Goal: Task Accomplishment & Management: Manage account settings

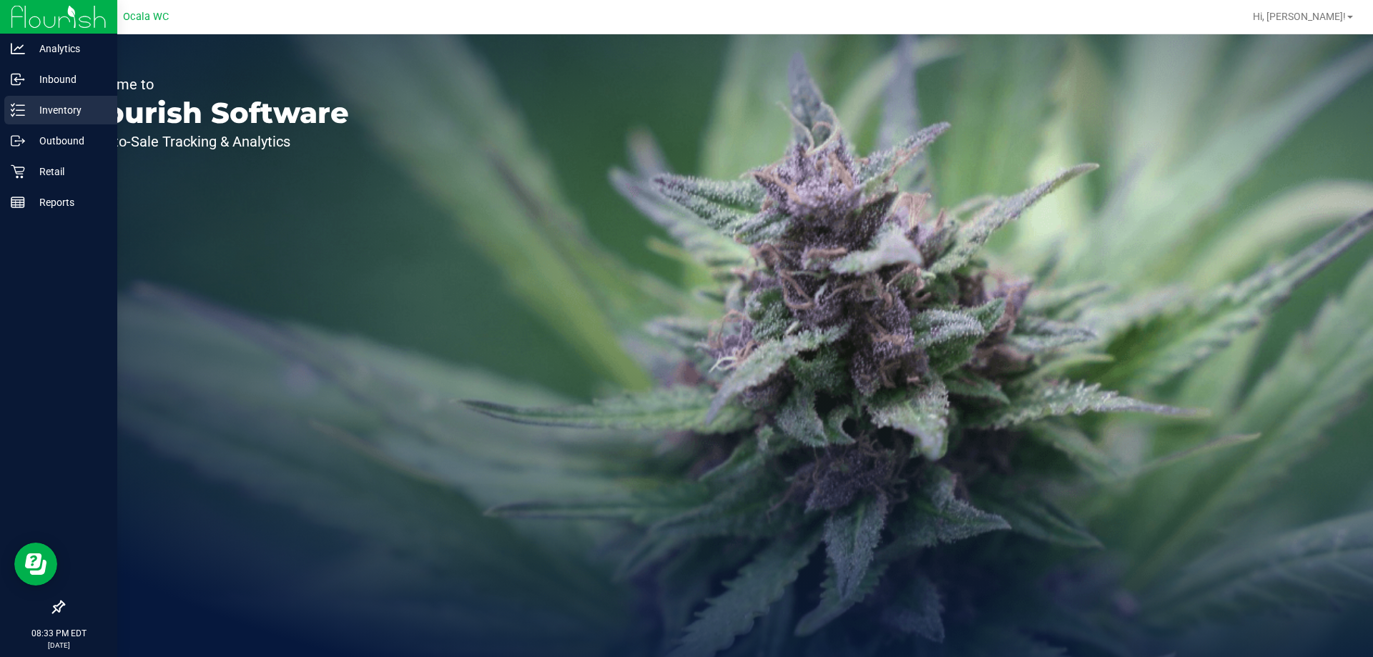
click at [23, 103] on icon at bounding box center [18, 110] width 14 height 14
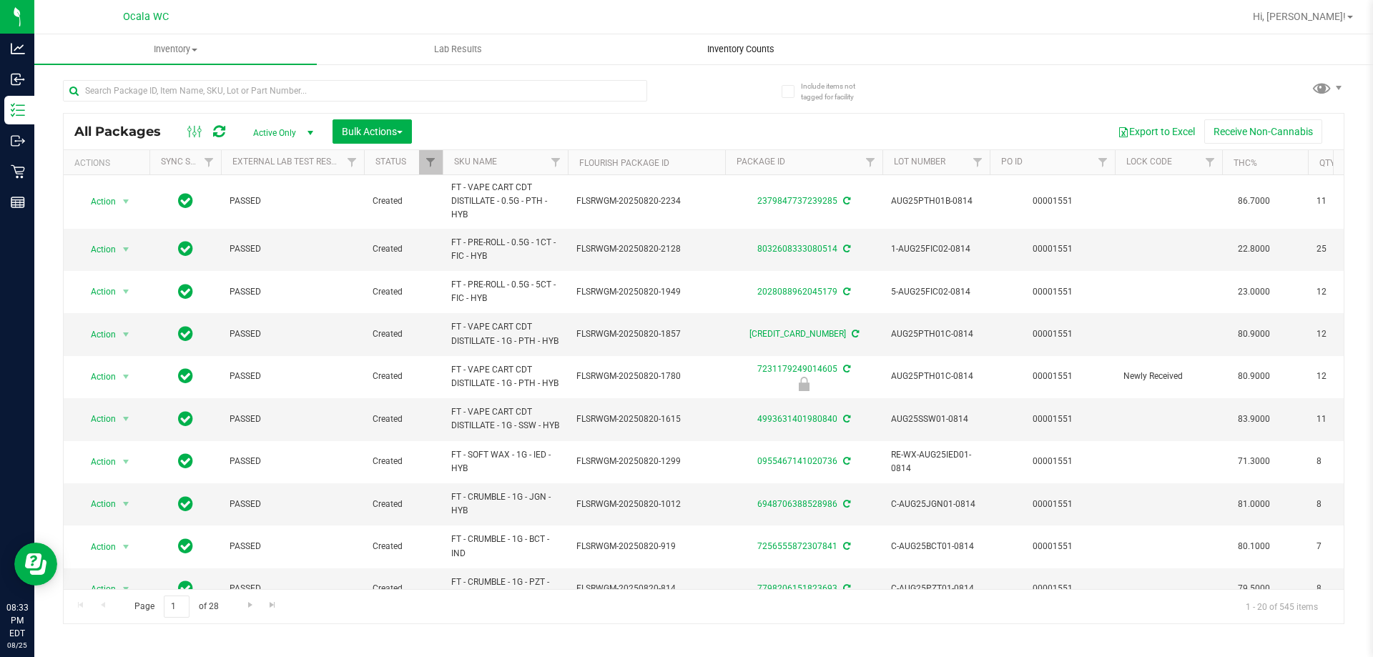
click at [715, 51] on span "Inventory Counts" at bounding box center [741, 49] width 106 height 13
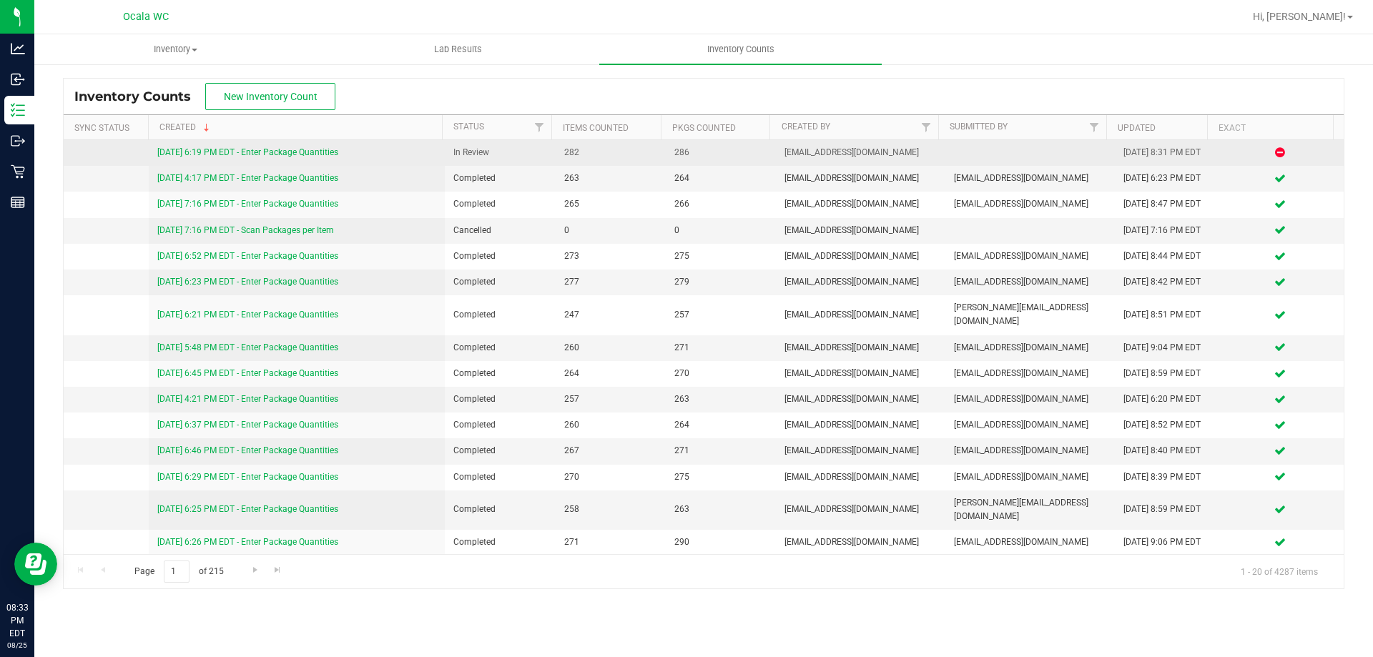
click at [324, 147] on link "[DATE] 6:19 PM EDT - Enter Package Quantities" at bounding box center [247, 152] width 181 height 10
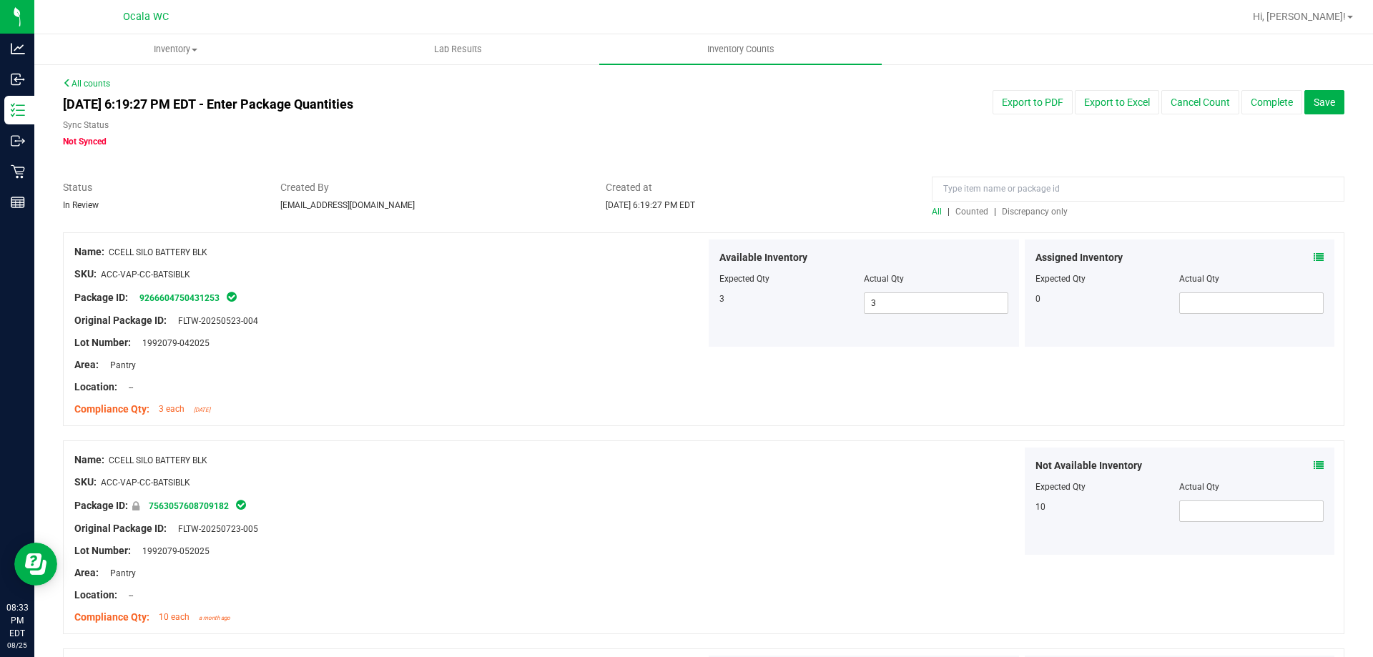
click at [1011, 206] on div "All | Counted | Discrepancy only" at bounding box center [1138, 211] width 413 height 13
click at [1011, 207] on span "Discrepancy only" at bounding box center [1035, 212] width 66 height 10
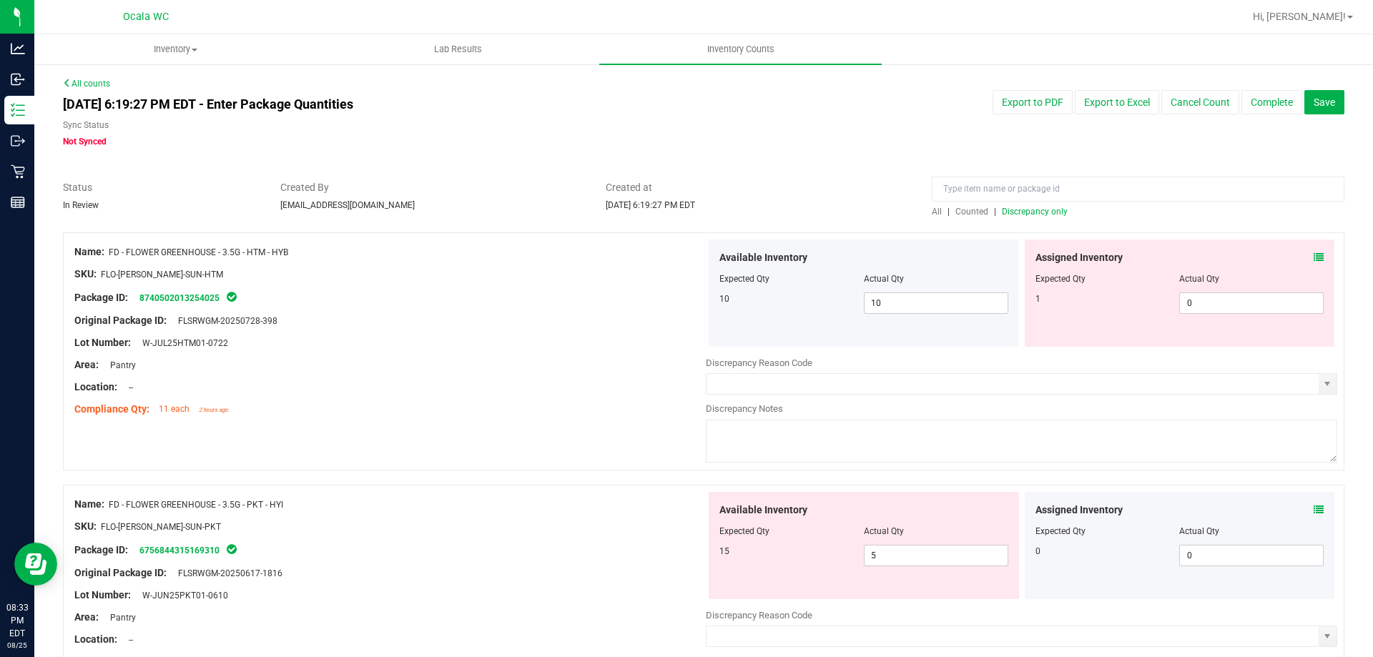
click at [1314, 259] on icon at bounding box center [1319, 257] width 10 height 10
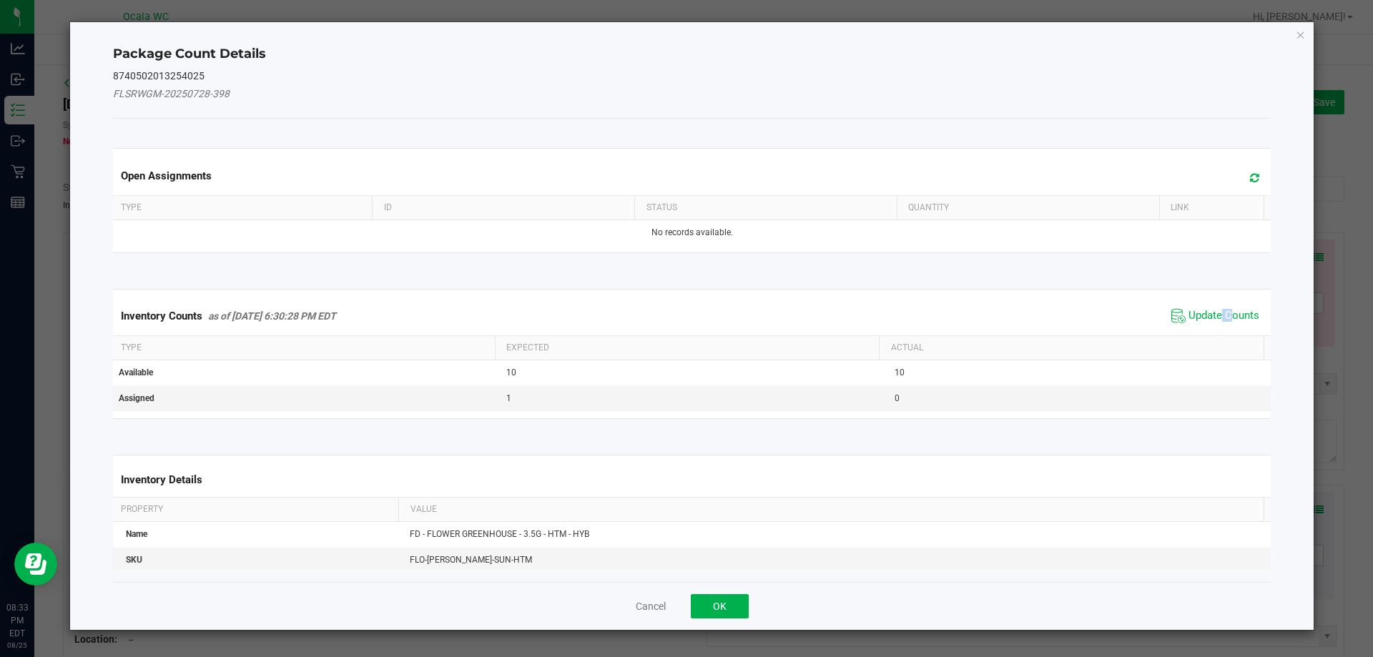
drag, startPoint x: 1219, startPoint y: 302, endPoint x: 1210, endPoint y: 307, distance: 9.9
click at [1210, 307] on div "Inventory Counts as of [DATE] 6:30:28 PM EDT Update Counts" at bounding box center [692, 316] width 1164 height 39
click at [1210, 309] on span "Update Counts" at bounding box center [1224, 316] width 71 height 14
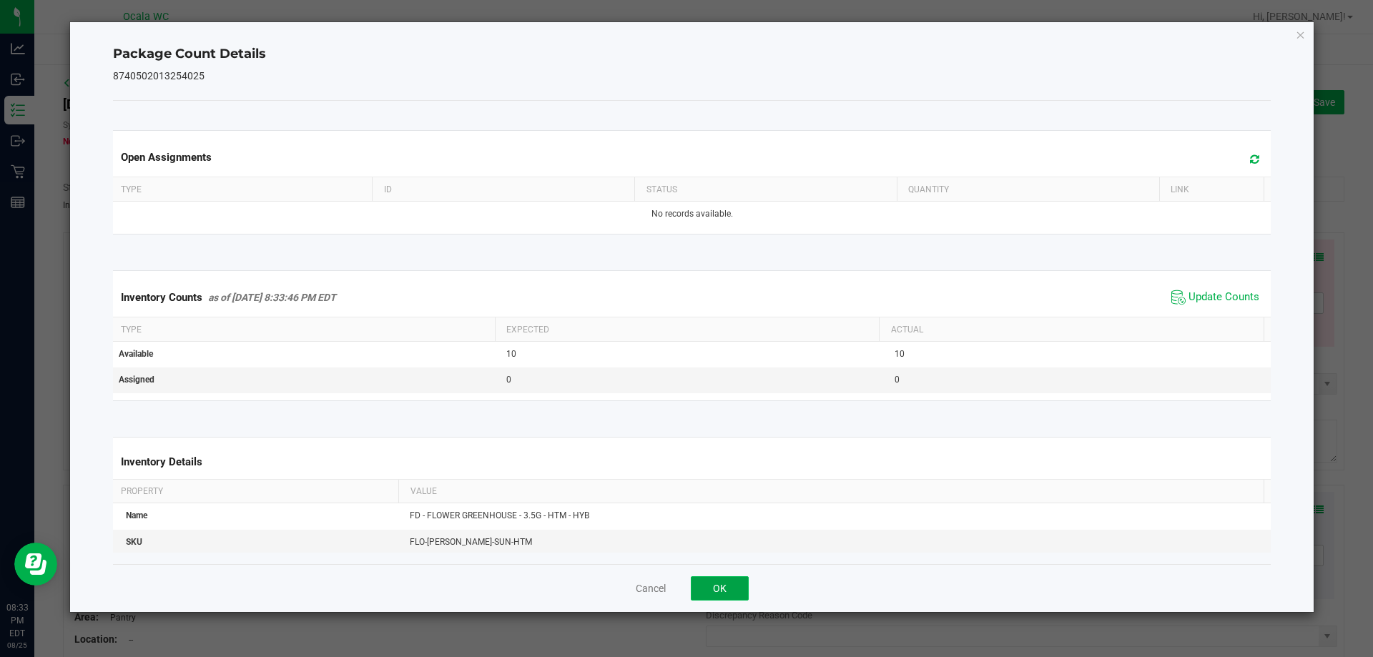
click at [724, 583] on button "OK" at bounding box center [720, 588] width 58 height 24
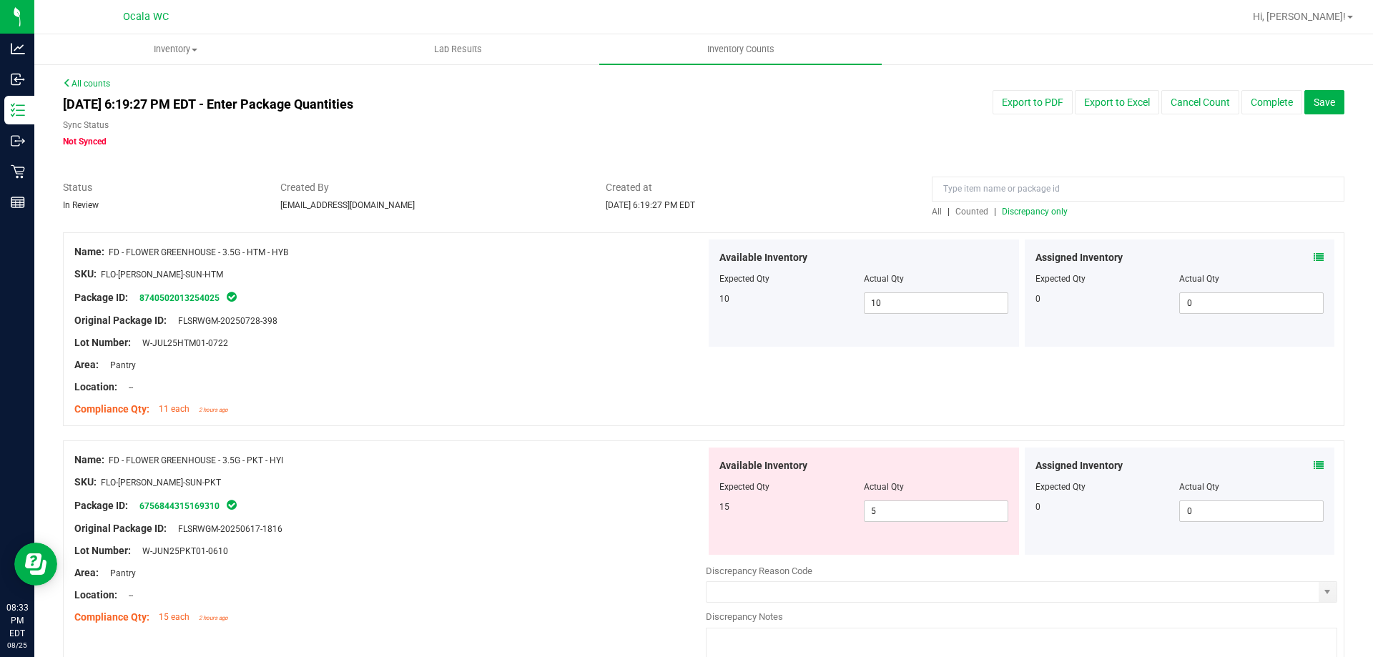
click at [1314, 461] on icon at bounding box center [1319, 466] width 10 height 10
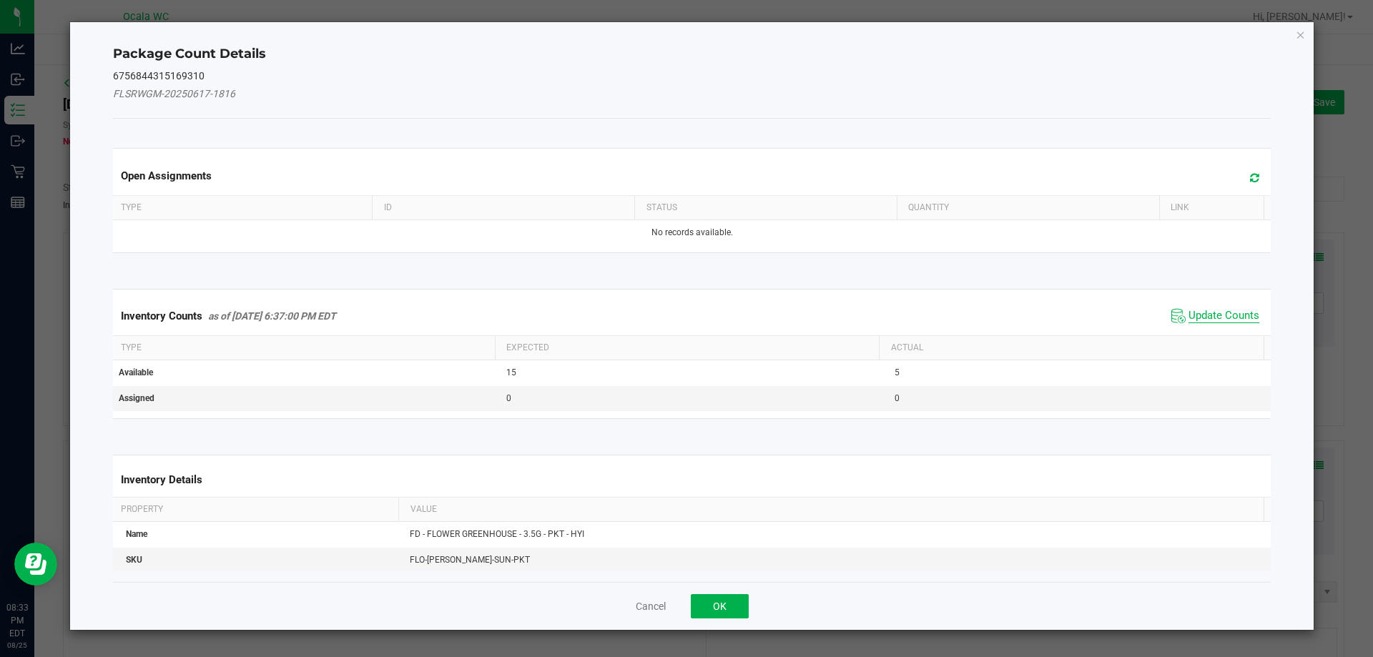
click at [1189, 313] on span "Update Counts" at bounding box center [1224, 316] width 71 height 14
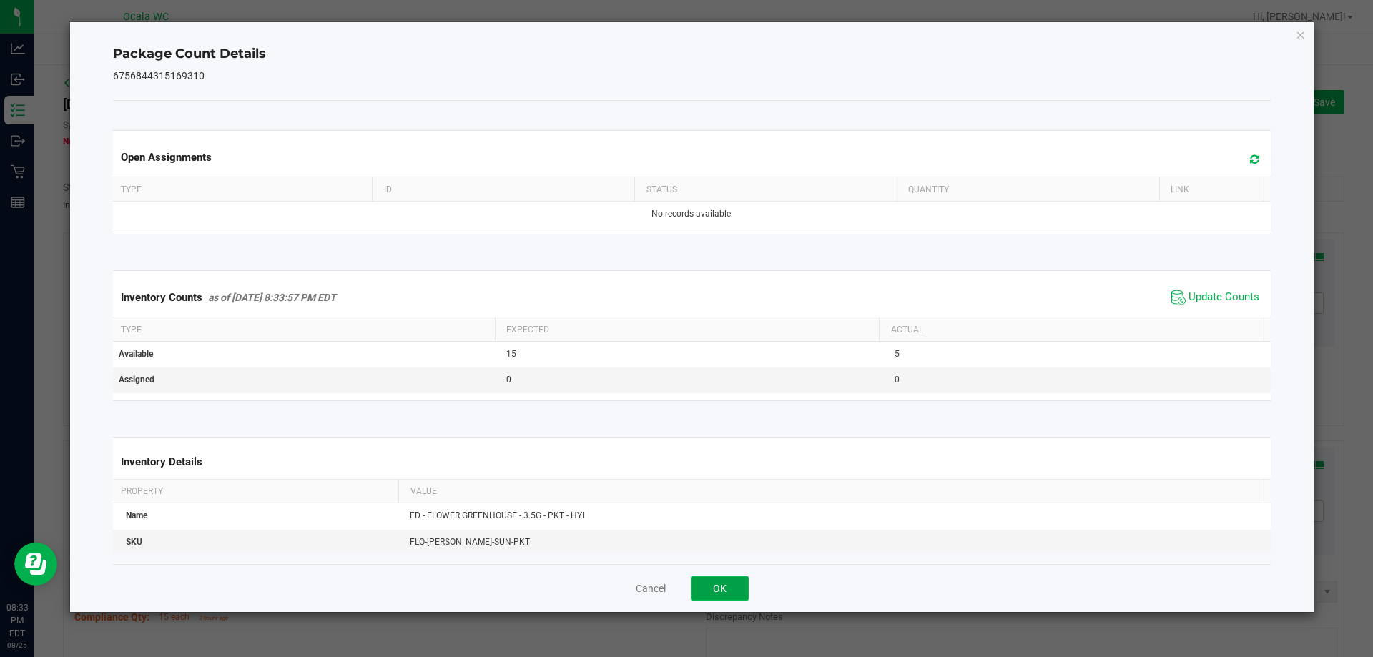
click at [720, 587] on button "OK" at bounding box center [720, 588] width 58 height 24
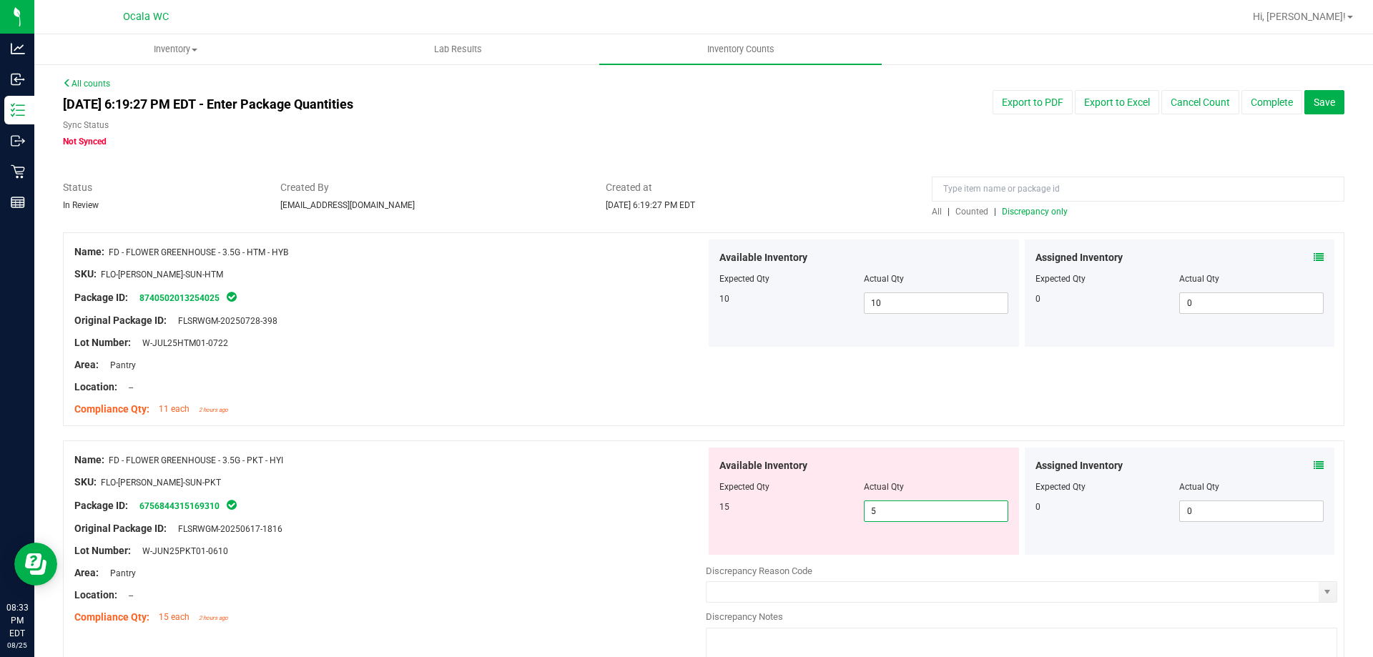
click at [880, 509] on span "5 5" at bounding box center [936, 511] width 144 height 21
drag, startPoint x: 873, startPoint y: 515, endPoint x: 843, endPoint y: 516, distance: 29.3
click at [843, 516] on div "15 5 5" at bounding box center [864, 511] width 289 height 21
type input "15"
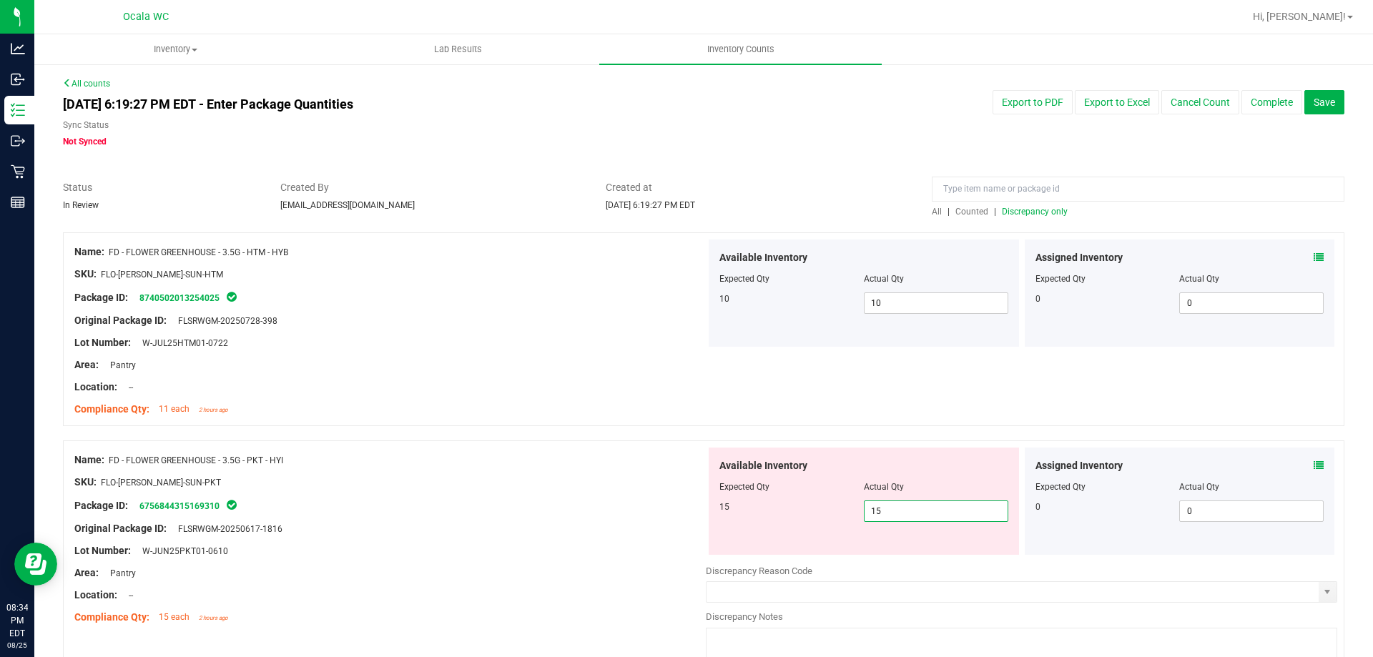
click at [697, 529] on div "Original Package ID: FLSRWGM-20250617-1816" at bounding box center [390, 528] width 632 height 15
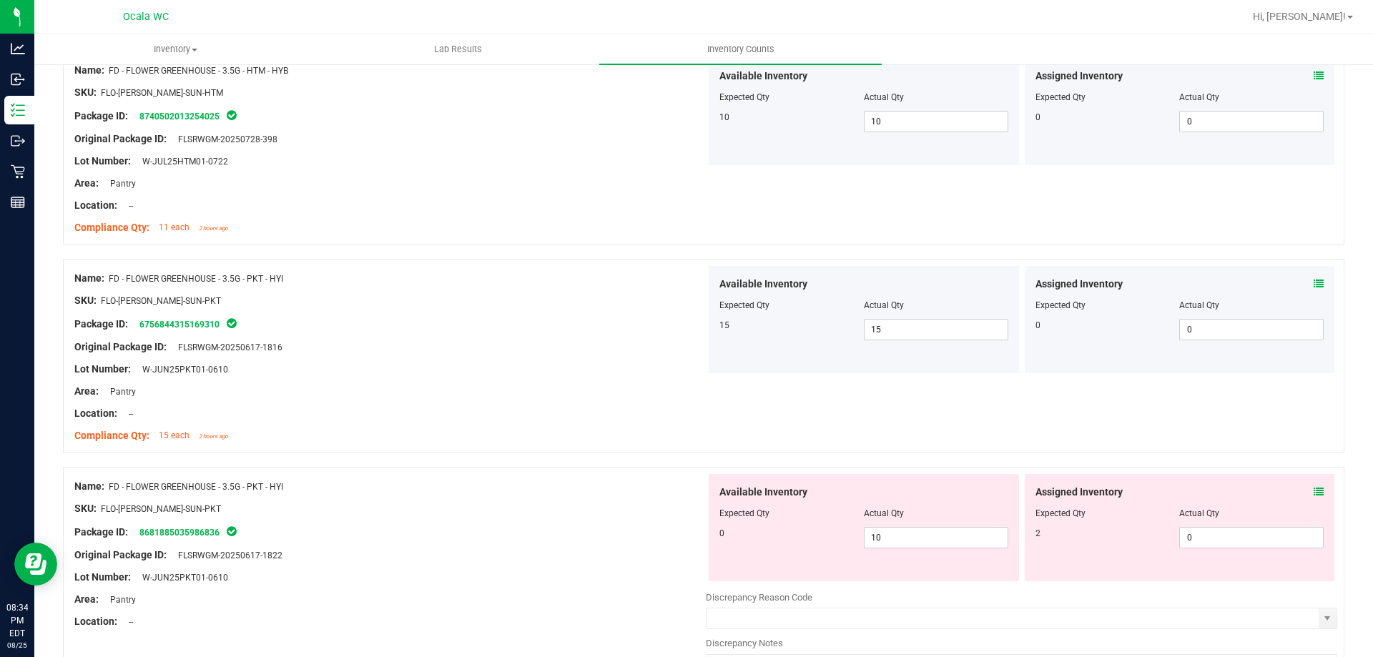
scroll to position [215, 0]
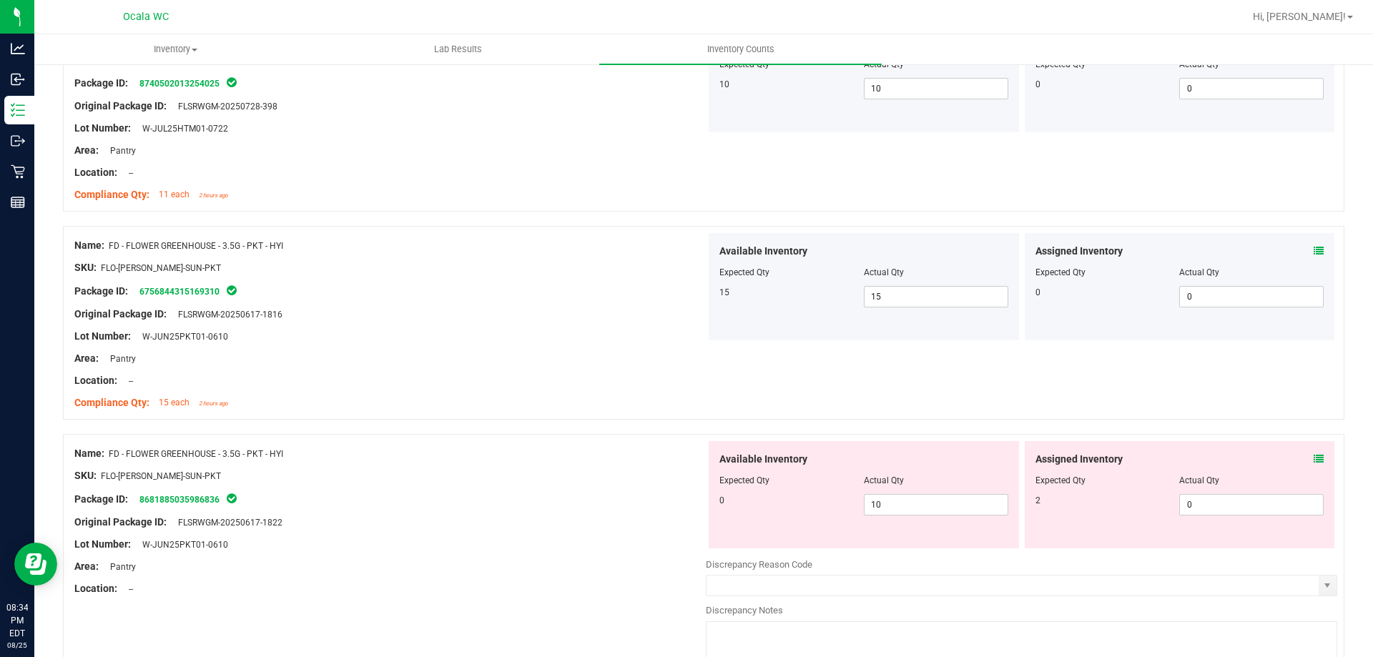
click at [1314, 455] on icon at bounding box center [1319, 459] width 10 height 10
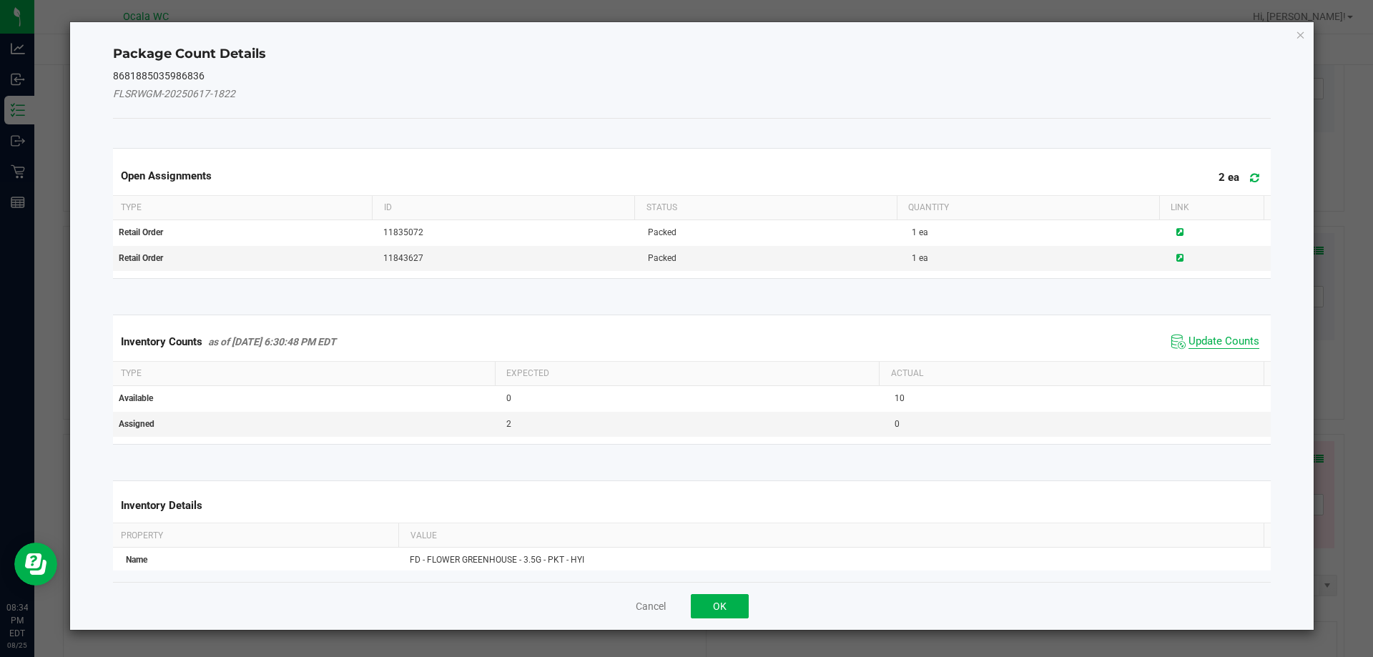
click at [1217, 340] on span "Update Counts" at bounding box center [1224, 342] width 71 height 14
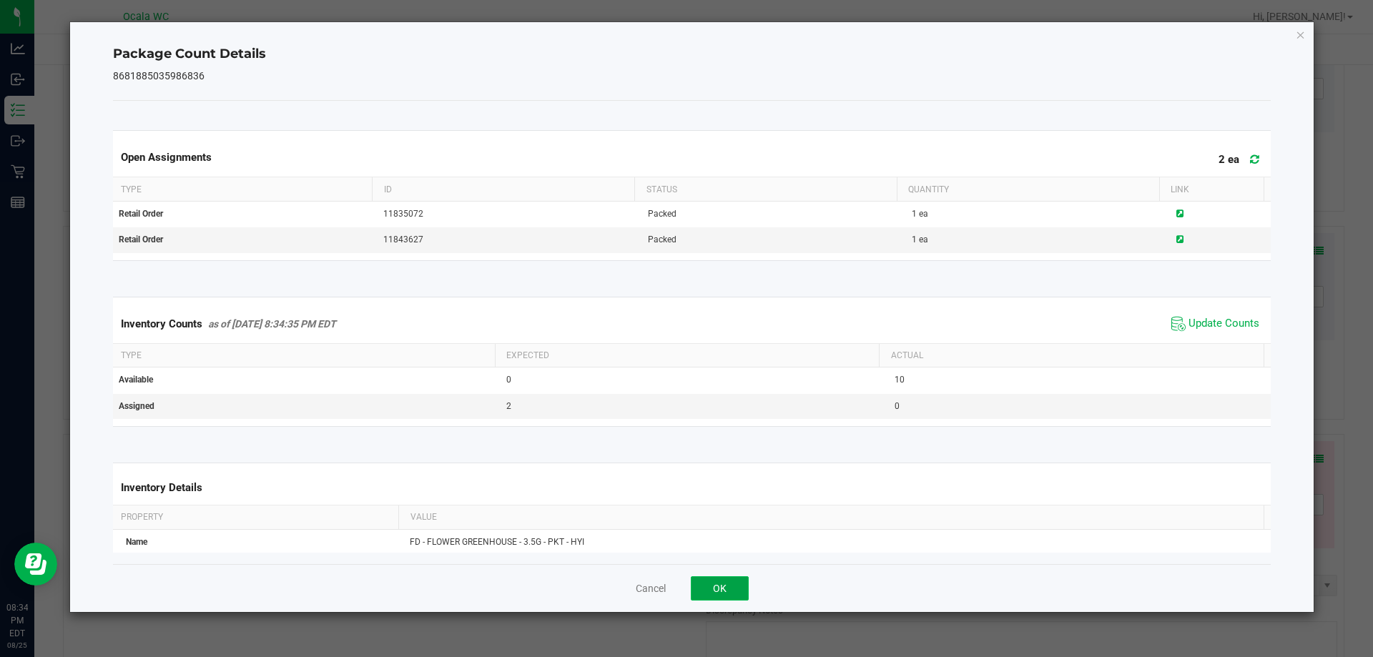
click at [720, 584] on button "OK" at bounding box center [720, 588] width 58 height 24
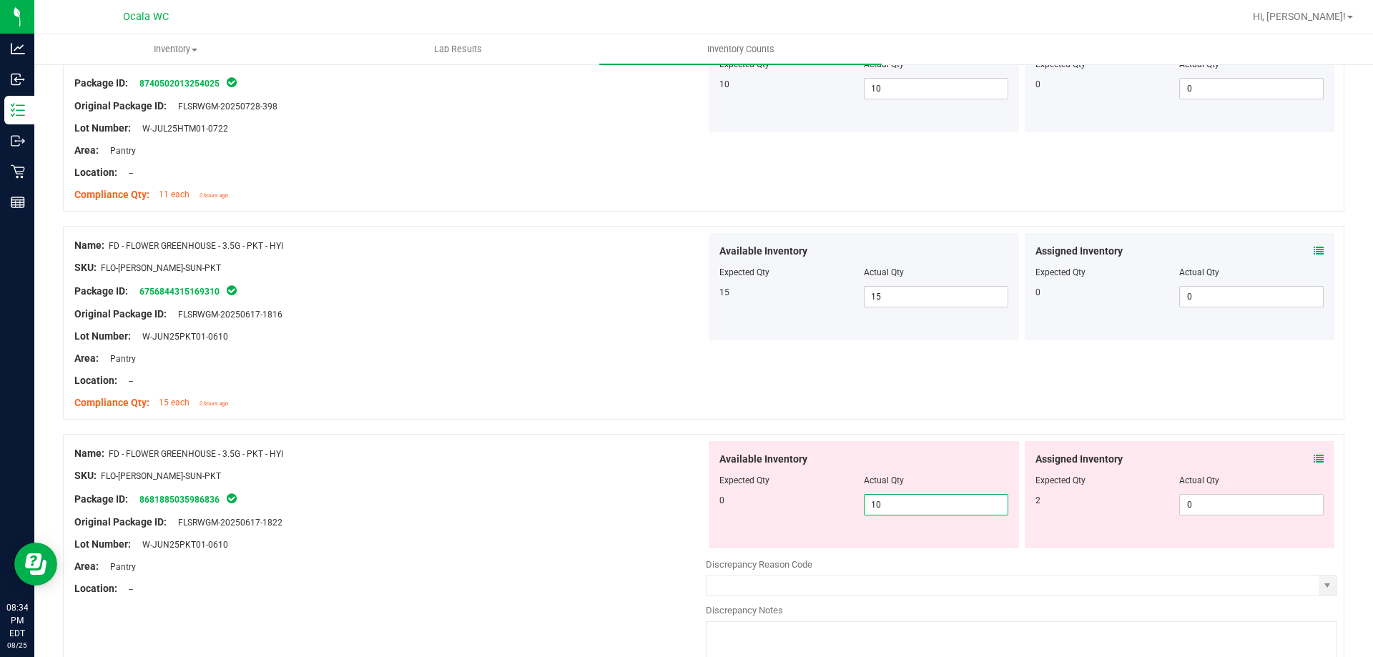
drag, startPoint x: 875, startPoint y: 506, endPoint x: 838, endPoint y: 512, distance: 38.3
click at [838, 512] on div "0 10 10" at bounding box center [864, 504] width 289 height 21
type input "0"
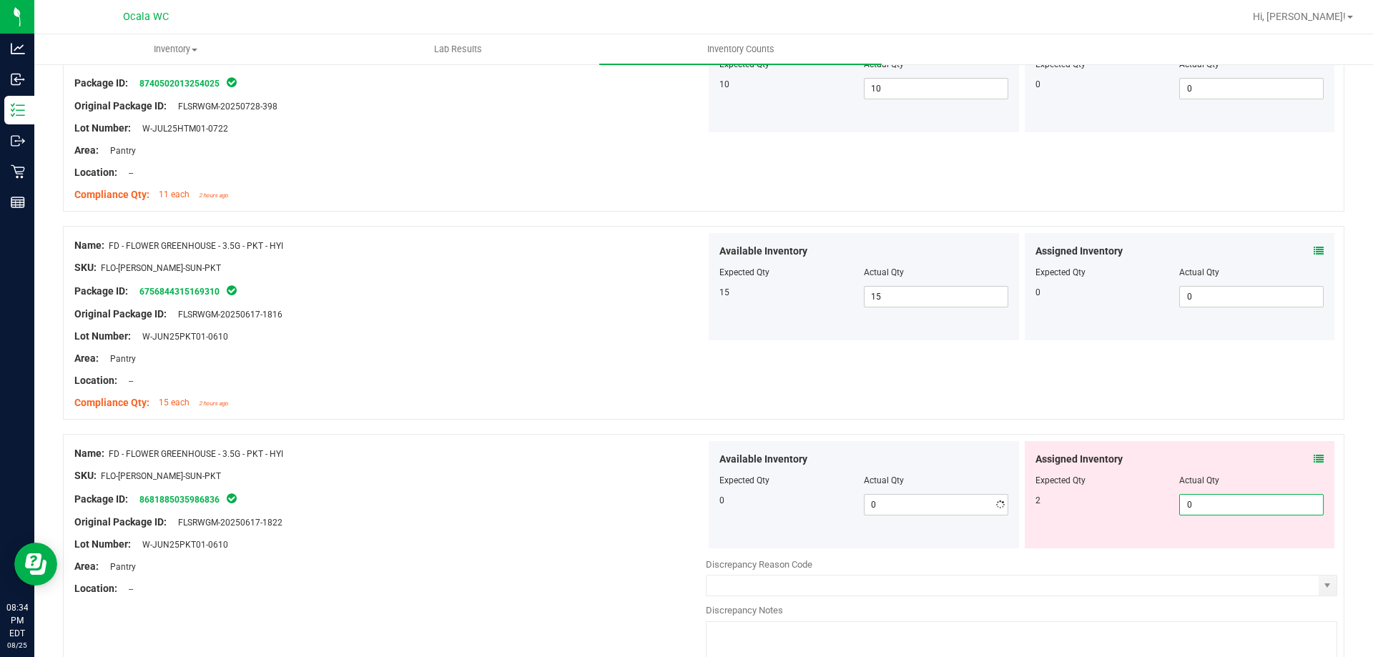
drag, startPoint x: 1206, startPoint y: 509, endPoint x: 1098, endPoint y: 528, distance: 109.7
click at [1121, 519] on div "Assigned Inventory Expected Qty Actual Qty 2 0 0" at bounding box center [1180, 494] width 310 height 107
type input "2"
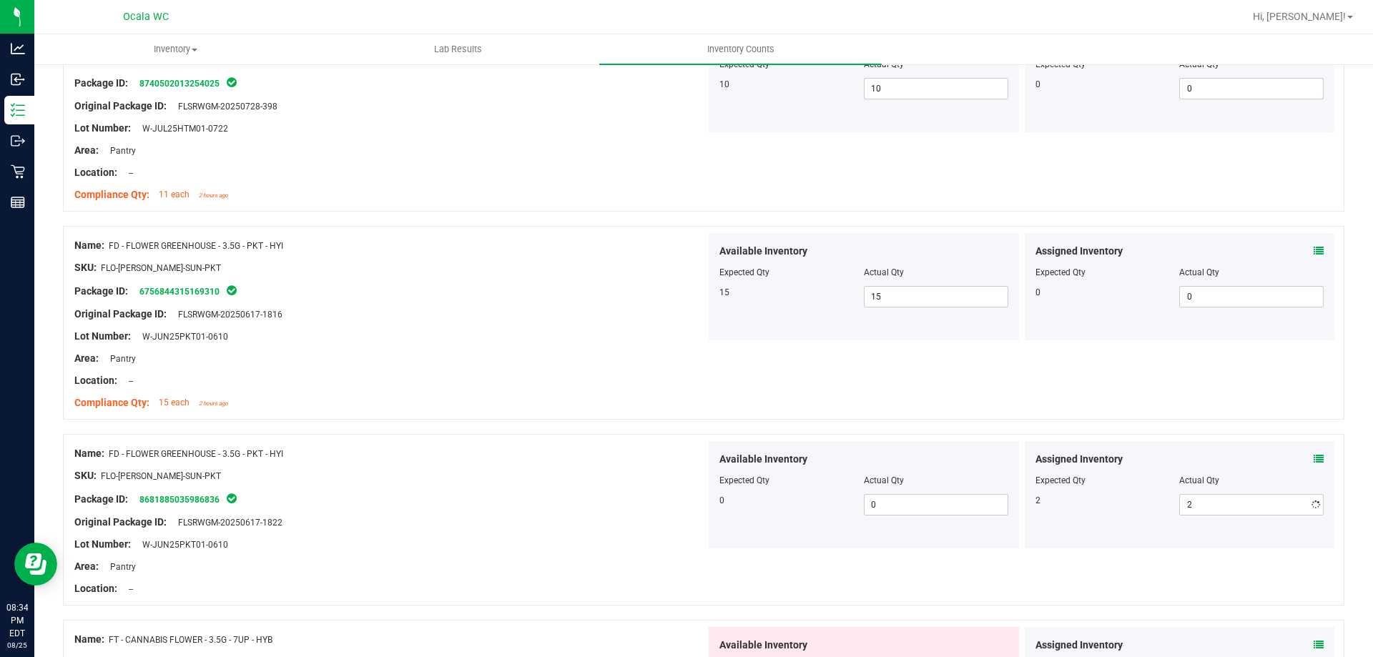
click at [1314, 457] on icon at bounding box center [1319, 459] width 10 height 10
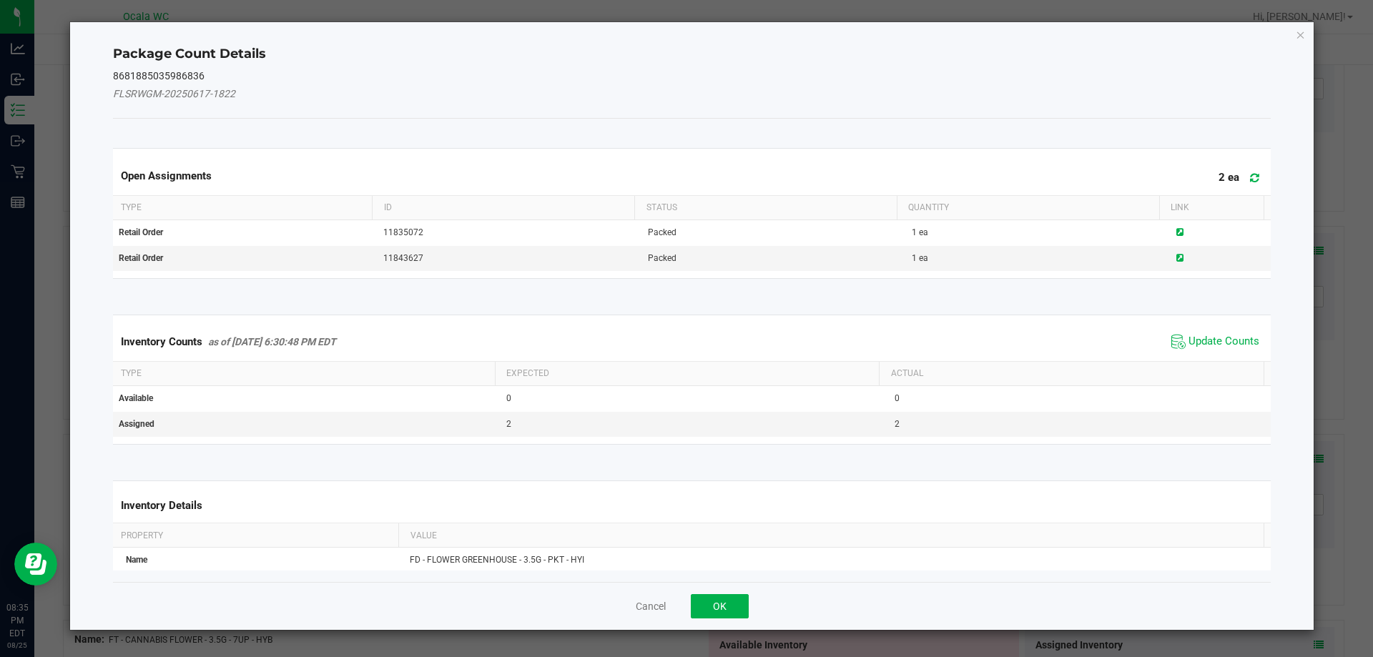
click button "Close" at bounding box center [1301, 34] width 10 height 17
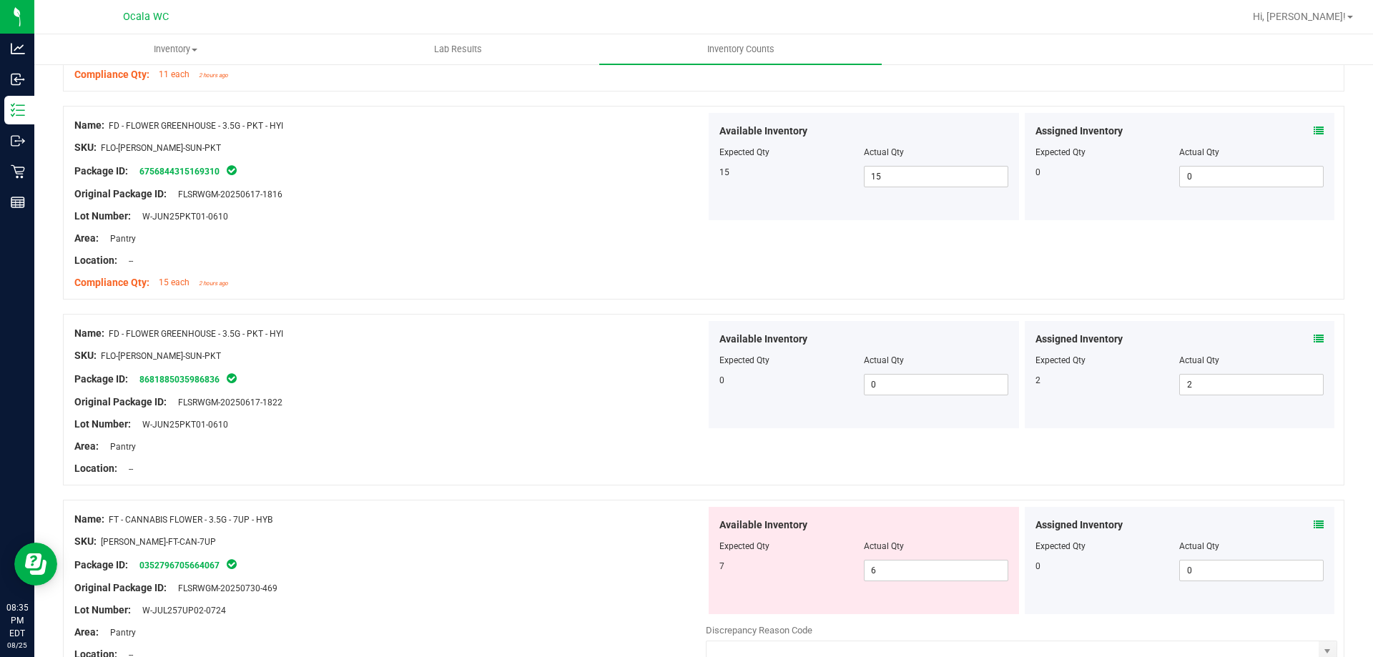
scroll to position [358, 0]
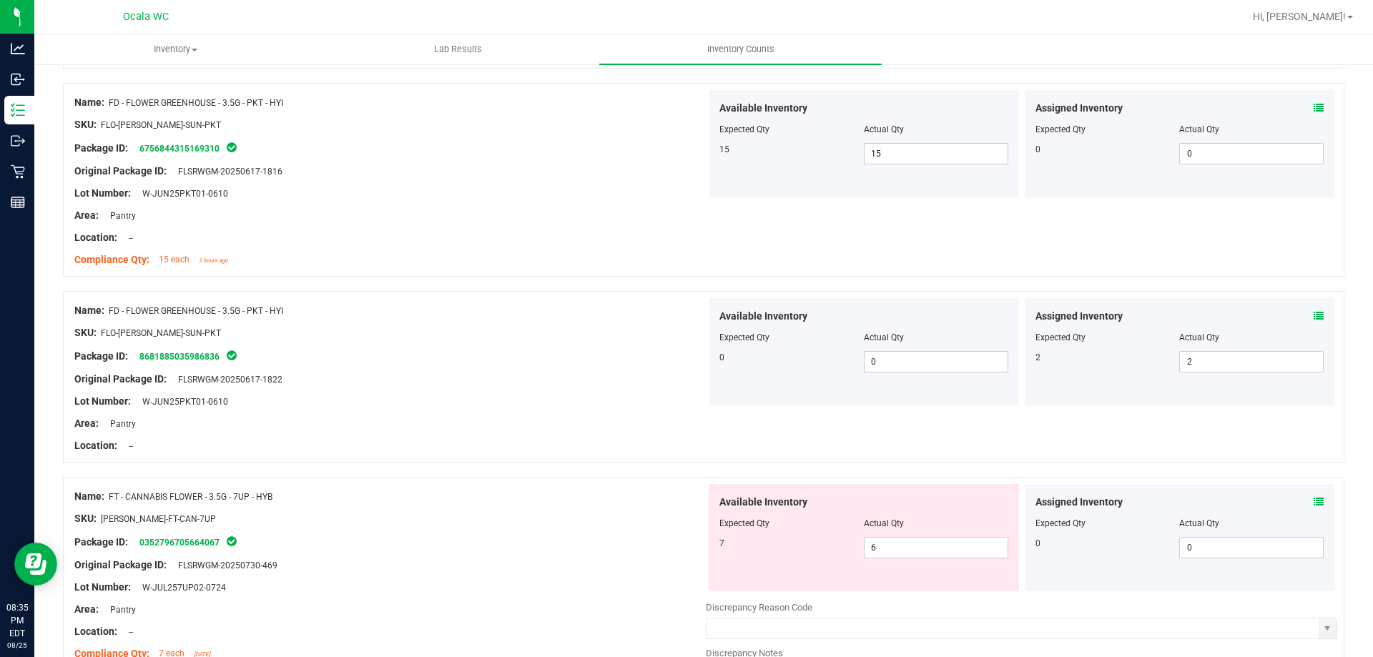
click at [1314, 497] on icon at bounding box center [1319, 502] width 10 height 10
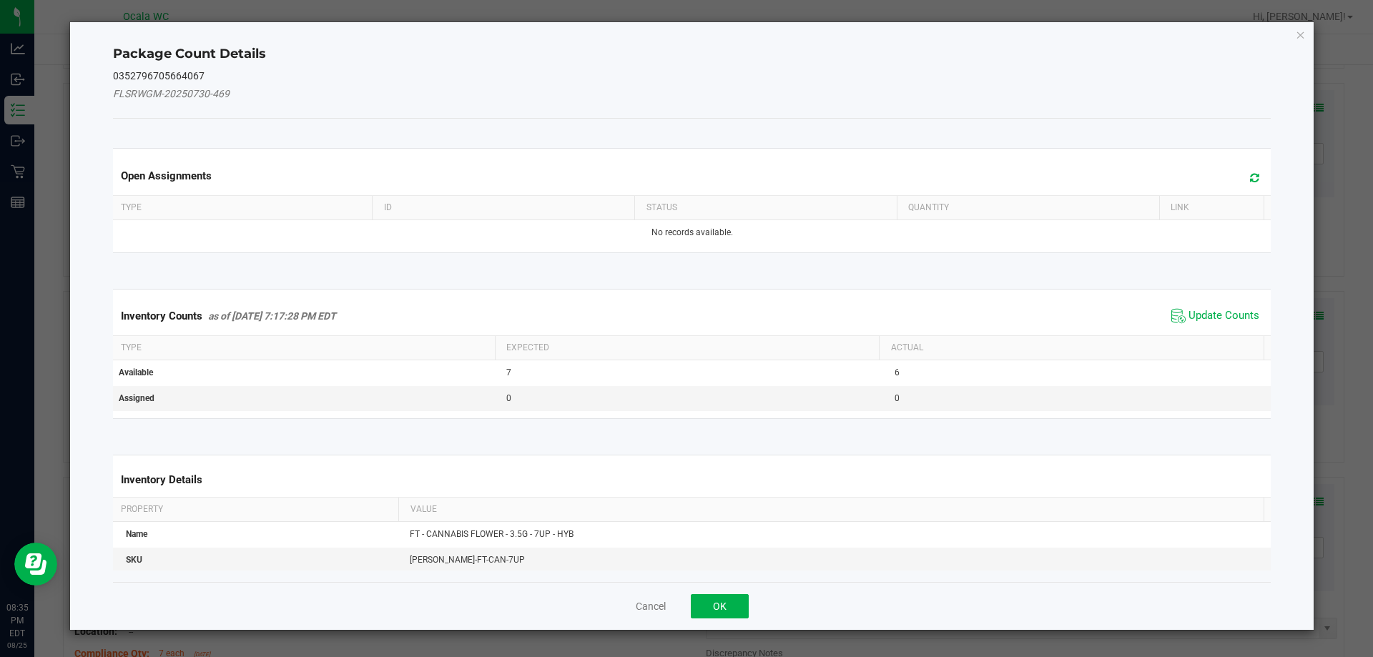
click button "Close" at bounding box center [1301, 34] width 10 height 17
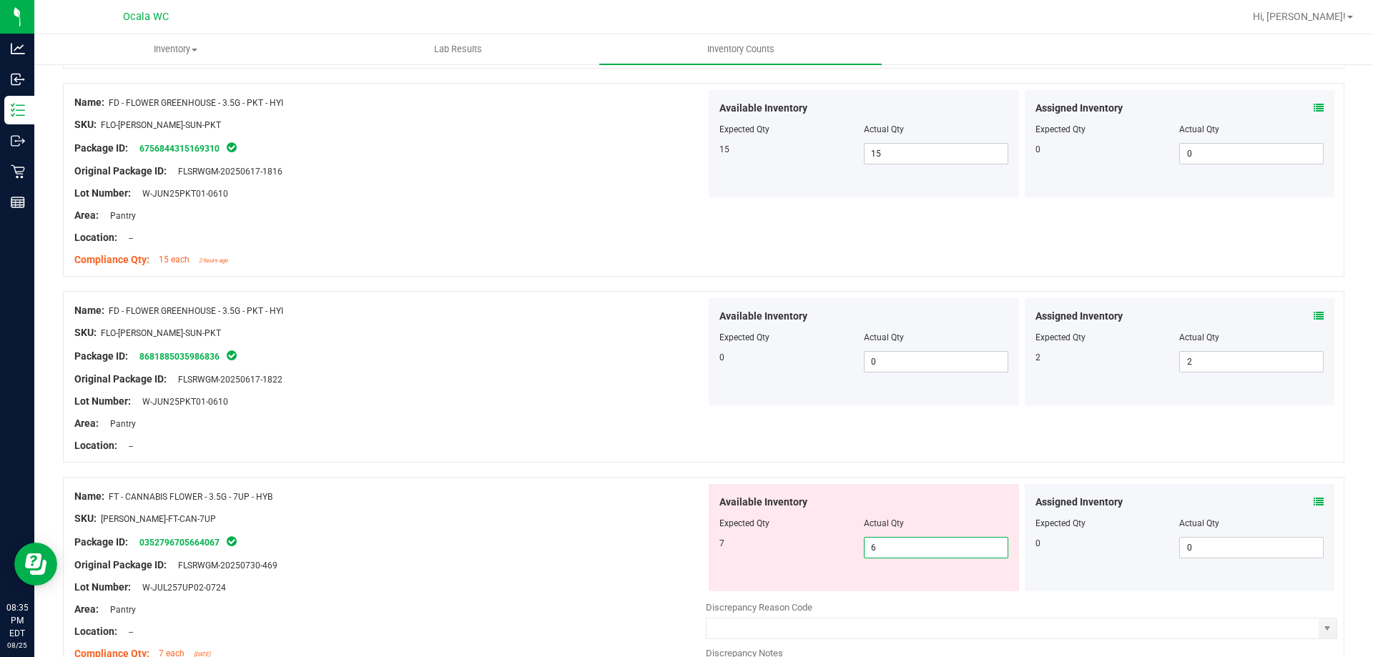
drag, startPoint x: 900, startPoint y: 549, endPoint x: 880, endPoint y: 550, distance: 20.0
click at [880, 550] on span "6 6" at bounding box center [936, 547] width 144 height 21
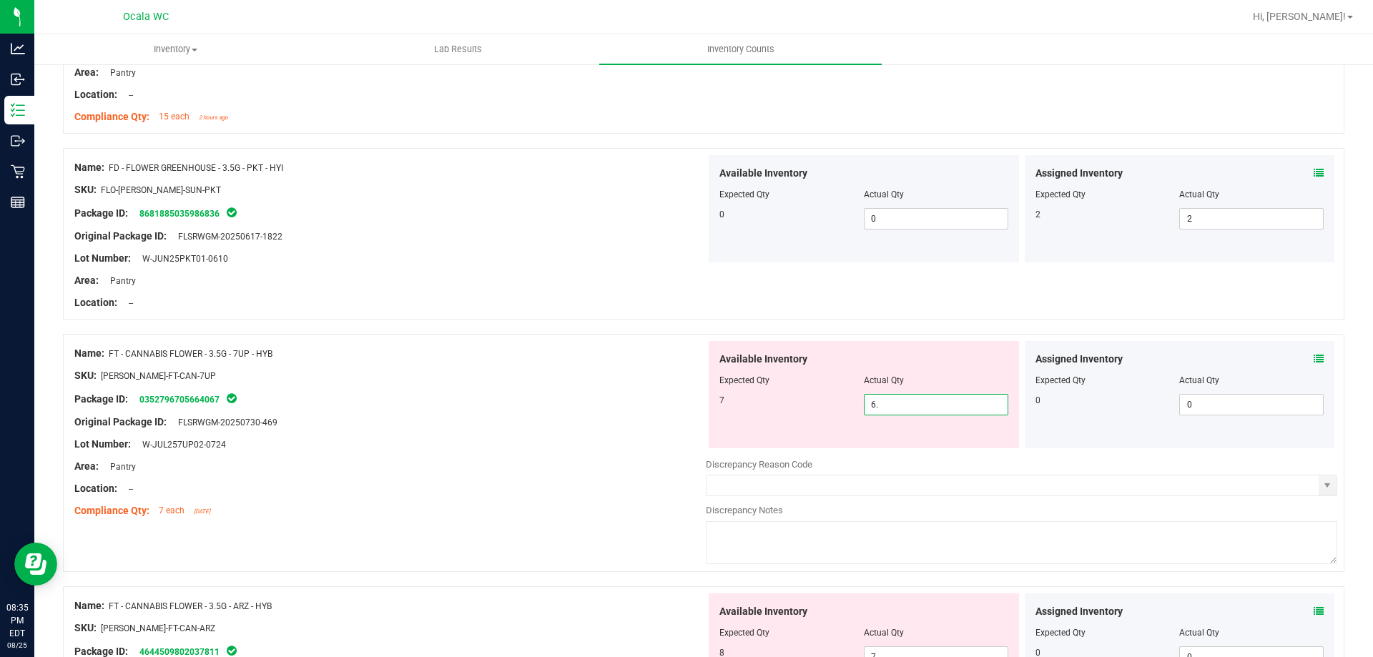
type input "6"
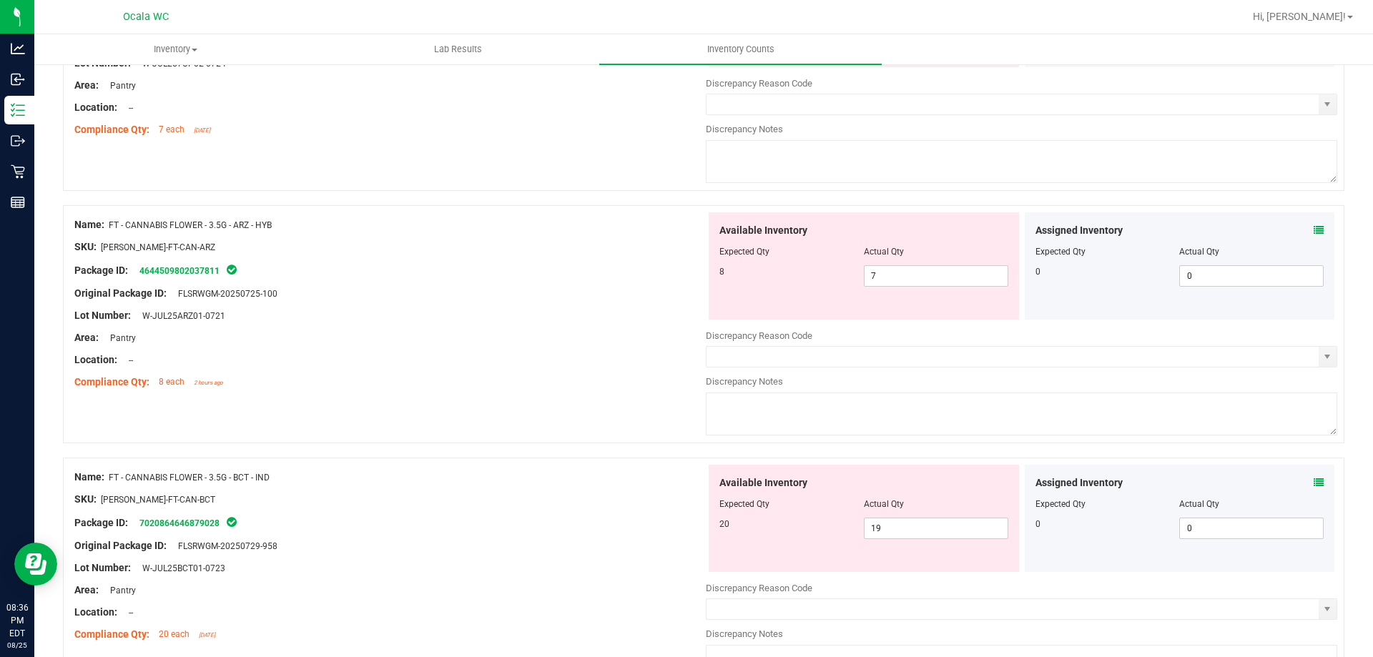
scroll to position [930, 0]
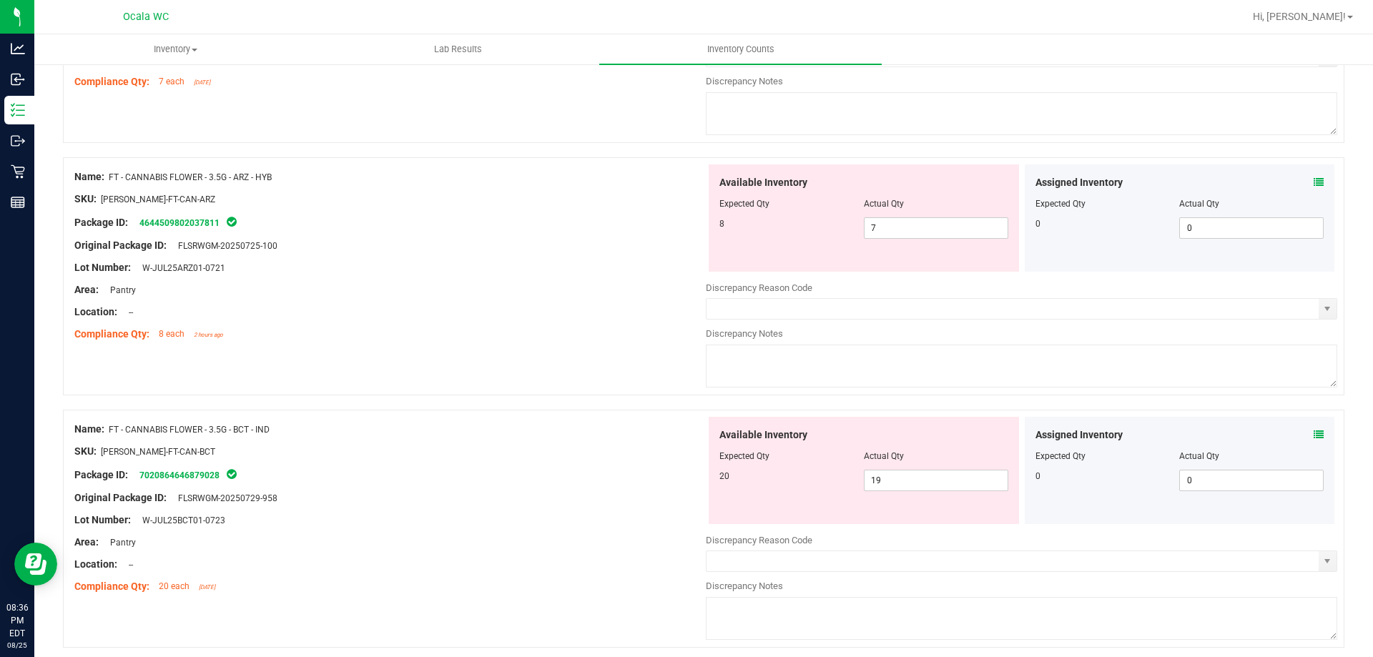
click at [1314, 435] on icon at bounding box center [1319, 435] width 10 height 10
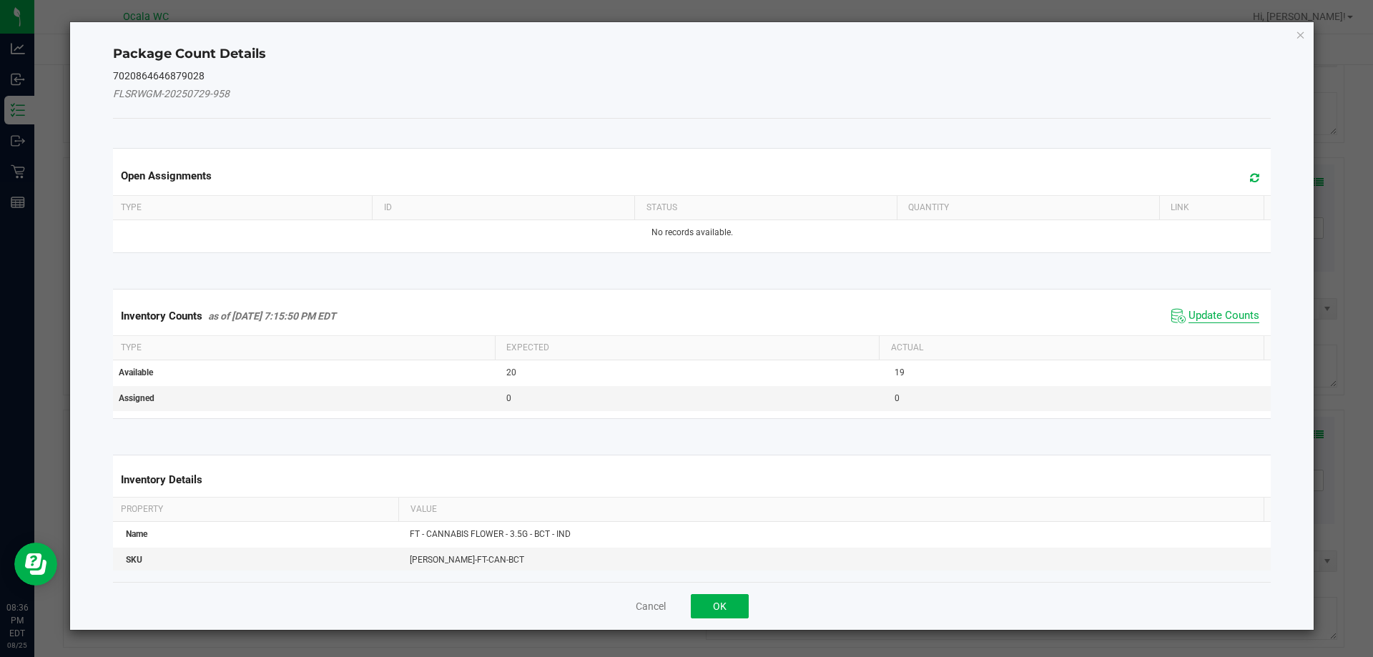
click at [1199, 309] on span "Update Counts" at bounding box center [1224, 316] width 71 height 14
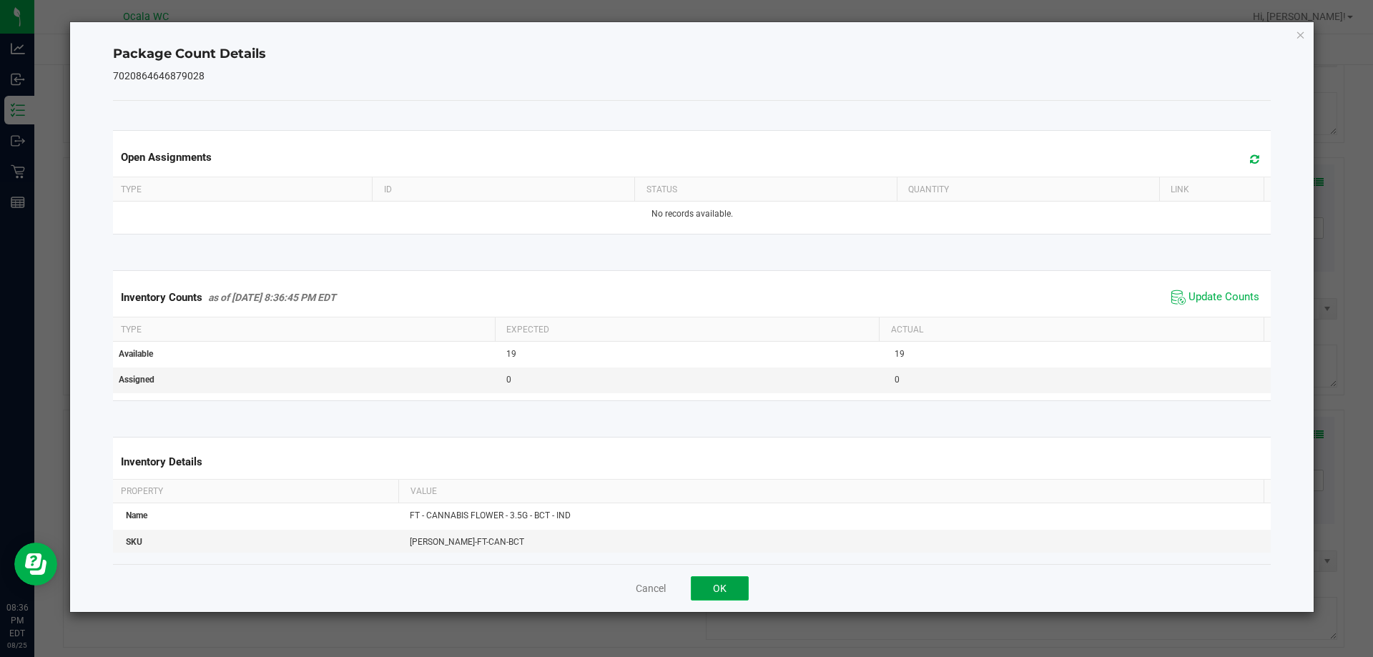
click at [732, 576] on button "OK" at bounding box center [720, 588] width 58 height 24
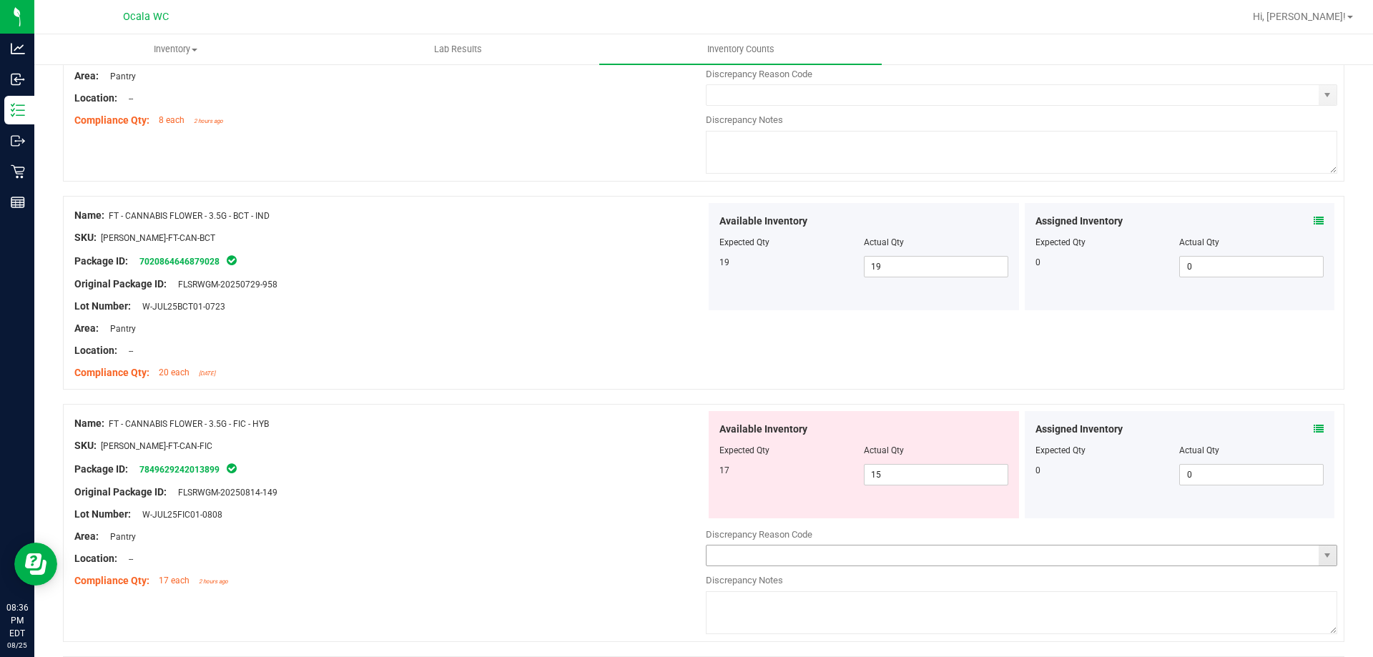
scroll to position [1144, 0]
click at [1314, 426] on icon at bounding box center [1319, 428] width 10 height 10
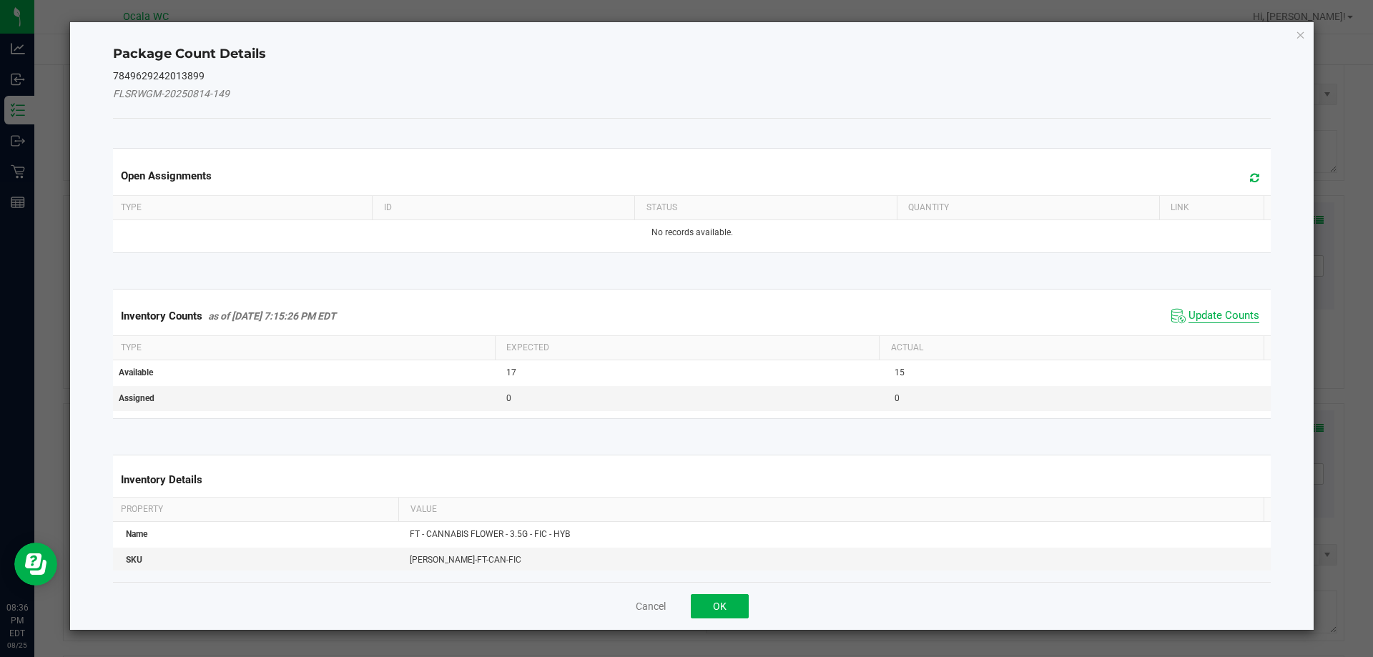
click at [1189, 318] on span "Update Counts" at bounding box center [1224, 316] width 71 height 14
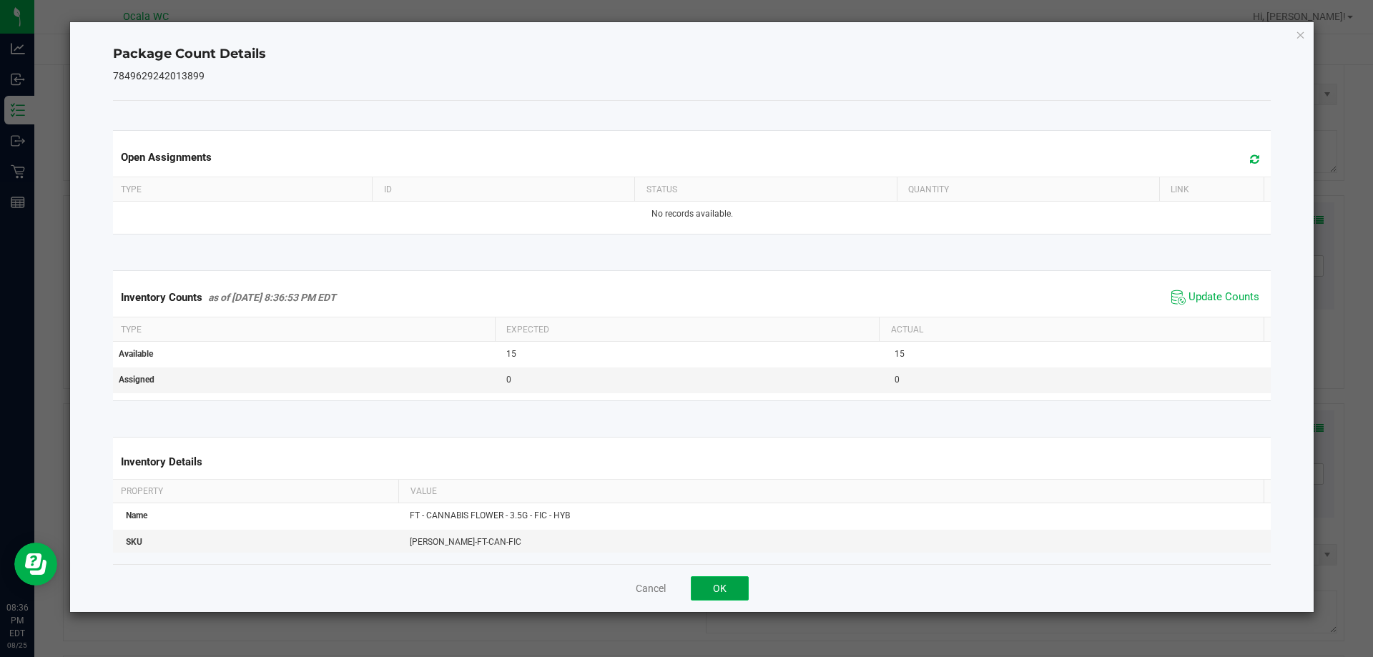
click at [733, 581] on button "OK" at bounding box center [720, 588] width 58 height 24
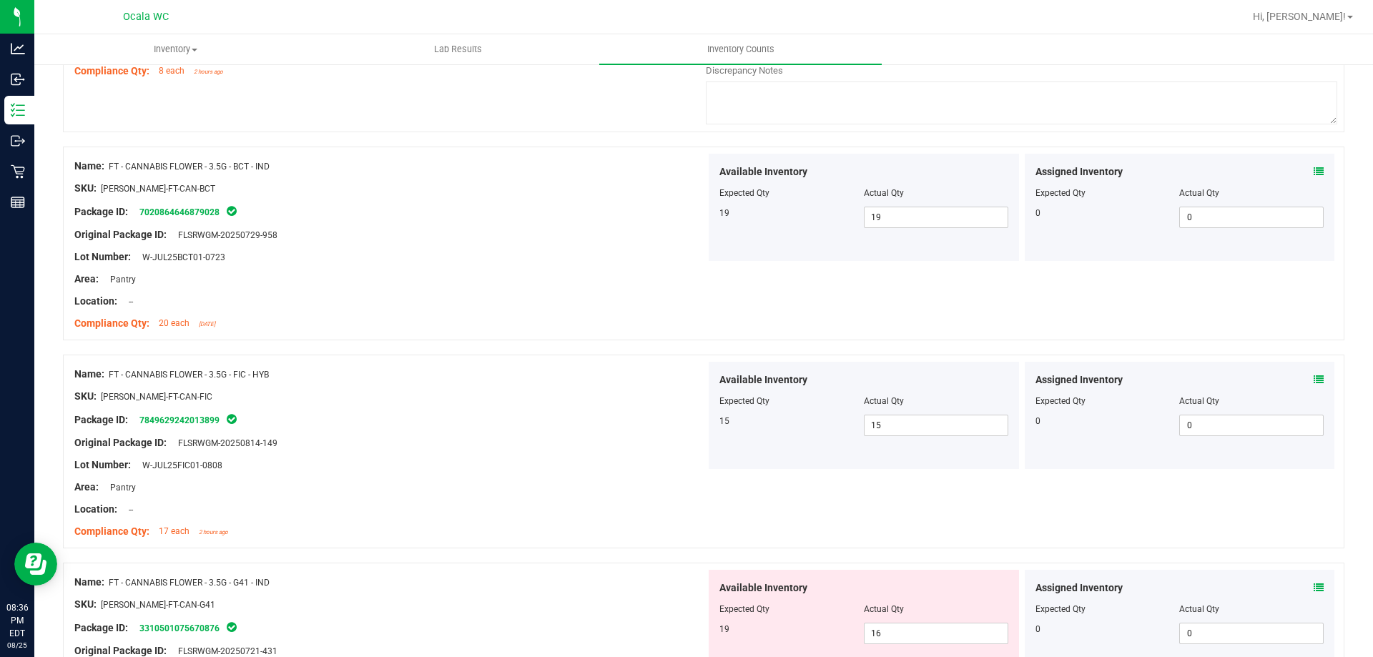
scroll to position [1359, 0]
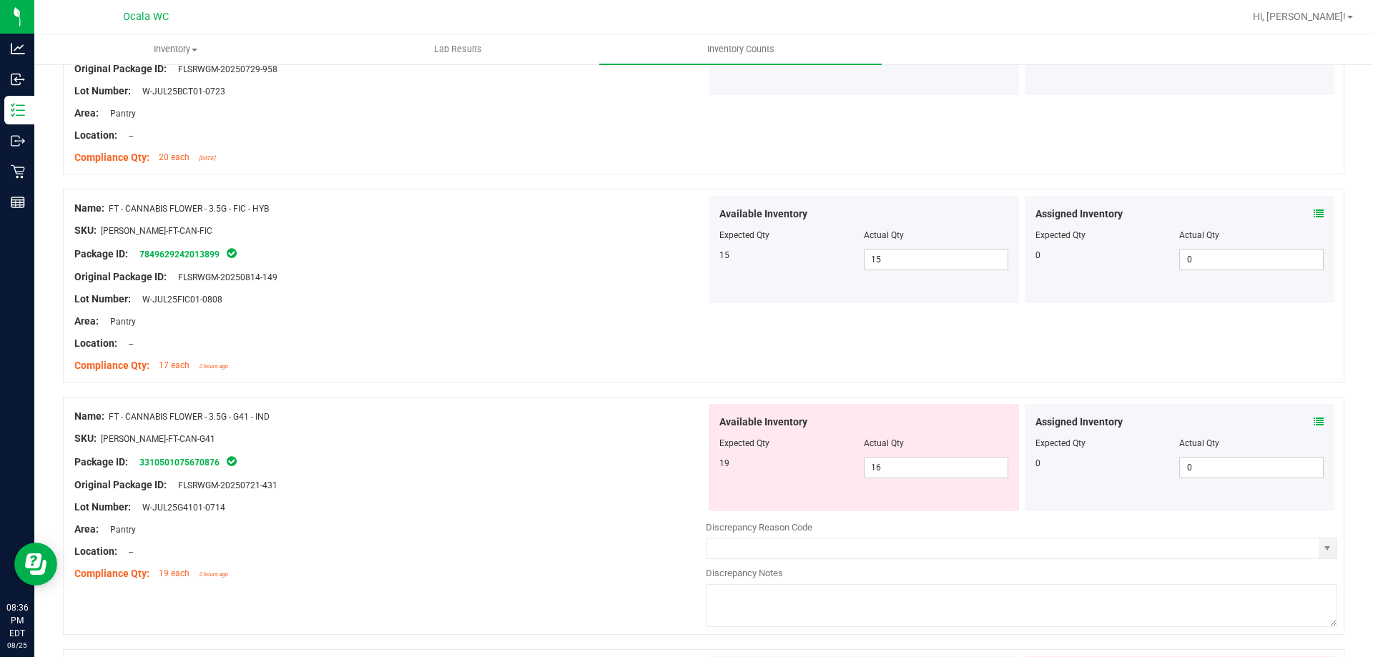
drag, startPoint x: 1316, startPoint y: 413, endPoint x: 1310, endPoint y: 417, distance: 7.7
click at [1315, 413] on div "Assigned Inventory Expected Qty Actual Qty 0 0 0" at bounding box center [1180, 457] width 310 height 107
click at [1314, 417] on icon at bounding box center [1319, 422] width 10 height 10
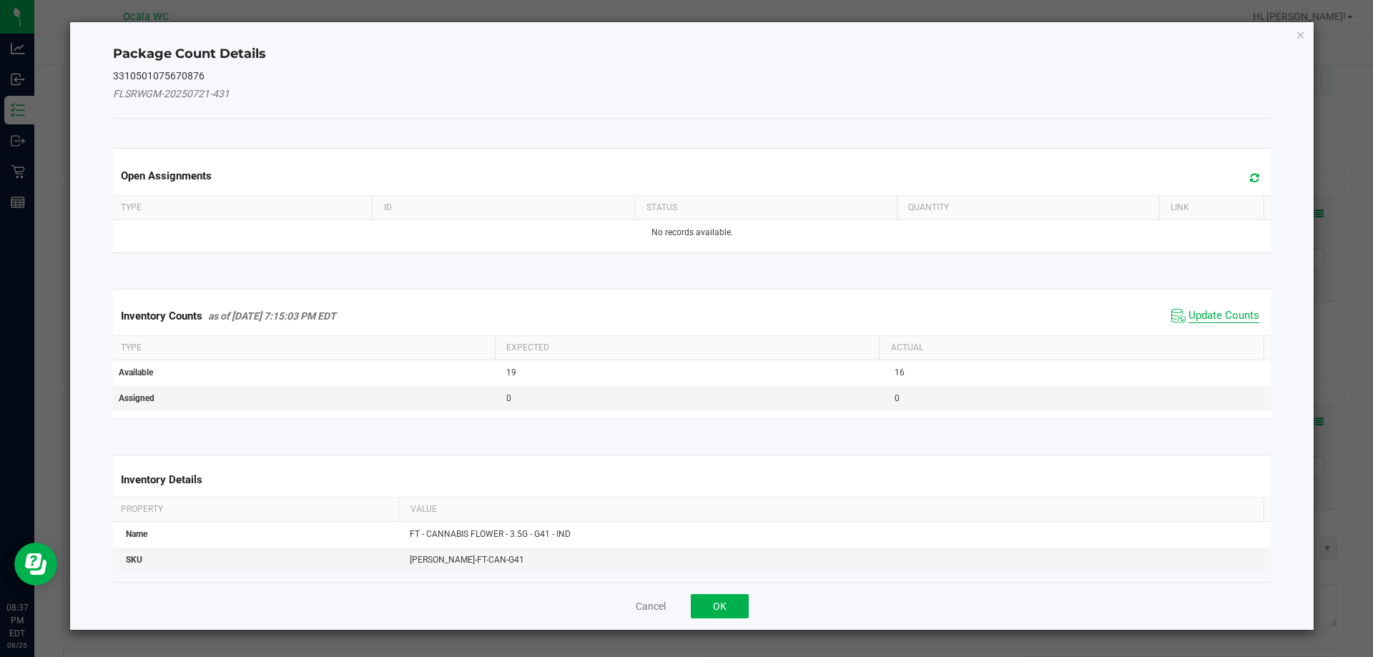
click at [1199, 310] on span "Update Counts" at bounding box center [1224, 316] width 71 height 14
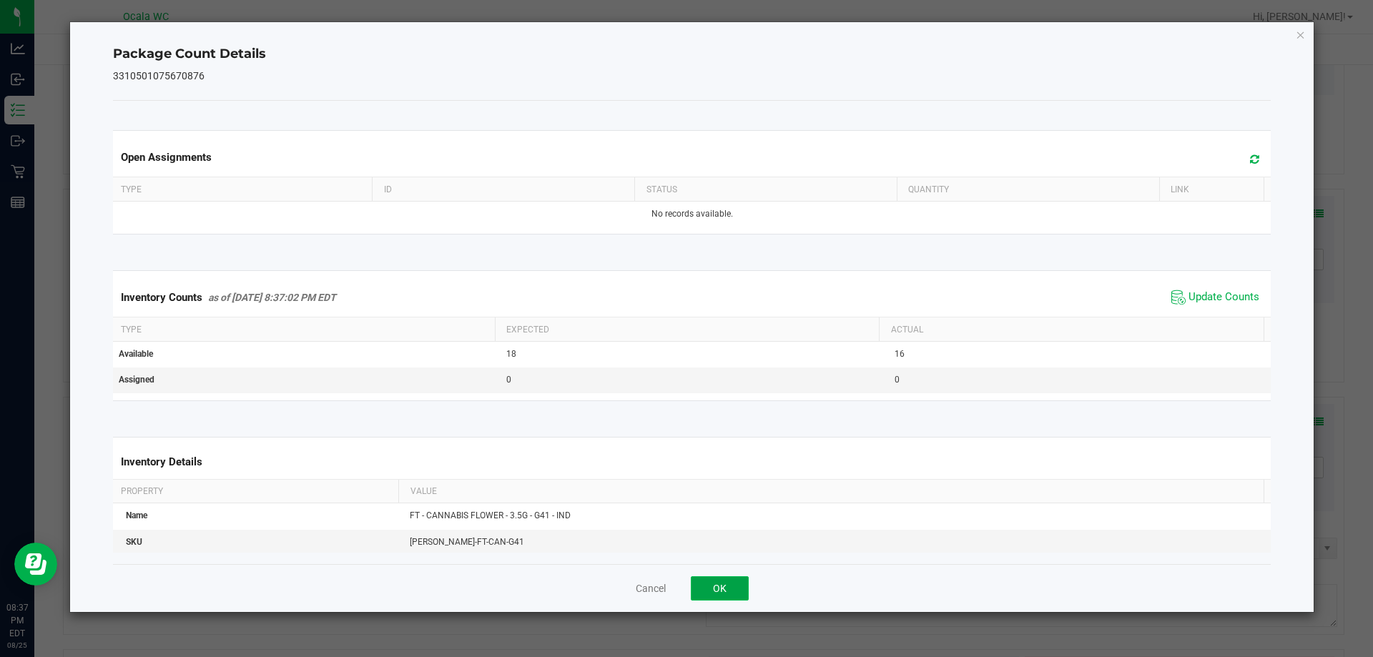
click at [728, 582] on button "OK" at bounding box center [720, 588] width 58 height 24
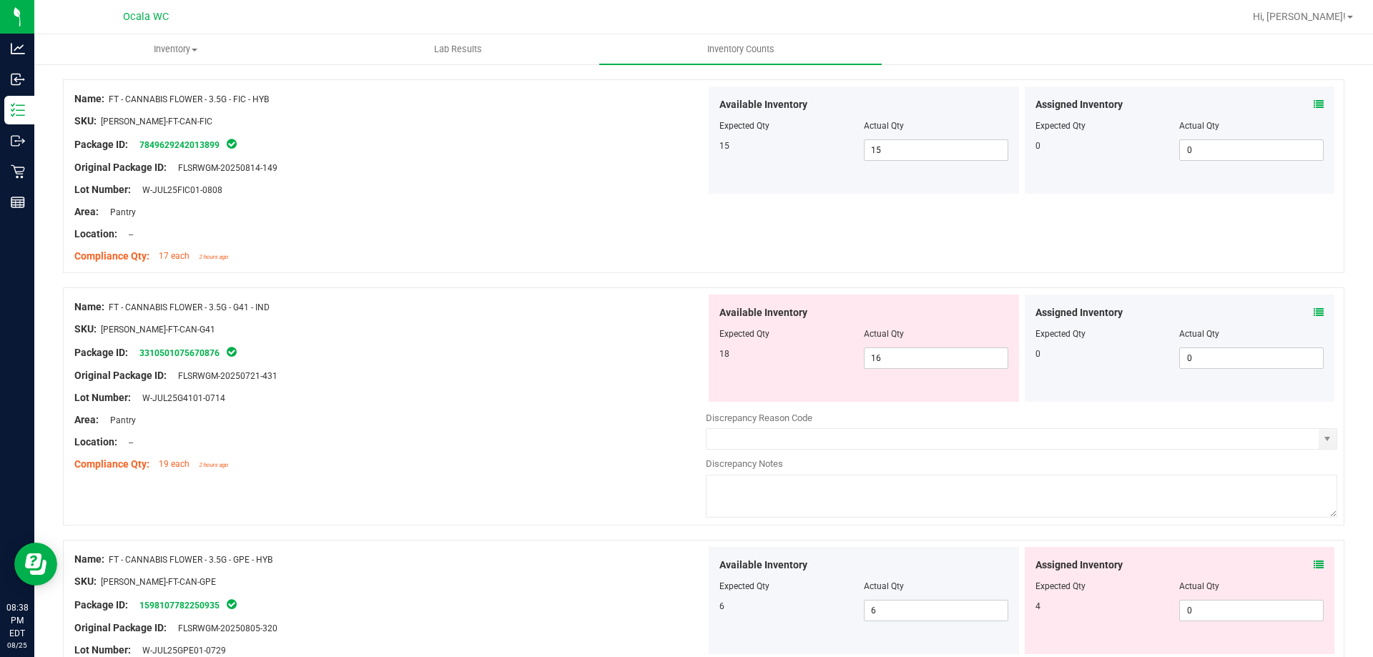
scroll to position [1574, 0]
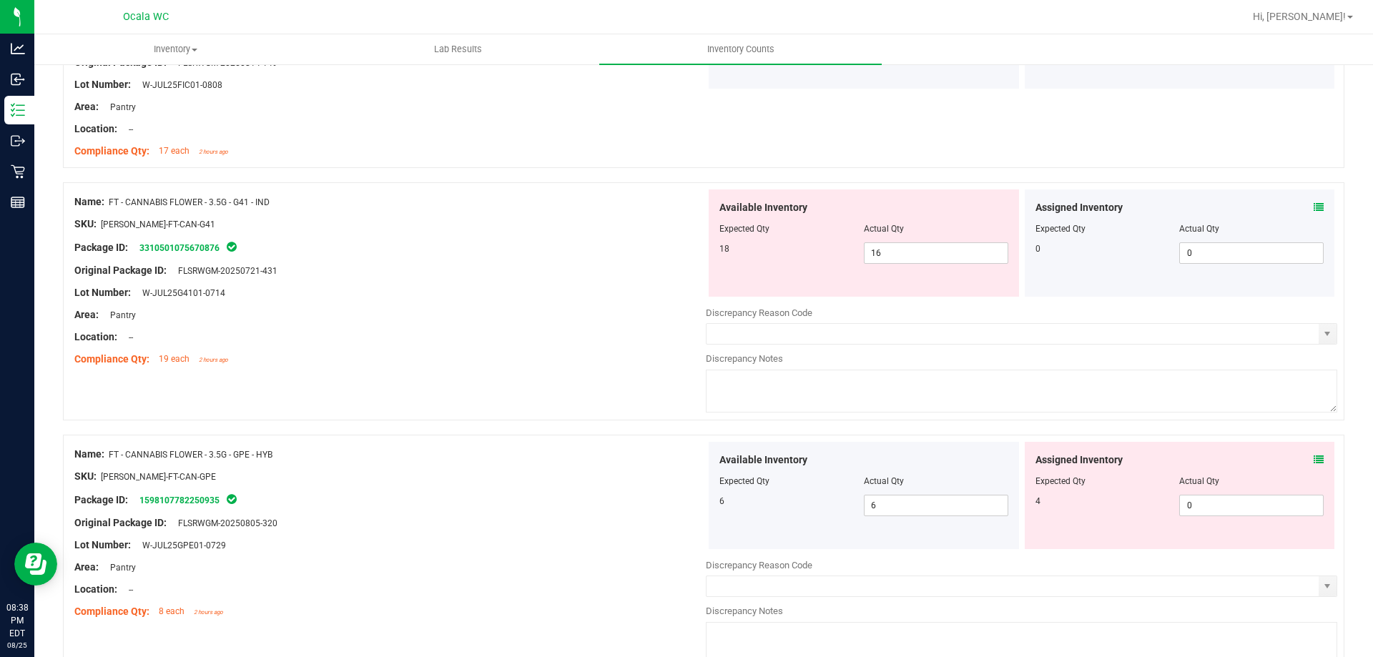
click at [1314, 459] on icon at bounding box center [1319, 460] width 10 height 10
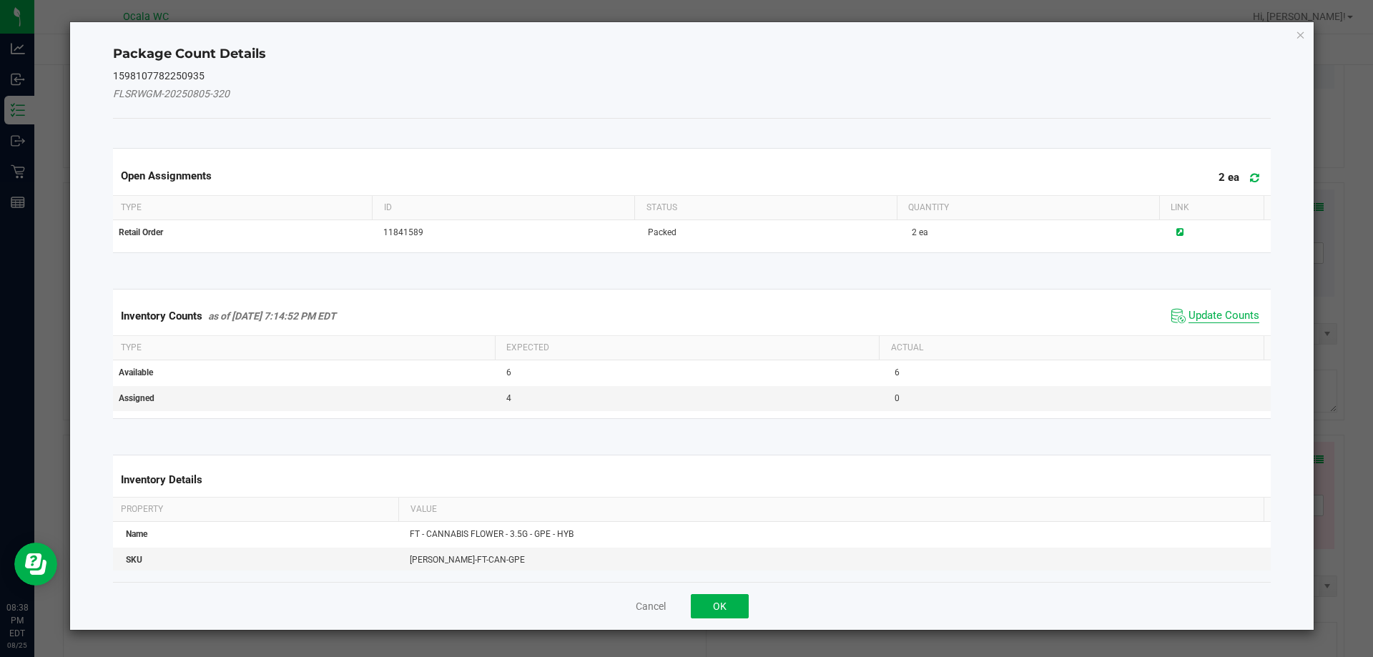
click at [1200, 309] on span "Update Counts" at bounding box center [1224, 316] width 71 height 14
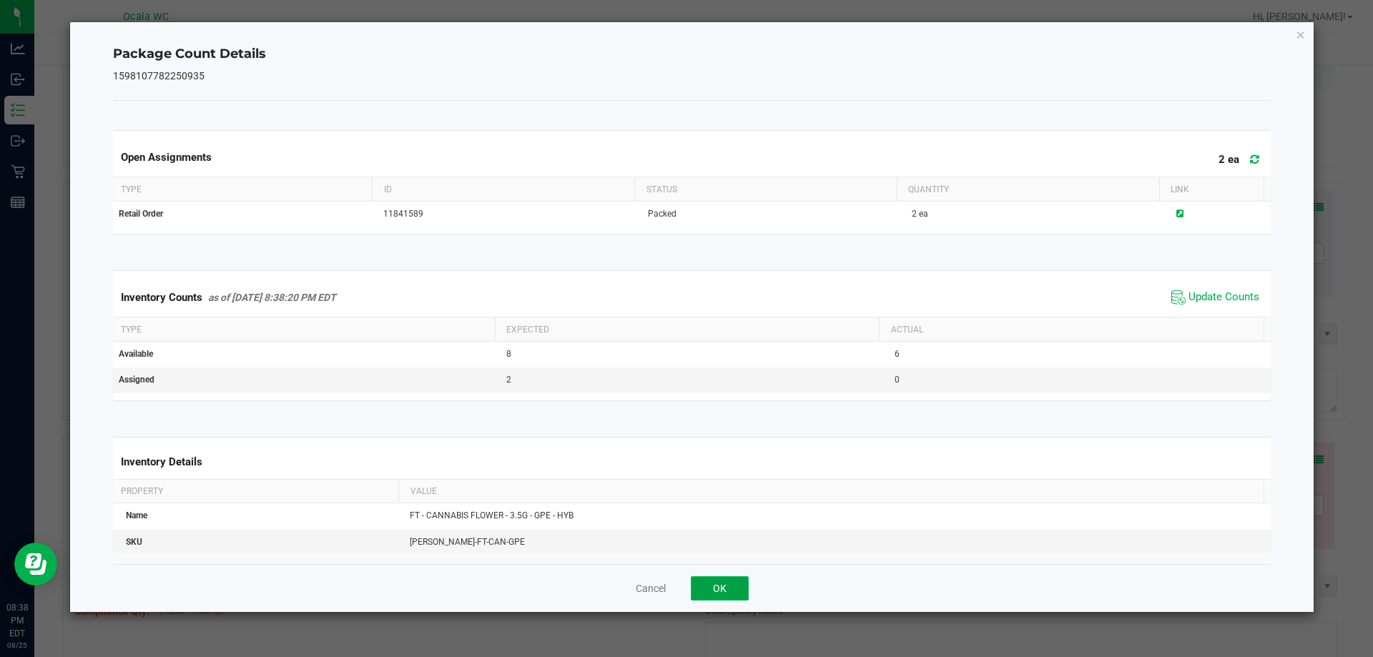
click at [724, 576] on button "OK" at bounding box center [720, 588] width 58 height 24
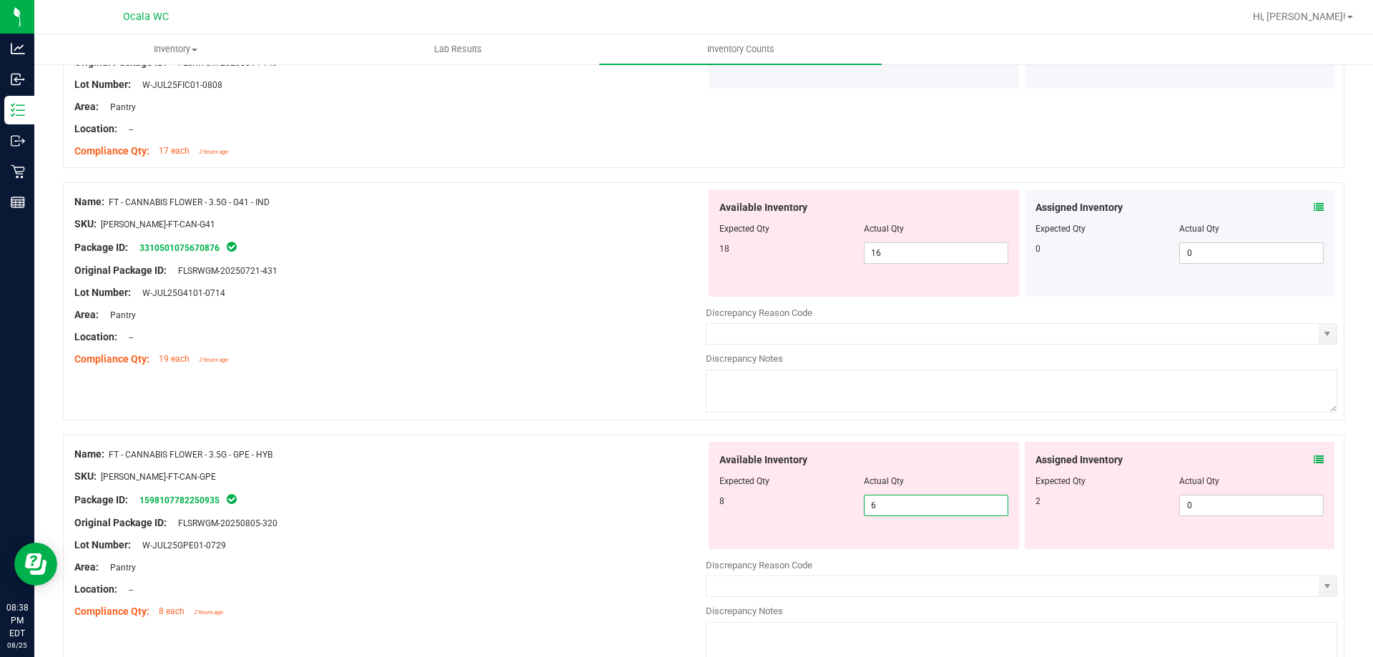
click at [870, 507] on span "6 6" at bounding box center [936, 505] width 144 height 21
click at [870, 507] on input "6" at bounding box center [936, 506] width 143 height 20
drag, startPoint x: 870, startPoint y: 507, endPoint x: 860, endPoint y: 509, distance: 10.1
click at [865, 509] on input "6" at bounding box center [936, 506] width 143 height 20
type input "8"
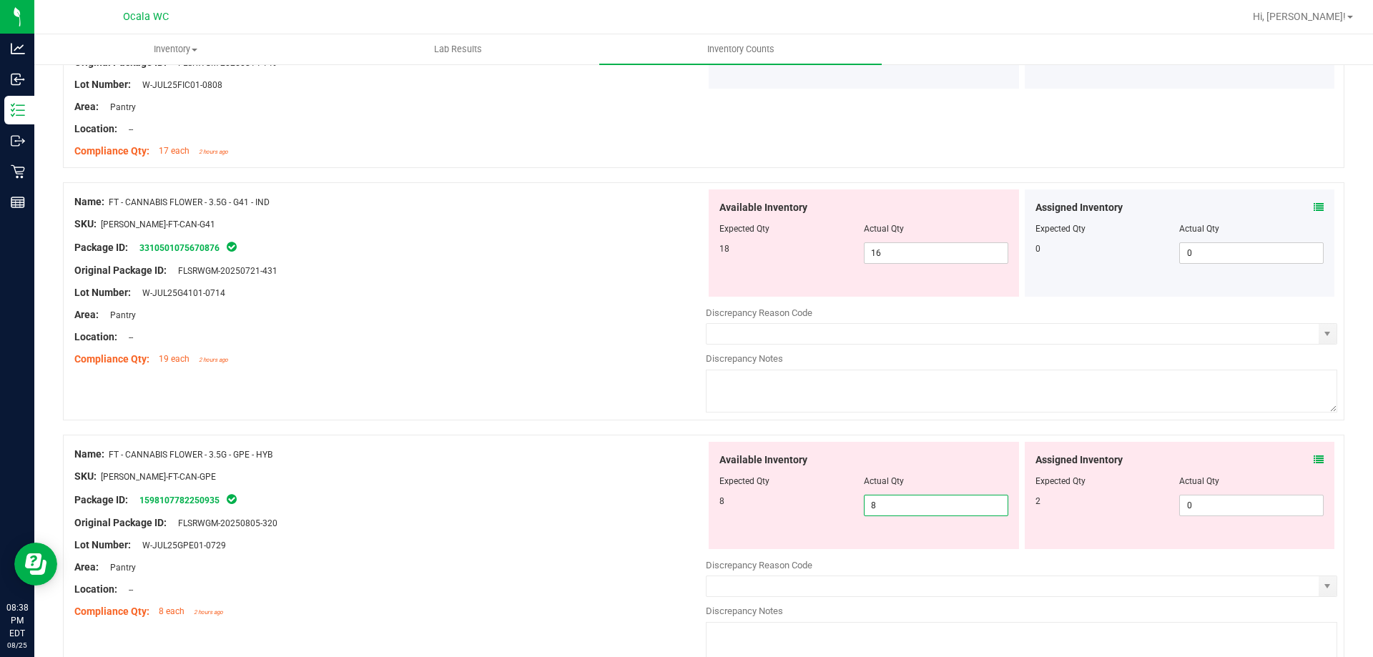
type input "8"
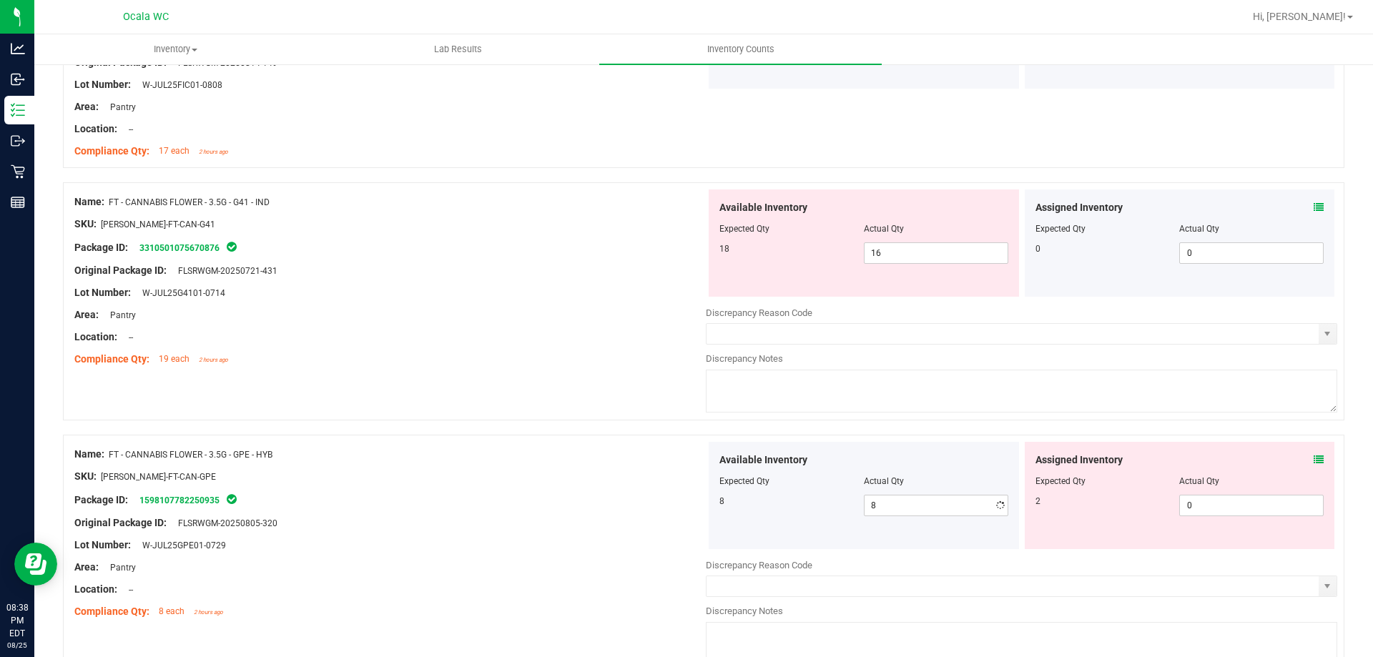
click at [662, 521] on div "Original Package ID: FLSRWGM-20250805-320" at bounding box center [390, 523] width 632 height 15
click at [1314, 457] on icon at bounding box center [1319, 460] width 10 height 10
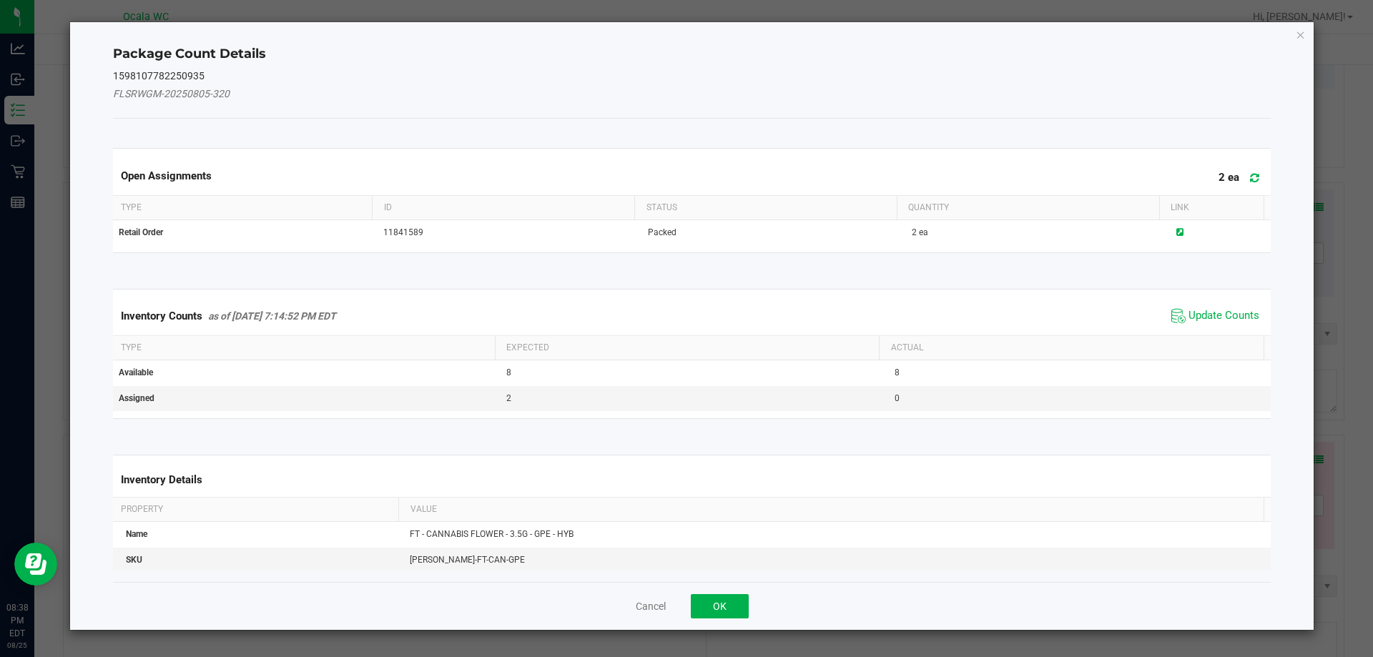
click at [1197, 307] on span "Update Counts" at bounding box center [1215, 315] width 95 height 21
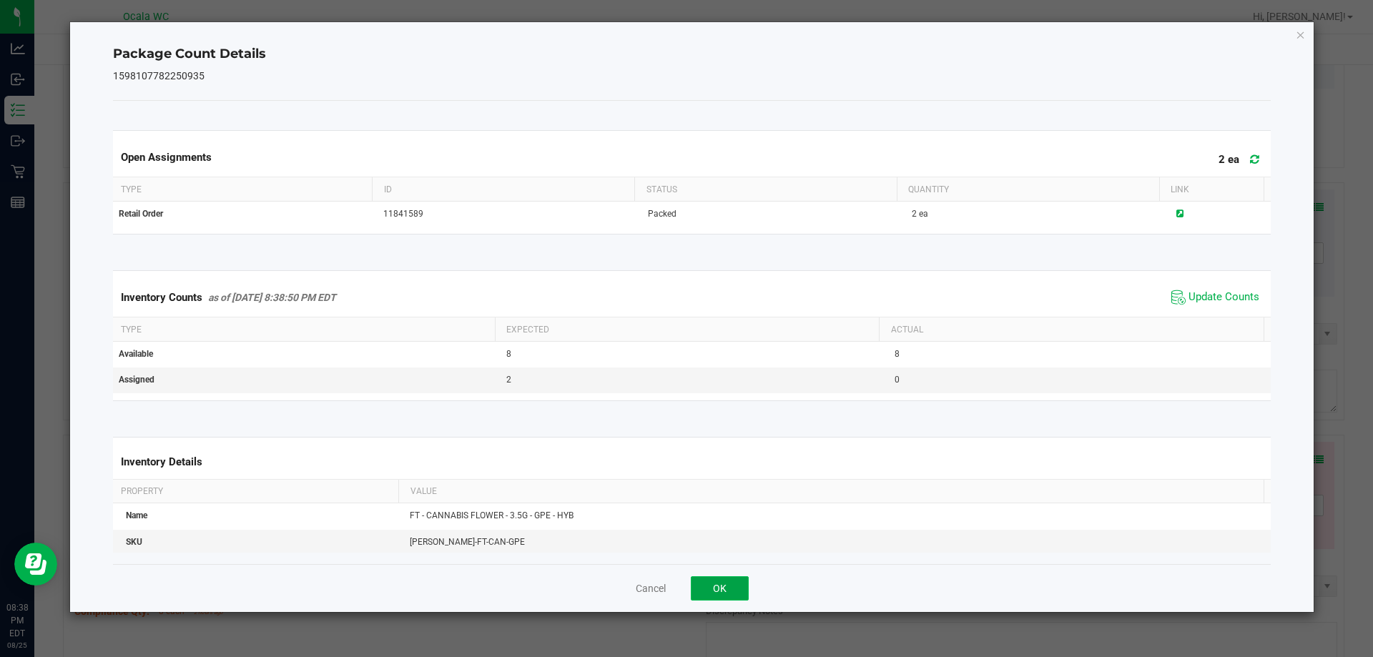
click at [716, 583] on button "OK" at bounding box center [720, 588] width 58 height 24
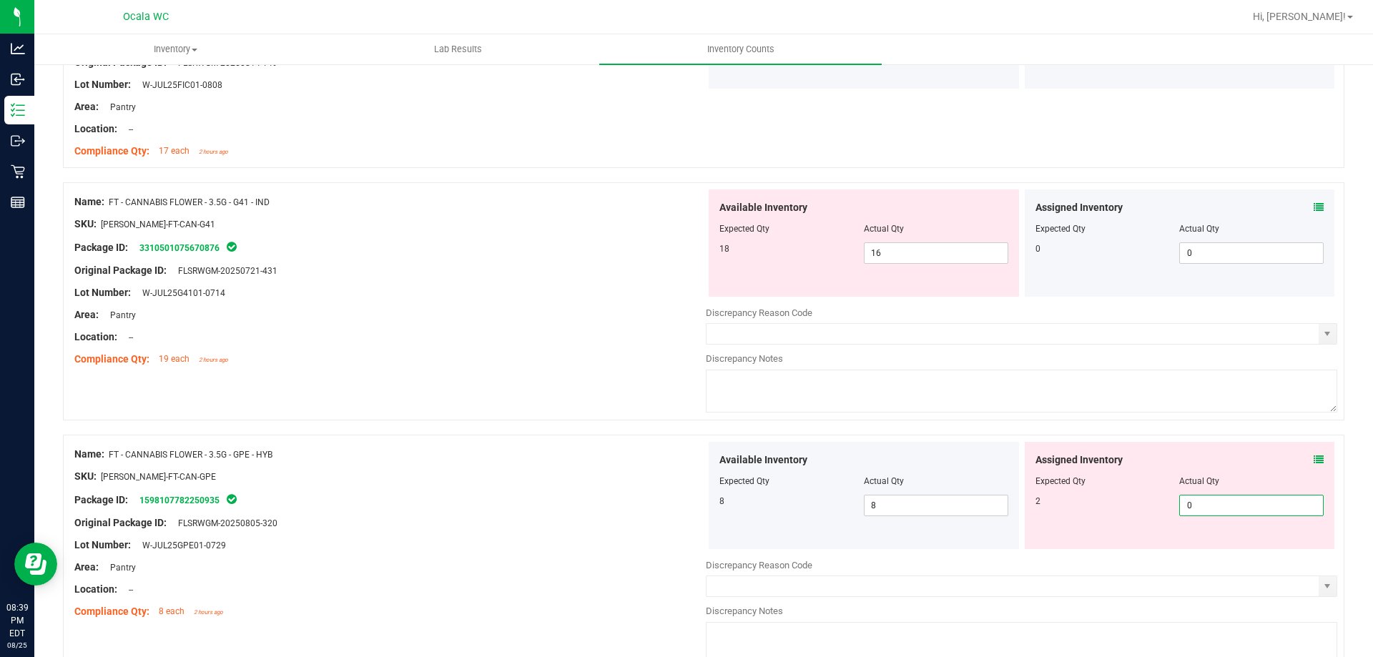
drag, startPoint x: 1220, startPoint y: 503, endPoint x: 1094, endPoint y: 511, distance: 126.1
click at [1094, 511] on div "2 0 0" at bounding box center [1180, 505] width 289 height 21
type input "2"
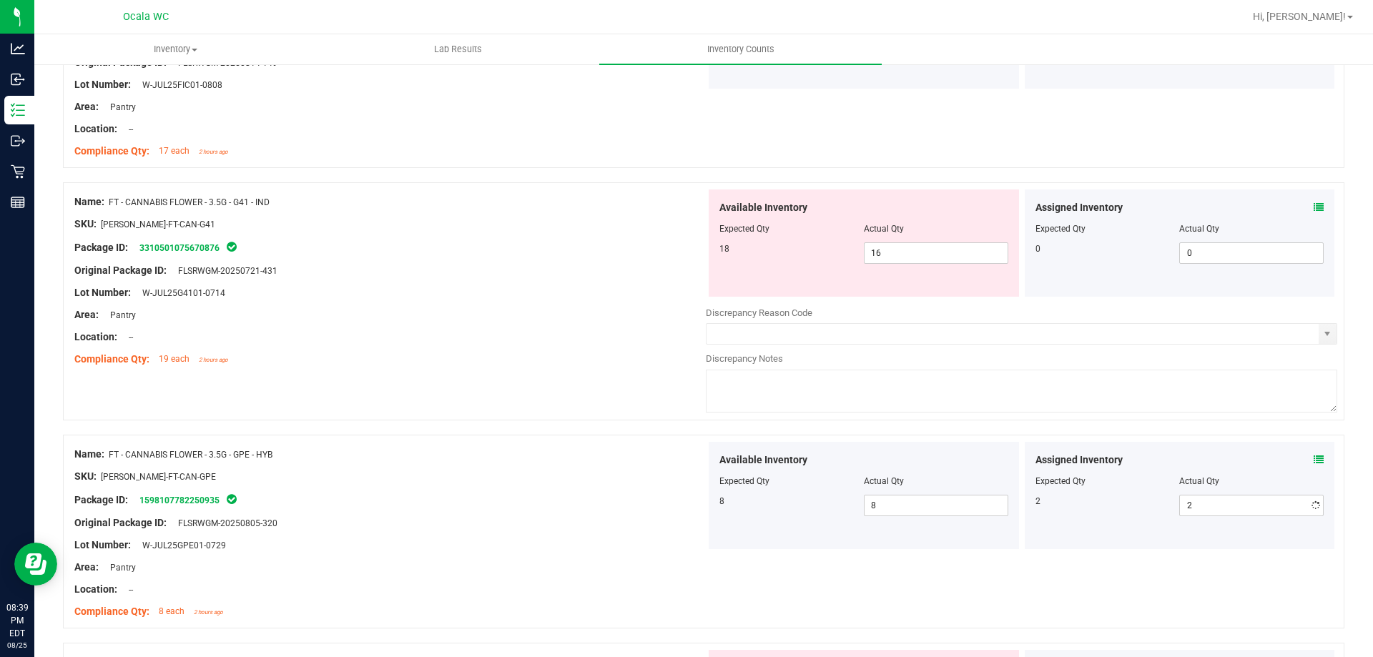
click at [689, 504] on div "Package ID: 1598107782250935" at bounding box center [390, 499] width 632 height 17
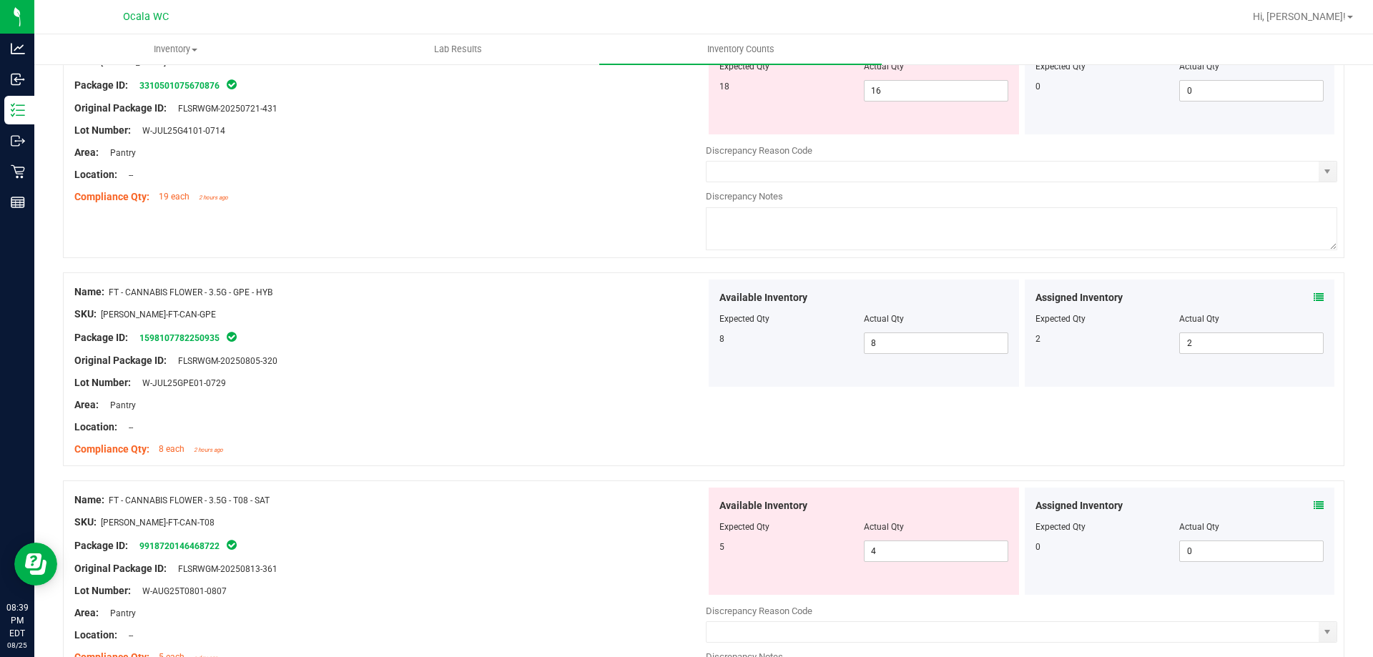
scroll to position [1860, 0]
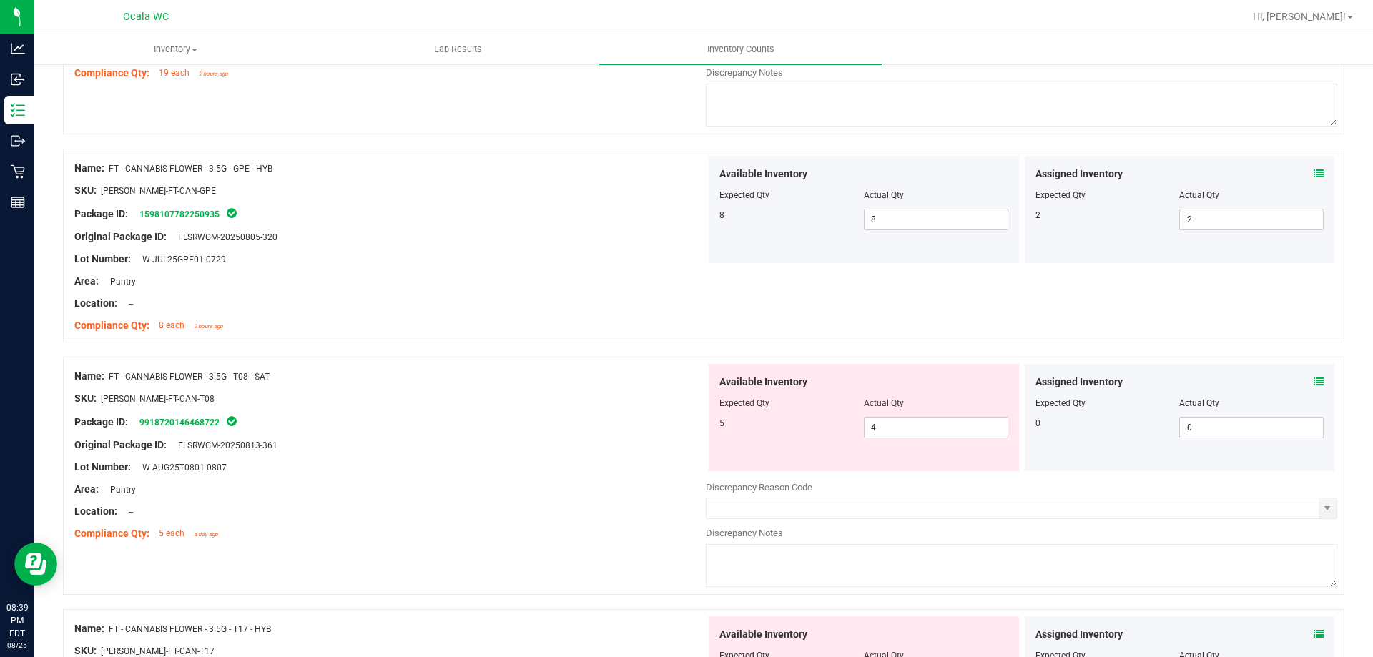
click at [1314, 381] on icon at bounding box center [1319, 382] width 10 height 10
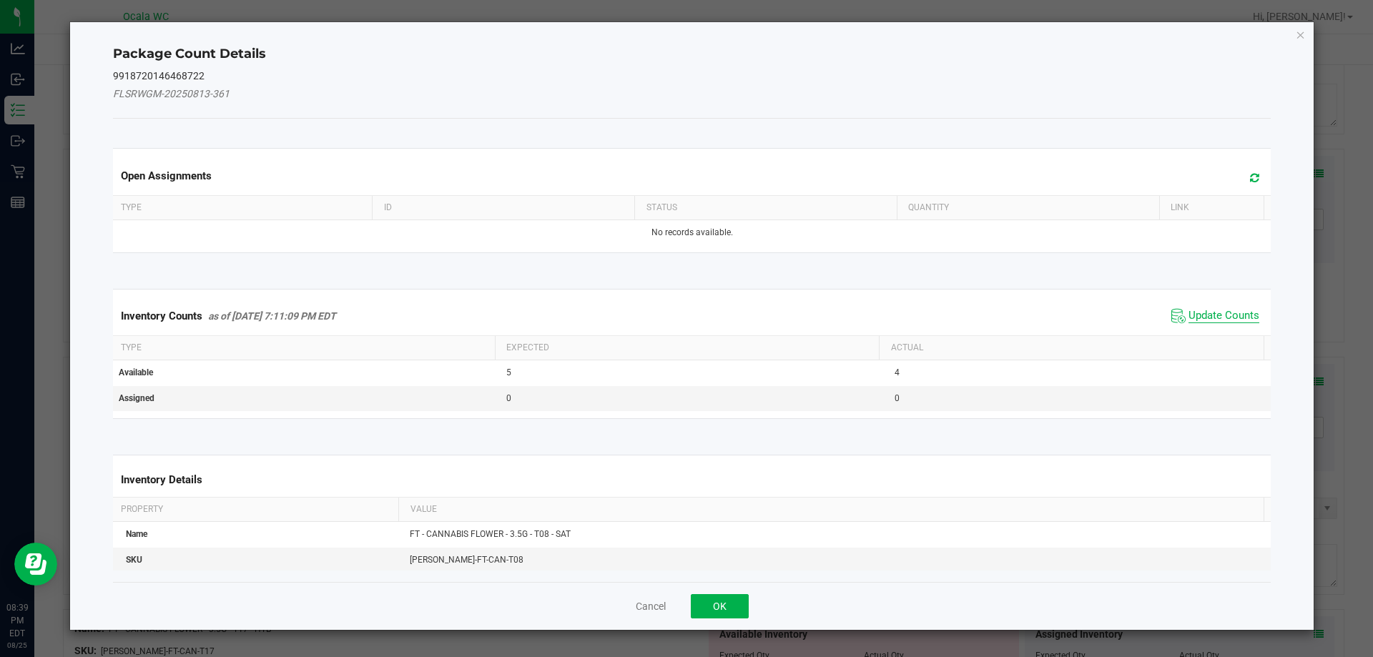
click at [1221, 320] on span "Update Counts" at bounding box center [1224, 316] width 71 height 14
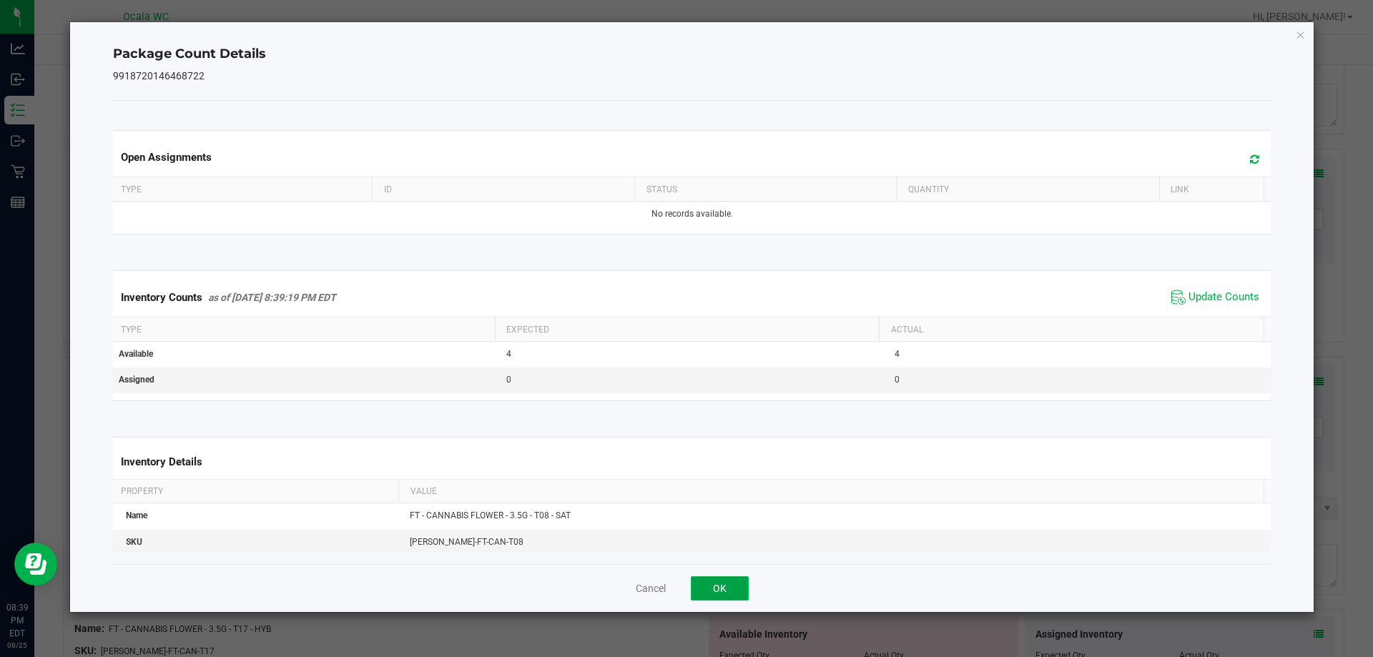
click at [712, 588] on button "OK" at bounding box center [720, 588] width 58 height 24
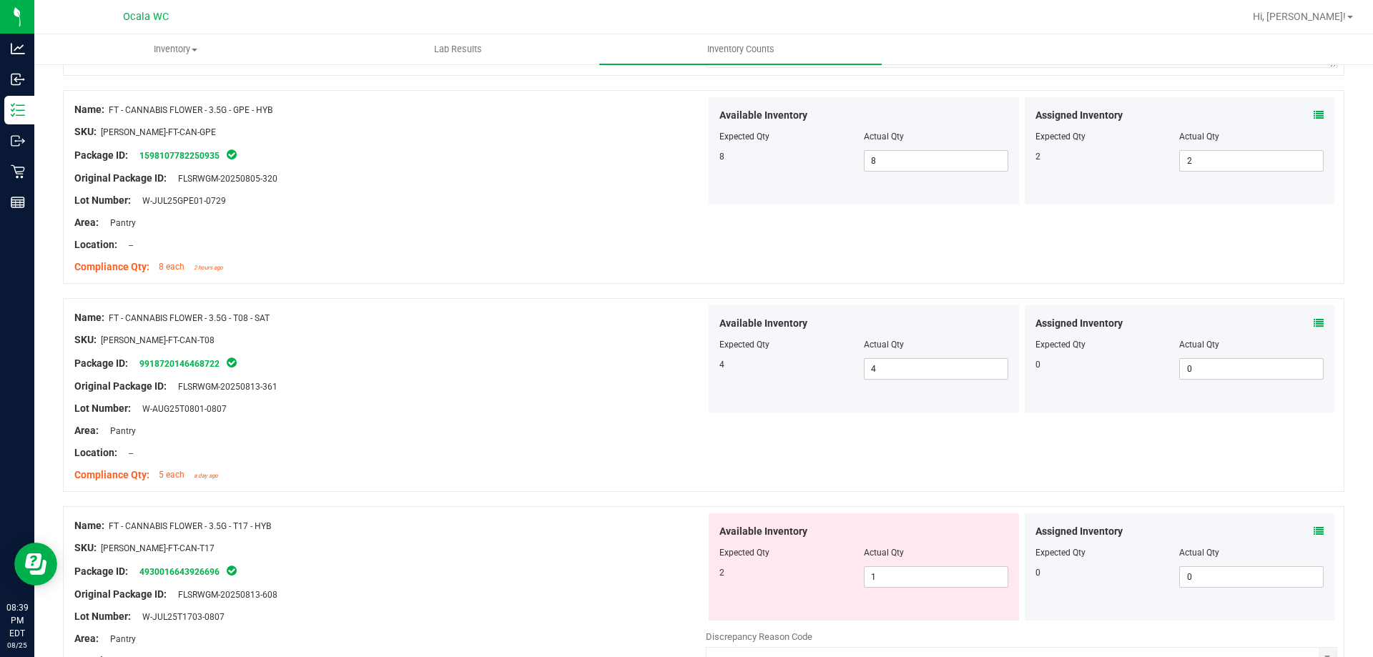
scroll to position [2003, 0]
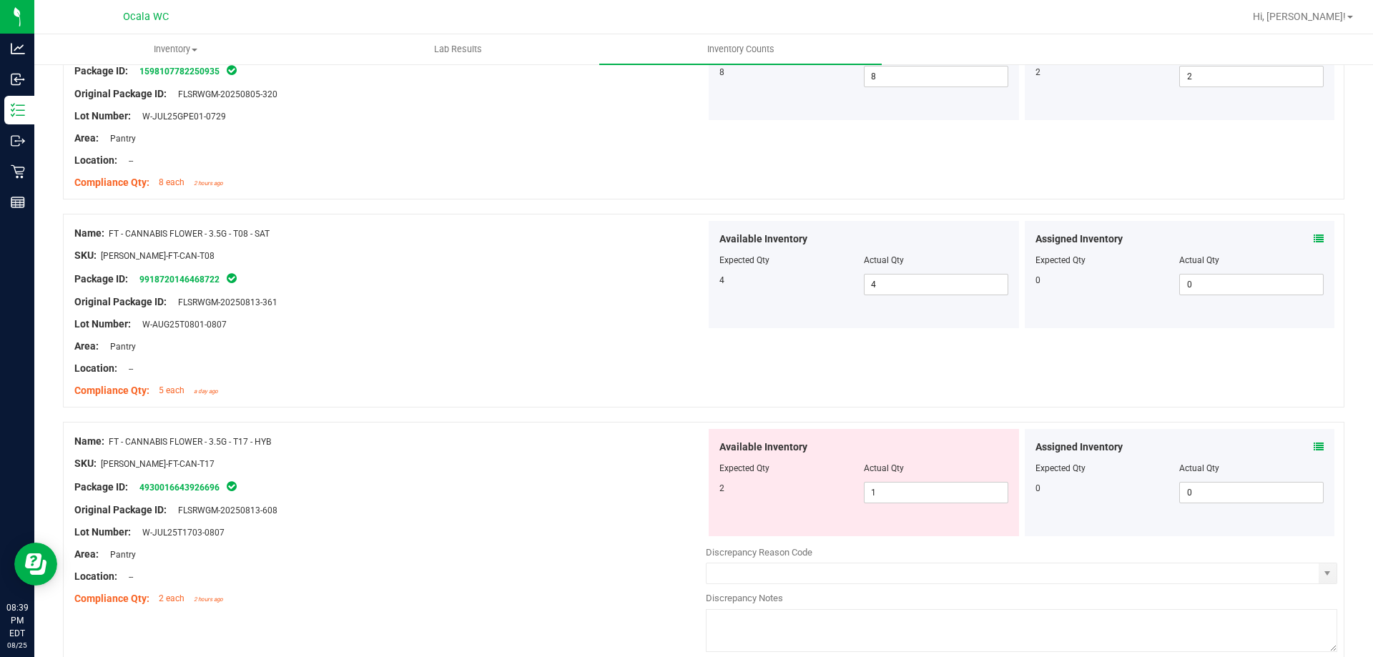
click at [1314, 448] on icon at bounding box center [1319, 447] width 10 height 10
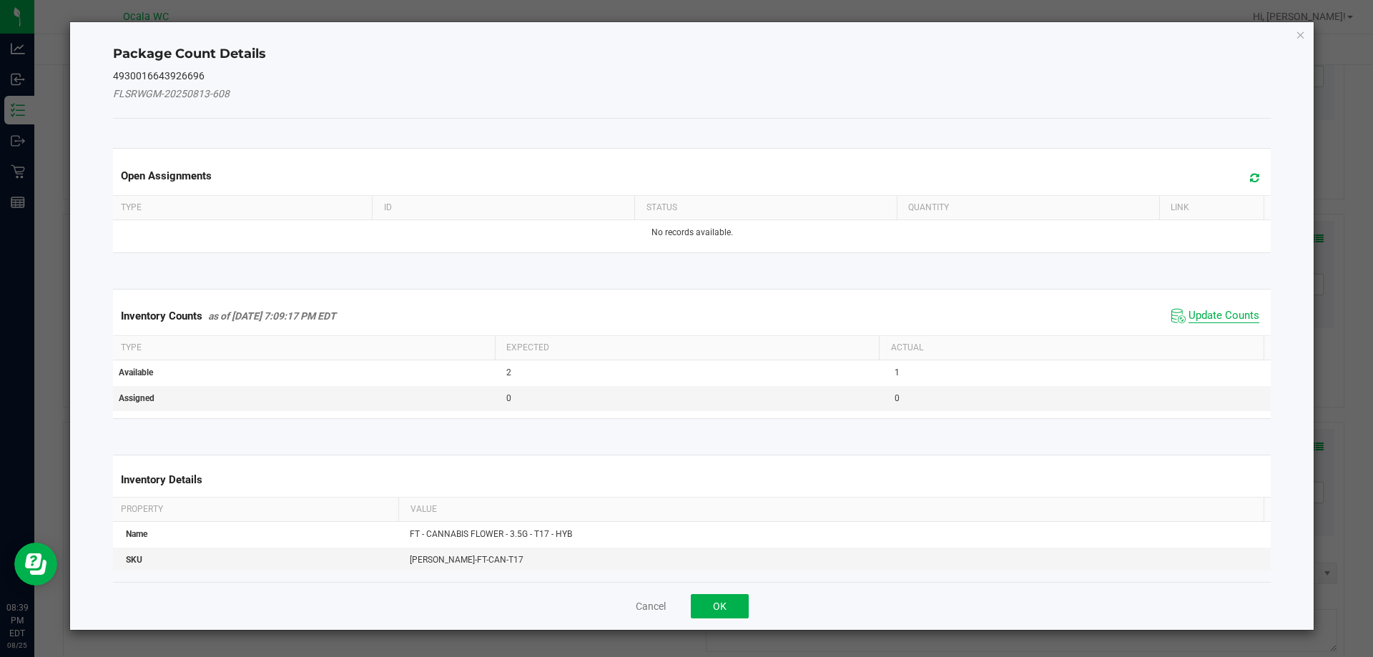
click at [1194, 310] on span "Update Counts" at bounding box center [1224, 316] width 71 height 14
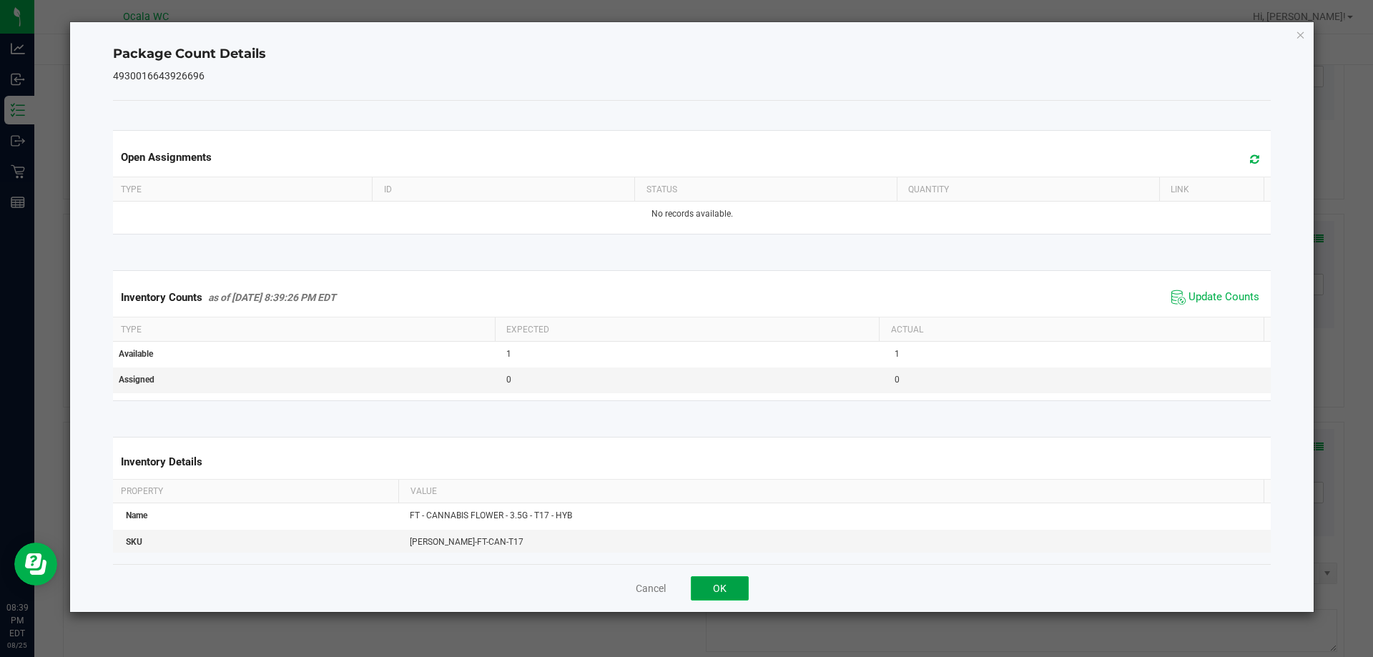
click at [742, 580] on button "OK" at bounding box center [720, 588] width 58 height 24
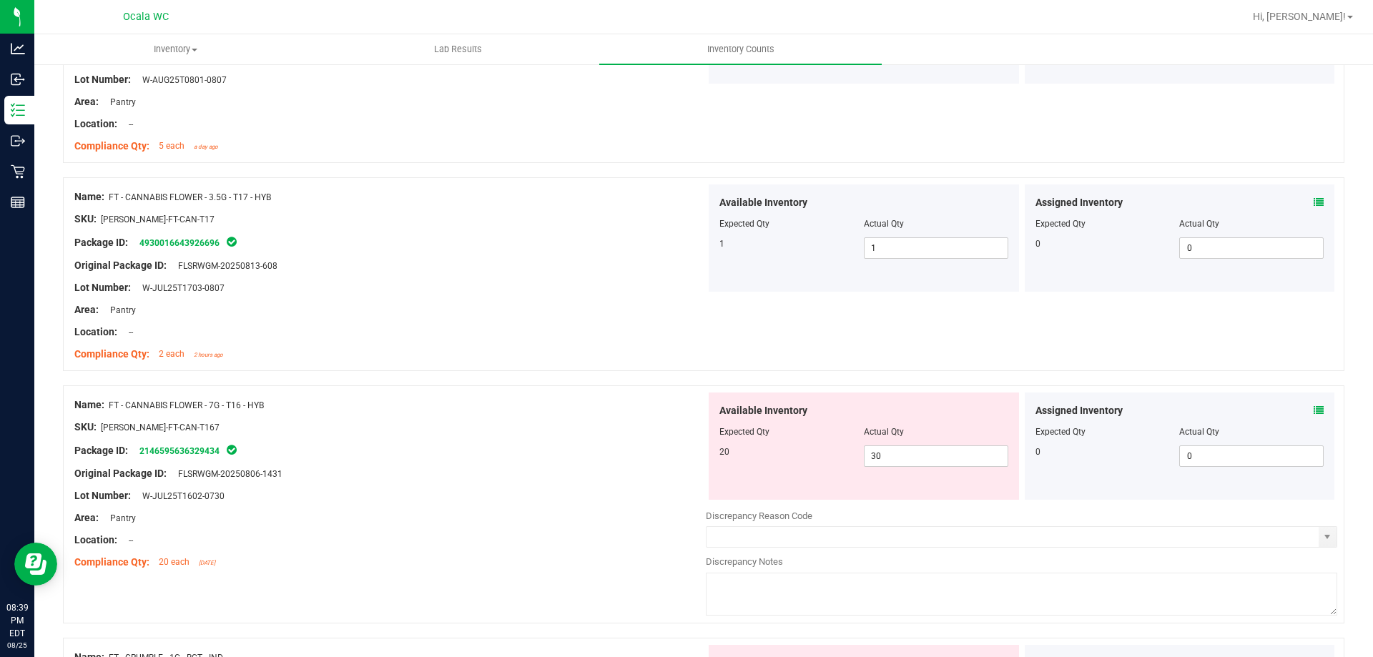
scroll to position [2289, 0]
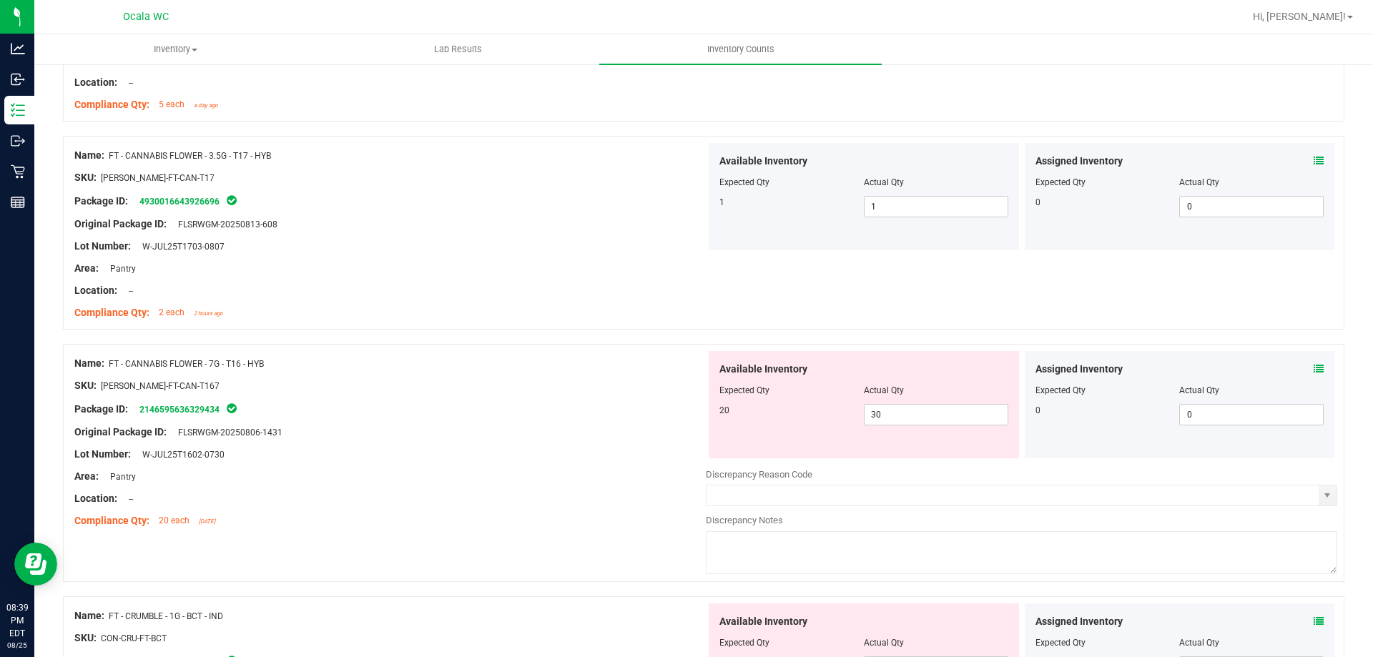
click at [1314, 367] on icon at bounding box center [1319, 369] width 10 height 10
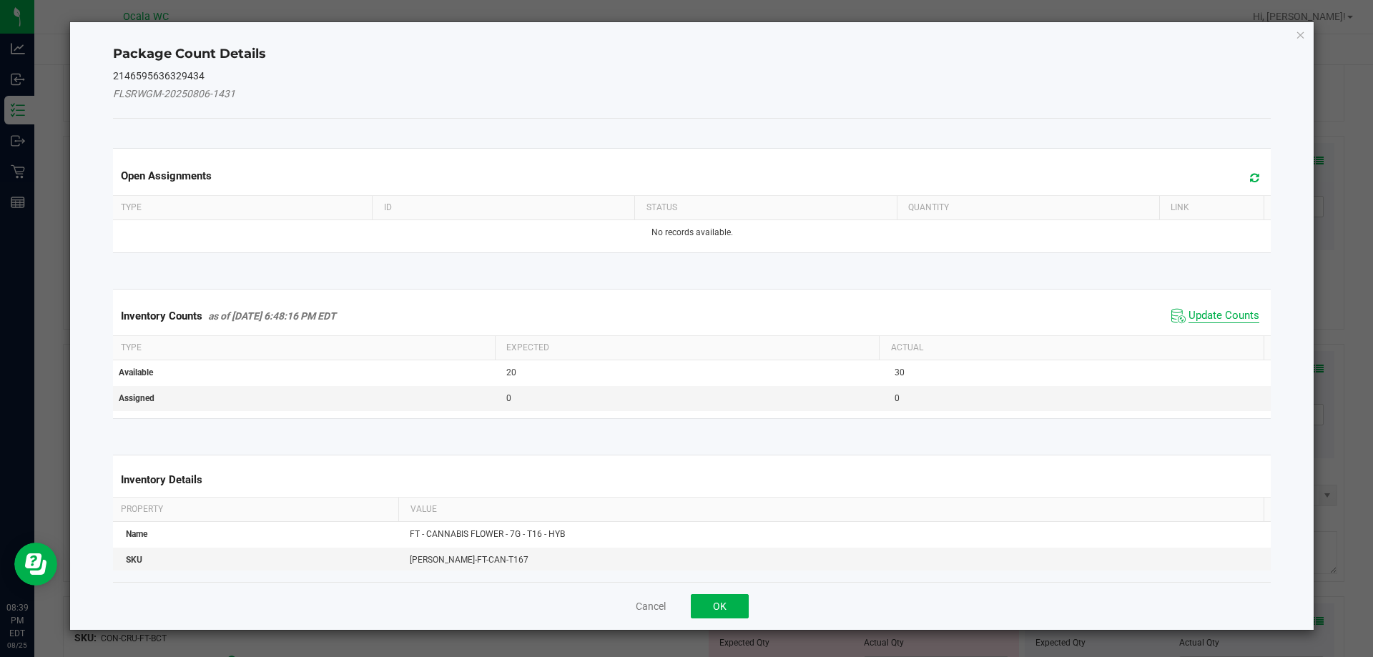
click at [1206, 318] on span "Update Counts" at bounding box center [1224, 316] width 71 height 14
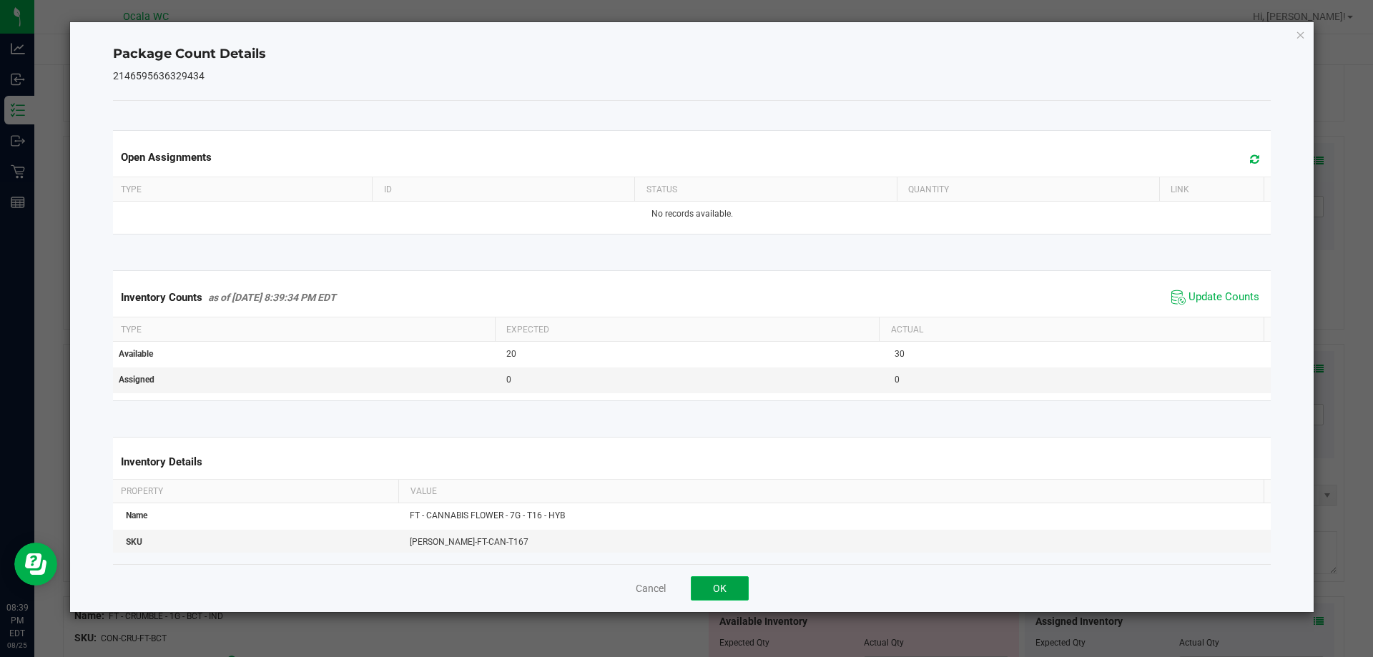
click at [723, 584] on button "OK" at bounding box center [720, 588] width 58 height 24
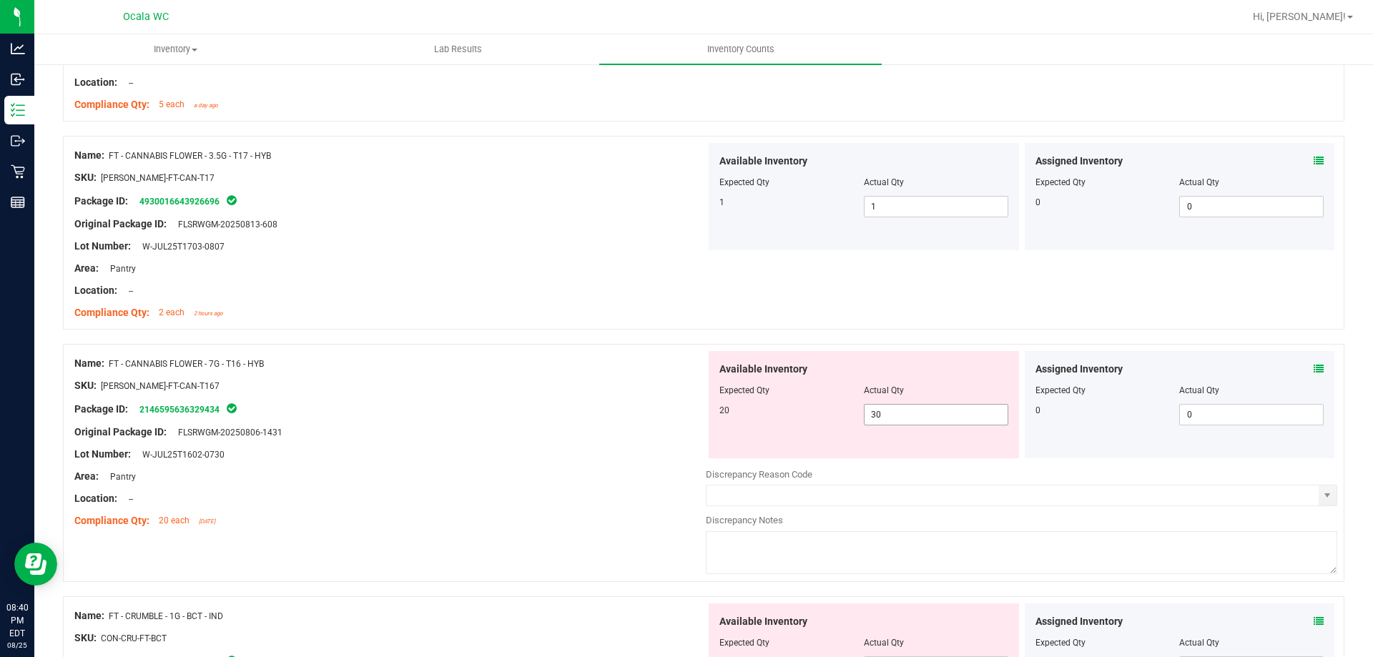
drag, startPoint x: 887, startPoint y: 403, endPoint x: 852, endPoint y: 415, distance: 36.9
click at [853, 414] on div "20 30 30" at bounding box center [864, 414] width 289 height 21
drag, startPoint x: 863, startPoint y: 404, endPoint x: 879, endPoint y: 411, distance: 17.3
click at [878, 411] on span "30 30" at bounding box center [936, 414] width 144 height 21
click at [885, 411] on input "30" at bounding box center [936, 415] width 143 height 20
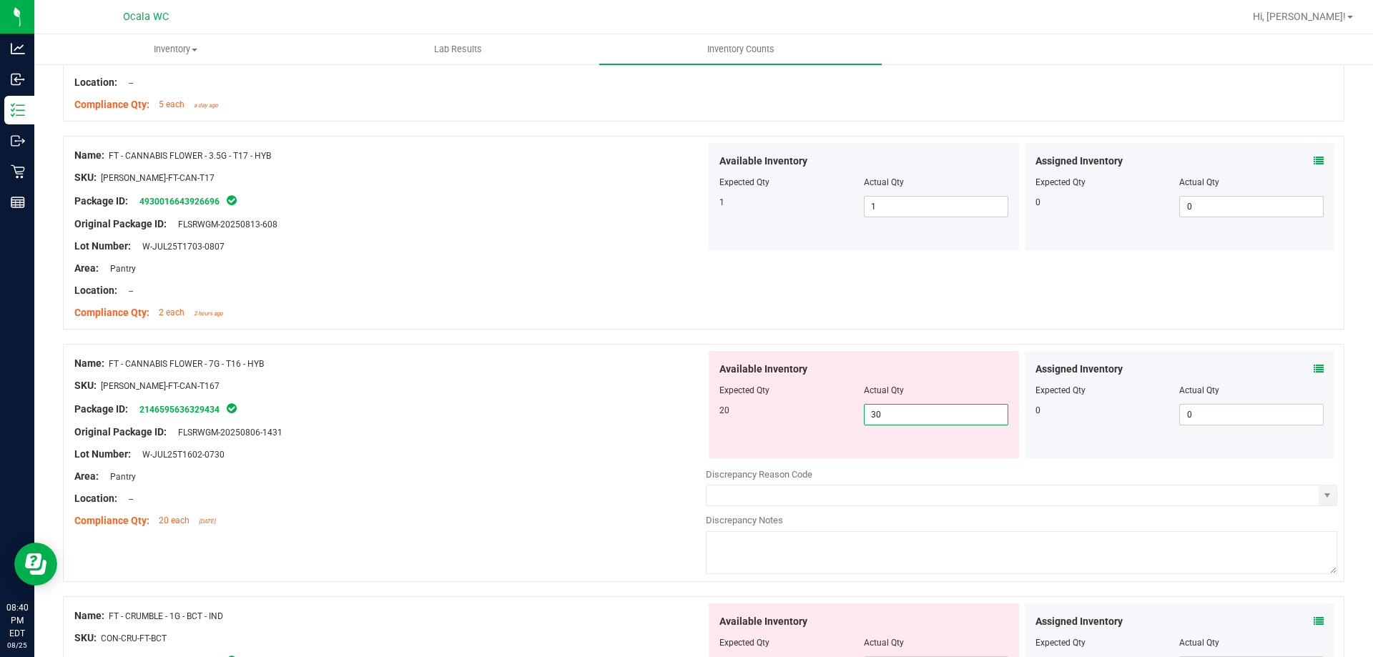
drag, startPoint x: 884, startPoint y: 412, endPoint x: 860, endPoint y: 415, distance: 24.5
click at [865, 415] on input "30" at bounding box center [936, 415] width 143 height 20
type input "20"
click at [653, 450] on div "Lot Number: W-JUL25T1602-0730" at bounding box center [390, 454] width 632 height 15
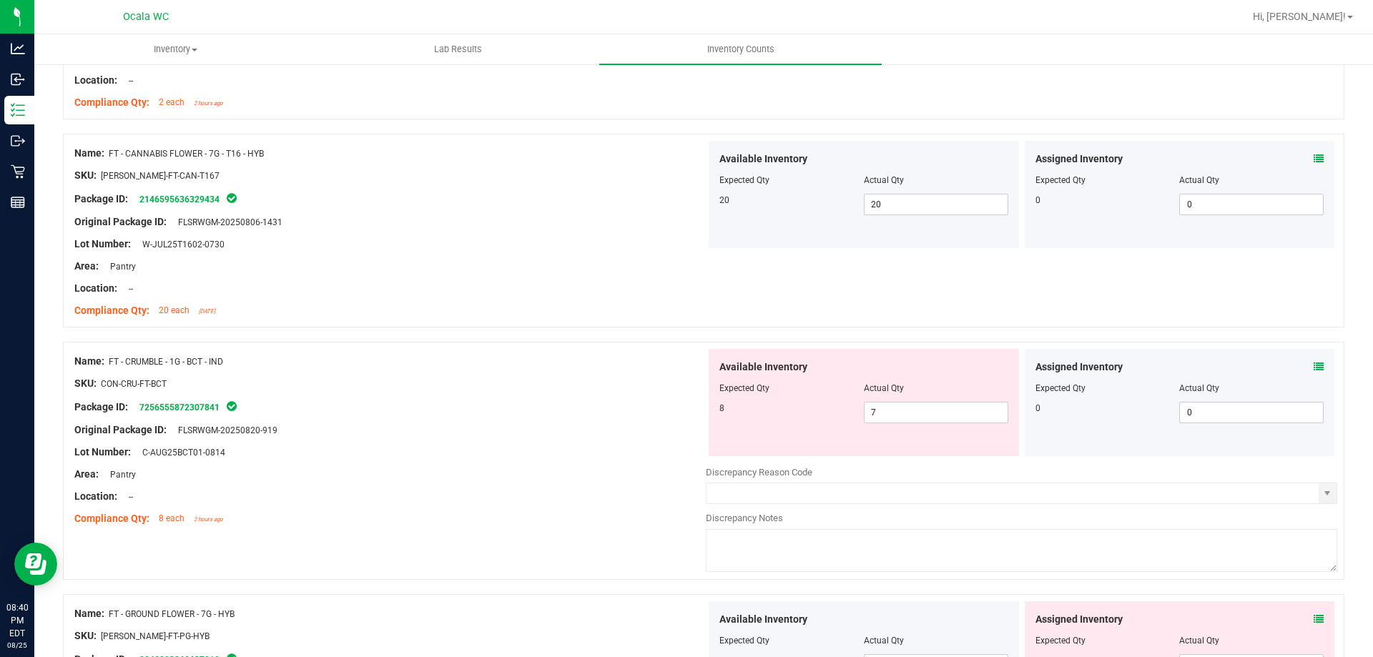
scroll to position [2503, 0]
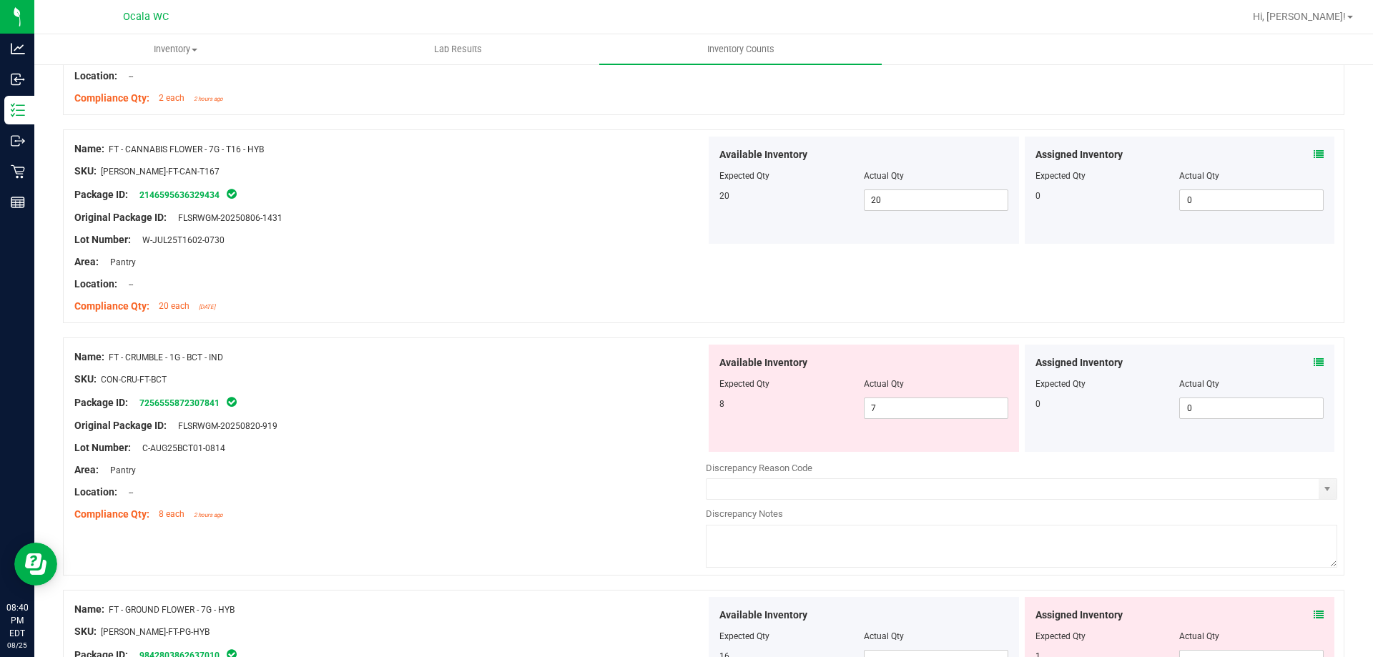
click at [1314, 360] on icon at bounding box center [1319, 363] width 10 height 10
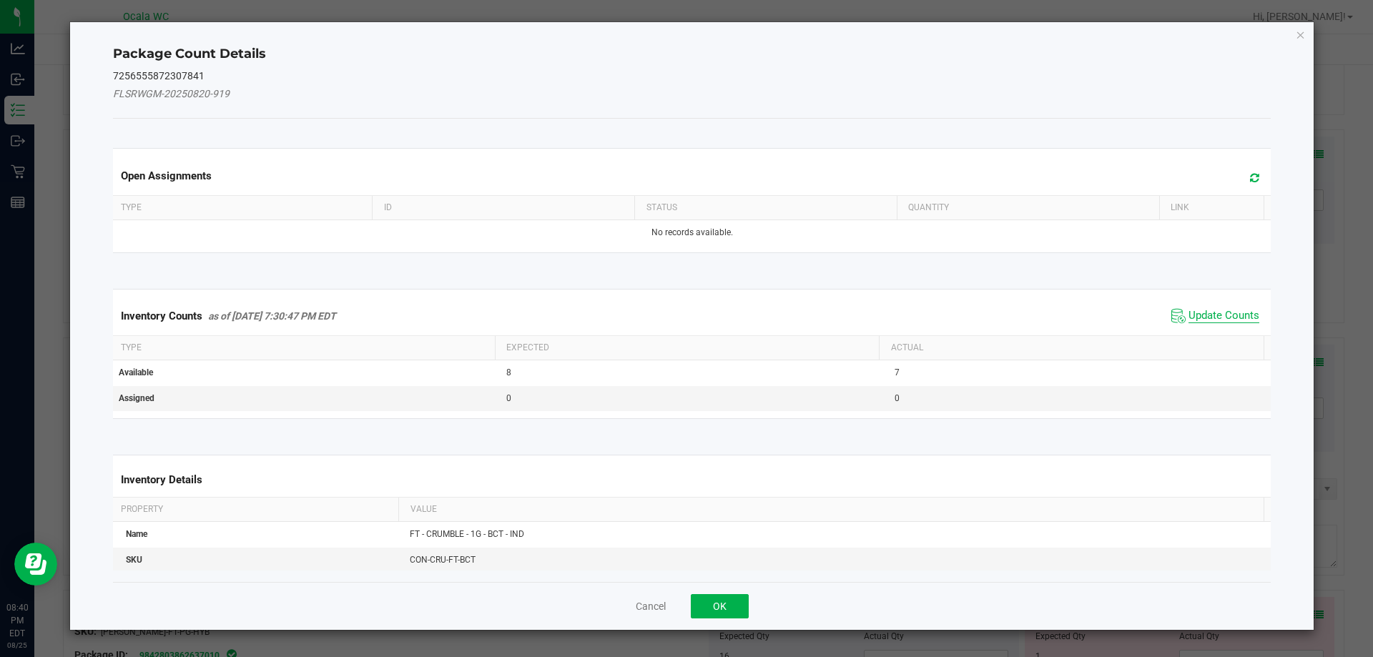
click at [1207, 316] on span "Update Counts" at bounding box center [1224, 316] width 71 height 14
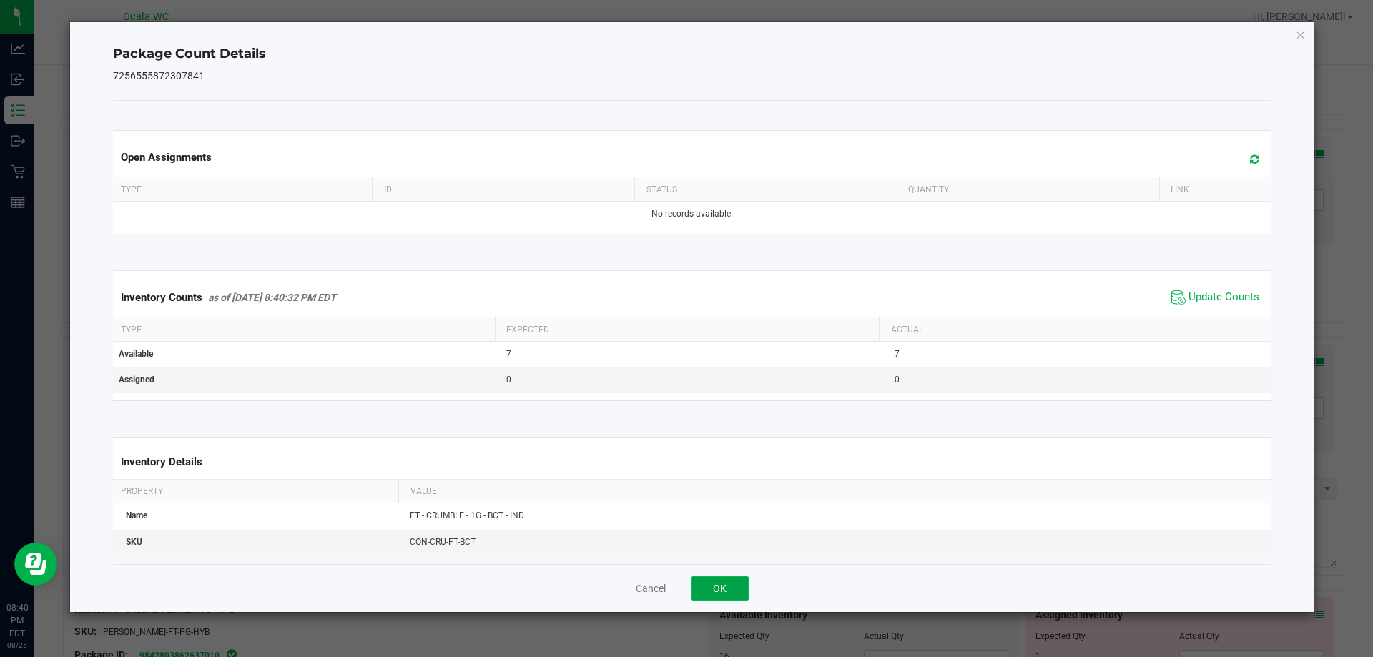
click at [733, 579] on button "OK" at bounding box center [720, 588] width 58 height 24
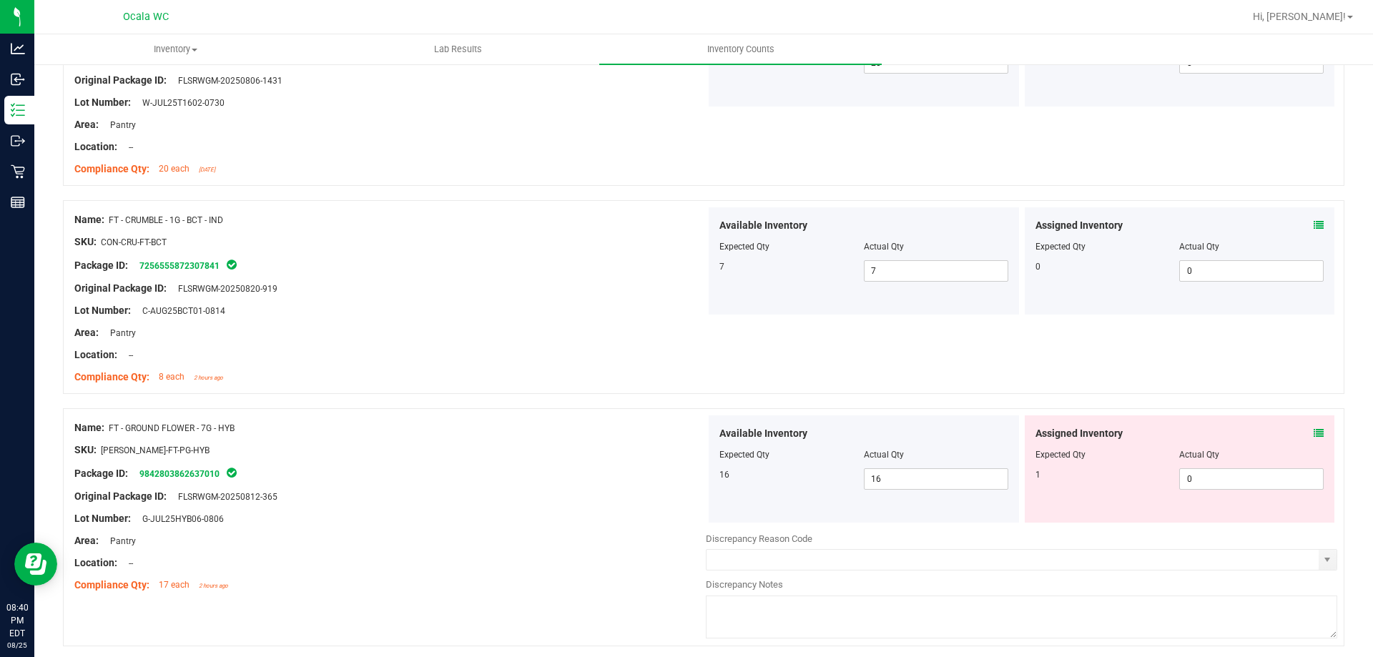
scroll to position [2646, 0]
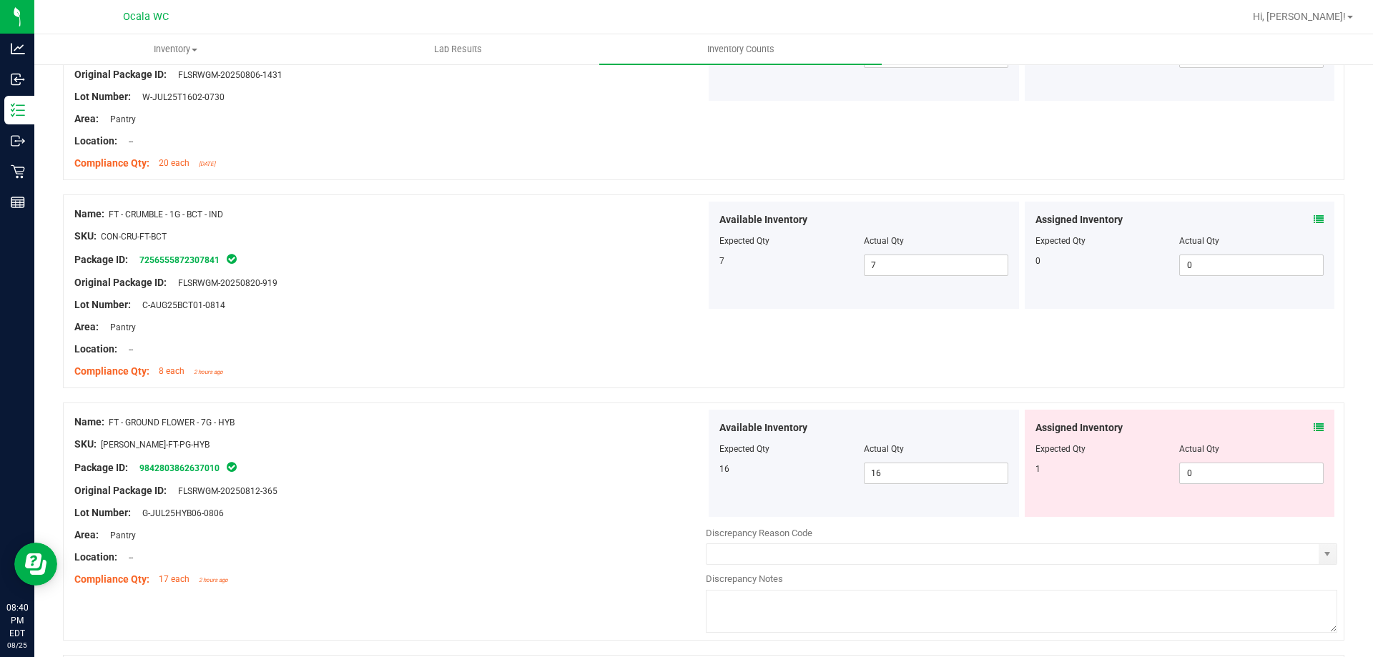
click at [1314, 421] on span at bounding box center [1319, 428] width 10 height 15
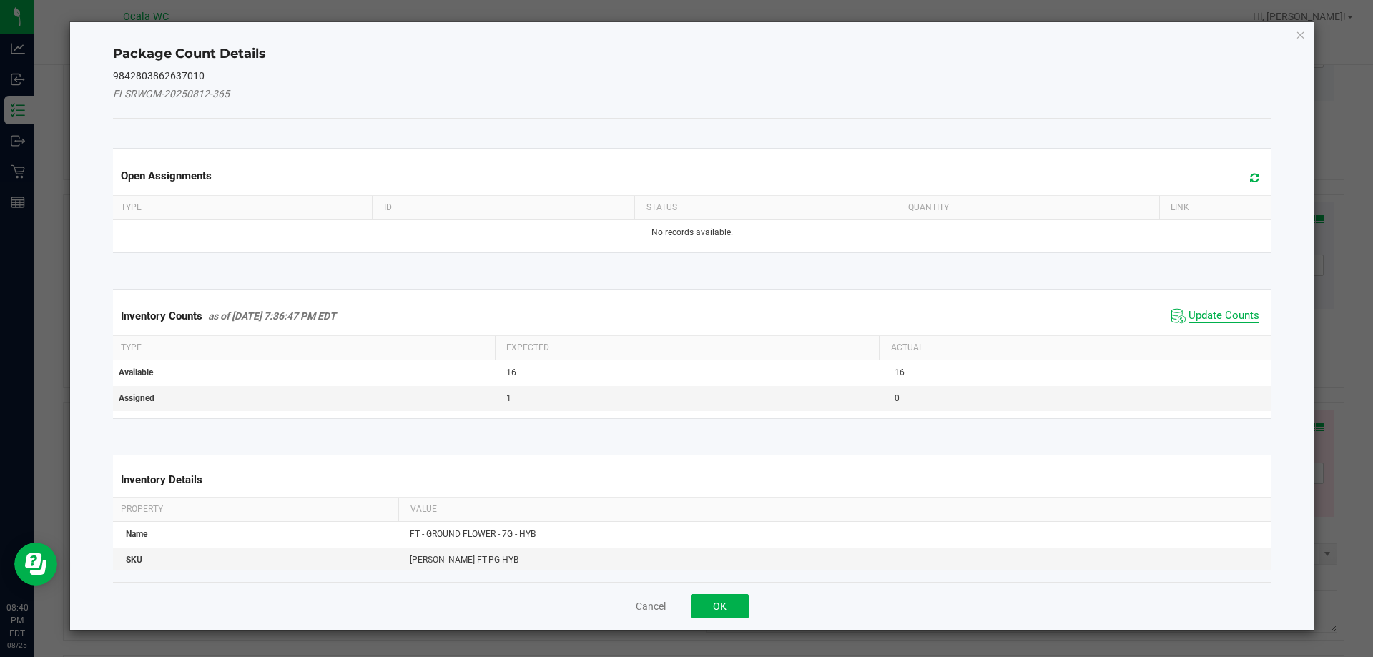
click at [1189, 310] on span "Update Counts" at bounding box center [1224, 316] width 71 height 14
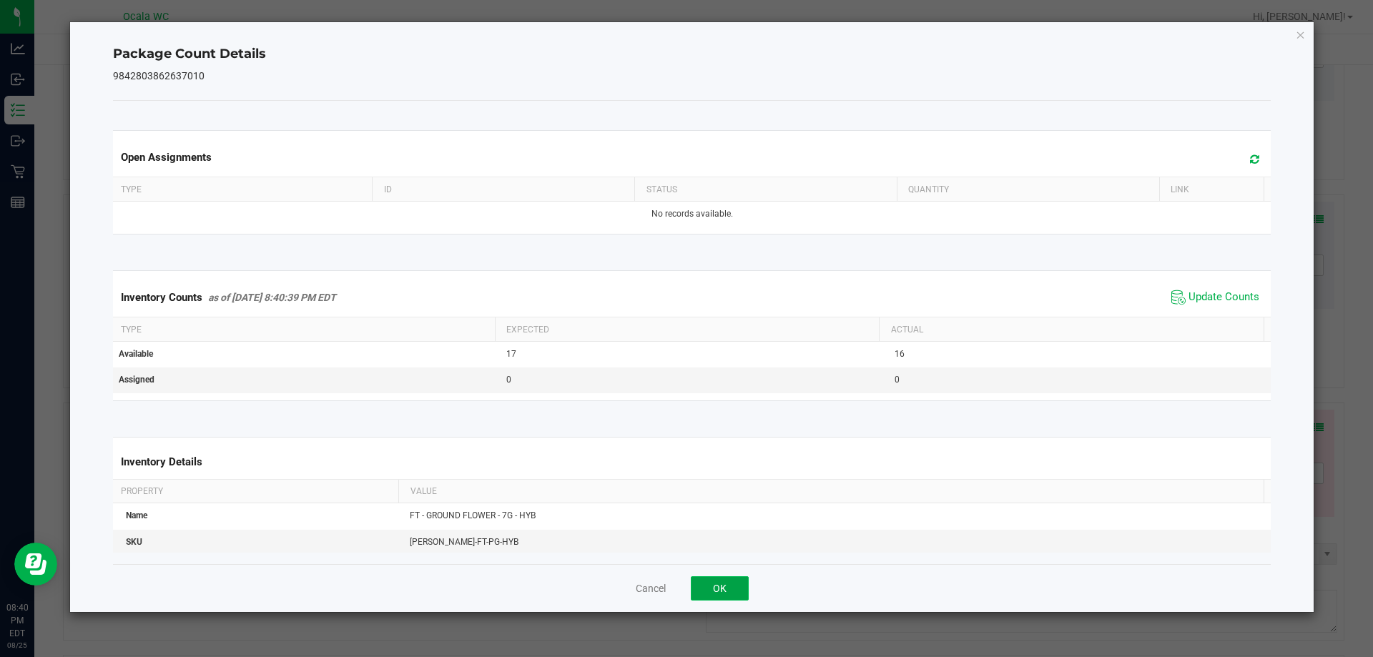
click at [730, 584] on button "OK" at bounding box center [720, 588] width 58 height 24
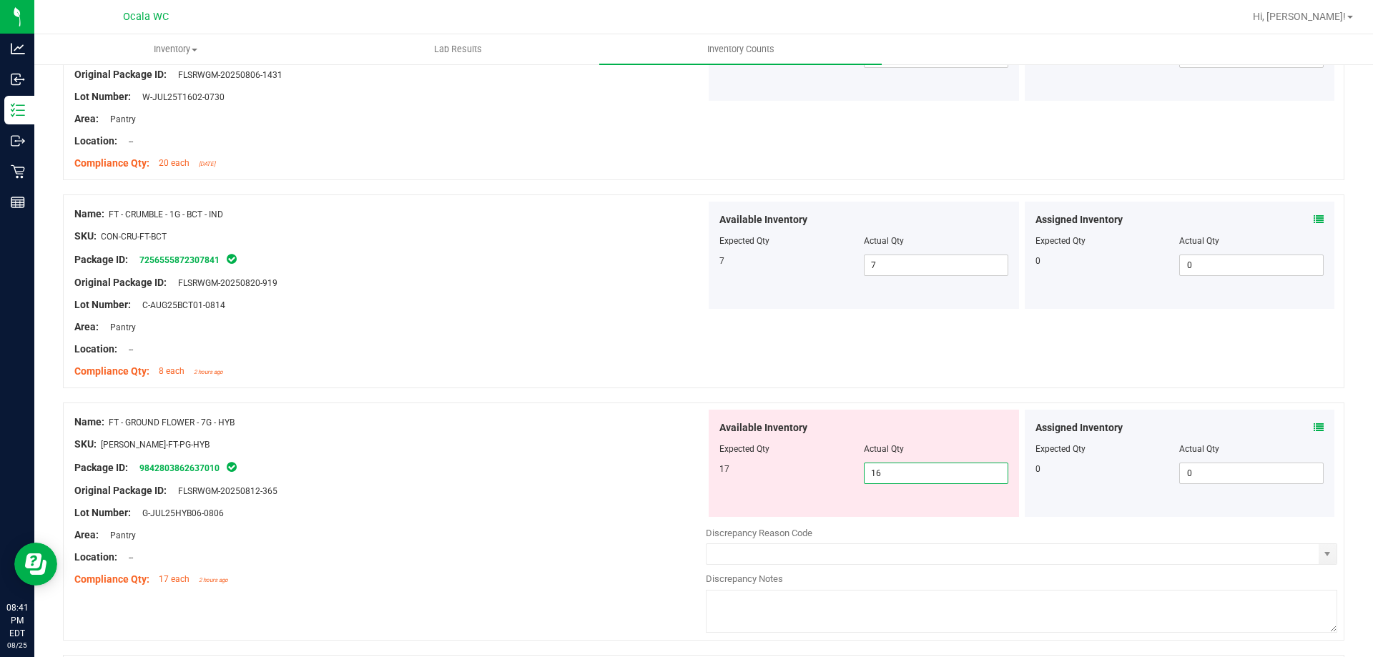
drag, startPoint x: 877, startPoint y: 475, endPoint x: 858, endPoint y: 477, distance: 19.4
click at [864, 477] on span "16 16" at bounding box center [936, 473] width 144 height 21
type input "17"
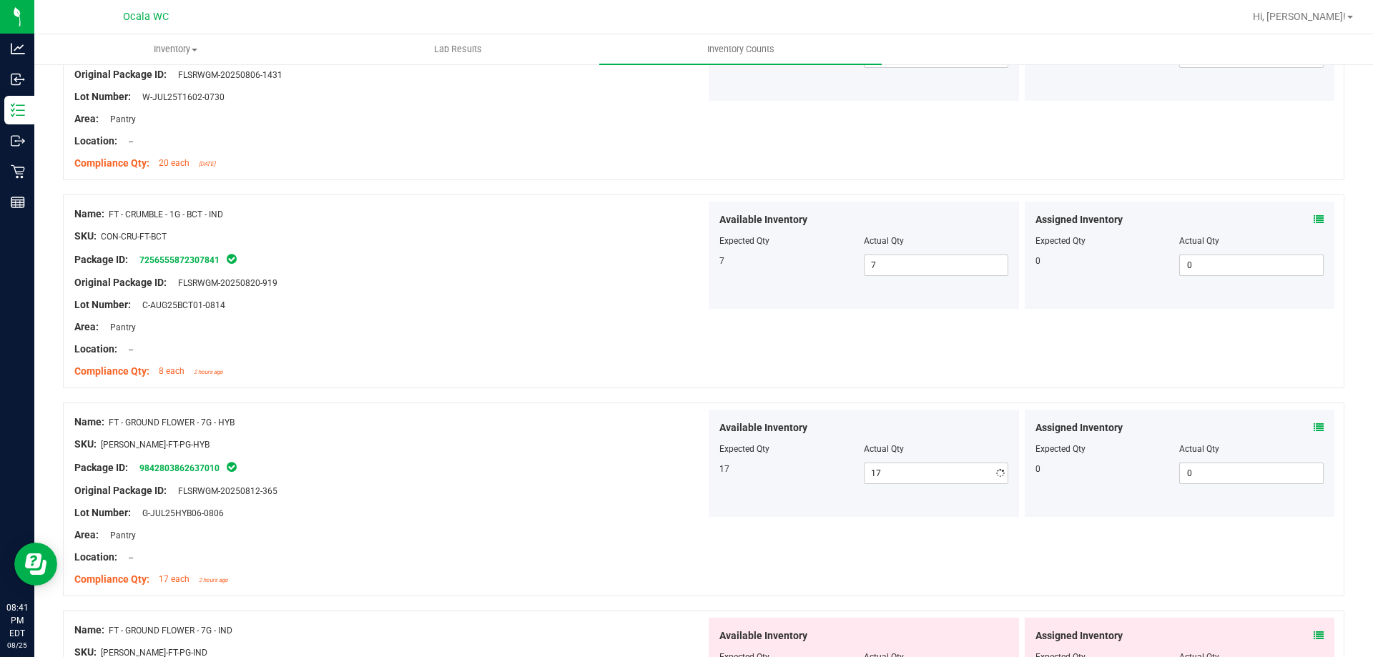
click at [675, 499] on div at bounding box center [390, 502] width 632 height 7
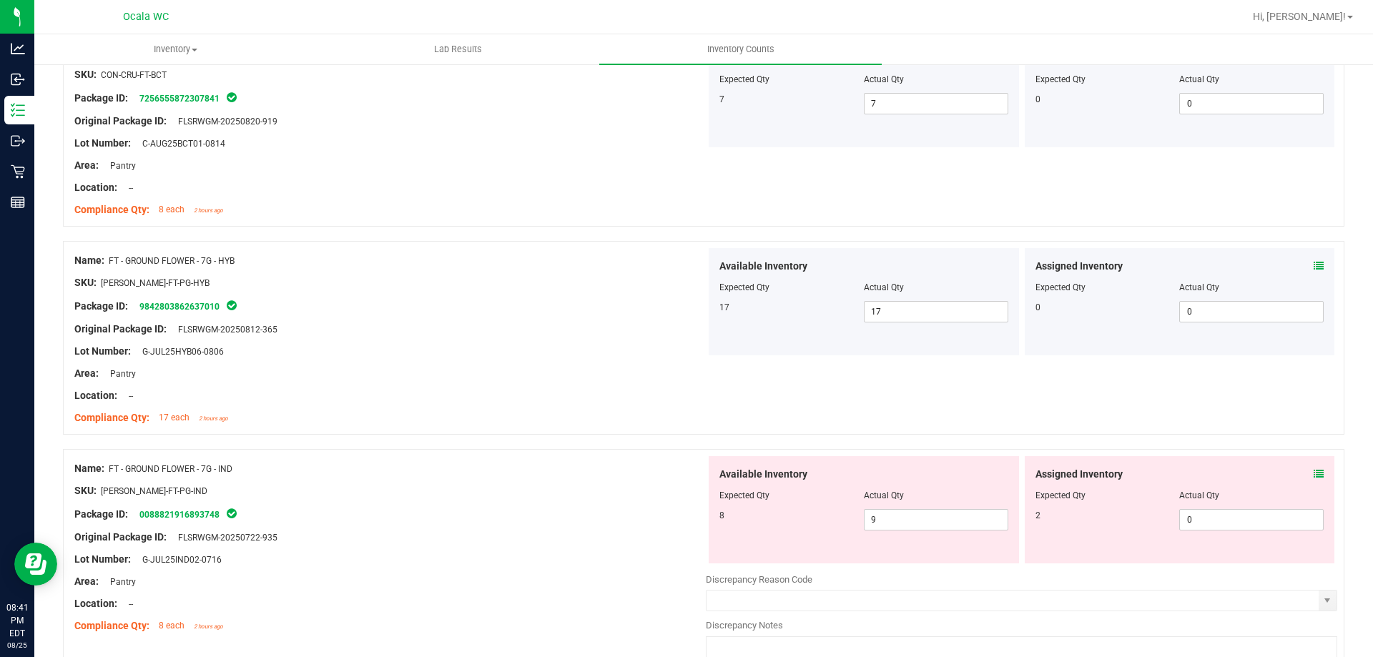
scroll to position [2861, 0]
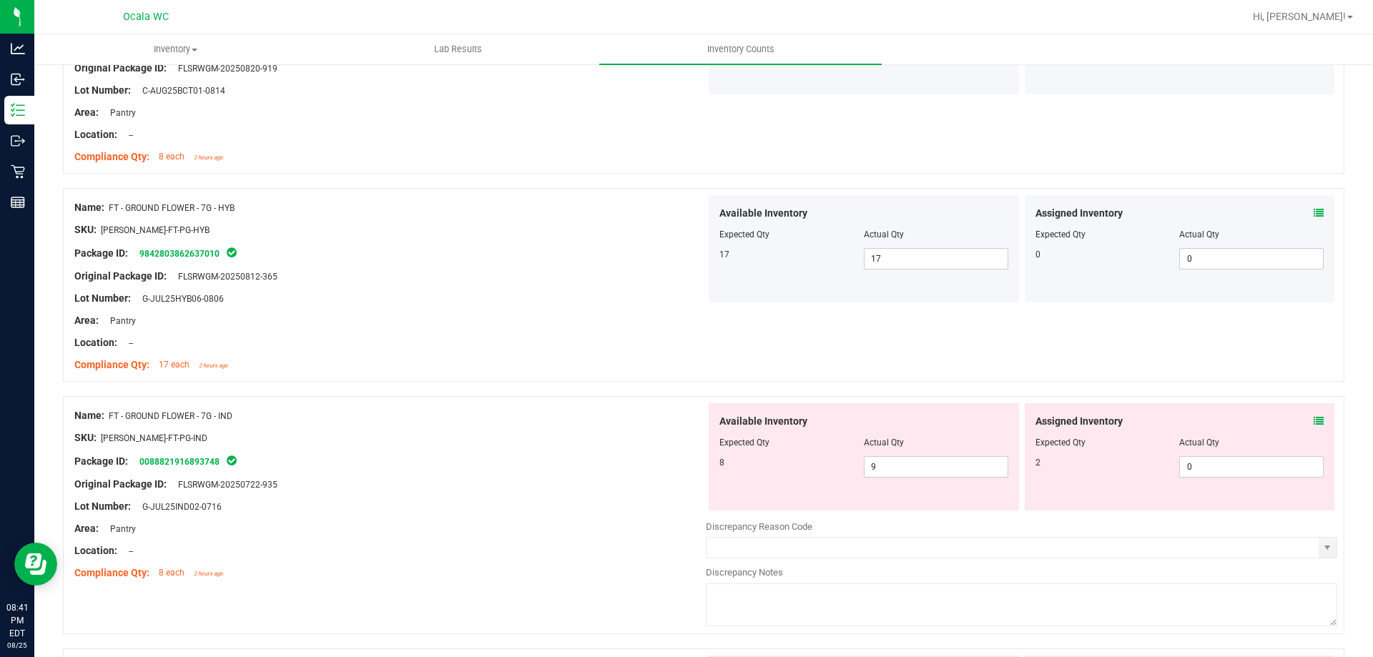
click at [1314, 423] on icon at bounding box center [1319, 421] width 10 height 10
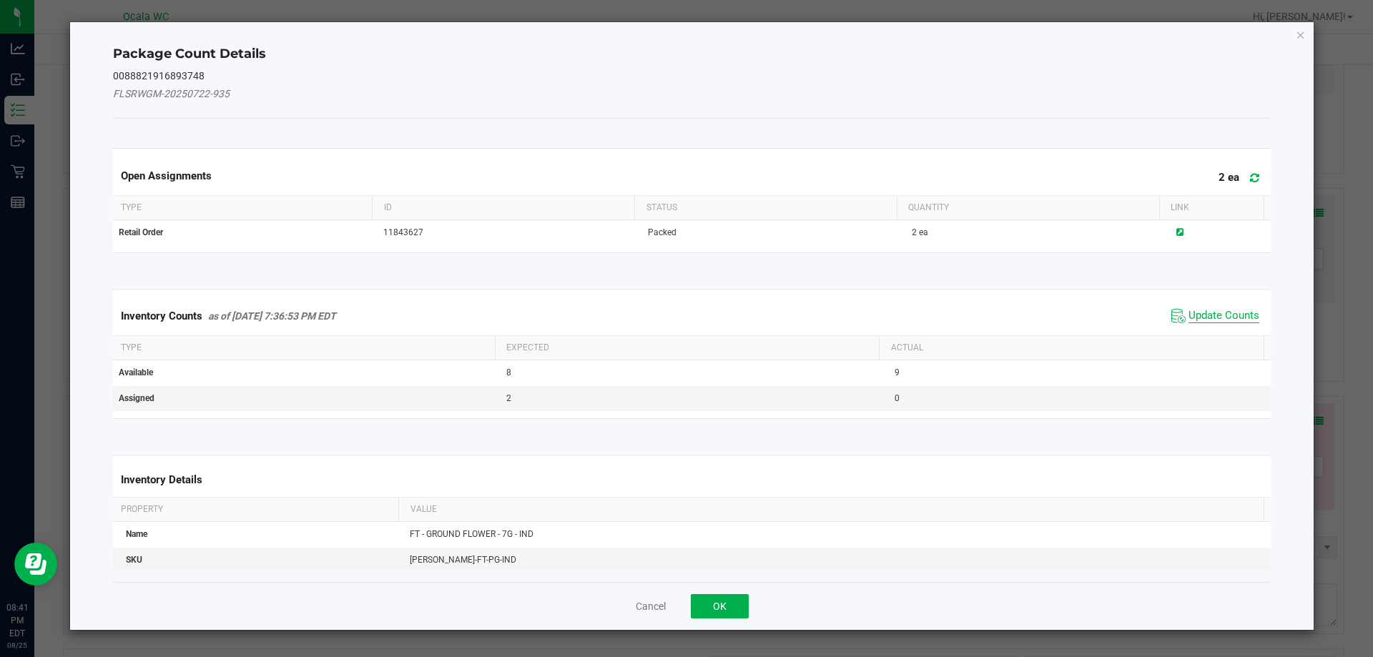
click at [1197, 315] on span "Update Counts" at bounding box center [1224, 316] width 71 height 14
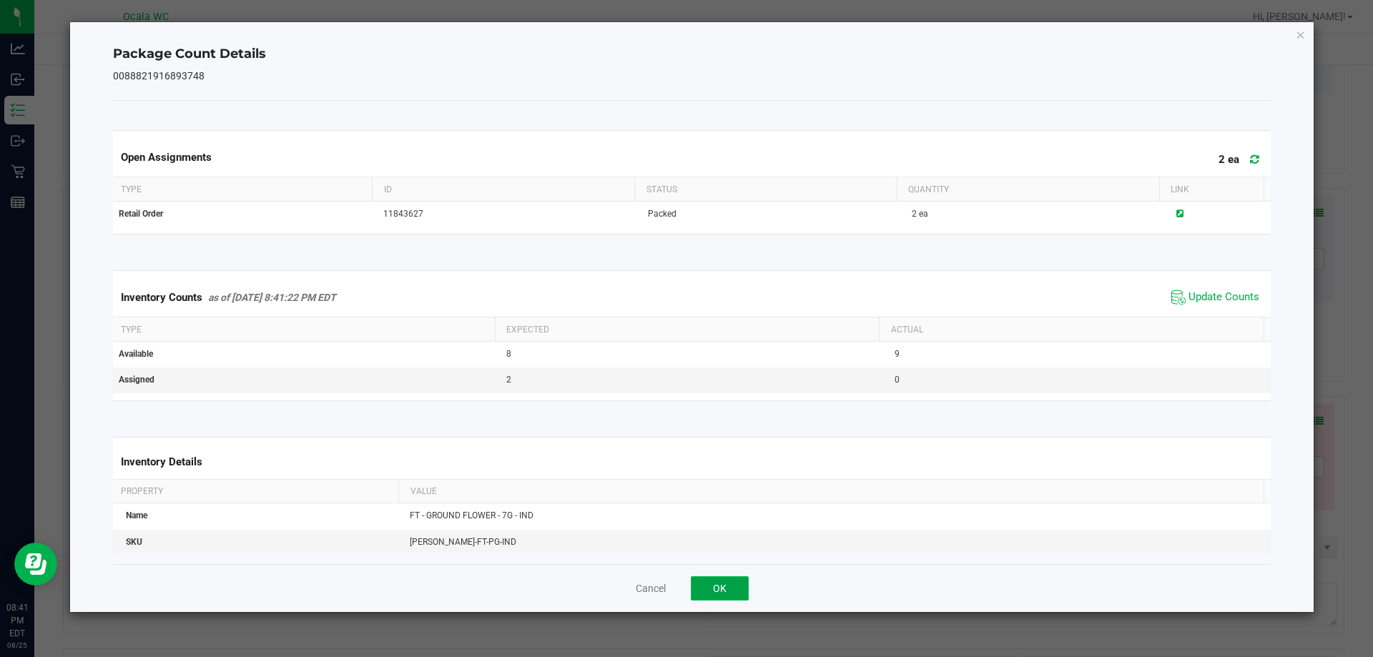
click at [732, 584] on button "OK" at bounding box center [720, 588] width 58 height 24
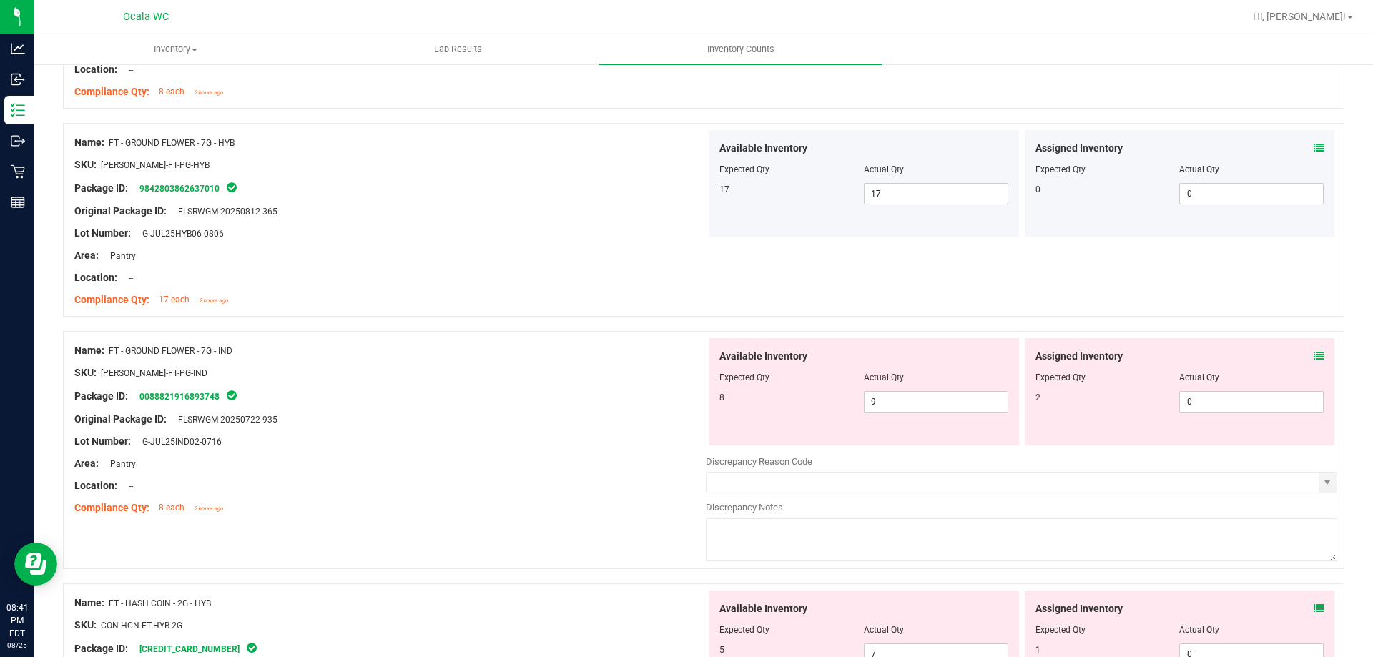
scroll to position [2876, 0]
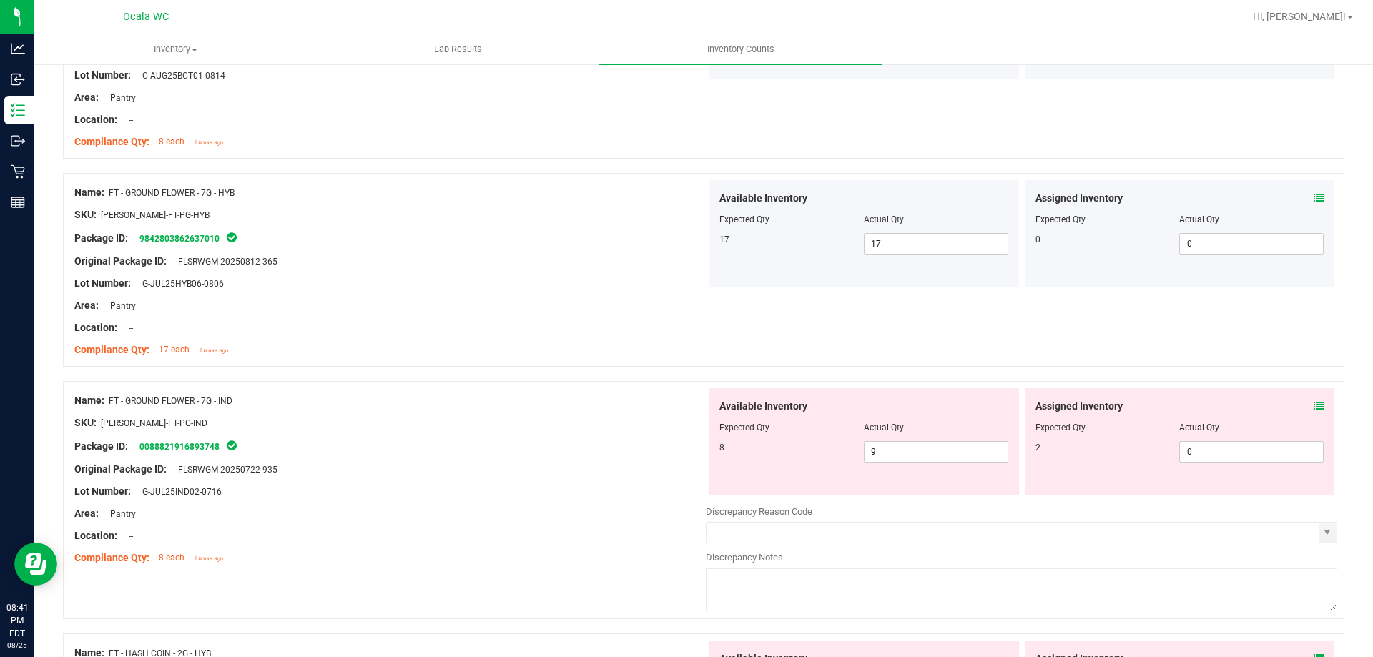
click at [1314, 401] on icon at bounding box center [1319, 406] width 10 height 10
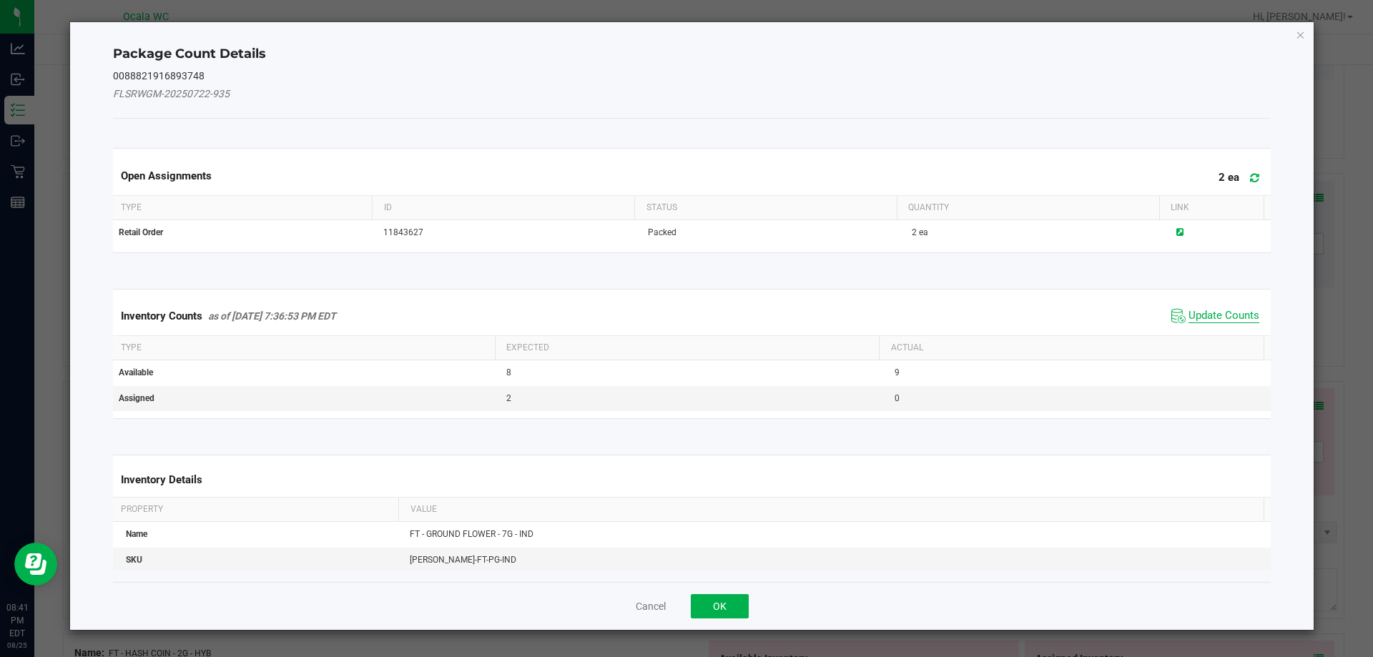
click at [1189, 313] on span "Update Counts" at bounding box center [1224, 316] width 71 height 14
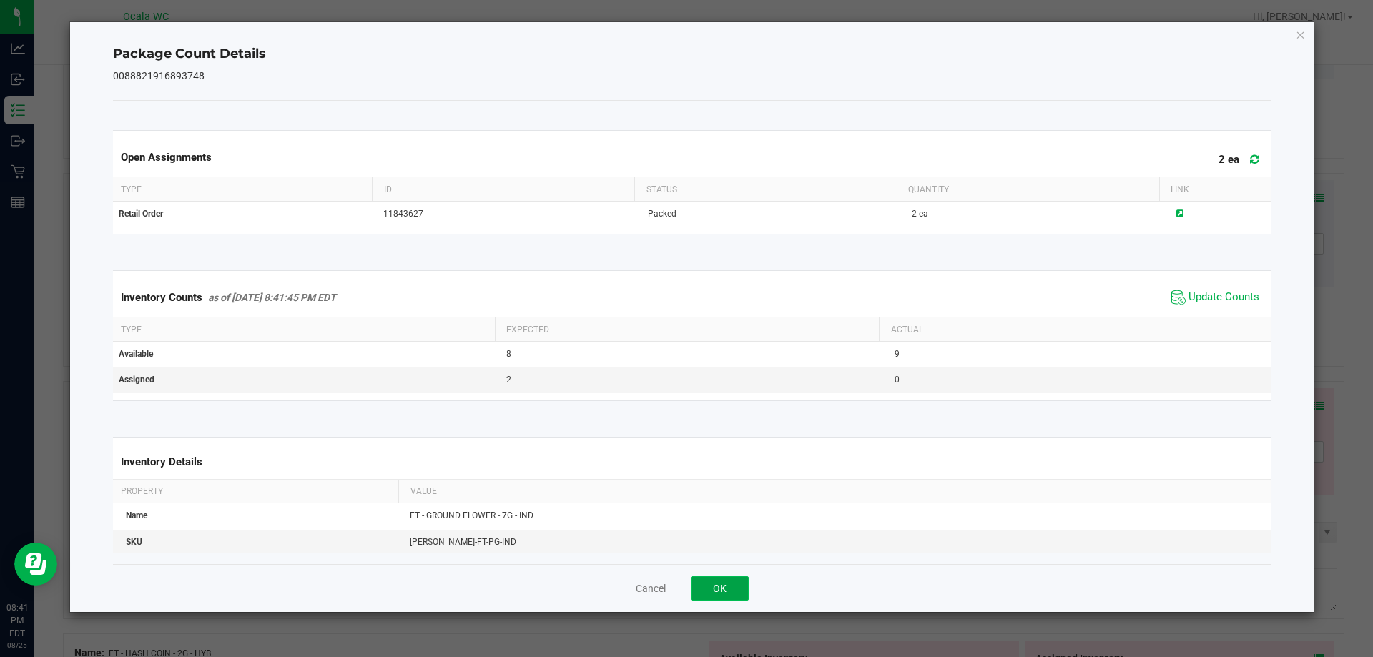
click at [722, 582] on button "OK" at bounding box center [720, 588] width 58 height 24
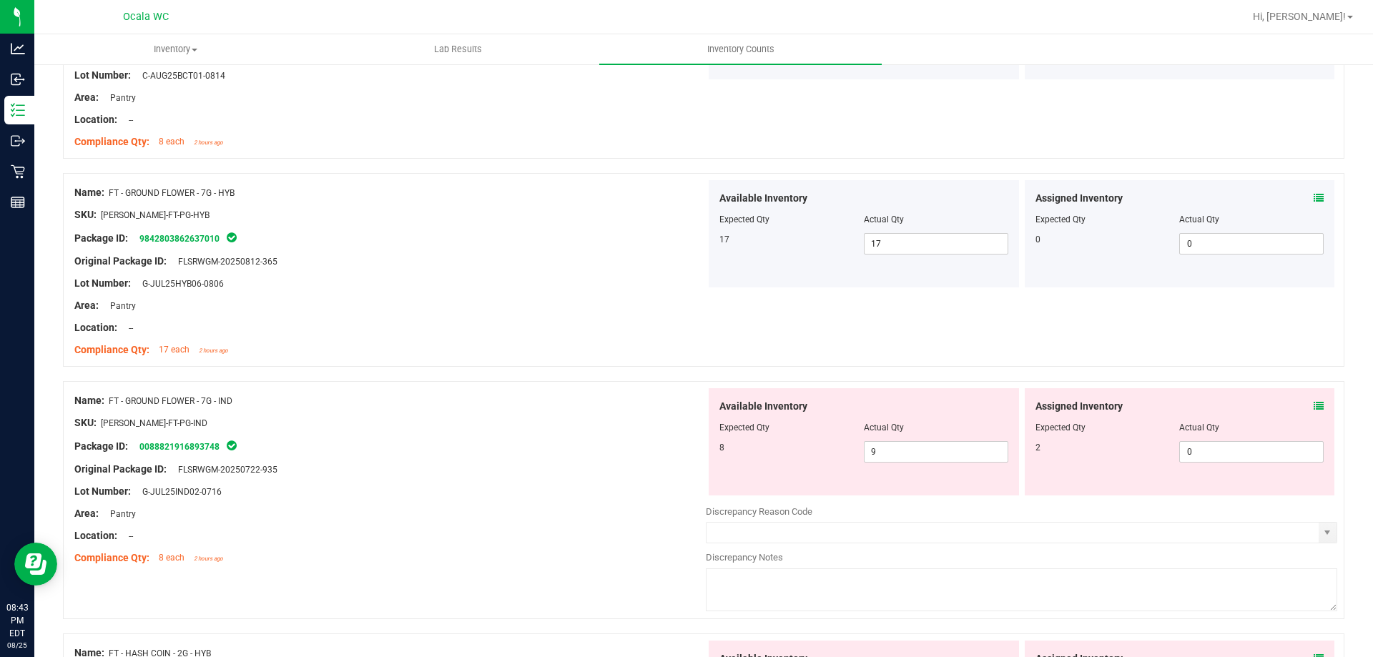
click at [1314, 403] on icon at bounding box center [1319, 406] width 10 height 10
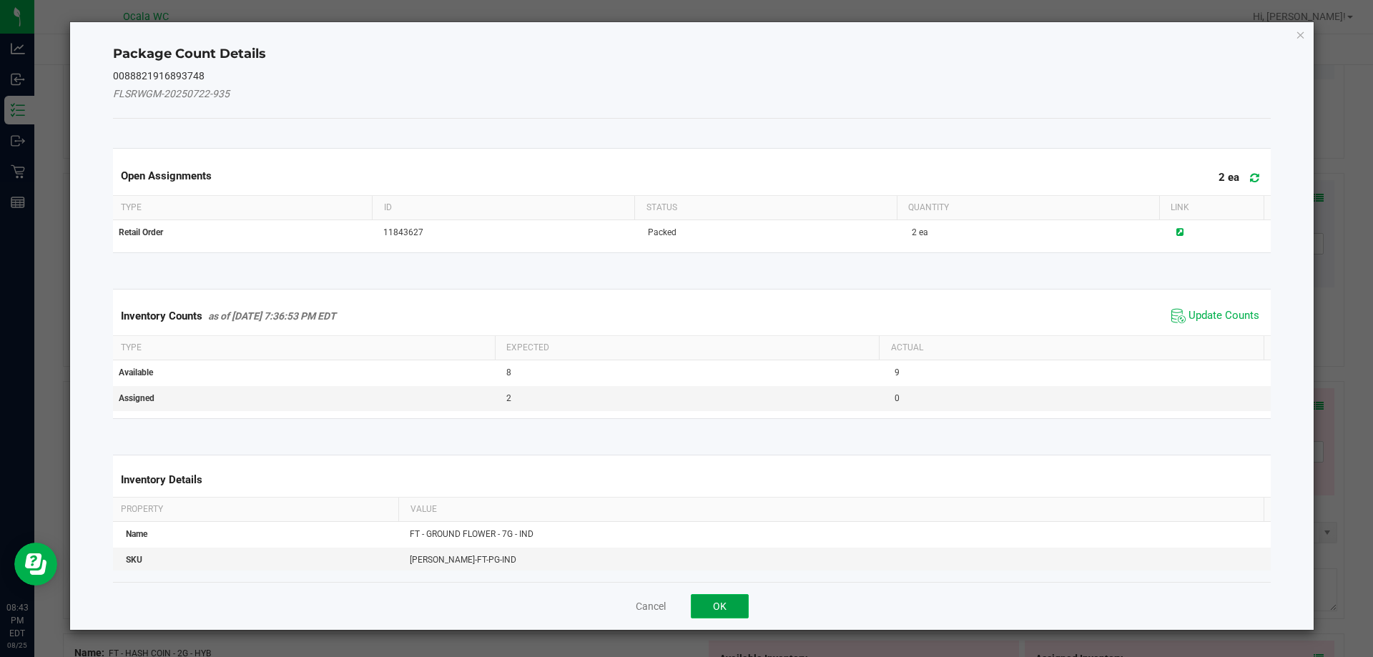
click at [721, 597] on button "OK" at bounding box center [720, 606] width 58 height 24
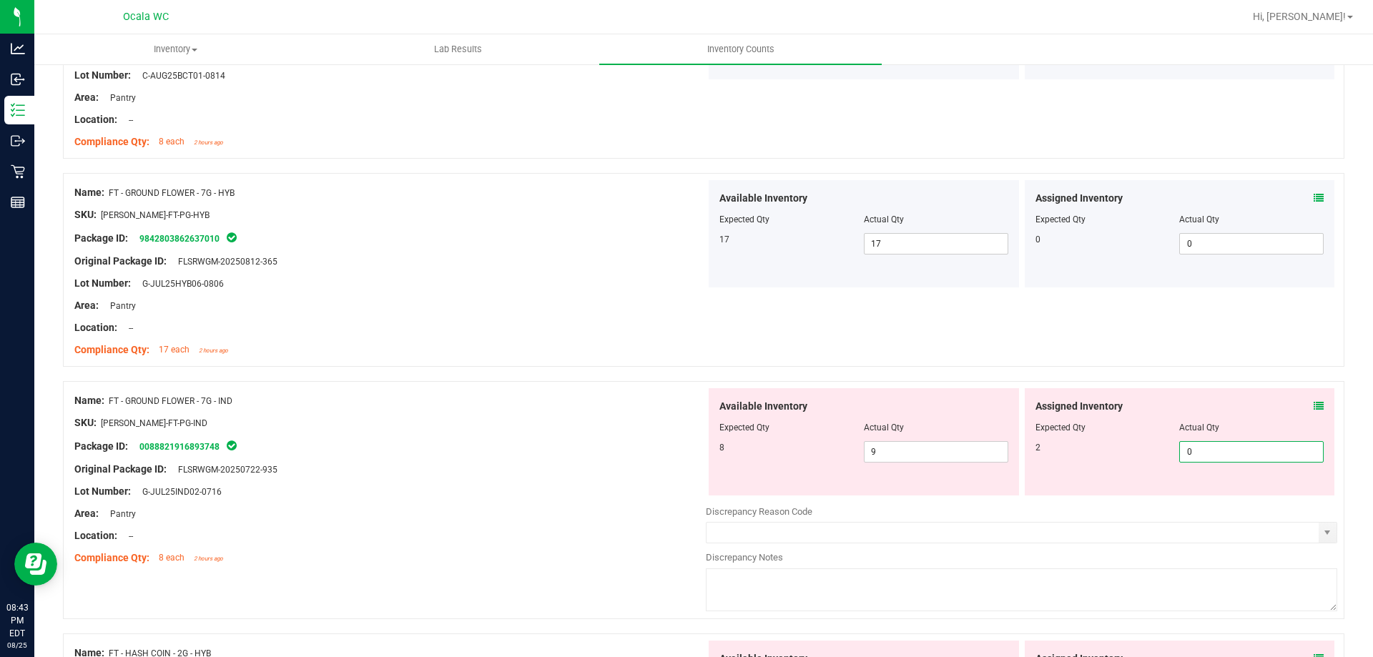
drag, startPoint x: 1189, startPoint y: 451, endPoint x: 1032, endPoint y: 488, distance: 161.7
click at [1032, 488] on div "Assigned Inventory Expected Qty Actual Qty 2 0 0" at bounding box center [1180, 441] width 310 height 107
type input "2"
click at [659, 489] on div "Lot Number: G-JUL25IND02-0716" at bounding box center [390, 491] width 632 height 15
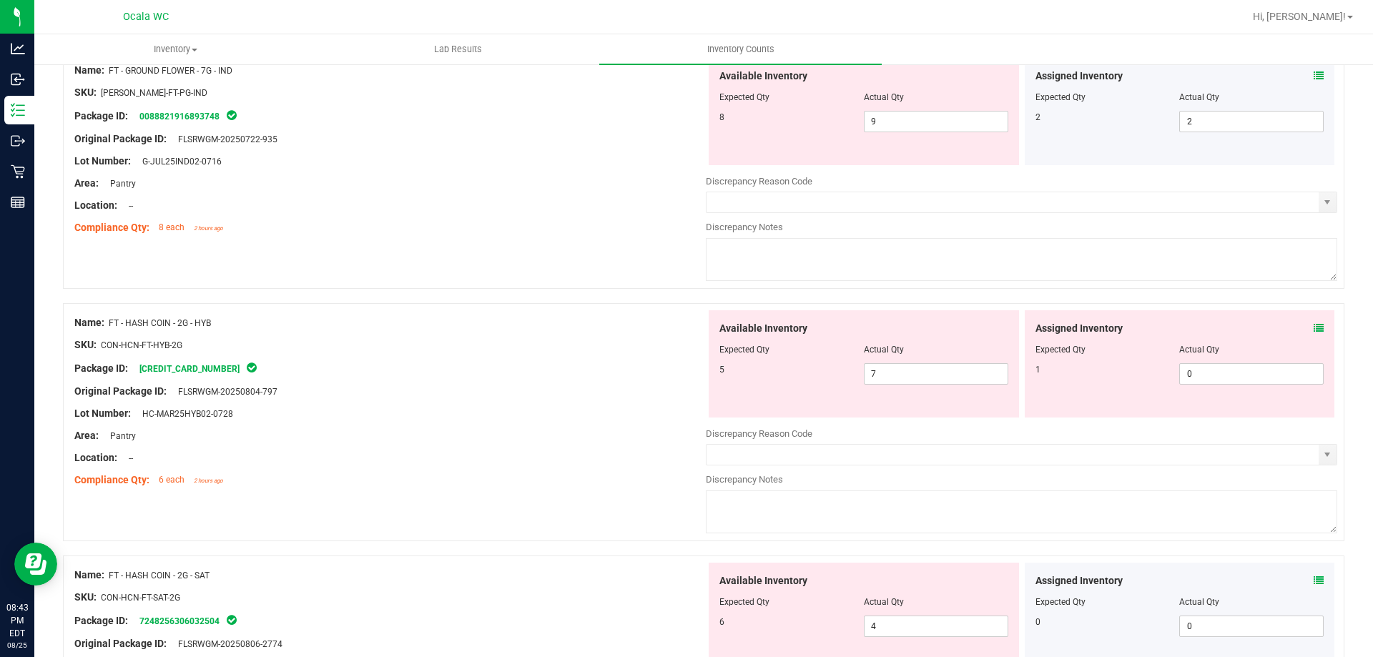
scroll to position [3234, 0]
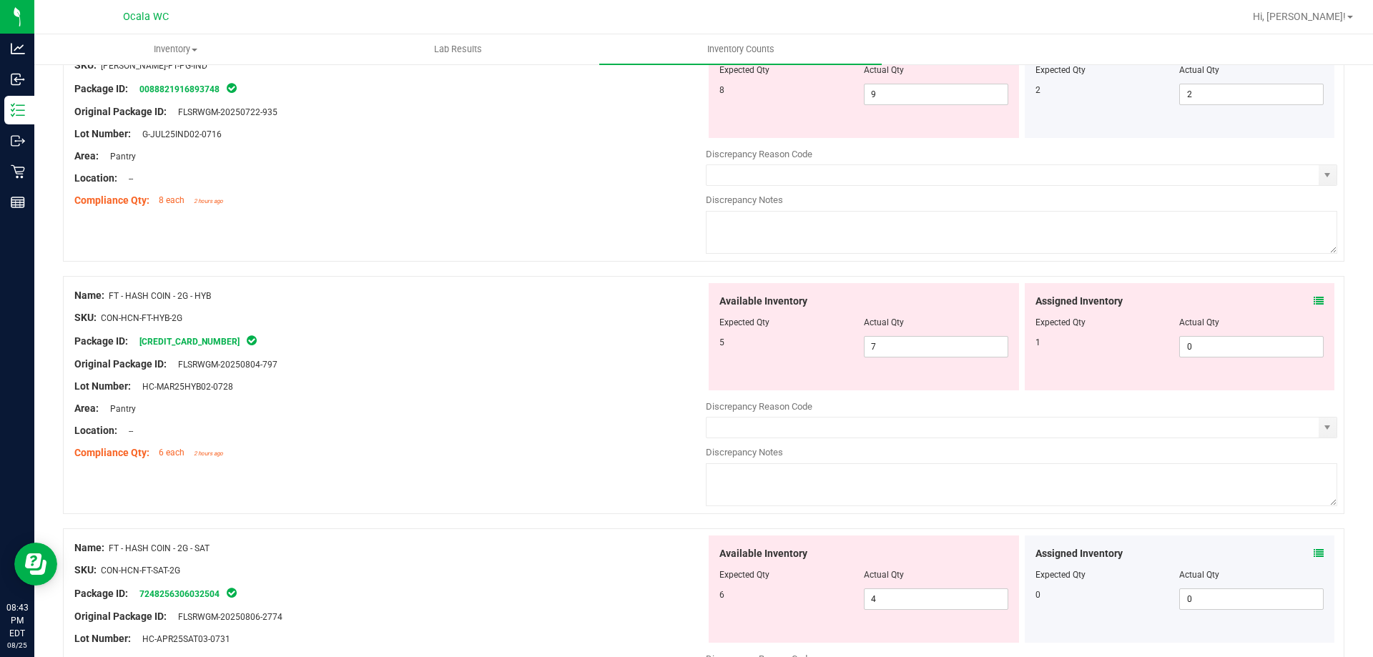
click at [1314, 305] on icon at bounding box center [1319, 301] width 10 height 10
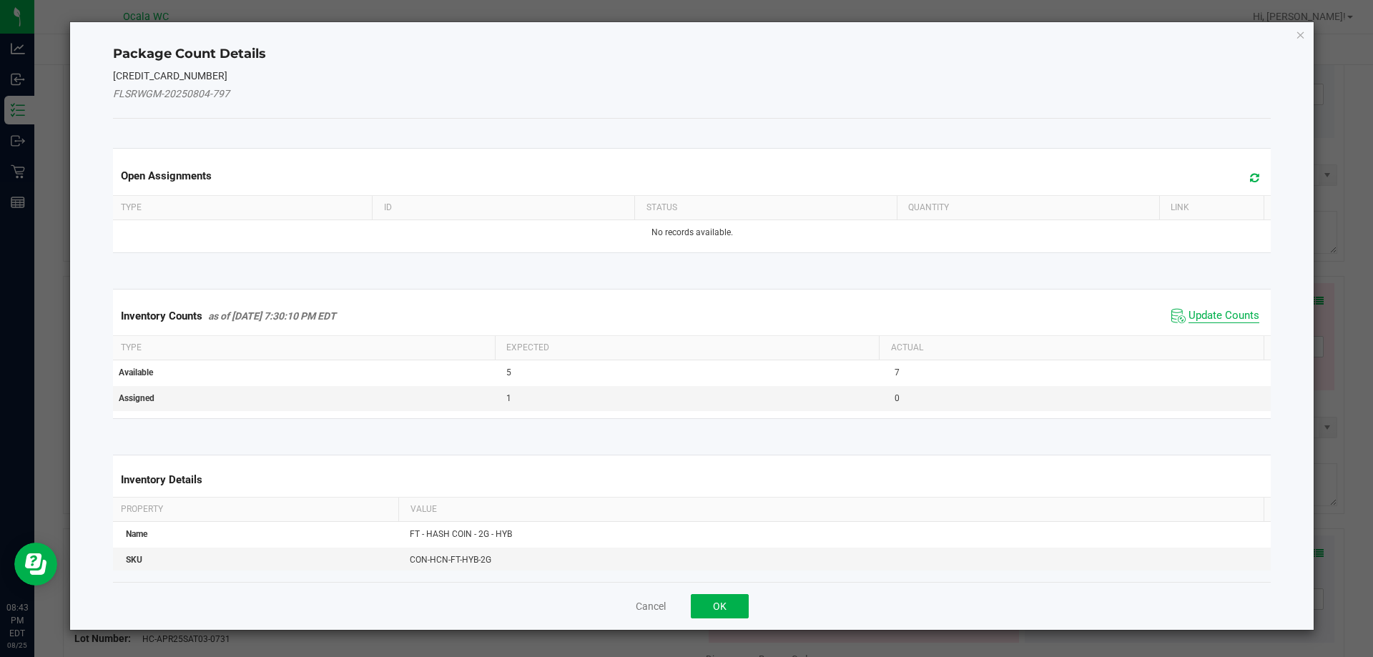
click at [1215, 312] on span "Update Counts" at bounding box center [1224, 316] width 71 height 14
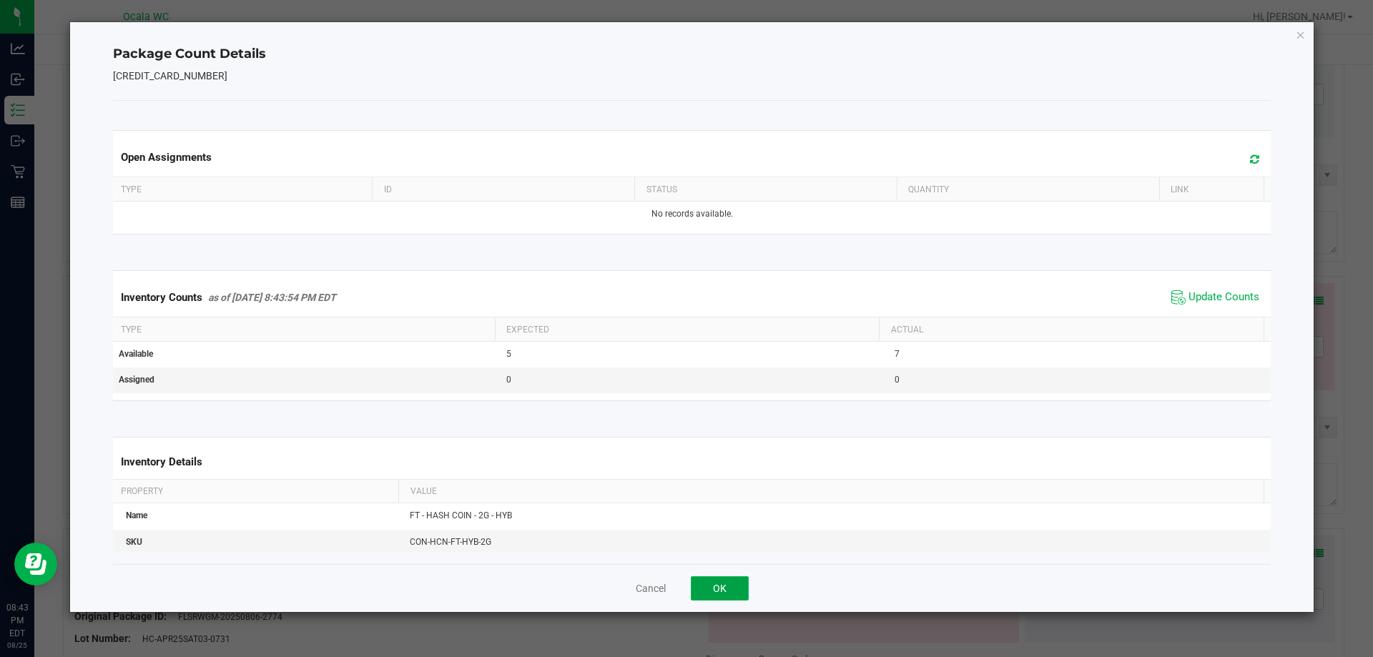
click at [720, 576] on button "OK" at bounding box center [720, 588] width 58 height 24
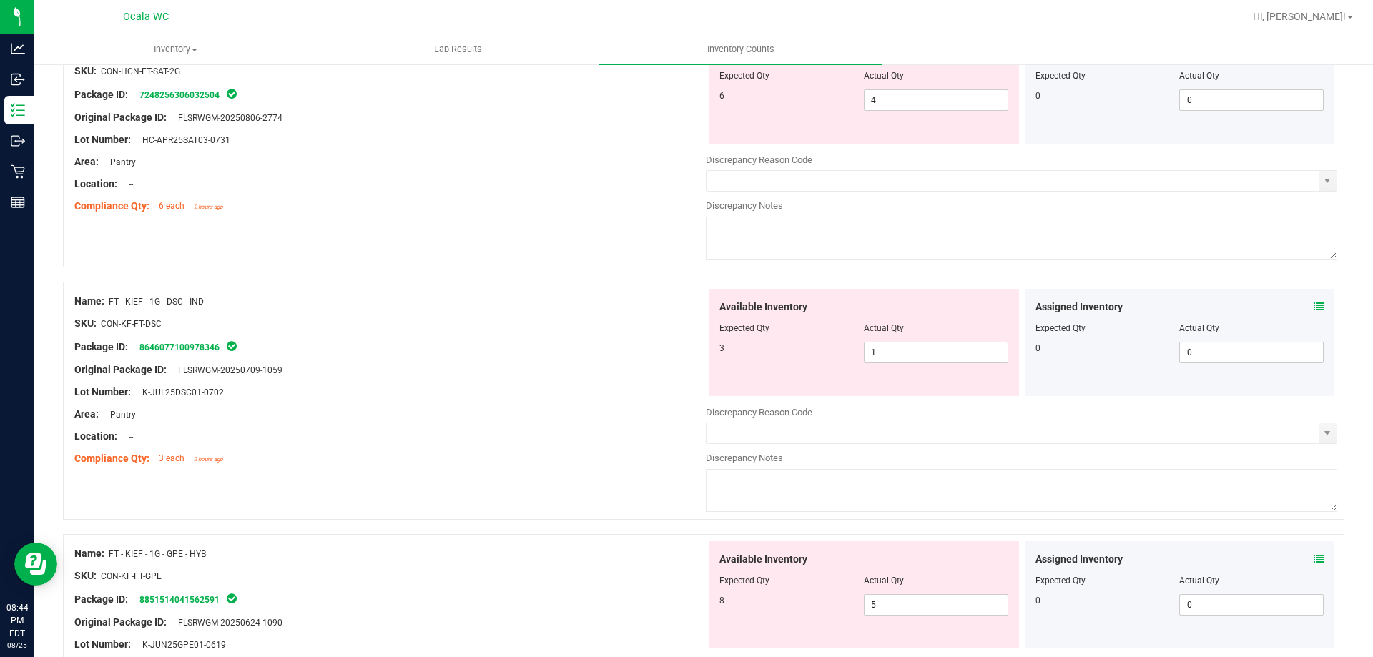
scroll to position [3734, 0]
click at [1314, 303] on icon at bounding box center [1319, 305] width 10 height 10
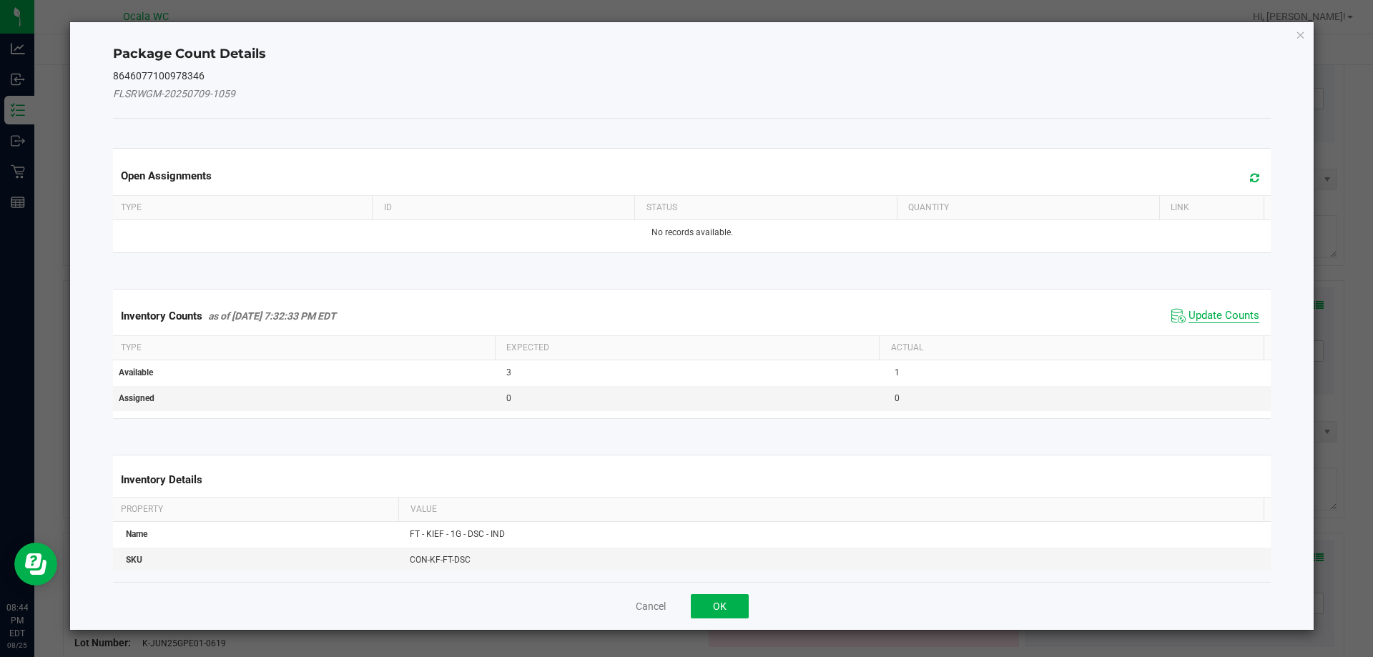
click at [1192, 309] on span "Update Counts" at bounding box center [1224, 316] width 71 height 14
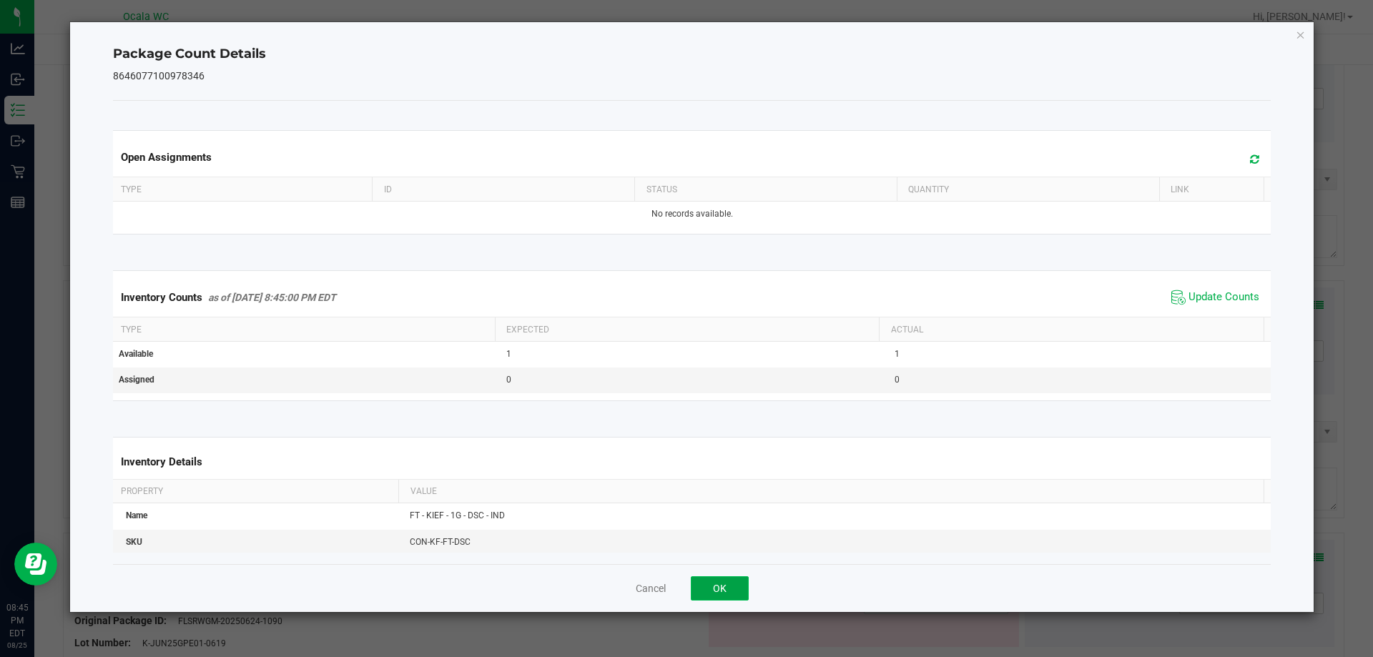
click at [728, 585] on button "OK" at bounding box center [720, 588] width 58 height 24
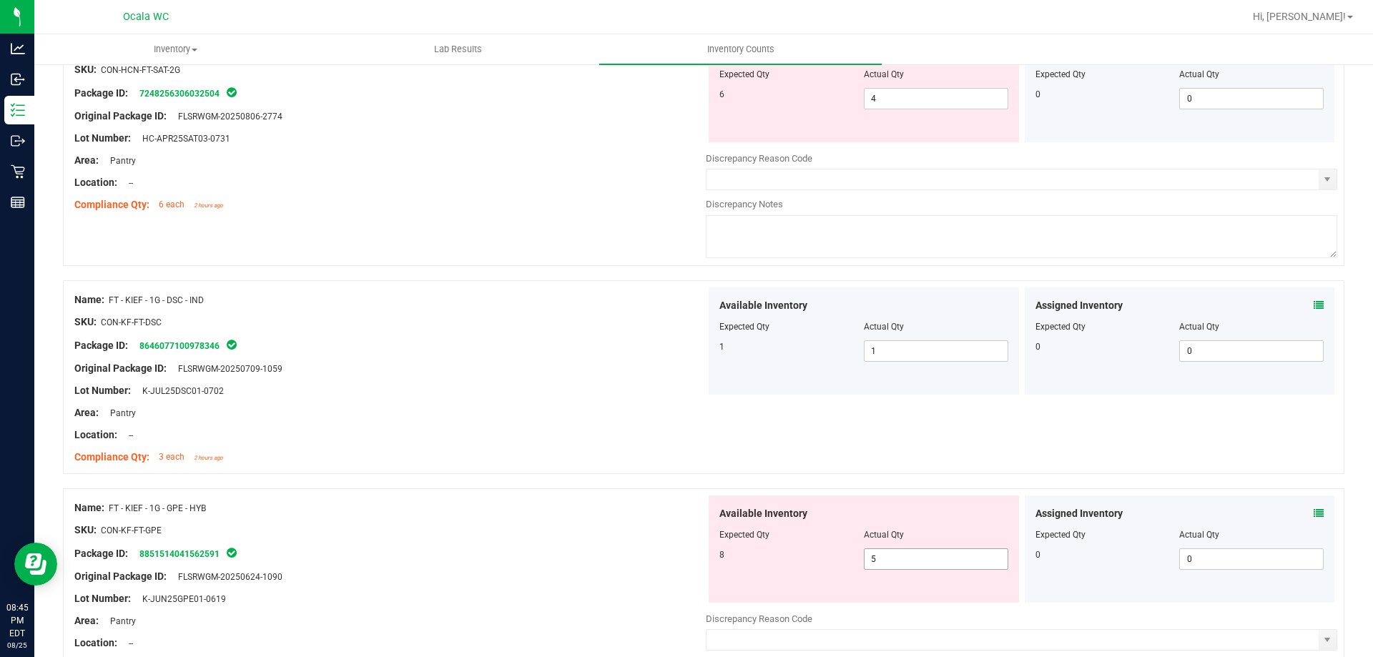
scroll to position [3806, 0]
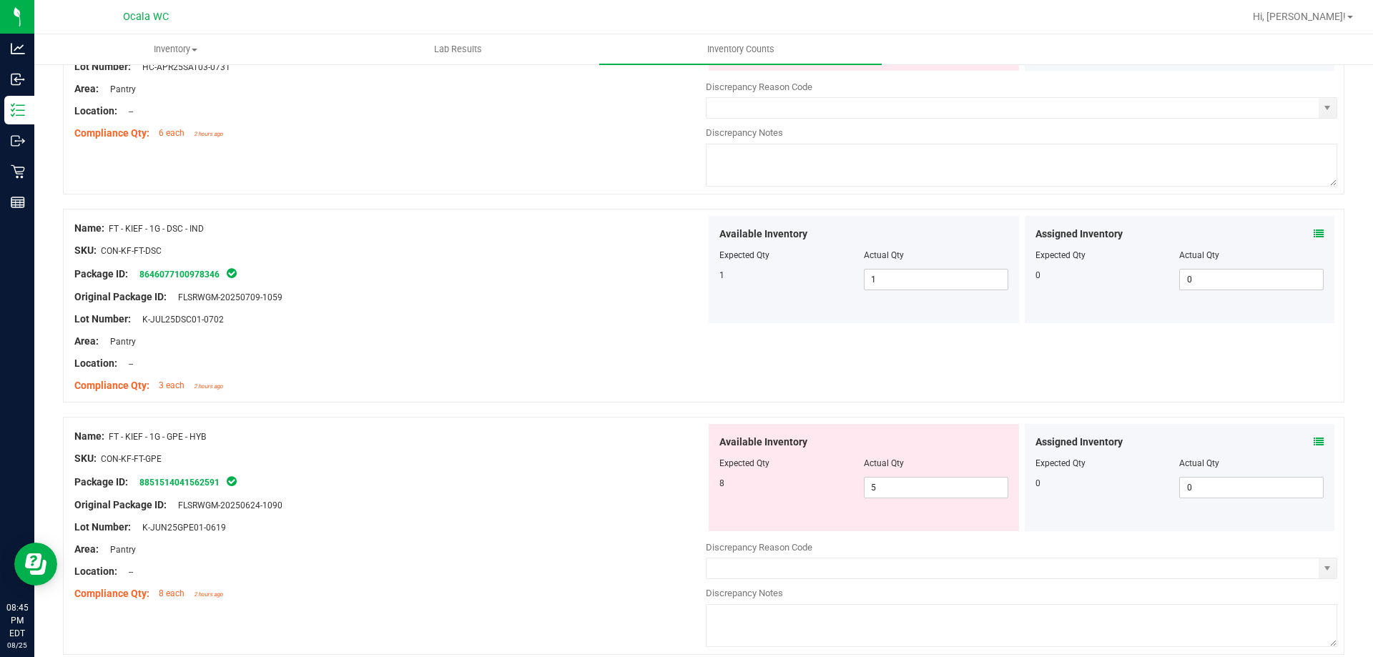
click at [1314, 442] on icon at bounding box center [1319, 442] width 10 height 10
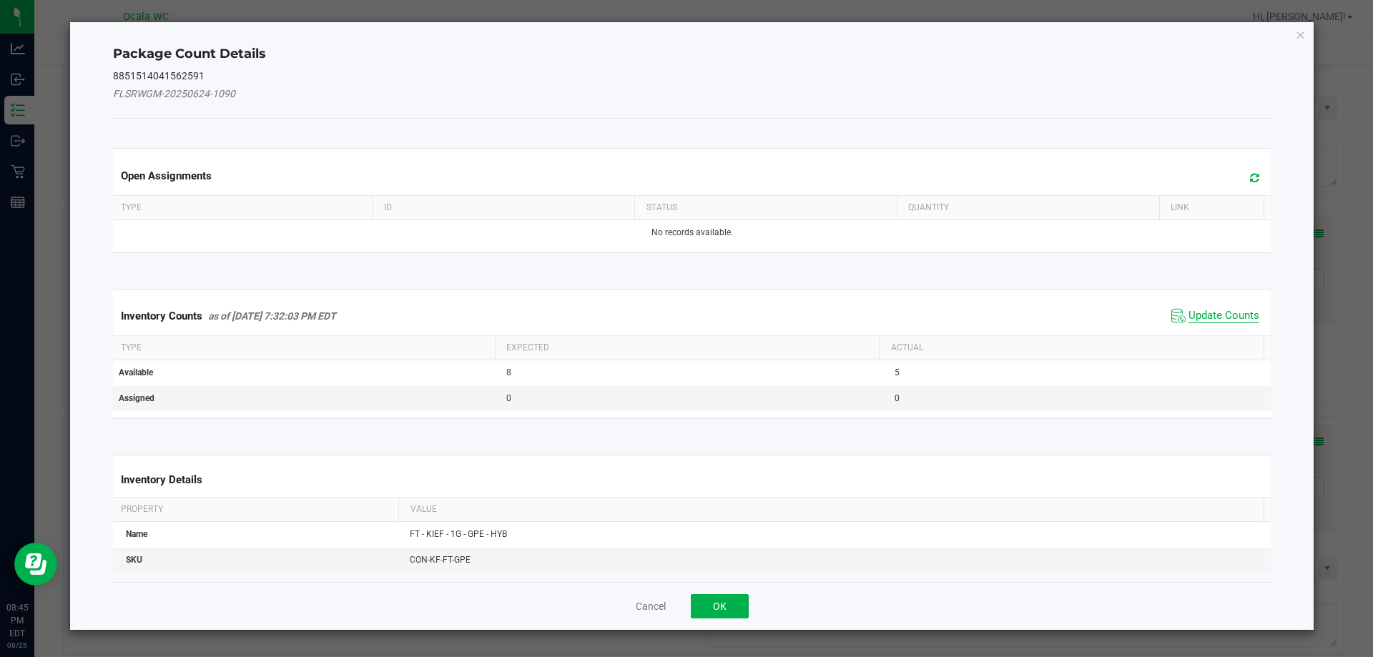
click at [1189, 313] on span "Update Counts" at bounding box center [1224, 316] width 71 height 14
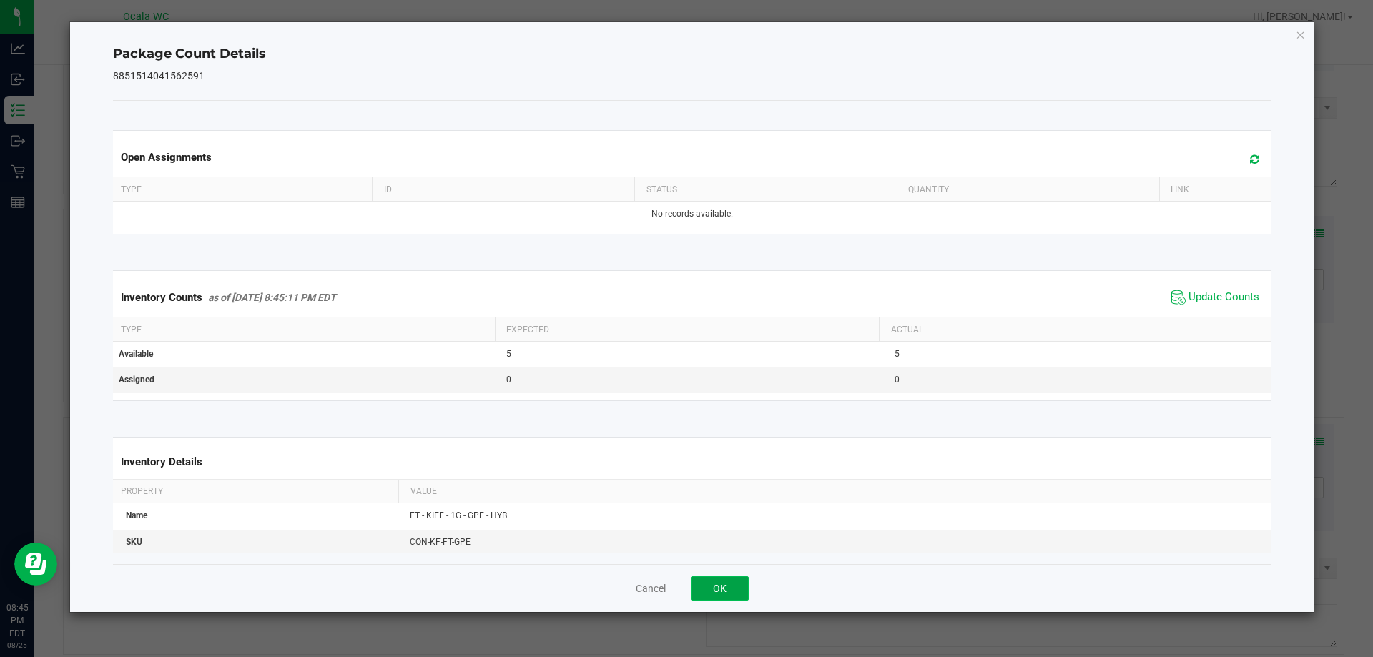
click at [723, 584] on button "OK" at bounding box center [720, 588] width 58 height 24
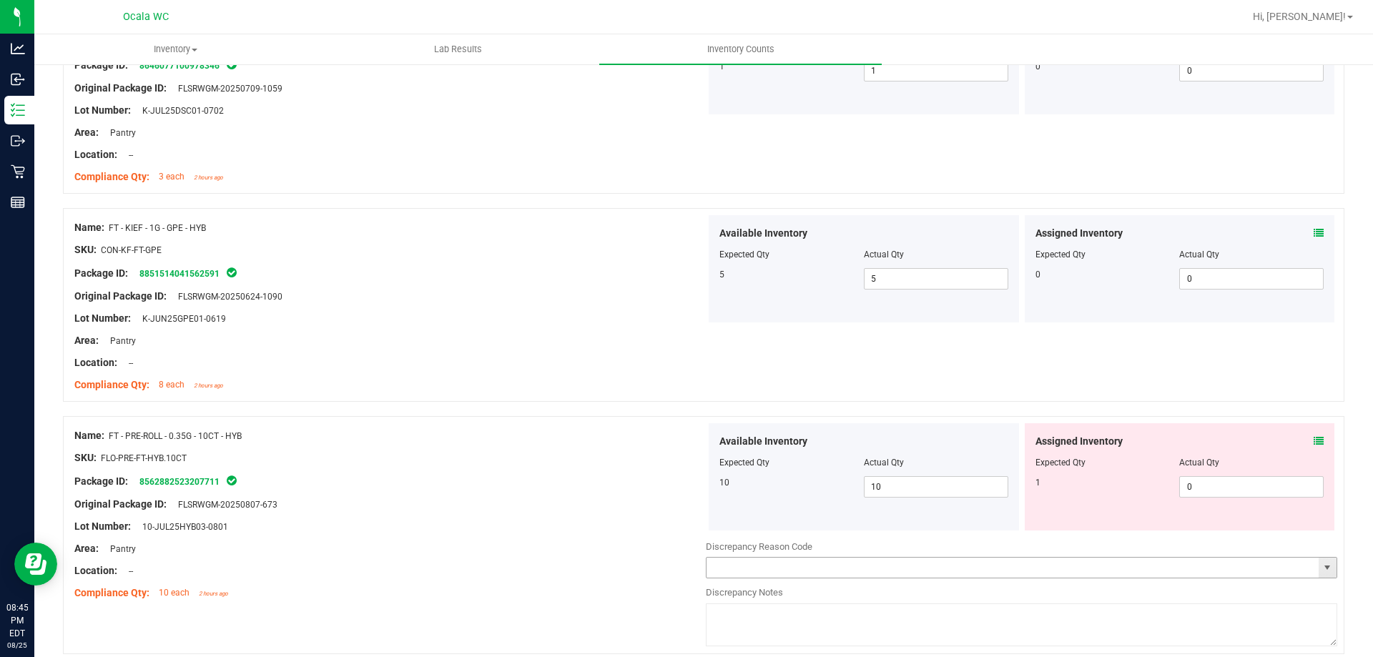
scroll to position [4020, 0]
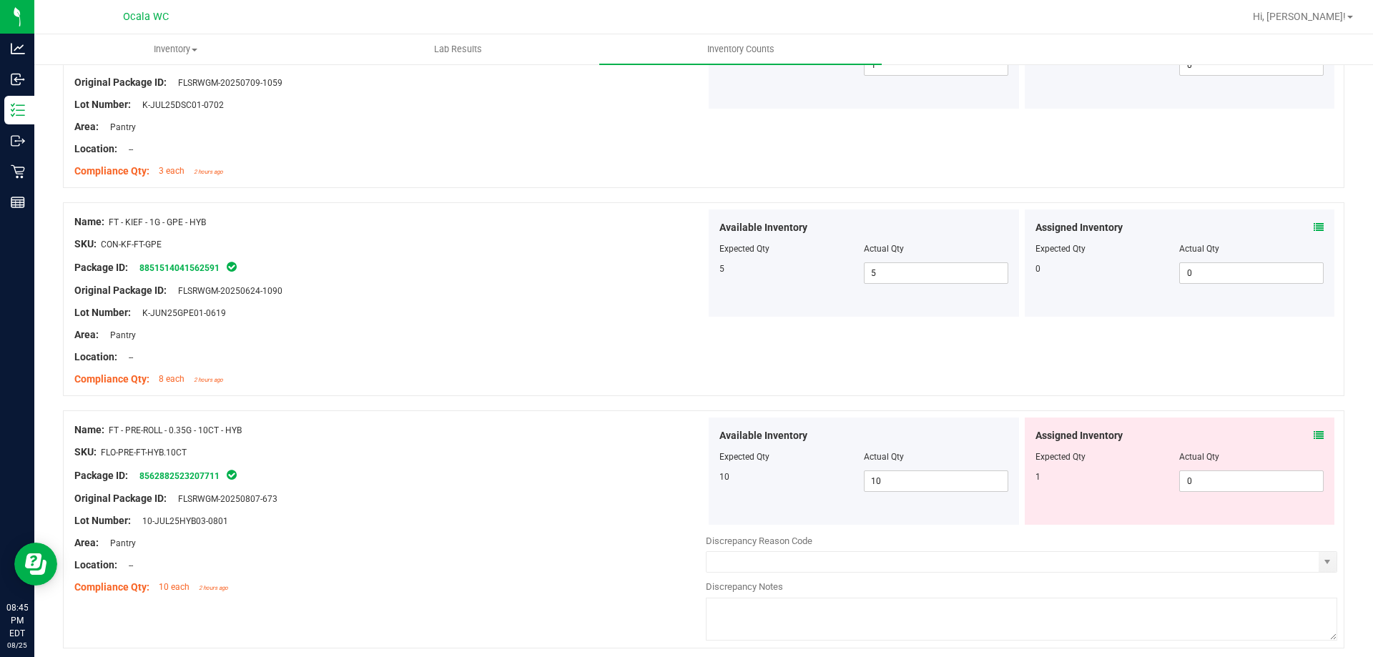
click at [1314, 431] on icon at bounding box center [1319, 436] width 10 height 10
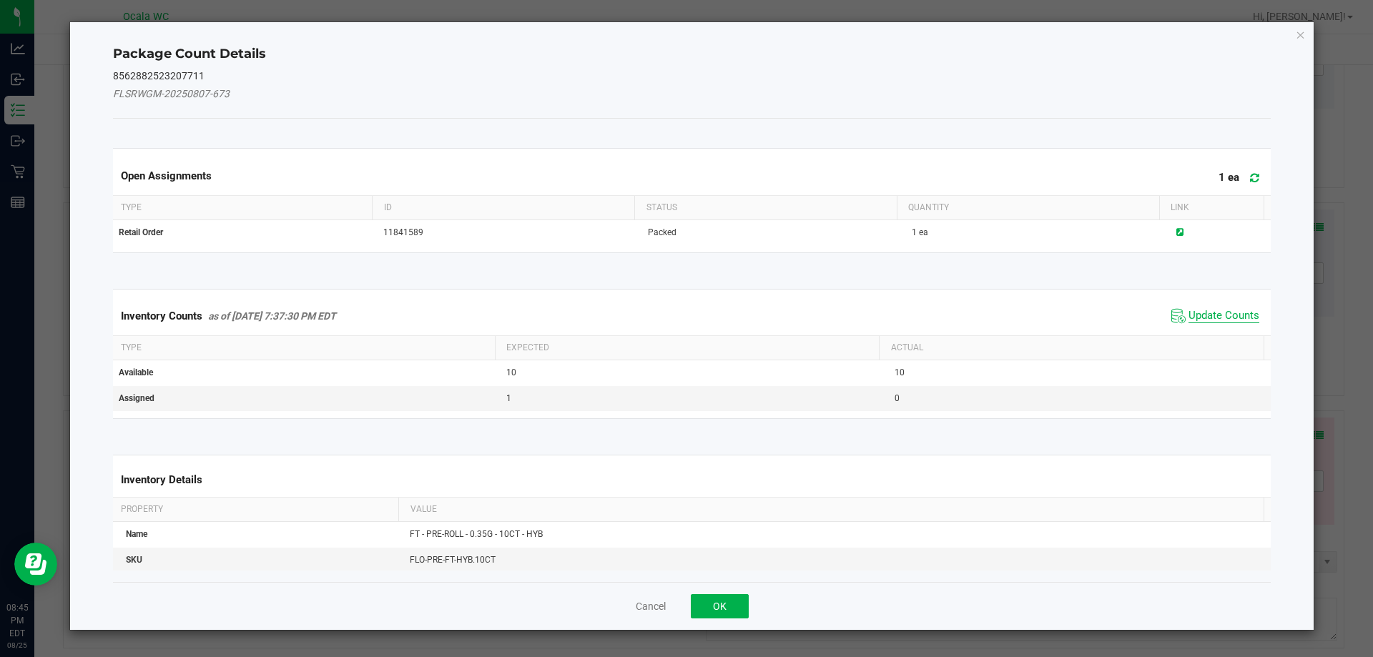
click at [1189, 314] on span "Update Counts" at bounding box center [1224, 316] width 71 height 14
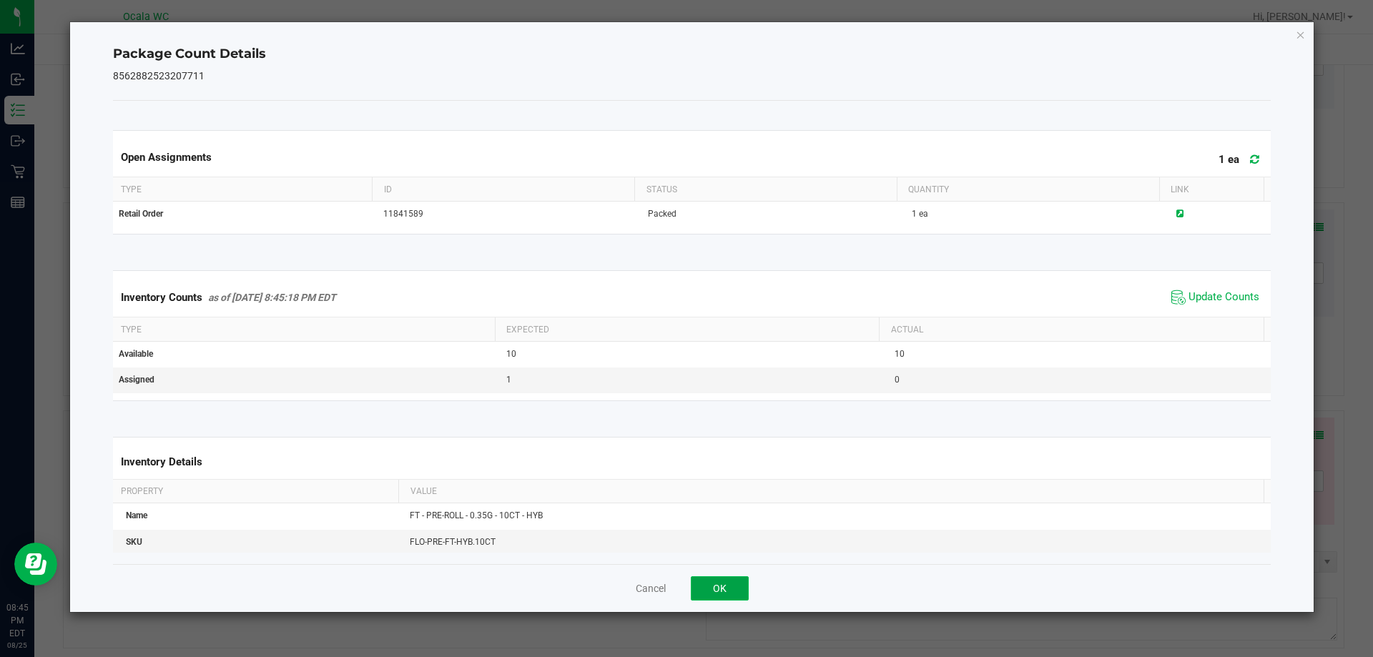
click at [725, 592] on button "OK" at bounding box center [720, 588] width 58 height 24
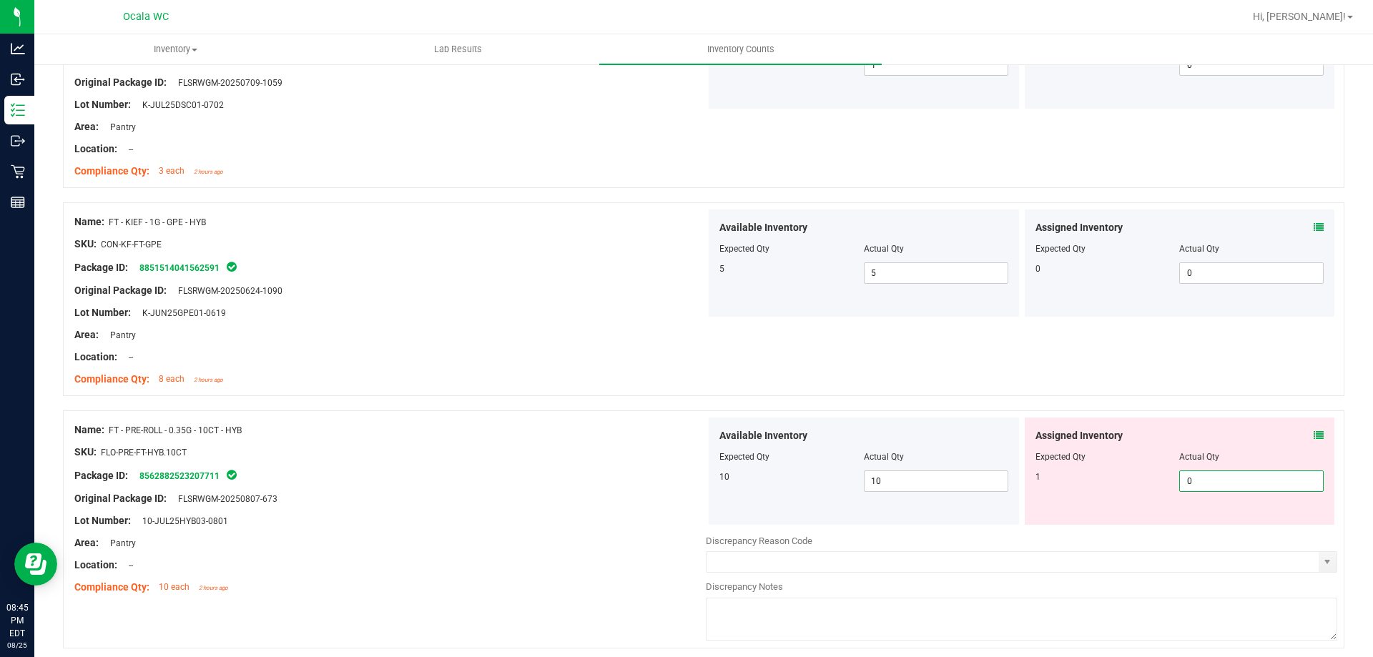
drag, startPoint x: 1197, startPoint y: 472, endPoint x: 1108, endPoint y: 482, distance: 90.0
click at [1121, 476] on div "1 0 0" at bounding box center [1180, 481] width 289 height 21
type input "1"
click at [654, 501] on div "Original Package ID: FLSRWGM-20250807-673" at bounding box center [390, 498] width 632 height 15
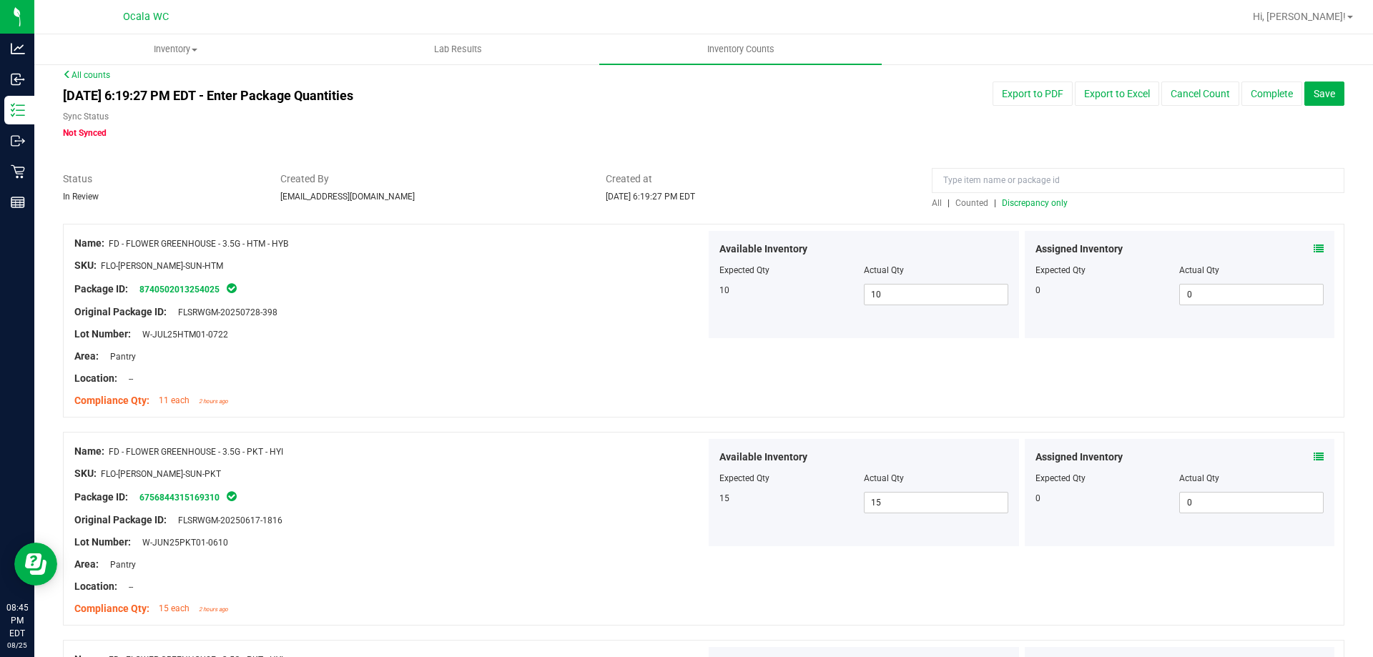
scroll to position [0, 0]
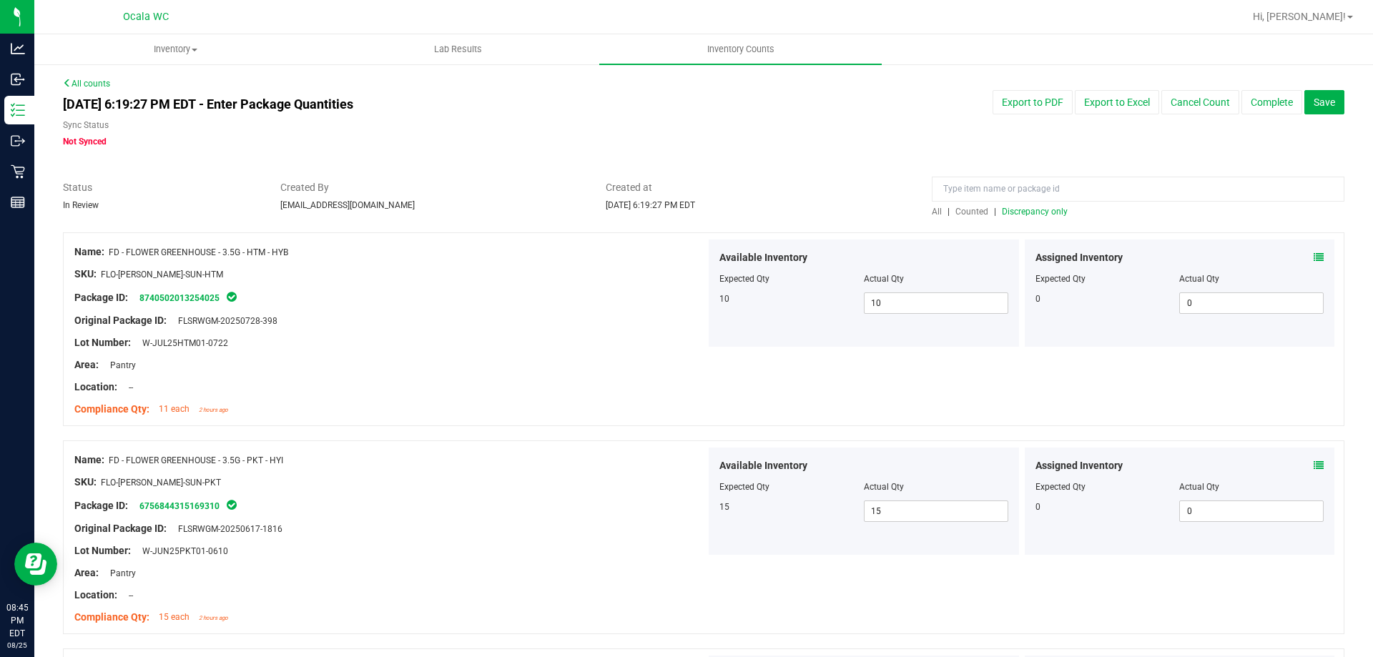
click at [1016, 205] on div "All | Counted | Discrepancy only" at bounding box center [1138, 211] width 413 height 13
click at [1008, 215] on span "Discrepancy only" at bounding box center [1035, 212] width 66 height 10
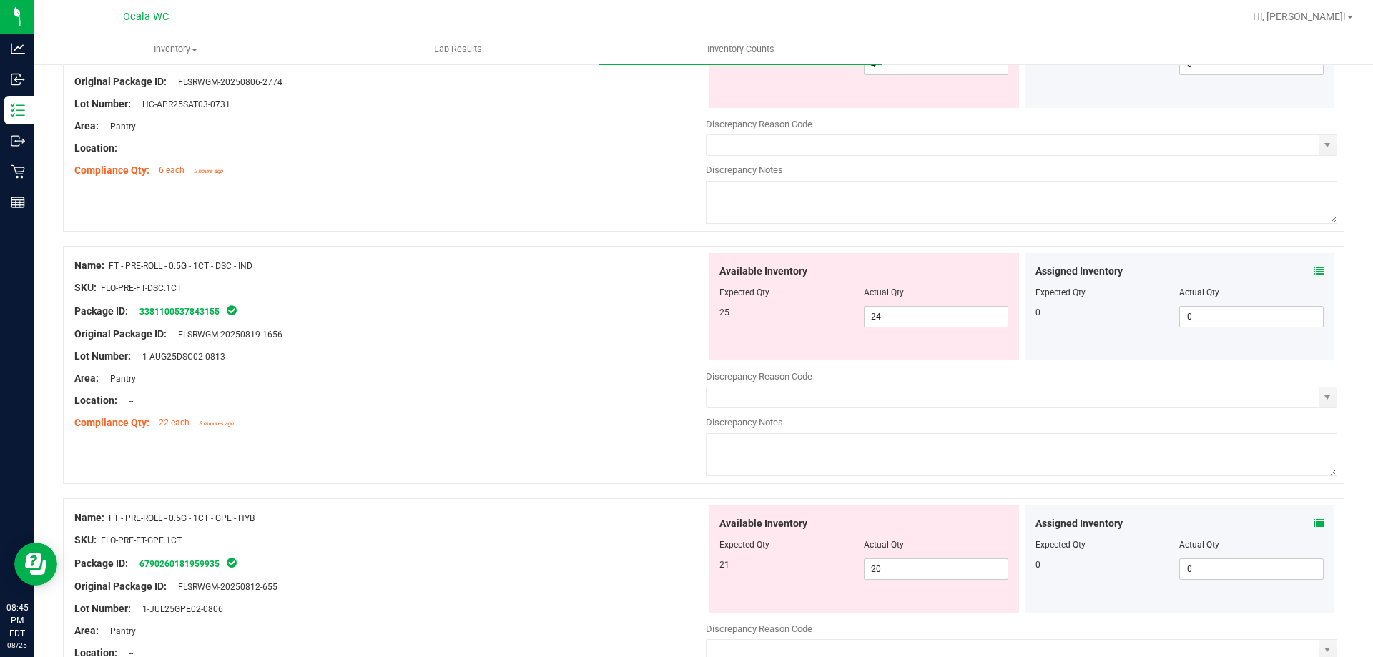
scroll to position [1502, 0]
click at [1301, 272] on div "Assigned Inventory" at bounding box center [1180, 270] width 289 height 15
click at [1314, 271] on icon at bounding box center [1319, 270] width 10 height 10
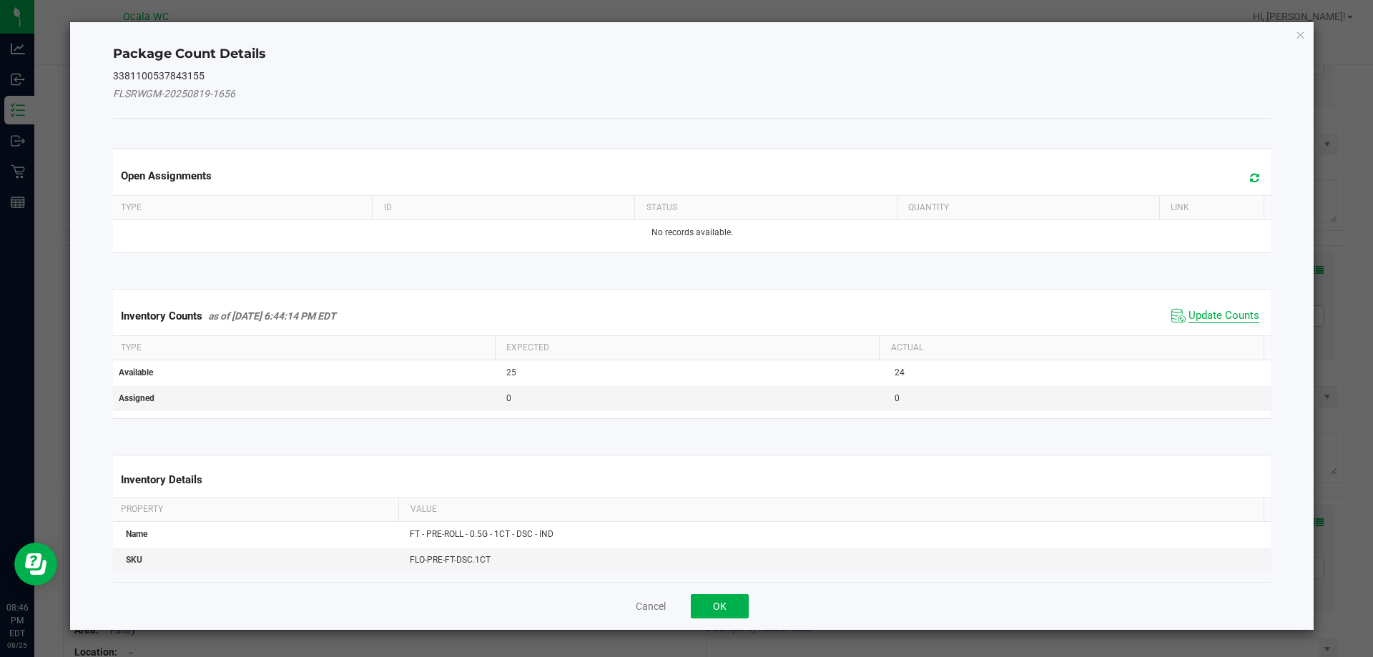
click at [1200, 314] on span "Update Counts" at bounding box center [1224, 316] width 71 height 14
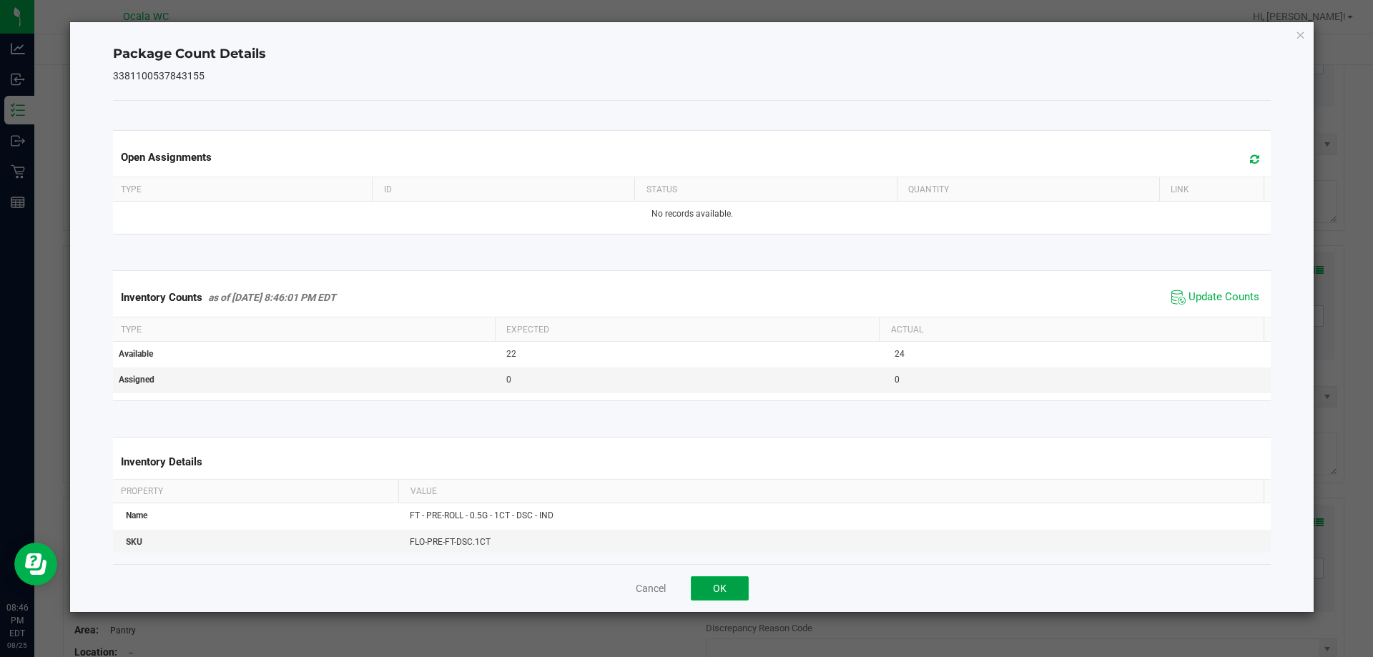
click at [728, 579] on button "OK" at bounding box center [720, 588] width 58 height 24
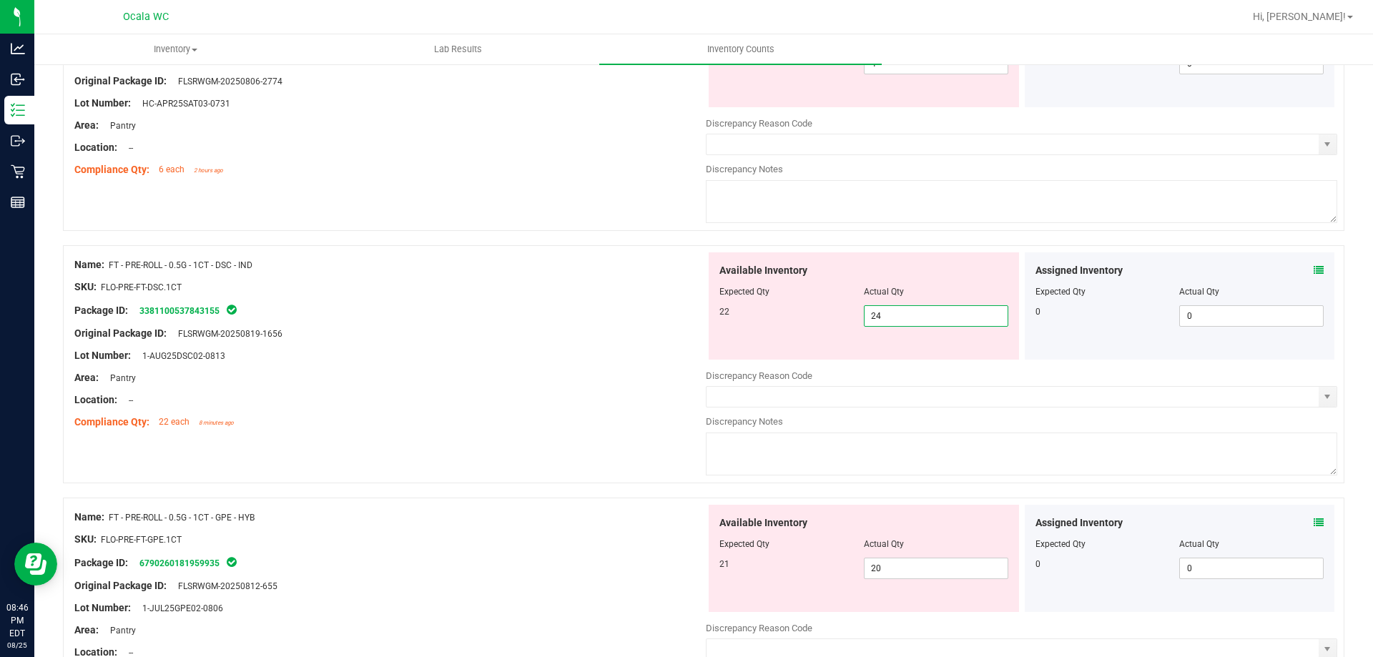
click at [896, 320] on span "24 24" at bounding box center [936, 315] width 144 height 21
click at [878, 320] on input "24" at bounding box center [936, 316] width 143 height 20
type input "22"
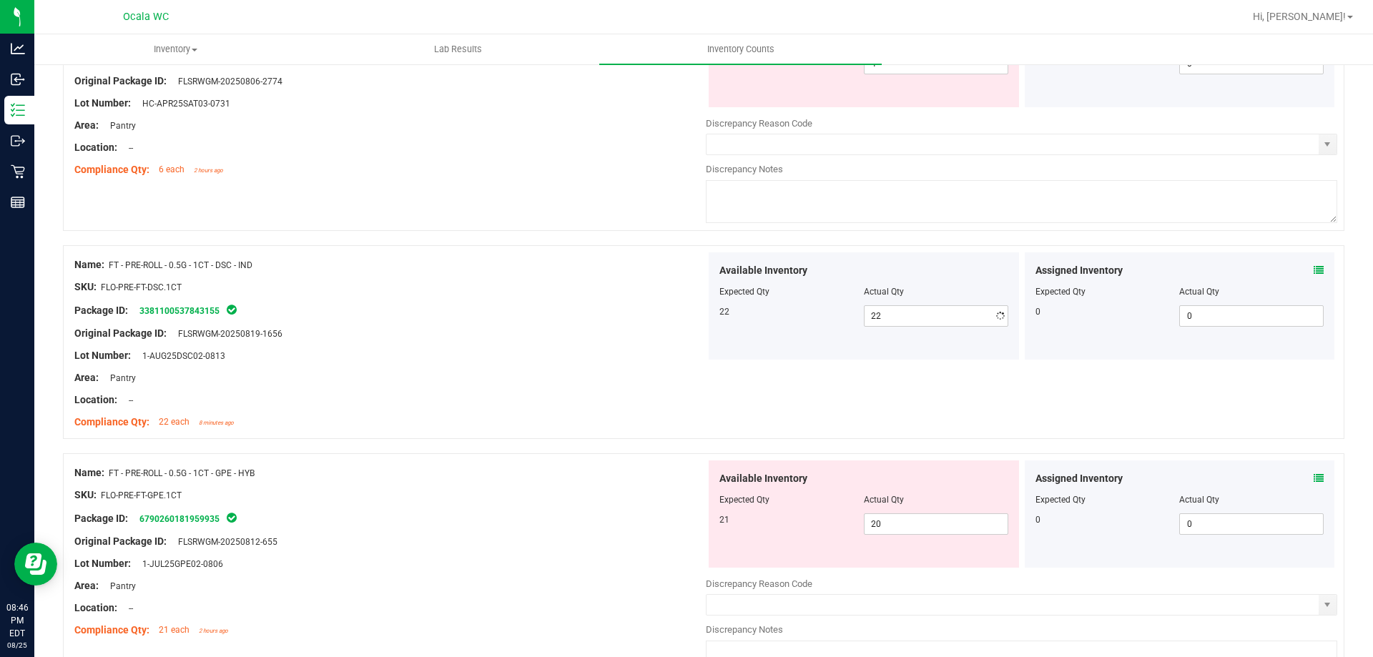
click at [536, 362] on div "Lot Number: 1-AUG25DSC02-0813" at bounding box center [390, 355] width 632 height 15
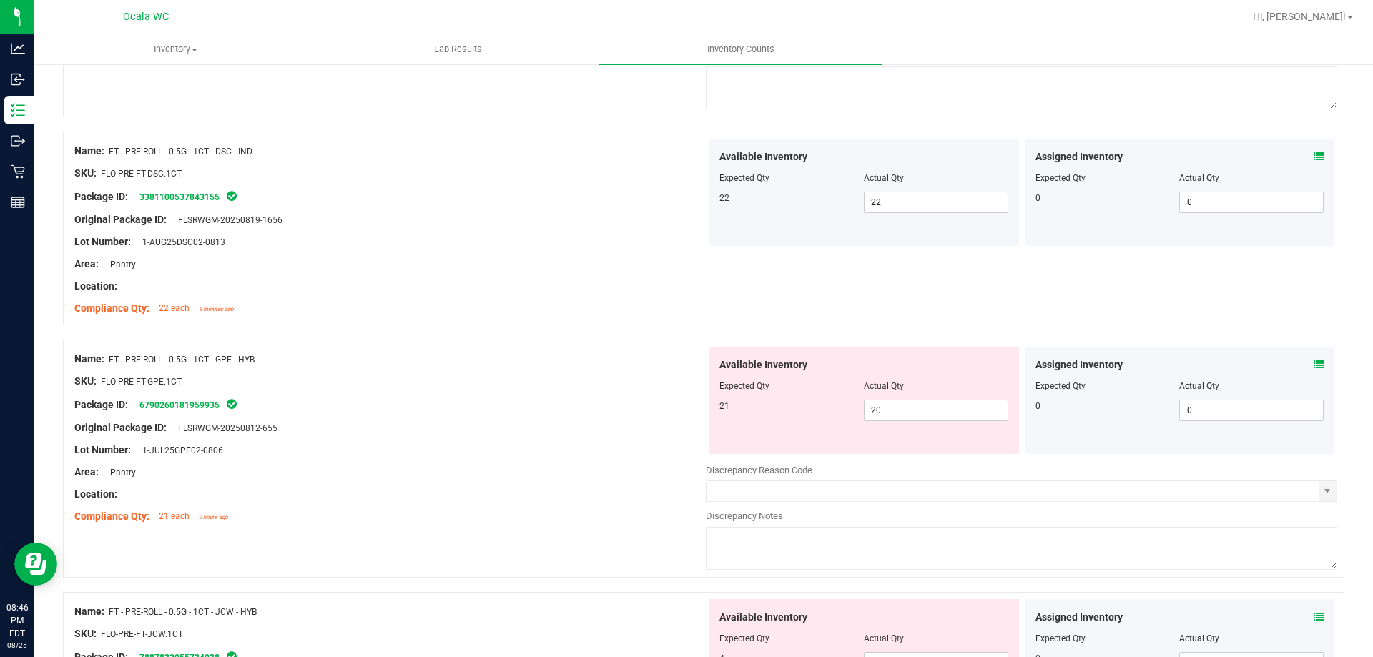
scroll to position [1645, 0]
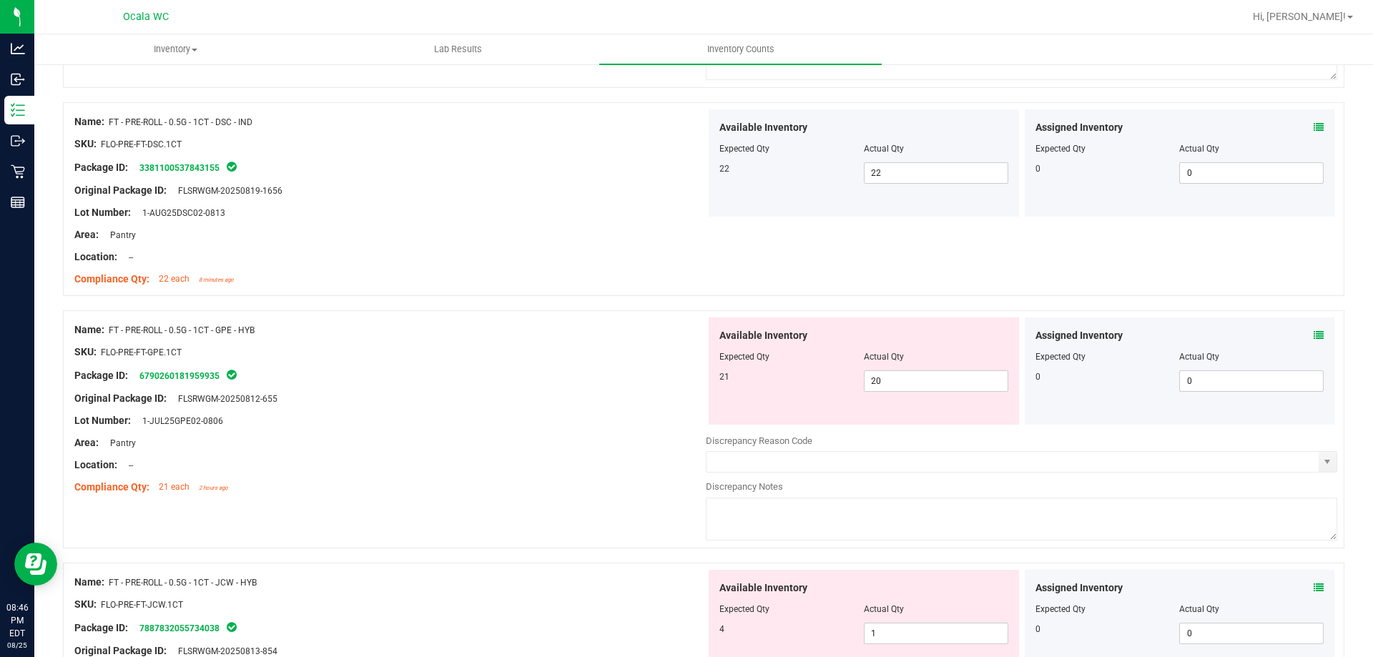
click at [1314, 335] on icon at bounding box center [1319, 335] width 10 height 10
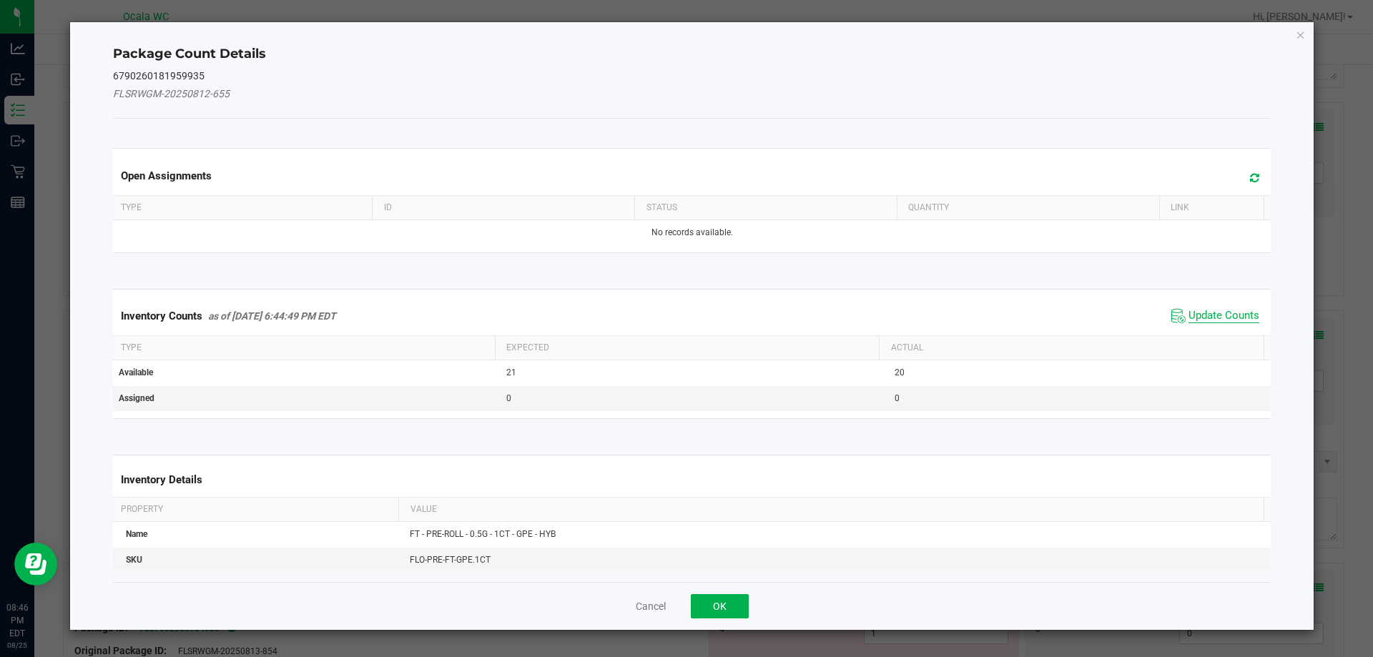
click at [1189, 310] on span "Update Counts" at bounding box center [1224, 316] width 71 height 14
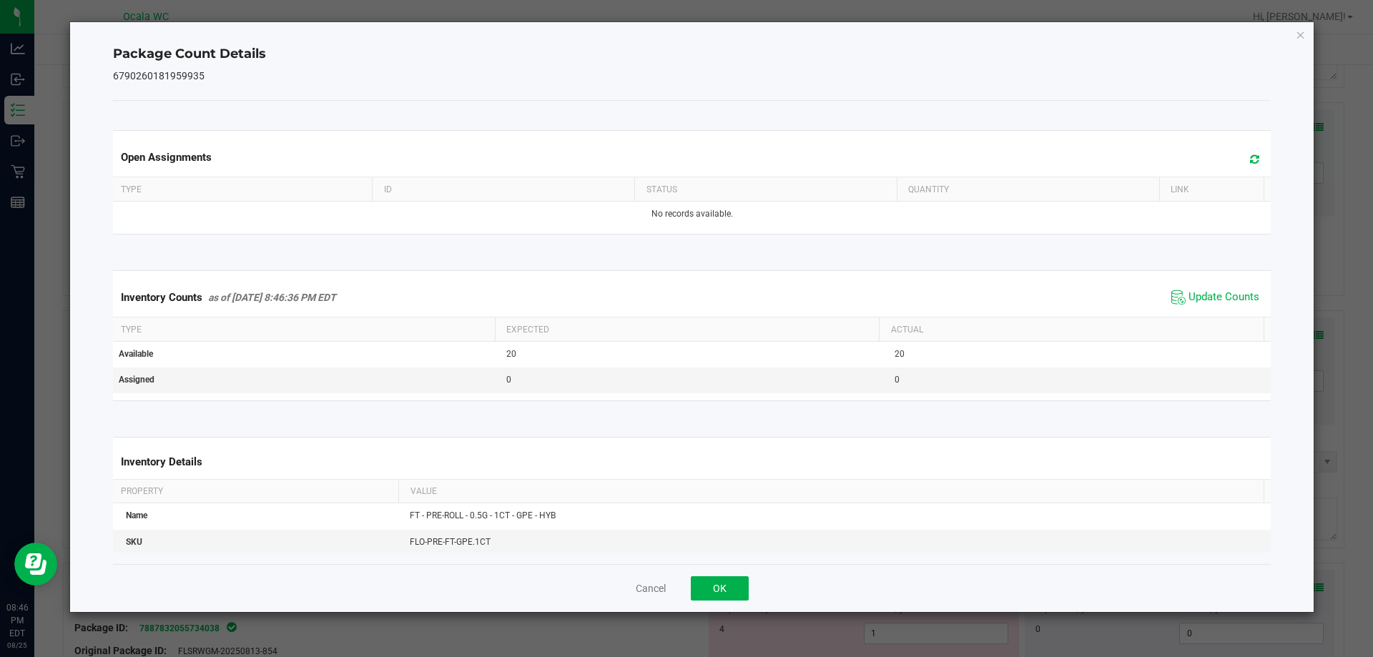
click at [710, 573] on div "Cancel OK" at bounding box center [692, 588] width 1159 height 48
click at [712, 576] on button "OK" at bounding box center [720, 588] width 58 height 24
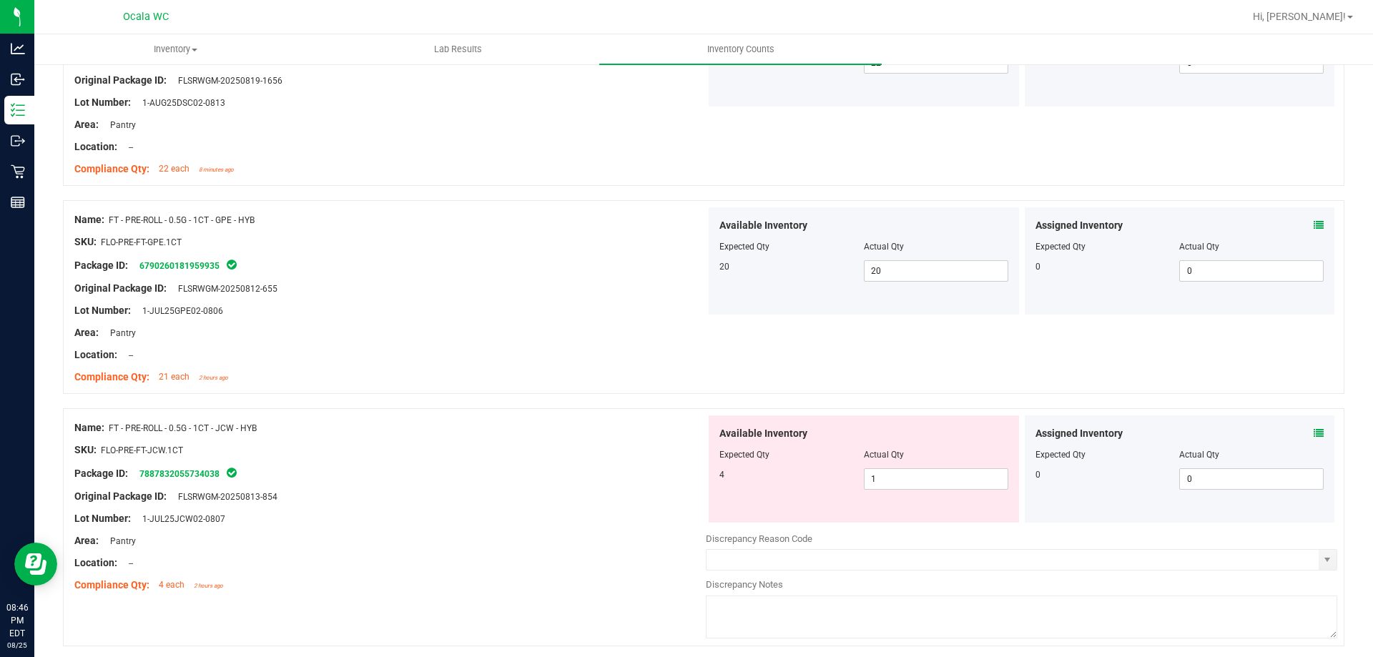
scroll to position [1788, 0]
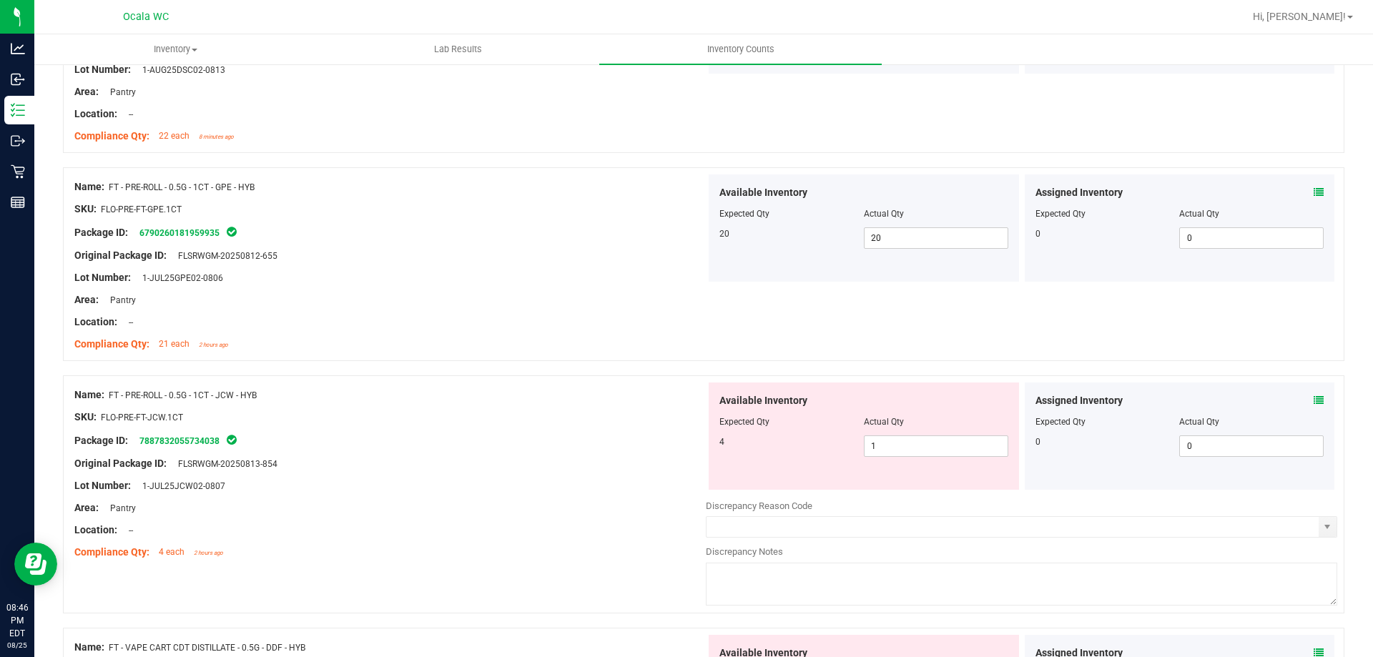
click at [1314, 396] on icon at bounding box center [1319, 401] width 10 height 10
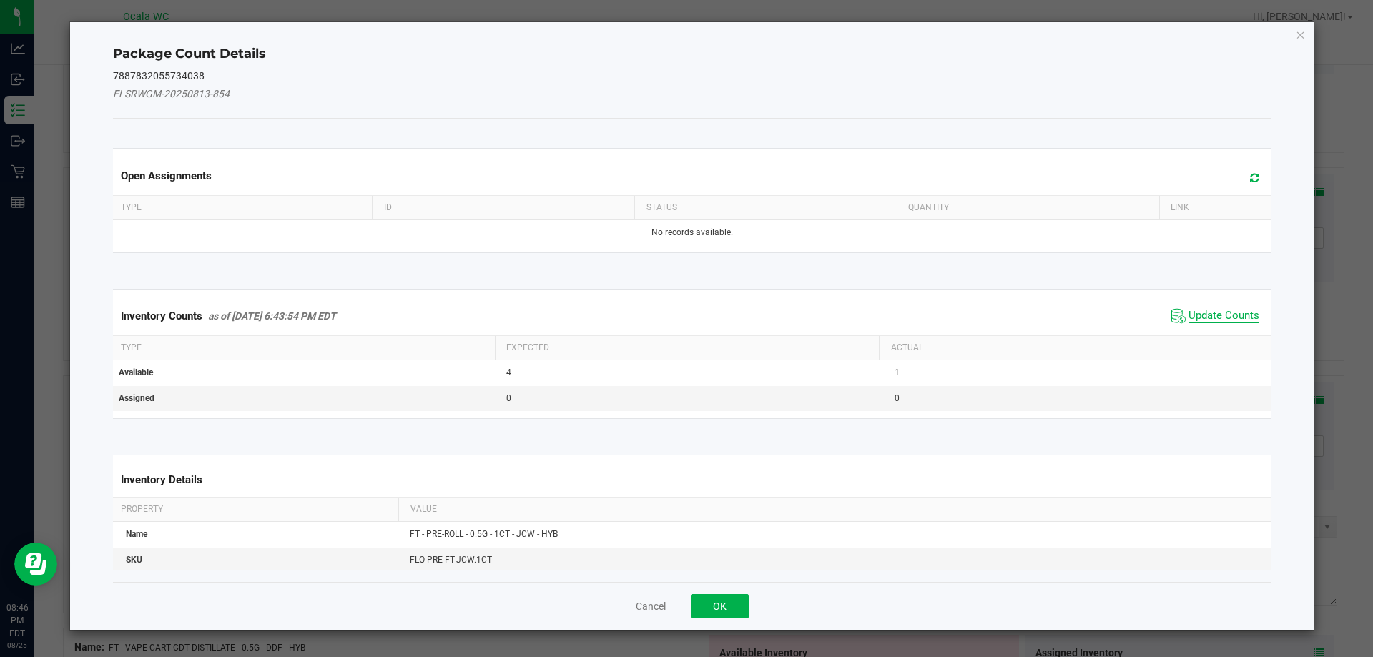
click at [1189, 316] on span "Update Counts" at bounding box center [1224, 316] width 71 height 14
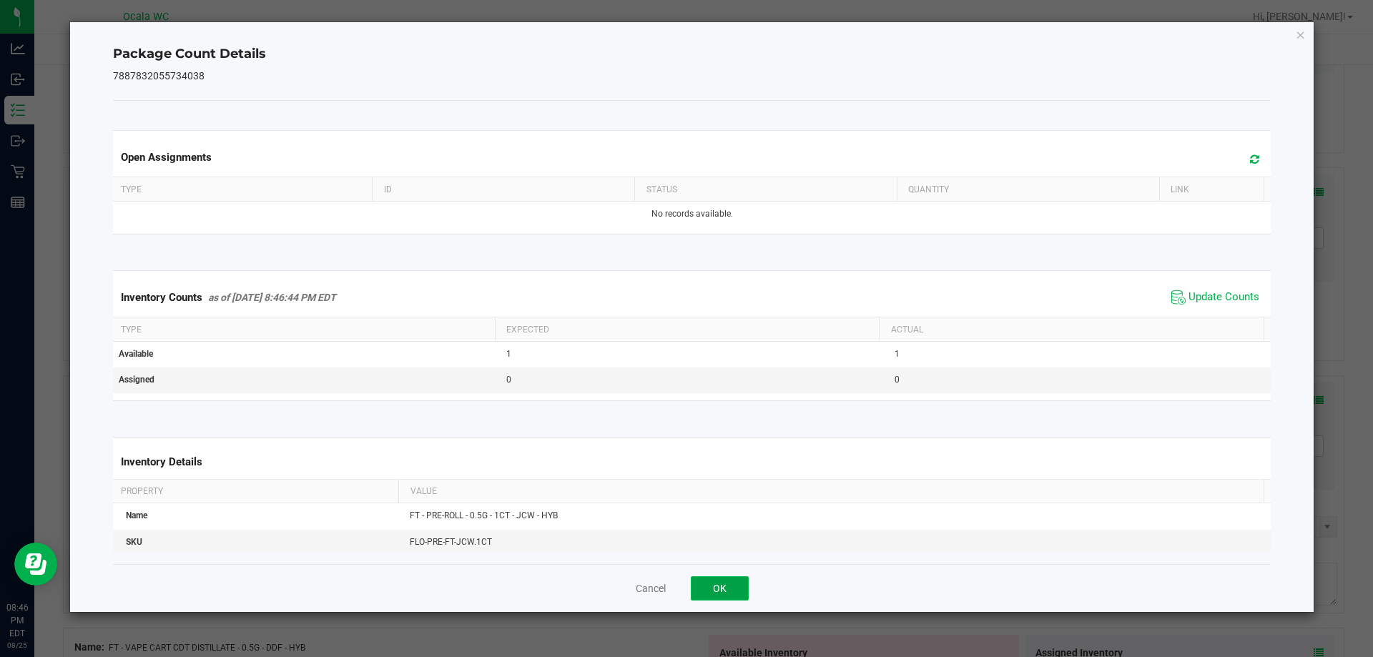
click at [723, 582] on button "OK" at bounding box center [720, 588] width 58 height 24
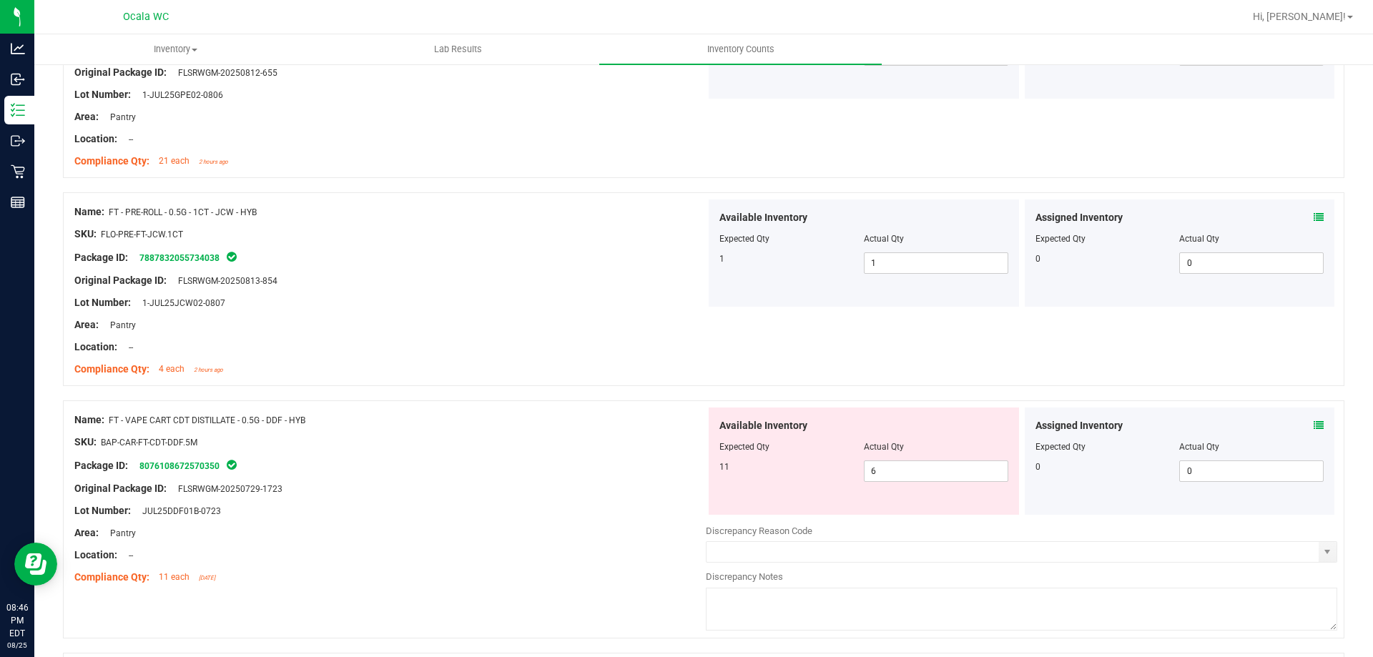
scroll to position [2003, 0]
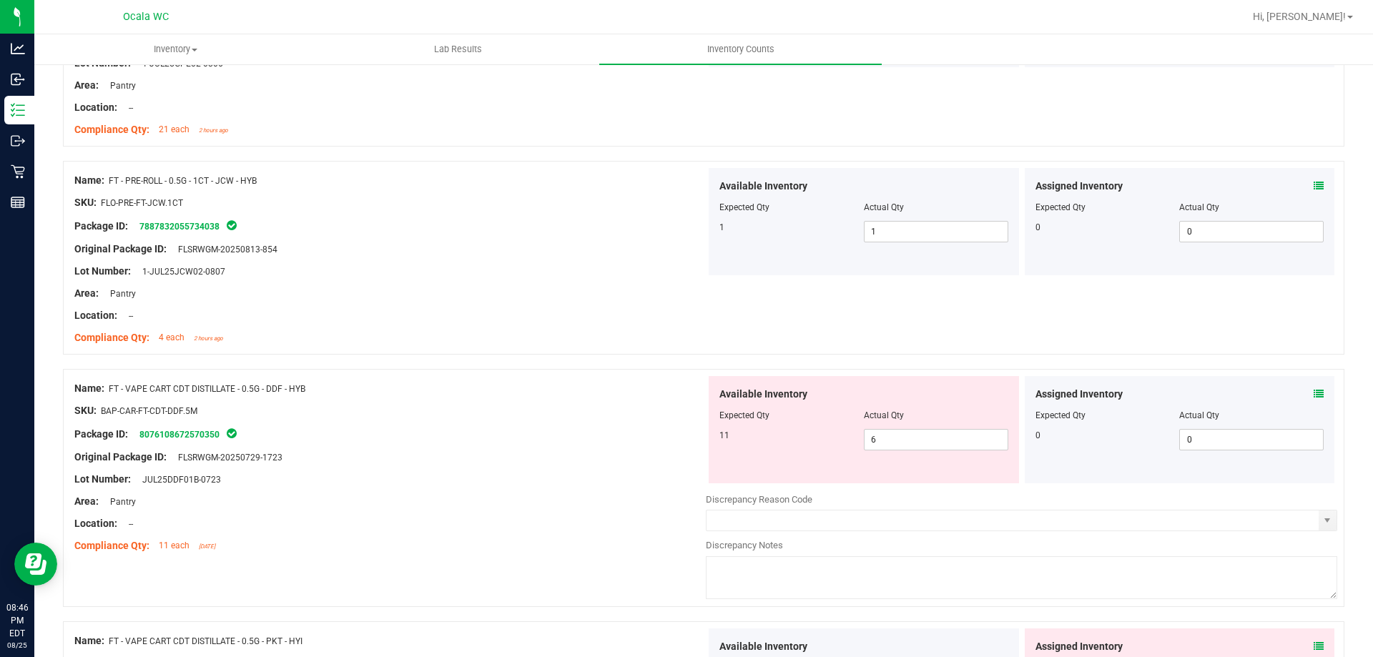
click at [1314, 392] on icon at bounding box center [1319, 394] width 10 height 10
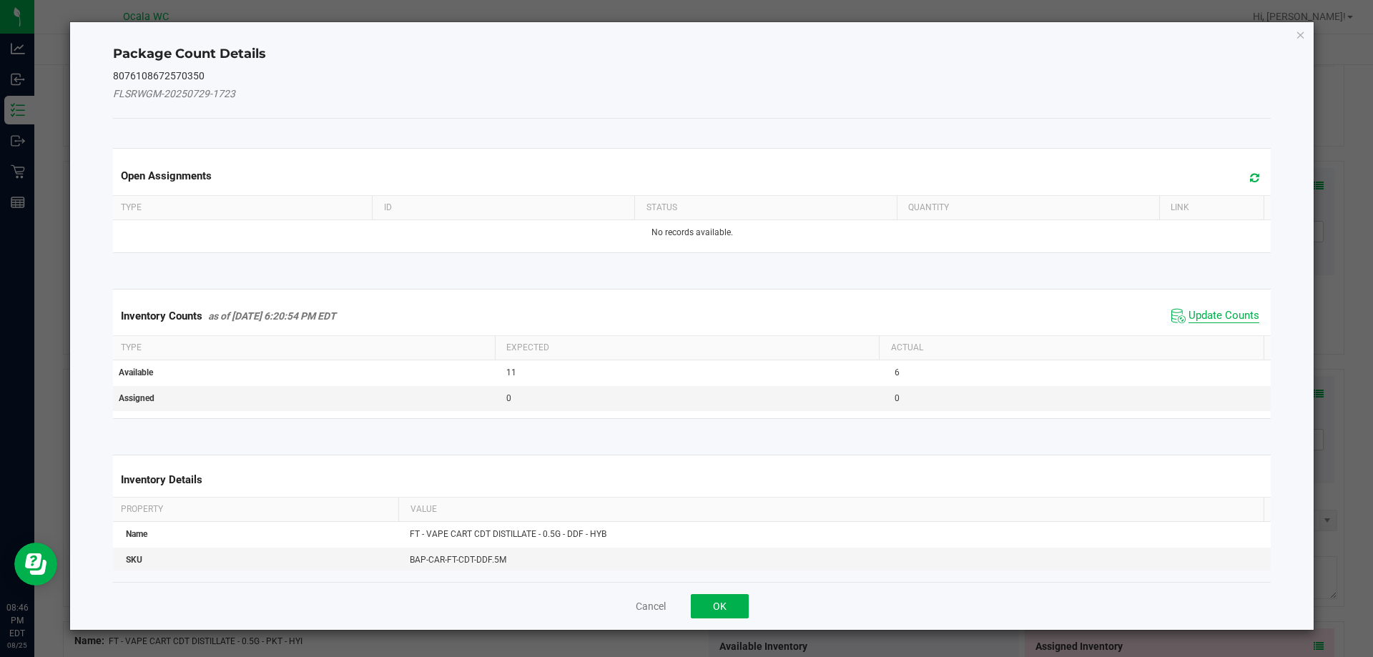
click at [1189, 312] on span "Update Counts" at bounding box center [1224, 316] width 71 height 14
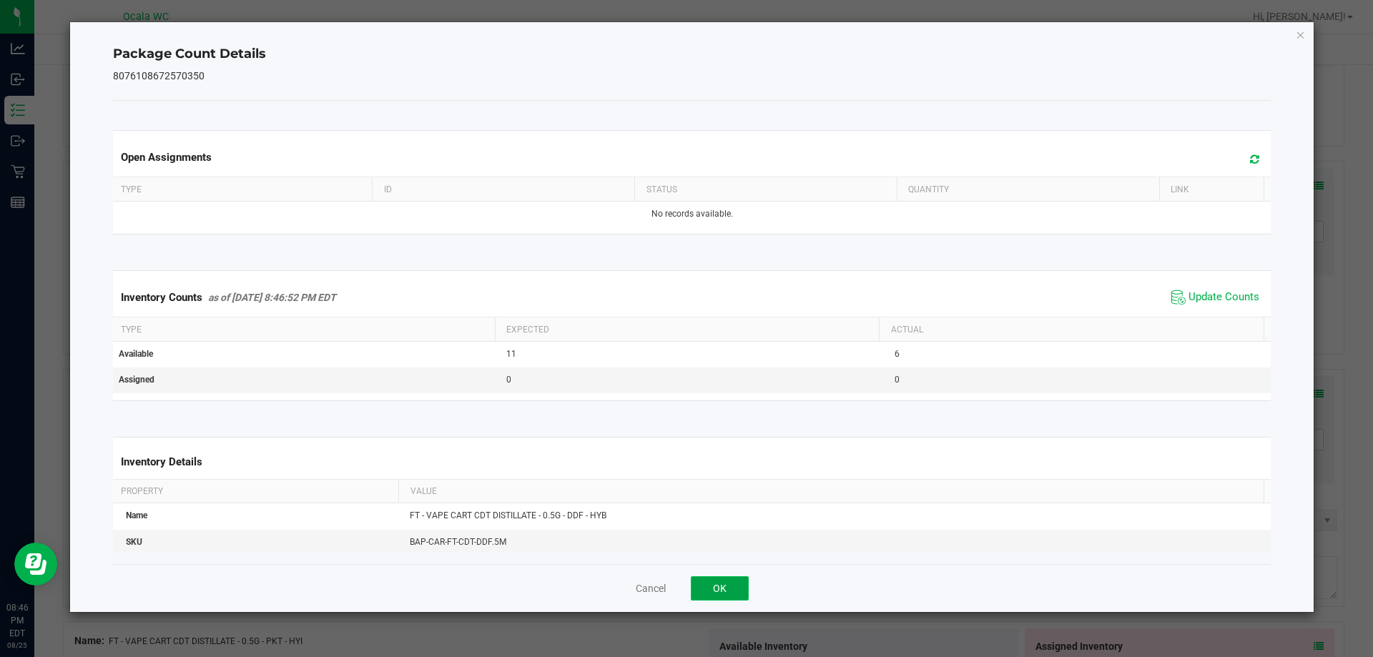
click at [728, 578] on button "OK" at bounding box center [720, 588] width 58 height 24
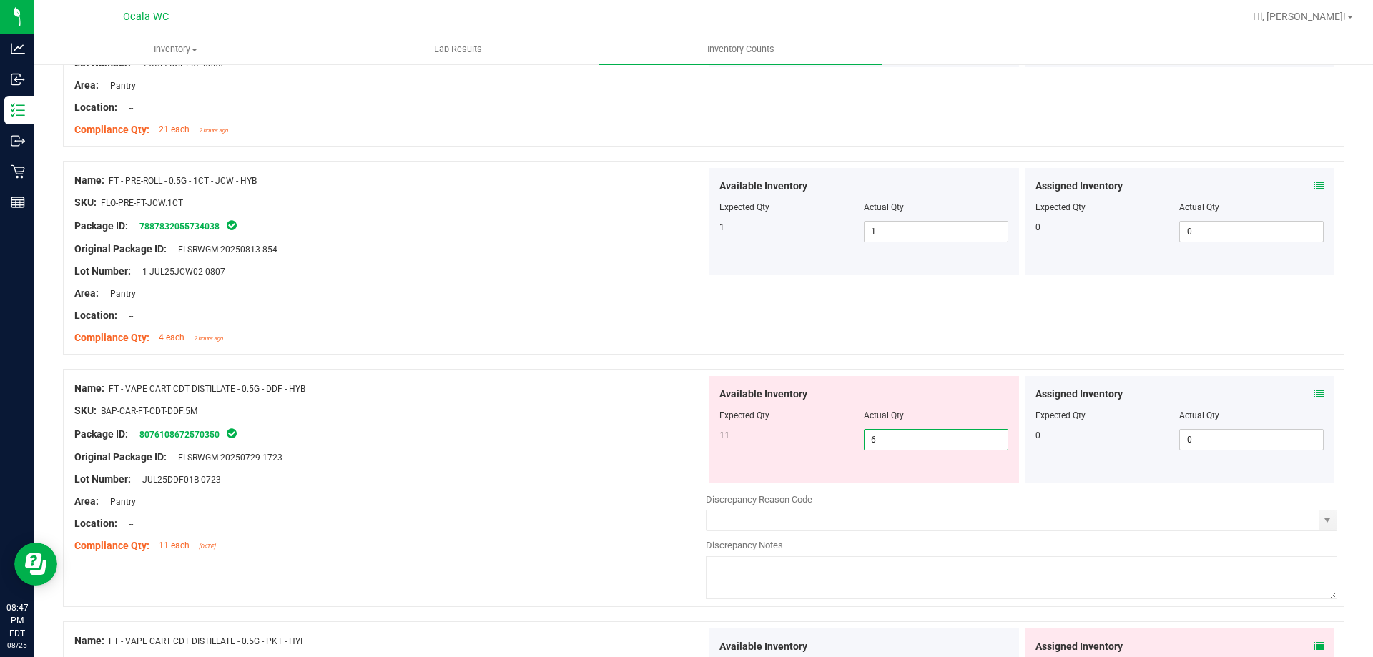
drag, startPoint x: 869, startPoint y: 438, endPoint x: 825, endPoint y: 443, distance: 44.7
click at [825, 443] on div "11 6 6" at bounding box center [864, 439] width 289 height 21
type input "11"
click at [668, 451] on div "Original Package ID: FLSRWGM-20250729-1723" at bounding box center [390, 457] width 632 height 15
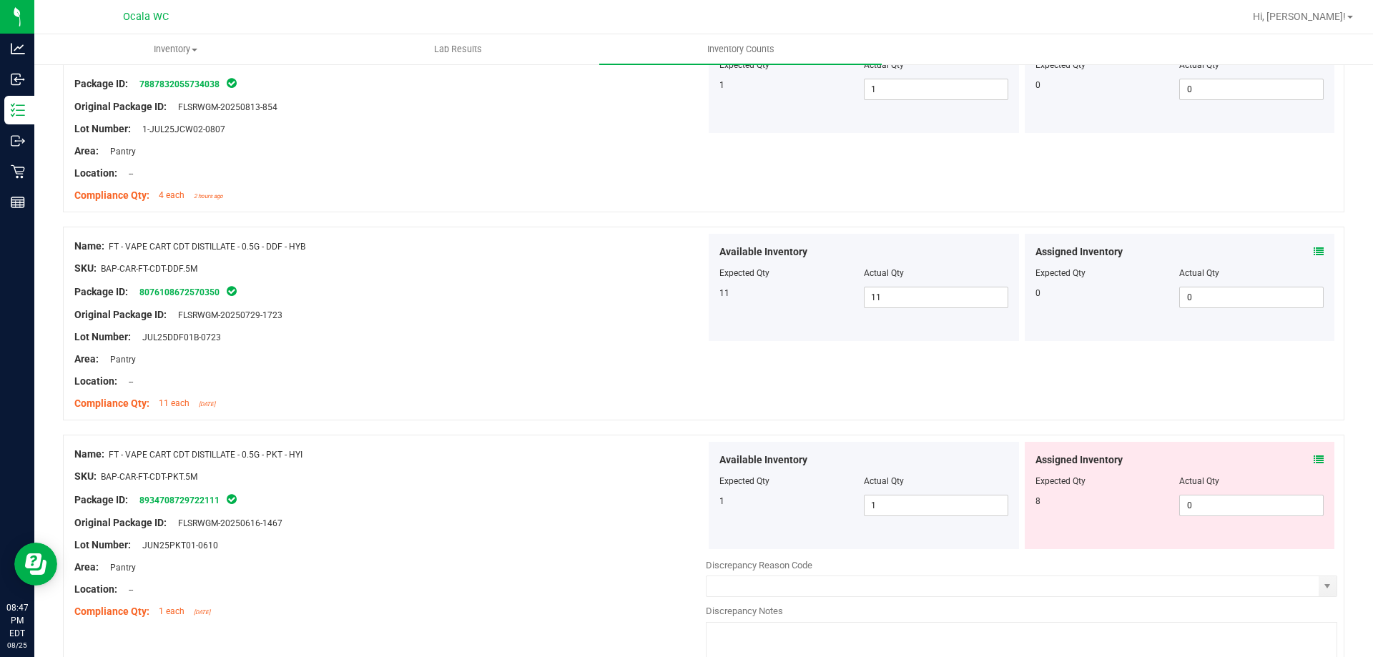
scroll to position [2217, 0]
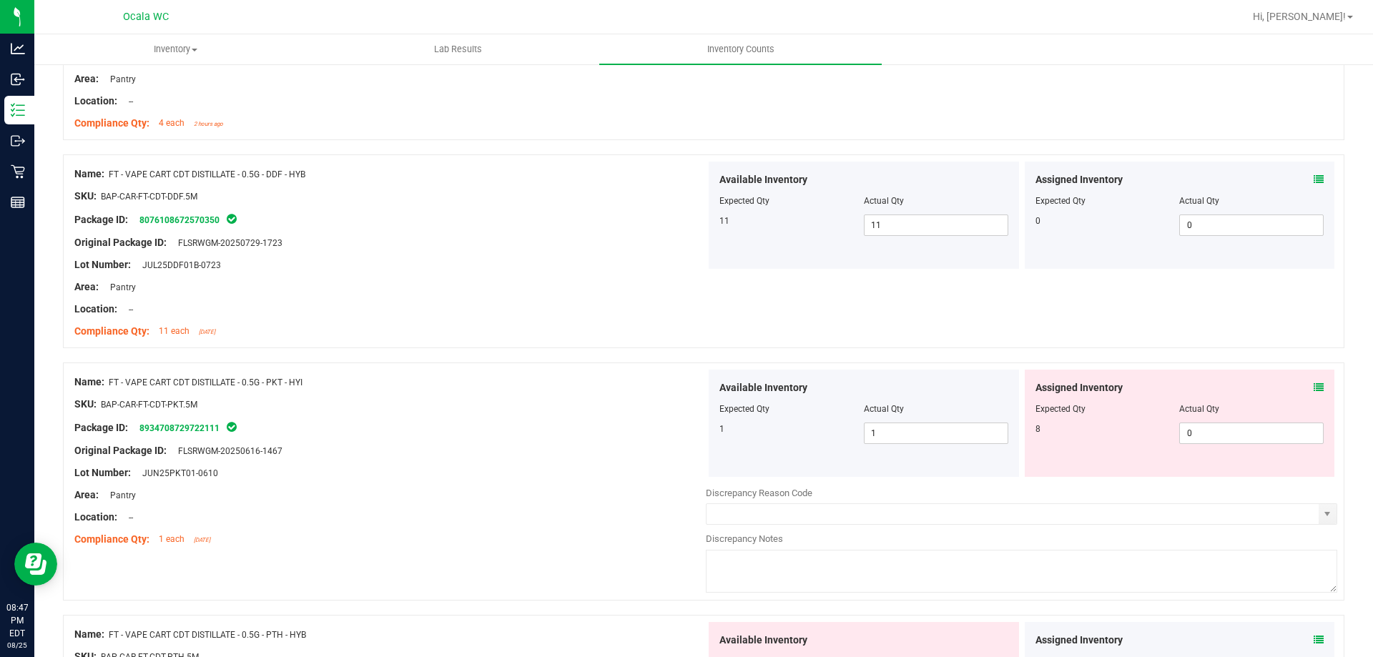
click at [1314, 384] on icon at bounding box center [1319, 388] width 10 height 10
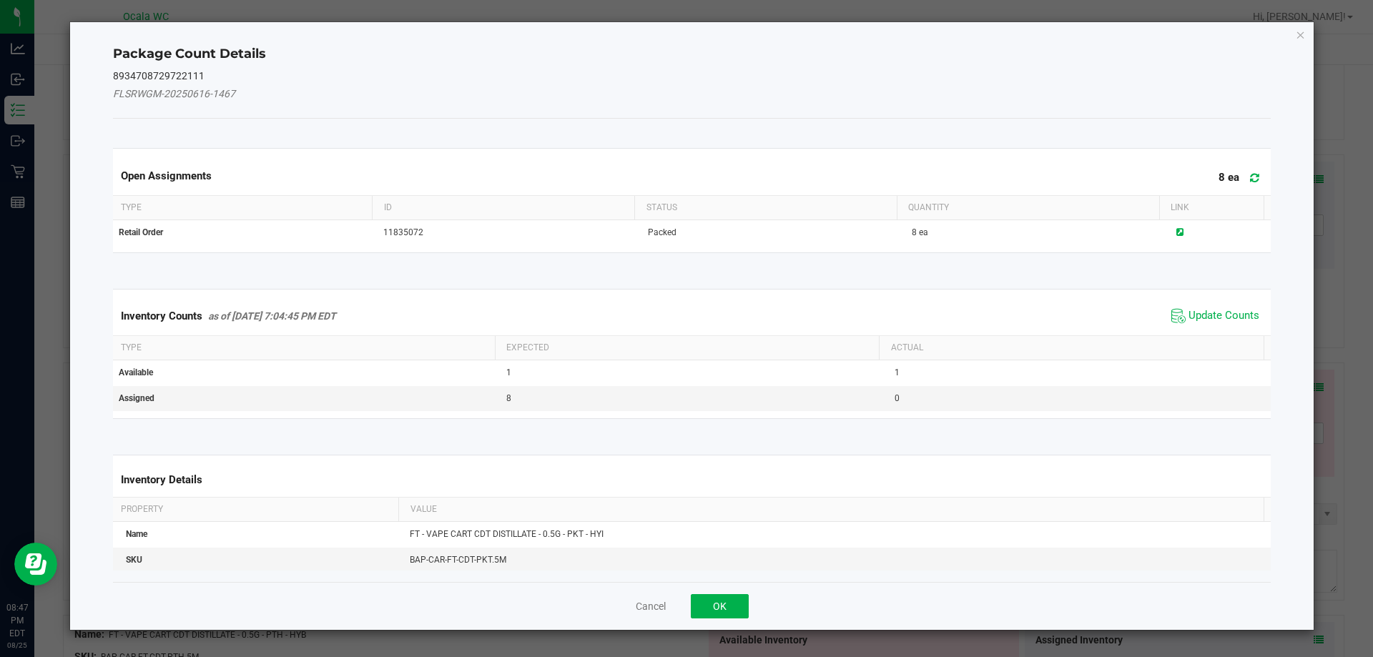
click at [1199, 305] on span "Update Counts" at bounding box center [1215, 315] width 95 height 21
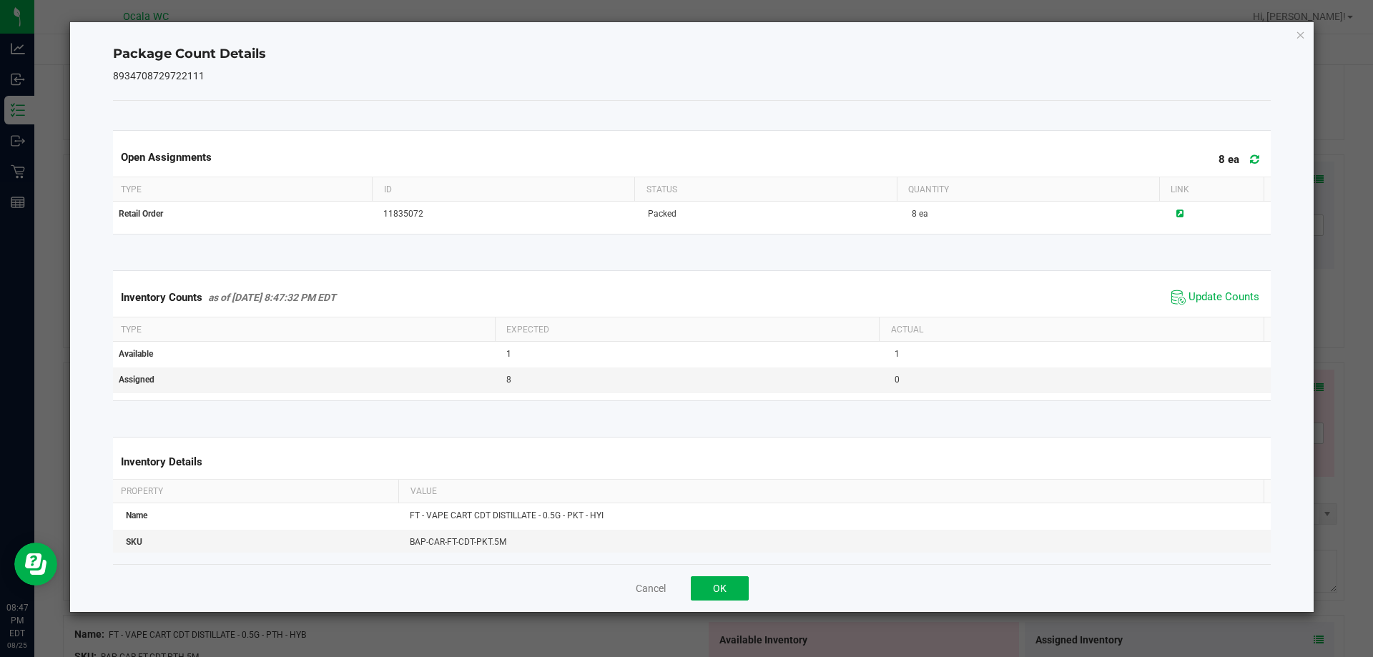
click at [735, 575] on div "Cancel OK" at bounding box center [692, 588] width 1159 height 48
click at [727, 578] on button "OK" at bounding box center [720, 588] width 58 height 24
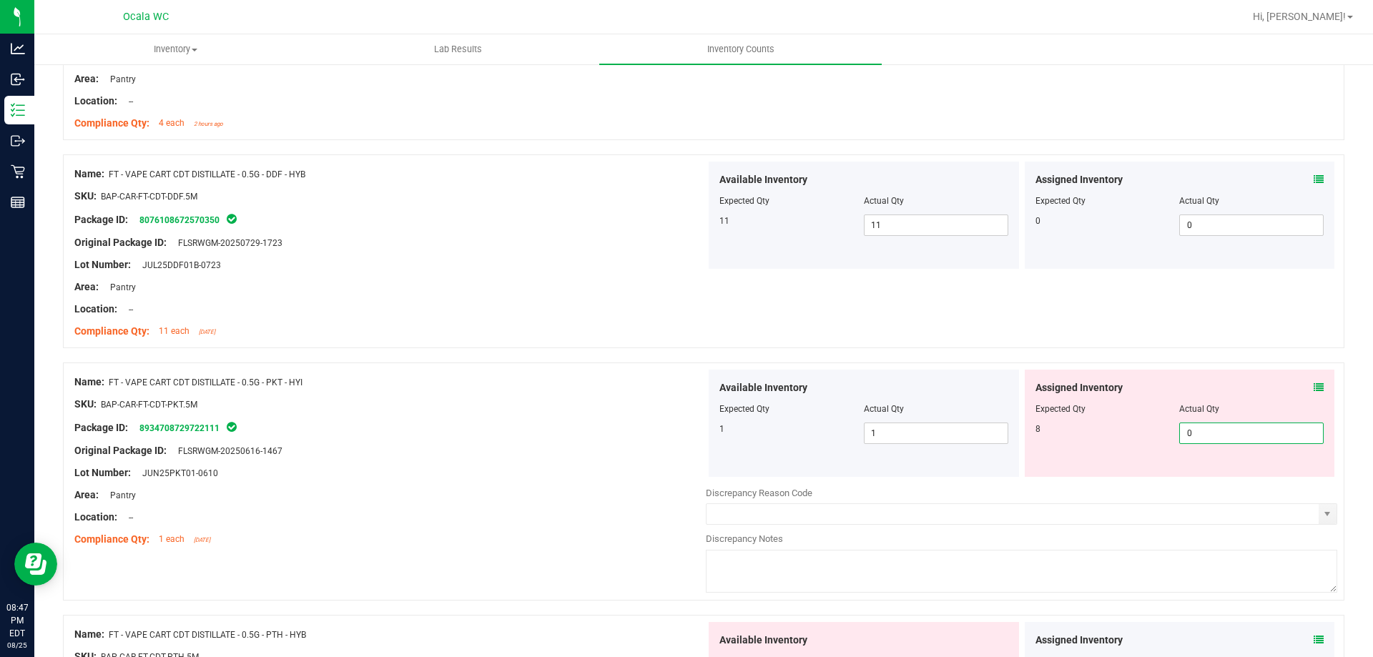
drag, startPoint x: 1187, startPoint y: 426, endPoint x: 1162, endPoint y: 438, distance: 26.9
click at [1165, 436] on div "8 0 0" at bounding box center [1180, 433] width 289 height 21
type input "8"
click at [692, 503] on div at bounding box center [390, 506] width 632 height 7
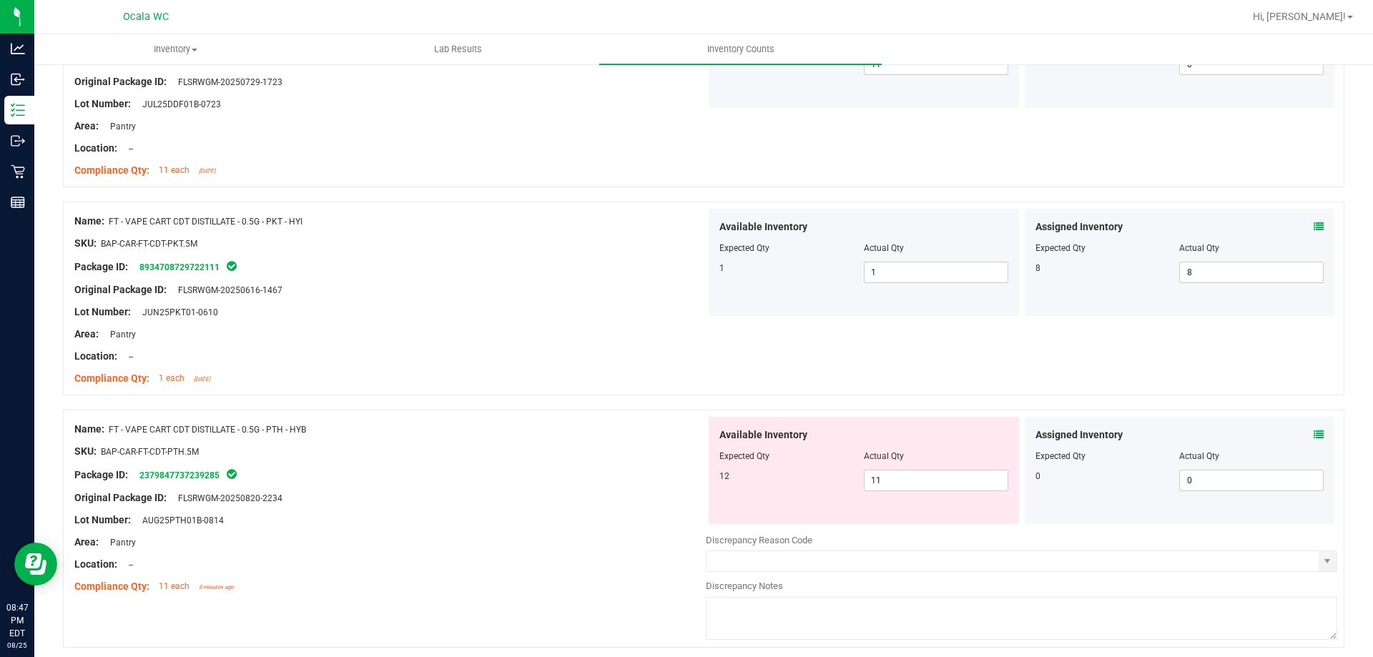
scroll to position [2432, 0]
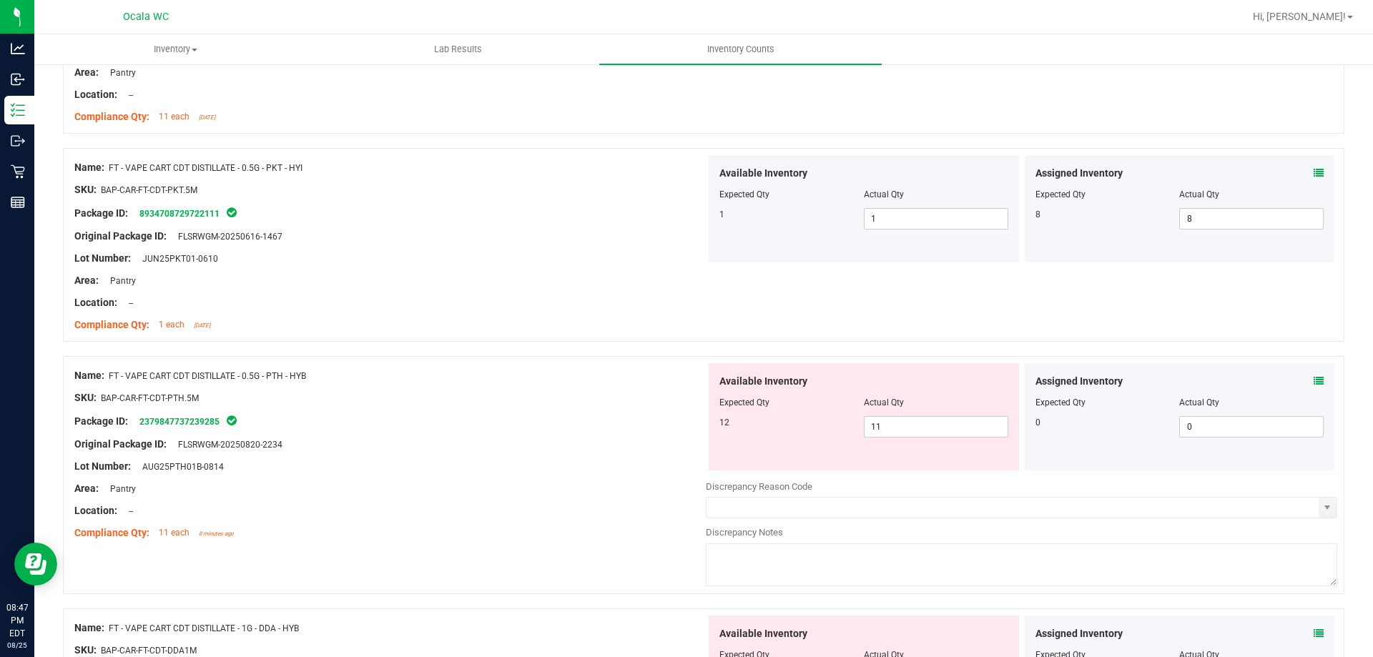
click at [1314, 379] on icon at bounding box center [1319, 381] width 10 height 10
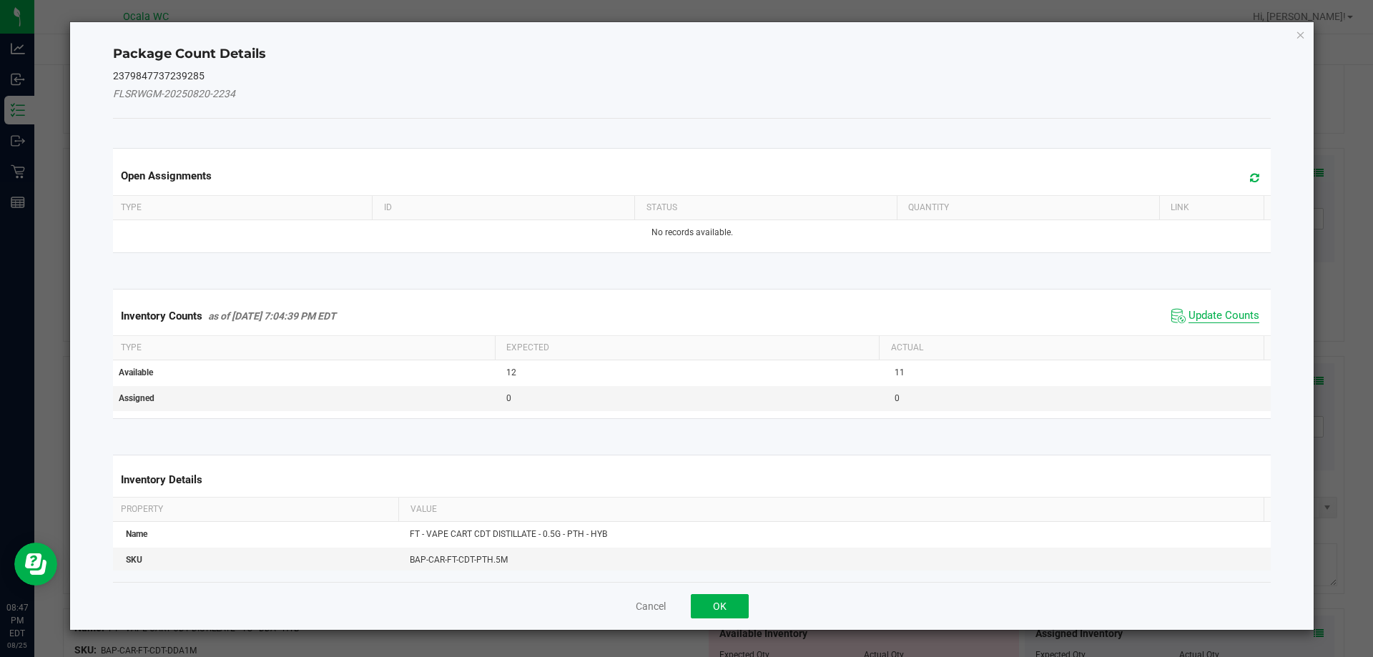
click at [1206, 313] on span "Update Counts" at bounding box center [1224, 316] width 71 height 14
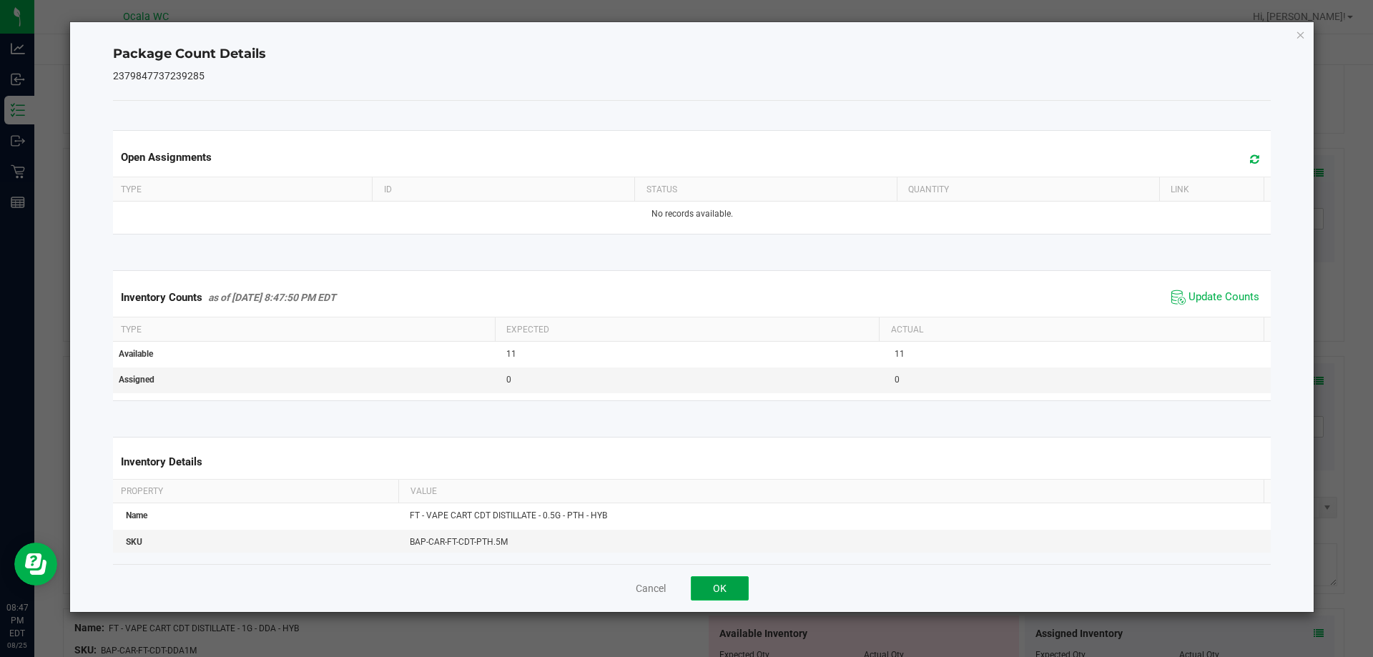
click at [720, 576] on button "OK" at bounding box center [720, 588] width 58 height 24
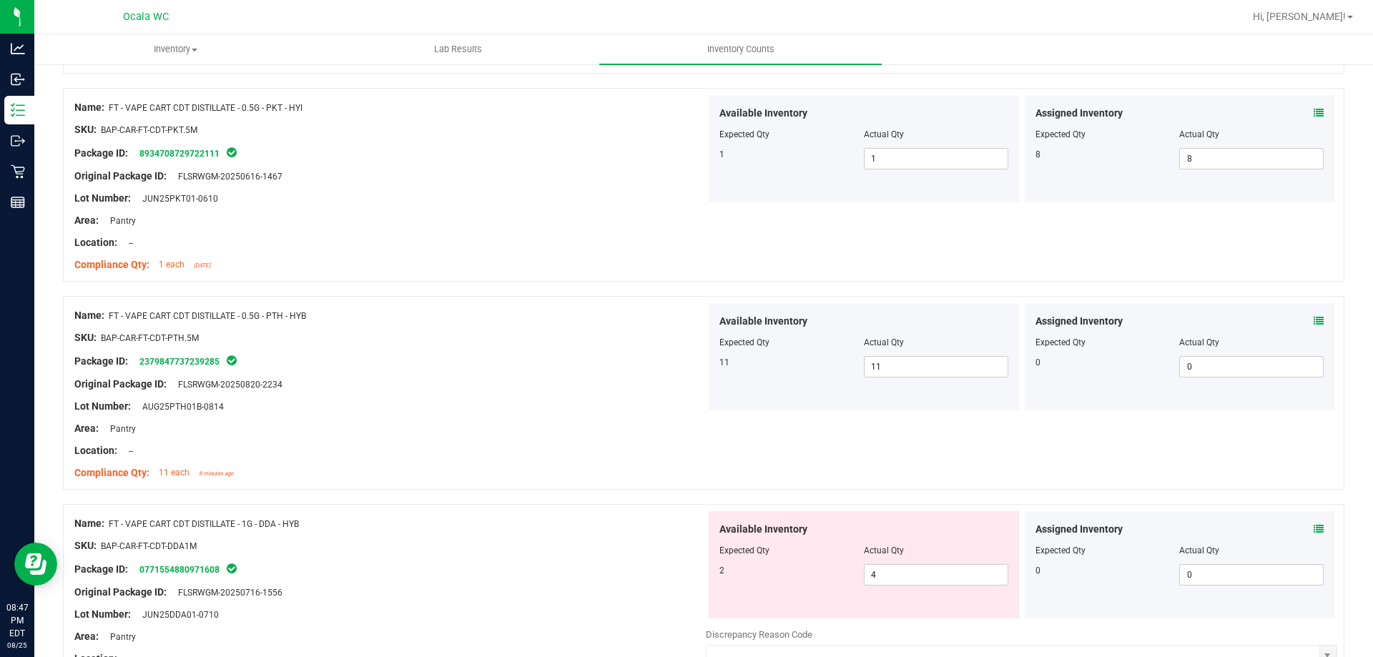
scroll to position [2646, 0]
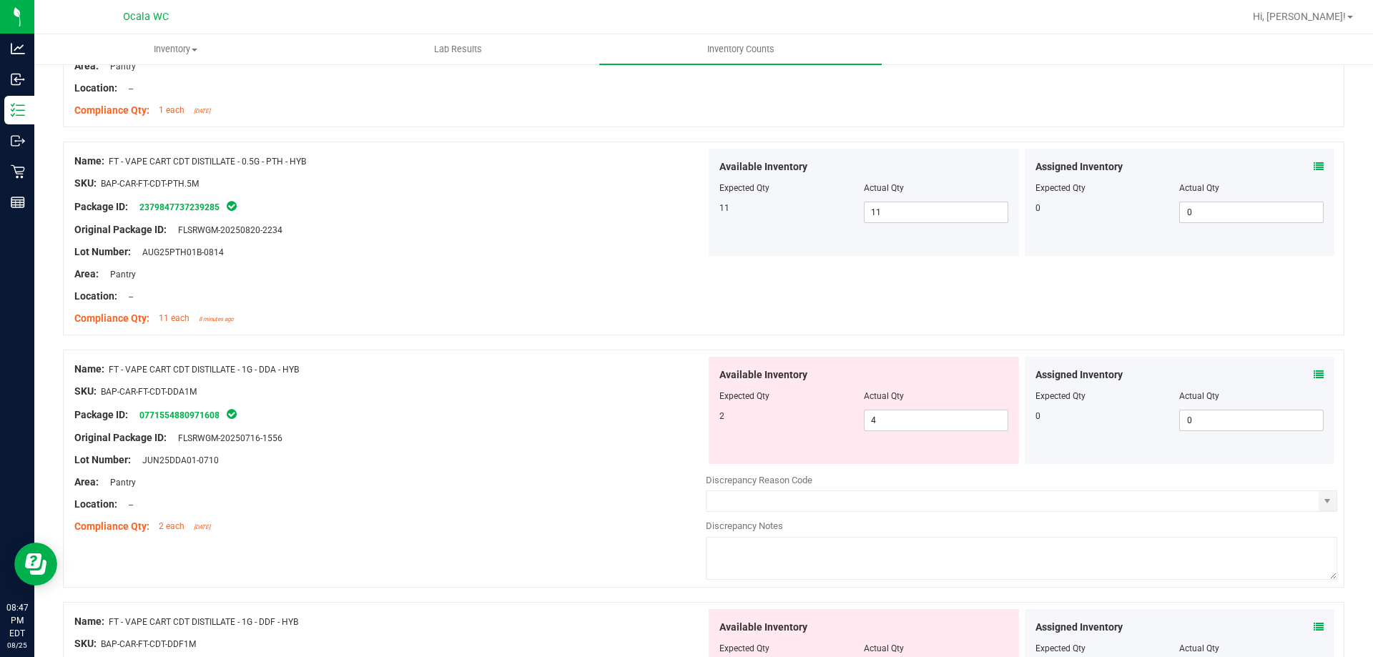
click at [1314, 368] on span at bounding box center [1319, 375] width 10 height 15
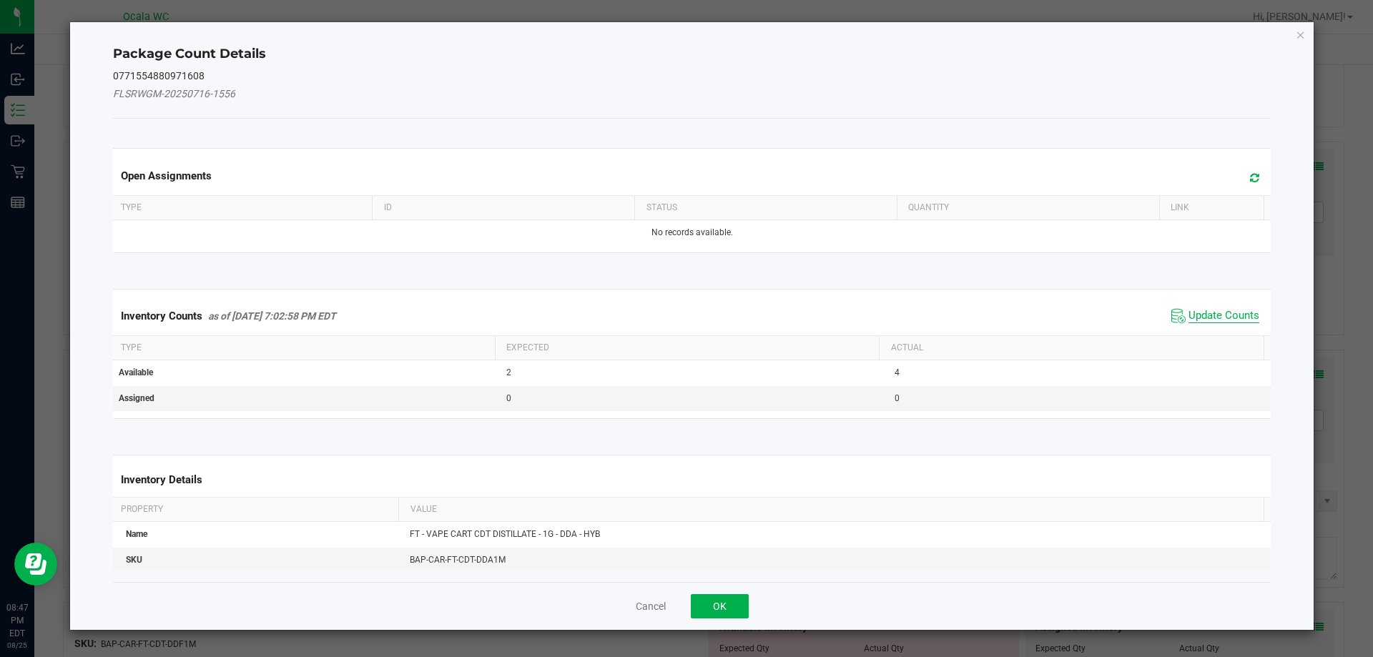
click at [1189, 313] on span "Update Counts" at bounding box center [1224, 316] width 71 height 14
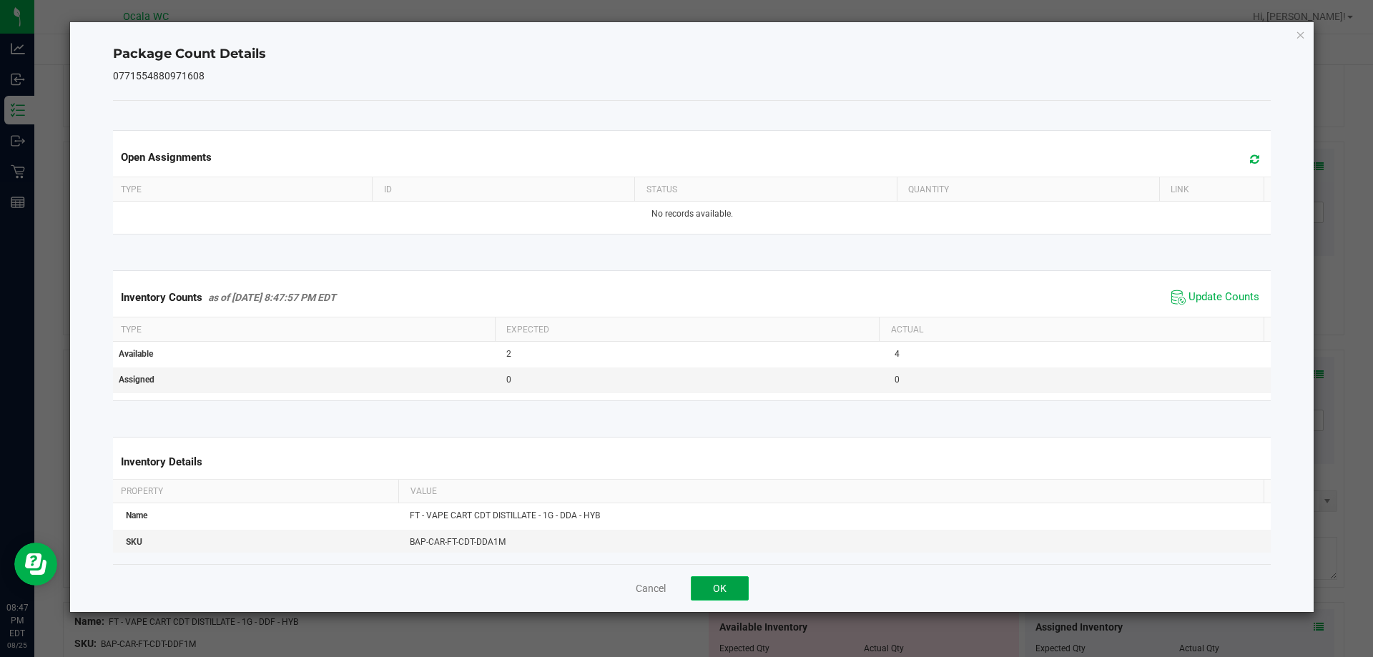
click at [719, 587] on button "OK" at bounding box center [720, 588] width 58 height 24
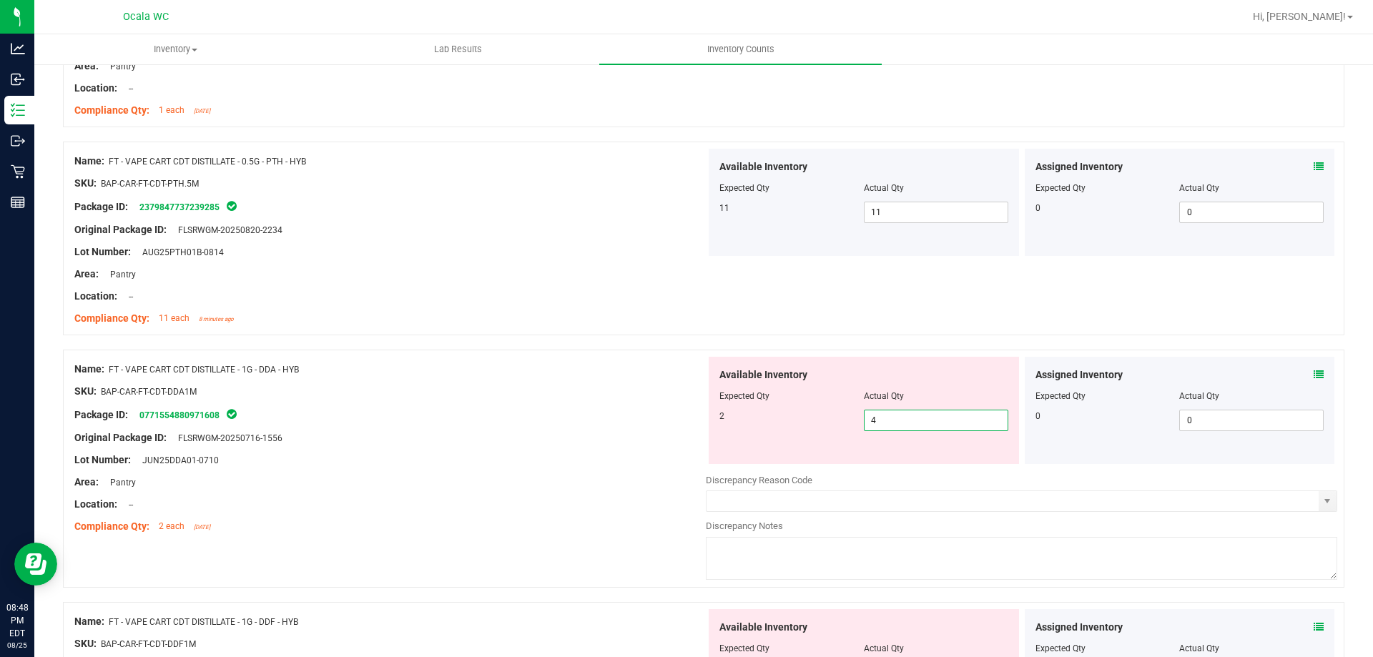
drag, startPoint x: 883, startPoint y: 422, endPoint x: 730, endPoint y: 444, distance: 154.7
click at [736, 443] on div "Available Inventory Expected Qty Actual Qty 2 4 4" at bounding box center [864, 410] width 310 height 107
type input "2"
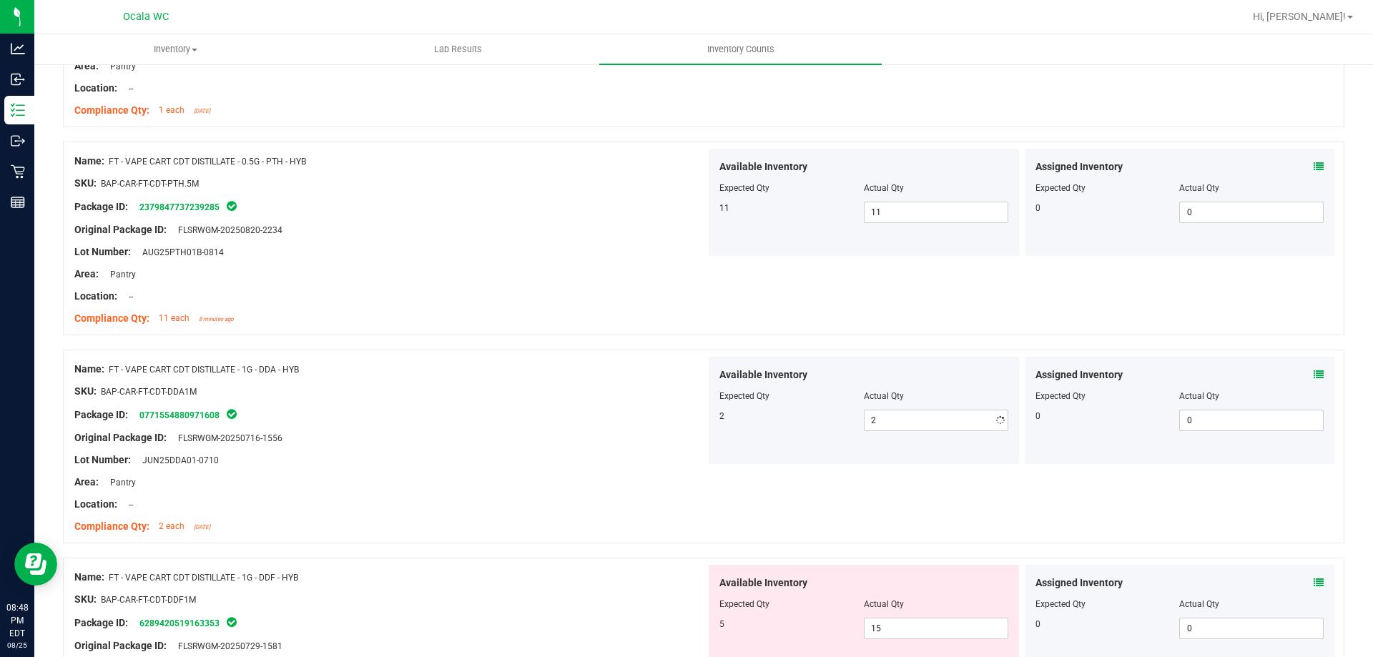
click at [637, 465] on div "Lot Number: JUN25DDA01-0710" at bounding box center [390, 460] width 632 height 15
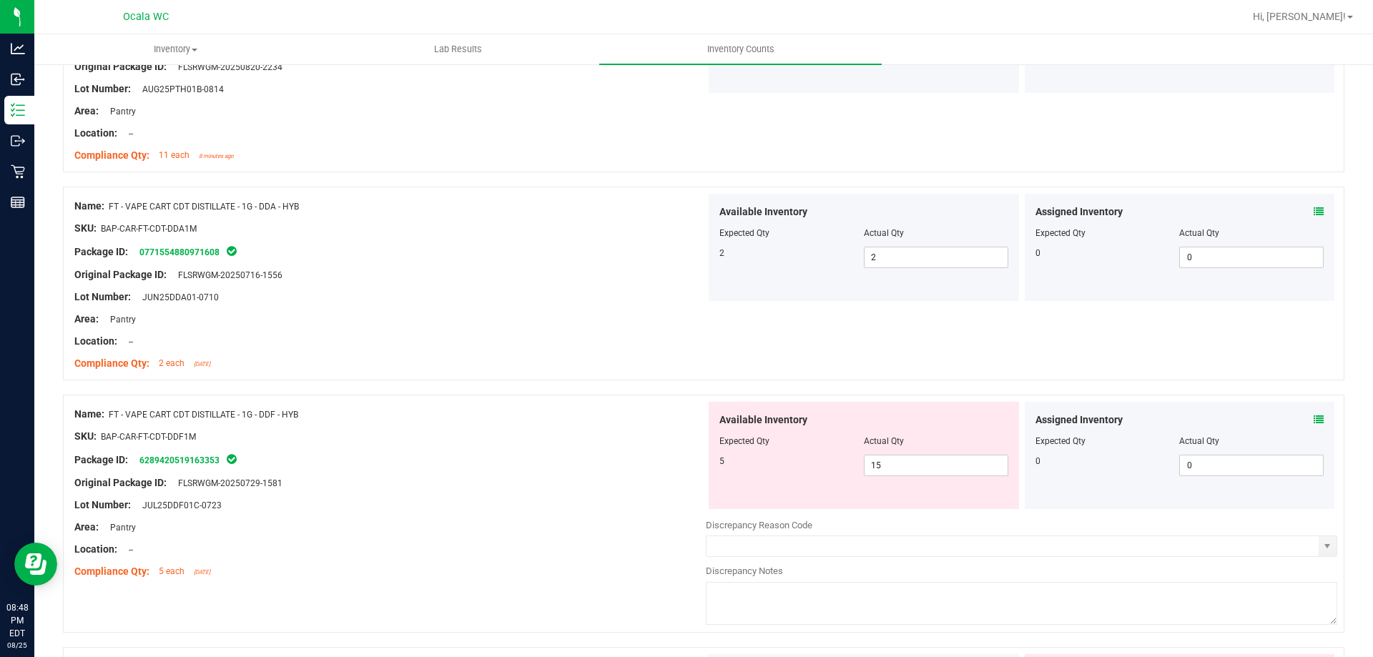
scroll to position [2861, 0]
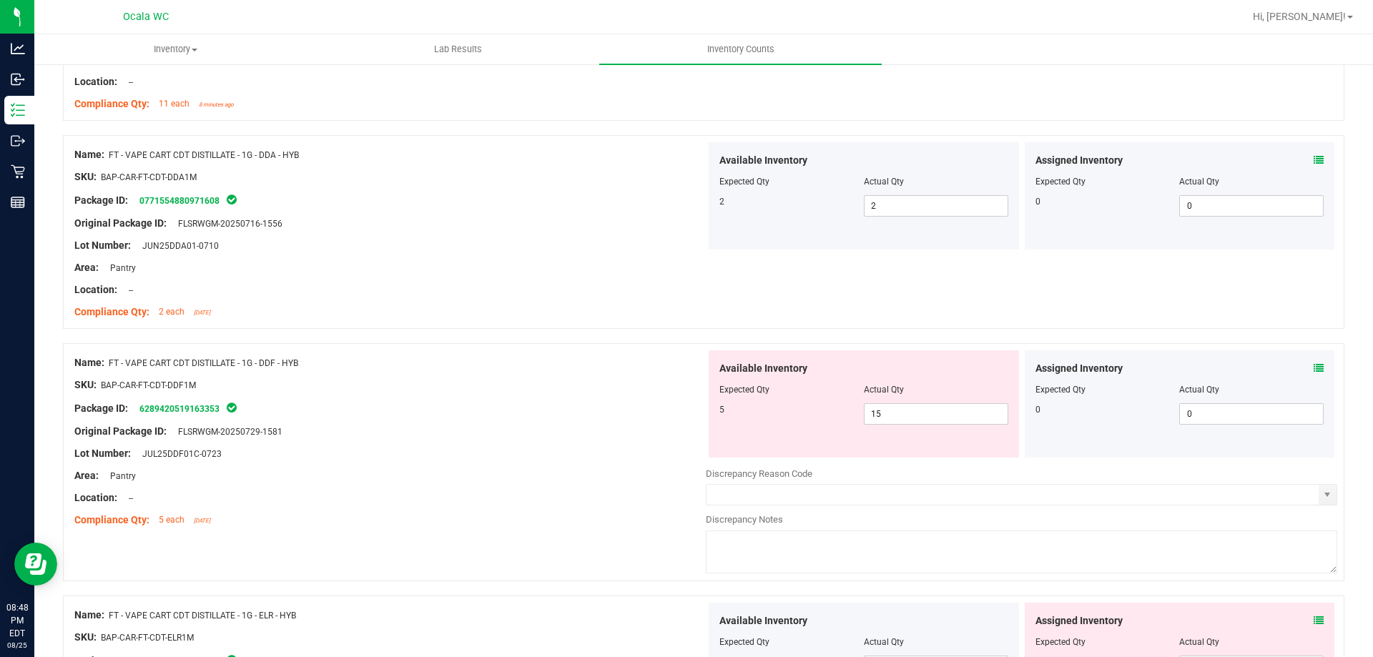
click at [1314, 363] on icon at bounding box center [1319, 368] width 10 height 10
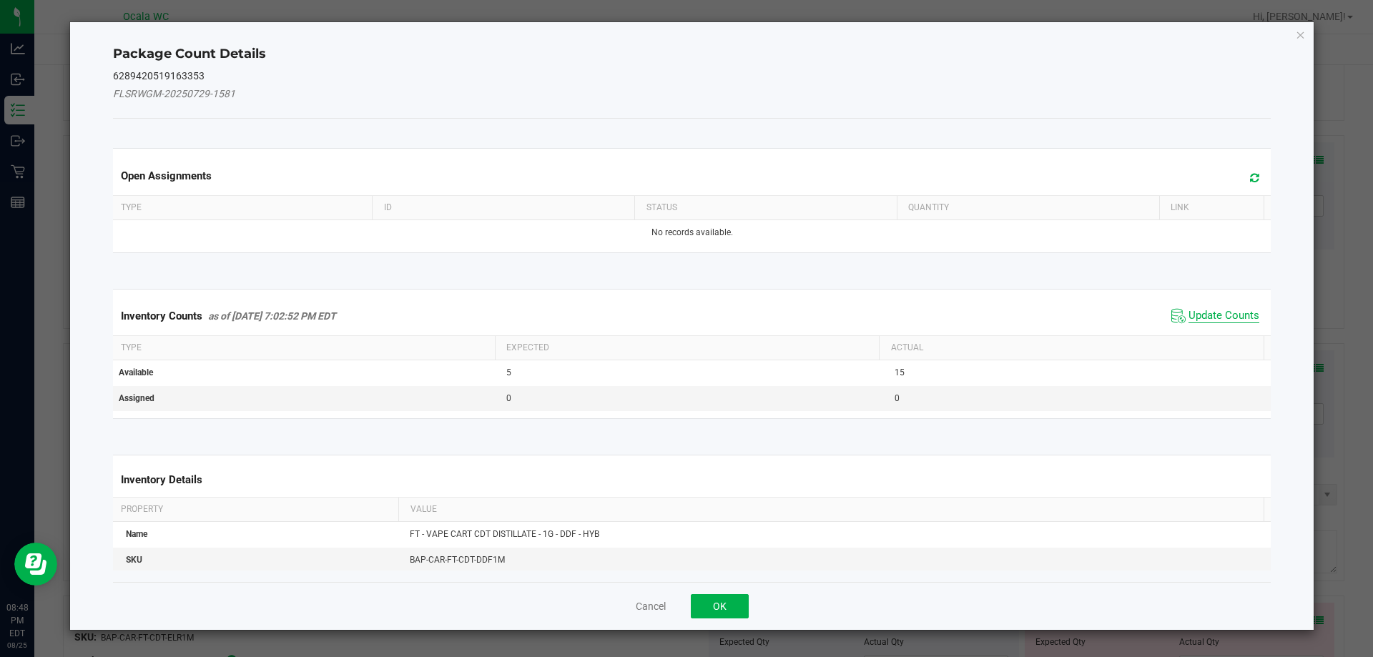
click at [1201, 314] on span "Update Counts" at bounding box center [1224, 316] width 71 height 14
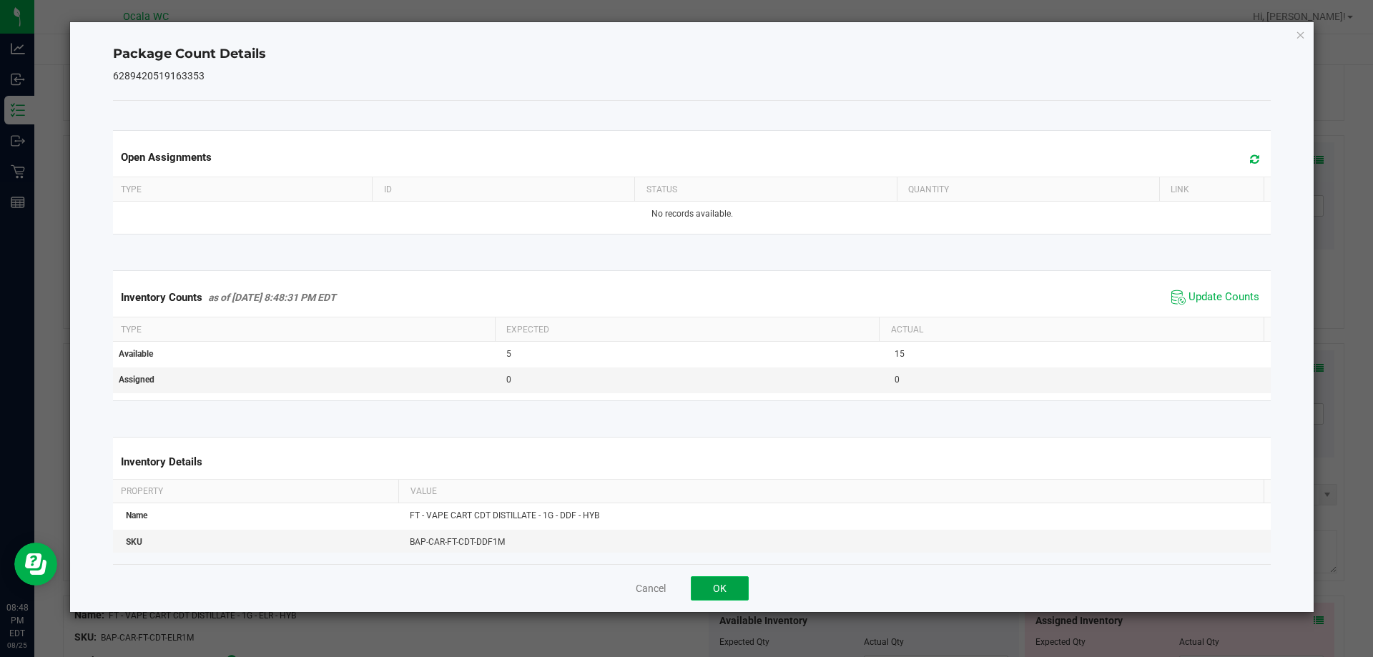
click at [719, 584] on button "OK" at bounding box center [720, 588] width 58 height 24
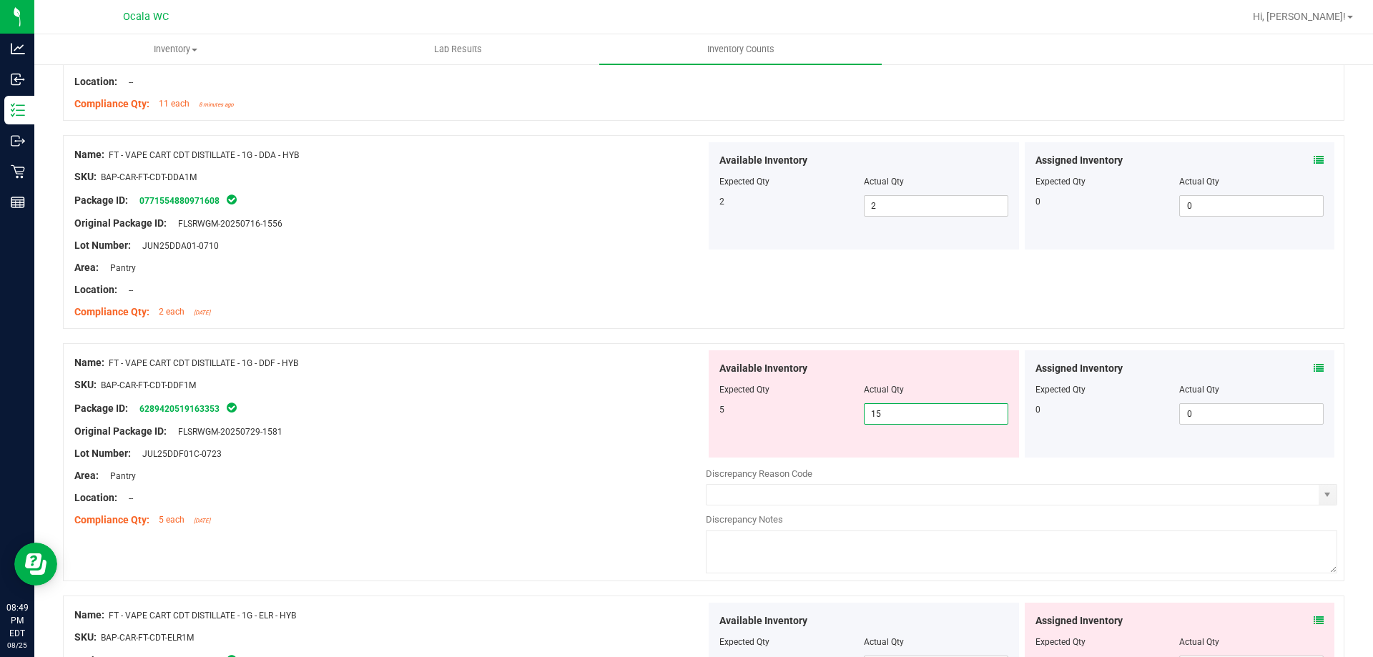
drag, startPoint x: 881, startPoint y: 421, endPoint x: 782, endPoint y: 432, distance: 99.4
click at [782, 432] on div "Available Inventory Expected Qty Actual Qty 5 15 15" at bounding box center [864, 403] width 310 height 107
type input "5"
click at [655, 446] on div "Name: FT - VAPE CART CDT DISTILLATE - 1G - DDF - HYB SKU: BAP-CAR-FT-CDT-DDF1M …" at bounding box center [390, 441] width 632 height 182
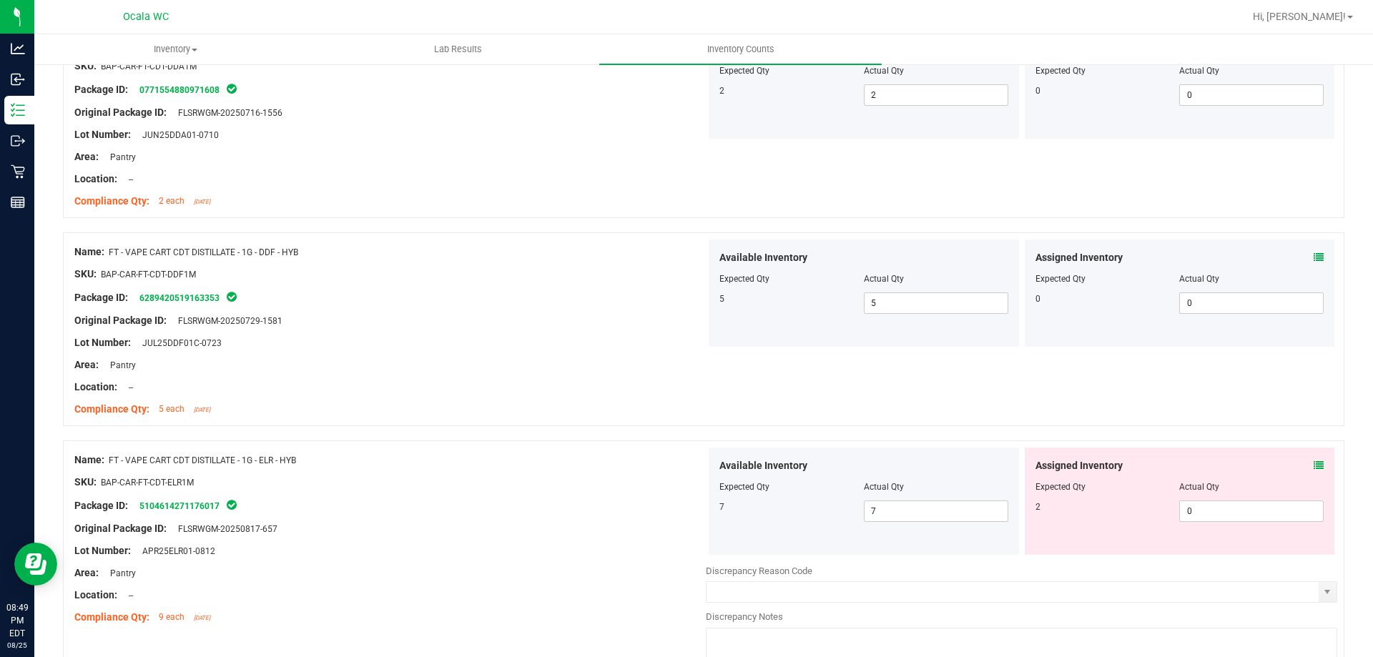
scroll to position [3004, 0]
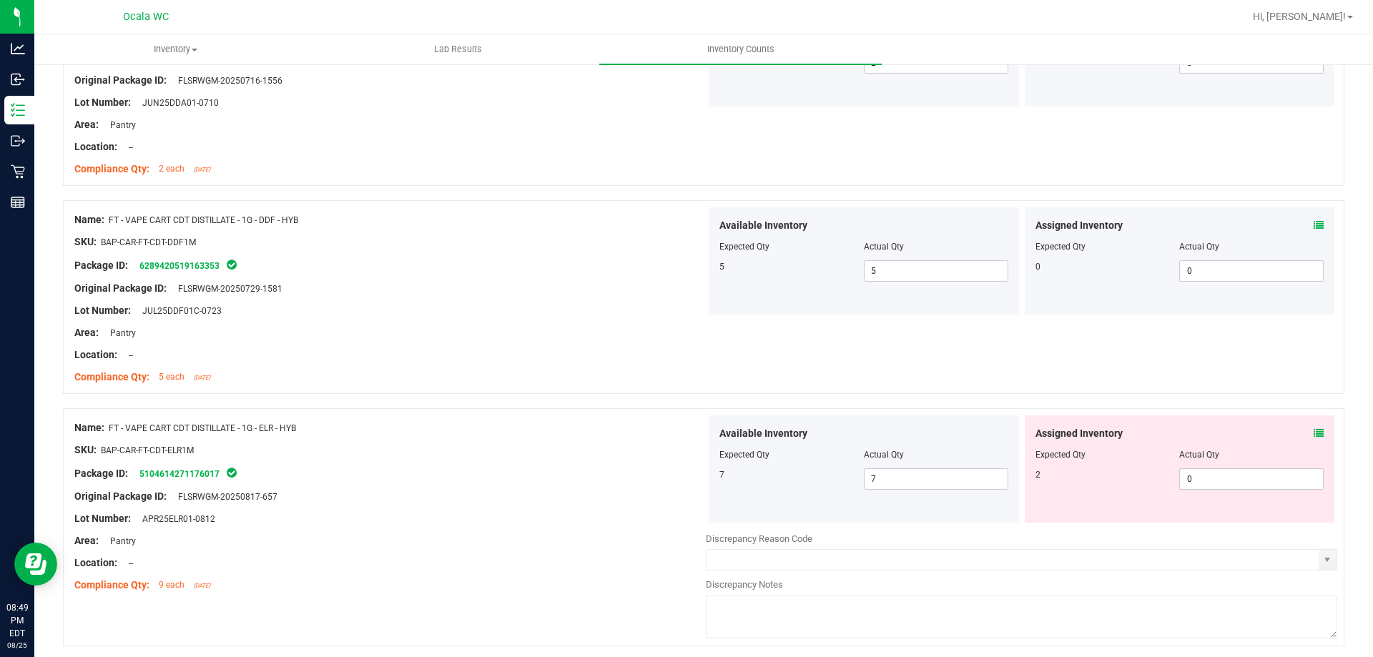
click at [1314, 431] on icon at bounding box center [1319, 433] width 10 height 10
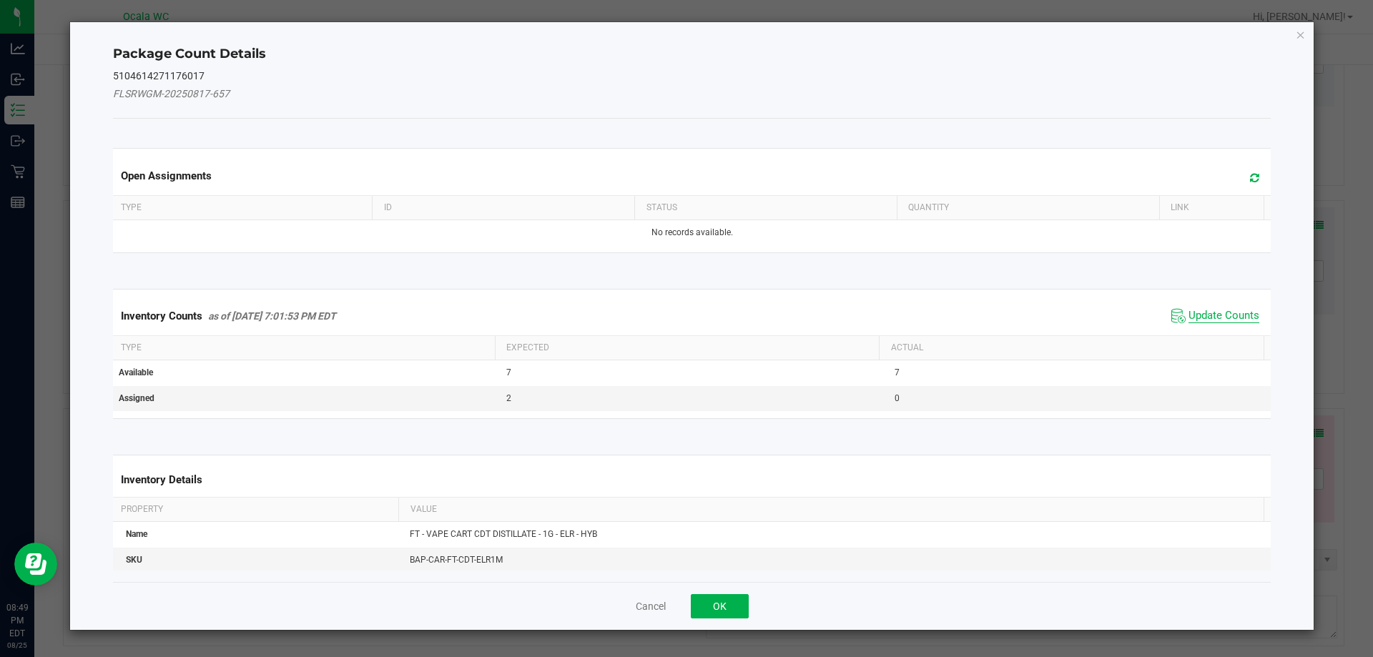
click at [1189, 312] on span "Update Counts" at bounding box center [1224, 316] width 71 height 14
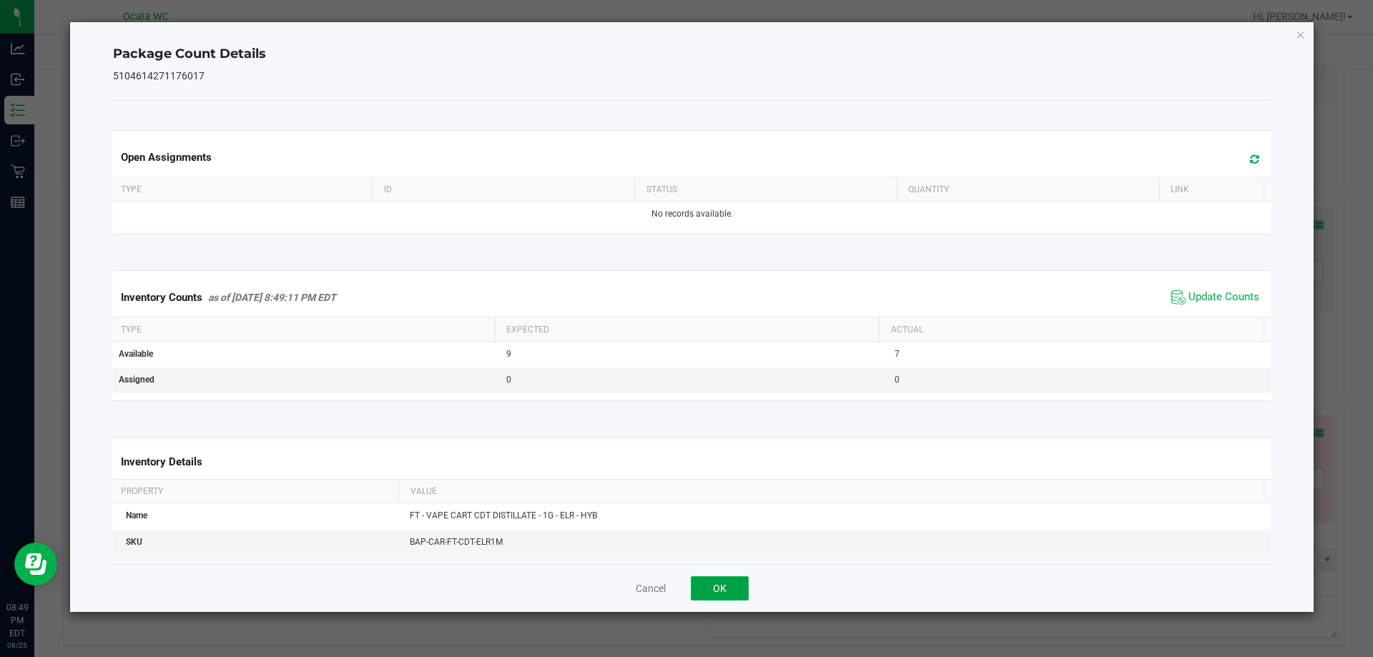
click at [713, 587] on button "OK" at bounding box center [720, 588] width 58 height 24
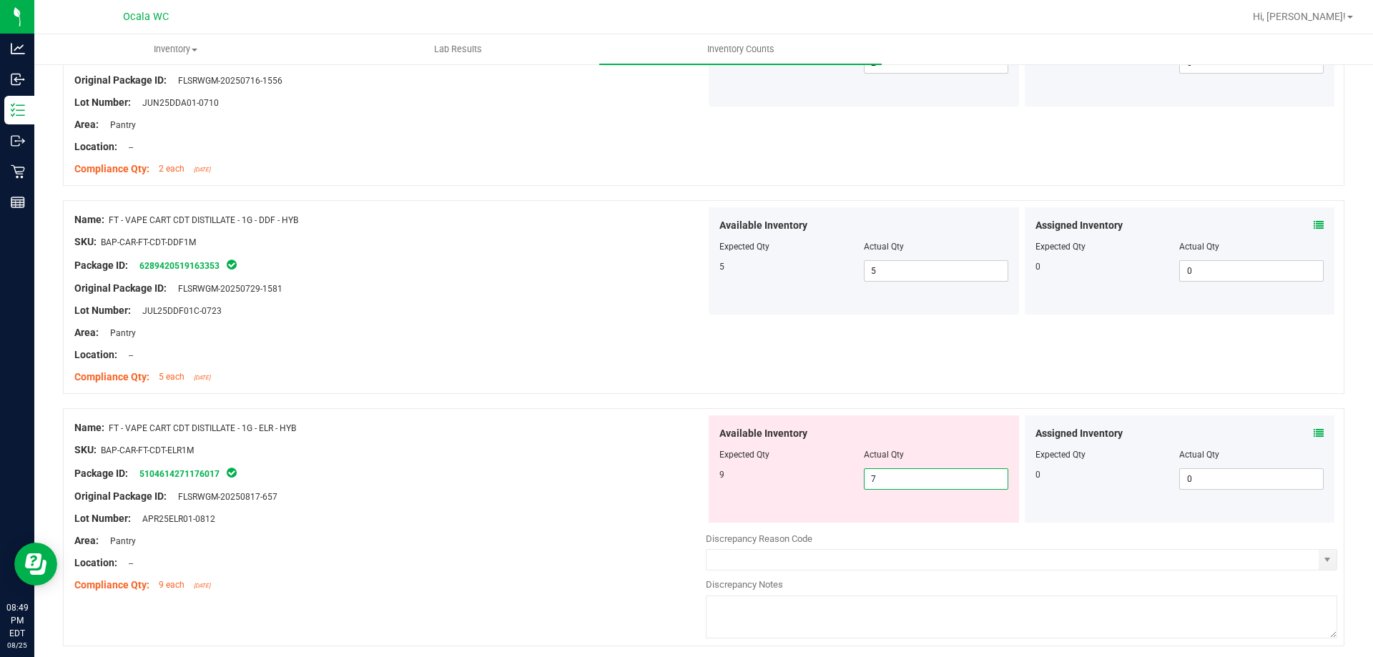
drag, startPoint x: 895, startPoint y: 478, endPoint x: 850, endPoint y: 489, distance: 45.6
click at [850, 489] on div "9 7 7" at bounding box center [864, 478] width 289 height 21
type input "9"
click at [621, 504] on div at bounding box center [390, 507] width 632 height 7
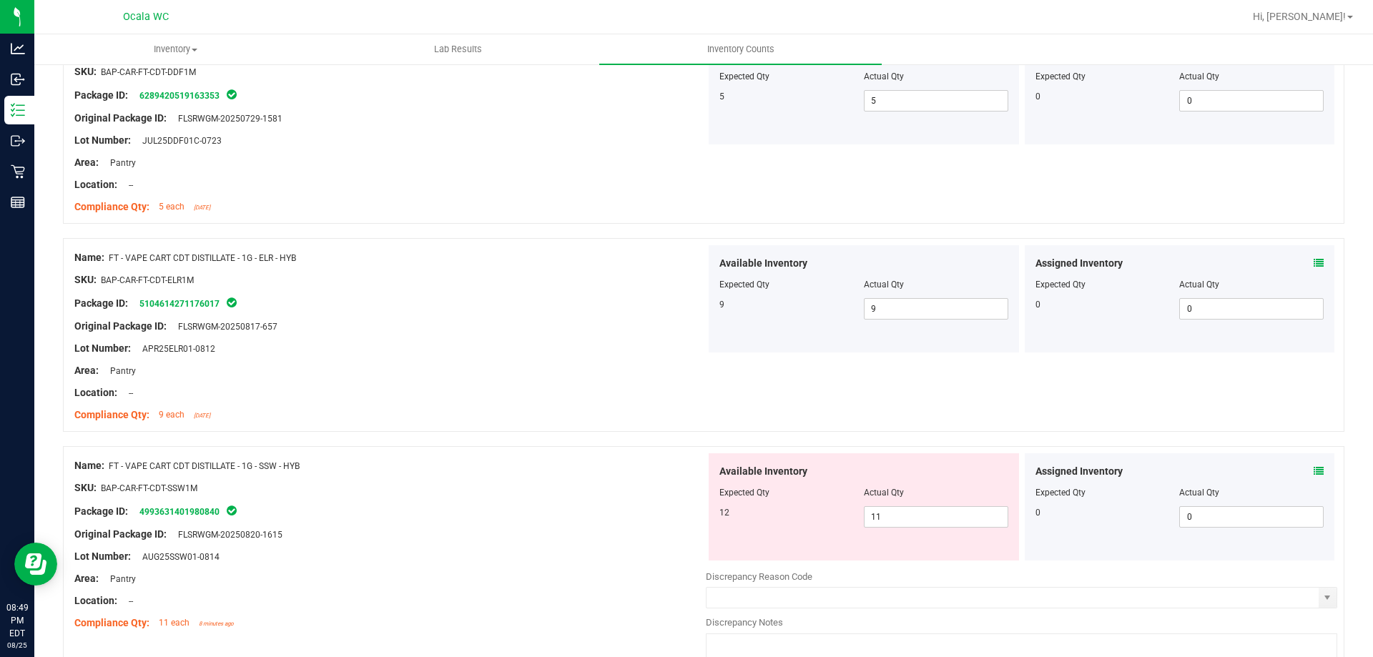
scroll to position [3219, 0]
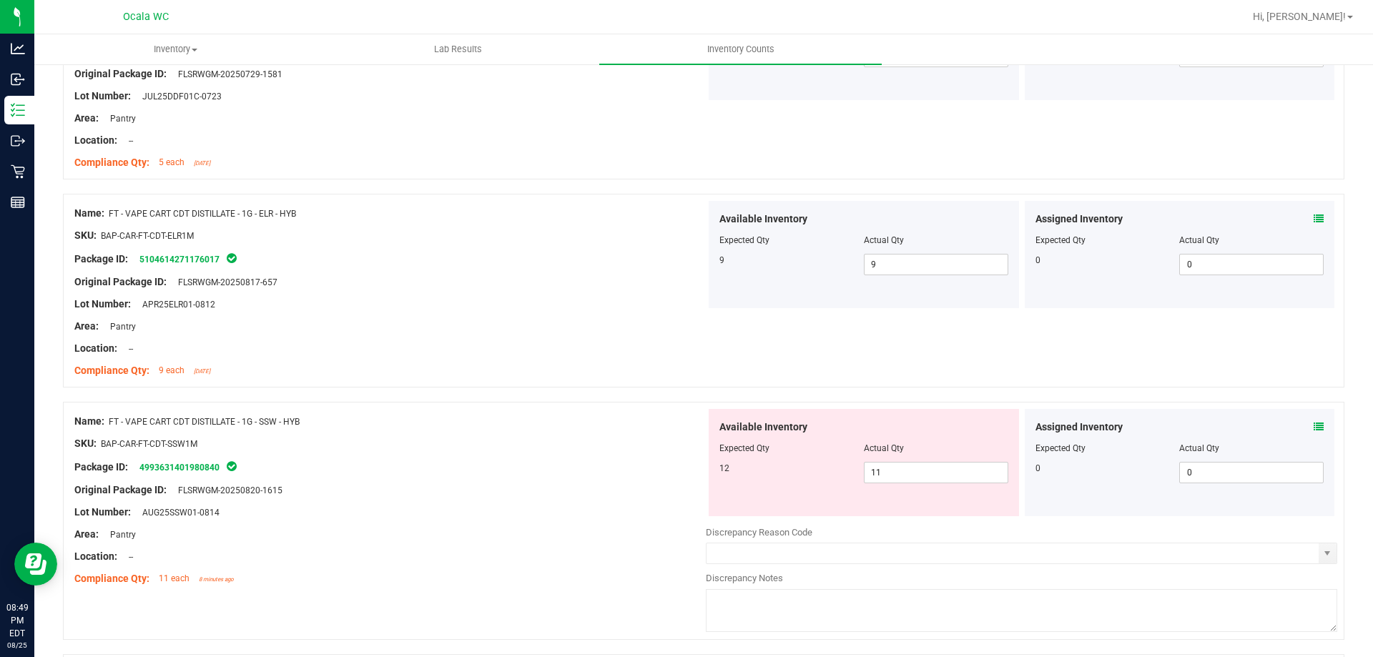
click at [1302, 425] on div "Assigned Inventory" at bounding box center [1180, 427] width 289 height 15
click at [1314, 425] on icon at bounding box center [1319, 427] width 10 height 10
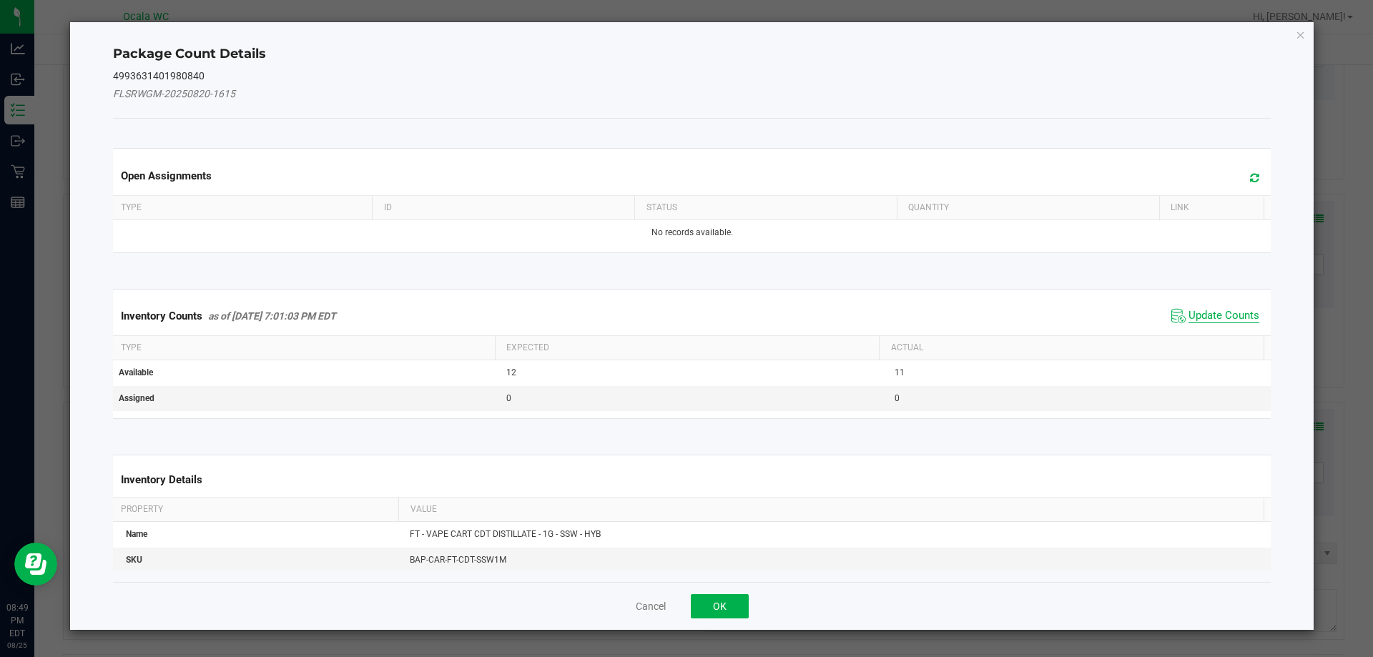
click at [1189, 309] on span "Update Counts" at bounding box center [1224, 316] width 71 height 14
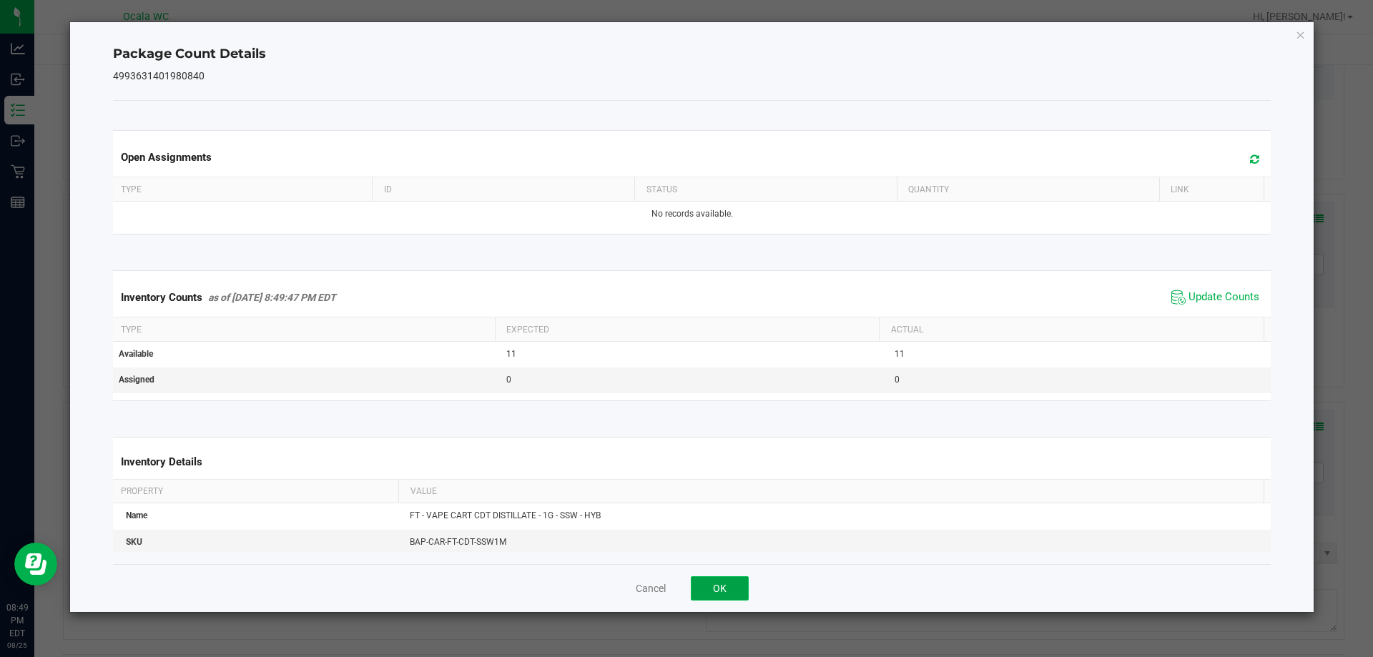
click at [730, 582] on button "OK" at bounding box center [720, 588] width 58 height 24
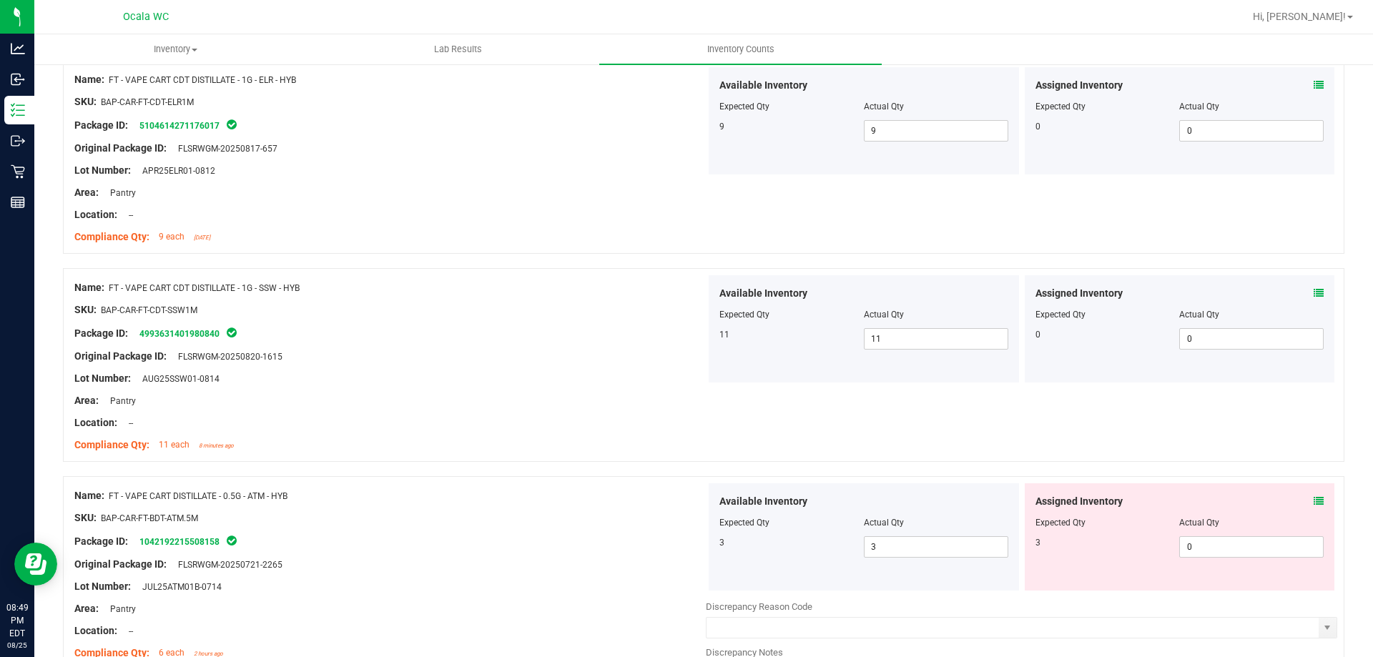
scroll to position [3362, 0]
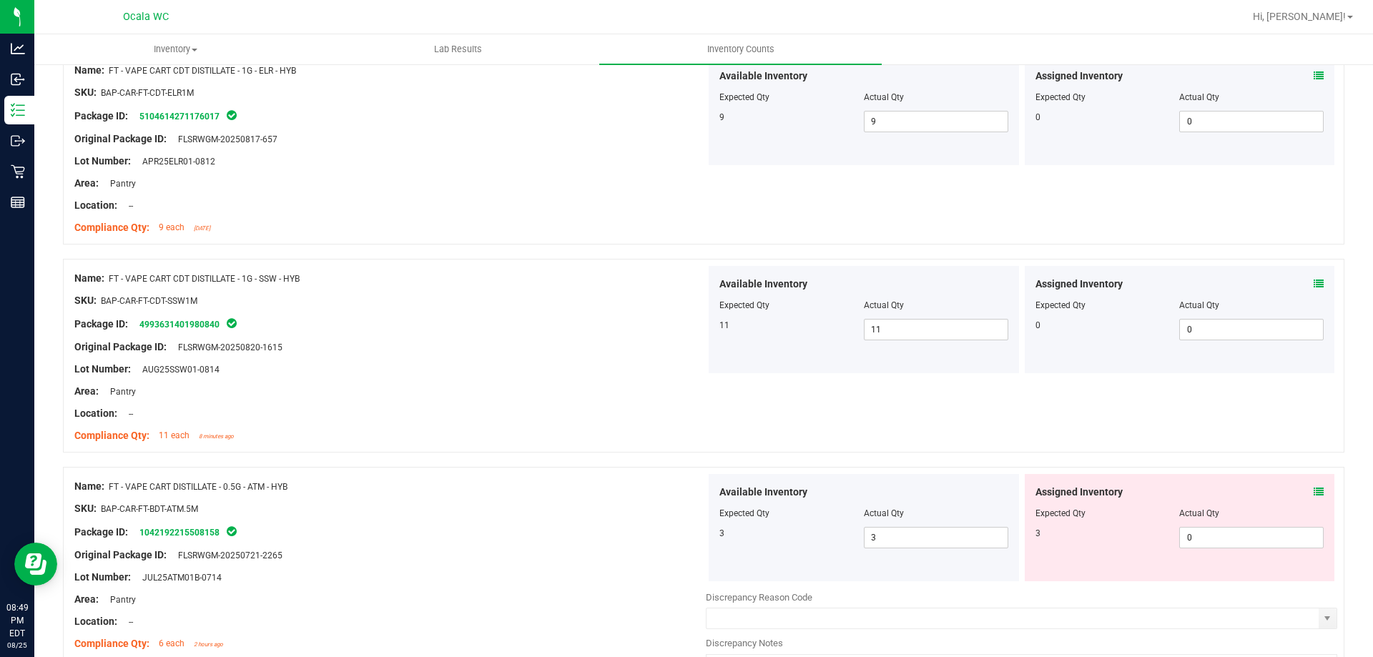
click at [1314, 486] on span at bounding box center [1319, 492] width 10 height 15
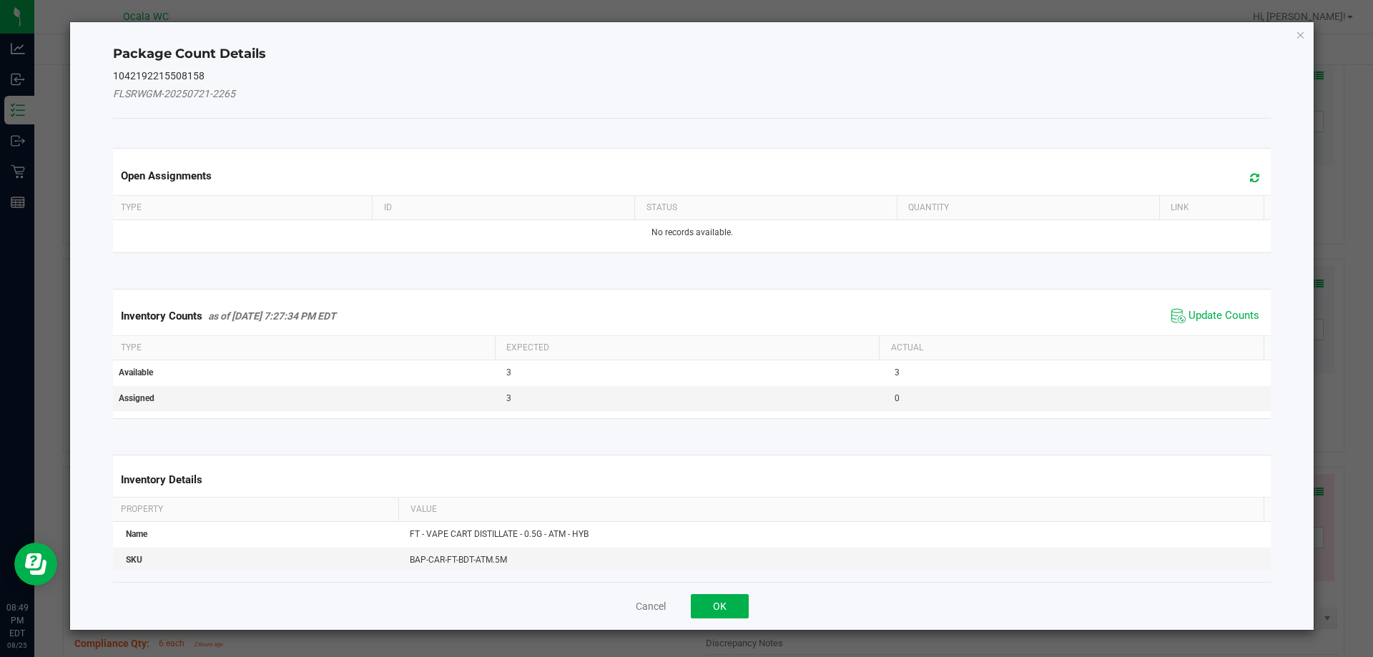
click at [1185, 303] on div "Inventory Counts as of [DATE] 7:27:34 PM EDT Update Counts" at bounding box center [692, 316] width 1164 height 39
click at [1189, 310] on span "Update Counts" at bounding box center [1224, 316] width 71 height 14
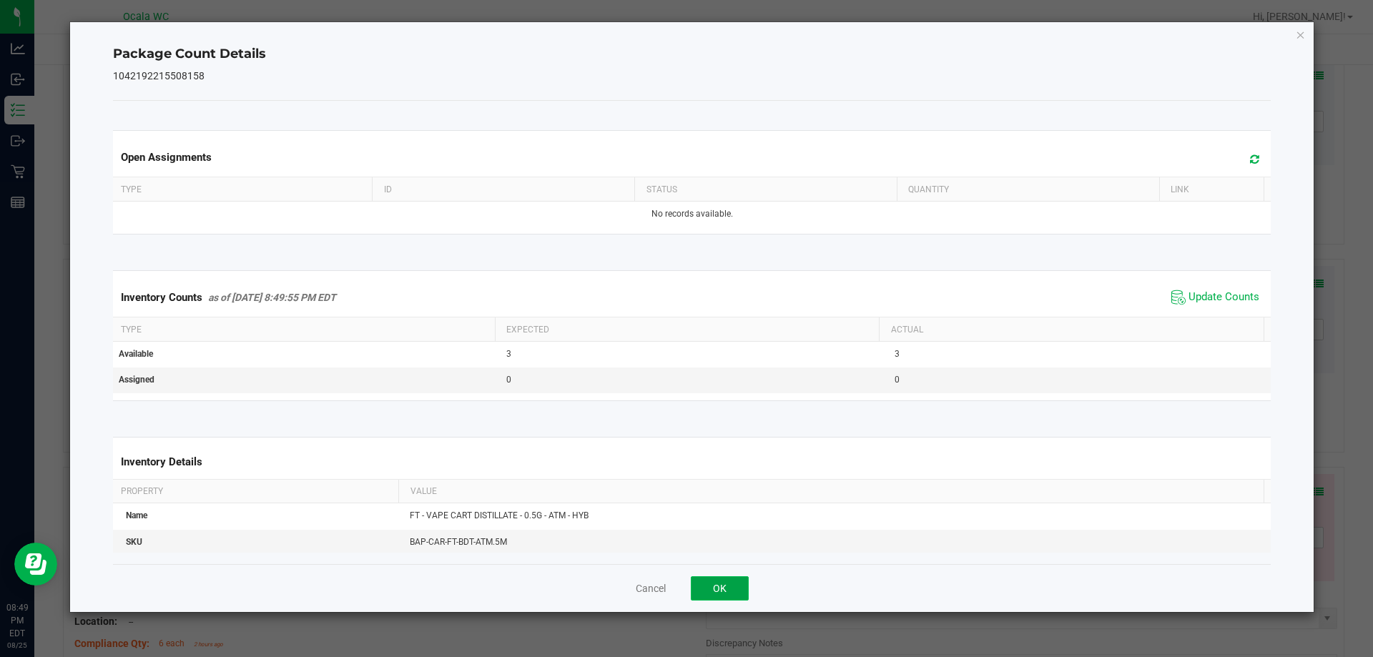
click at [726, 585] on button "OK" at bounding box center [720, 588] width 58 height 24
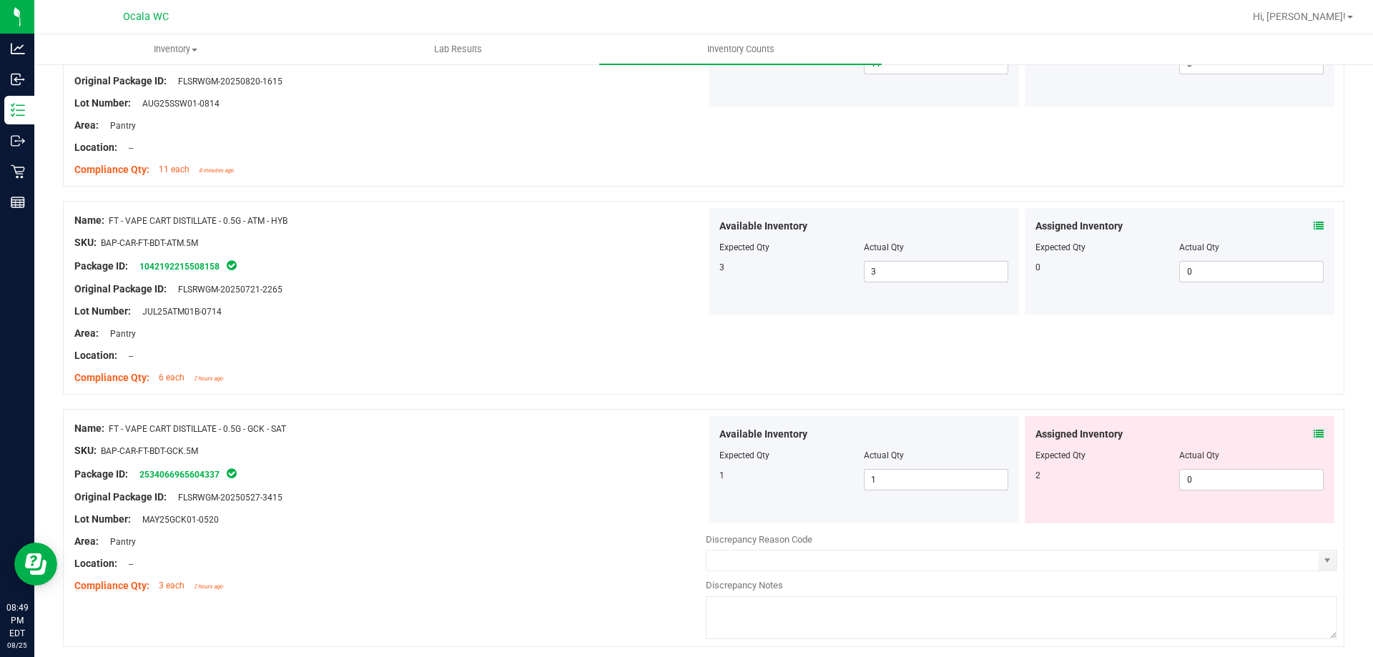
scroll to position [3648, 0]
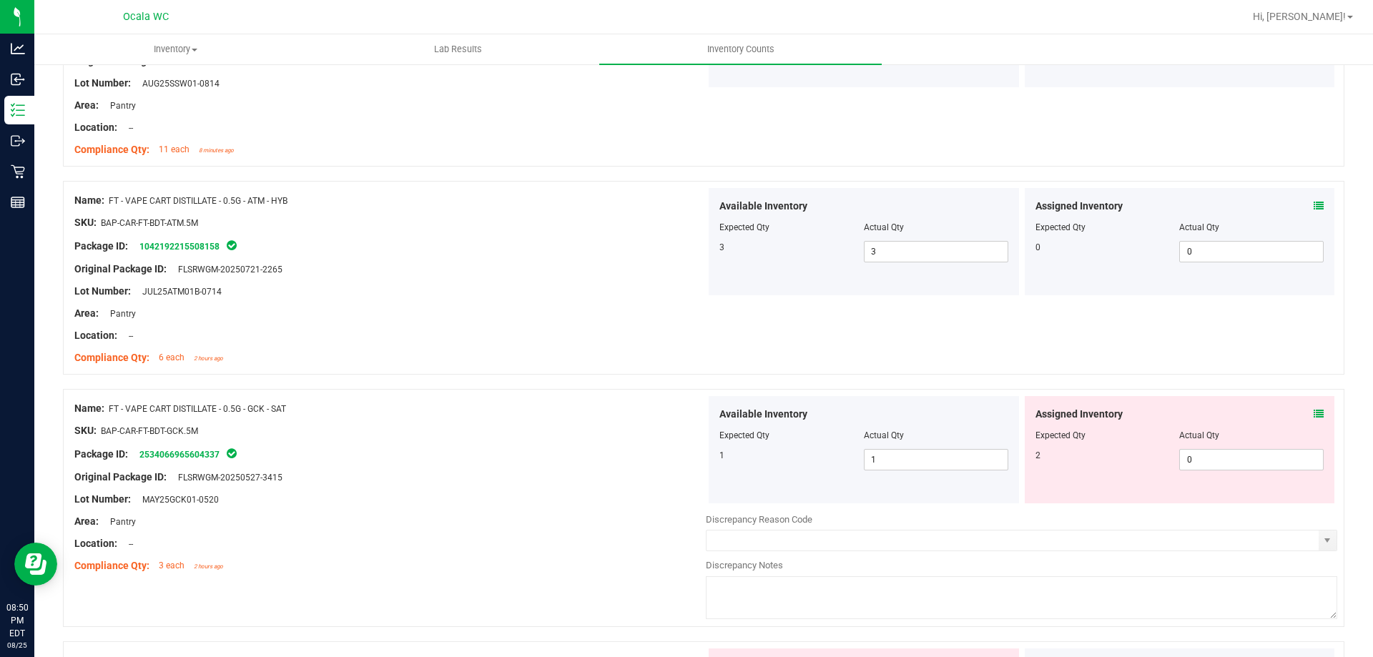
click at [1314, 412] on icon at bounding box center [1319, 414] width 10 height 10
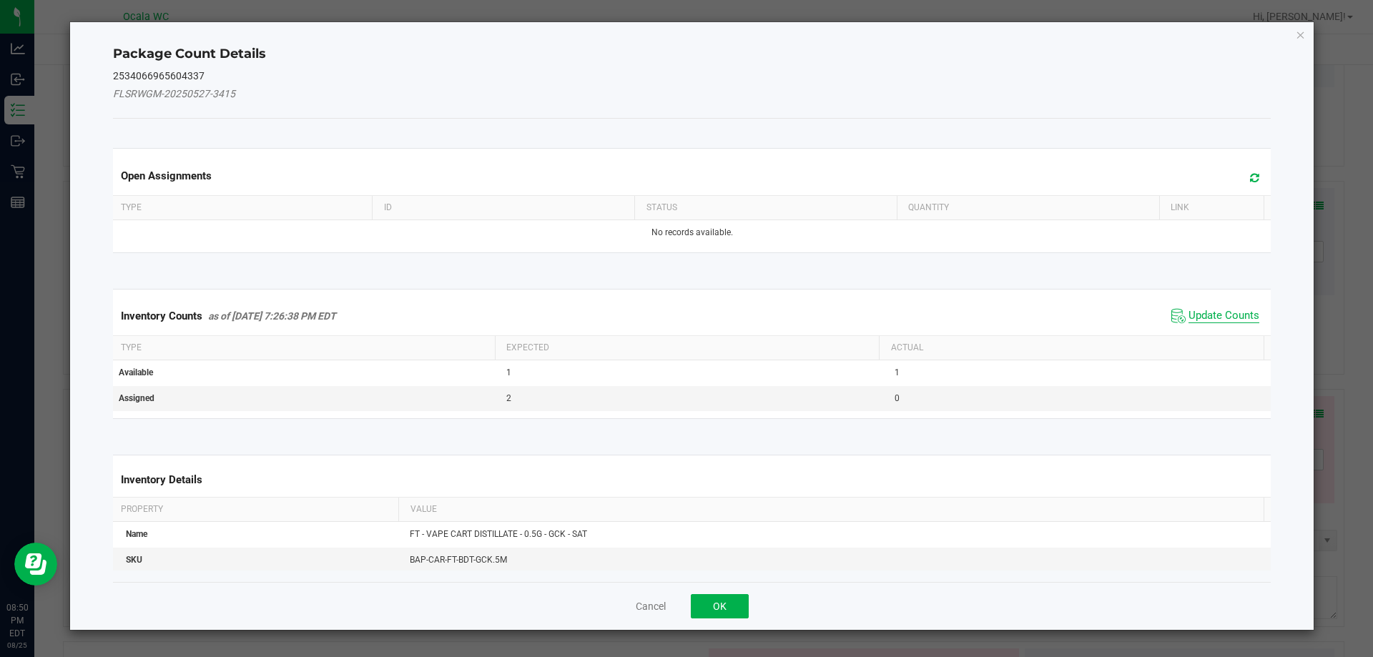
click at [1204, 320] on span "Update Counts" at bounding box center [1224, 316] width 71 height 14
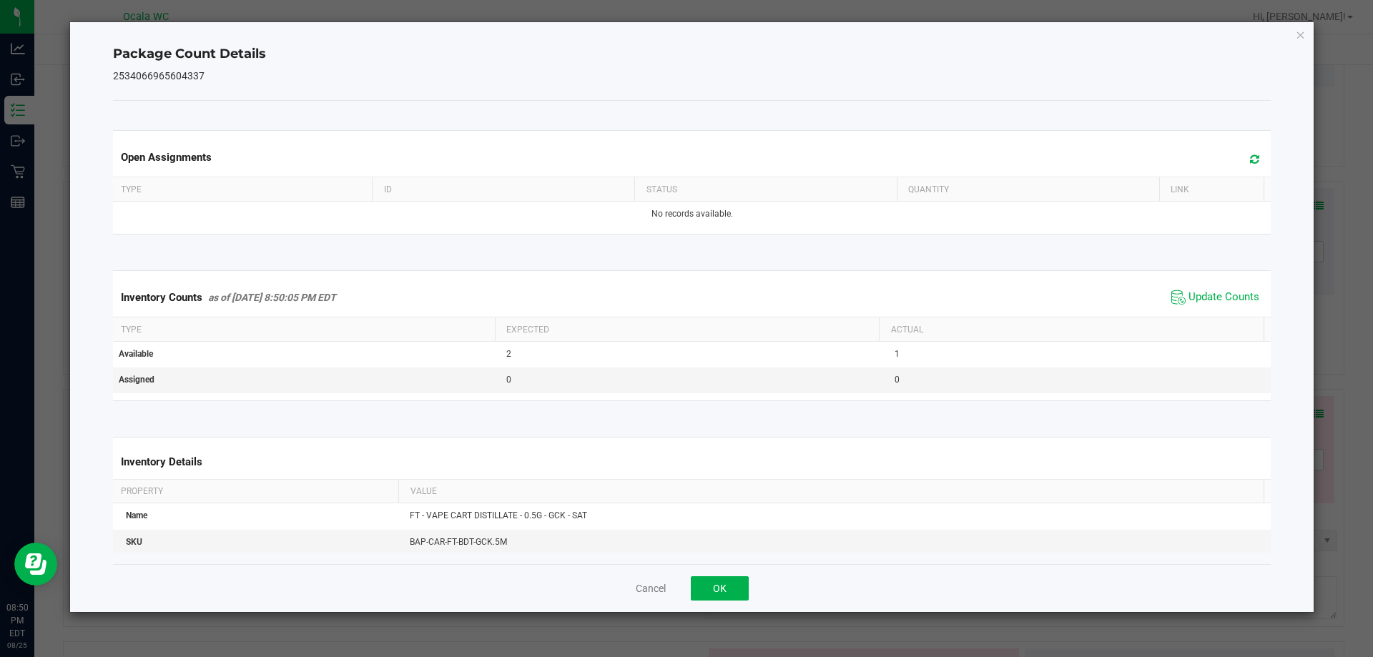
click at [1177, 292] on span "Update Counts" at bounding box center [1215, 297] width 95 height 21
click at [720, 580] on button "OK" at bounding box center [720, 588] width 58 height 24
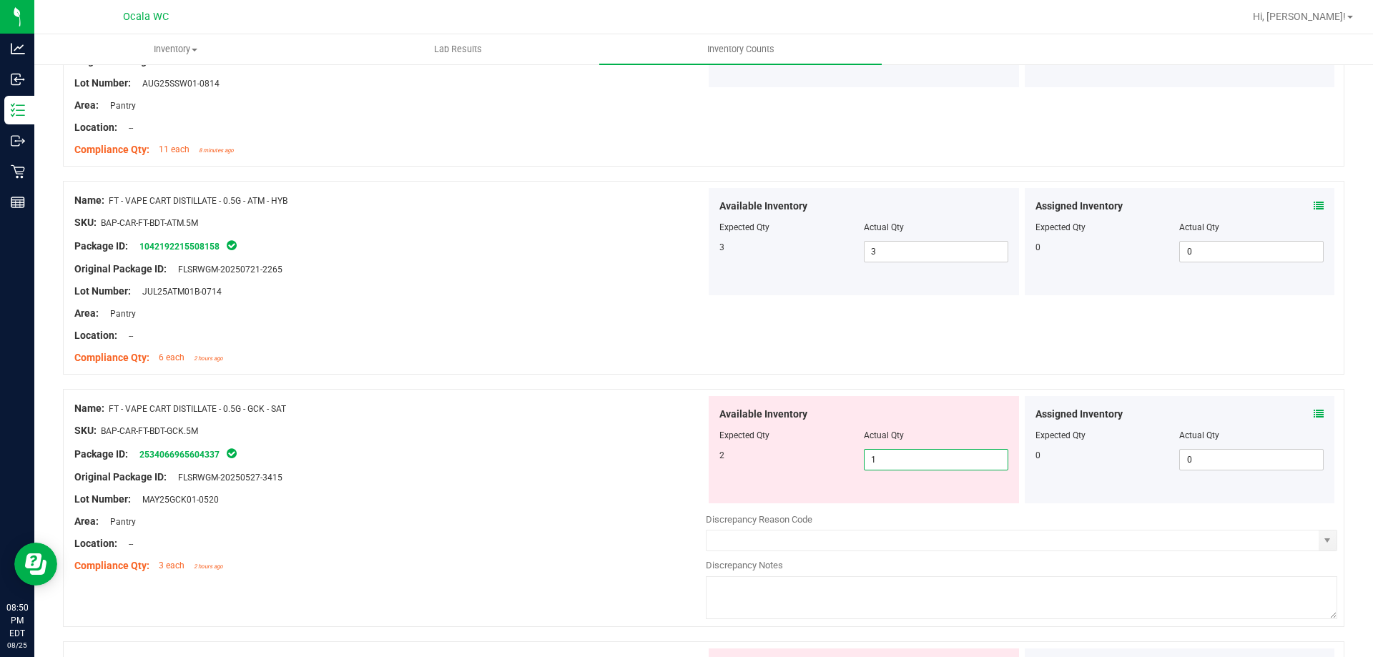
drag, startPoint x: 883, startPoint y: 466, endPoint x: 799, endPoint y: 471, distance: 83.8
click at [800, 470] on div "2 1 1" at bounding box center [864, 459] width 289 height 21
type input "2"
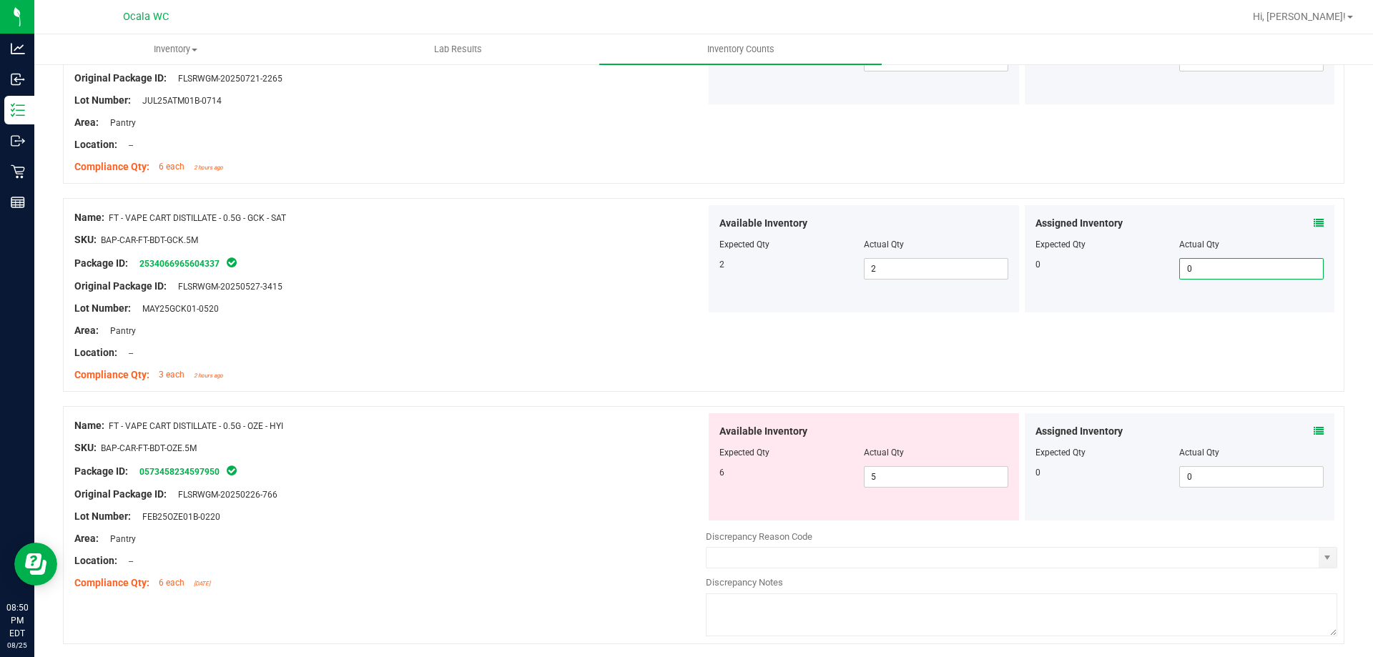
scroll to position [3862, 0]
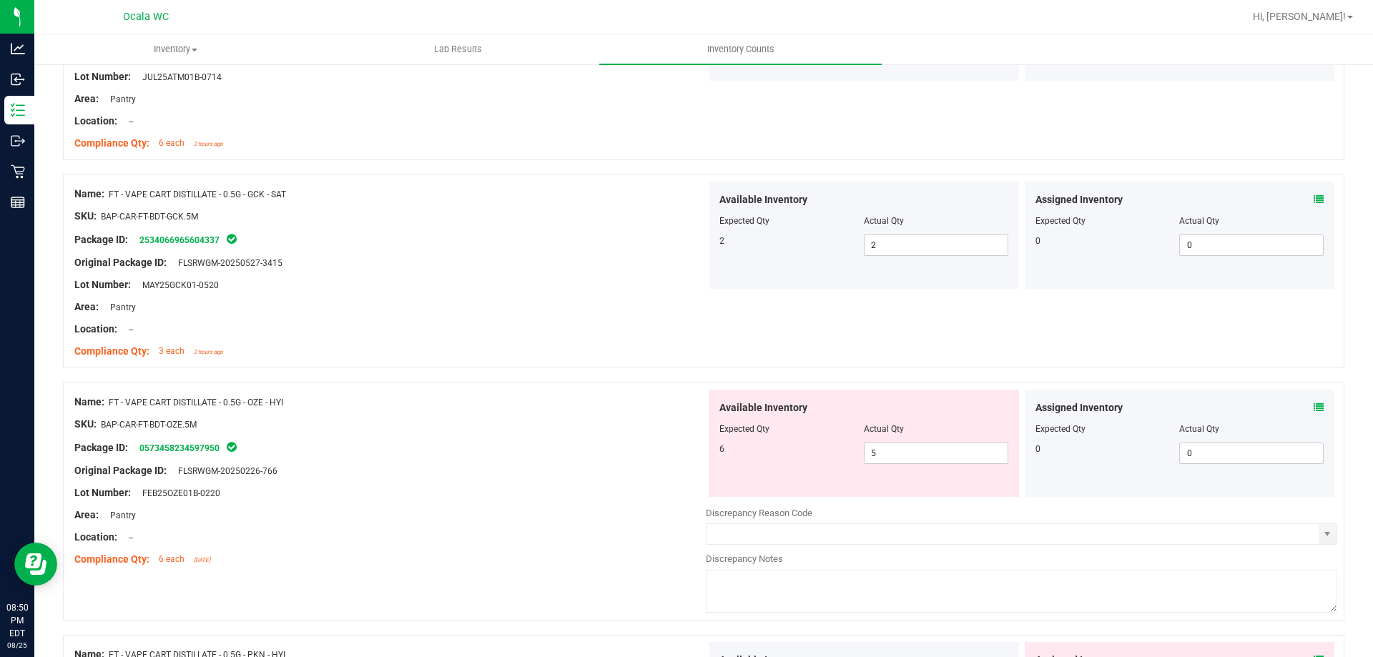
click at [1314, 406] on icon at bounding box center [1319, 408] width 10 height 10
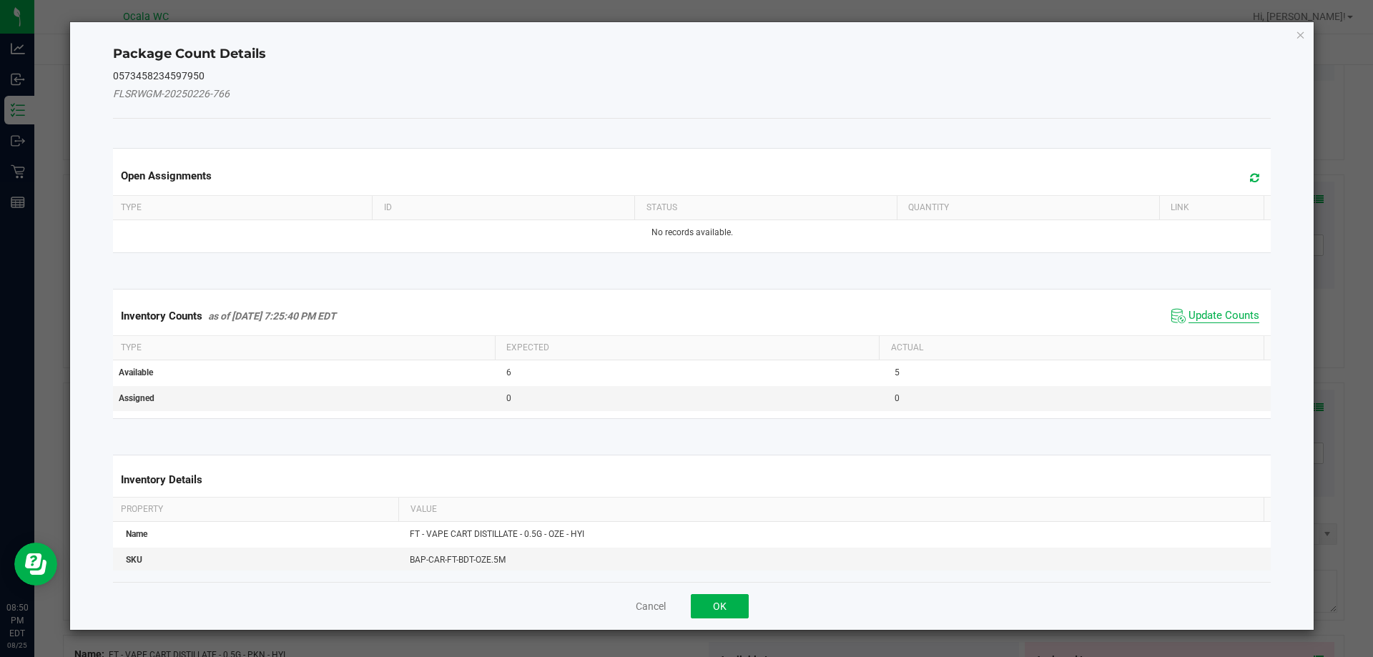
click at [1189, 311] on span "Update Counts" at bounding box center [1224, 316] width 71 height 14
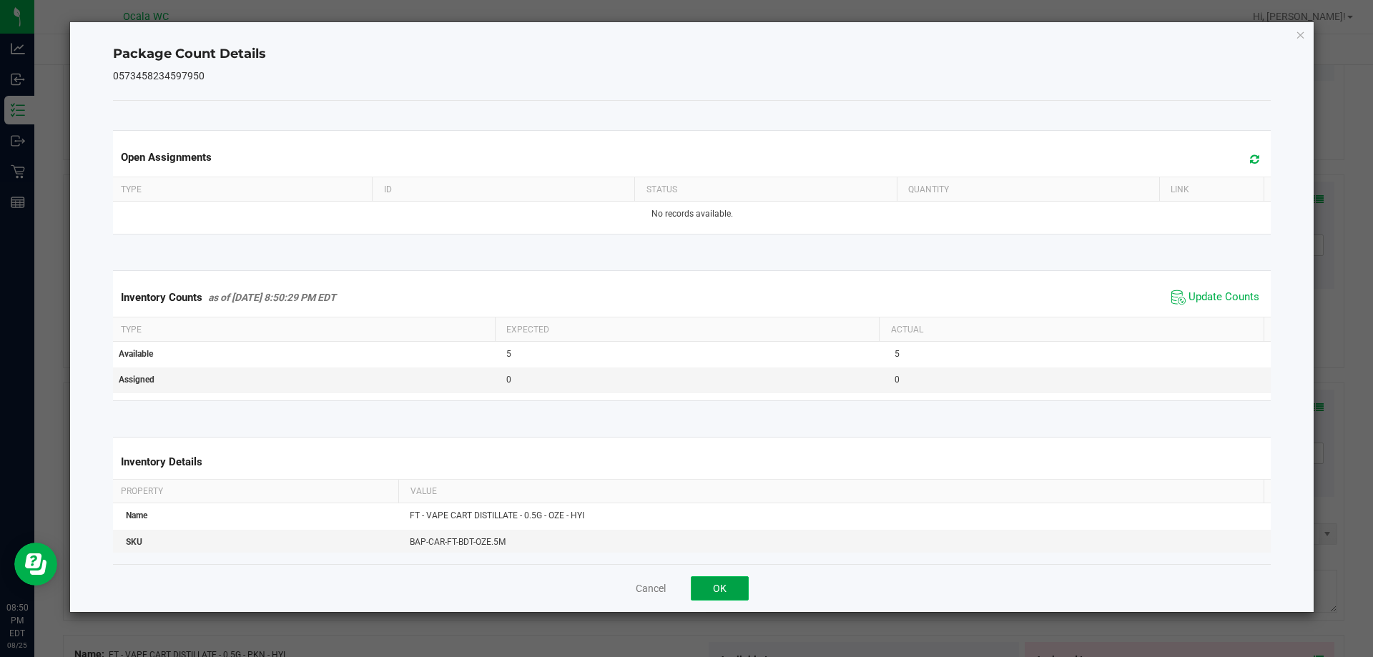
click at [712, 577] on button "OK" at bounding box center [720, 588] width 58 height 24
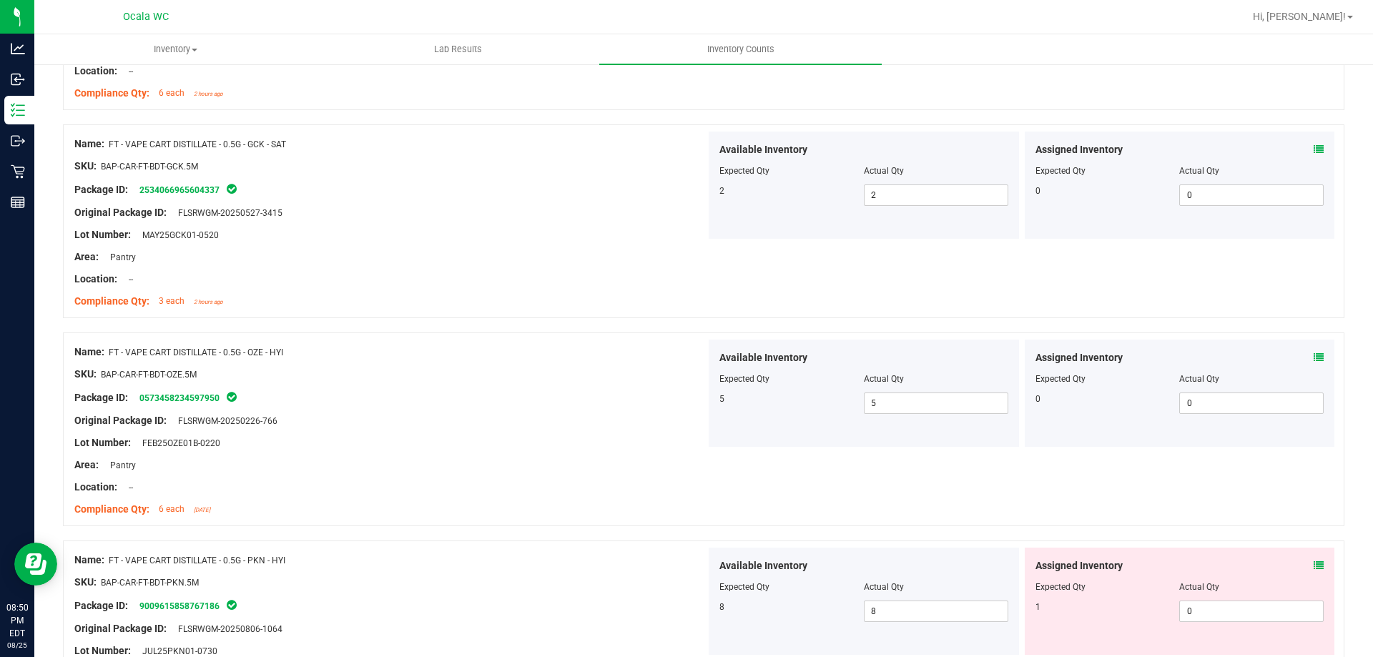
scroll to position [4005, 0]
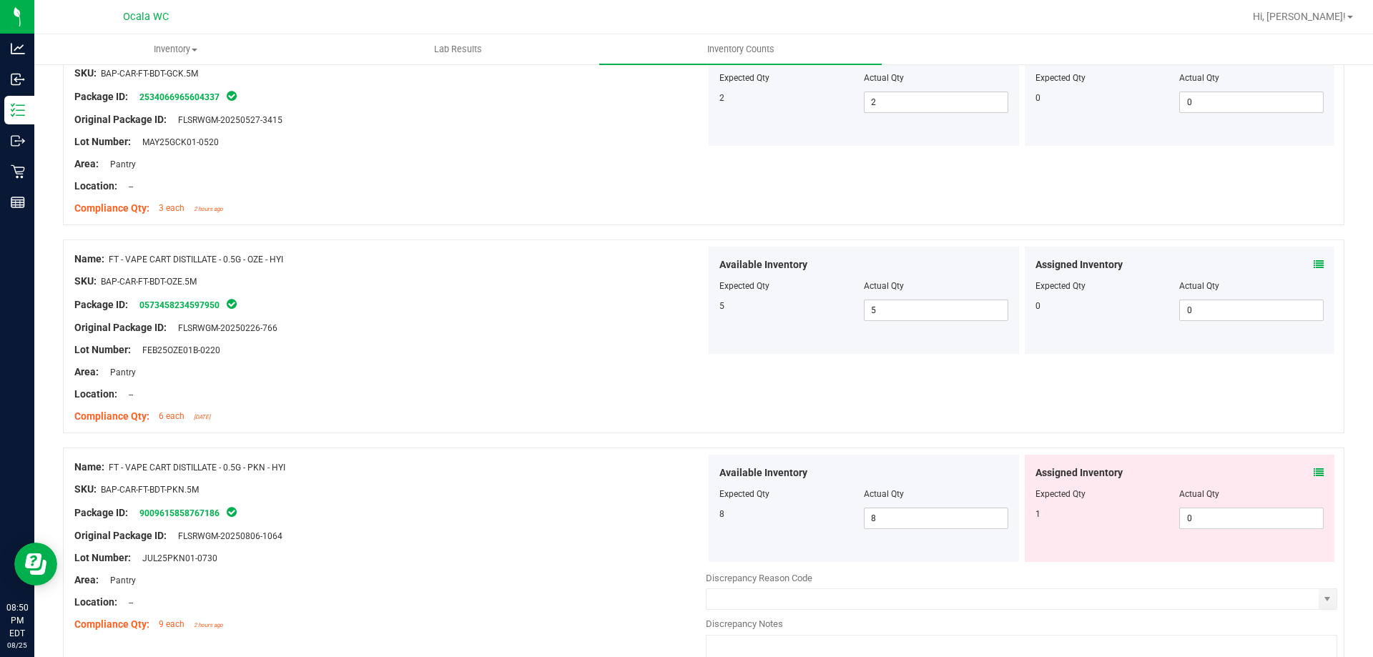
click at [1314, 468] on icon at bounding box center [1319, 473] width 10 height 10
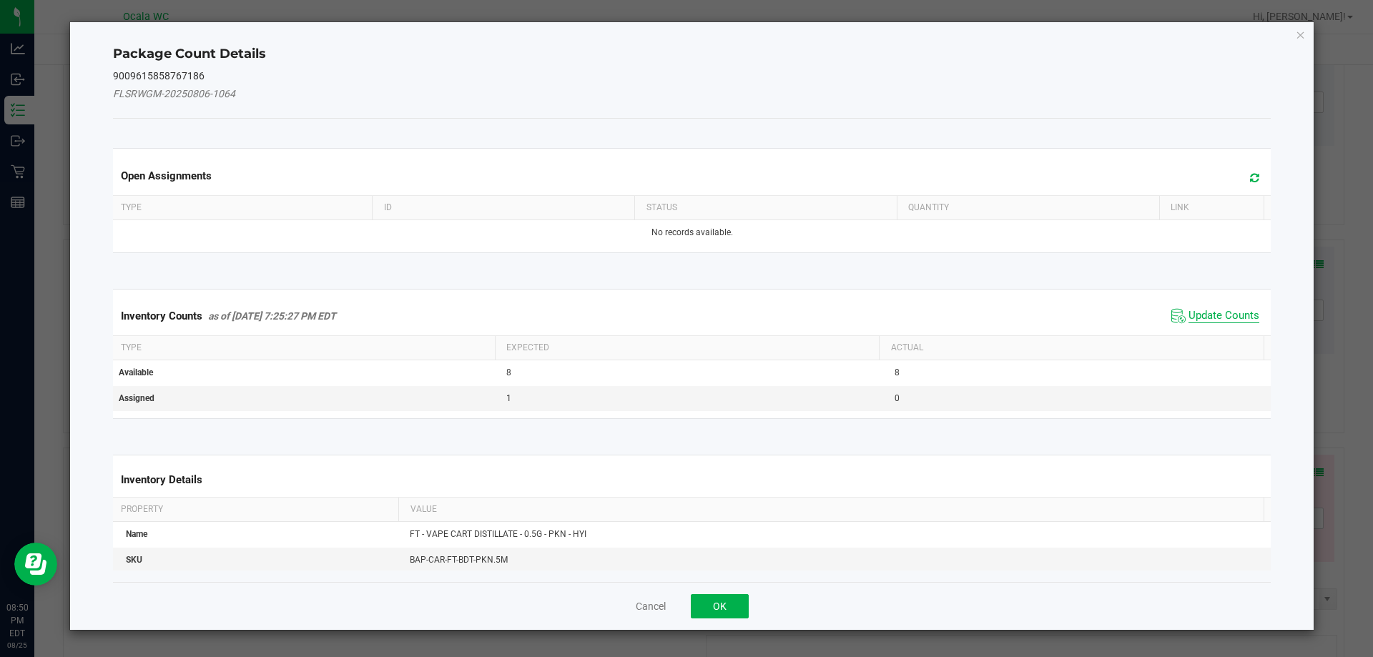
click at [1191, 310] on span "Update Counts" at bounding box center [1224, 316] width 71 height 14
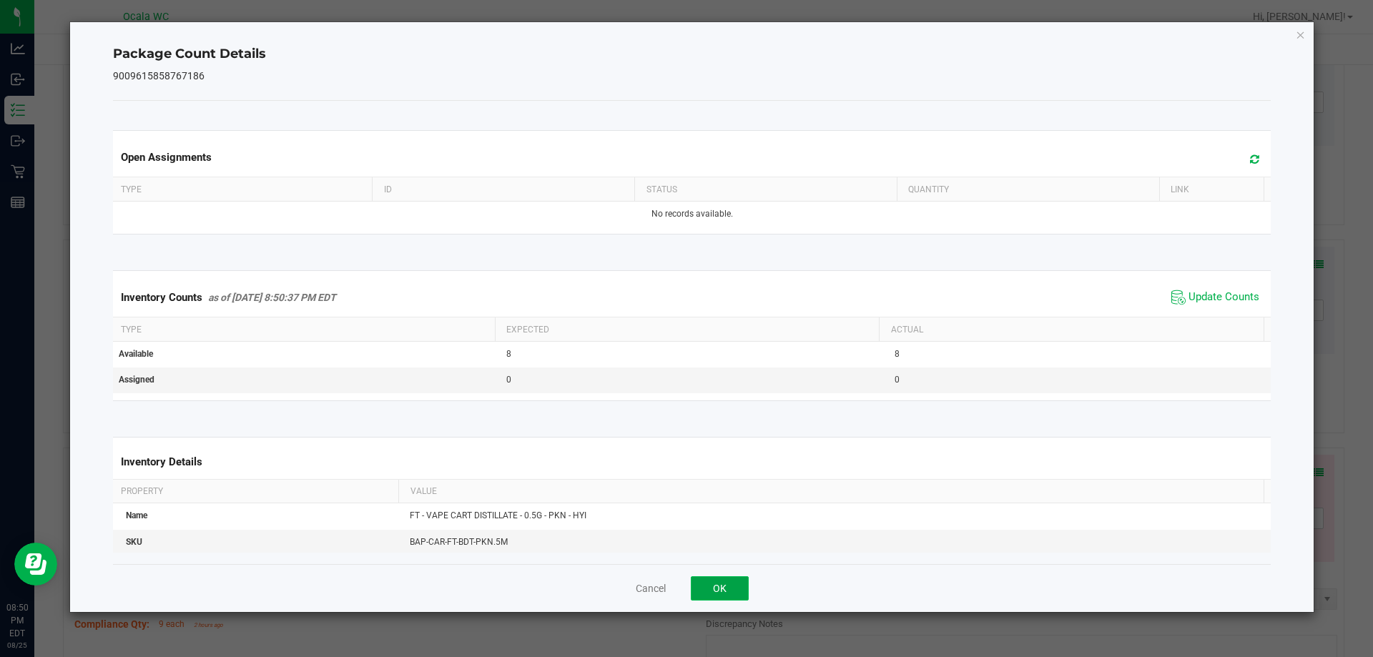
click at [725, 581] on button "OK" at bounding box center [720, 588] width 58 height 24
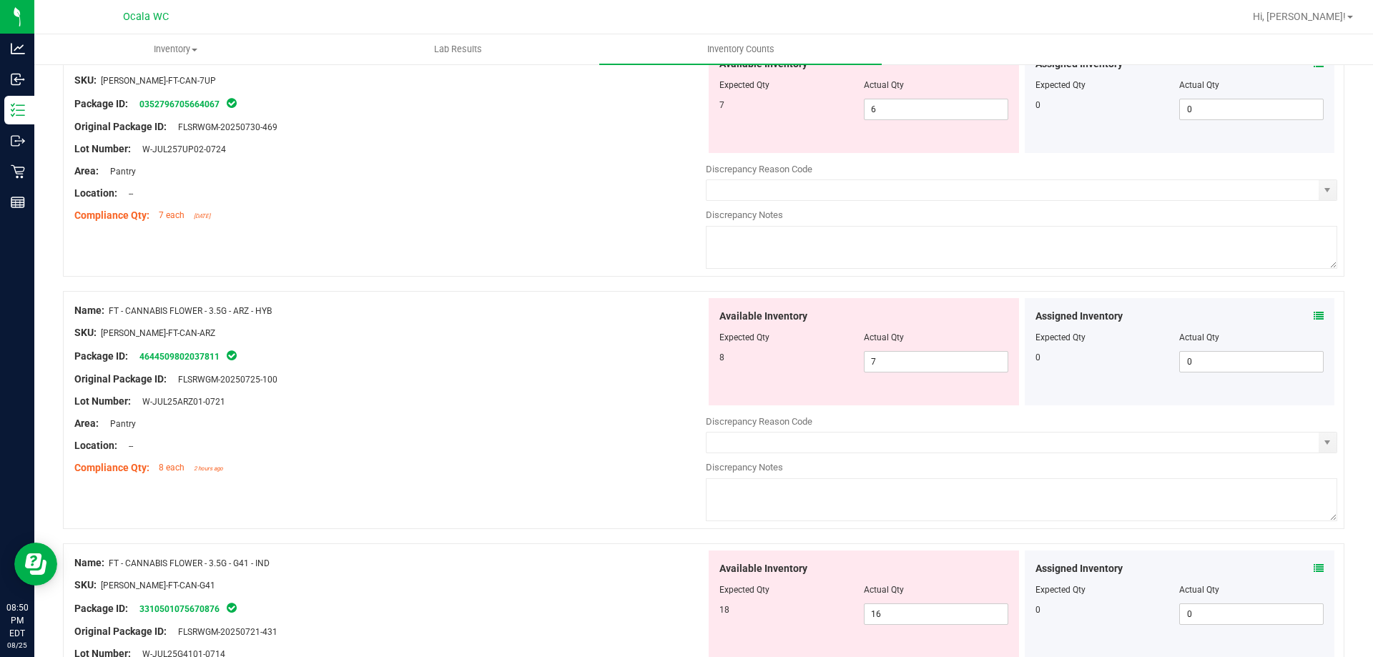
scroll to position [0, 0]
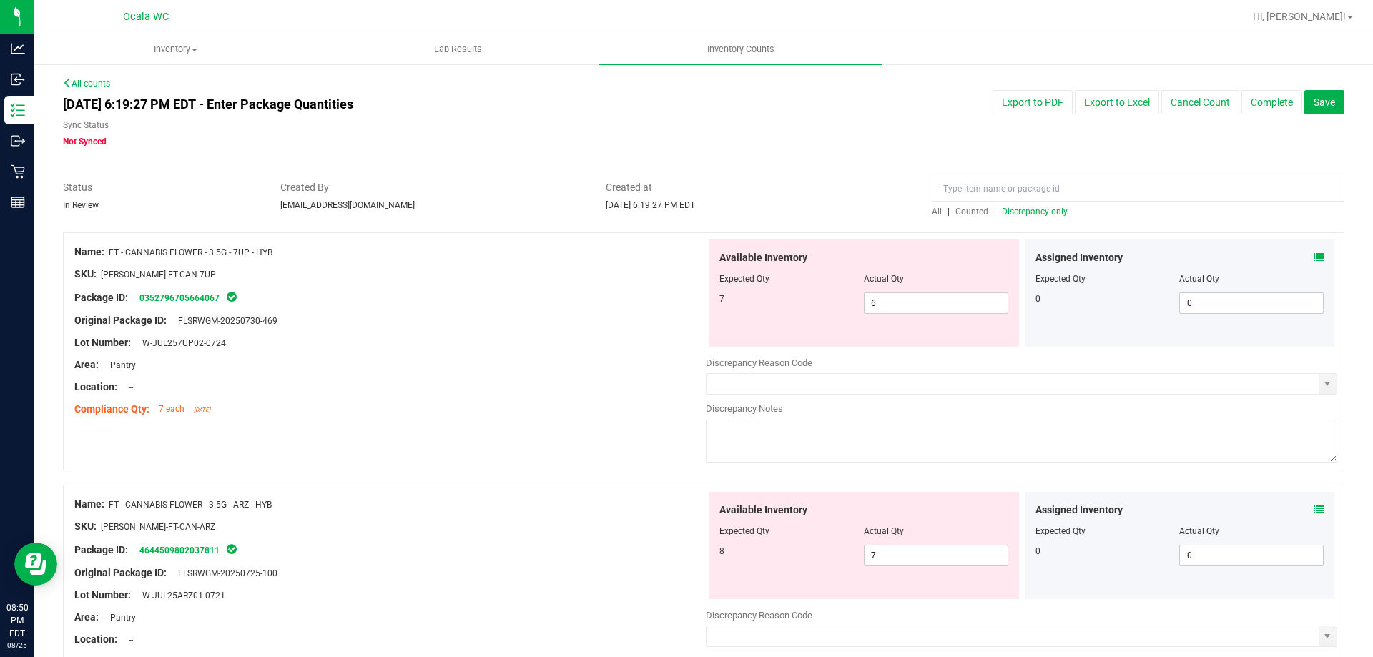
click at [1010, 211] on span "Discrepancy only" at bounding box center [1035, 212] width 66 height 10
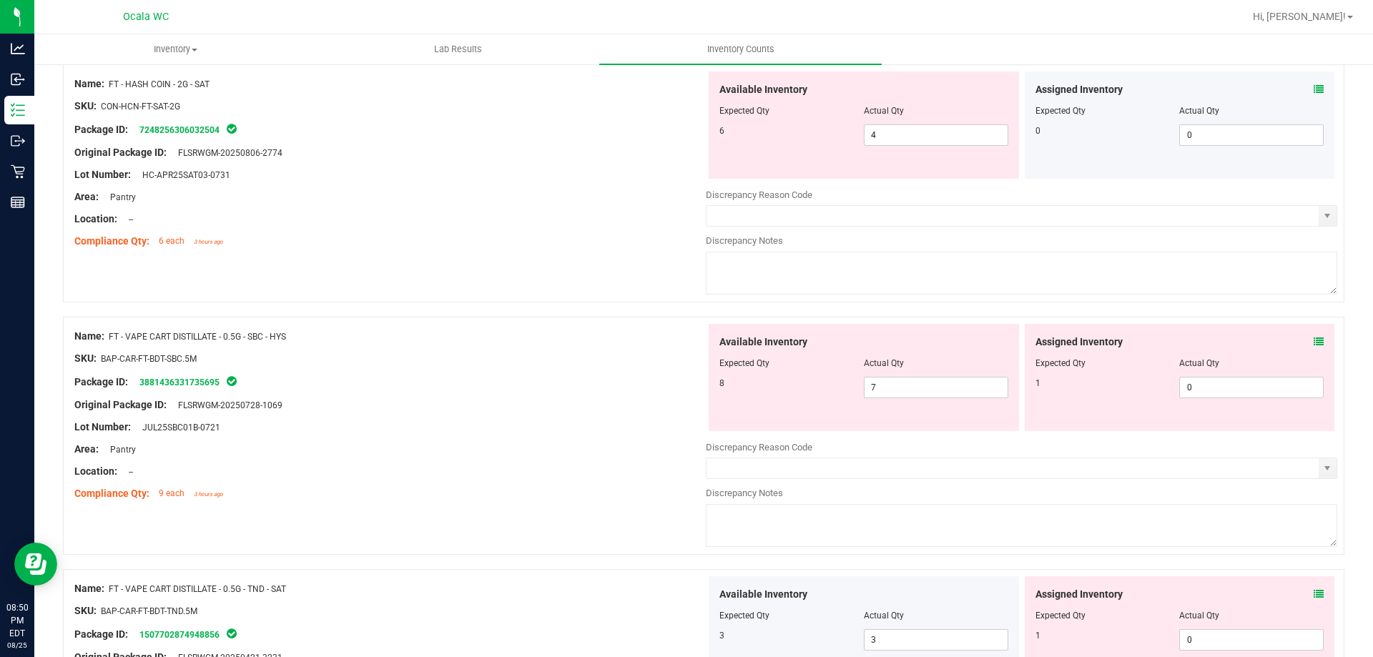
scroll to position [1502, 0]
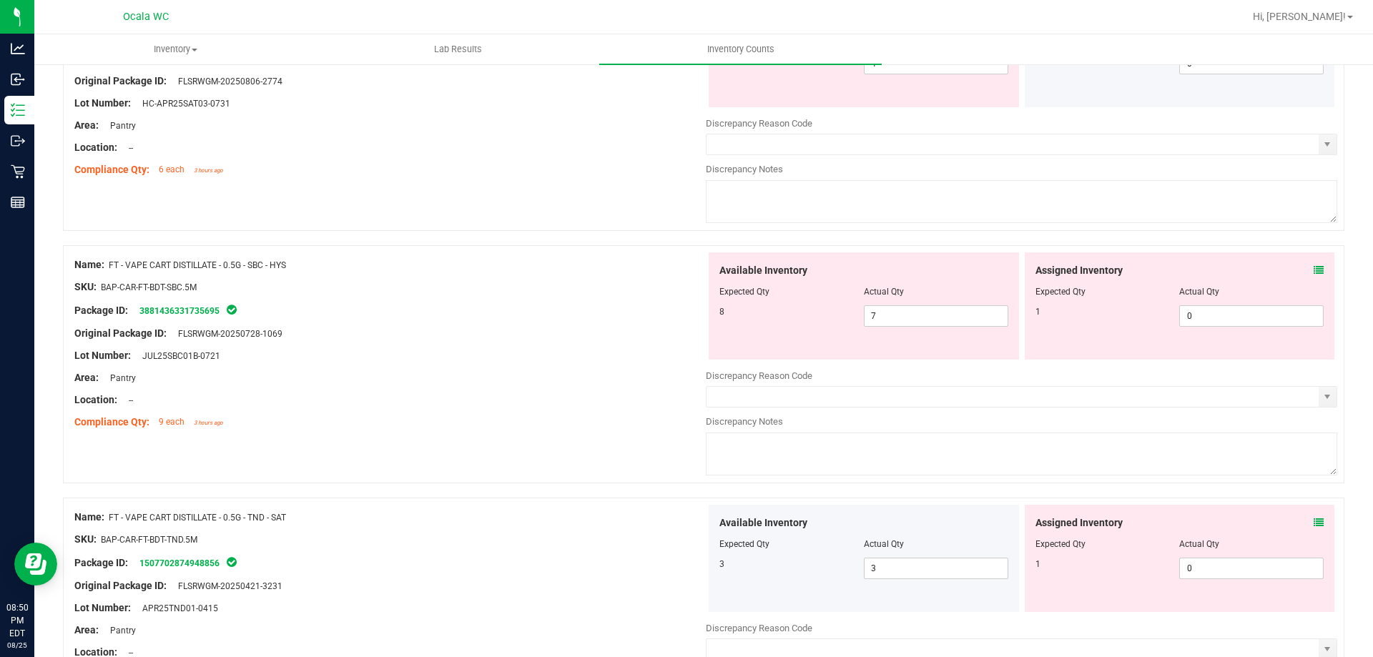
click at [1314, 268] on icon at bounding box center [1319, 270] width 10 height 10
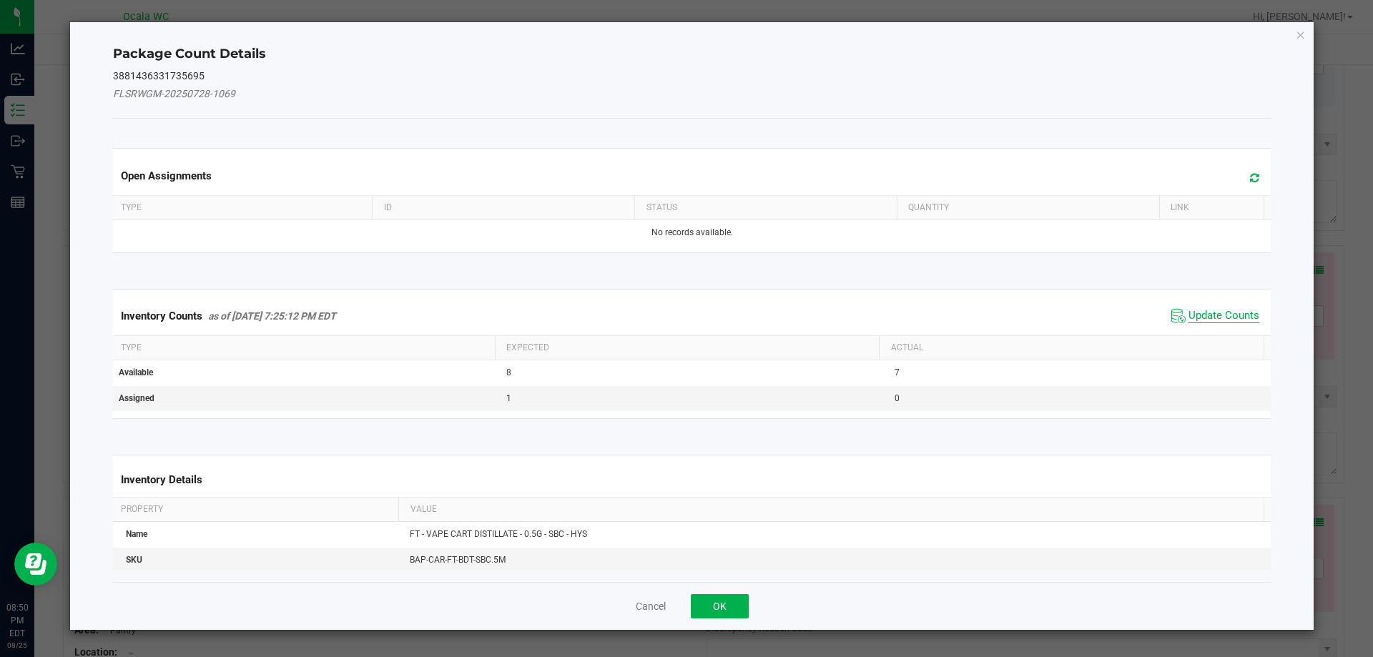
click at [1191, 315] on span "Update Counts" at bounding box center [1224, 316] width 71 height 14
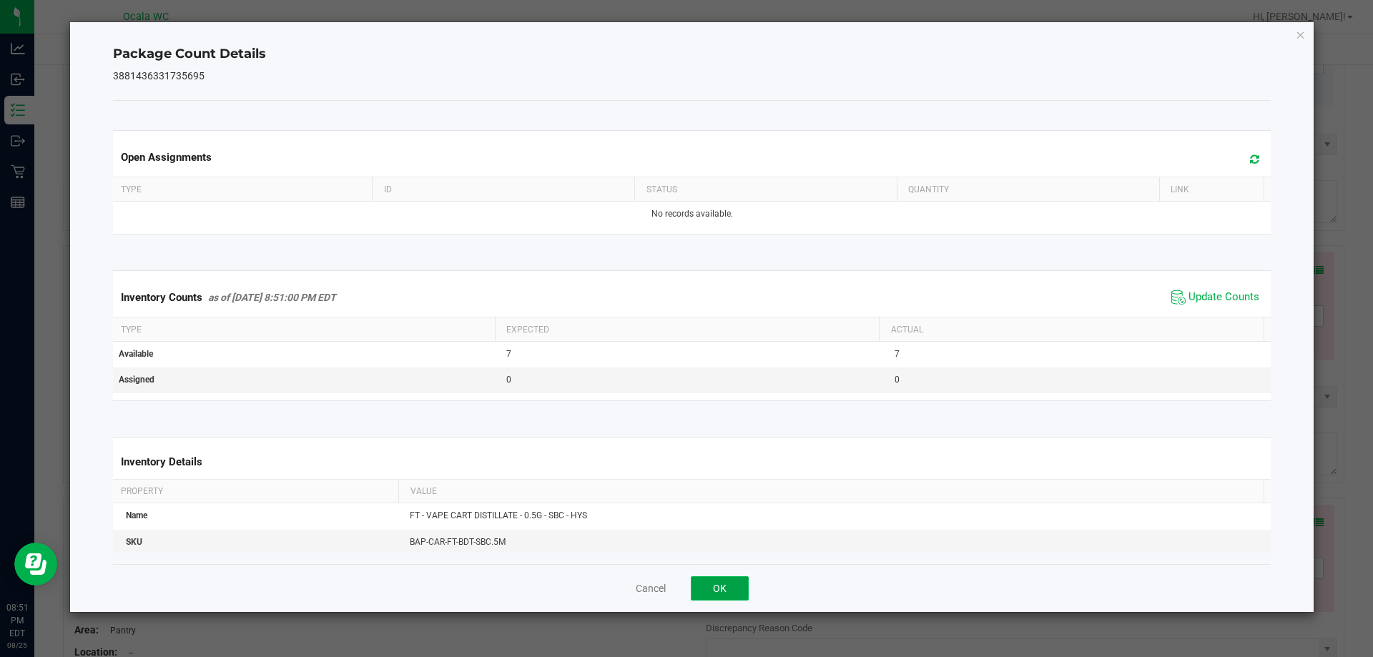
click at [722, 579] on button "OK" at bounding box center [720, 588] width 58 height 24
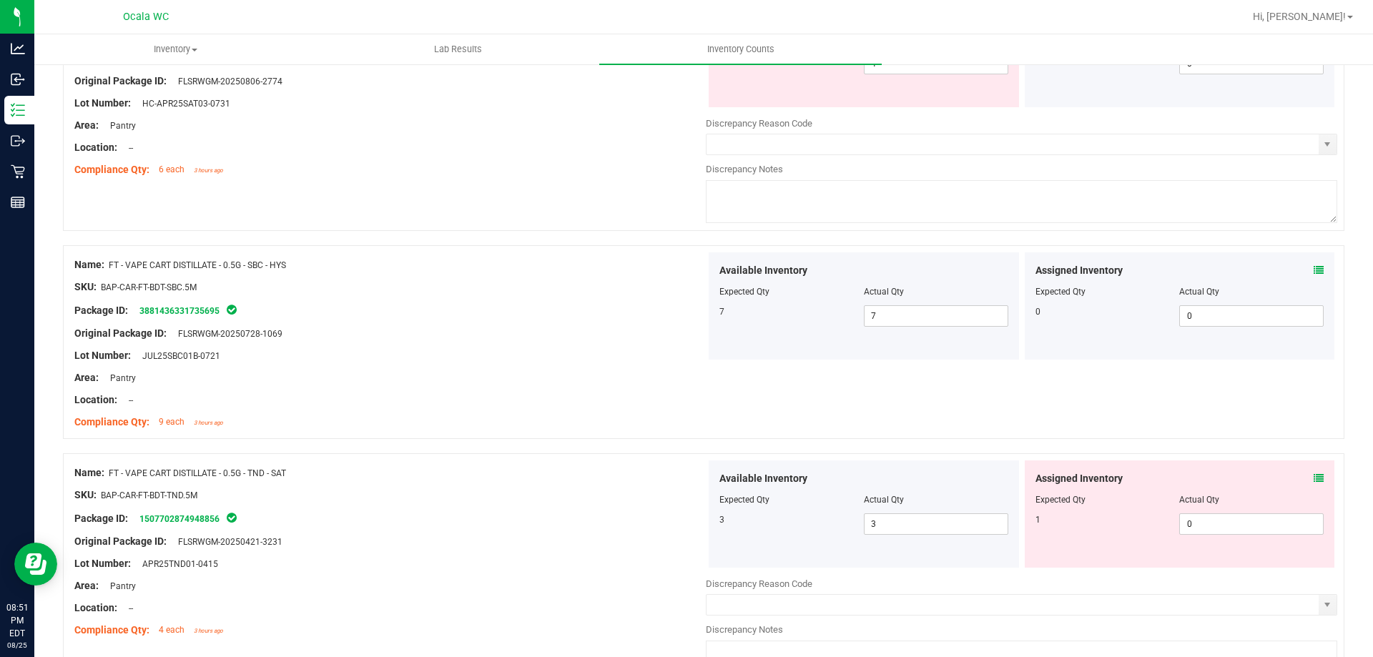
click at [1314, 474] on icon at bounding box center [1319, 478] width 10 height 10
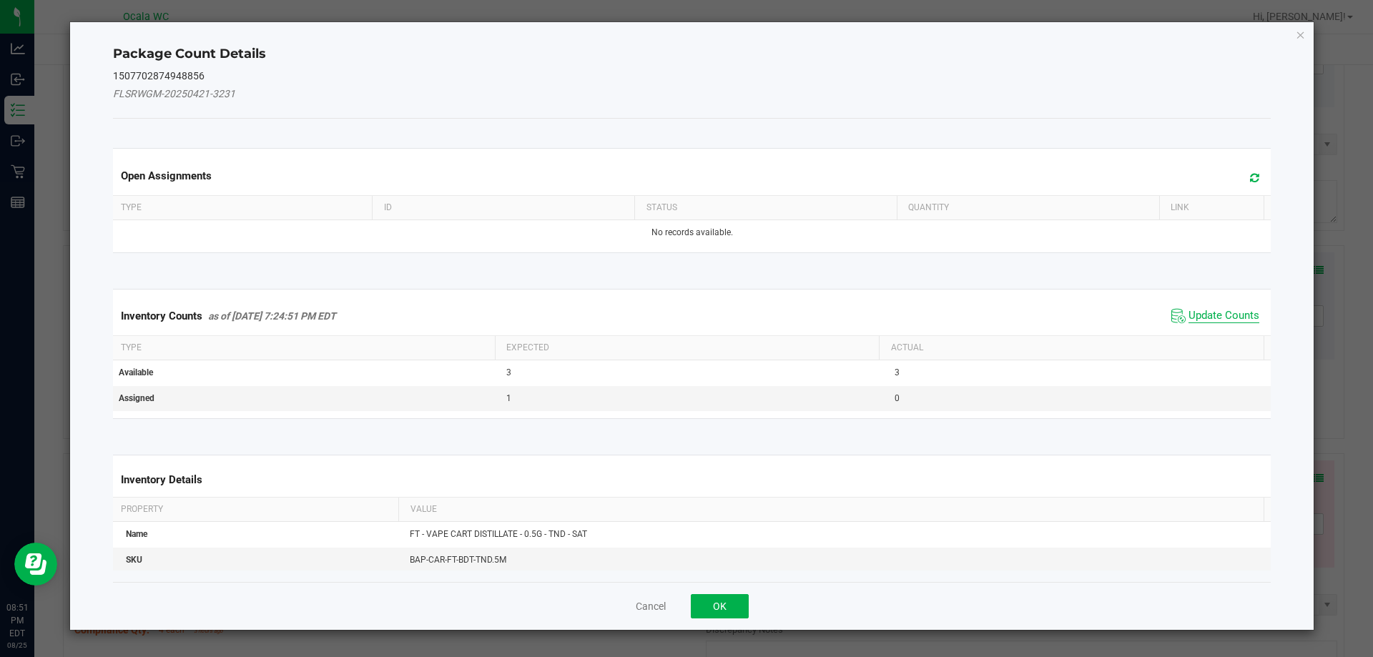
click at [1197, 315] on span "Update Counts" at bounding box center [1224, 316] width 71 height 14
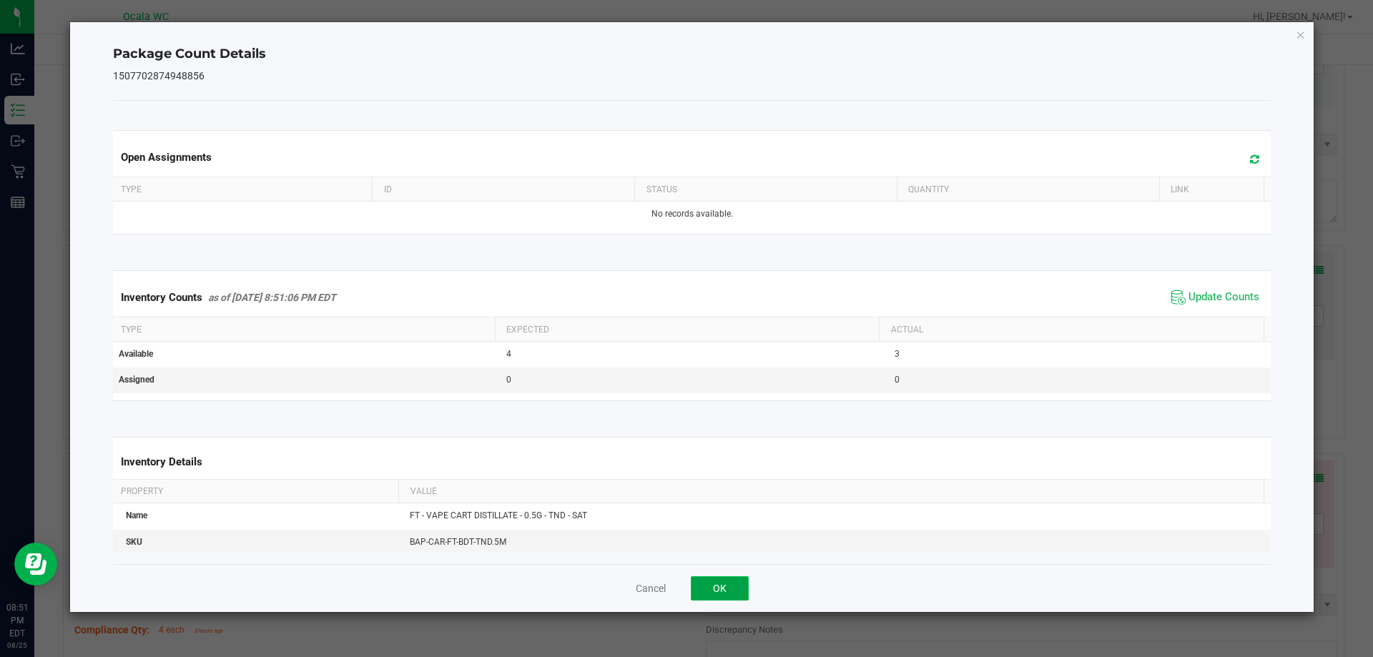
click at [740, 590] on button "OK" at bounding box center [720, 588] width 58 height 24
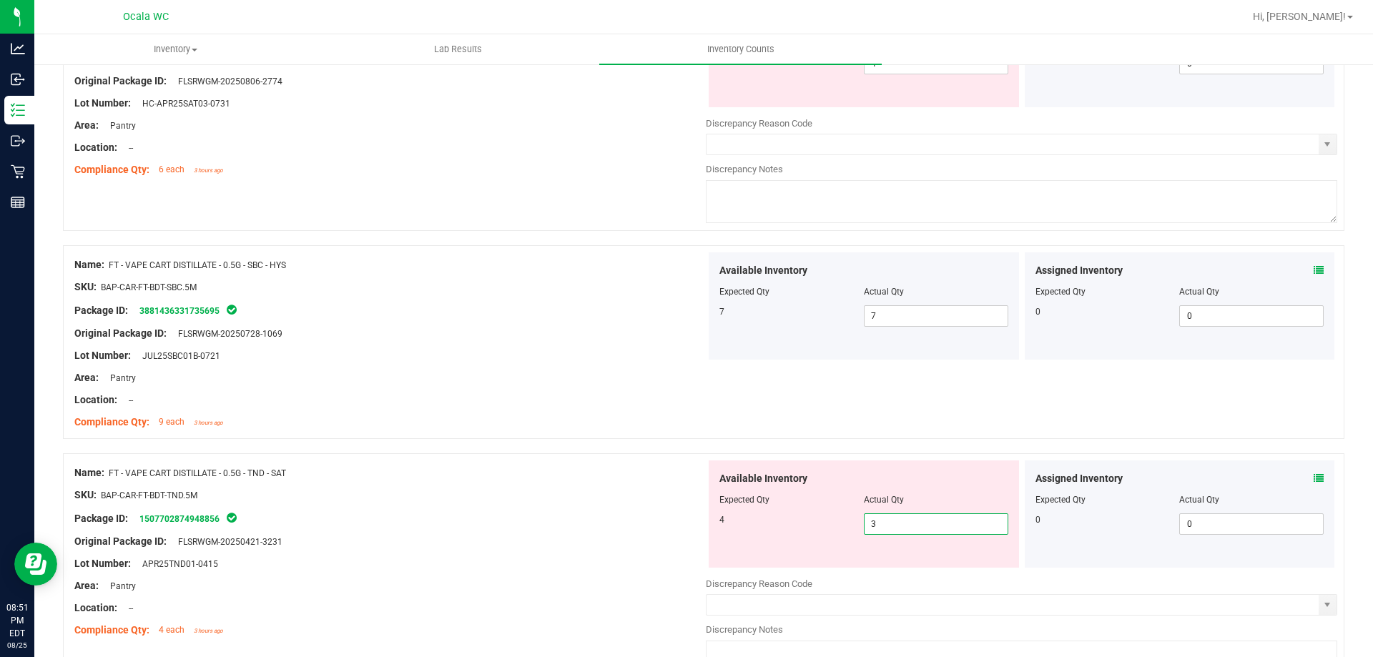
drag, startPoint x: 873, startPoint y: 527, endPoint x: 849, endPoint y: 529, distance: 24.4
click at [849, 529] on div "4 3 3" at bounding box center [864, 524] width 289 height 21
type input "4"
click at [629, 549] on div at bounding box center [390, 552] width 632 height 7
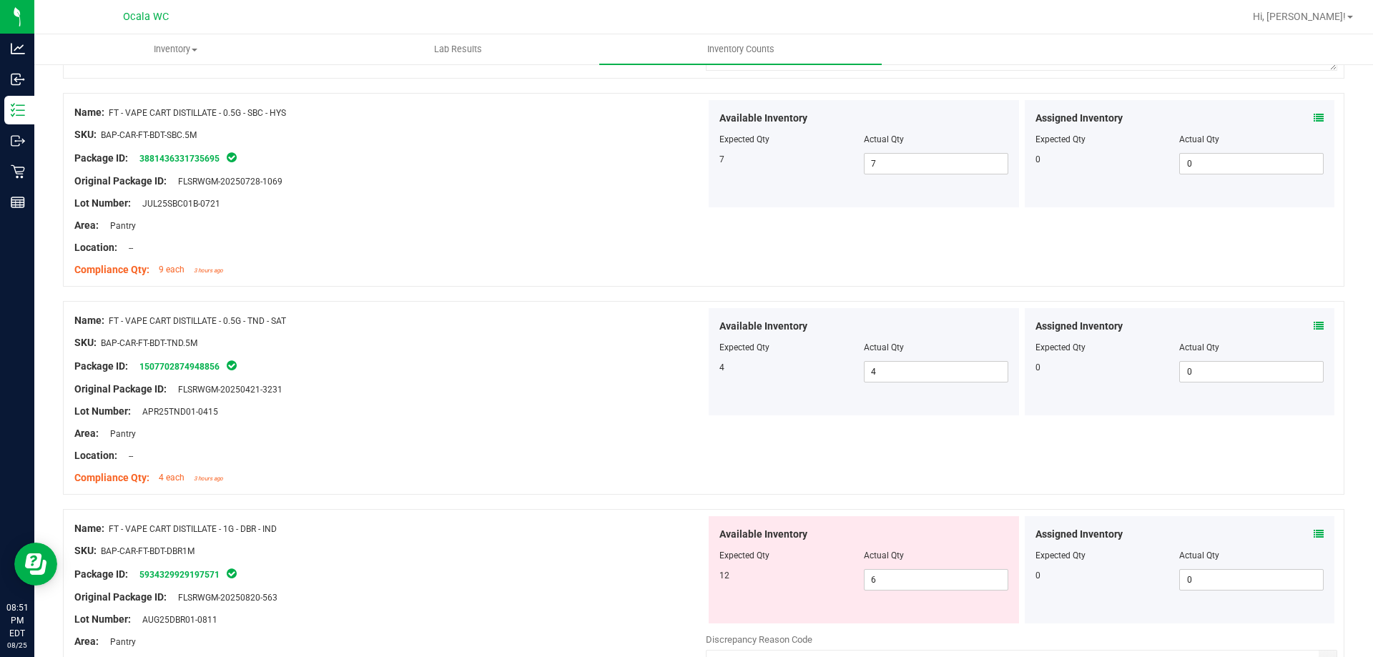
scroll to position [1717, 0]
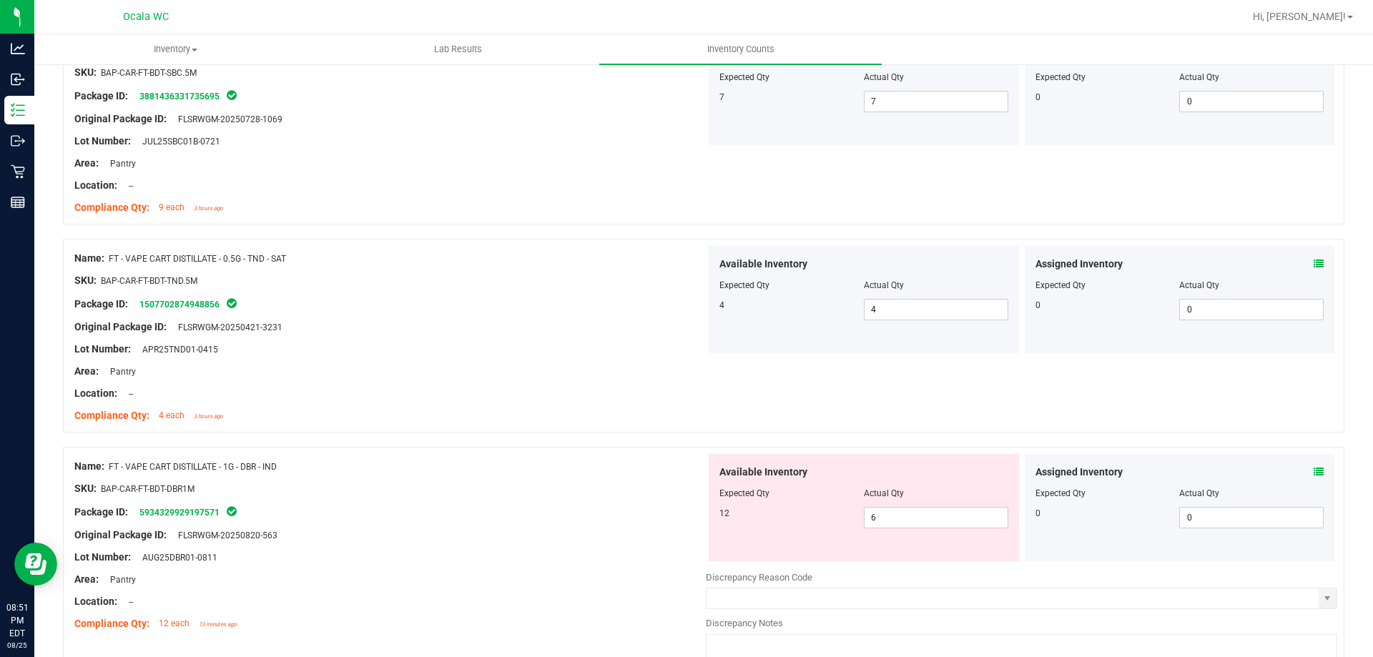
click at [1314, 472] on icon at bounding box center [1319, 472] width 10 height 10
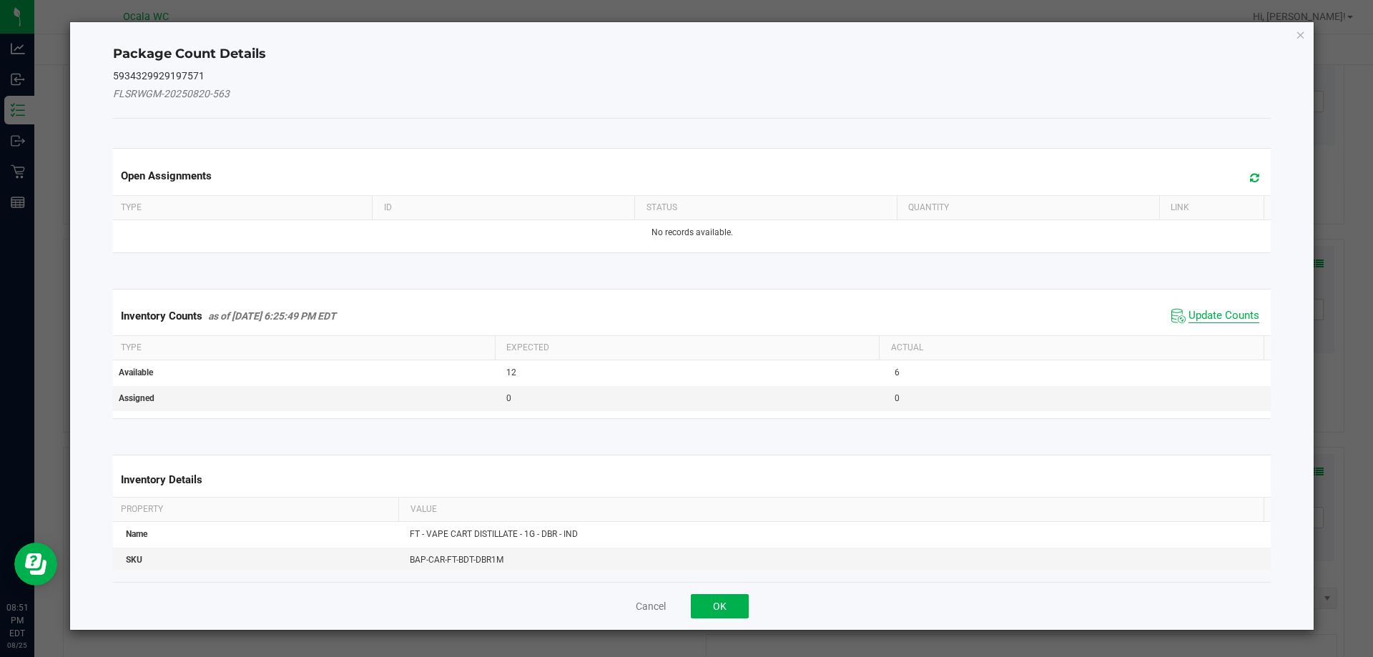
click at [1202, 315] on span "Update Counts" at bounding box center [1224, 316] width 71 height 14
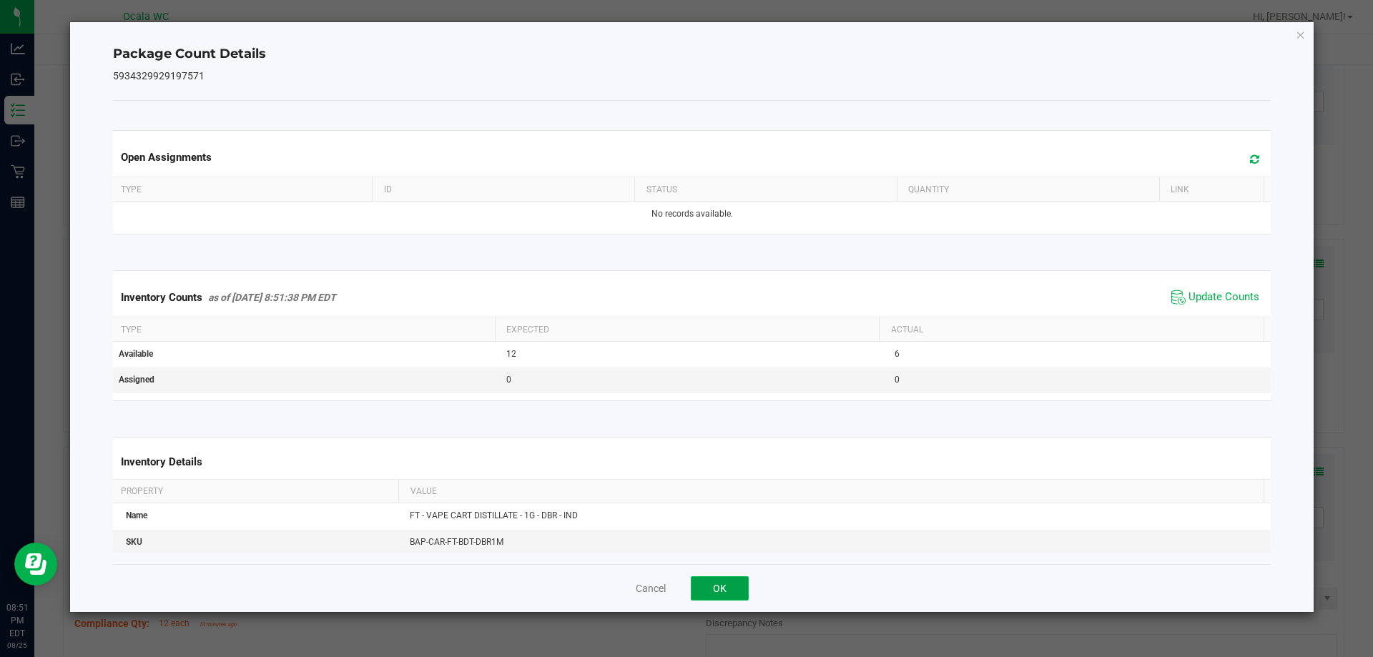
click at [739, 585] on button "OK" at bounding box center [720, 588] width 58 height 24
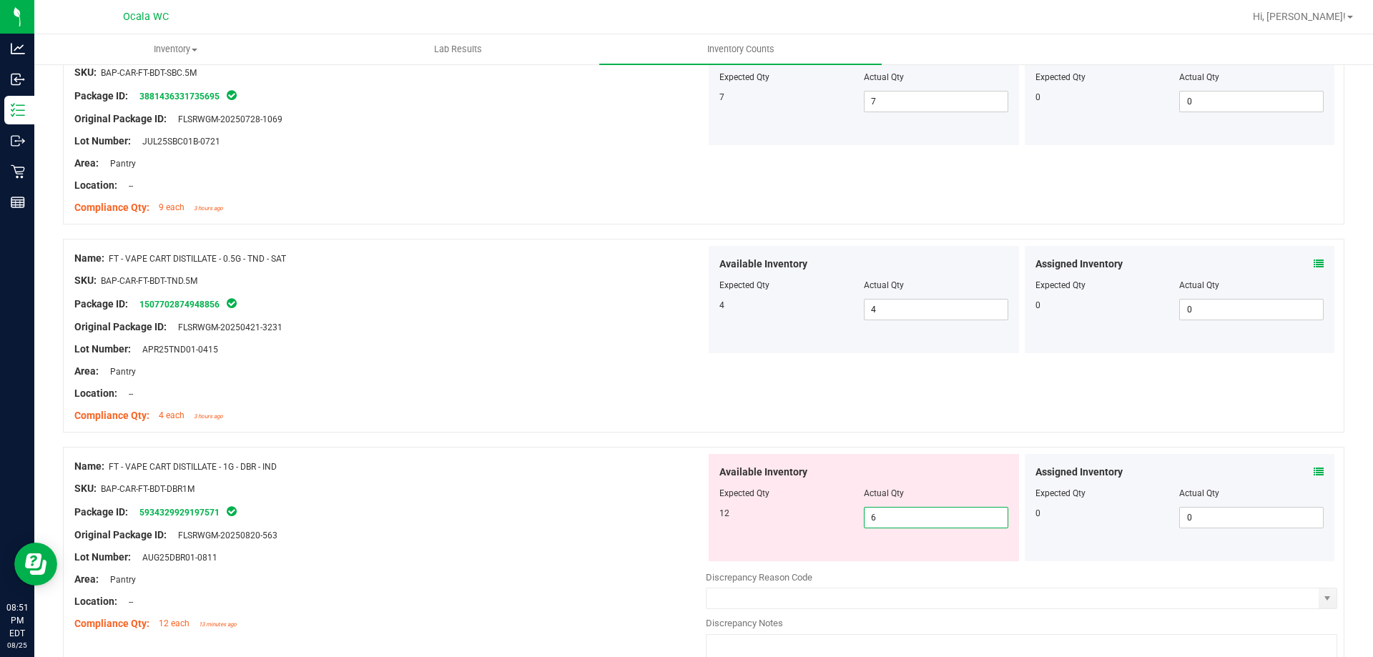
drag, startPoint x: 875, startPoint y: 520, endPoint x: 752, endPoint y: 532, distance: 123.6
click at [756, 532] on div "Available Inventory Expected Qty Actual Qty 12 6 6" at bounding box center [864, 507] width 310 height 107
type input "12"
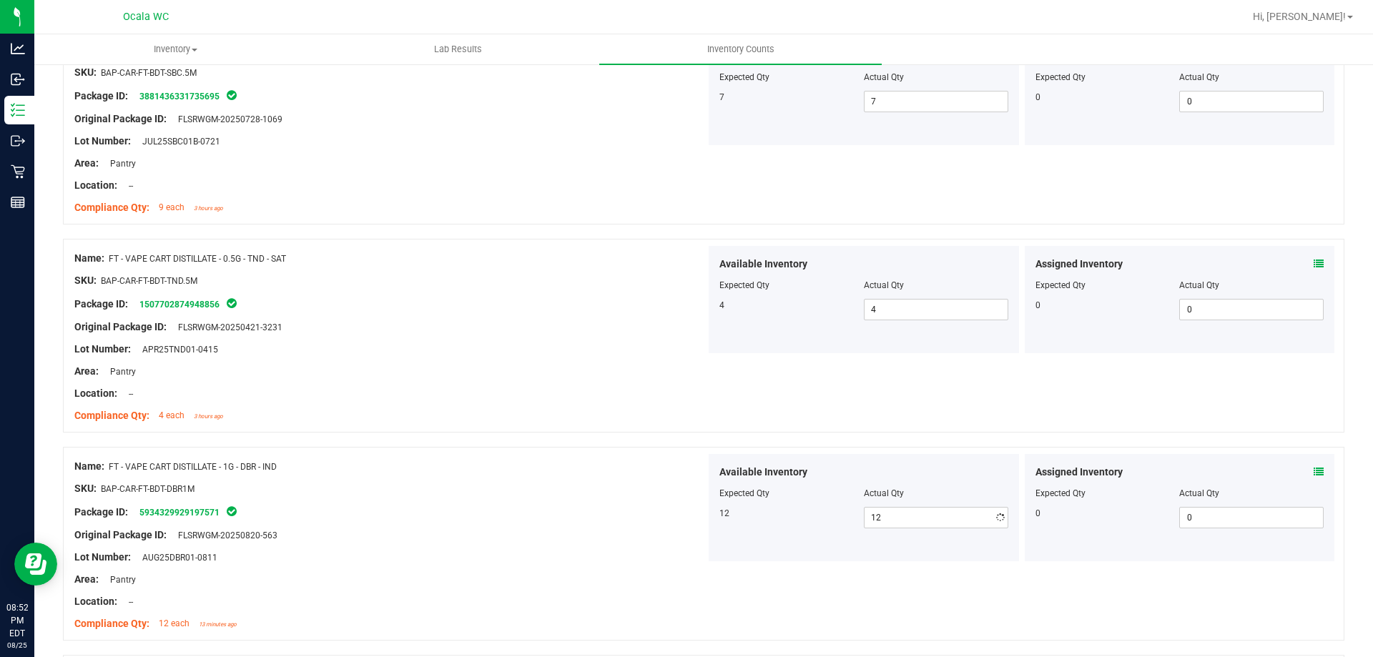
click at [640, 544] on div at bounding box center [390, 546] width 632 height 7
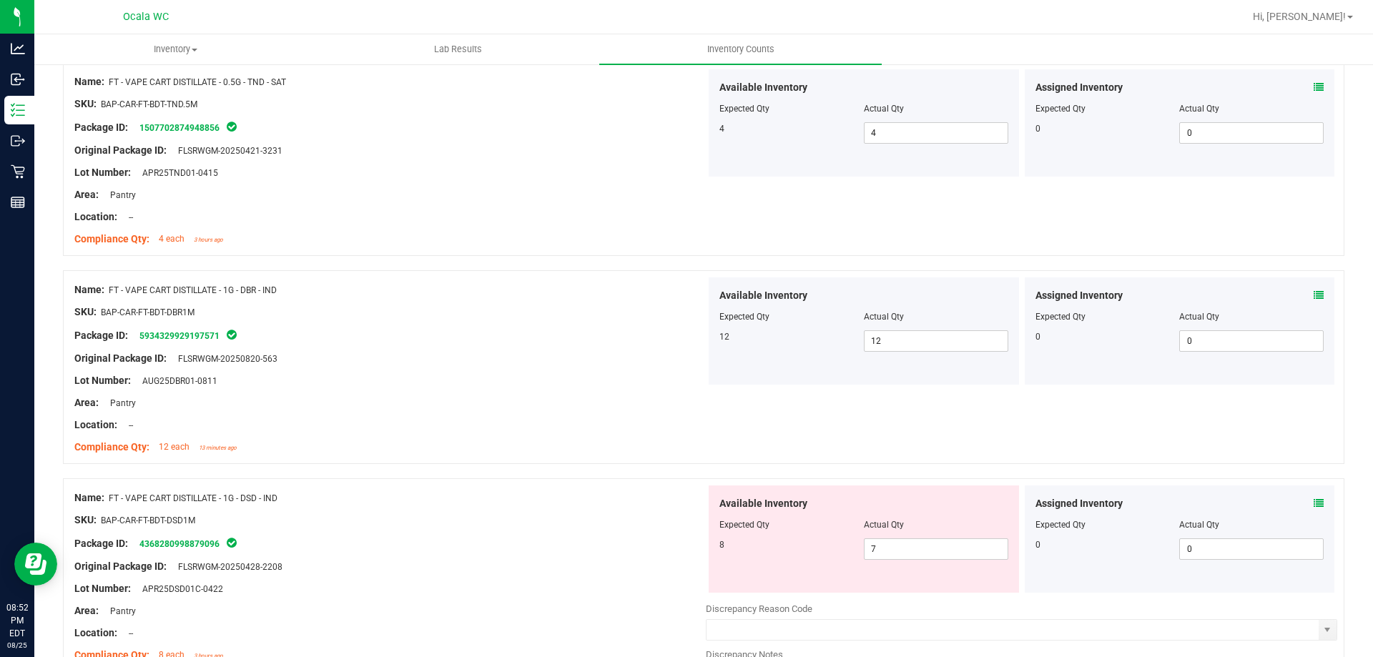
scroll to position [1931, 0]
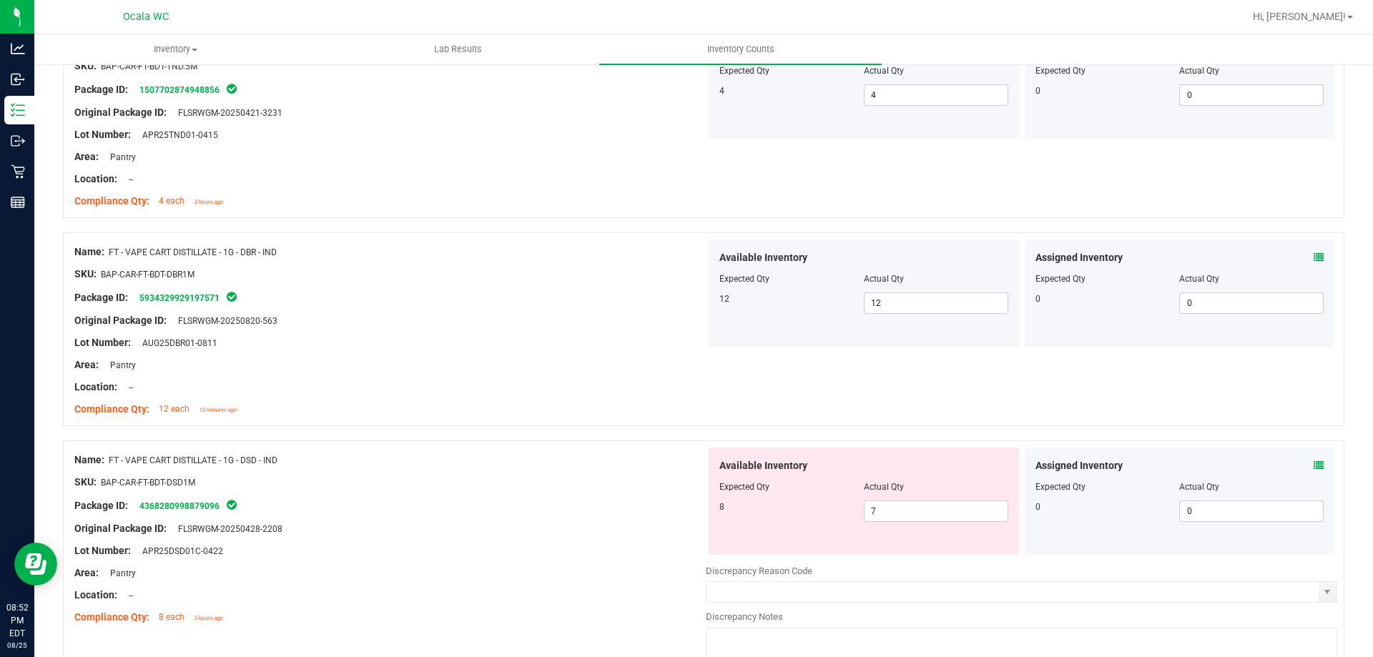
click at [1314, 463] on icon at bounding box center [1319, 466] width 10 height 10
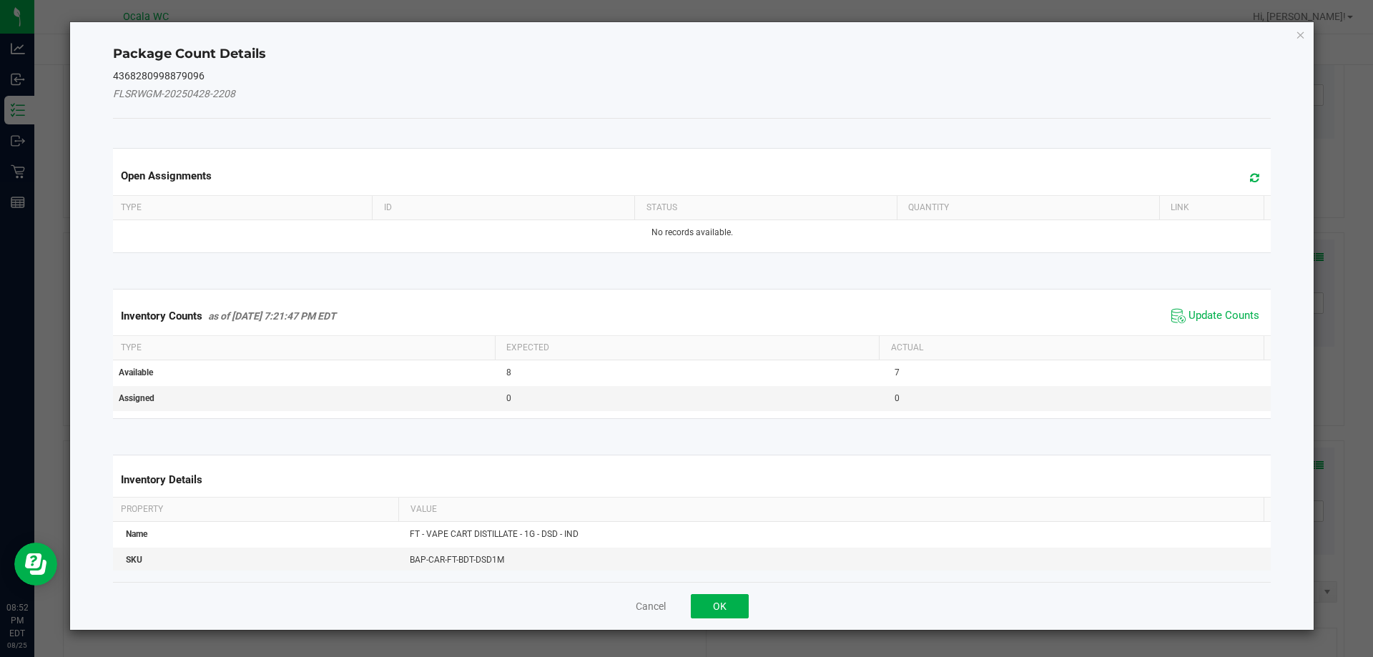
click at [1222, 306] on span "Update Counts" at bounding box center [1215, 315] width 95 height 21
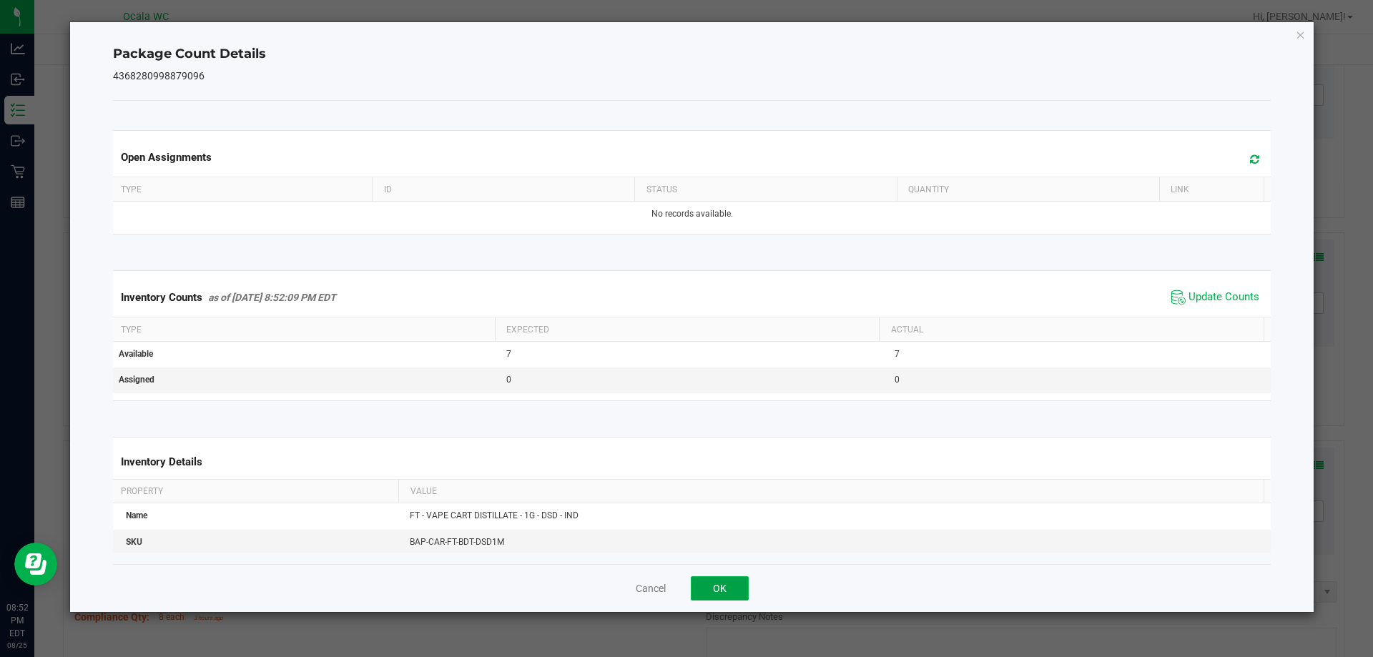
click at [709, 576] on button "OK" at bounding box center [720, 588] width 58 height 24
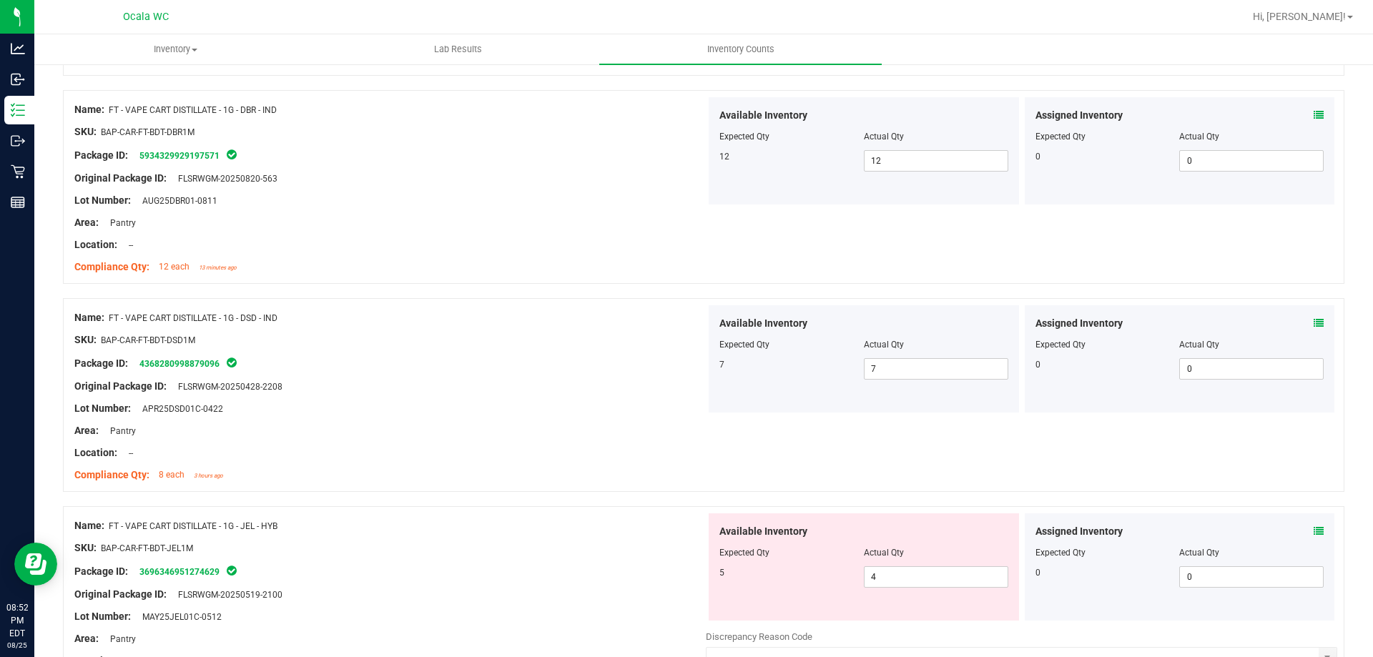
scroll to position [2146, 0]
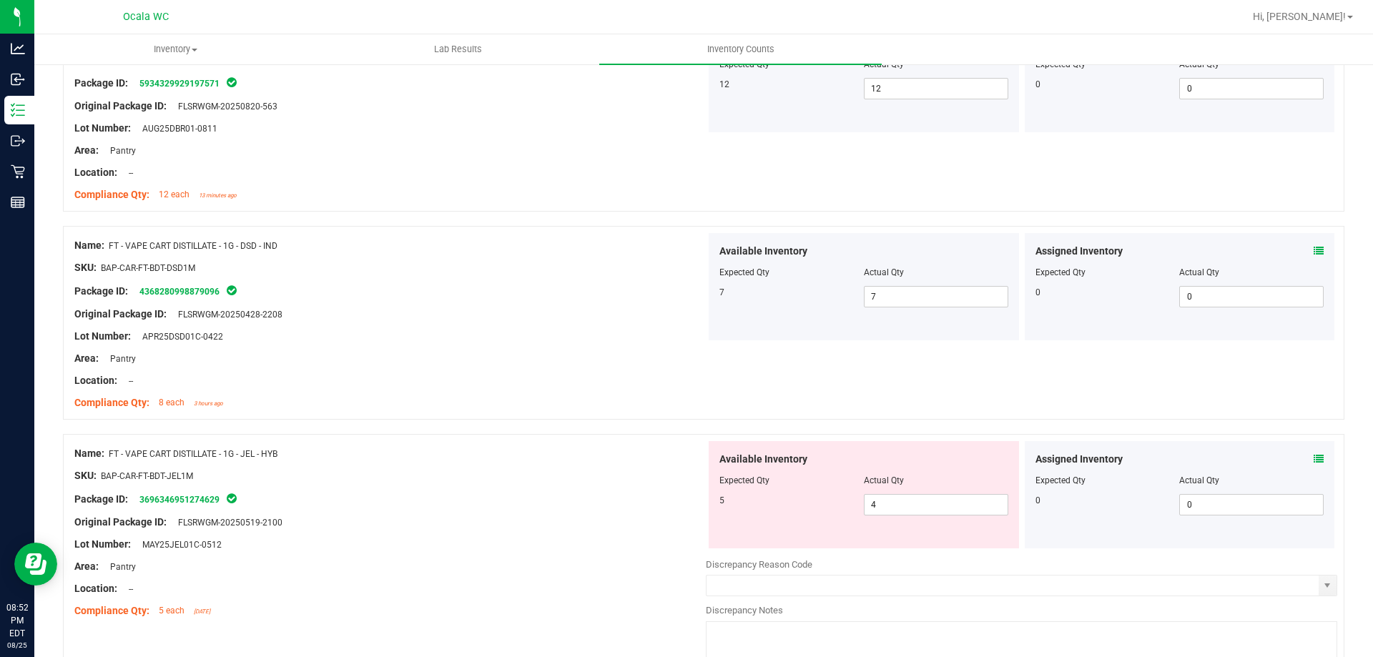
click at [1313, 455] on div "Assigned Inventory Expected Qty Actual Qty 0 0 0" at bounding box center [1180, 494] width 310 height 107
click at [1314, 456] on icon at bounding box center [1319, 459] width 10 height 10
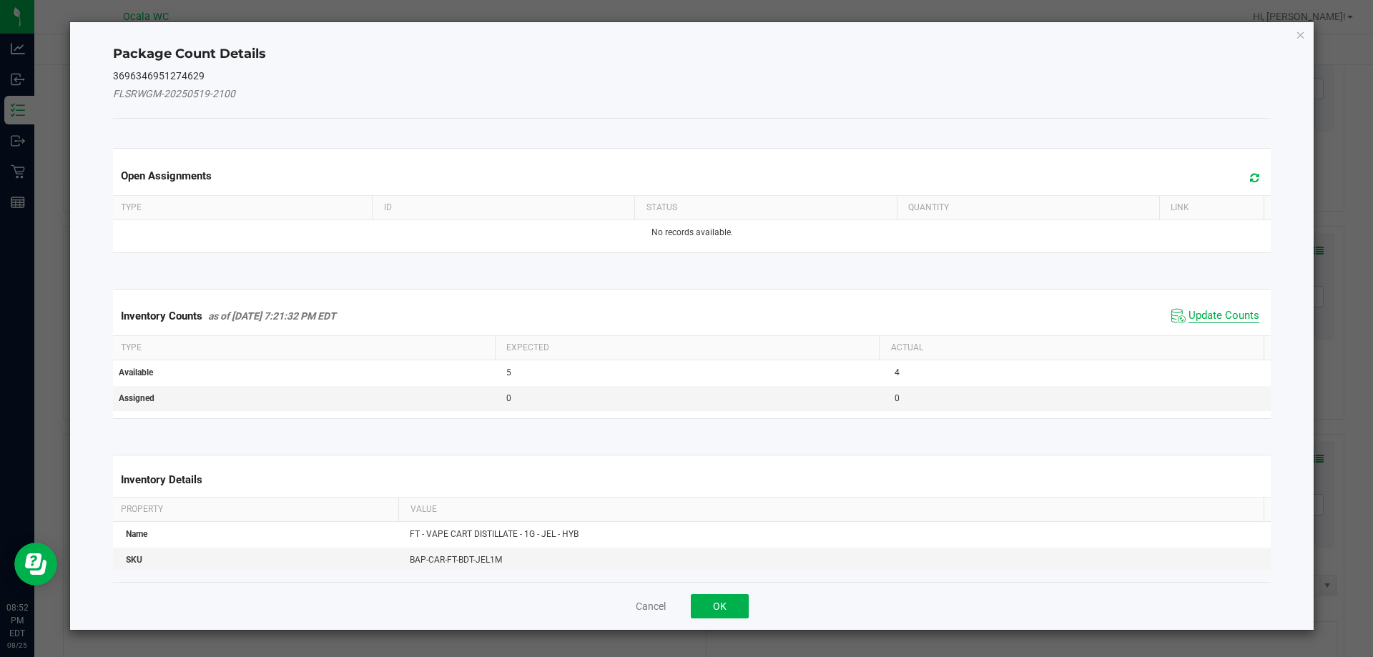
click at [1197, 315] on span "Update Counts" at bounding box center [1224, 316] width 71 height 14
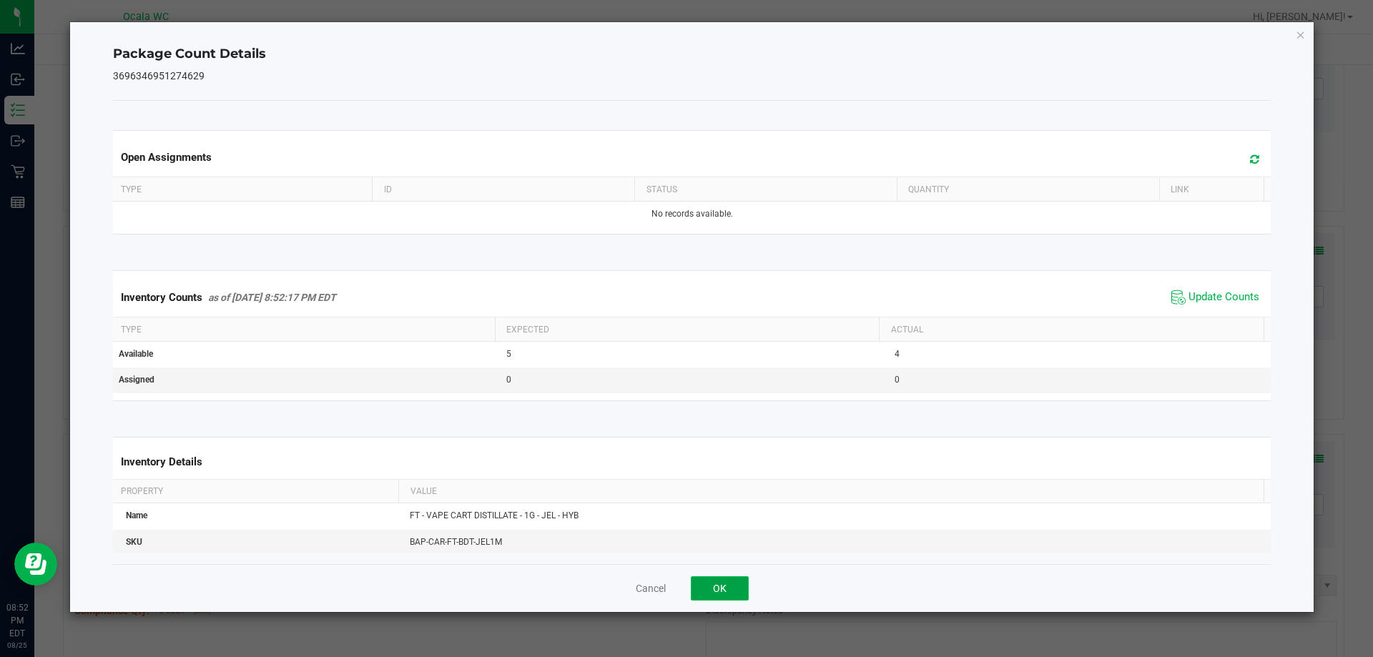
click at [719, 579] on button "OK" at bounding box center [720, 588] width 58 height 24
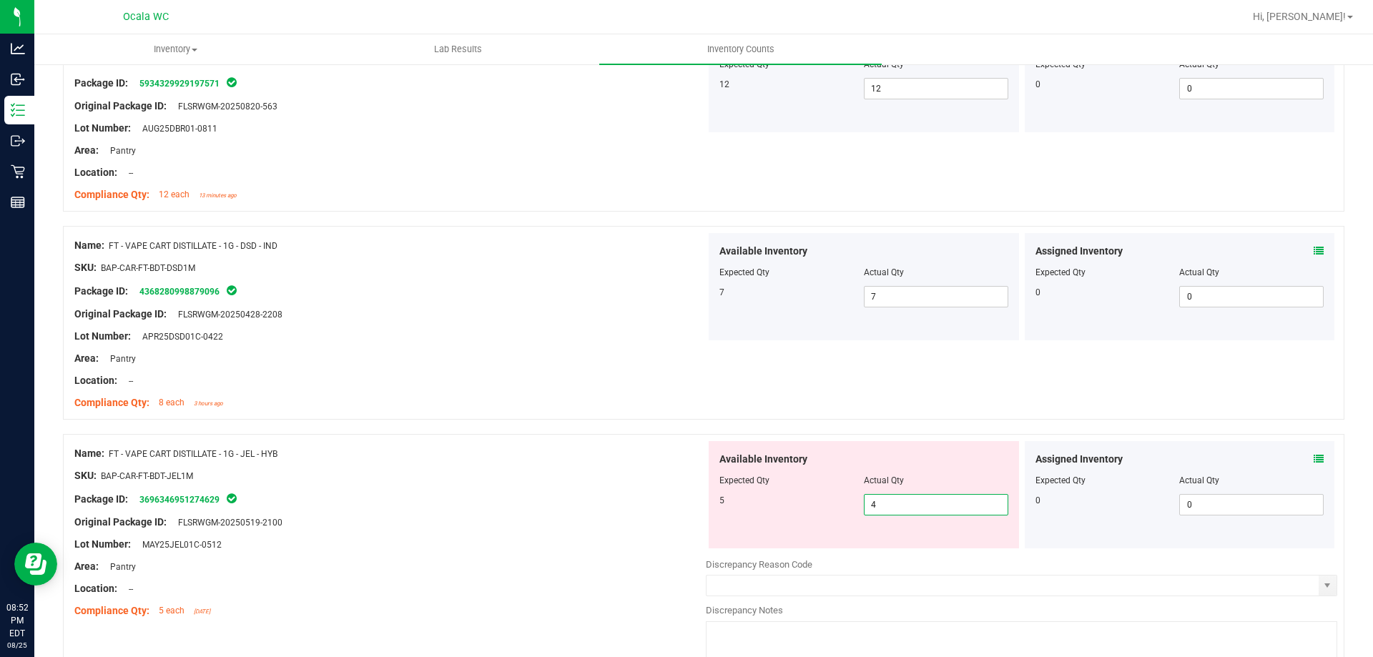
drag, startPoint x: 883, startPoint y: 503, endPoint x: 723, endPoint y: 523, distance: 161.5
click at [727, 522] on div "Available Inventory Expected Qty Actual Qty 5 4 4" at bounding box center [864, 494] width 310 height 107
type input "5"
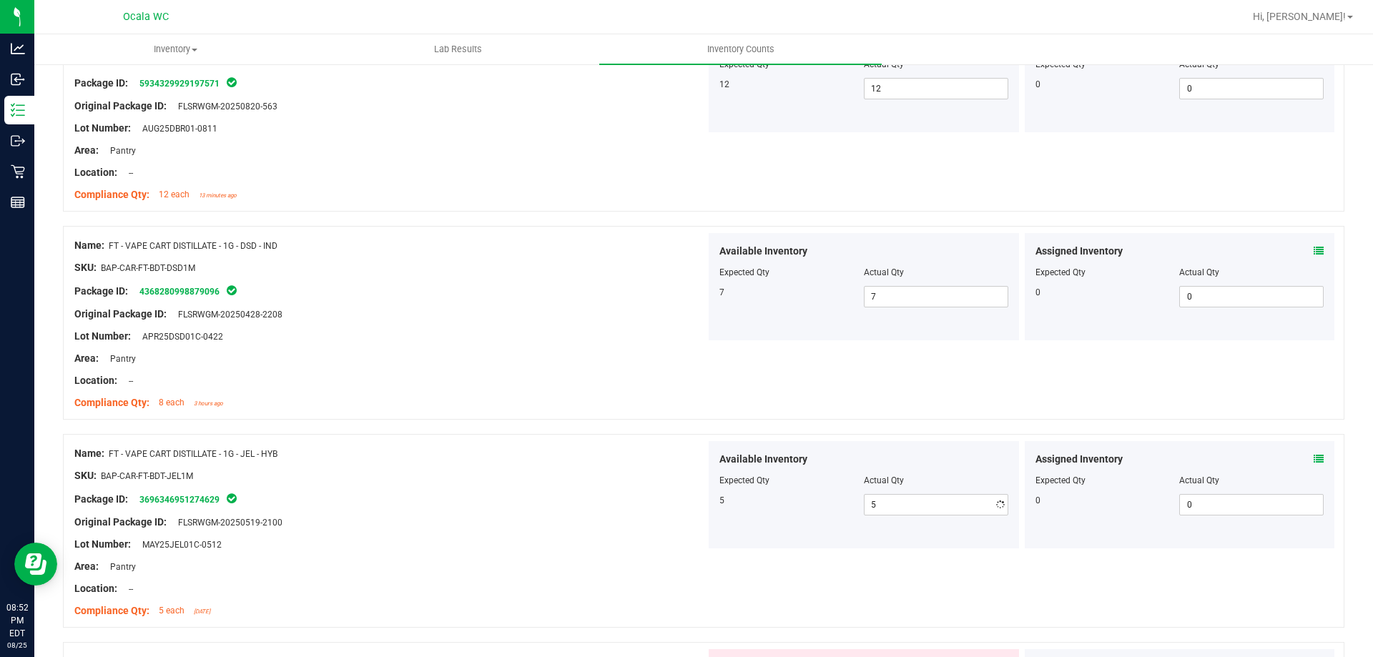
click at [617, 509] on div at bounding box center [390, 511] width 632 height 7
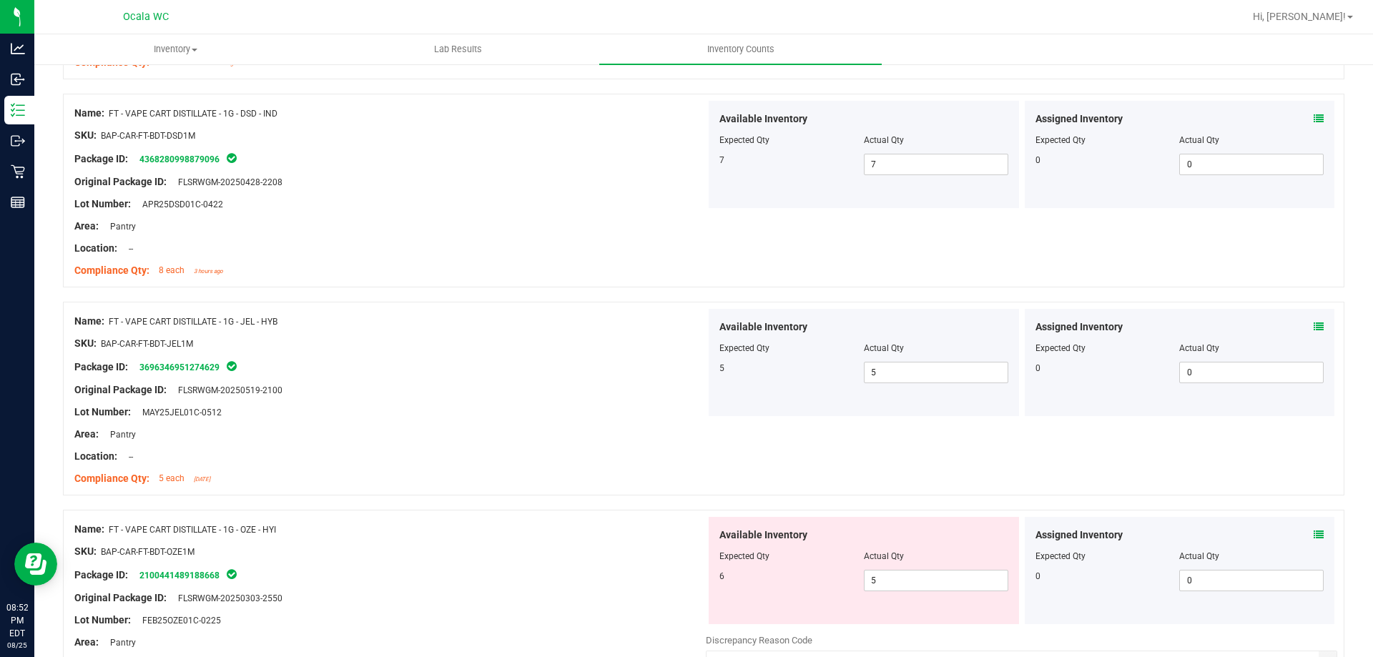
scroll to position [2360, 0]
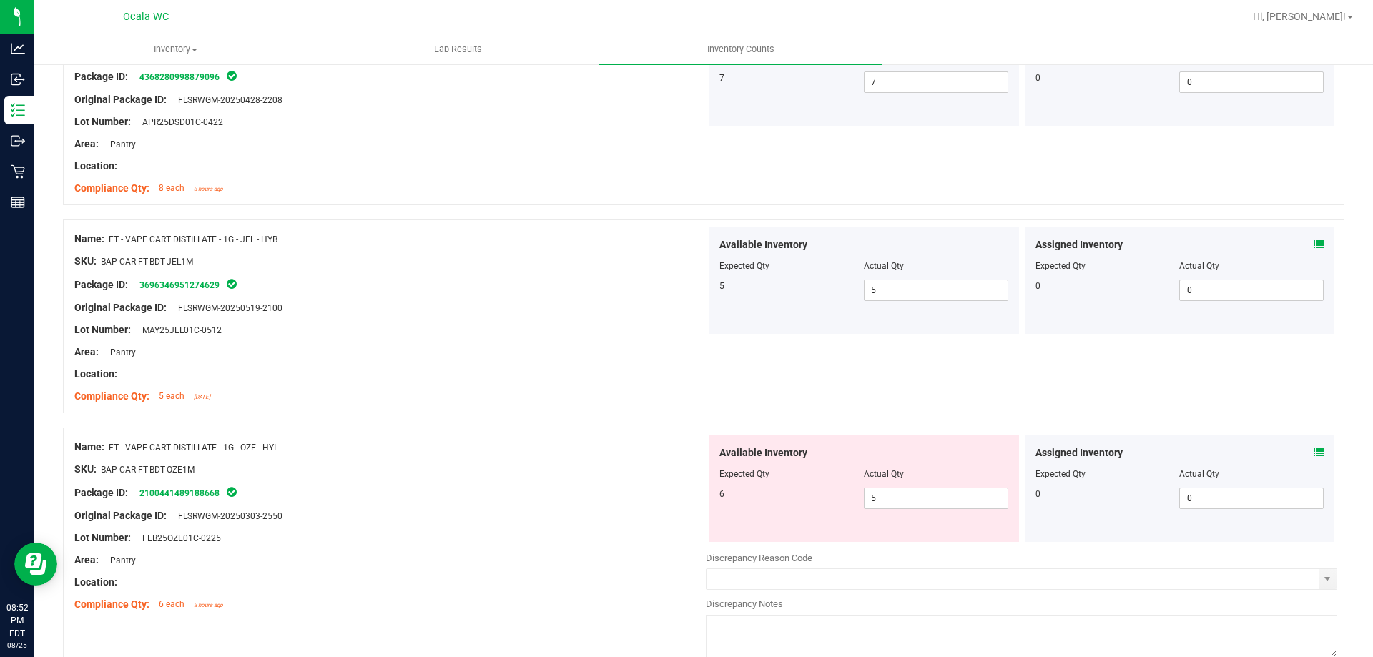
click at [1302, 452] on div "Assigned Inventory" at bounding box center [1180, 453] width 289 height 15
click at [1314, 451] on icon at bounding box center [1319, 453] width 10 height 10
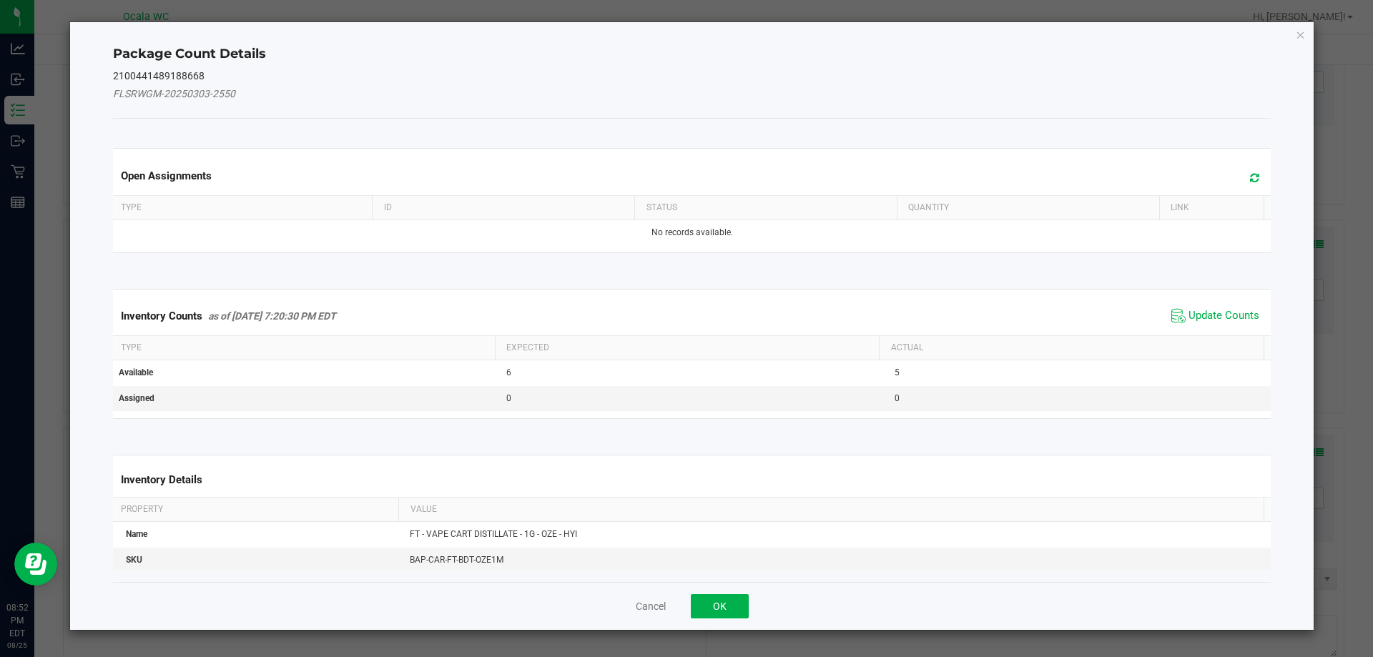
click at [1189, 305] on span "Update Counts" at bounding box center [1215, 315] width 95 height 21
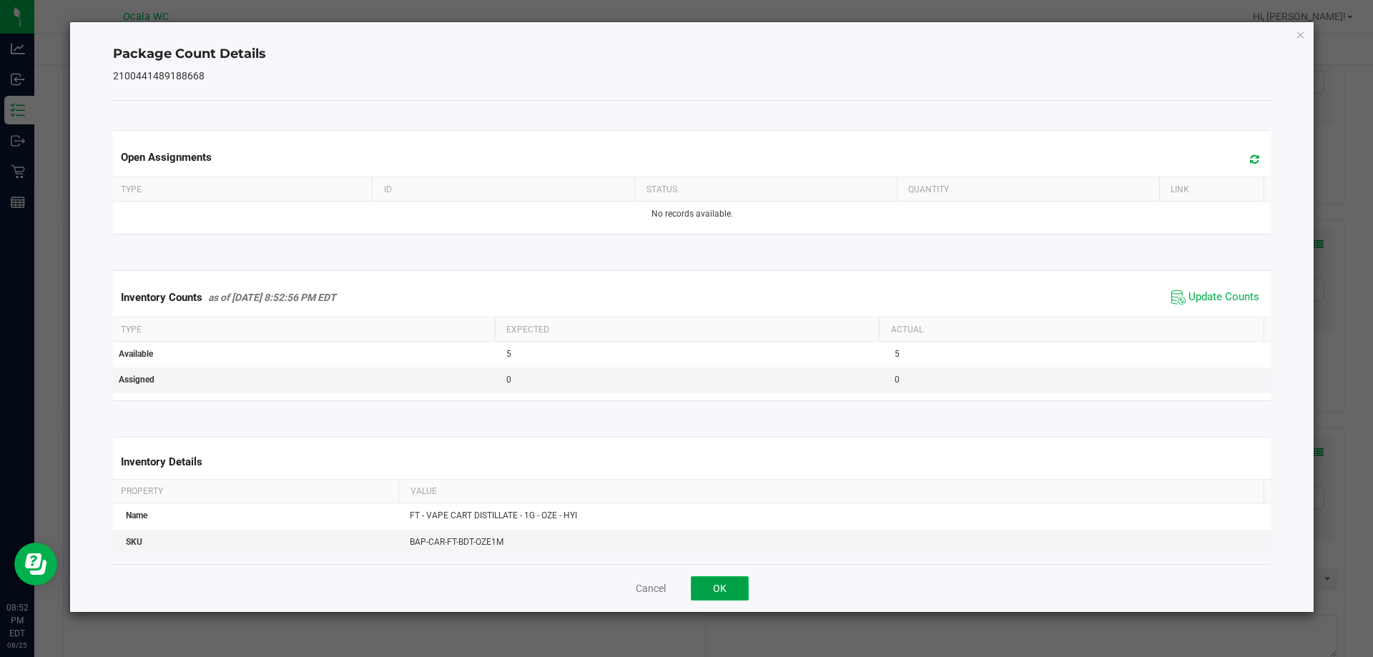
click at [712, 580] on button "OK" at bounding box center [720, 588] width 58 height 24
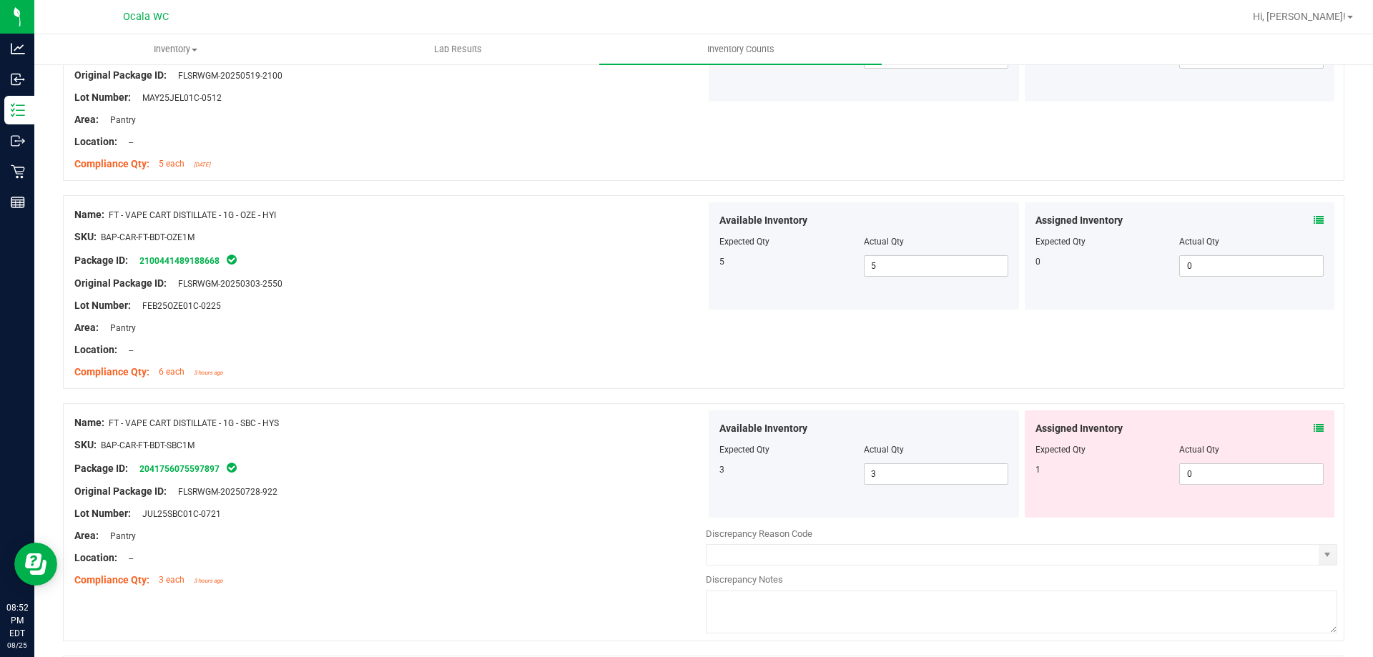
scroll to position [2646, 0]
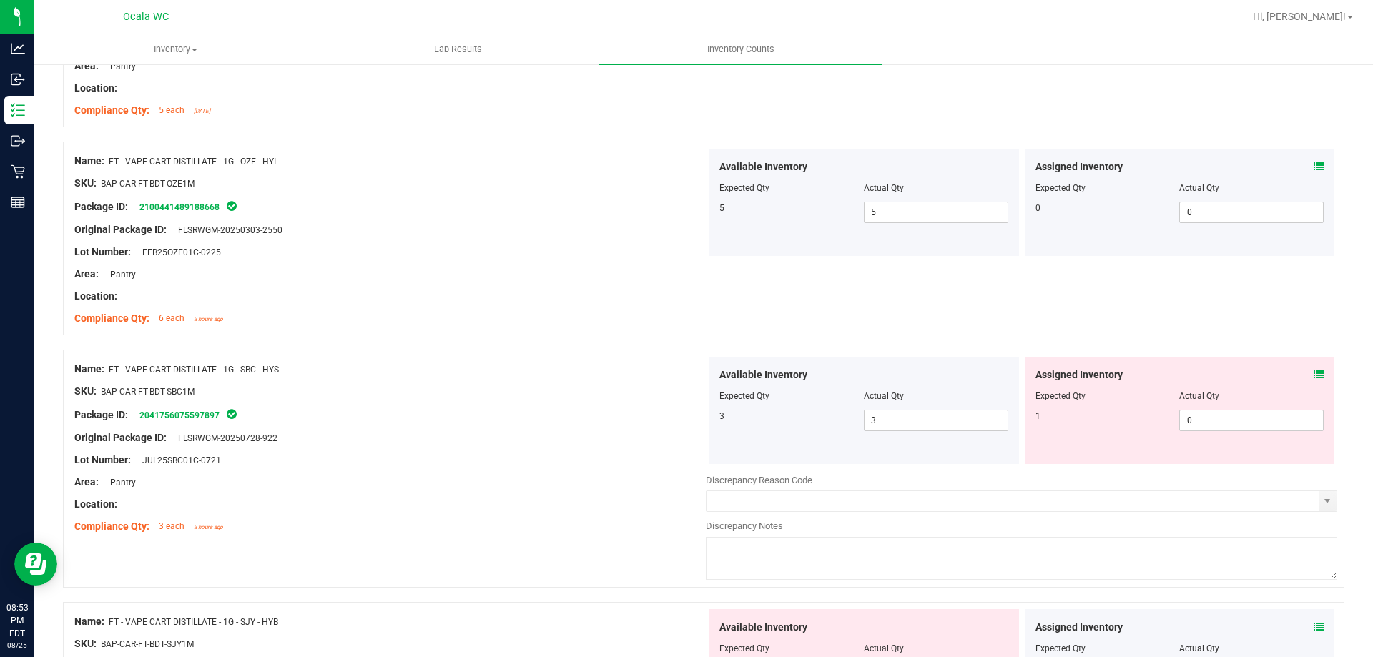
click at [1314, 371] on icon at bounding box center [1319, 375] width 10 height 10
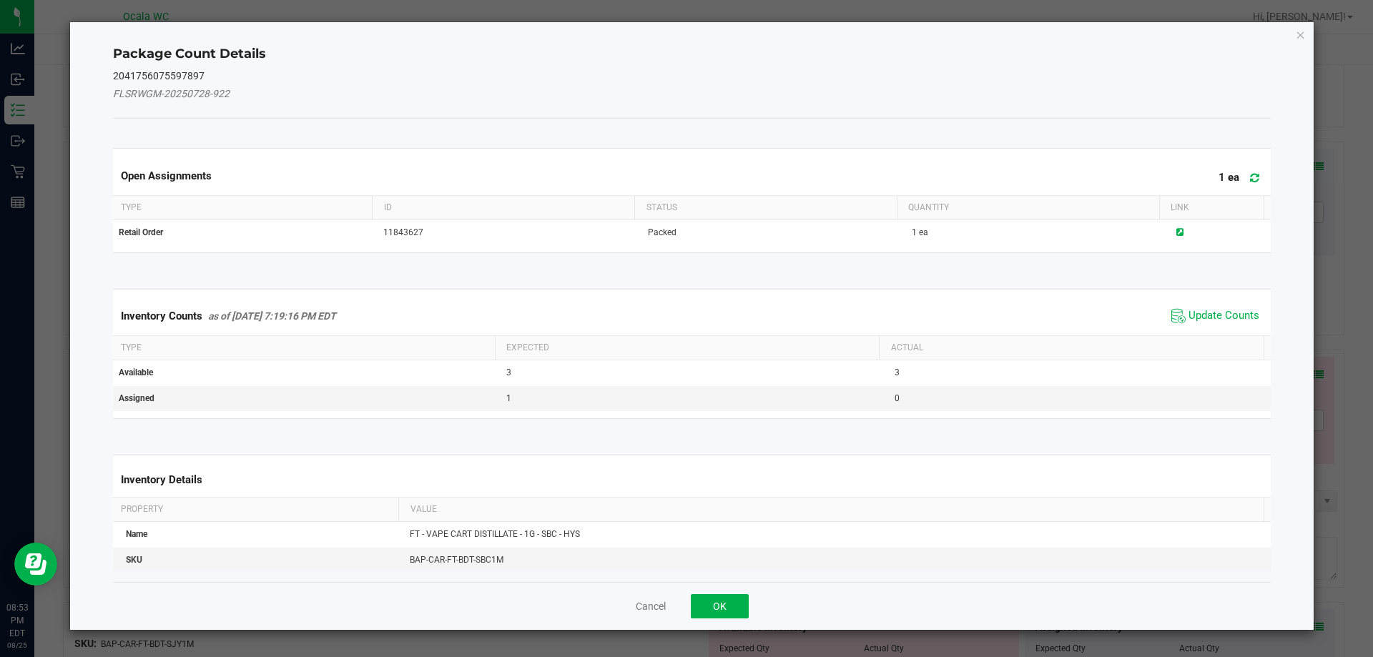
click at [1207, 307] on span "Update Counts" at bounding box center [1215, 315] width 95 height 21
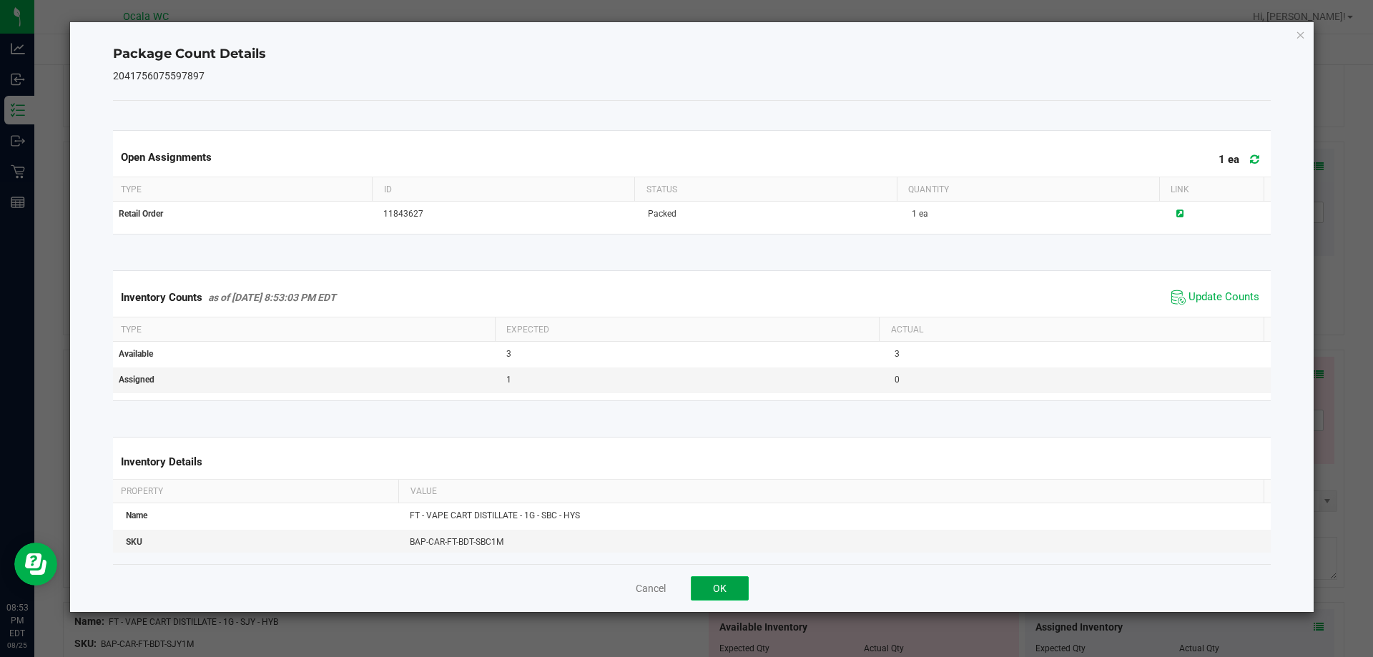
click at [710, 587] on button "OK" at bounding box center [720, 588] width 58 height 24
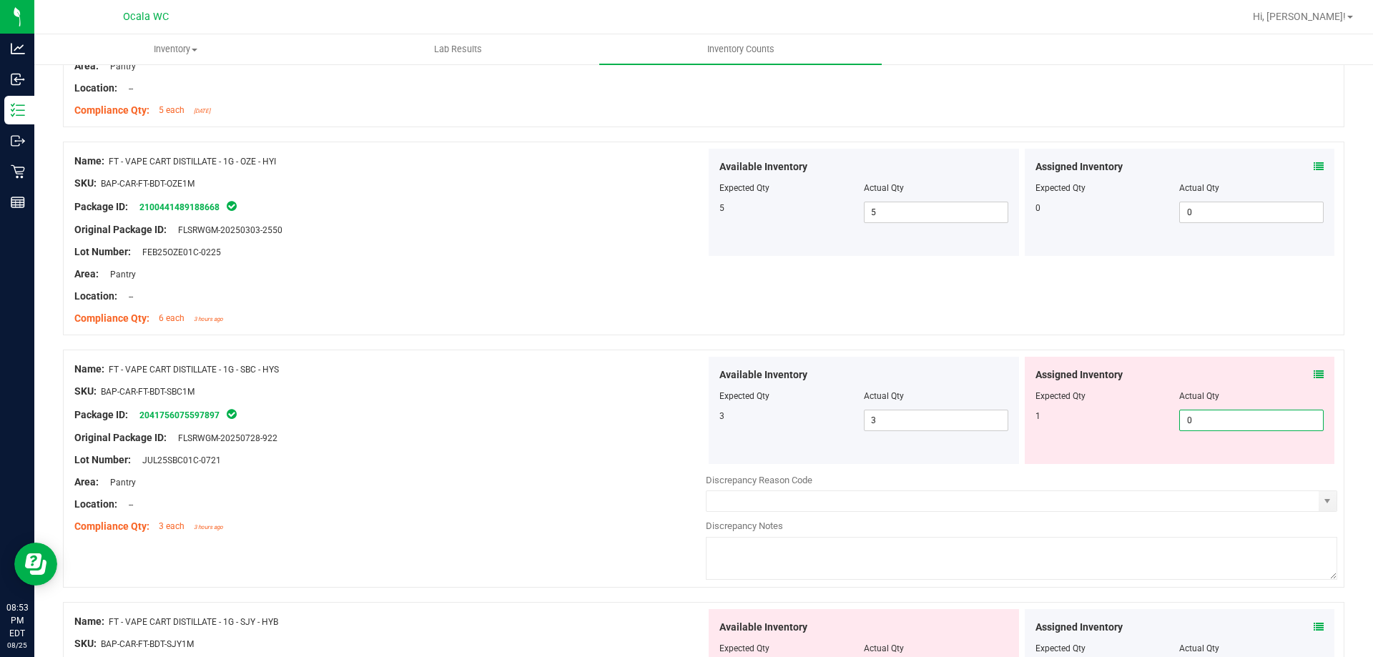
drag, startPoint x: 1198, startPoint y: 420, endPoint x: 1092, endPoint y: 431, distance: 106.5
click at [1092, 431] on div "Assigned Inventory Expected Qty Actual Qty 1 0 0" at bounding box center [1180, 410] width 310 height 107
type input "1"
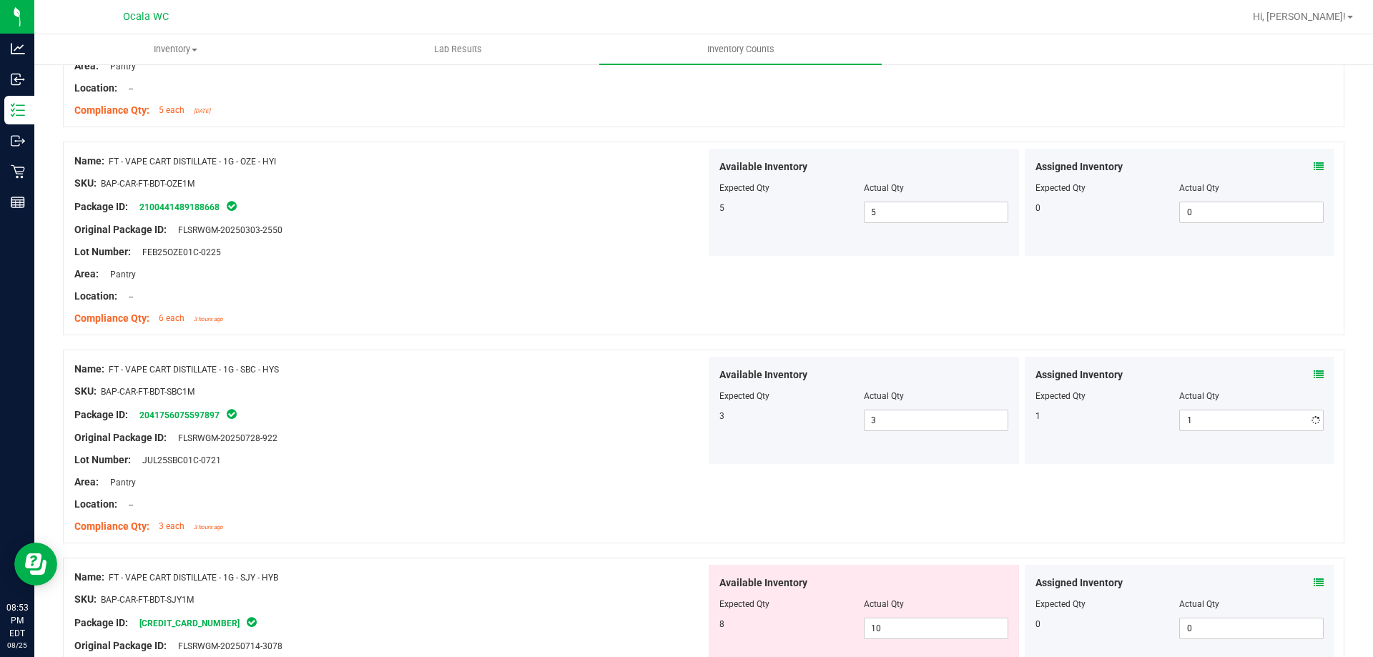
click at [649, 470] on div at bounding box center [390, 471] width 632 height 7
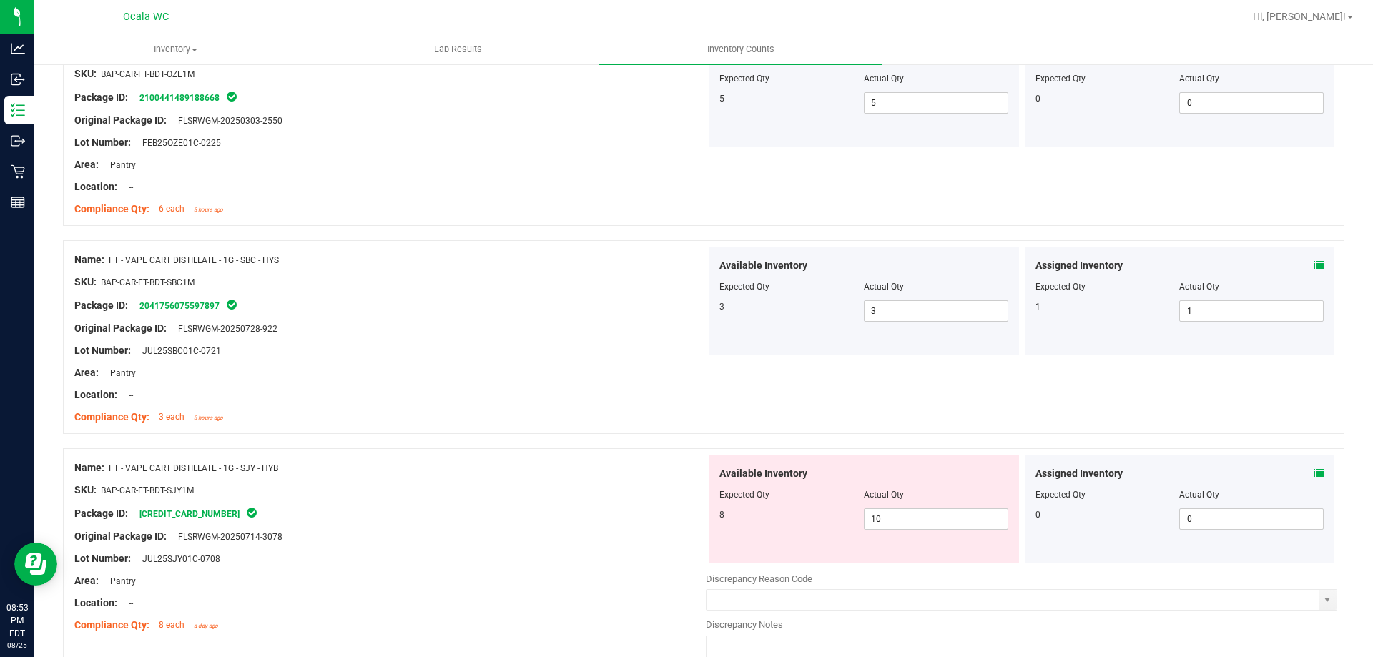
scroll to position [2861, 0]
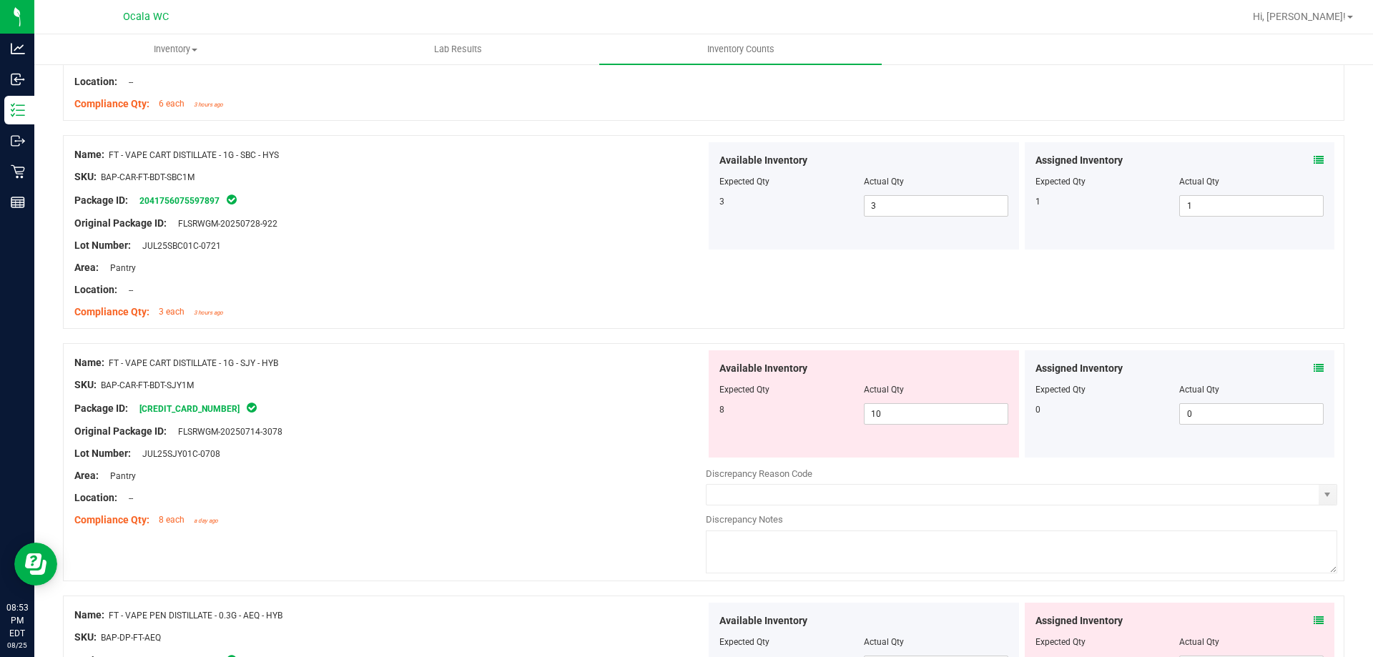
click at [1314, 364] on icon at bounding box center [1319, 368] width 10 height 10
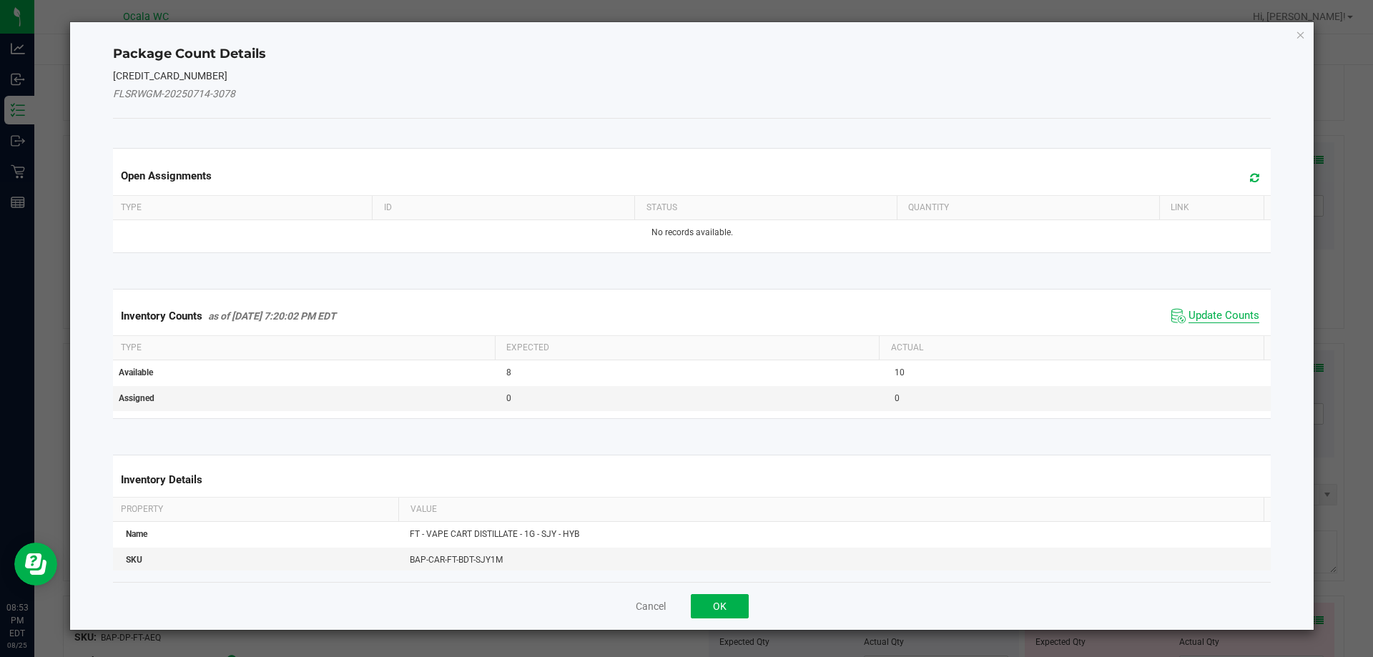
click at [1194, 318] on span "Update Counts" at bounding box center [1224, 316] width 71 height 14
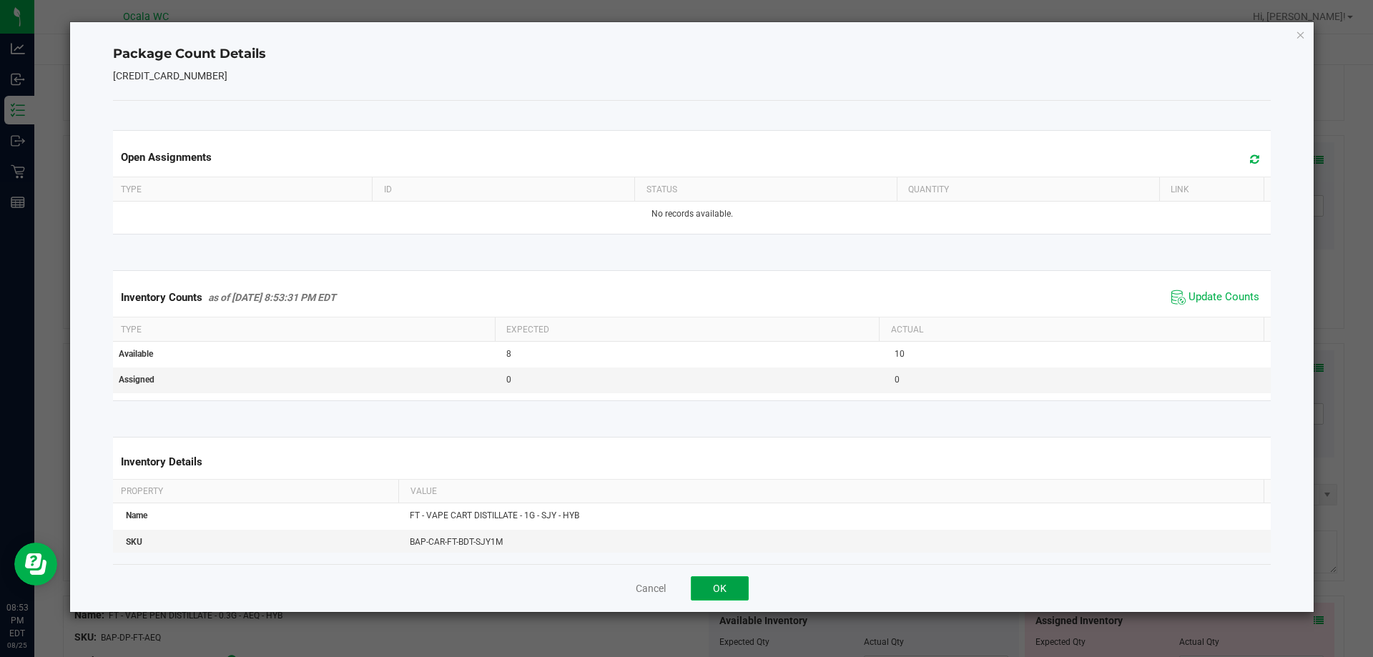
click at [722, 589] on button "OK" at bounding box center [720, 588] width 58 height 24
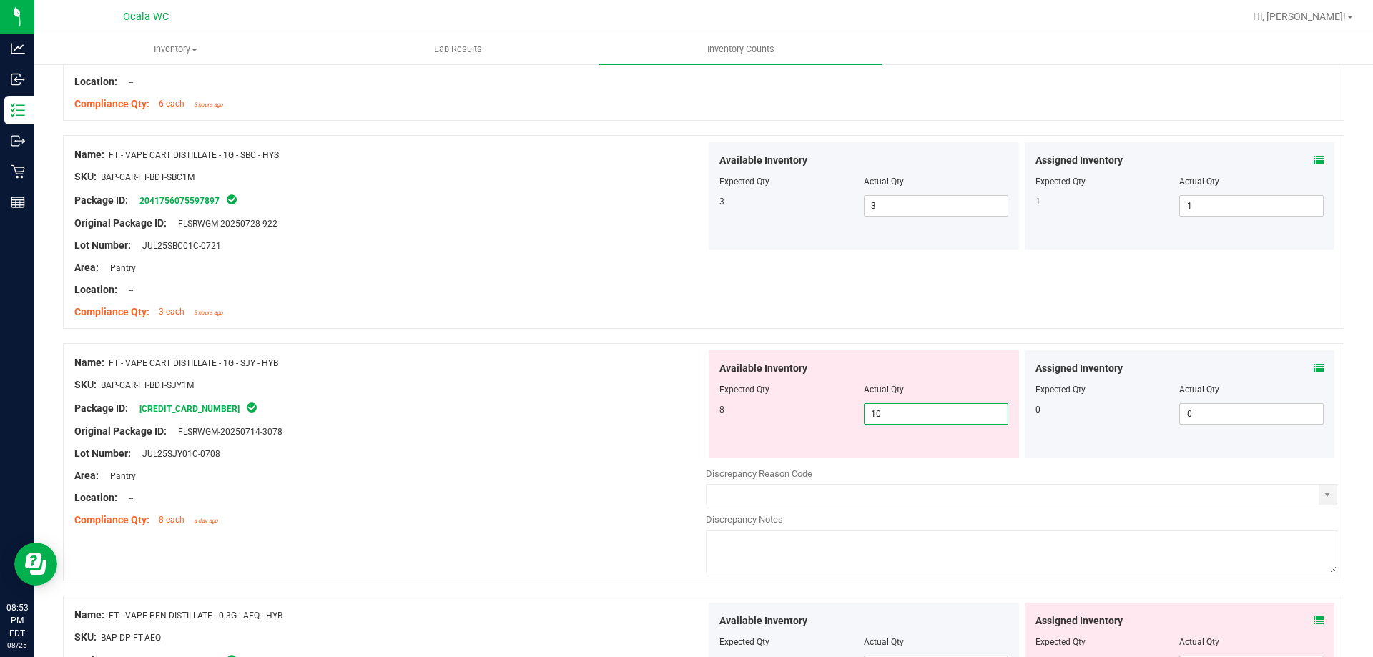
drag, startPoint x: 885, startPoint y: 418, endPoint x: 796, endPoint y: 423, distance: 89.5
click at [801, 423] on div "8 10 10" at bounding box center [864, 413] width 289 height 21
type input "8"
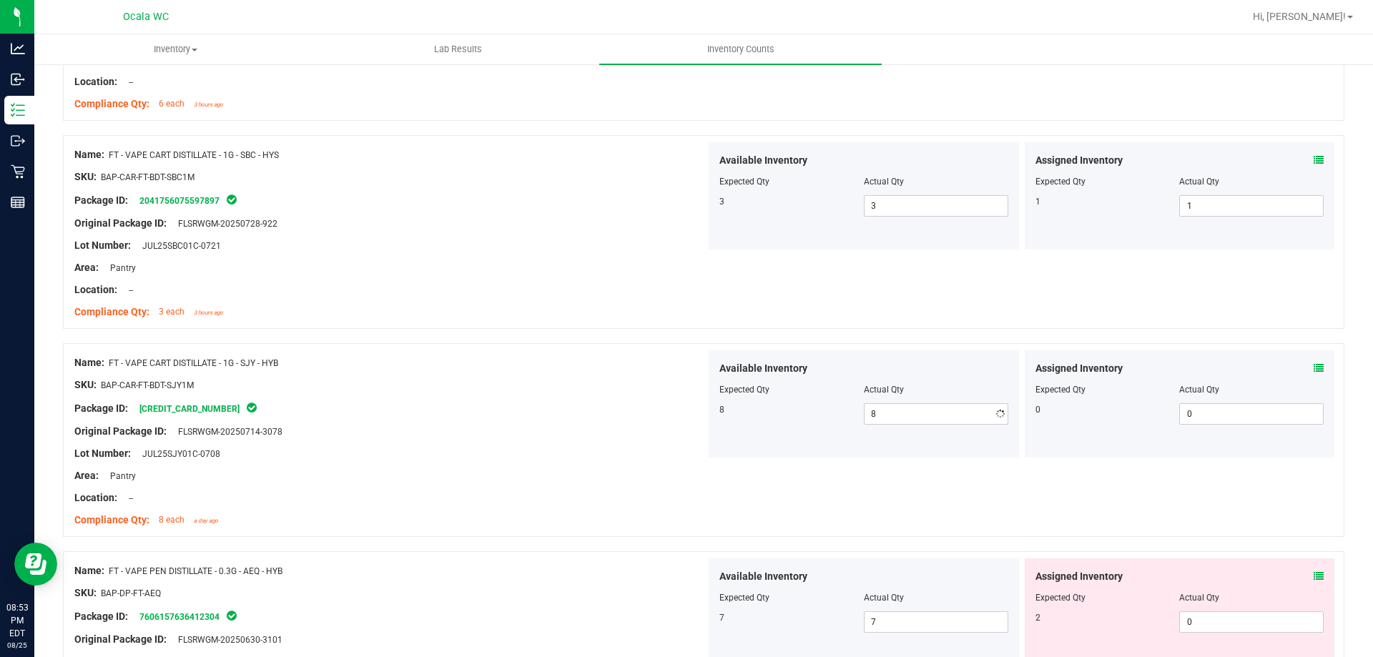
click at [652, 447] on div "Lot Number: JUL25SJY01C-0708" at bounding box center [390, 453] width 632 height 15
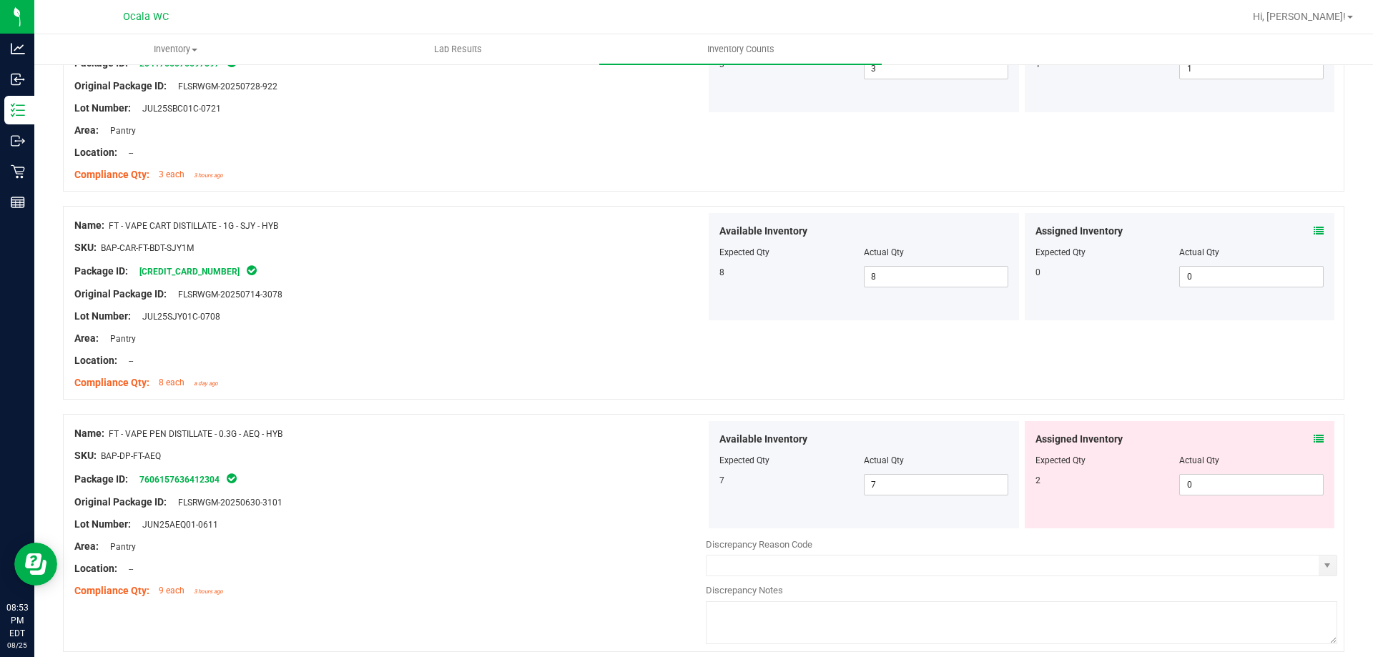
scroll to position [3004, 0]
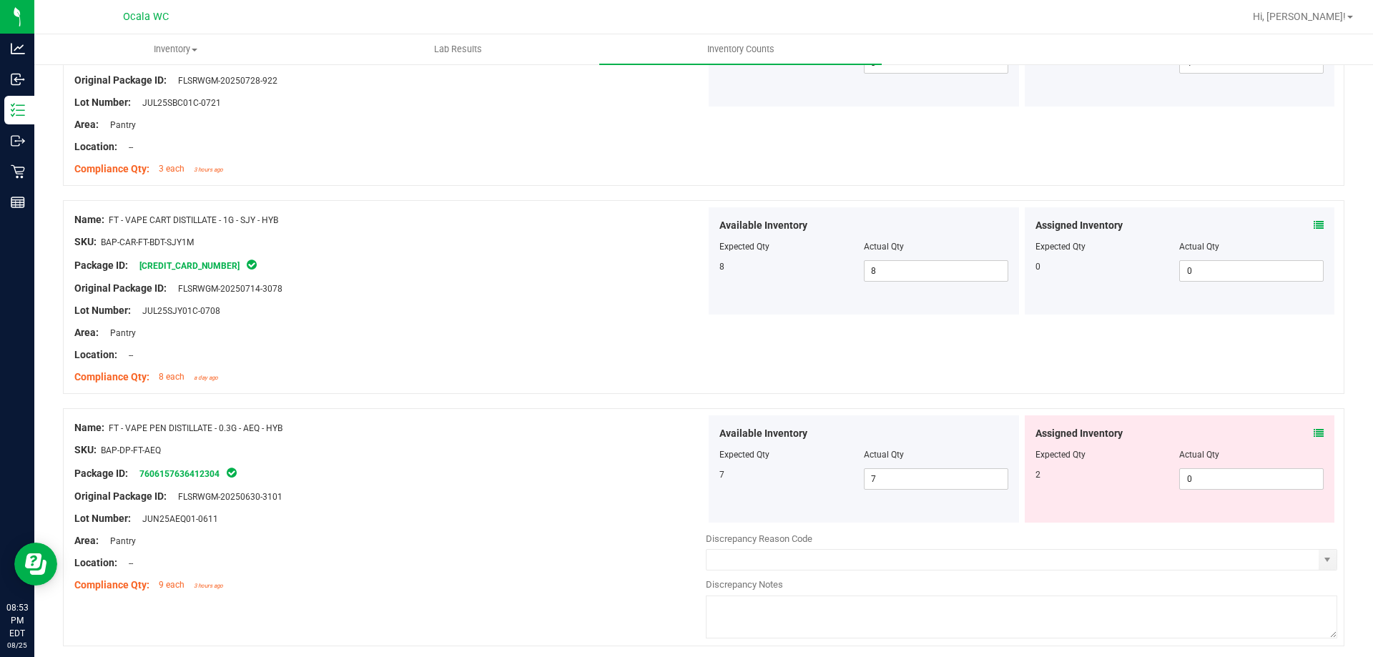
click at [1314, 433] on icon at bounding box center [1319, 433] width 10 height 10
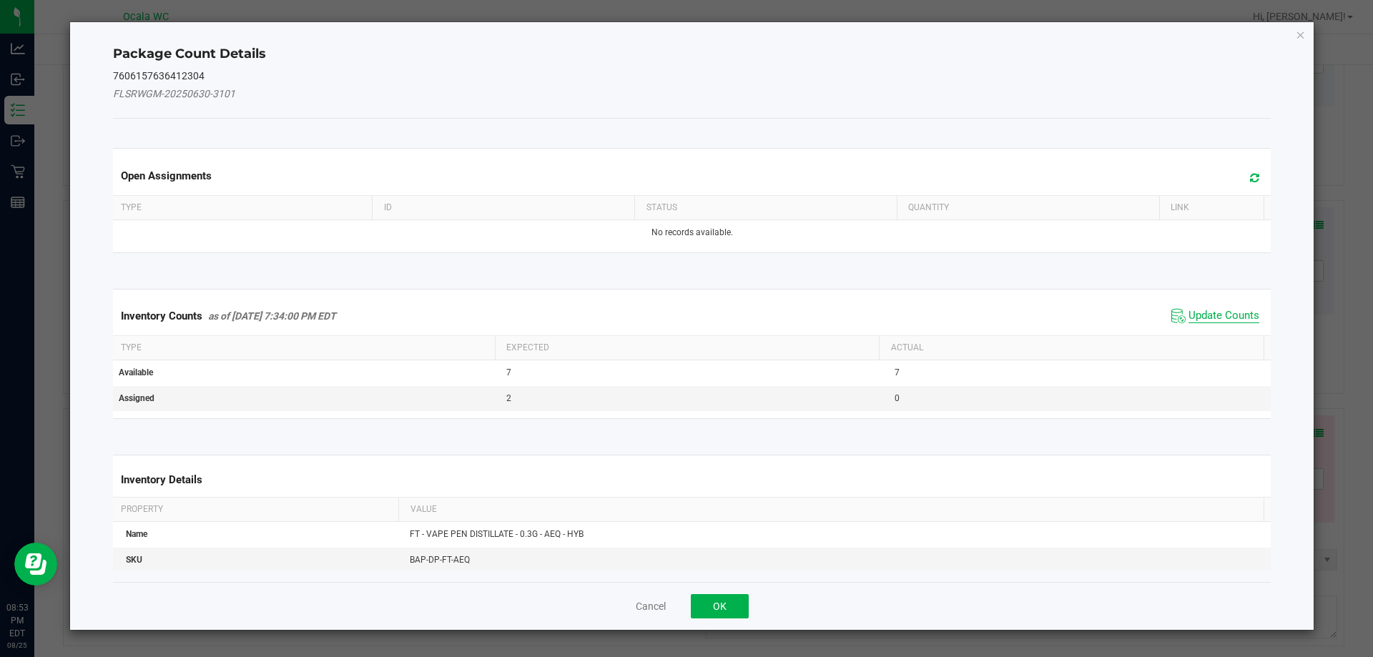
click at [1192, 310] on span "Update Counts" at bounding box center [1224, 316] width 71 height 14
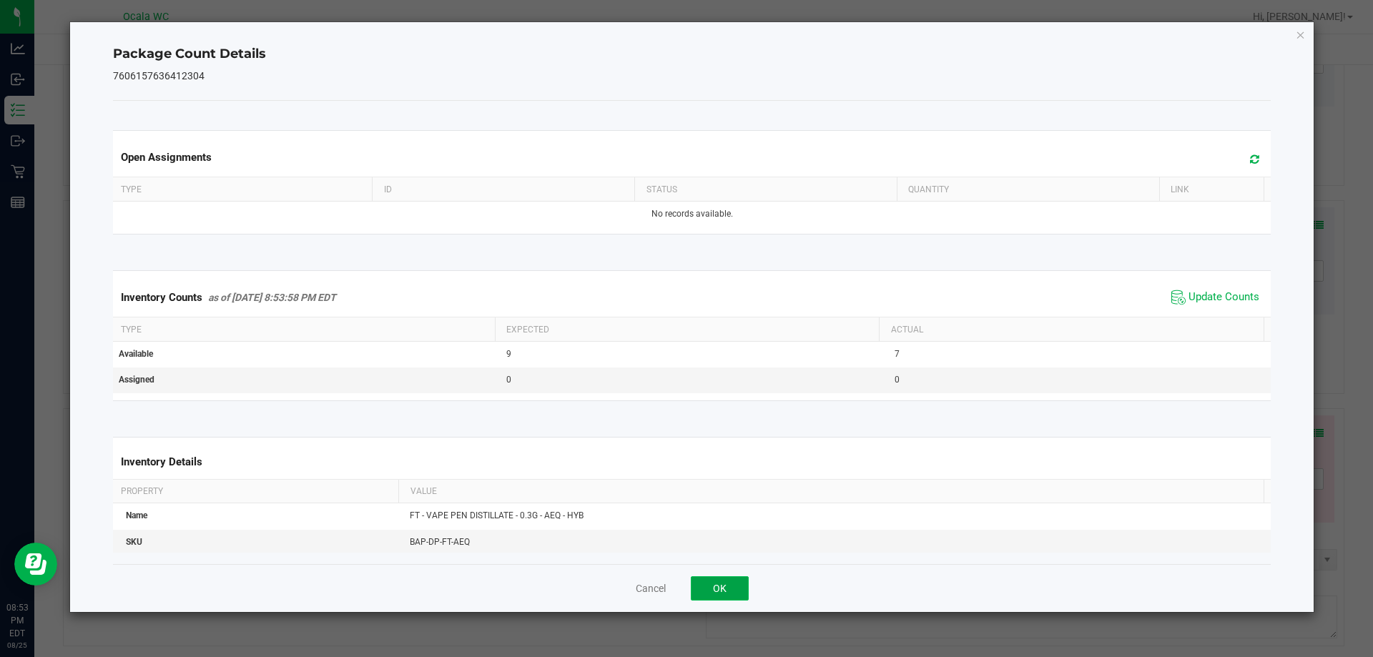
click at [721, 576] on button "OK" at bounding box center [720, 588] width 58 height 24
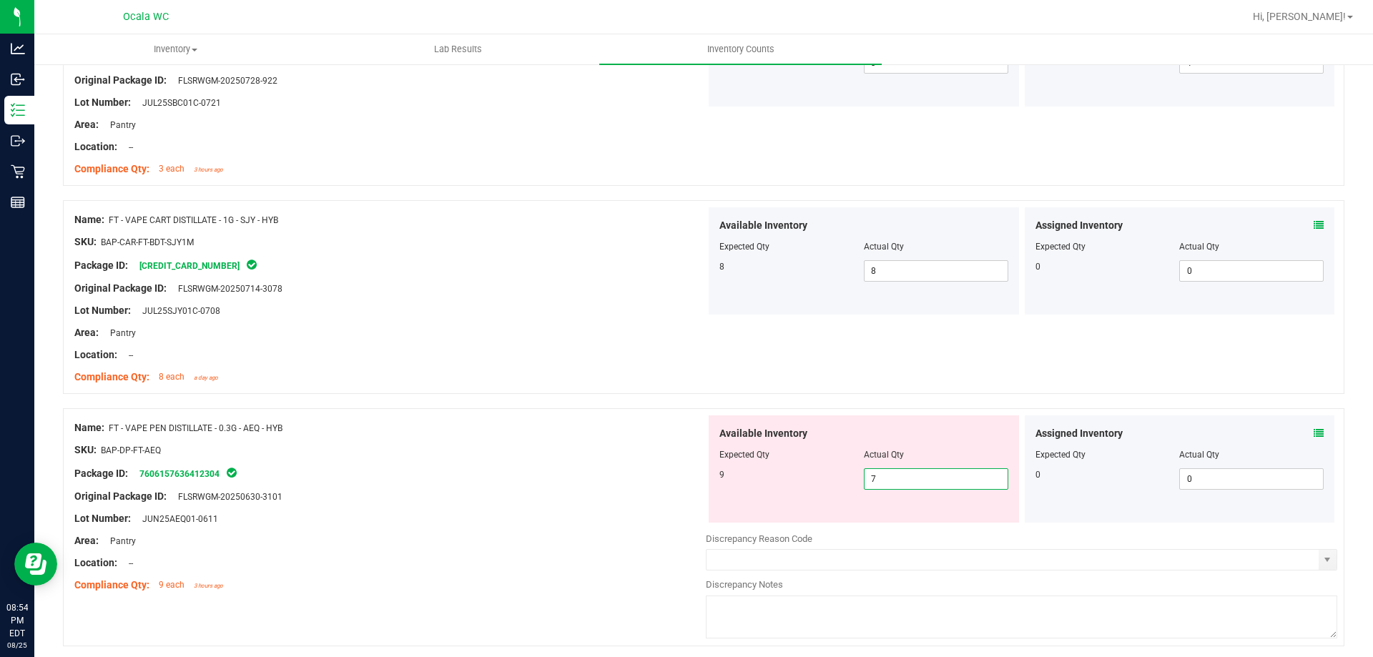
drag, startPoint x: 880, startPoint y: 483, endPoint x: 761, endPoint y: 510, distance: 121.8
click at [762, 509] on div "Available Inventory Expected Qty Actual Qty 9 7 7" at bounding box center [864, 469] width 310 height 107
type input "9"
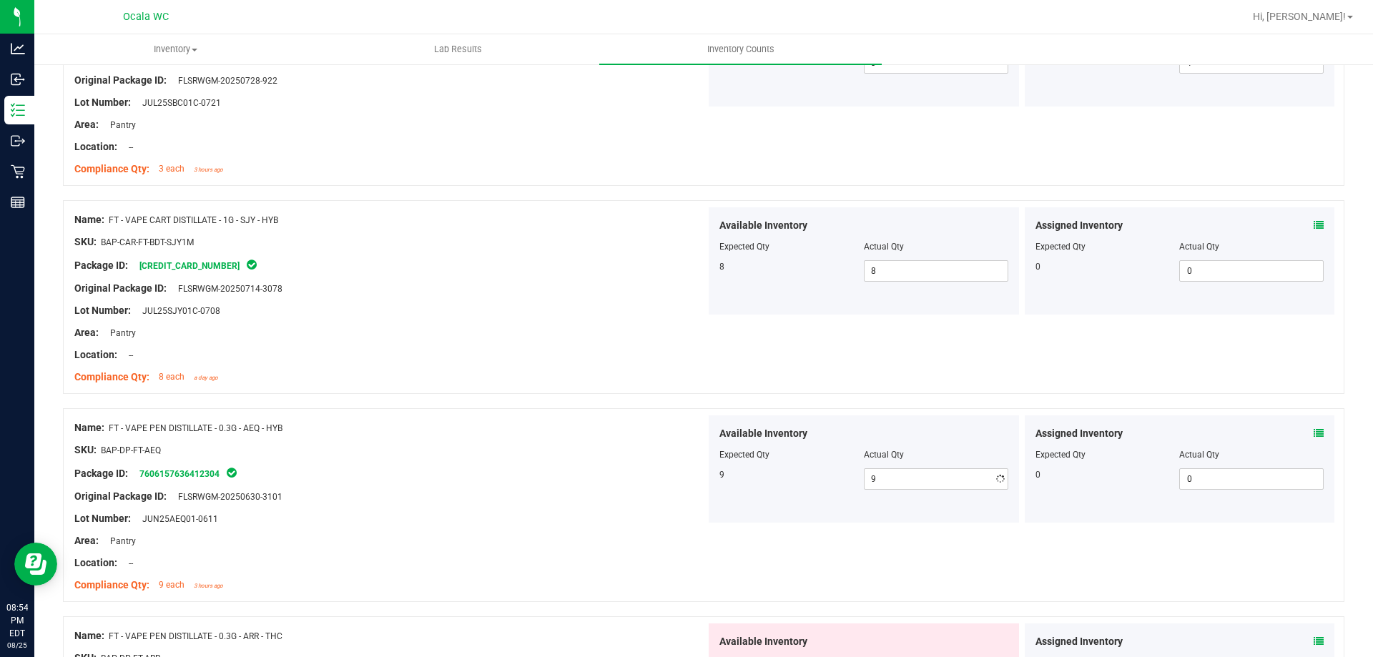
click at [644, 496] on div "Original Package ID: FLSRWGM-20250630-3101" at bounding box center [390, 496] width 632 height 15
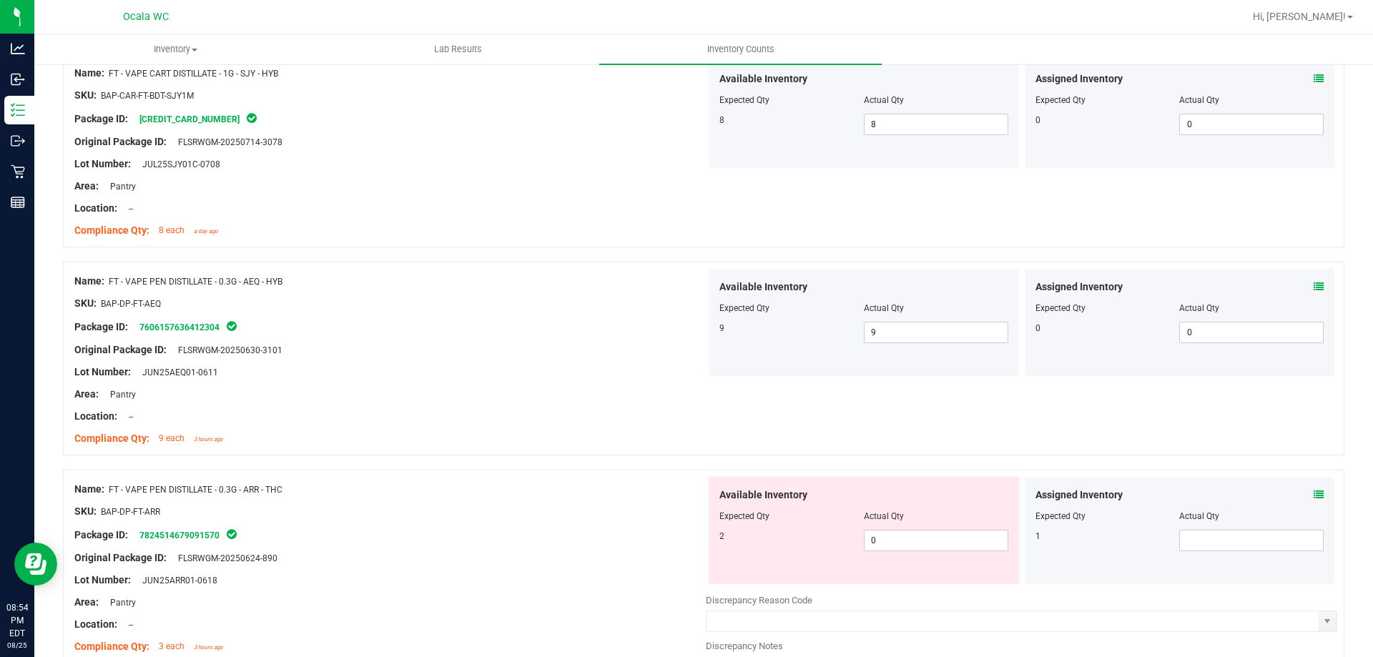
scroll to position [3219, 0]
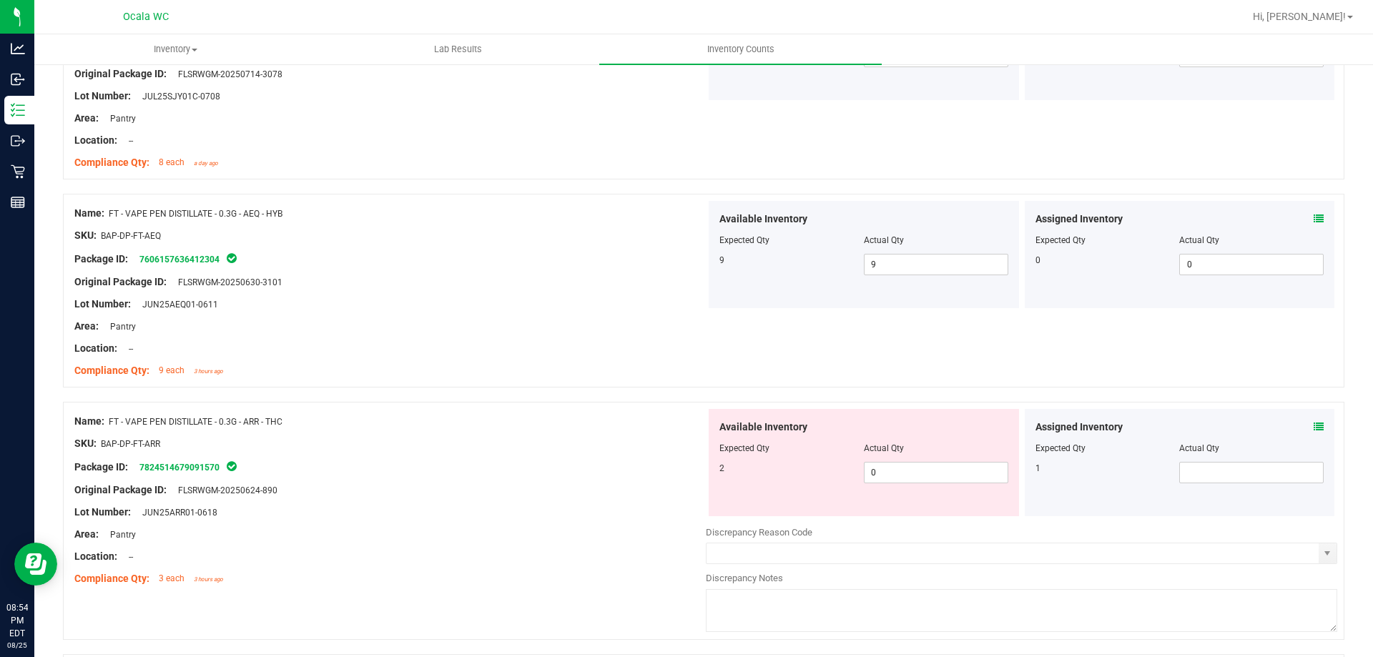
click at [1314, 422] on icon at bounding box center [1319, 427] width 10 height 10
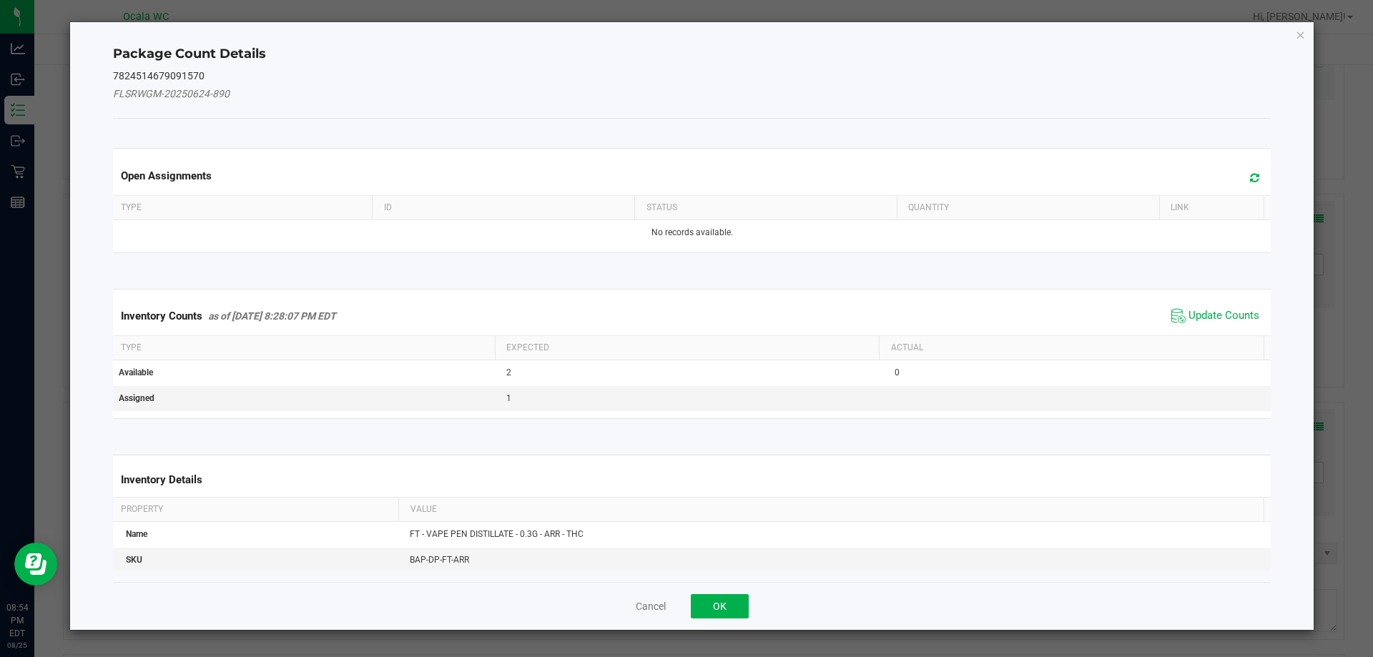
click at [1187, 308] on span "Update Counts" at bounding box center [1215, 315] width 95 height 21
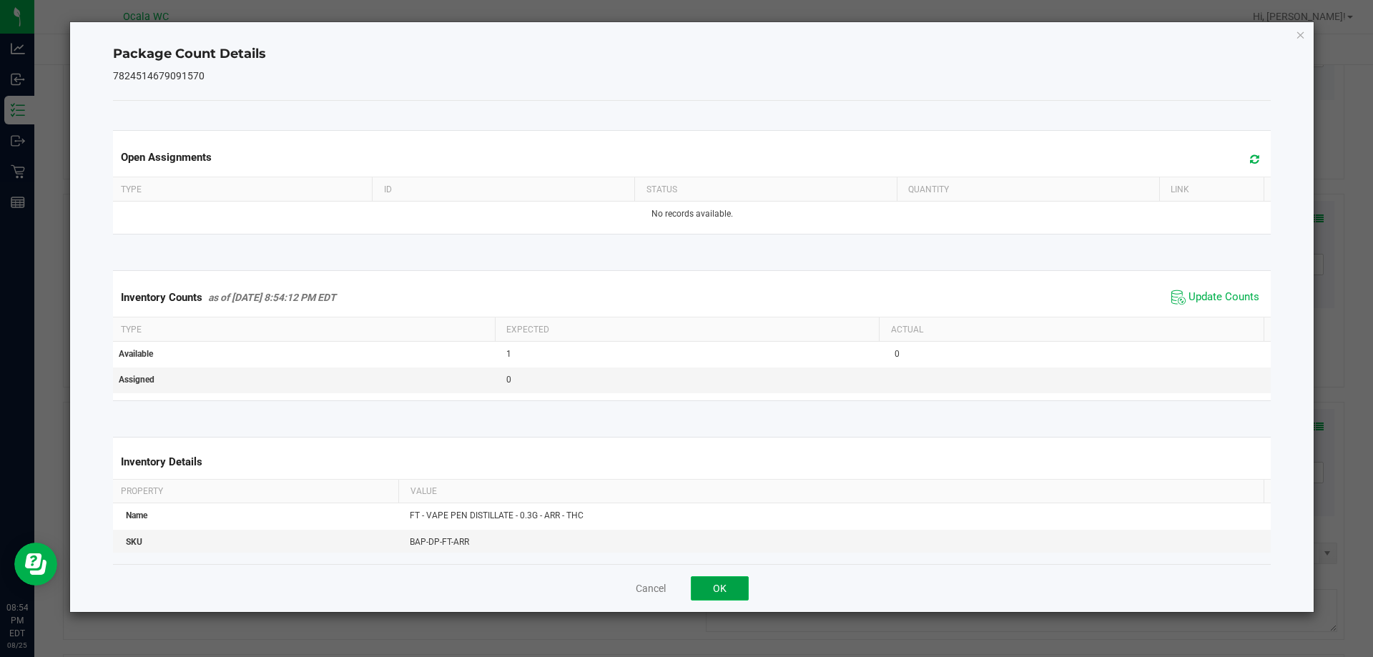
click at [722, 578] on button "OK" at bounding box center [720, 588] width 58 height 24
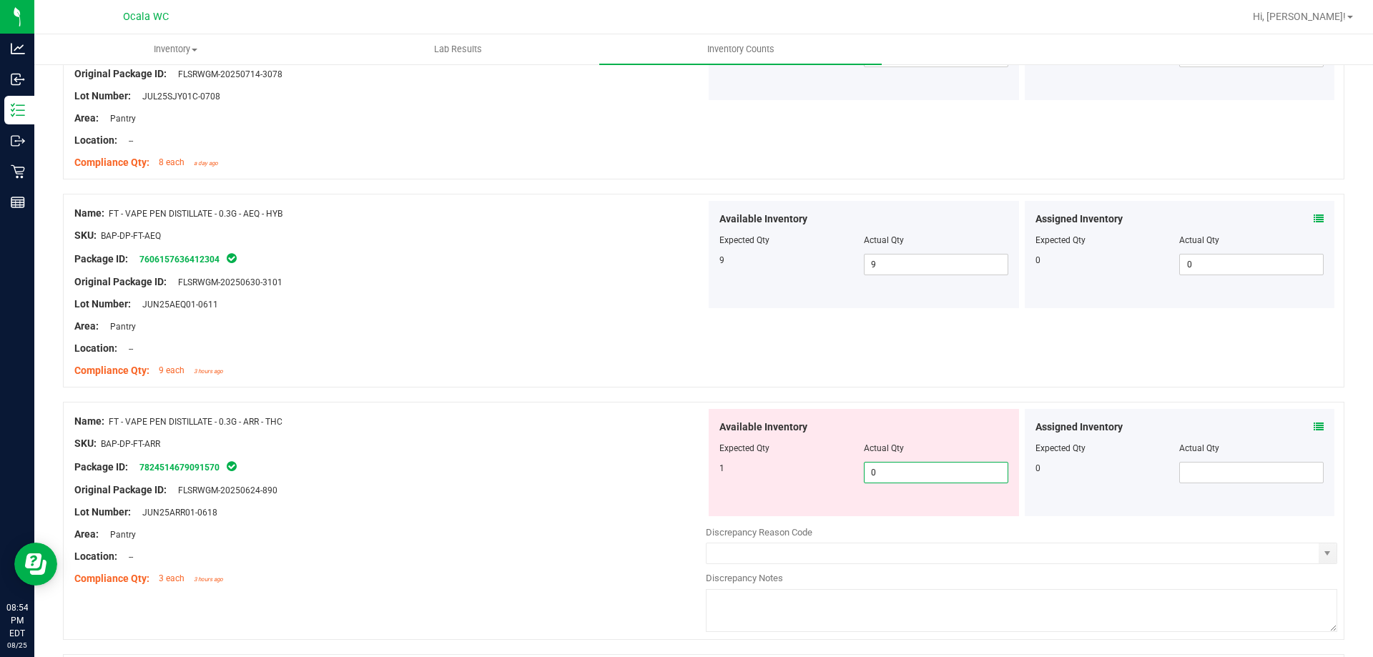
drag, startPoint x: 869, startPoint y: 473, endPoint x: 854, endPoint y: 480, distance: 16.3
click at [864, 479] on span "0 0" at bounding box center [936, 472] width 144 height 21
type input "1"
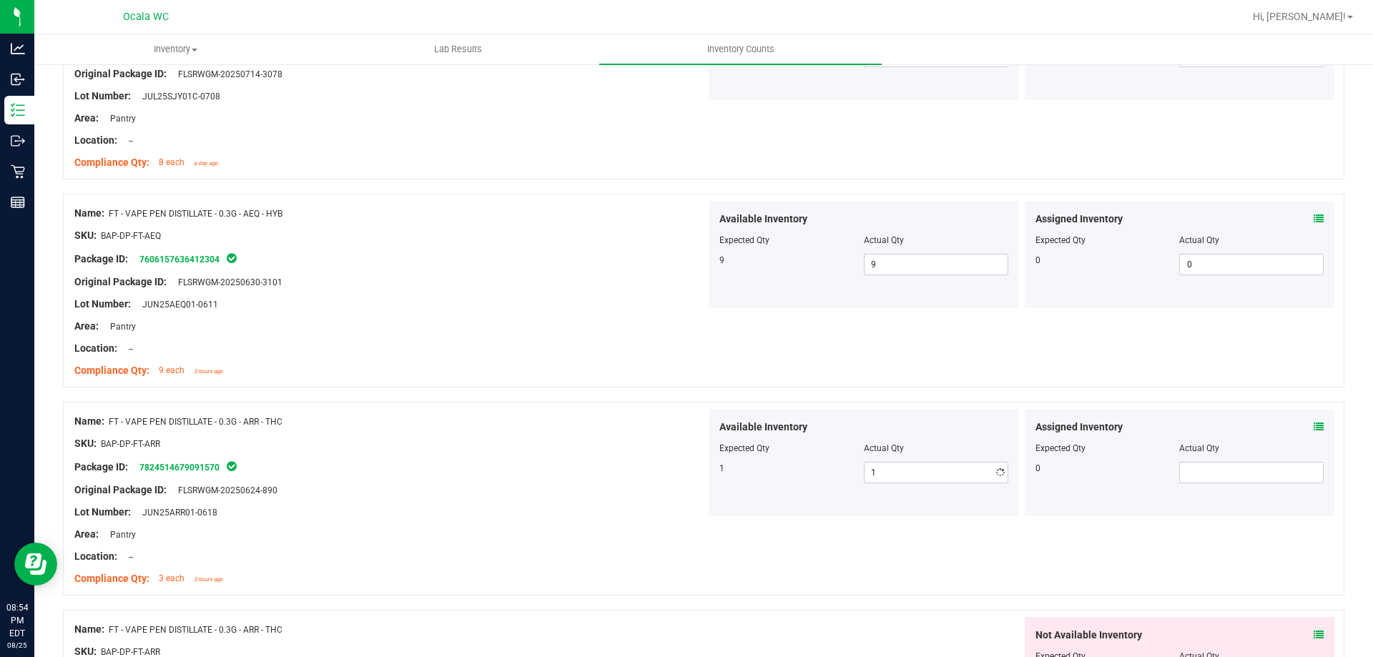
click at [597, 488] on div "Original Package ID: FLSRWGM-20250624-890" at bounding box center [390, 490] width 632 height 15
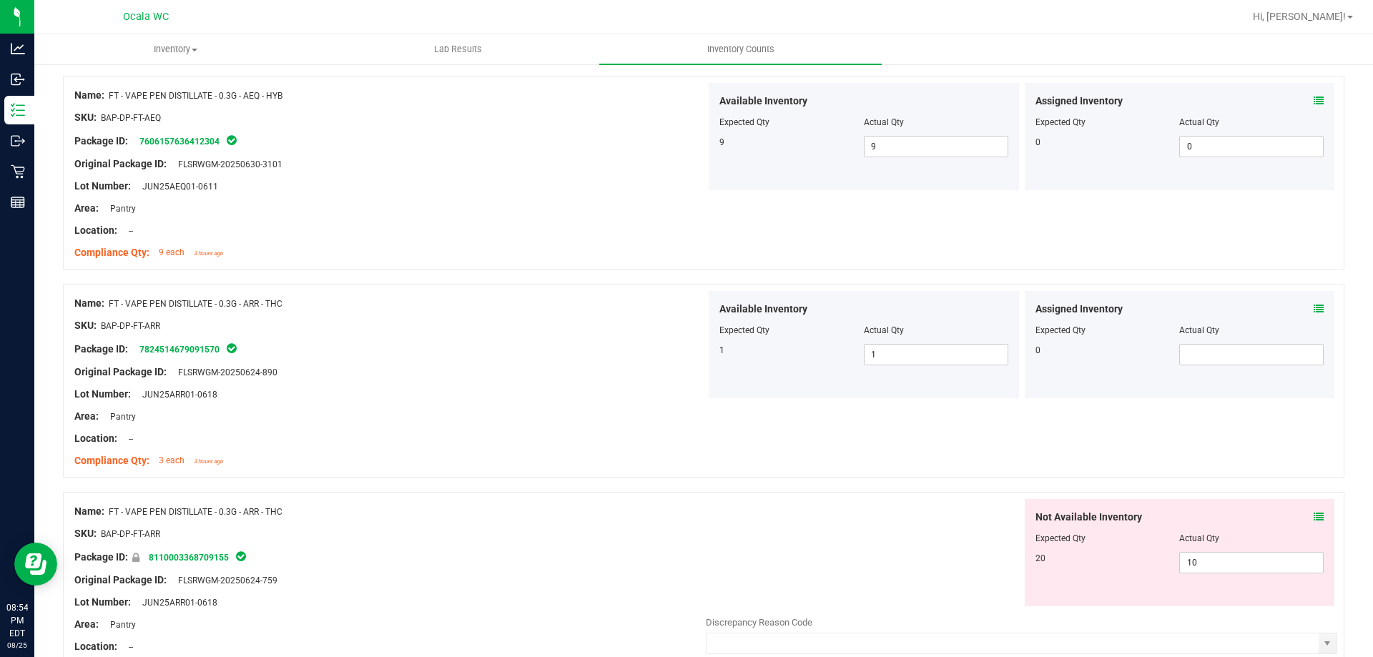
scroll to position [3362, 0]
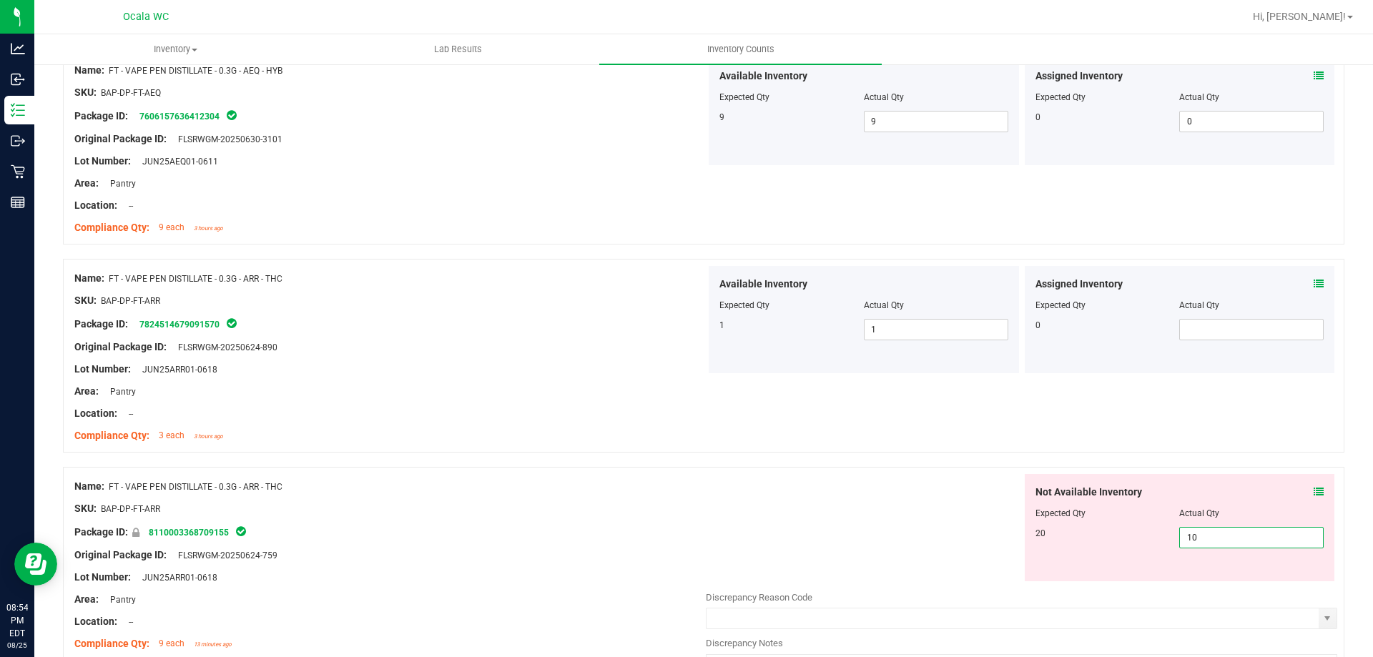
drag, startPoint x: 1192, startPoint y: 537, endPoint x: 1132, endPoint y: 540, distance: 60.1
click at [1132, 540] on div "20 10 10" at bounding box center [1180, 537] width 289 height 21
drag, startPoint x: 870, startPoint y: 328, endPoint x: 790, endPoint y: 357, distance: 85.1
click at [790, 357] on div "Available Inventory Expected Qty Actual Qty 1 1 1" at bounding box center [864, 319] width 310 height 107
type input "0"
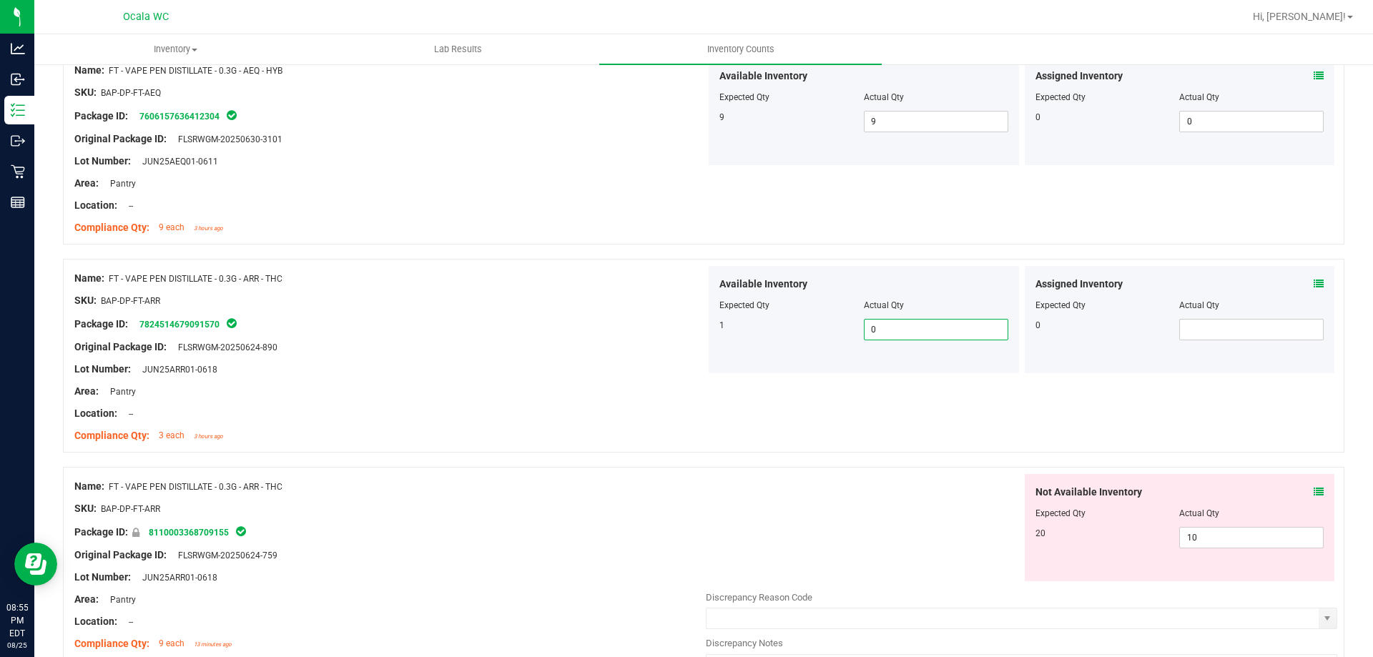
type input "0"
click at [733, 363] on div "Available Inventory Expected Qty Actual Qty 1 0 0" at bounding box center [864, 319] width 310 height 107
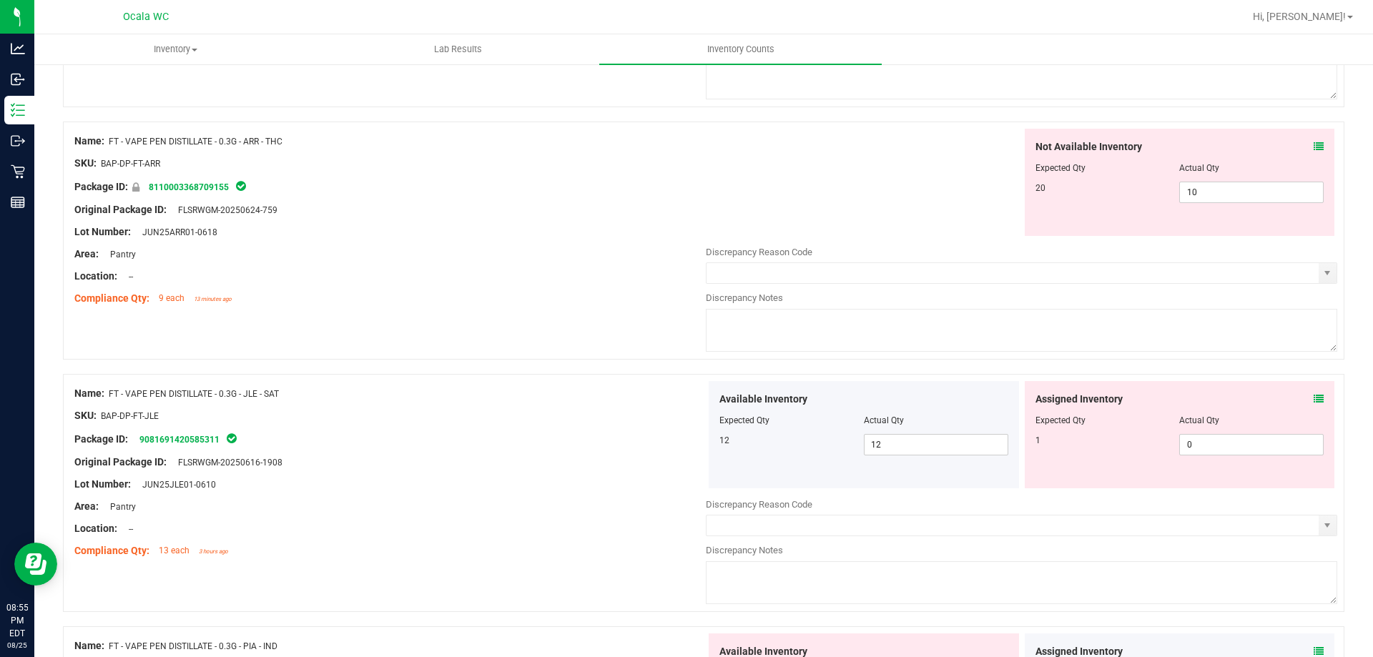
scroll to position [3791, 0]
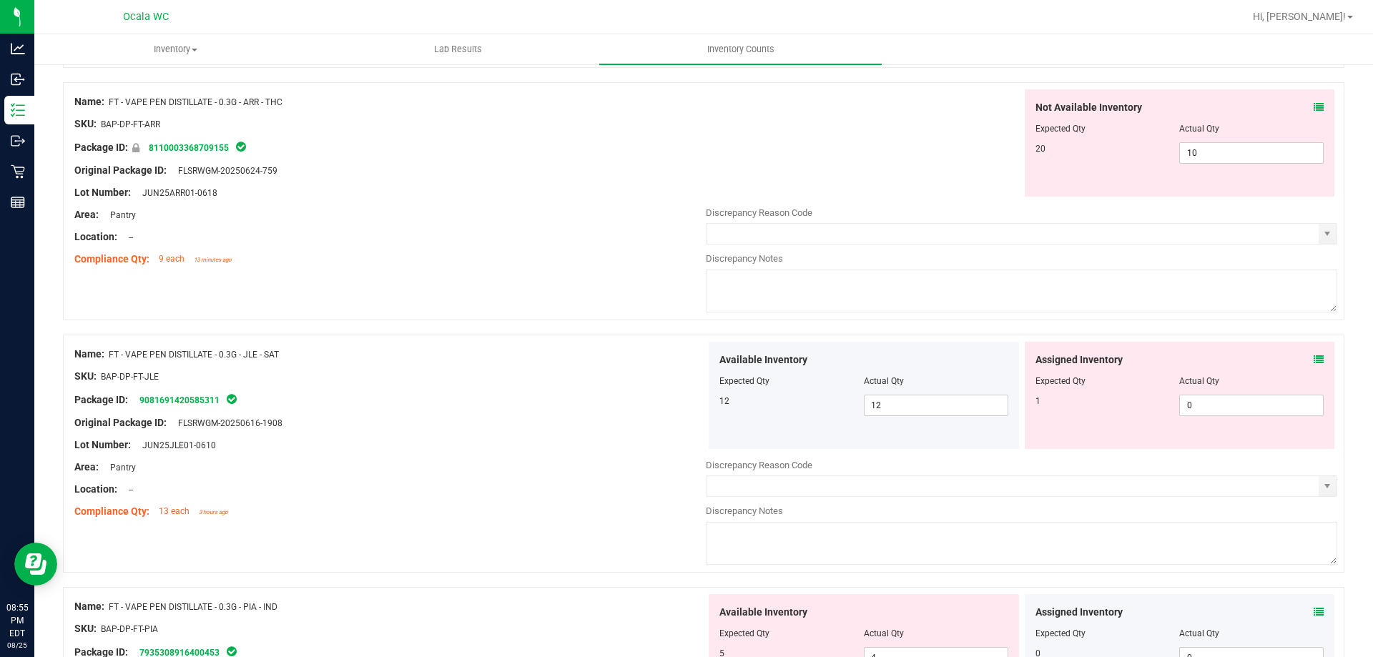
click at [1314, 358] on icon at bounding box center [1319, 360] width 10 height 10
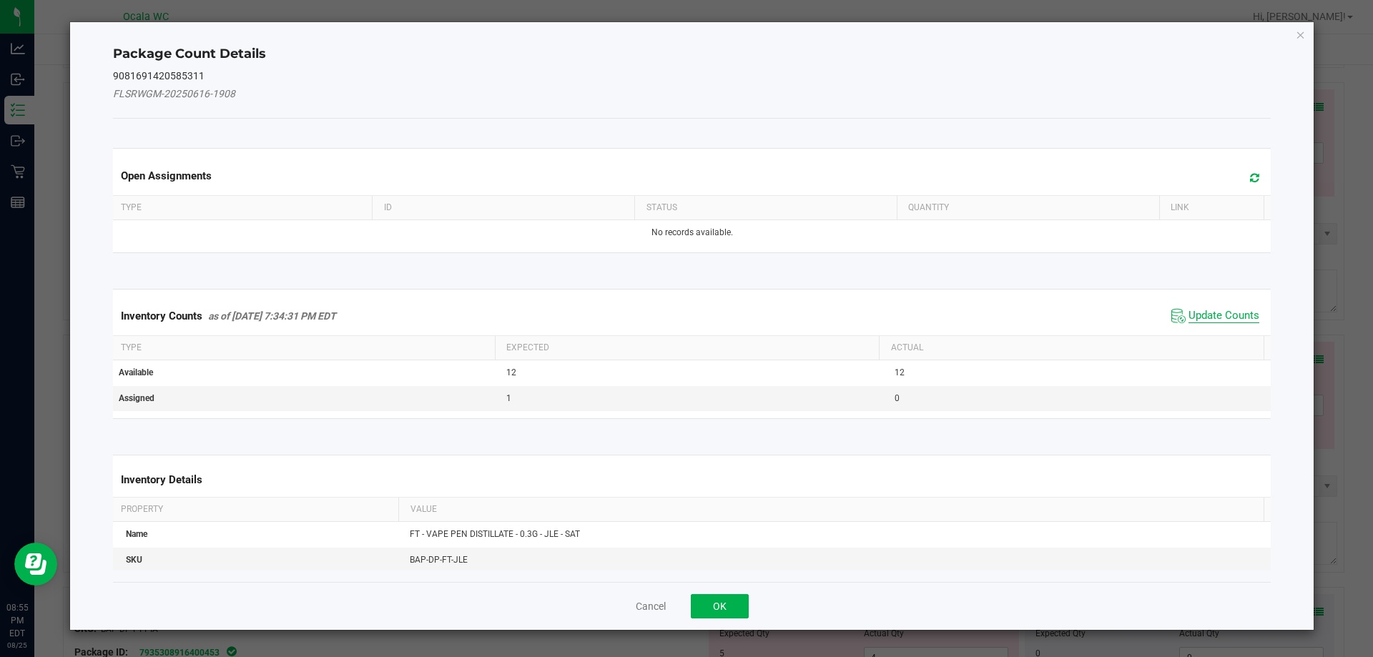
click at [1209, 318] on span "Update Counts" at bounding box center [1224, 316] width 71 height 14
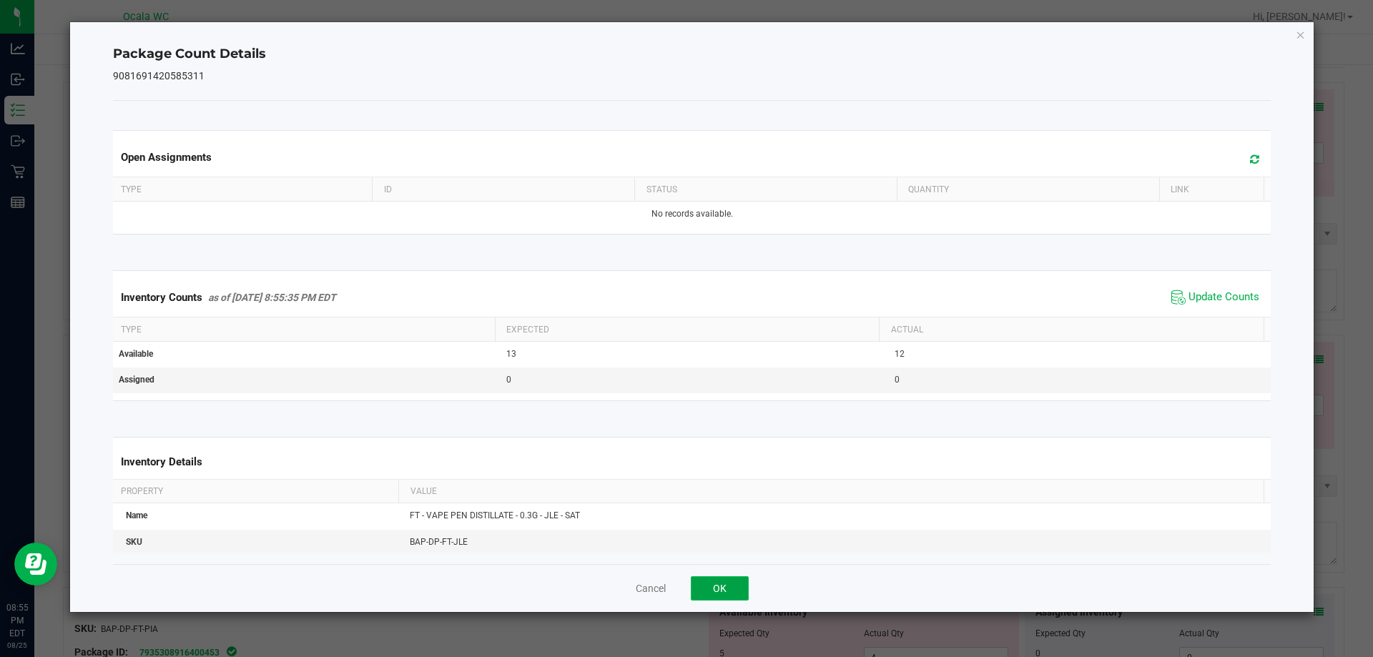
click at [721, 578] on button "OK" at bounding box center [720, 588] width 58 height 24
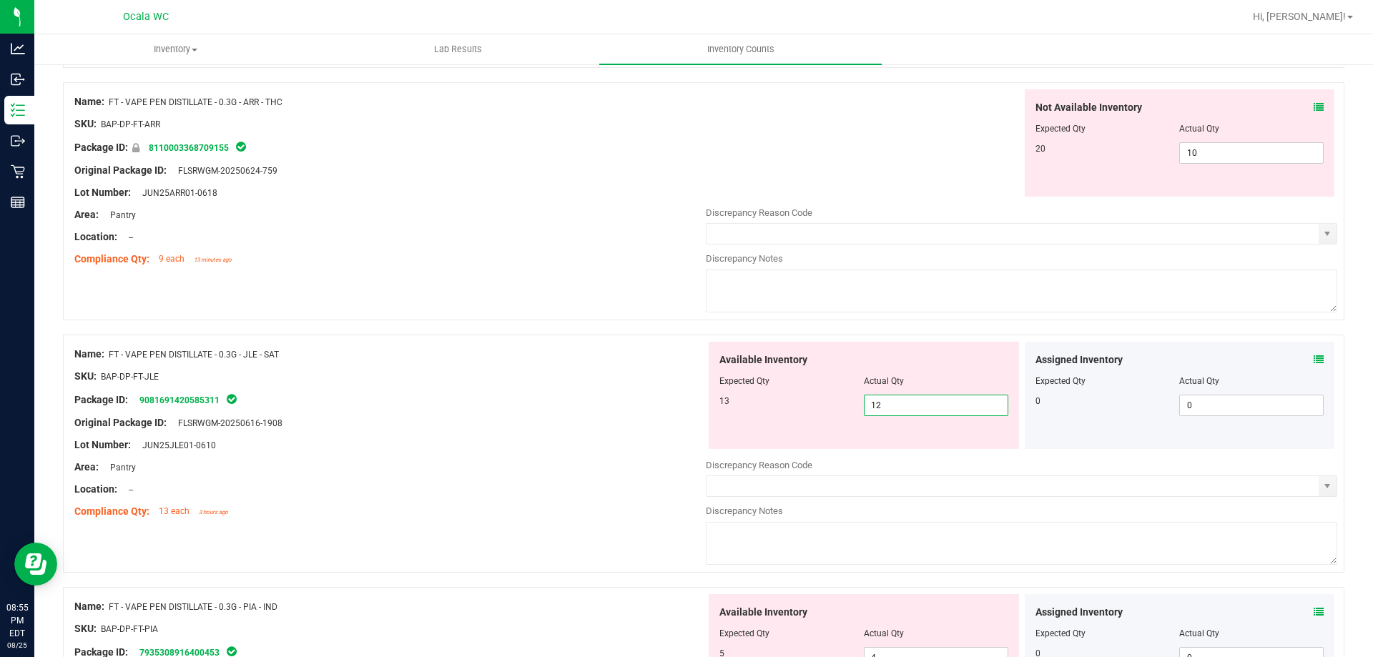
drag, startPoint x: 892, startPoint y: 410, endPoint x: 805, endPoint y: 427, distance: 88.2
click at [805, 427] on div "Available Inventory Expected Qty Actual Qty 13 12 12" at bounding box center [864, 395] width 310 height 107
type input "13"
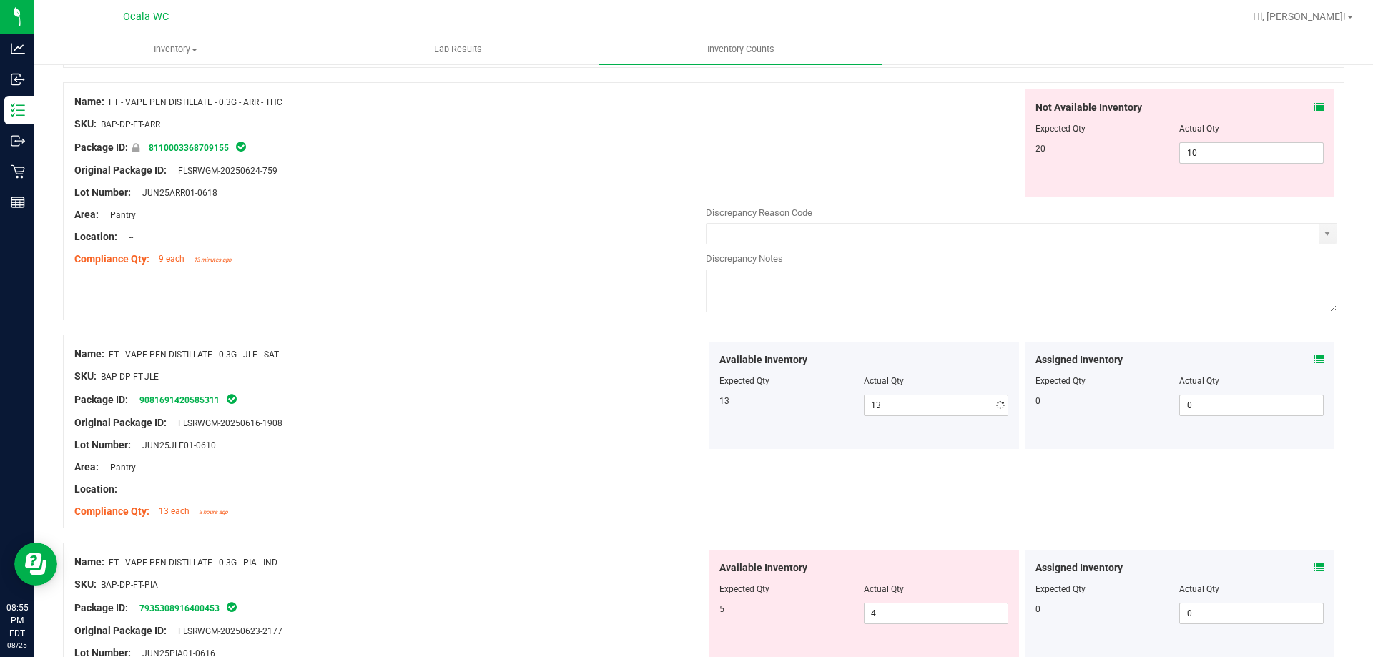
click at [665, 476] on div at bounding box center [390, 478] width 632 height 7
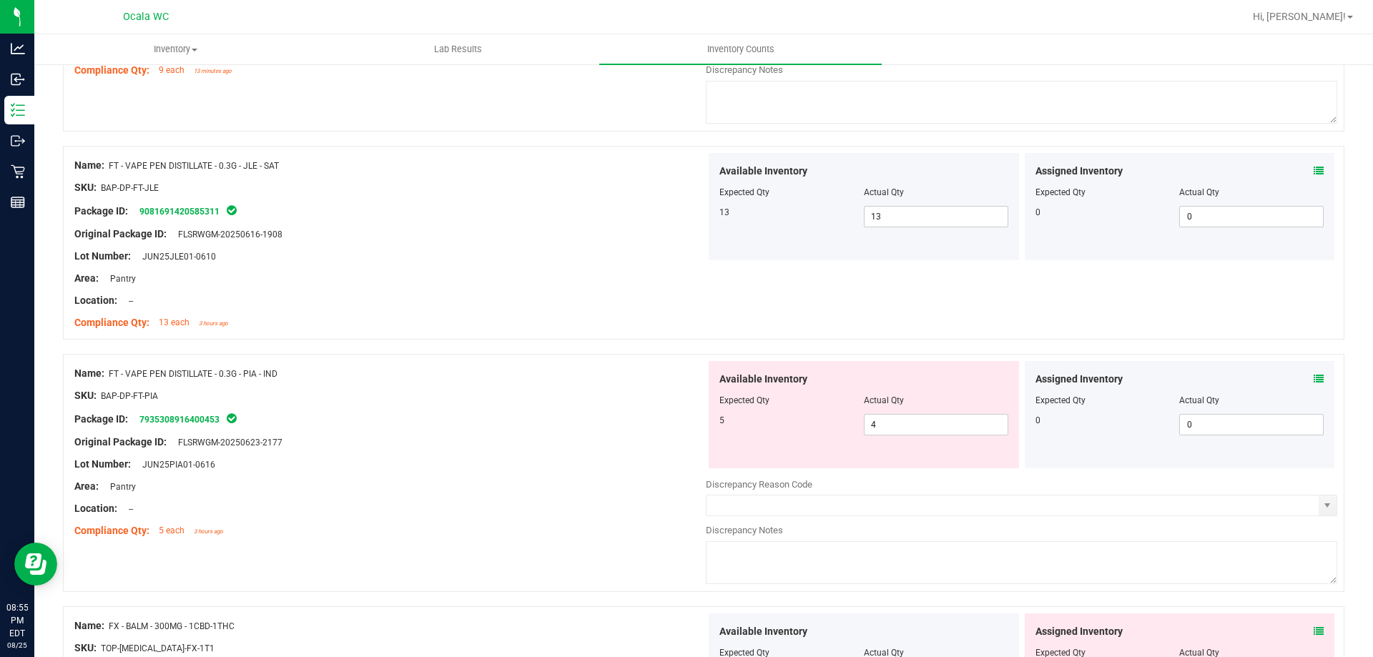
scroll to position [4005, 0]
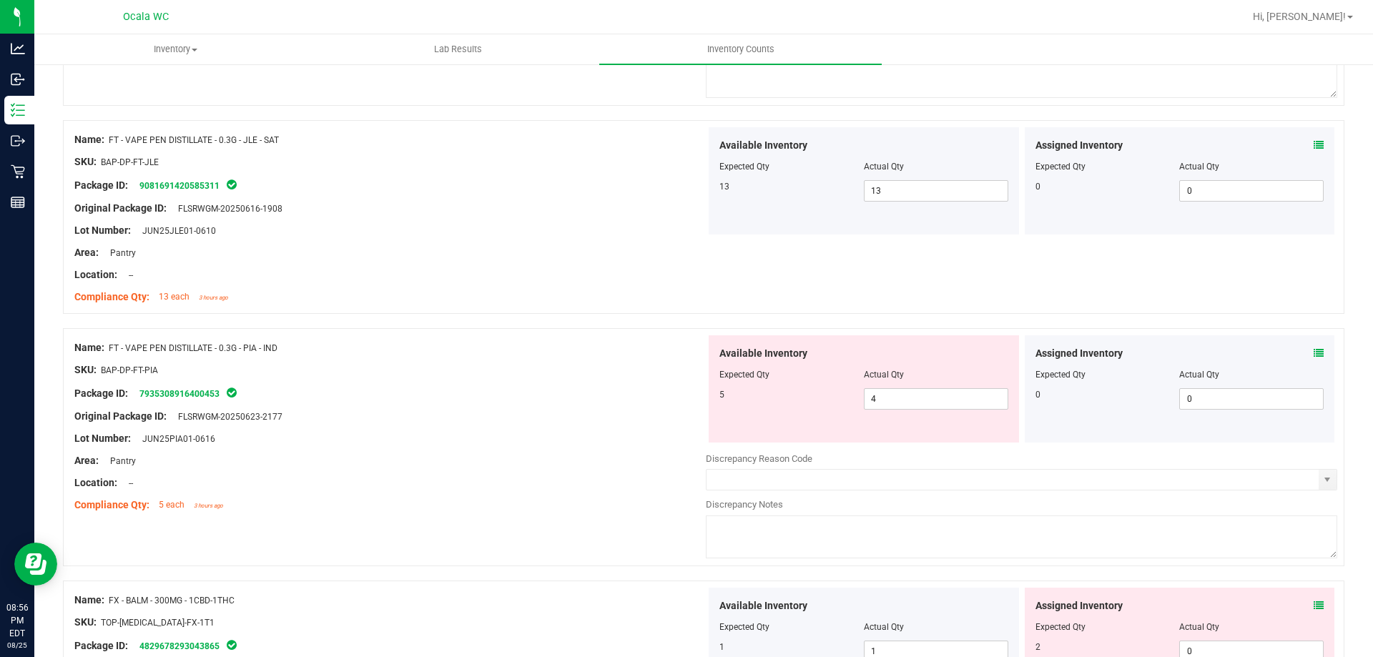
click at [1314, 357] on icon at bounding box center [1319, 353] width 10 height 10
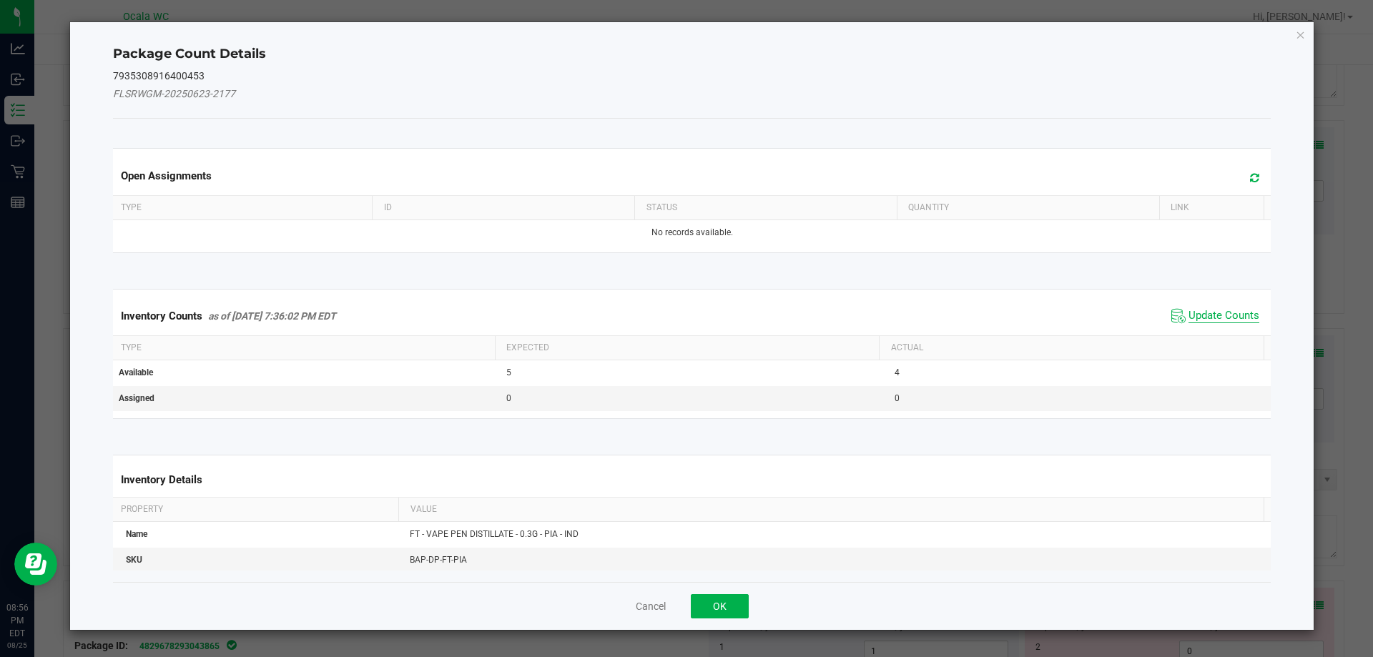
click at [1217, 319] on span "Update Counts" at bounding box center [1224, 316] width 71 height 14
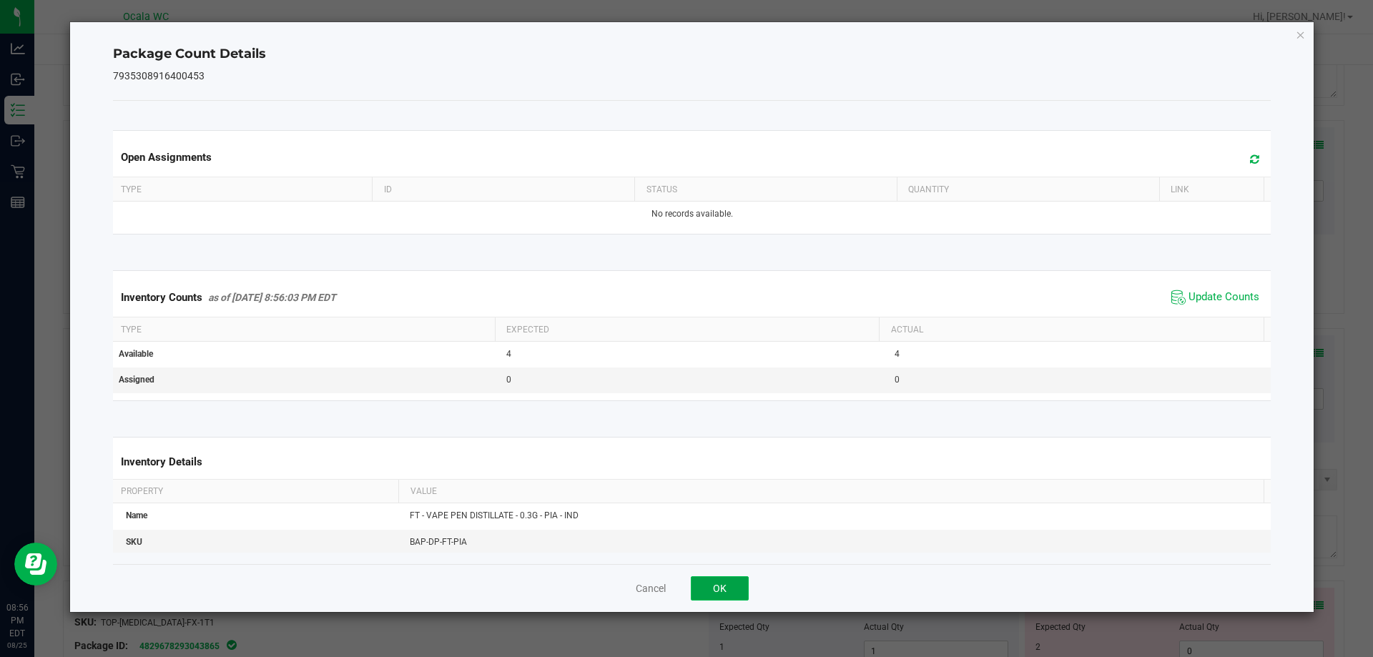
click at [712, 586] on button "OK" at bounding box center [720, 588] width 58 height 24
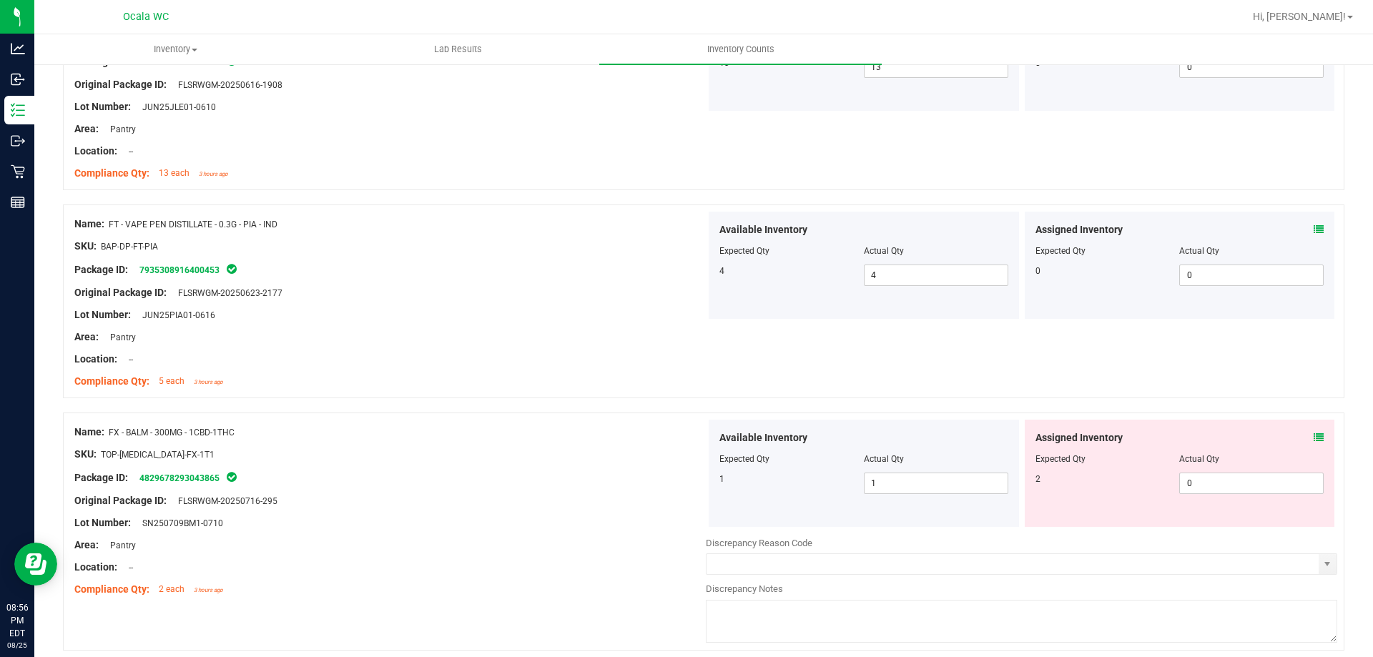
scroll to position [4148, 0]
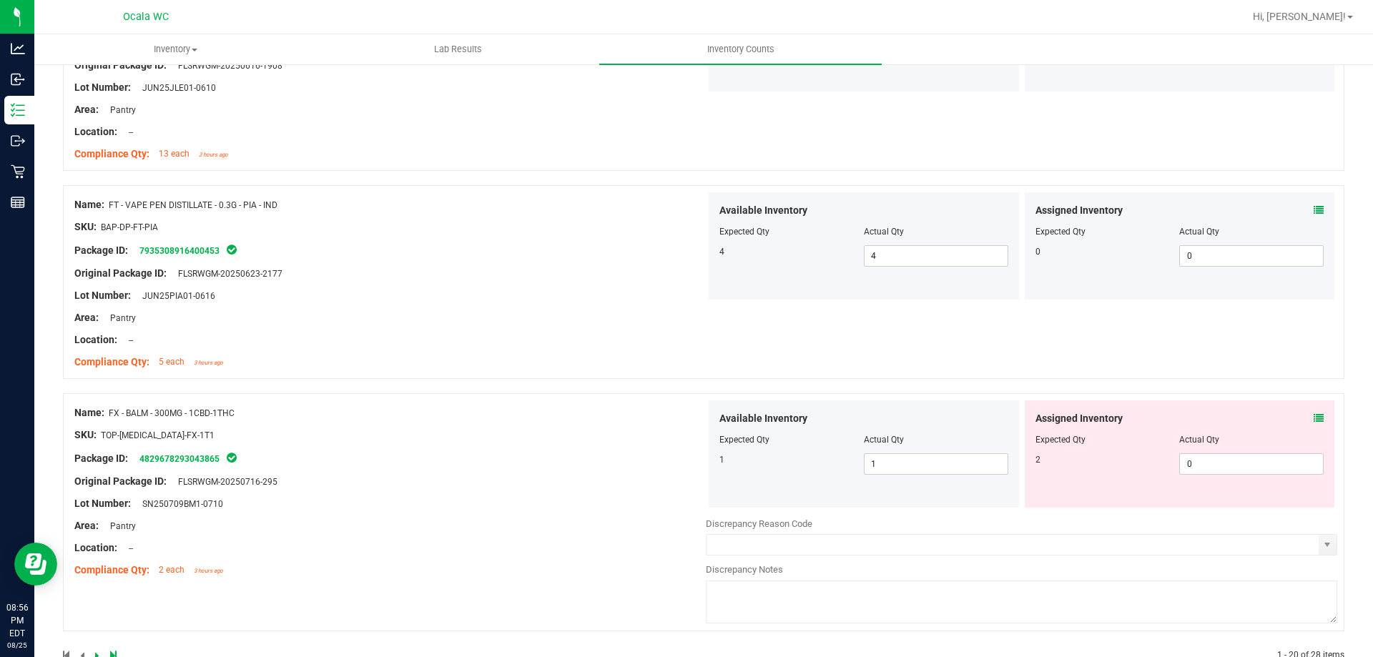
click at [1314, 418] on icon at bounding box center [1319, 418] width 10 height 10
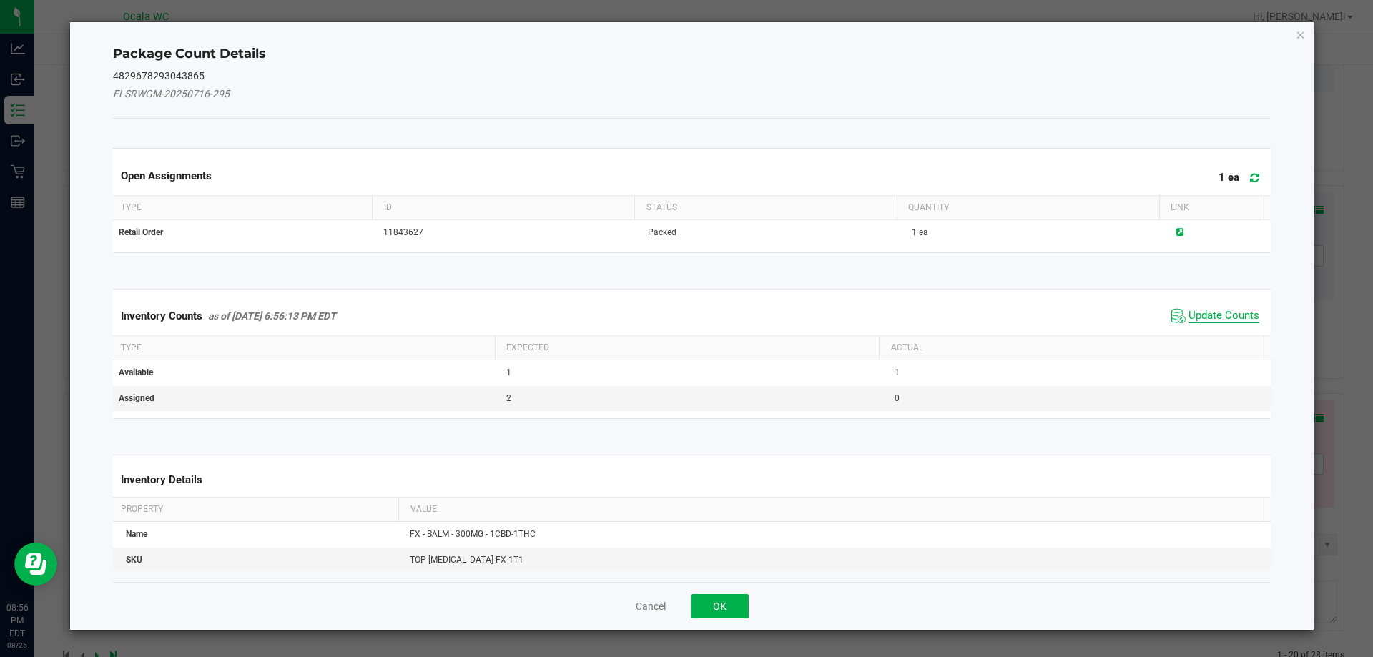
click at [1205, 318] on span "Update Counts" at bounding box center [1224, 316] width 71 height 14
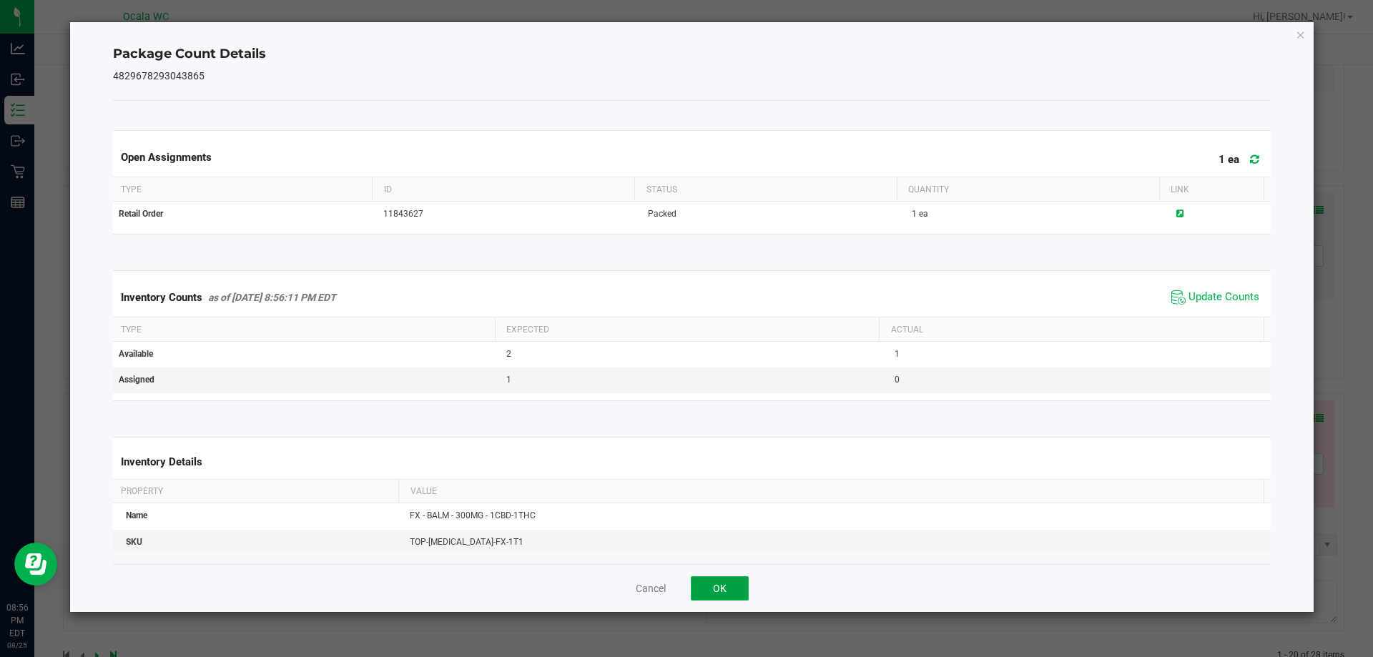
click at [725, 584] on button "OK" at bounding box center [720, 588] width 58 height 24
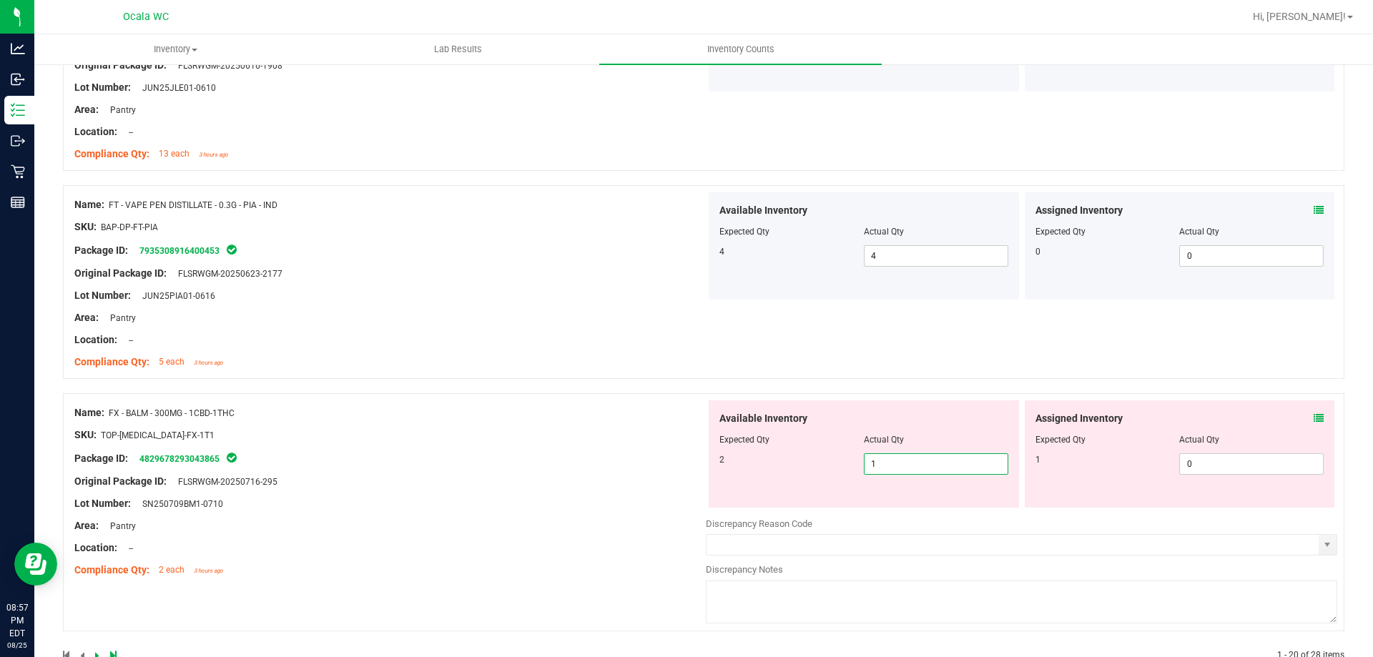
drag, startPoint x: 878, startPoint y: 472, endPoint x: 810, endPoint y: 474, distance: 67.3
click at [810, 474] on div "2 1 1" at bounding box center [864, 463] width 289 height 21
type input "2"
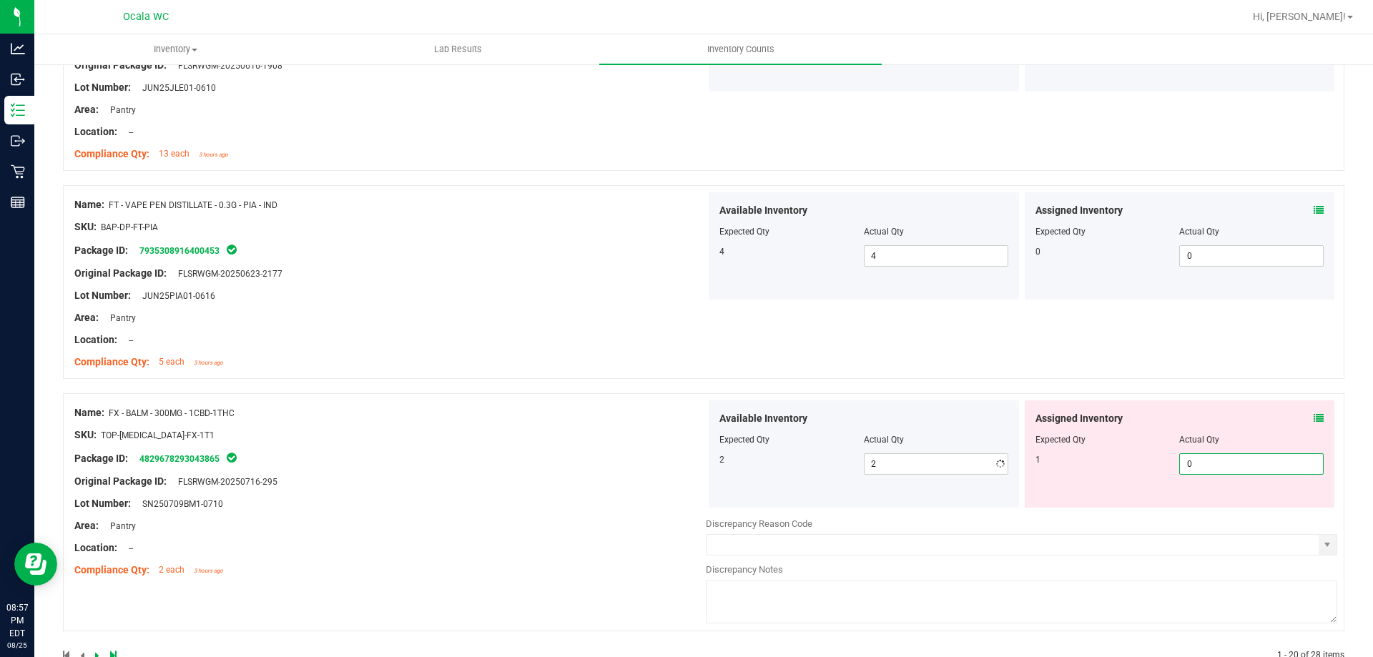
drag, startPoint x: 1194, startPoint y: 462, endPoint x: 1157, endPoint y: 468, distance: 38.5
click at [1157, 468] on div "1 0 0" at bounding box center [1180, 463] width 289 height 21
type input "1"
click at [665, 465] on div "Package ID: 4829678293043865" at bounding box center [390, 458] width 632 height 17
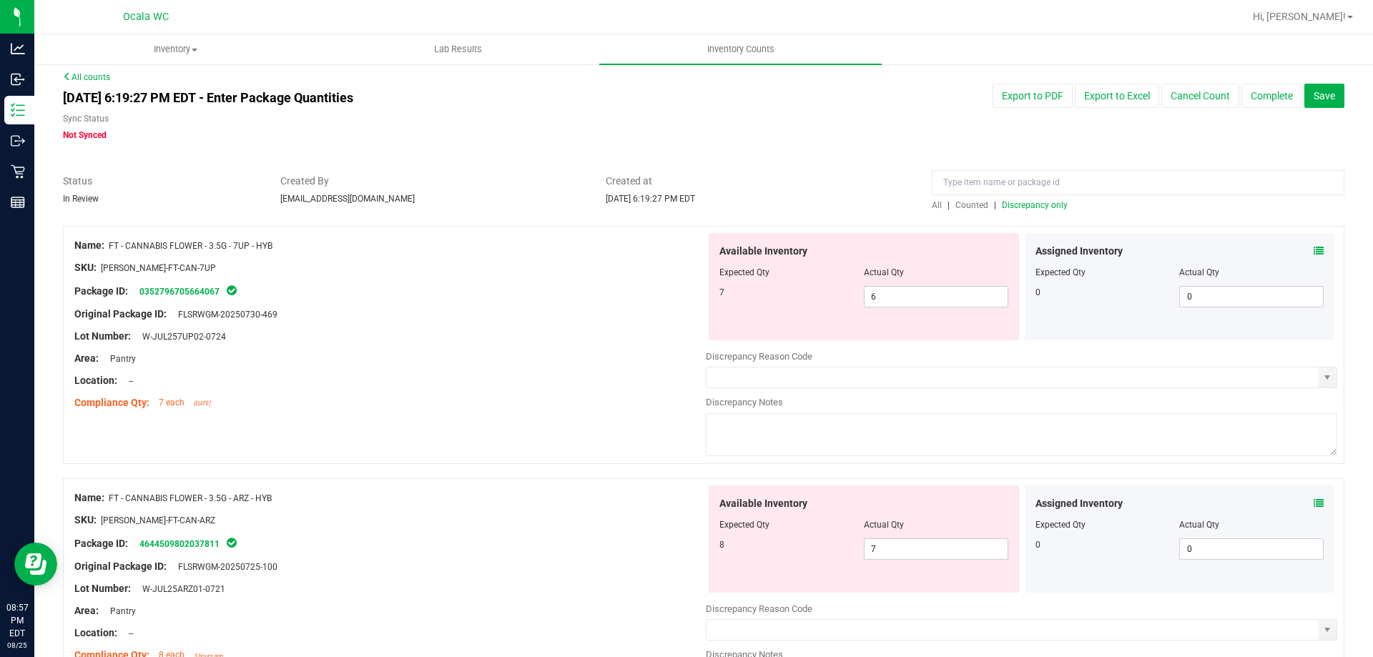
scroll to position [0, 0]
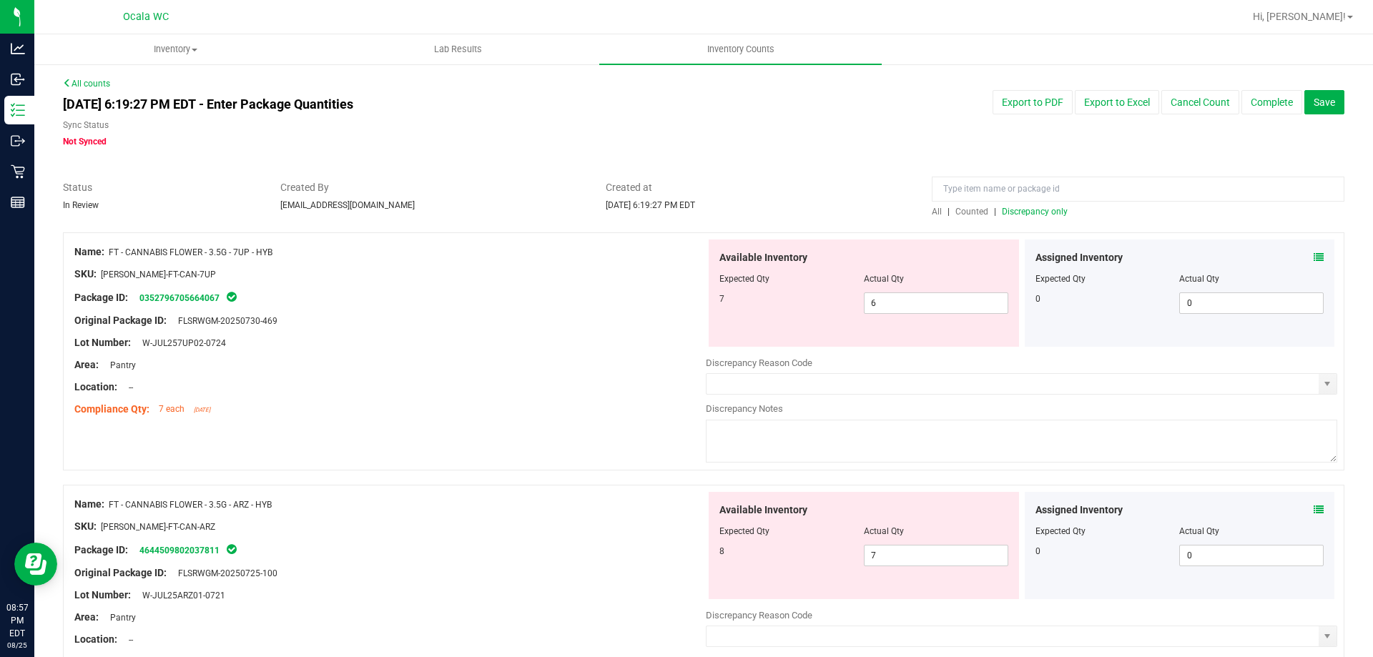
click at [1009, 210] on span "Discrepancy only" at bounding box center [1035, 212] width 66 height 10
click at [1314, 253] on icon at bounding box center [1319, 257] width 10 height 10
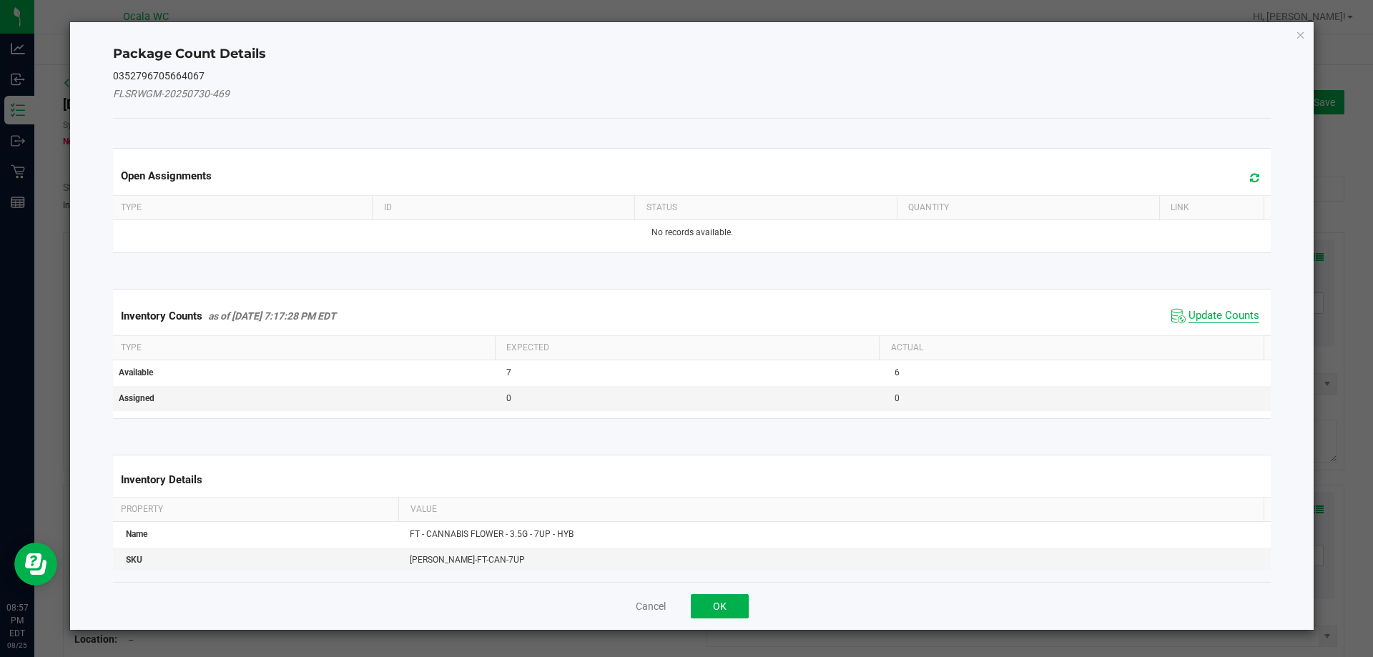
click at [1189, 313] on span "Update Counts" at bounding box center [1224, 316] width 71 height 14
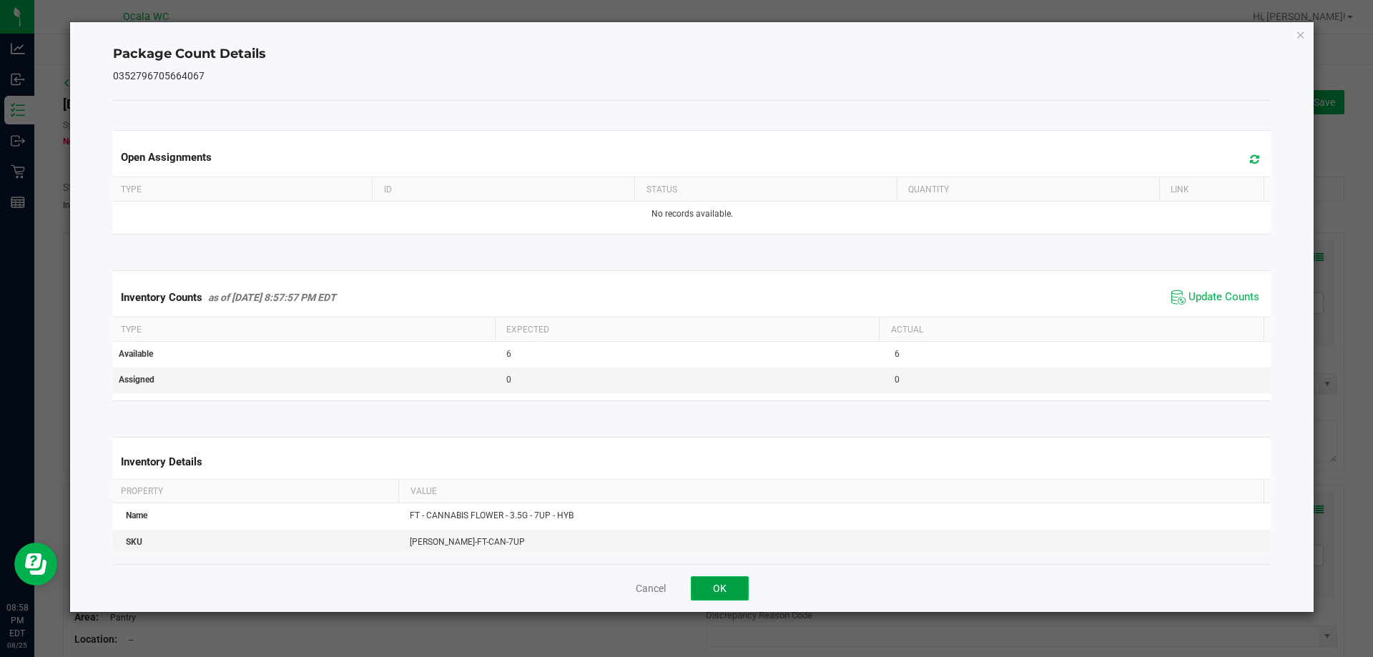
click at [725, 580] on button "OK" at bounding box center [720, 588] width 58 height 24
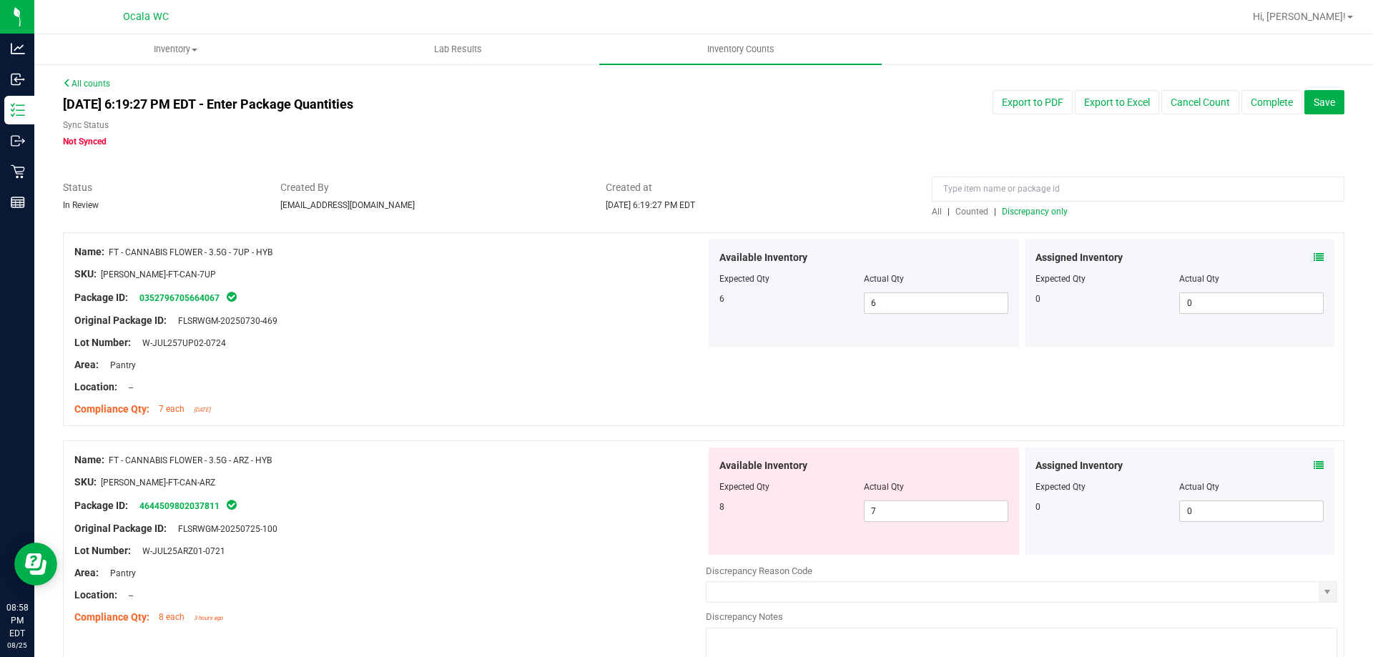
click at [1314, 461] on icon at bounding box center [1319, 466] width 10 height 10
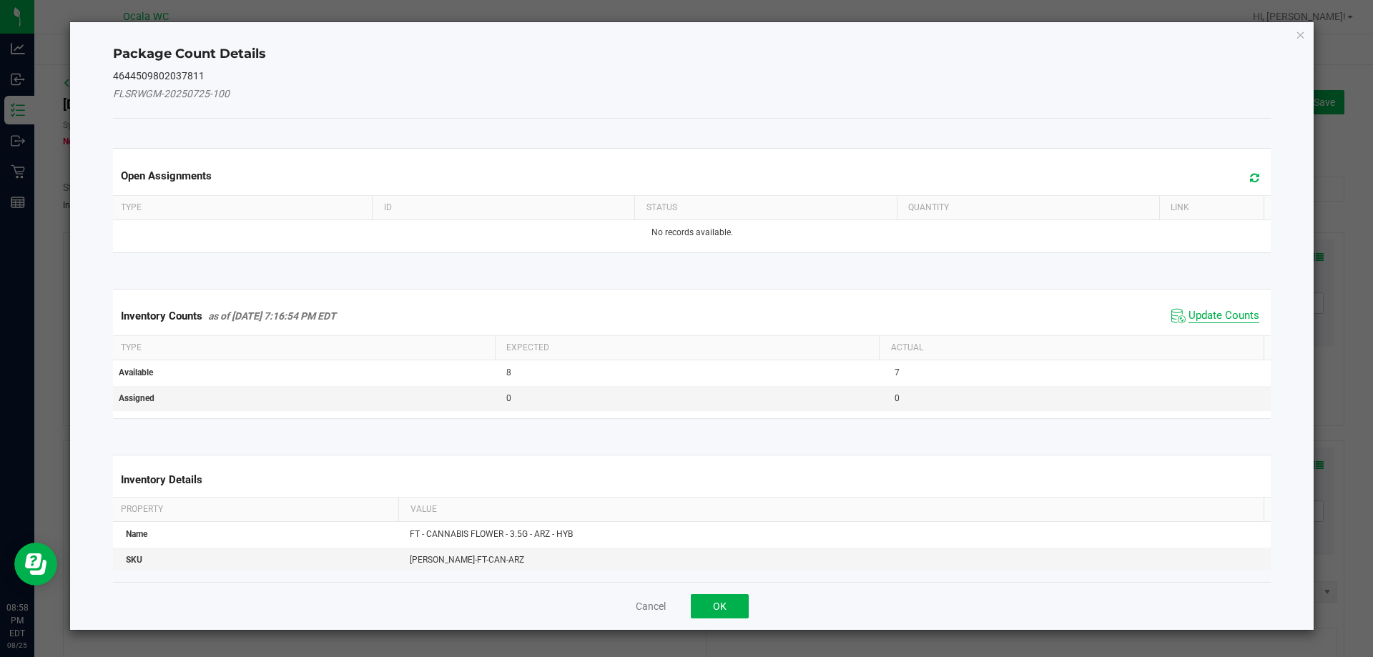
click at [1195, 310] on span "Update Counts" at bounding box center [1224, 316] width 71 height 14
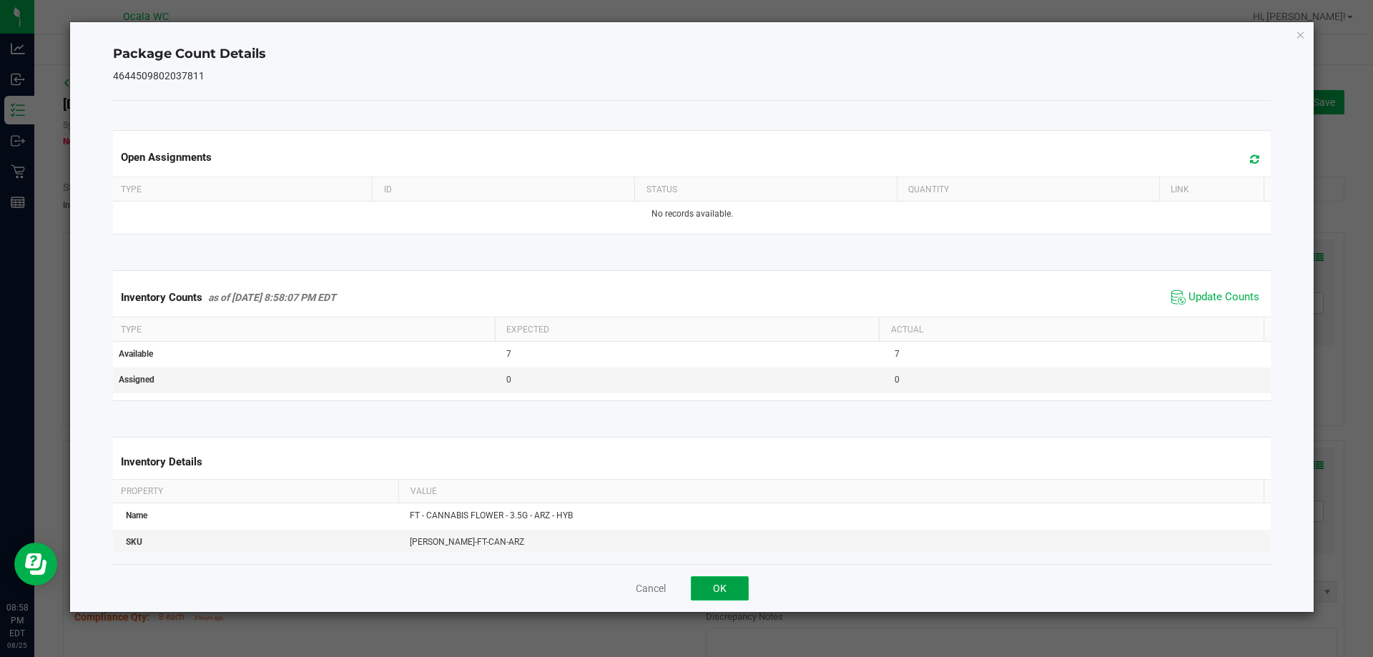
click at [722, 583] on button "OK" at bounding box center [720, 588] width 58 height 24
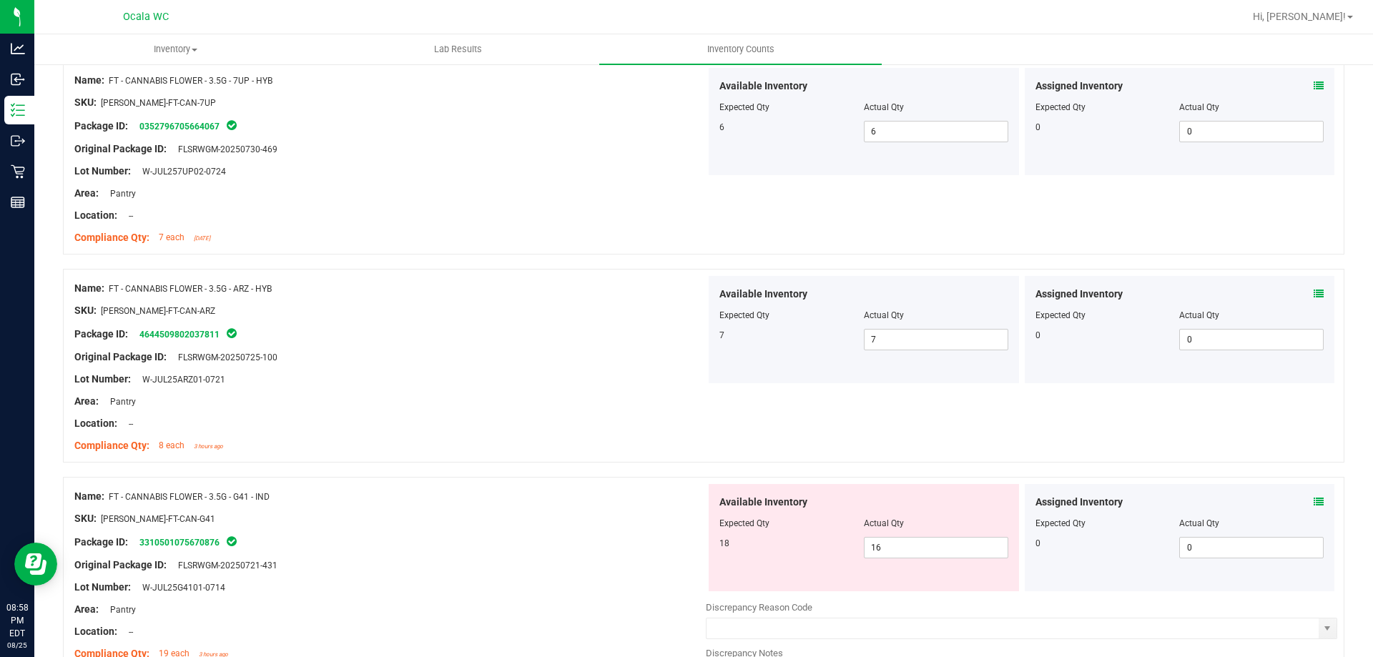
scroll to position [215, 0]
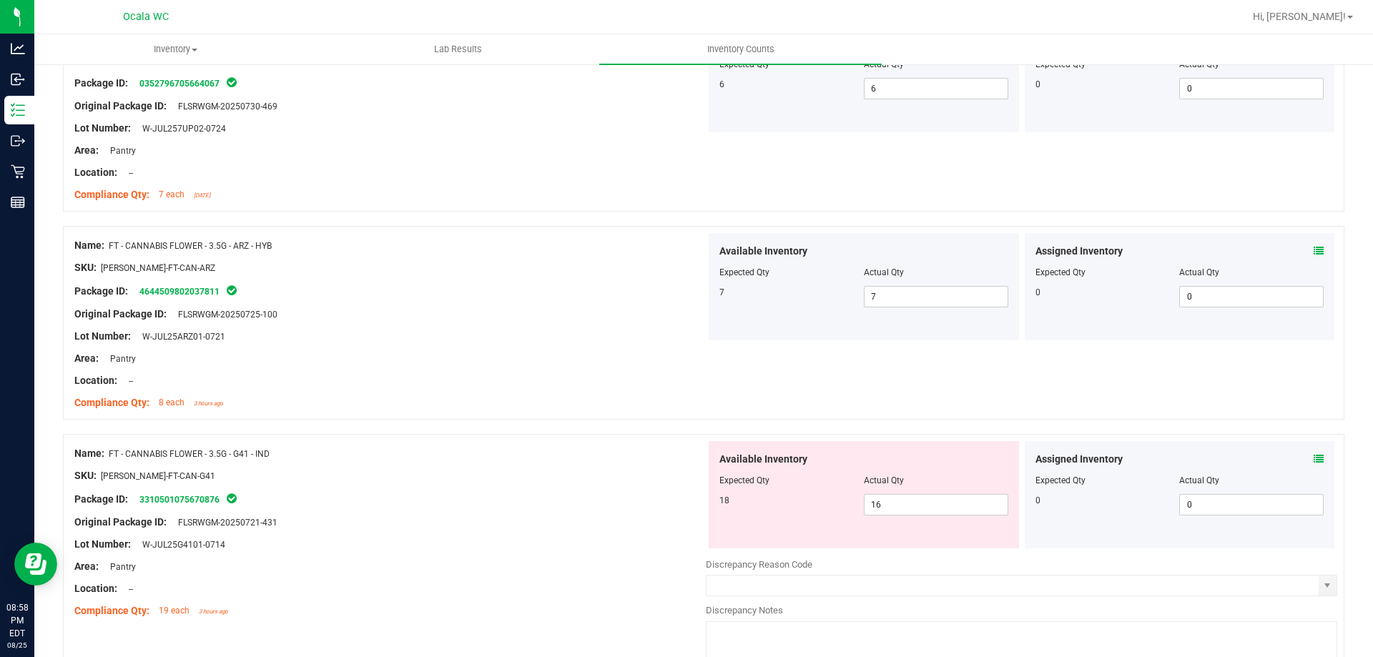
click at [1314, 458] on icon at bounding box center [1319, 459] width 10 height 10
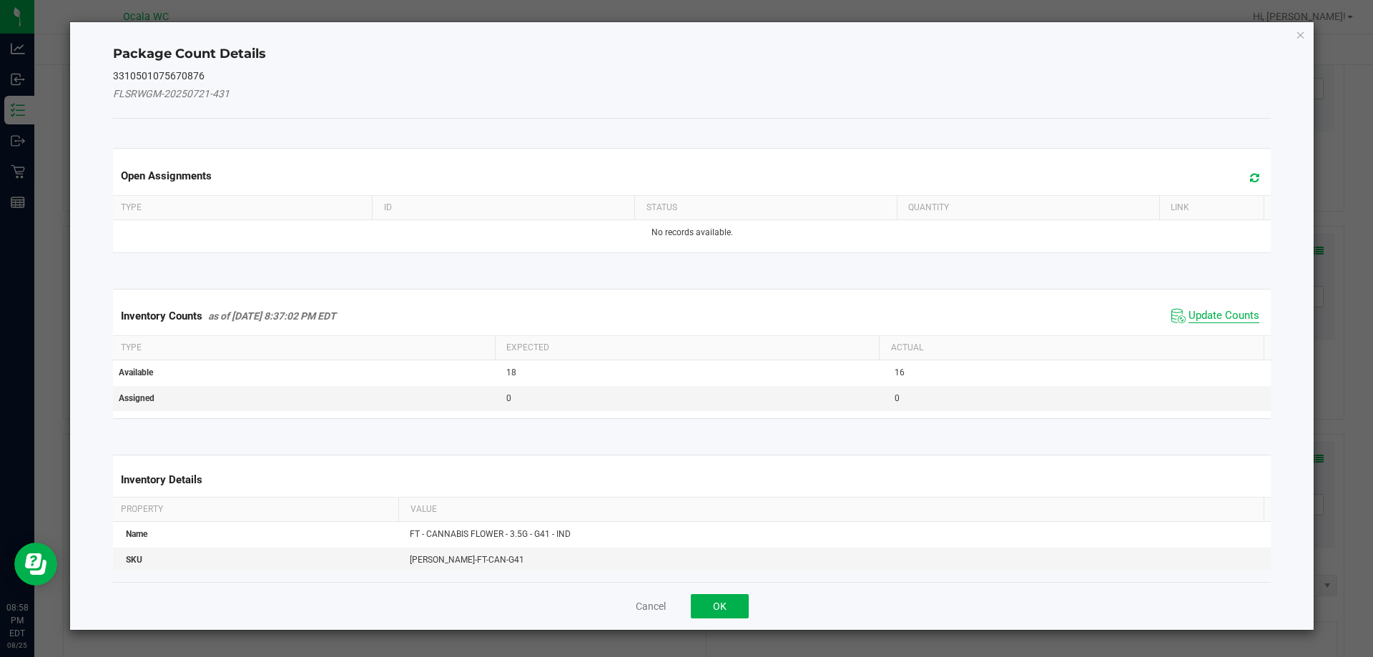
click at [1189, 315] on span "Update Counts" at bounding box center [1224, 316] width 71 height 14
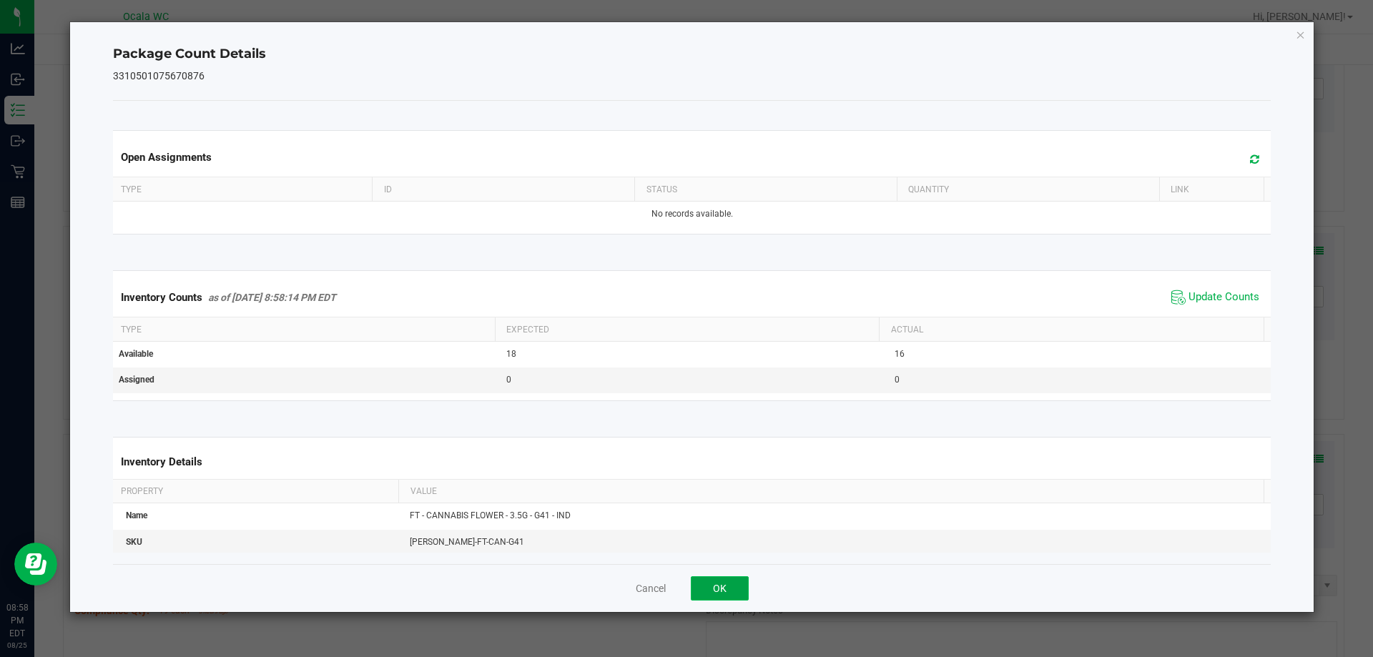
click at [706, 587] on button "OK" at bounding box center [720, 588] width 58 height 24
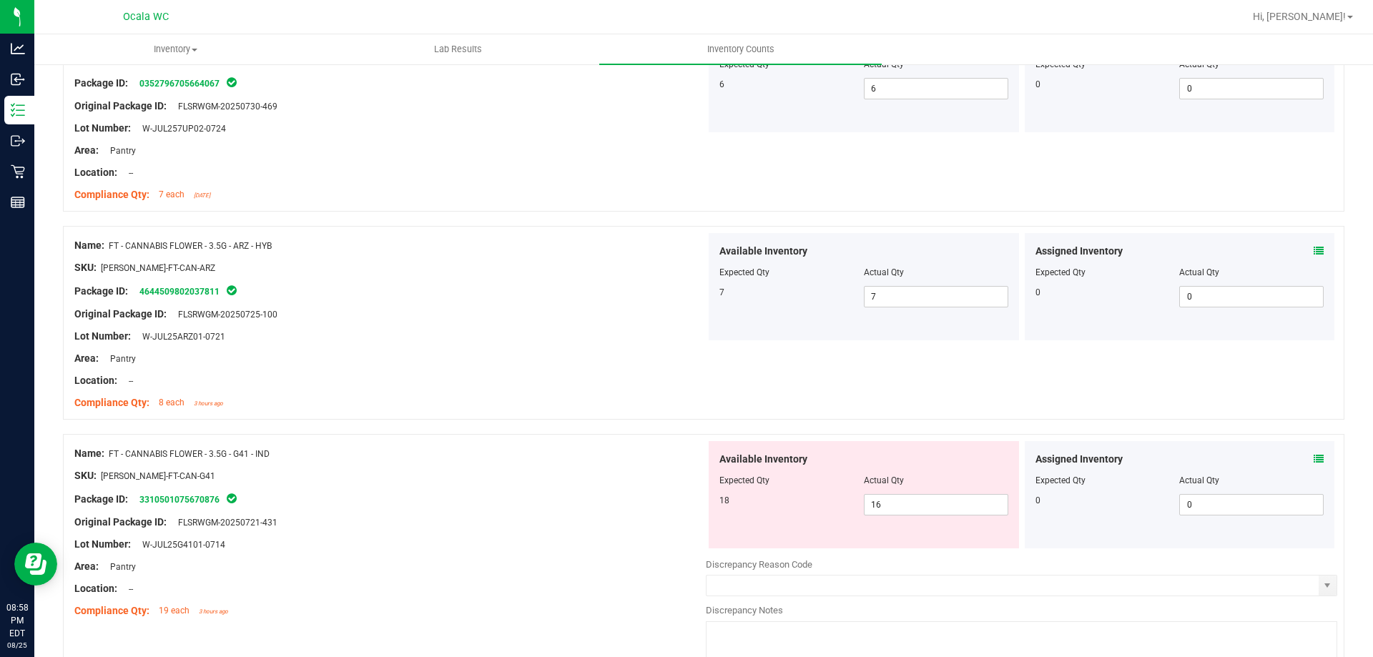
click at [1314, 458] on icon at bounding box center [1319, 459] width 10 height 10
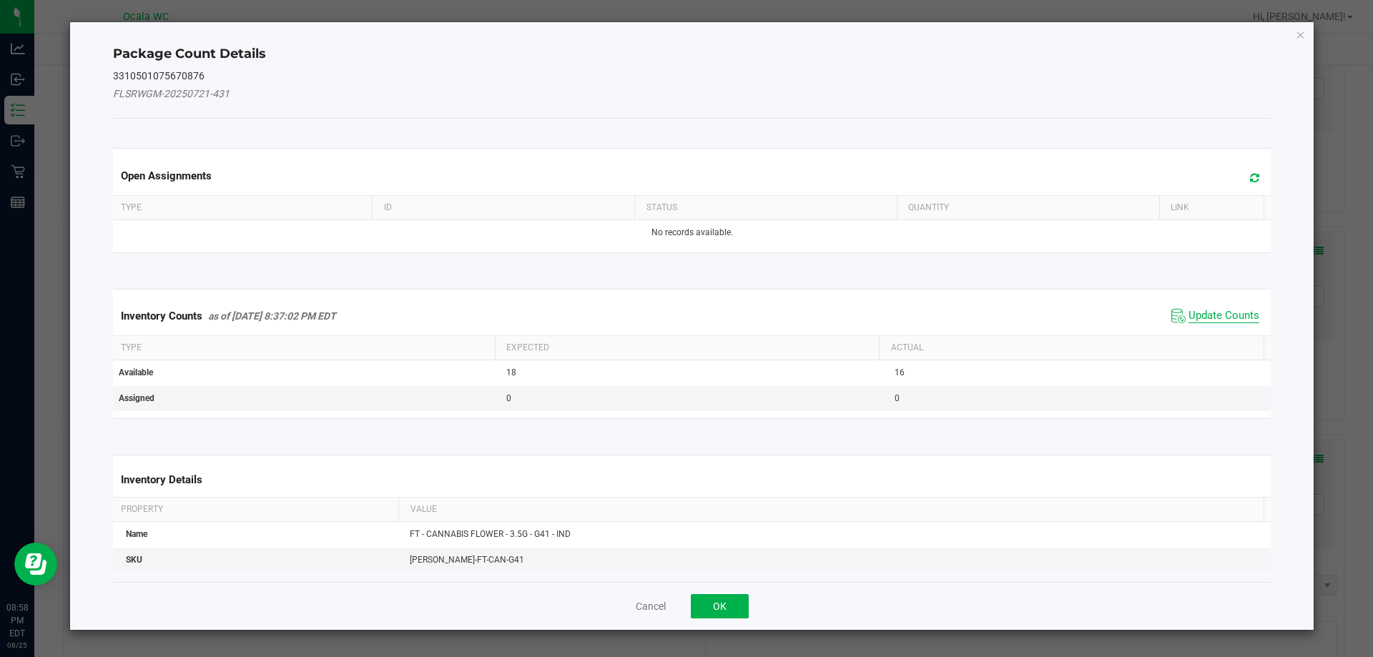
click at [1189, 317] on span "Update Counts" at bounding box center [1224, 316] width 71 height 14
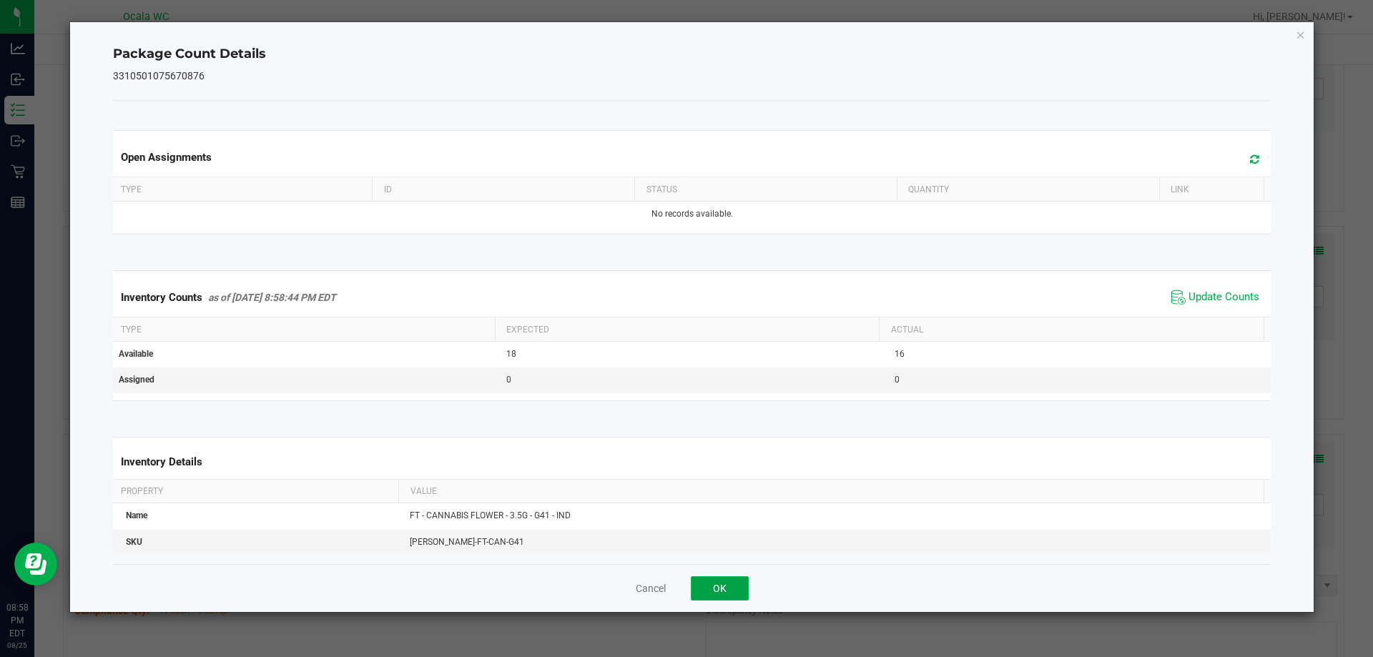
click at [716, 582] on button "OK" at bounding box center [720, 588] width 58 height 24
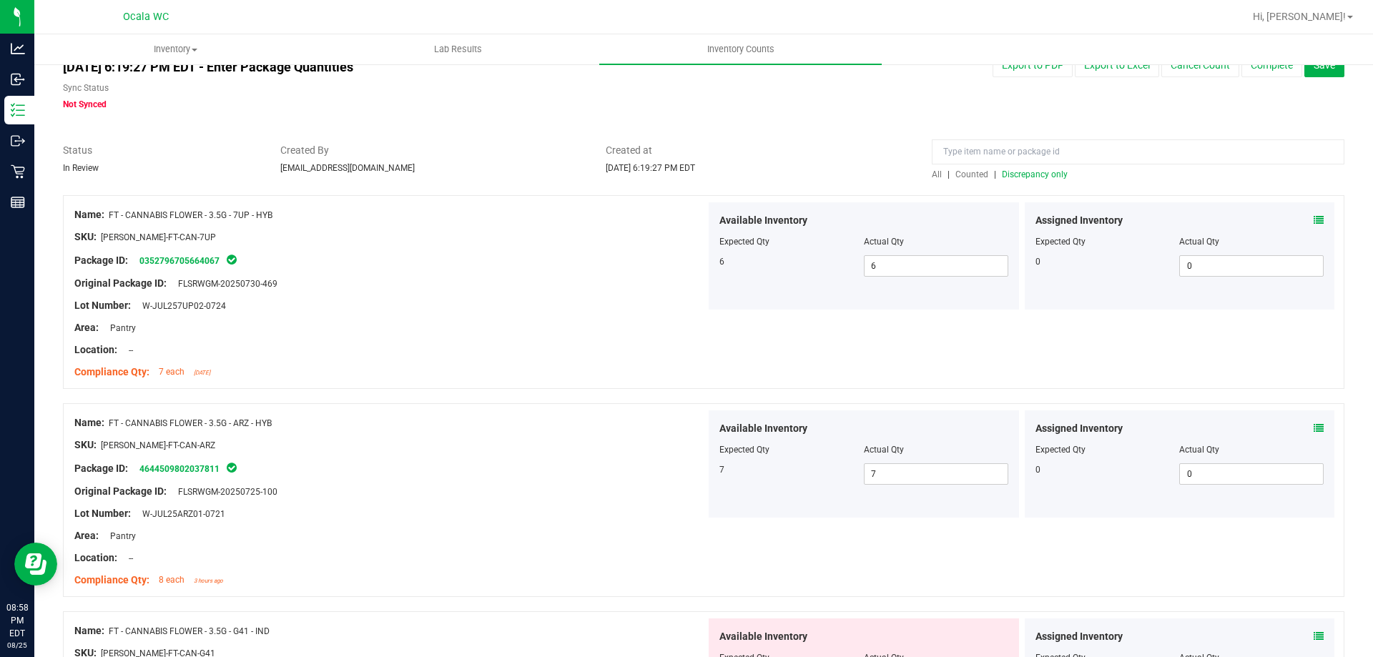
scroll to position [0, 0]
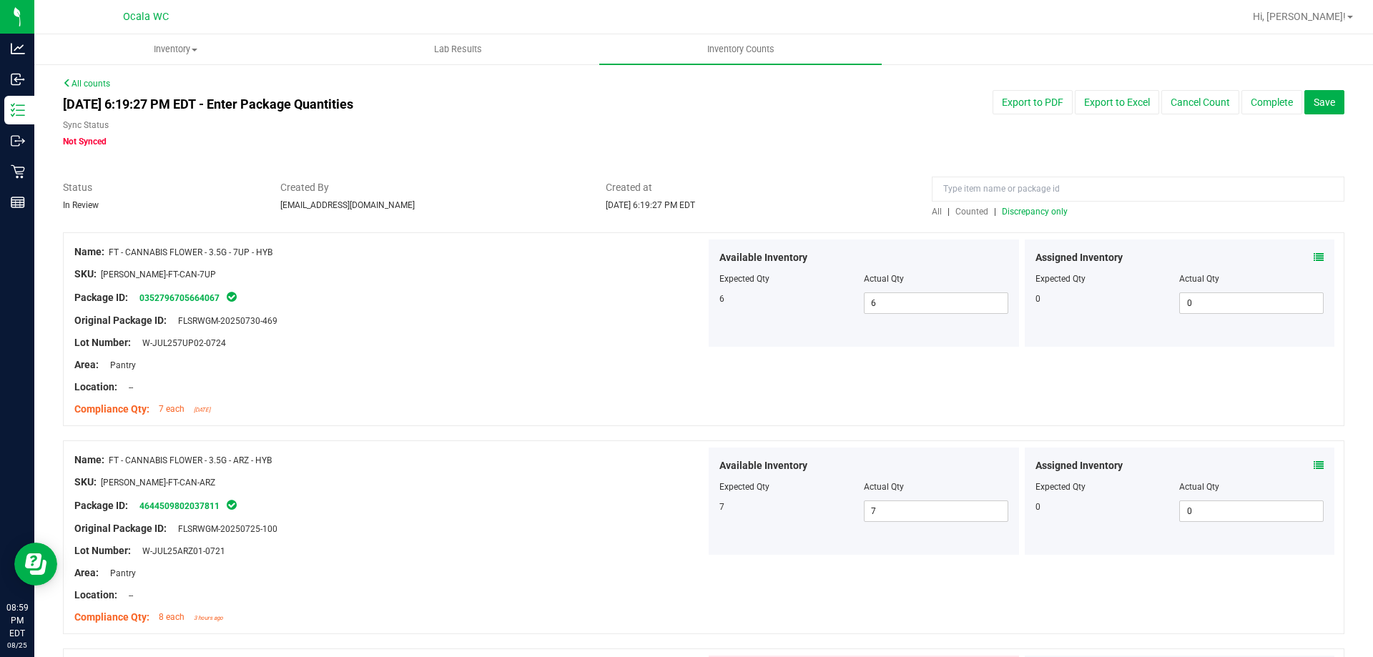
click at [1014, 210] on span "Discrepancy only" at bounding box center [1035, 212] width 66 height 10
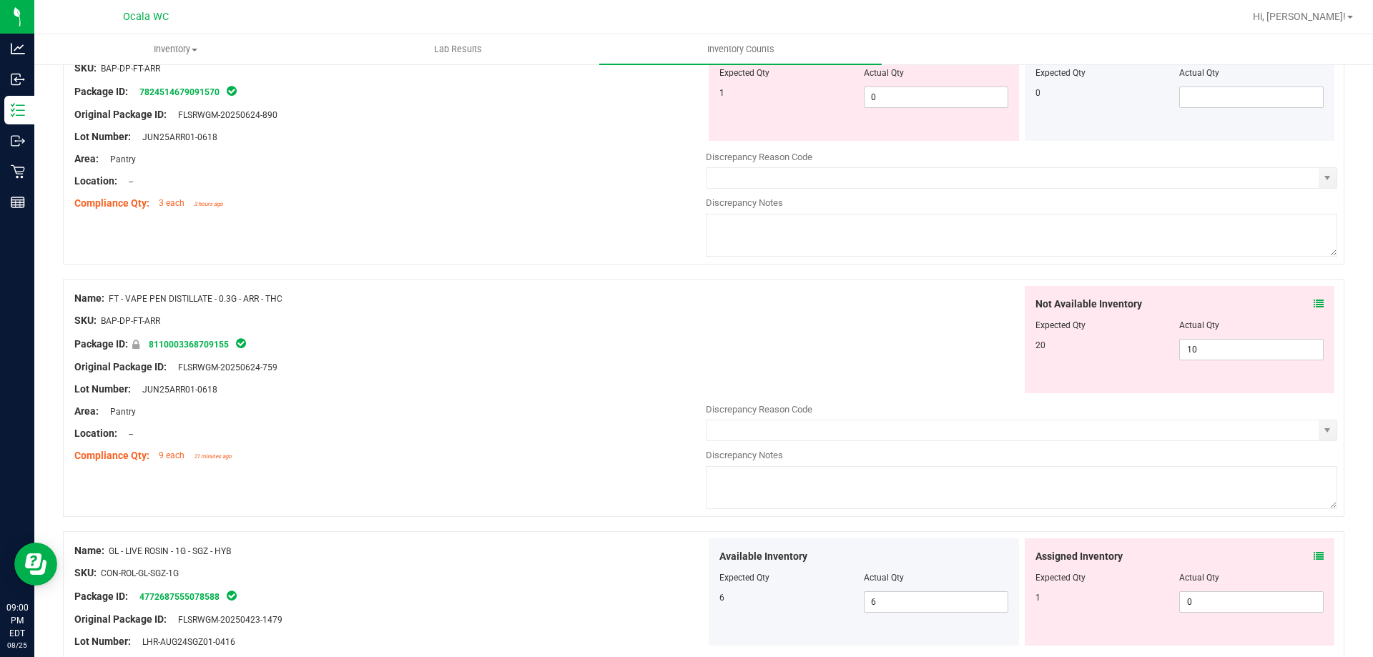
scroll to position [1287, 0]
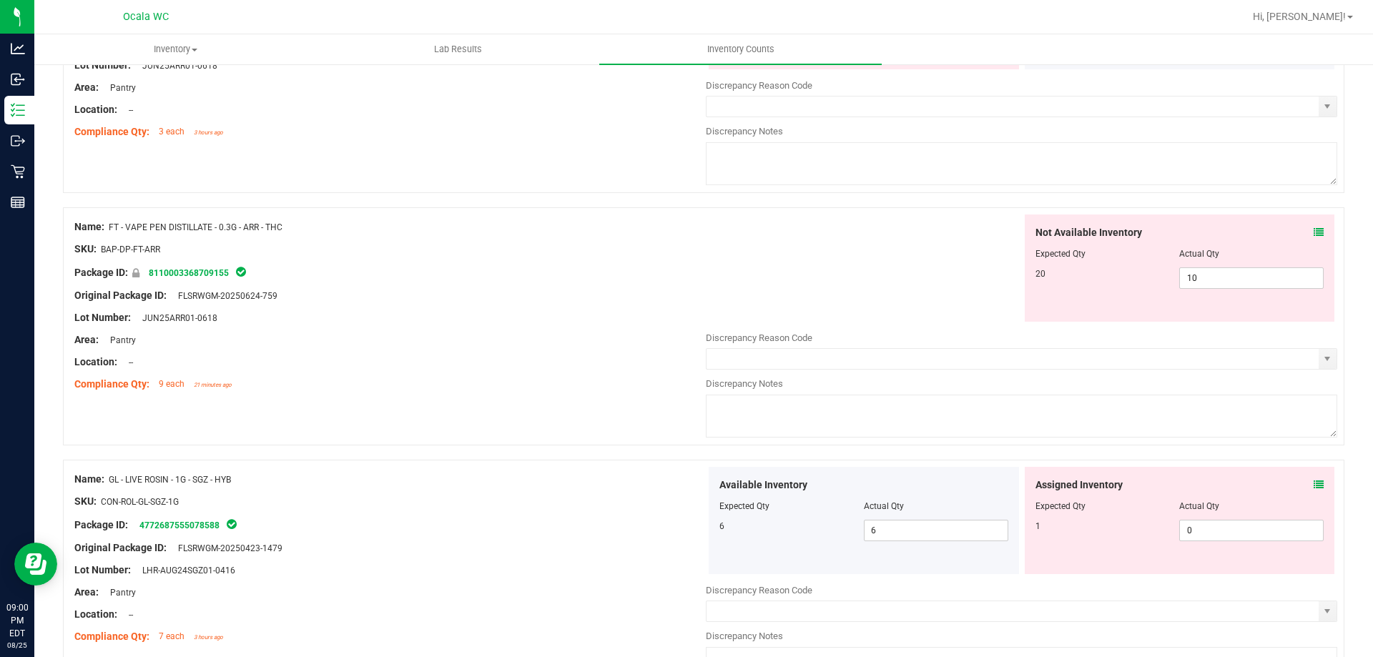
click at [1314, 481] on icon at bounding box center [1319, 485] width 10 height 10
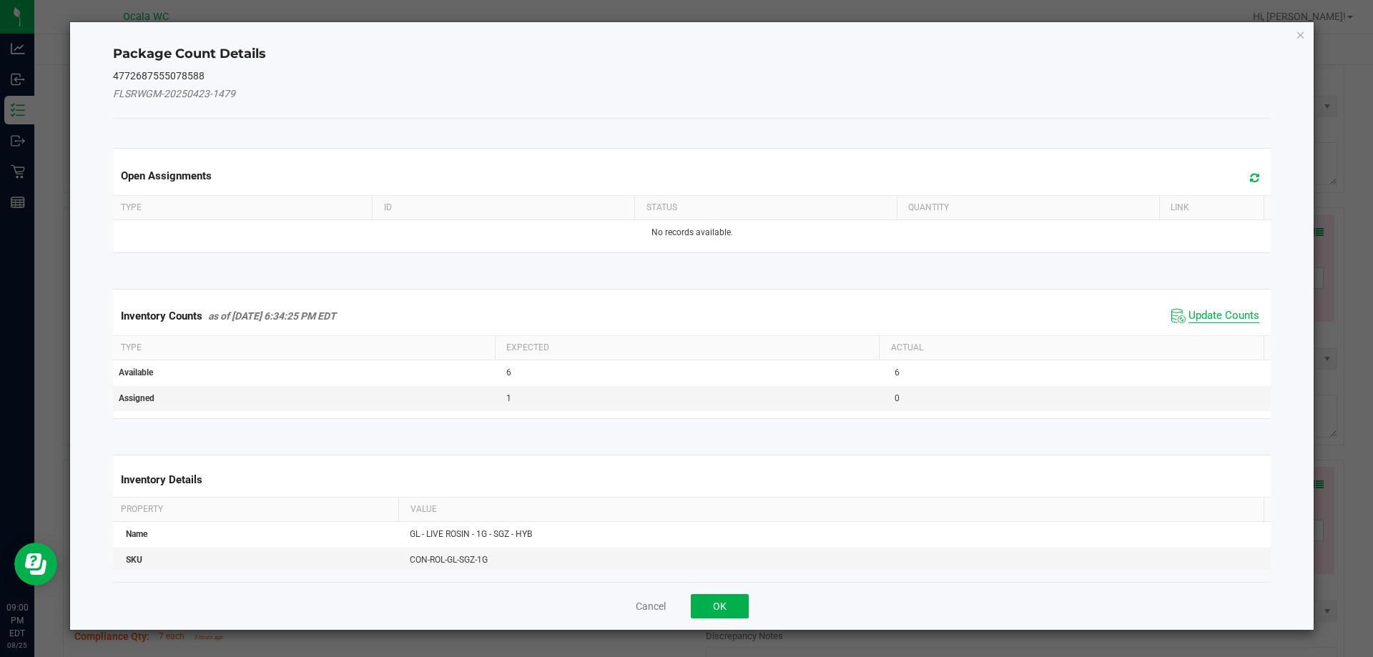
click at [1189, 312] on span "Update Counts" at bounding box center [1224, 316] width 71 height 14
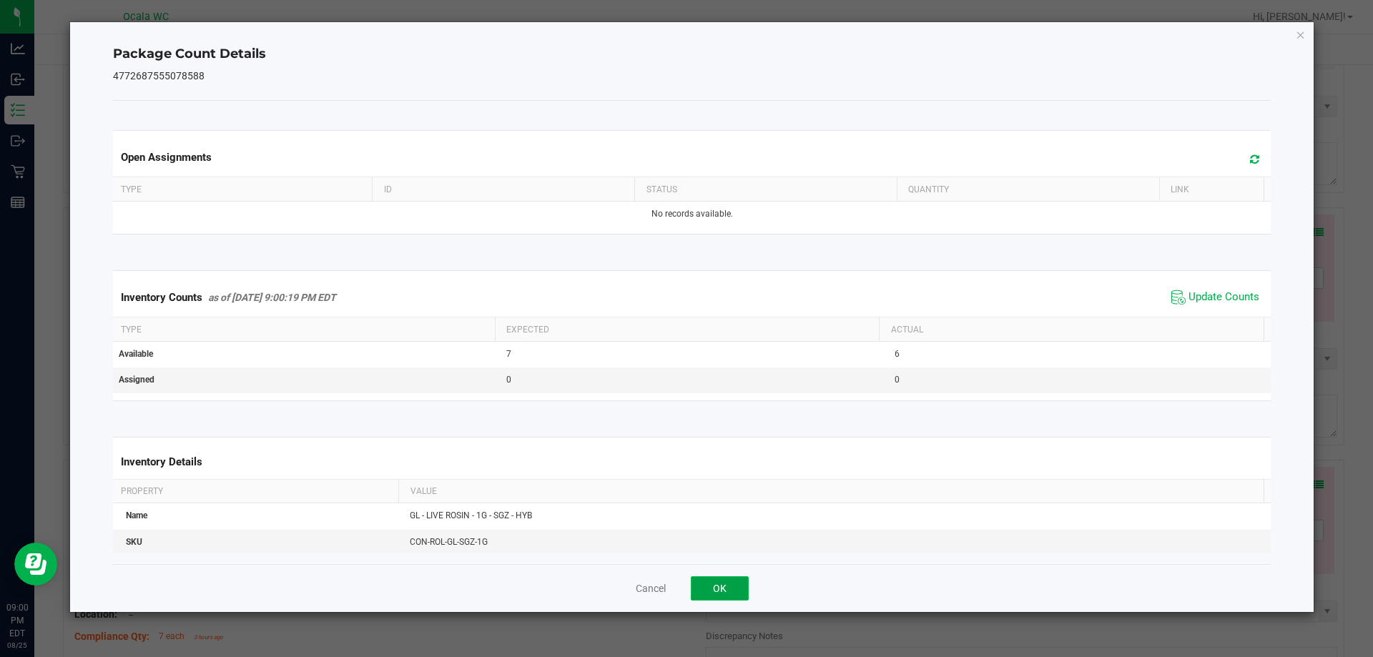
click at [723, 578] on button "OK" at bounding box center [720, 588] width 58 height 24
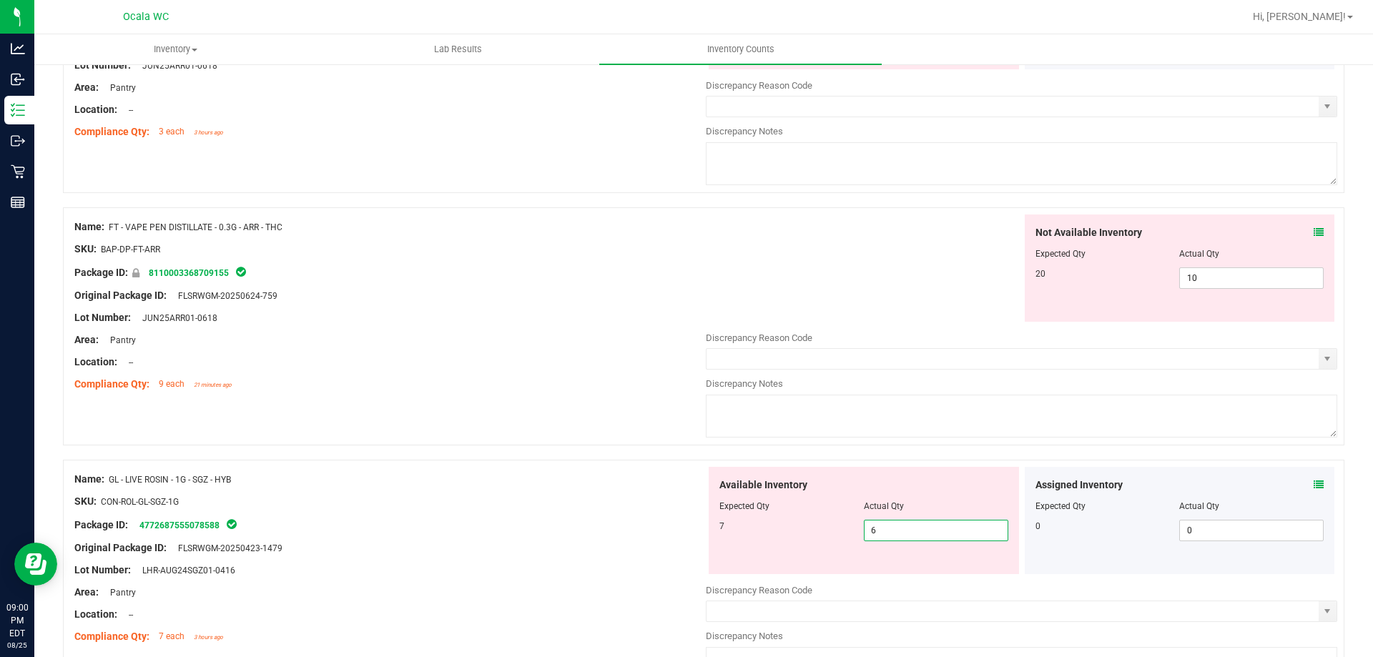
drag, startPoint x: 884, startPoint y: 532, endPoint x: 823, endPoint y: 534, distance: 60.8
click at [823, 534] on div "7 6 6" at bounding box center [864, 530] width 289 height 21
type input "7"
click at [534, 541] on div "Original Package ID: FLSRWGM-20250423-1479" at bounding box center [390, 548] width 632 height 15
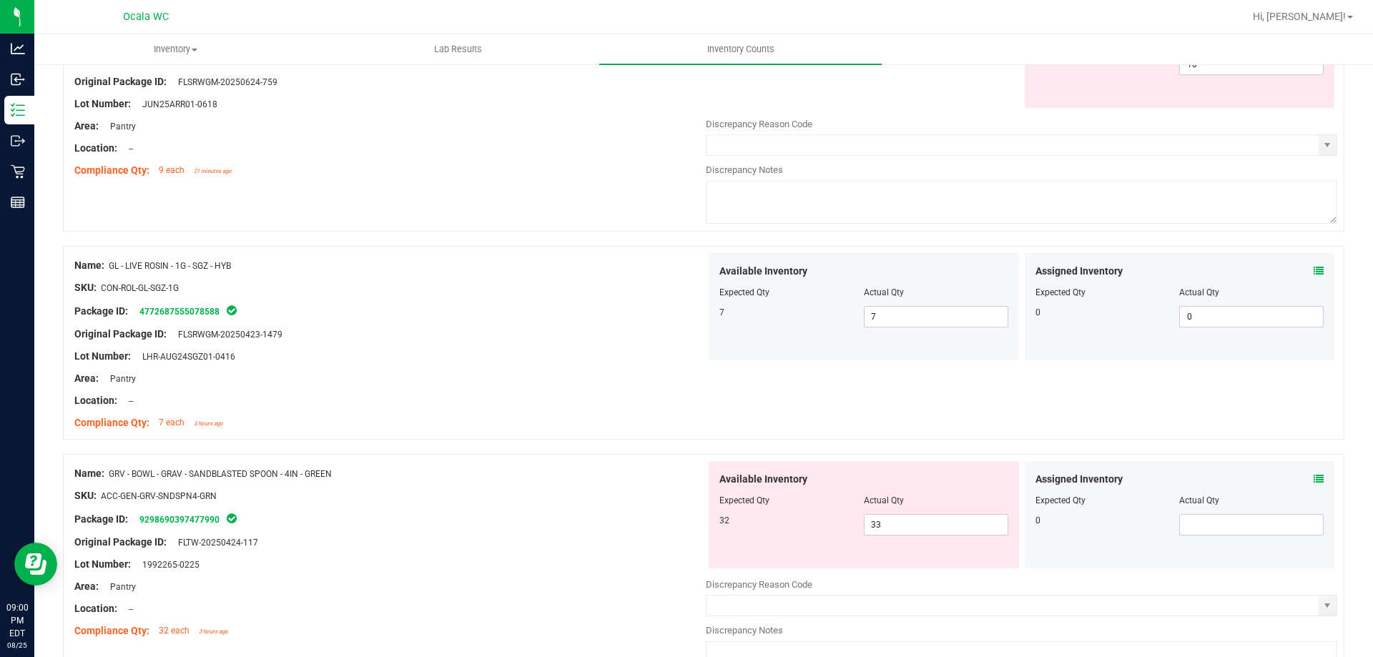
scroll to position [1502, 0]
drag, startPoint x: 875, startPoint y: 528, endPoint x: 803, endPoint y: 531, distance: 72.3
click at [803, 531] on div "32 33 33" at bounding box center [864, 524] width 289 height 21
type input "32"
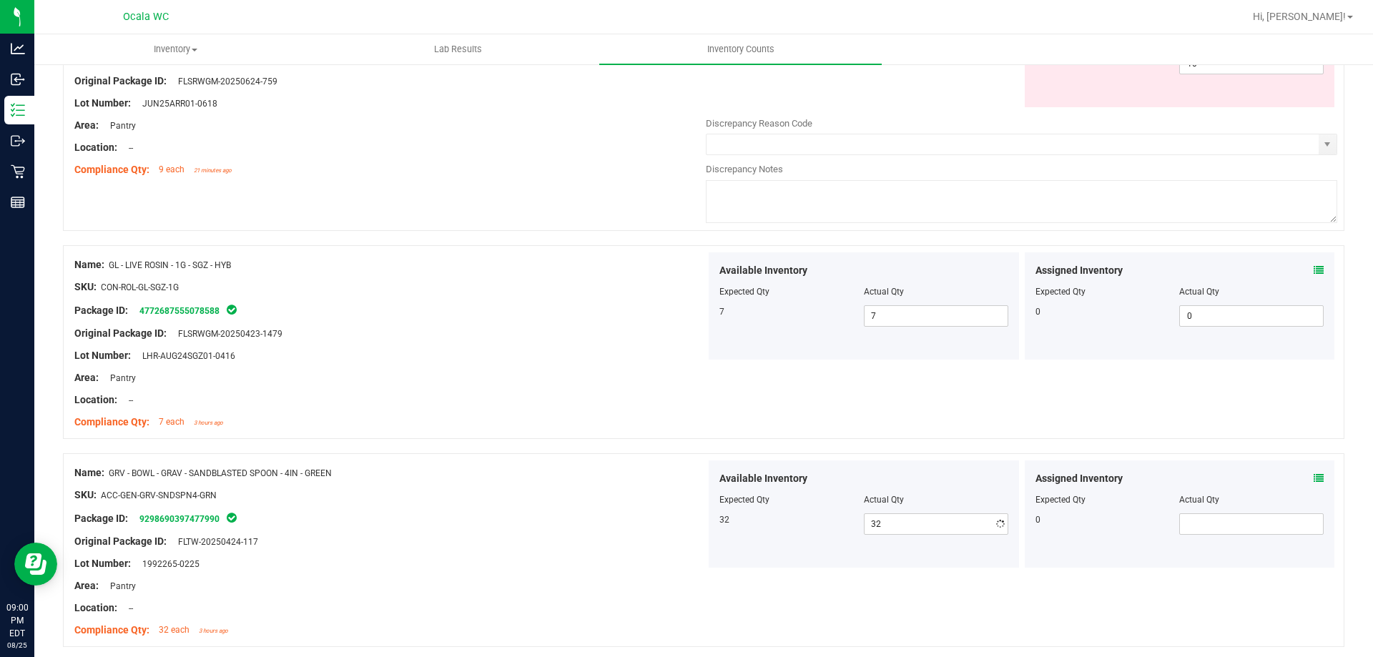
click at [662, 538] on div "Original Package ID: FLTW-20250424-117" at bounding box center [390, 541] width 632 height 15
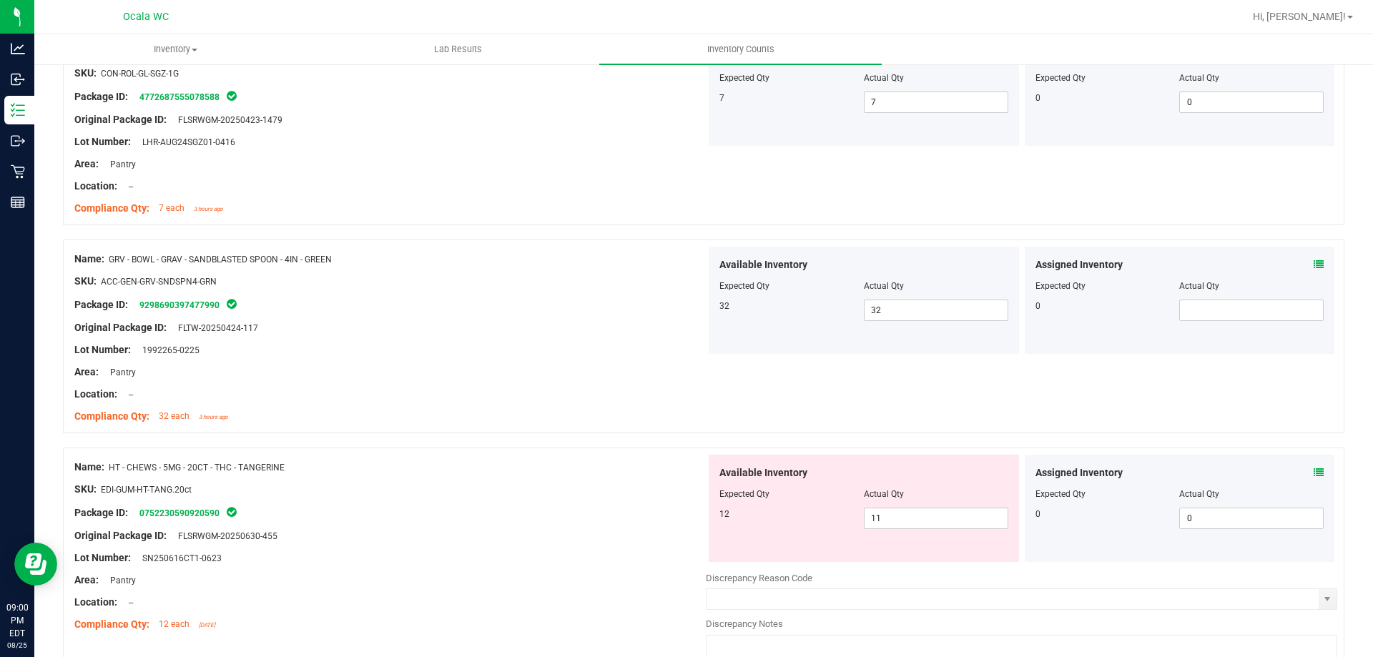
scroll to position [1717, 0]
drag, startPoint x: 883, startPoint y: 519, endPoint x: 837, endPoint y: 527, distance: 47.2
click at [838, 526] on div "12 11 11" at bounding box center [864, 517] width 289 height 21
click at [1314, 465] on span at bounding box center [1319, 472] width 10 height 15
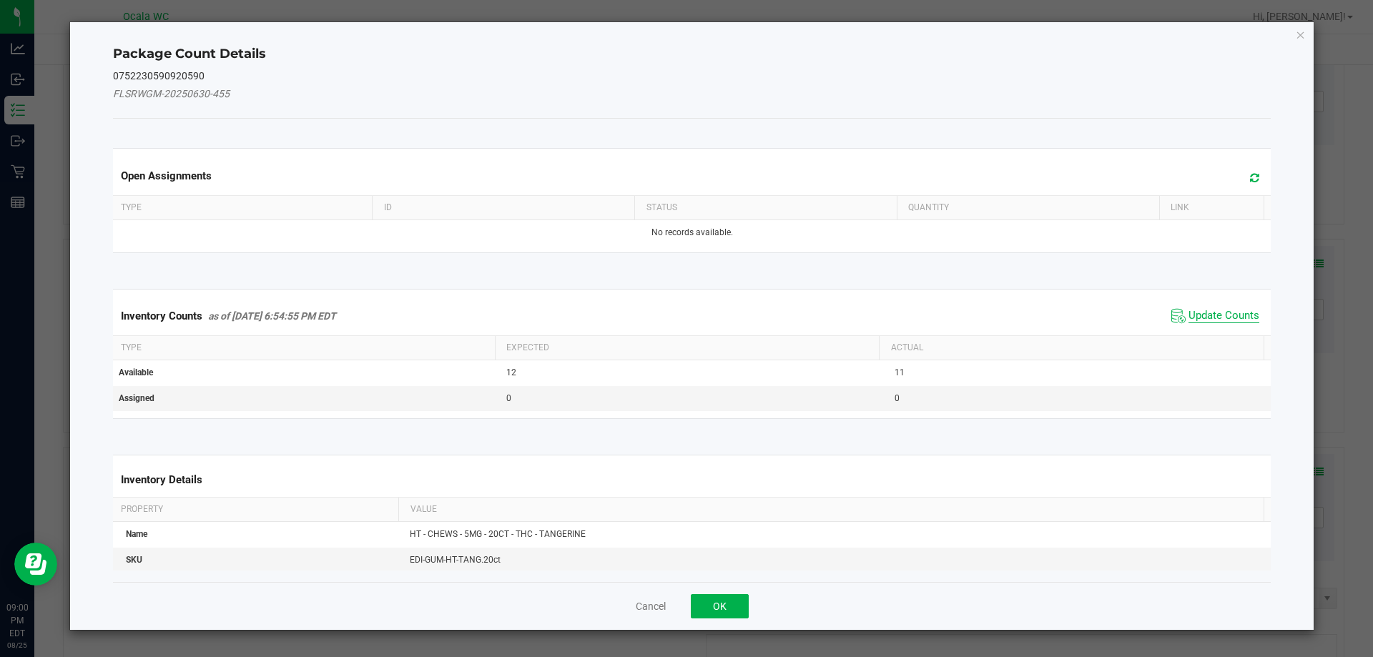
click at [1194, 317] on span "Update Counts" at bounding box center [1224, 316] width 71 height 14
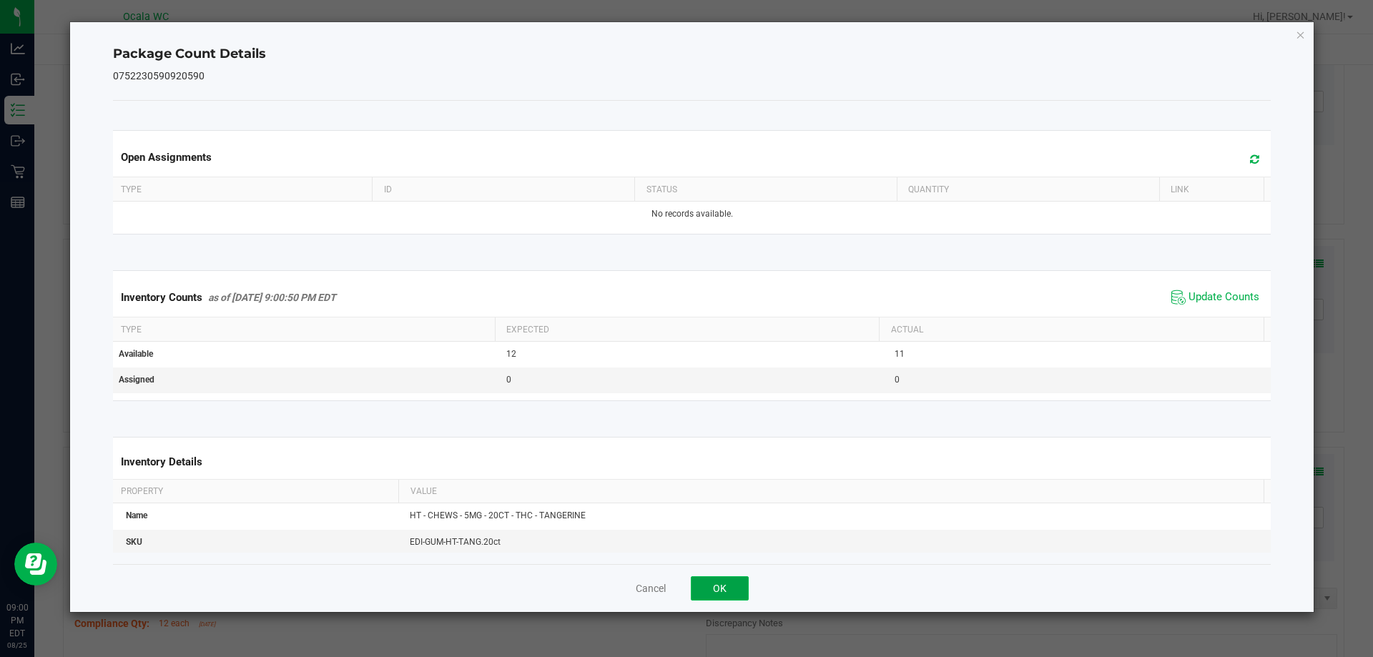
click at [723, 576] on button "OK" at bounding box center [720, 588] width 58 height 24
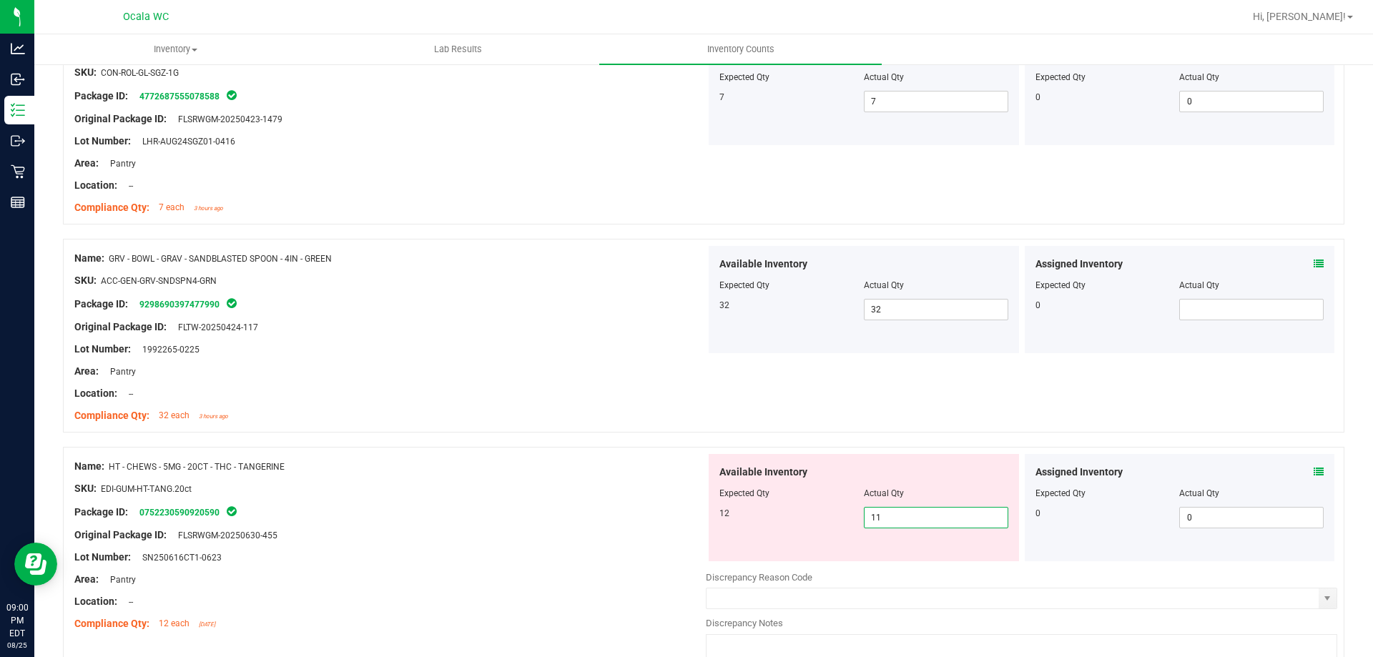
drag, startPoint x: 879, startPoint y: 518, endPoint x: 816, endPoint y: 521, distance: 63.0
click at [816, 521] on div "12 11 11" at bounding box center [864, 517] width 289 height 21
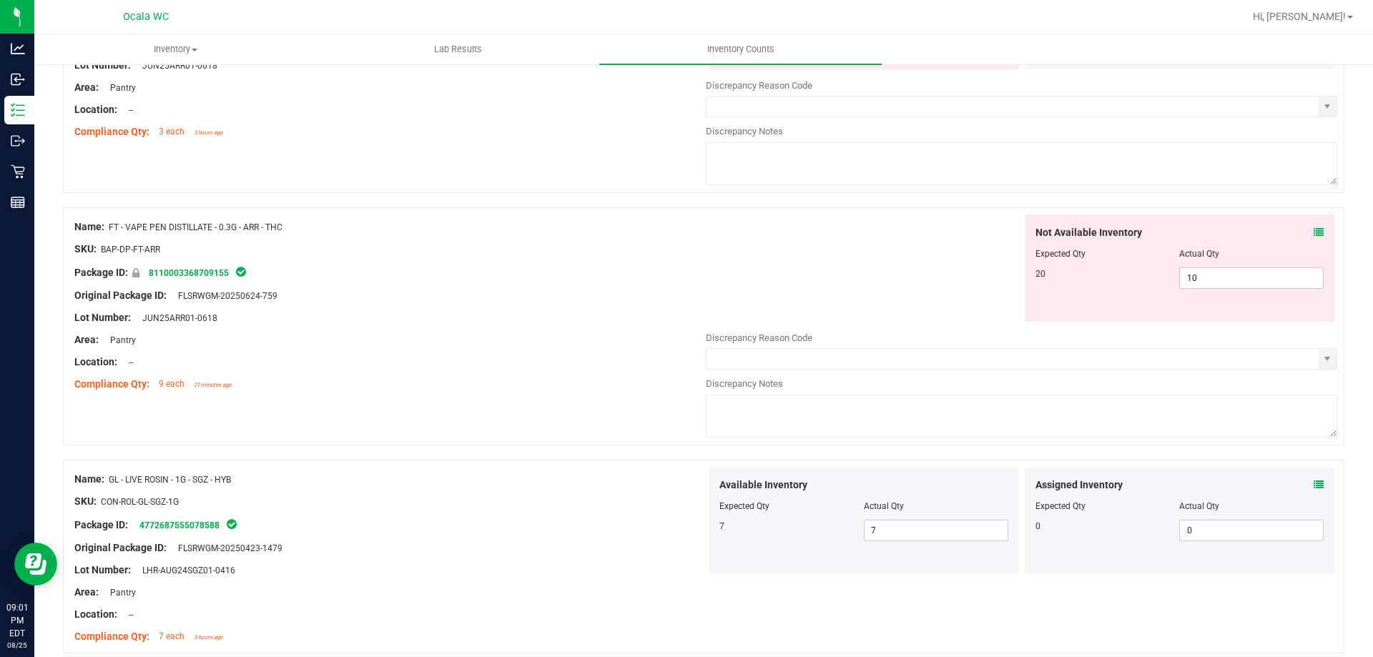
scroll to position [1216, 0]
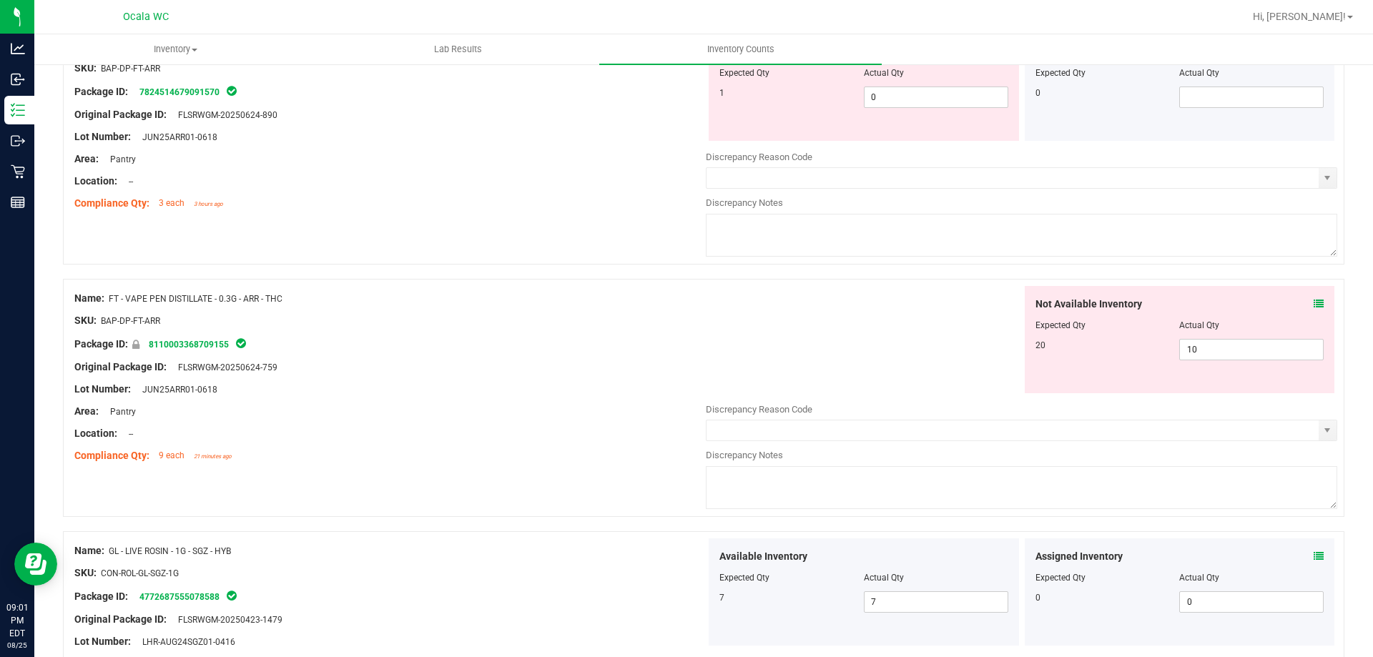
click at [1314, 301] on icon at bounding box center [1319, 304] width 10 height 10
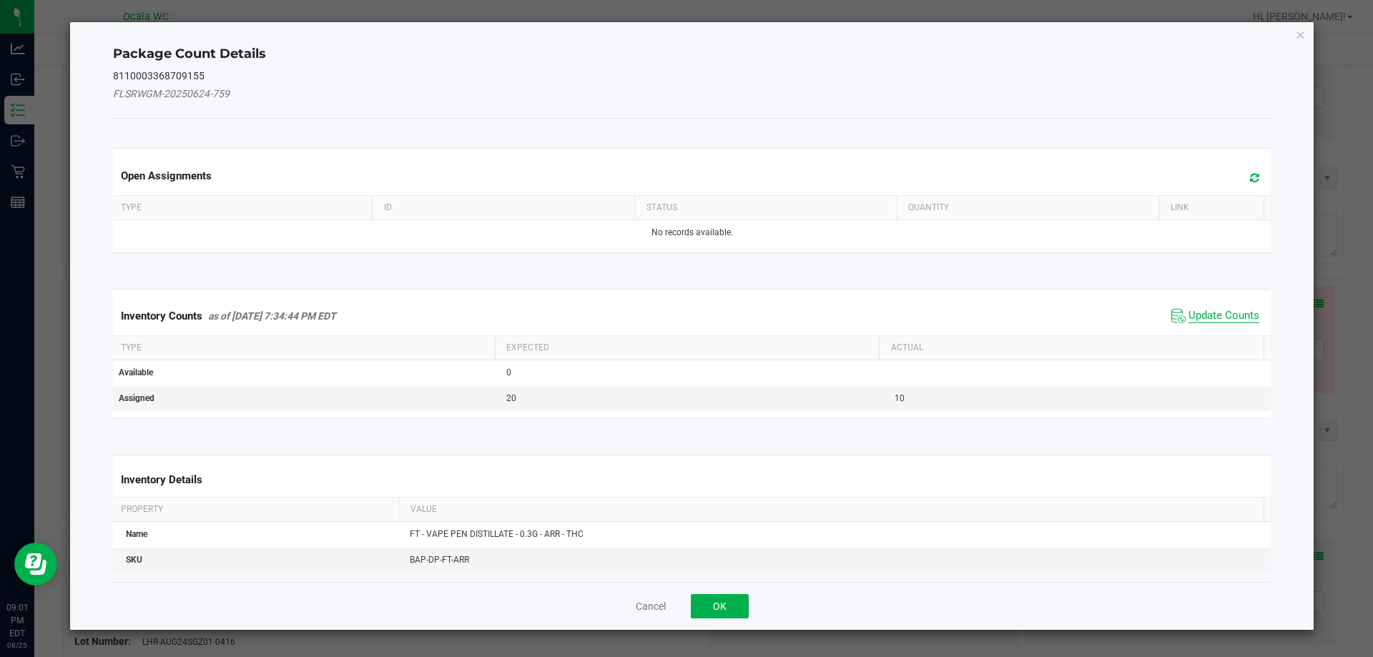
click at [1195, 319] on span "Update Counts" at bounding box center [1224, 316] width 71 height 14
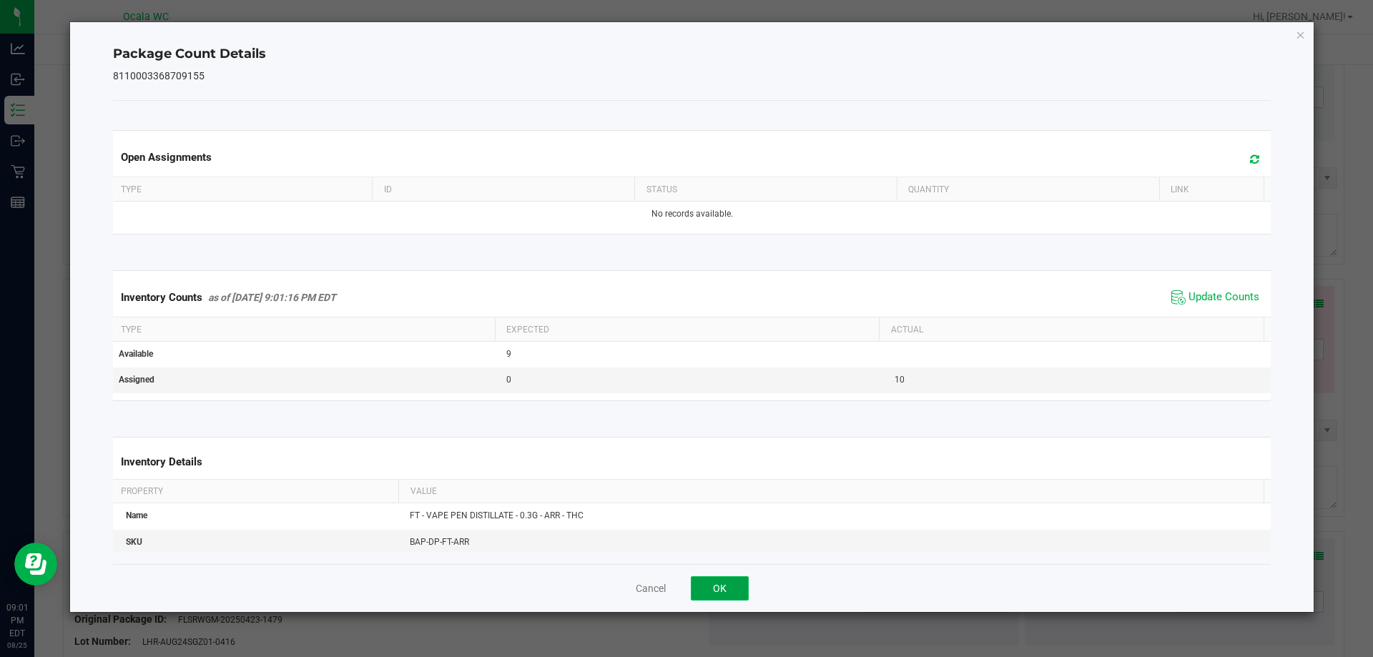
click at [697, 587] on button "OK" at bounding box center [720, 588] width 58 height 24
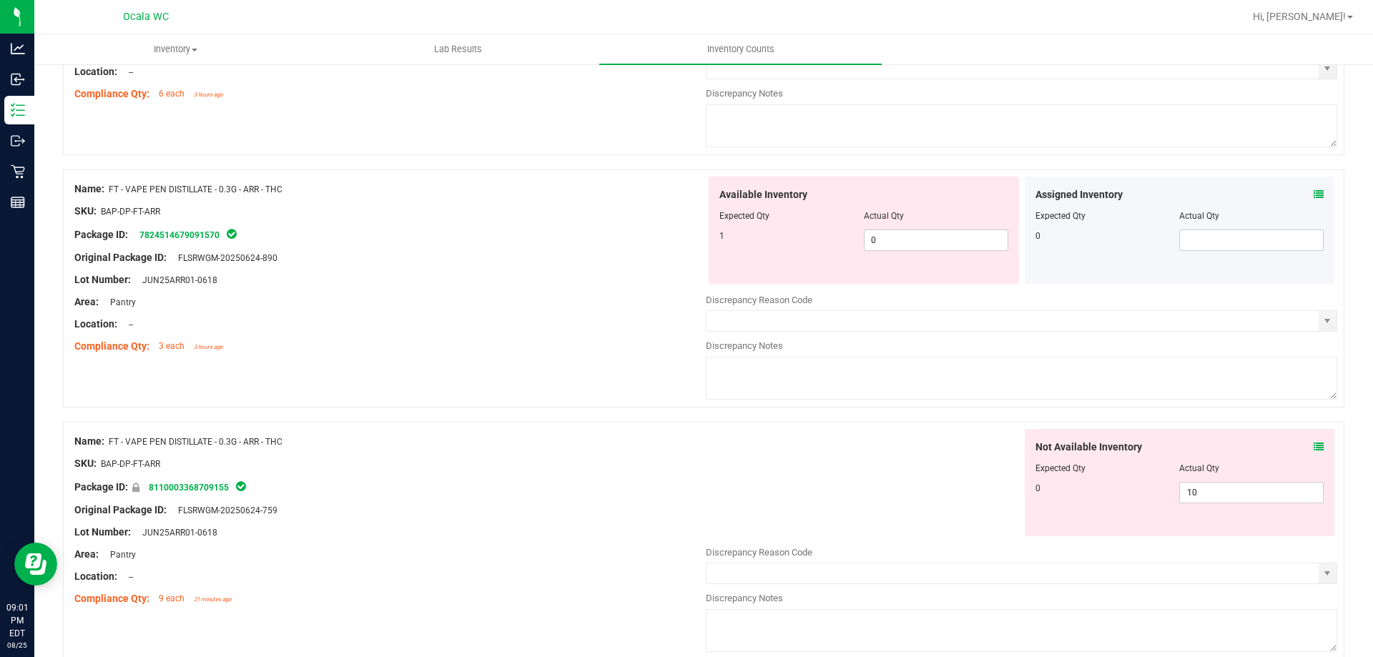
scroll to position [1001, 0]
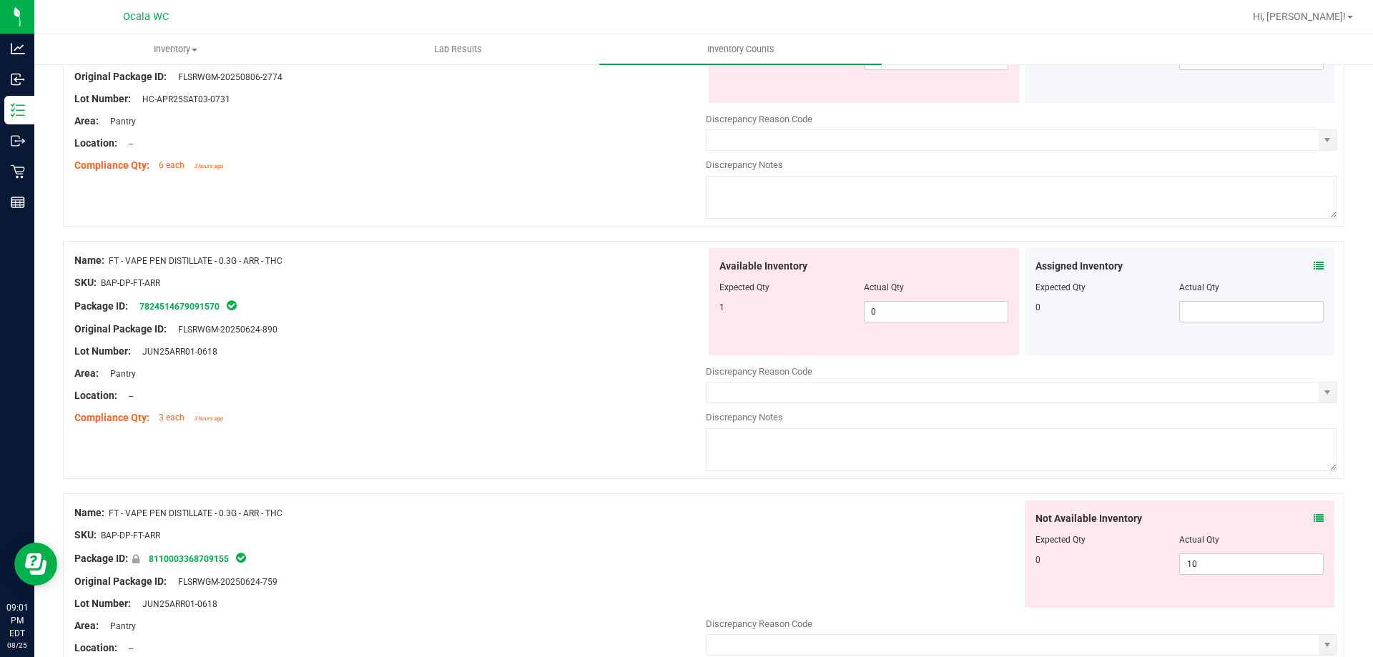
click at [1314, 262] on icon at bounding box center [1319, 266] width 10 height 10
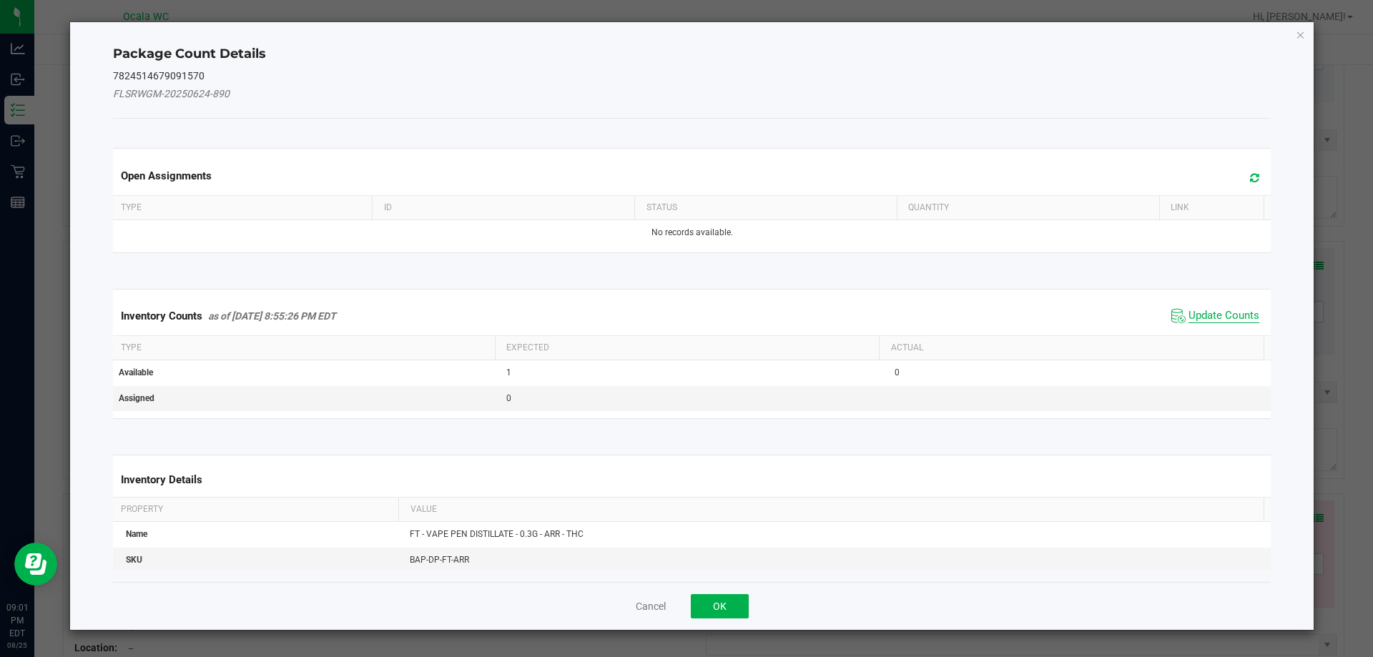
click at [1220, 318] on span "Update Counts" at bounding box center [1224, 316] width 71 height 14
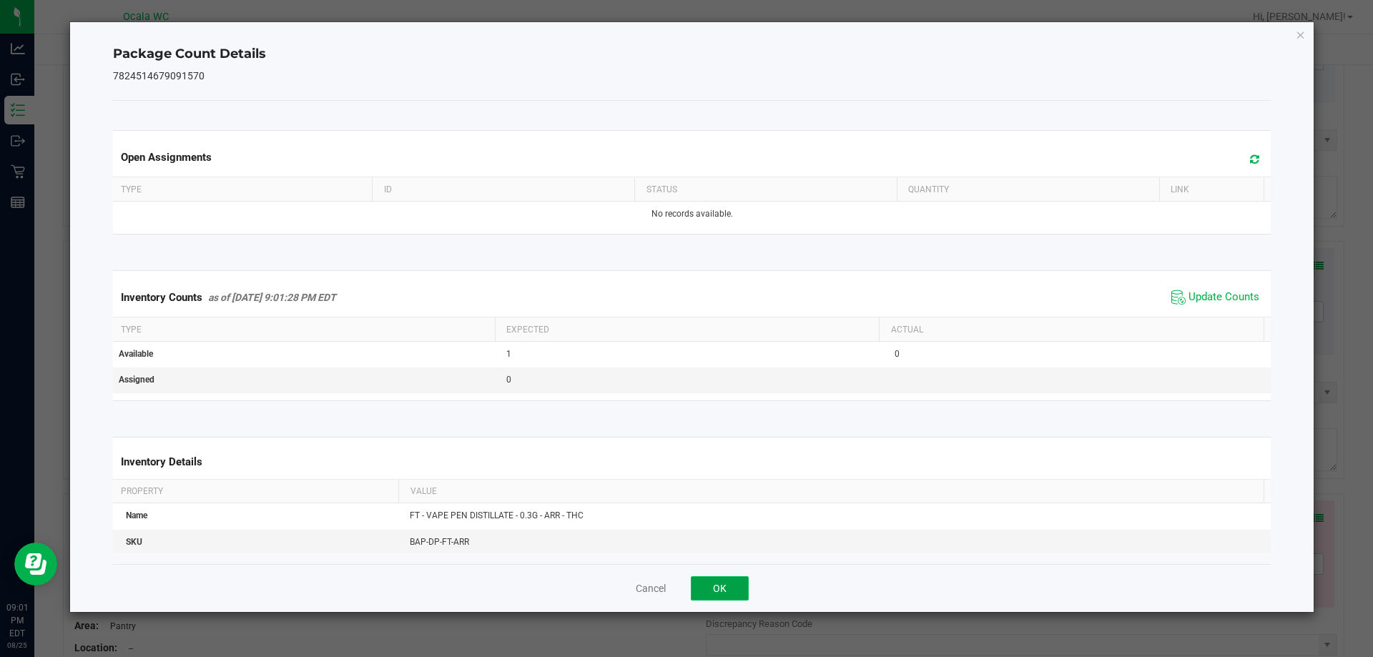
click at [723, 595] on button "OK" at bounding box center [720, 588] width 58 height 24
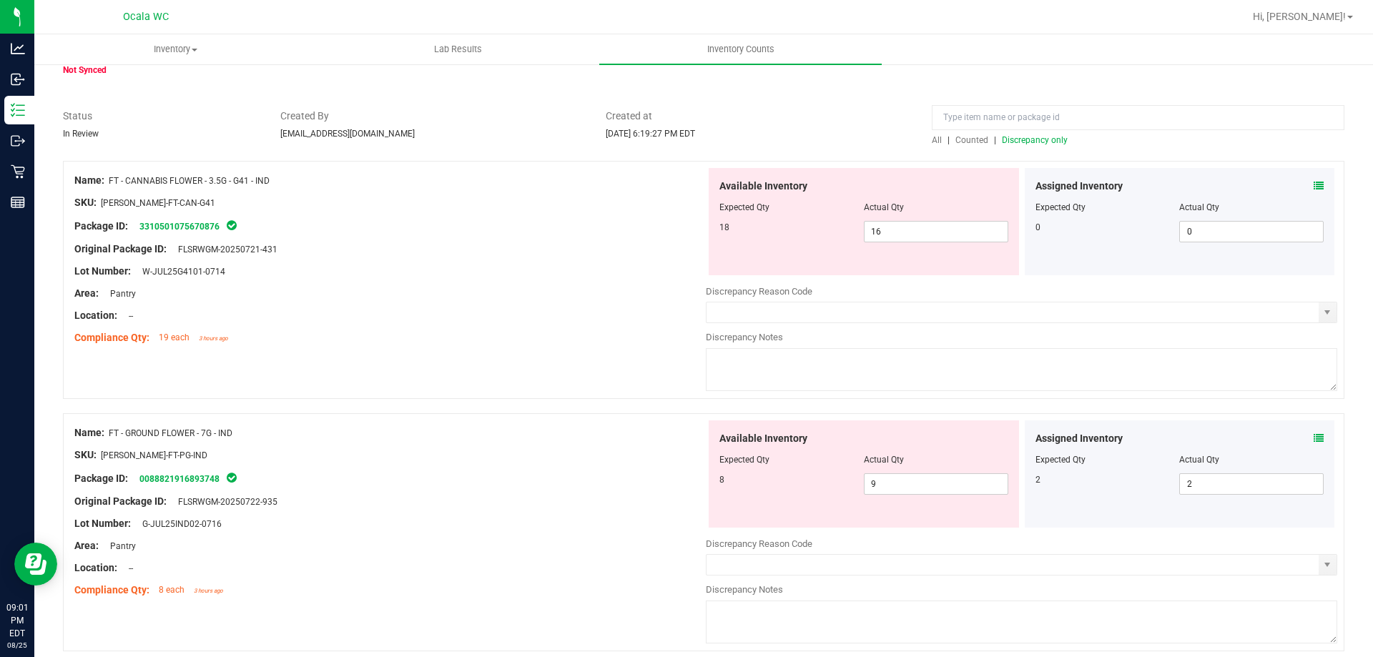
scroll to position [0, 0]
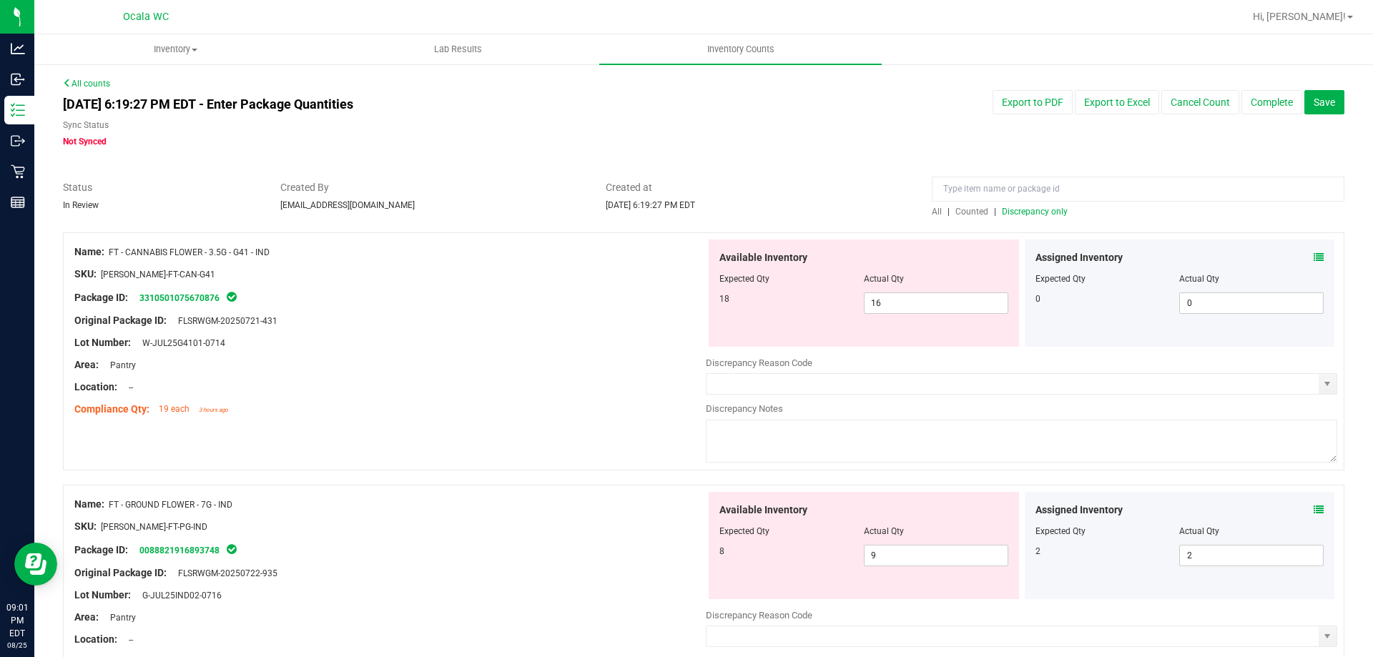
click at [1314, 257] on icon at bounding box center [1319, 257] width 10 height 10
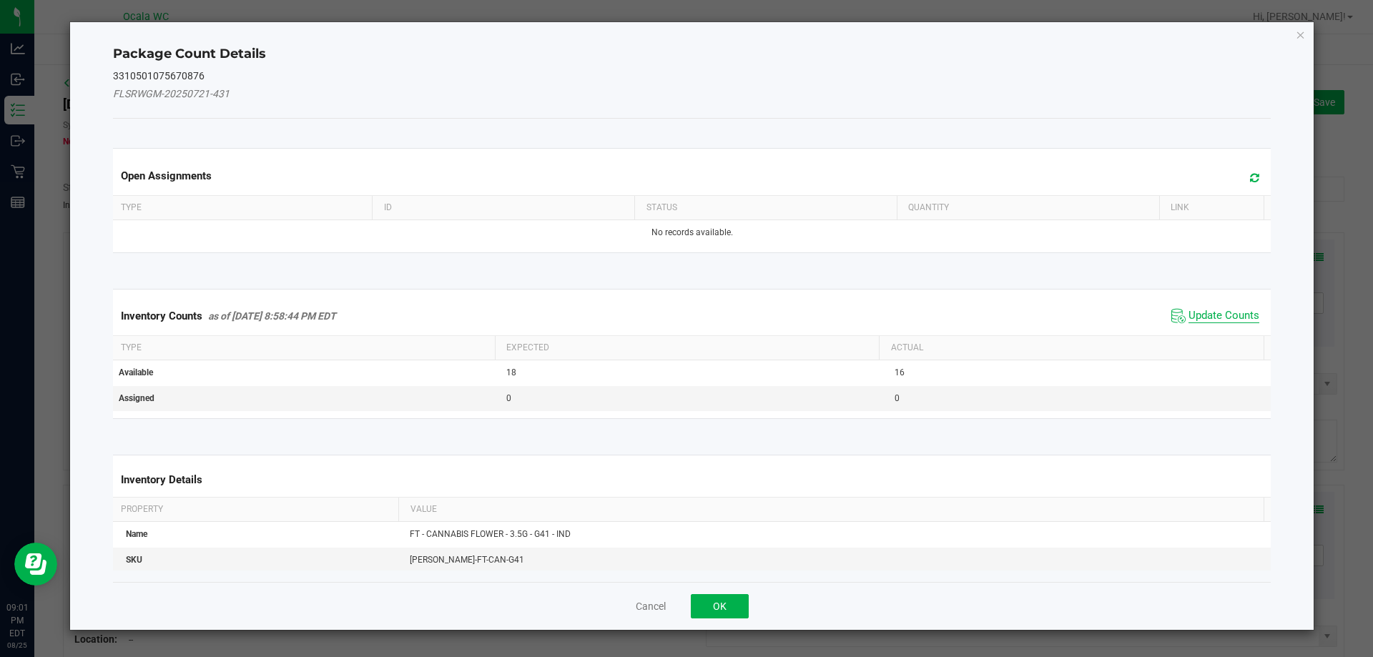
click at [1230, 313] on span "Update Counts" at bounding box center [1224, 316] width 71 height 14
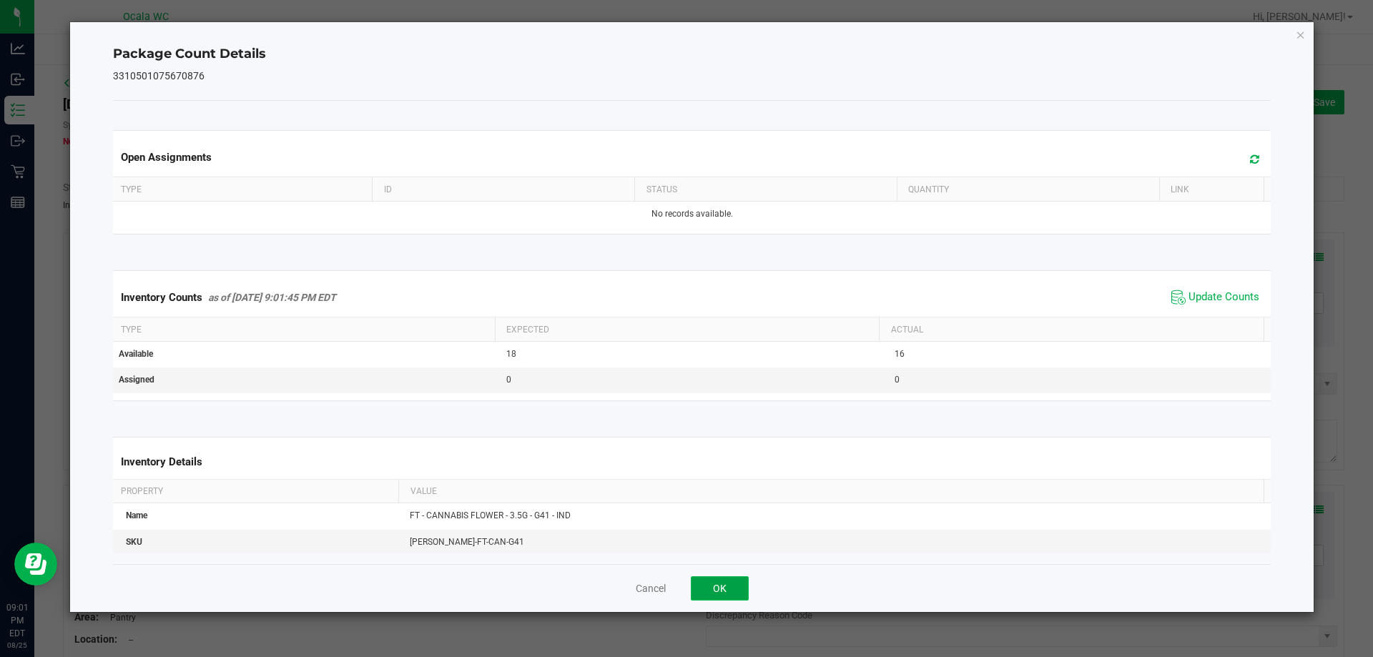
click at [737, 588] on button "OK" at bounding box center [720, 588] width 58 height 24
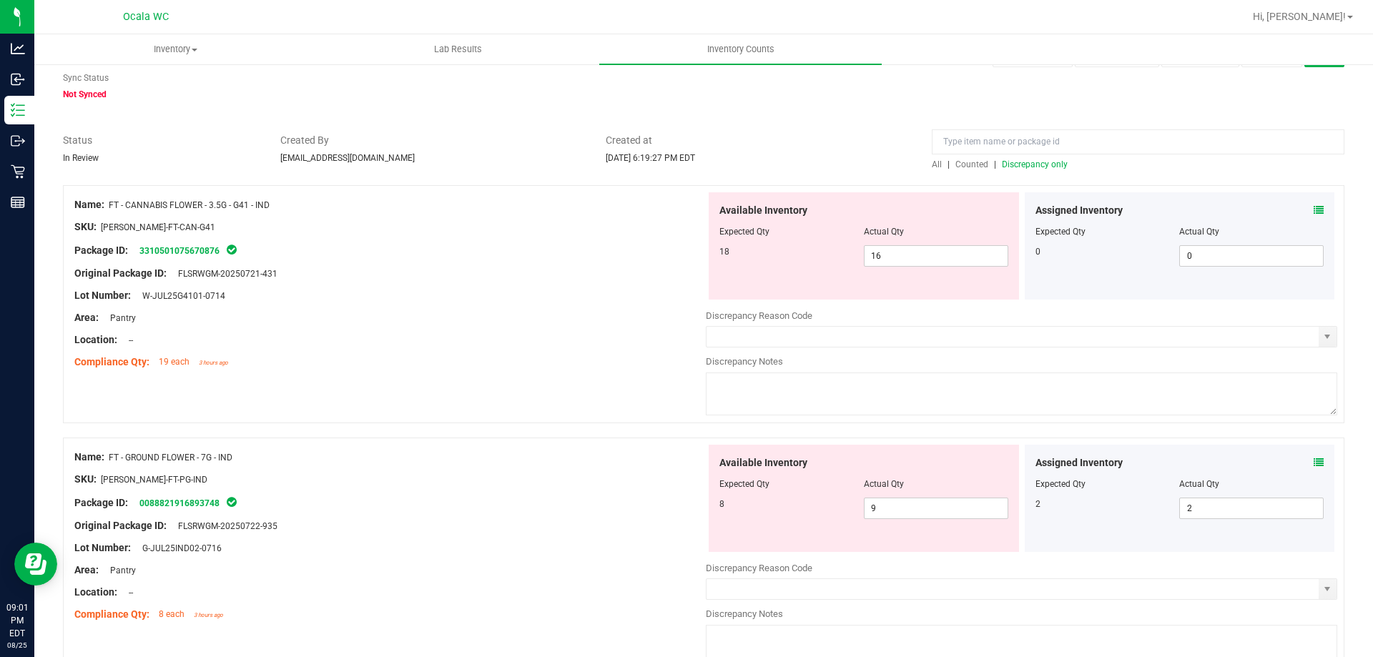
scroll to position [72, 0]
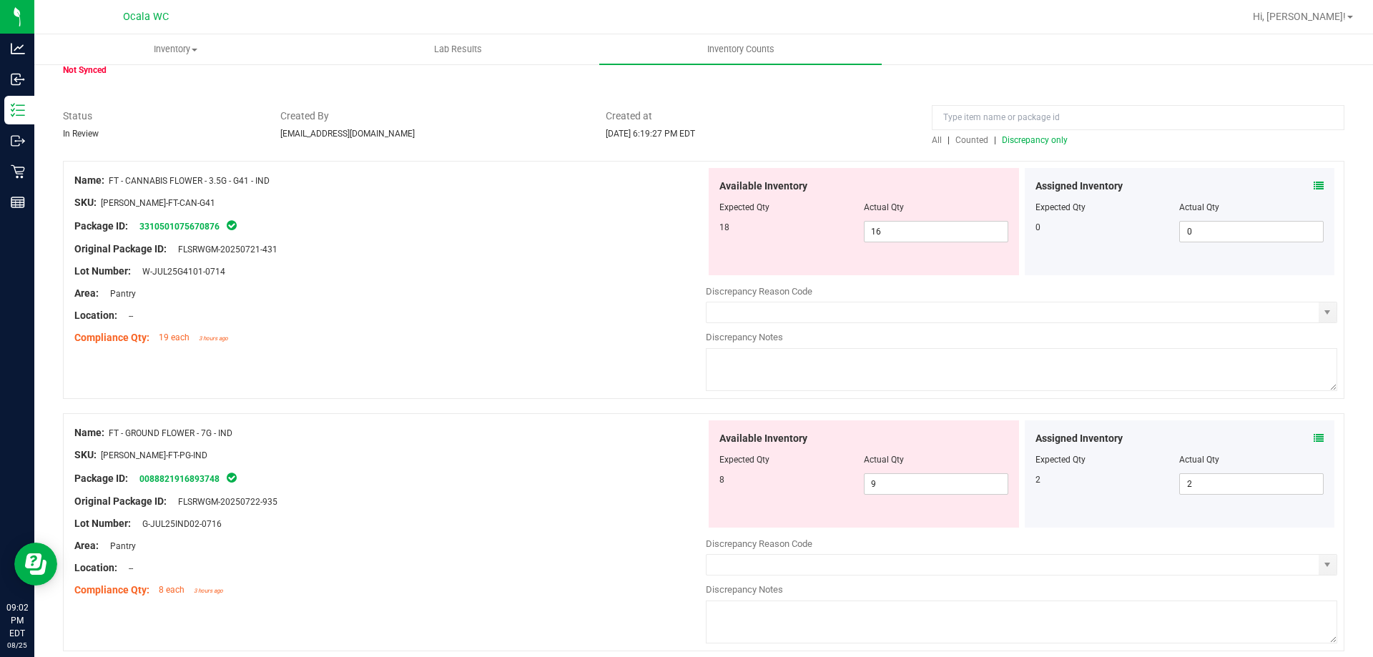
click at [1314, 182] on icon at bounding box center [1319, 186] width 10 height 10
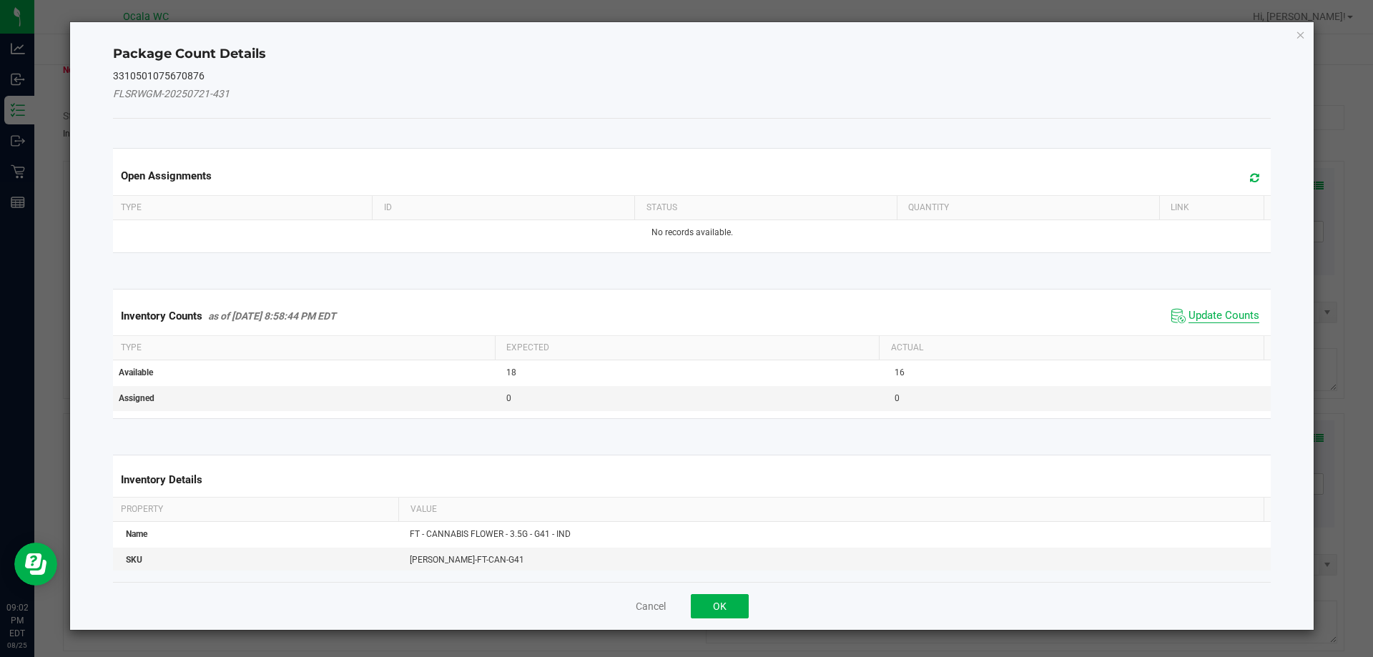
click at [1195, 315] on span "Update Counts" at bounding box center [1224, 316] width 71 height 14
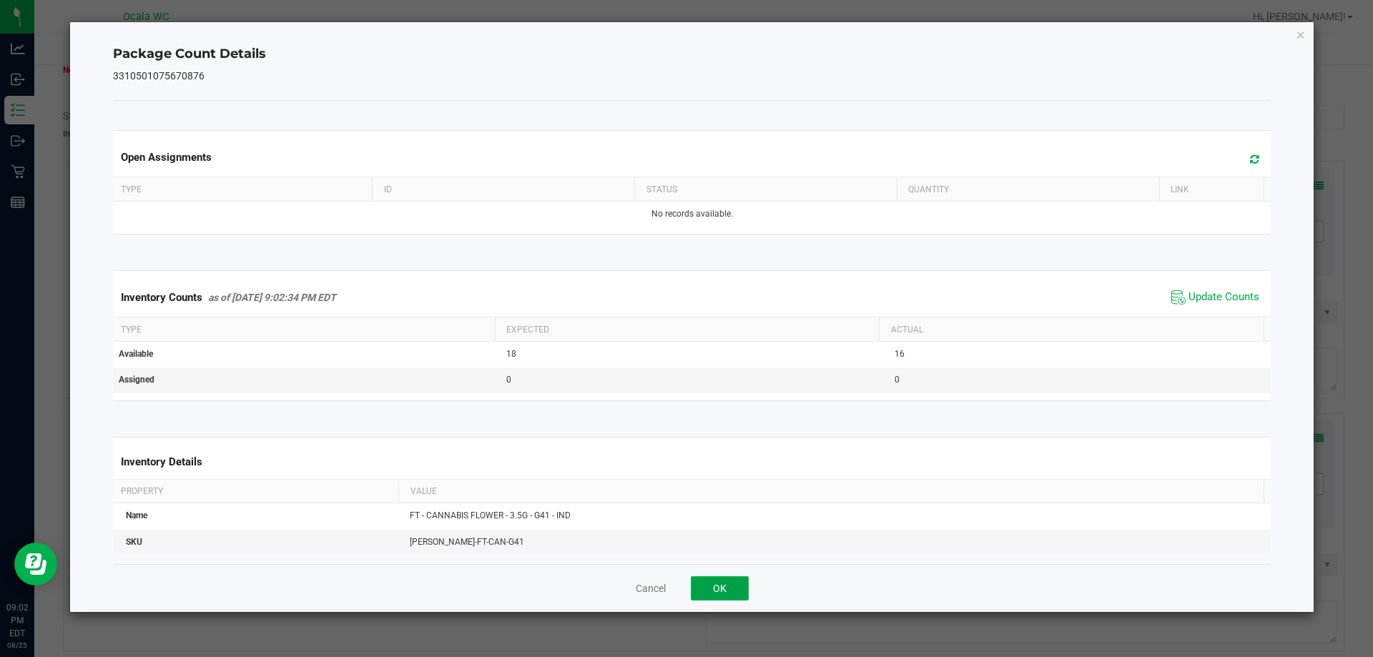
click at [745, 586] on button "OK" at bounding box center [720, 588] width 58 height 24
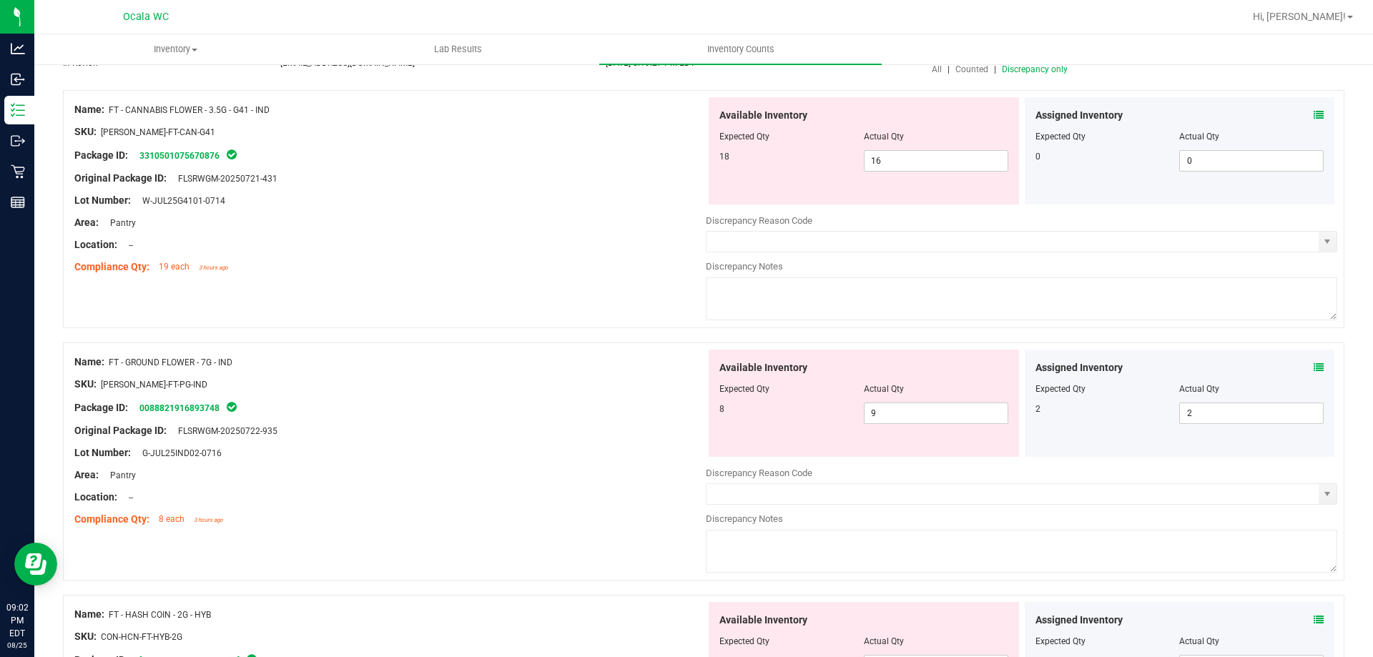
scroll to position [143, 0]
click at [1314, 362] on icon at bounding box center [1319, 367] width 10 height 10
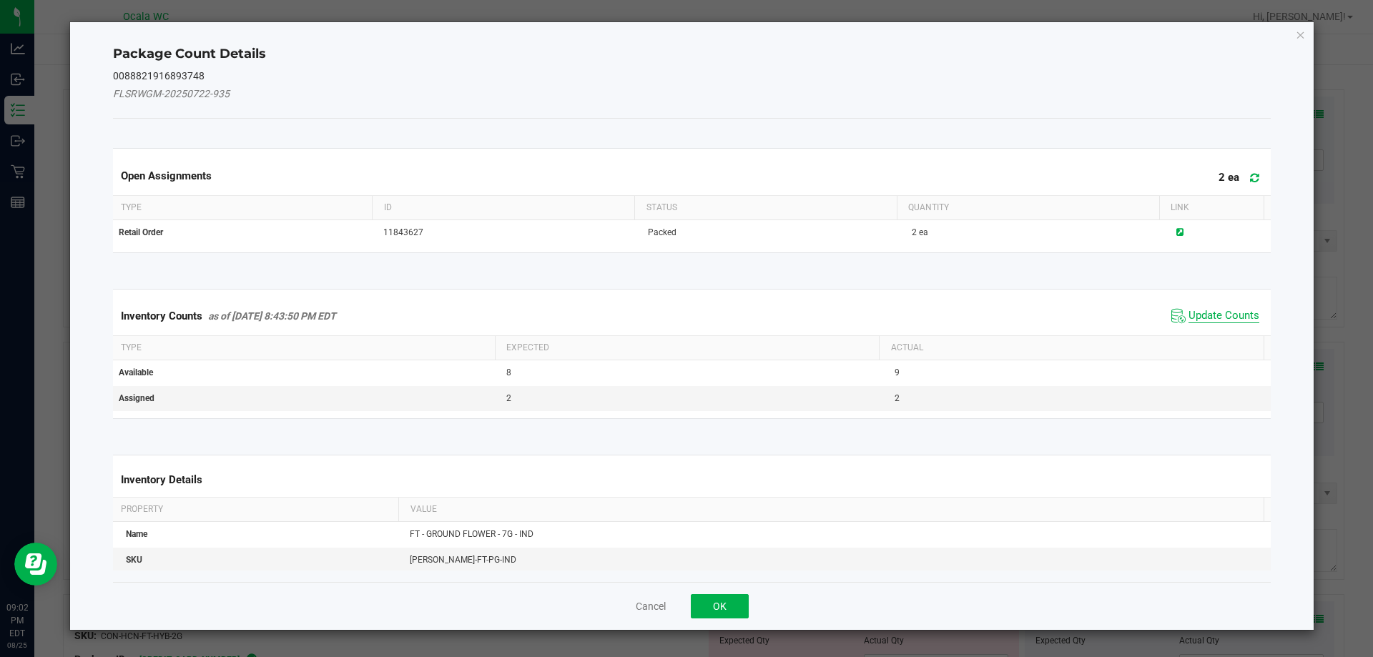
click at [1225, 310] on span "Update Counts" at bounding box center [1224, 316] width 71 height 14
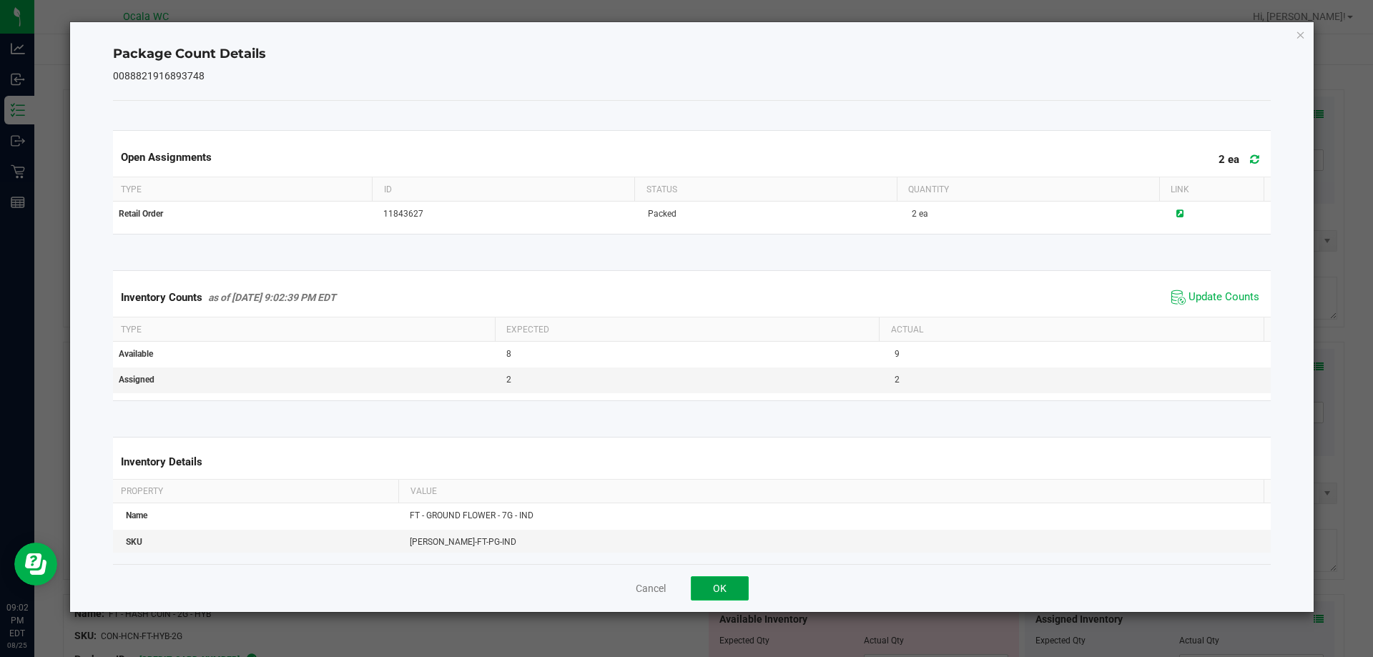
click at [733, 585] on button "OK" at bounding box center [720, 588] width 58 height 24
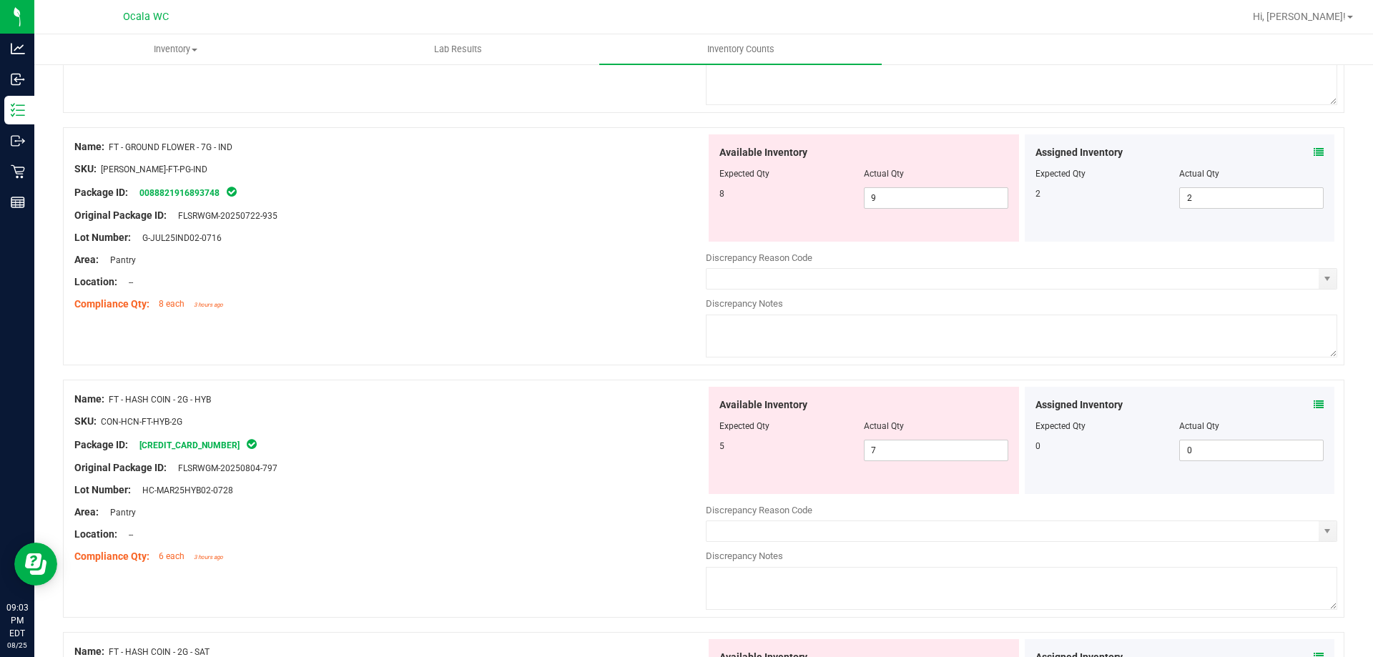
scroll to position [429, 0]
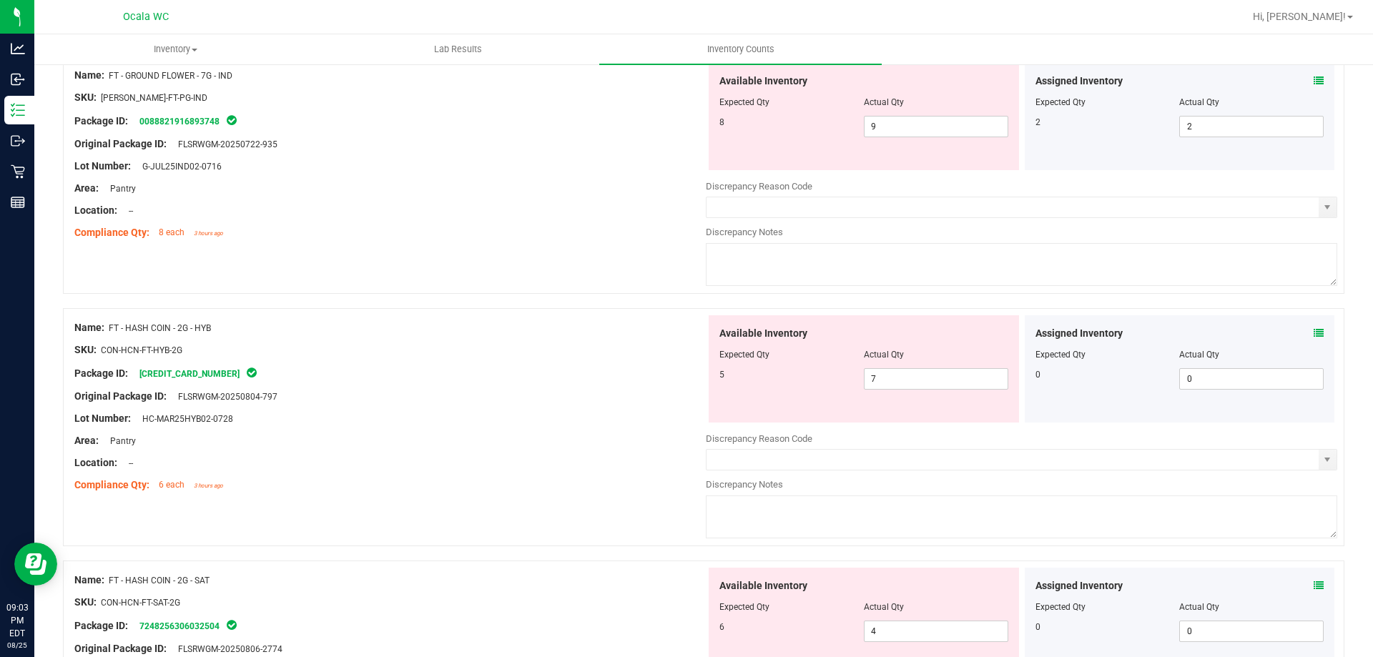
click at [1314, 327] on span at bounding box center [1319, 333] width 10 height 15
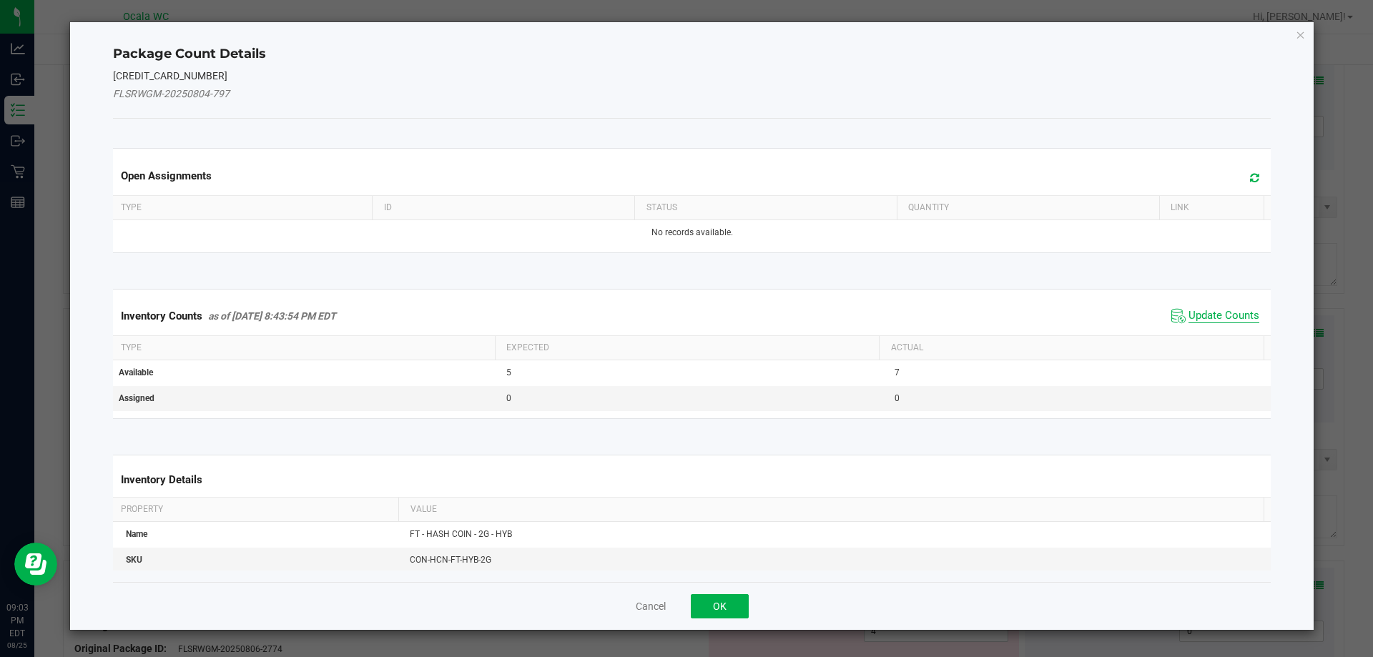
click at [1198, 316] on span "Update Counts" at bounding box center [1224, 316] width 71 height 14
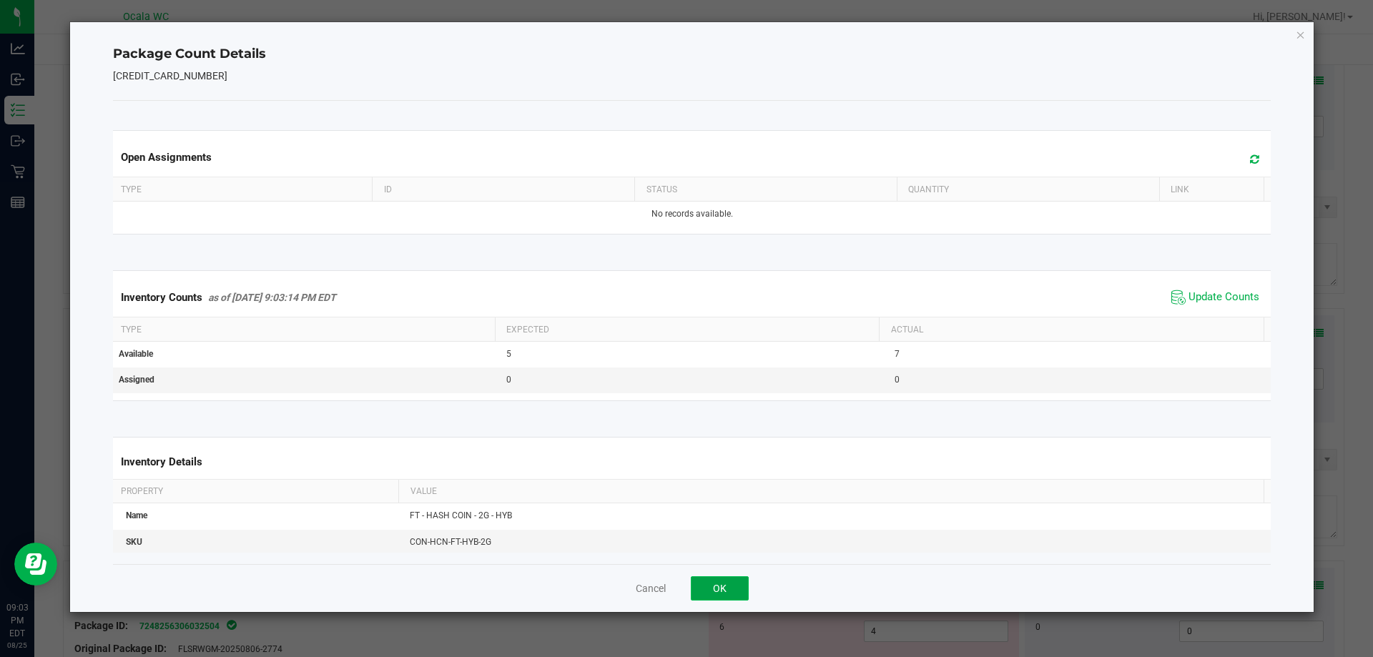
click at [725, 585] on button "OK" at bounding box center [720, 588] width 58 height 24
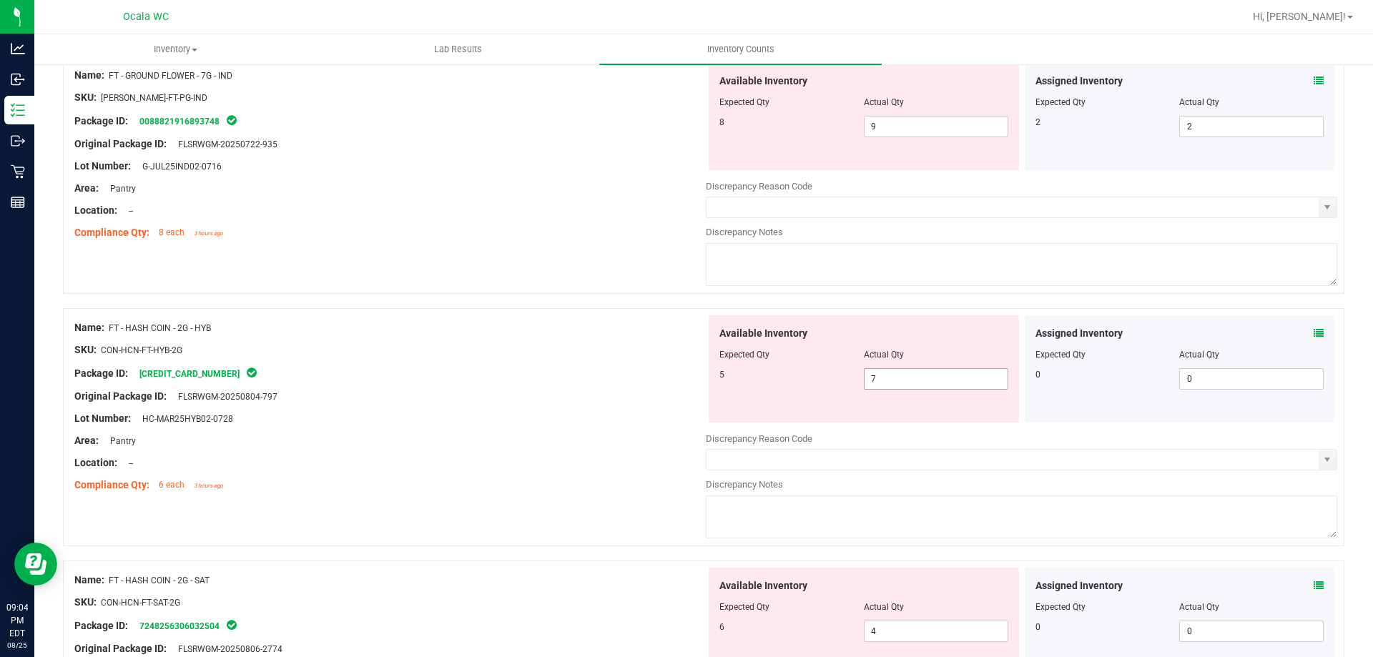
click at [903, 385] on span "7 7" at bounding box center [936, 378] width 144 height 21
click at [903, 385] on input "7" at bounding box center [936, 379] width 143 height 20
type input "5"
click at [657, 376] on div "Package ID: [CREDIT_CARD_NUMBER]" at bounding box center [390, 373] width 632 height 17
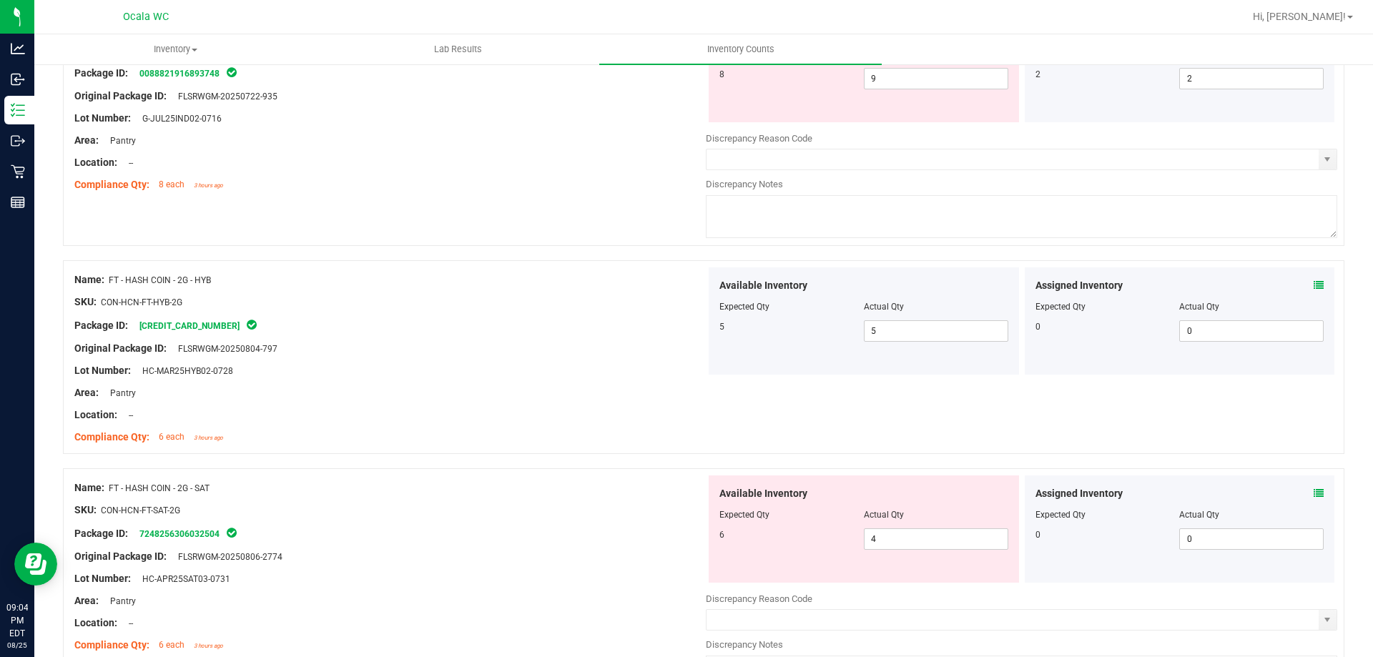
scroll to position [501, 0]
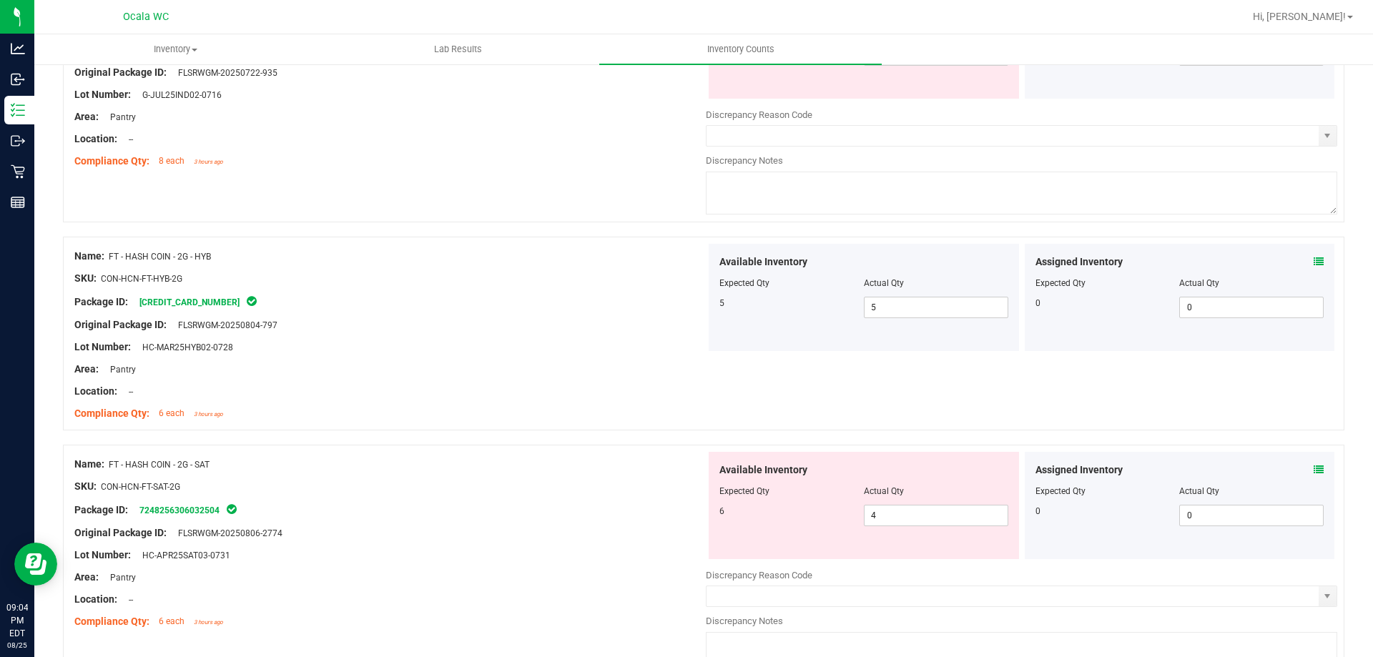
click at [1314, 465] on icon at bounding box center [1319, 470] width 10 height 10
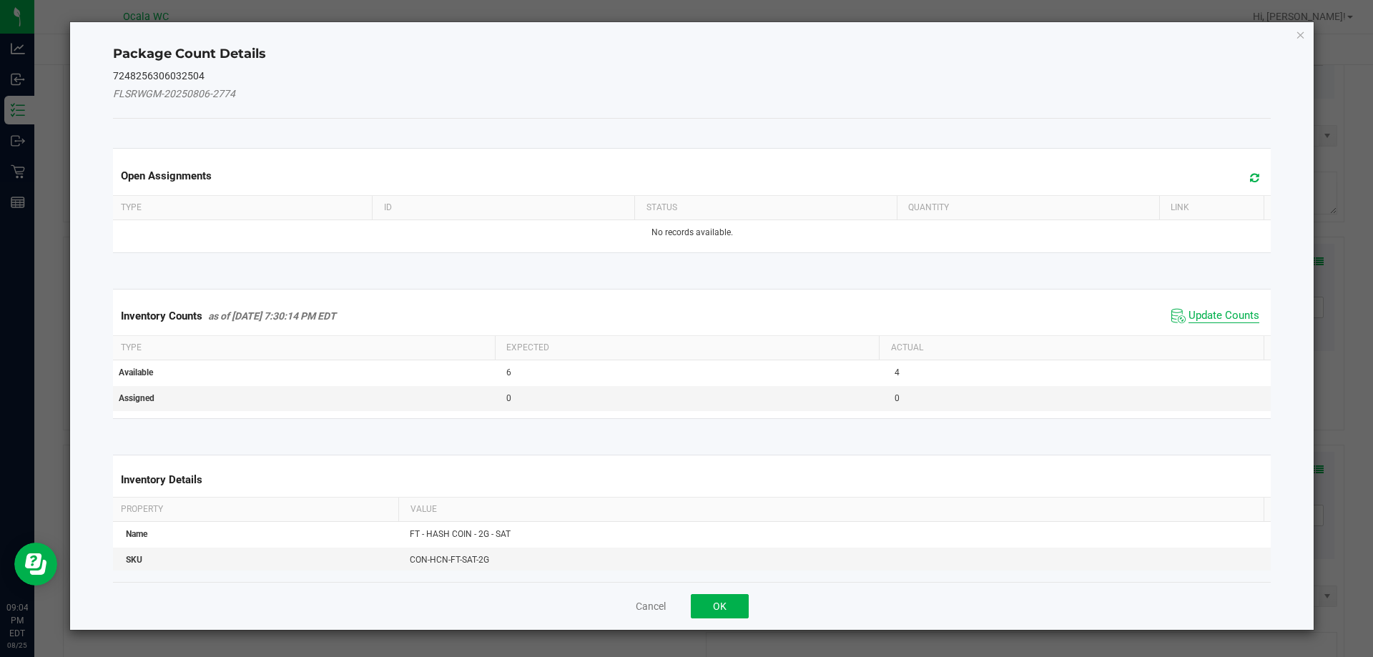
click at [1222, 313] on span "Update Counts" at bounding box center [1224, 316] width 71 height 14
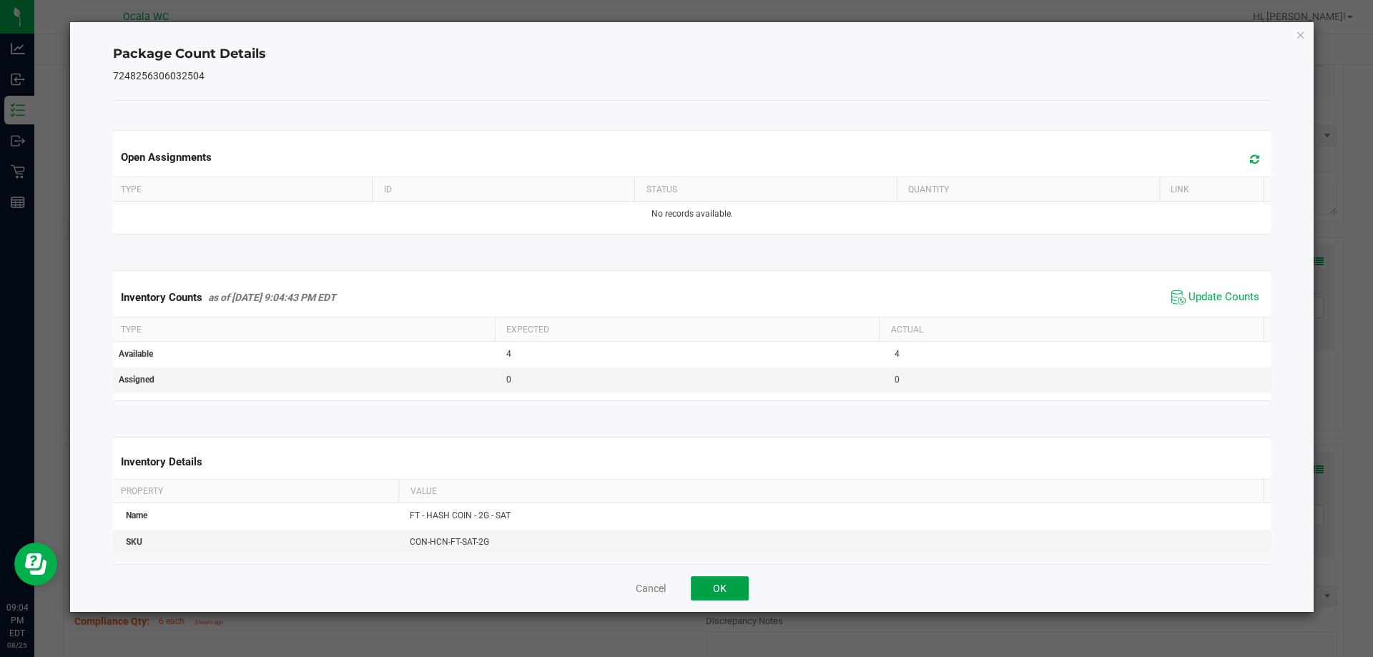
click at [735, 576] on button "OK" at bounding box center [720, 588] width 58 height 24
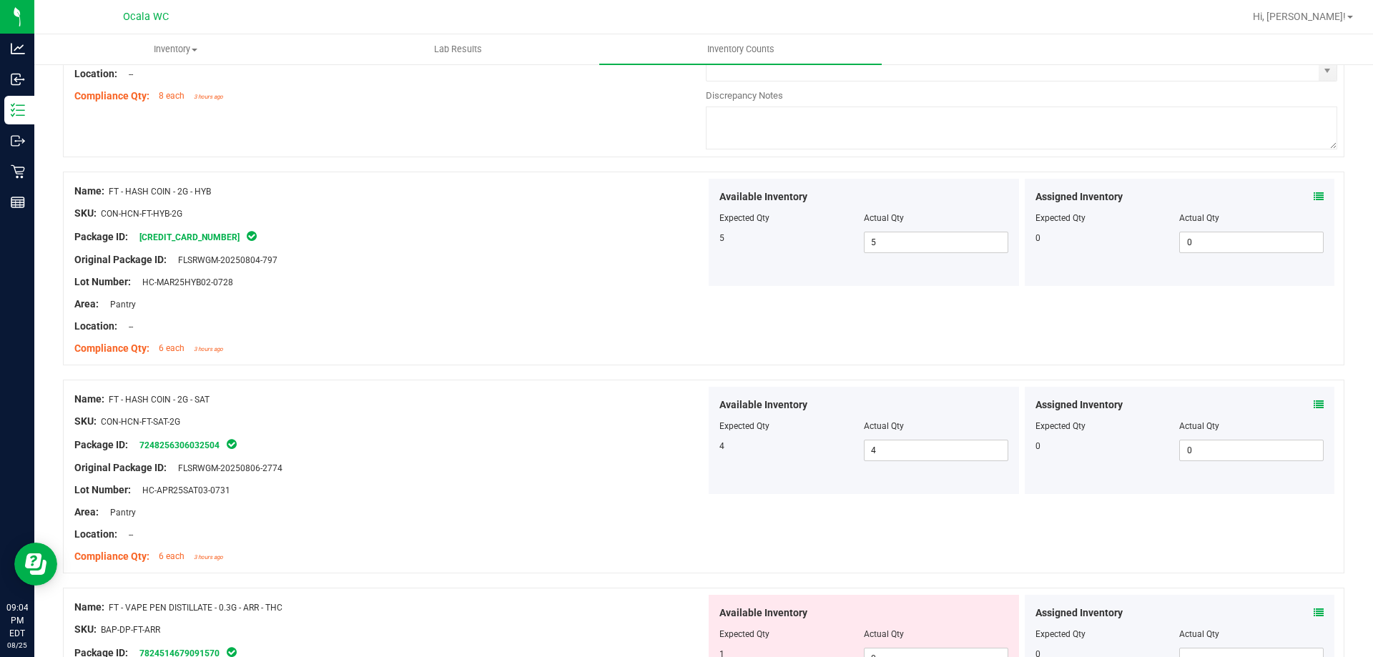
scroll to position [644, 0]
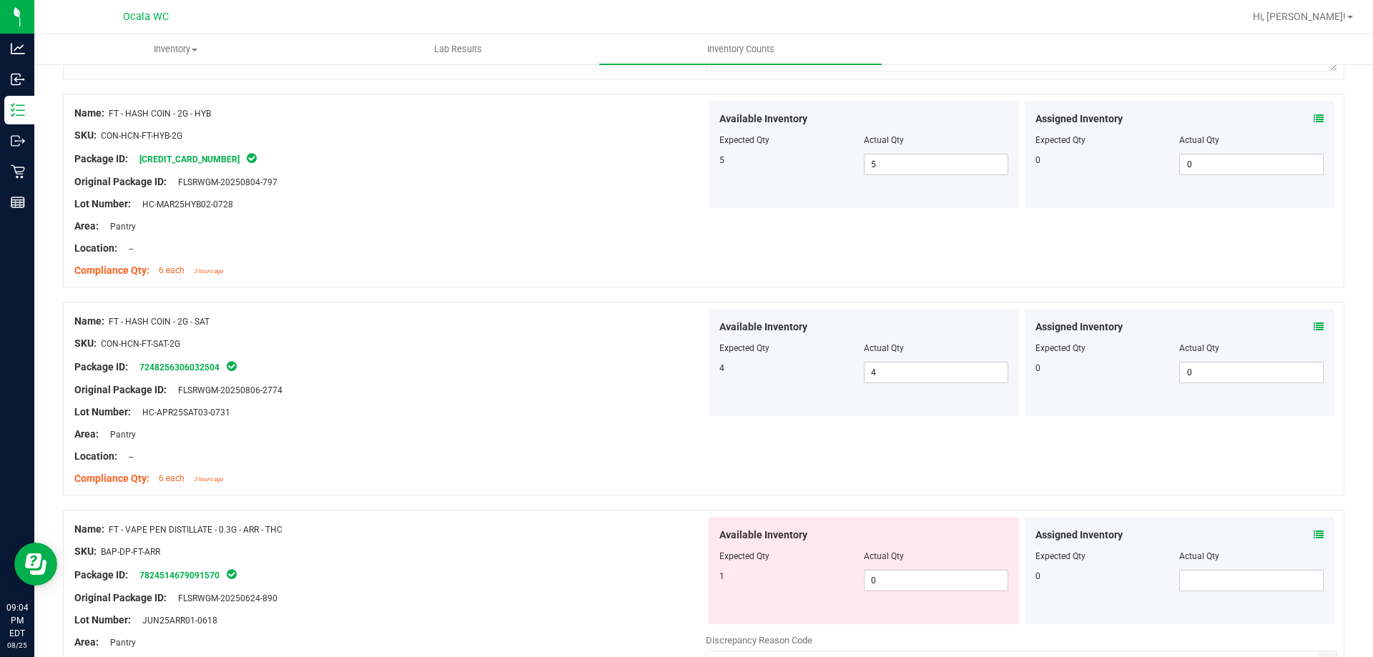
click at [1316, 537] on div "Assigned Inventory Expected Qty Actual Qty 0" at bounding box center [1180, 570] width 310 height 107
click at [1314, 536] on icon at bounding box center [1319, 535] width 10 height 10
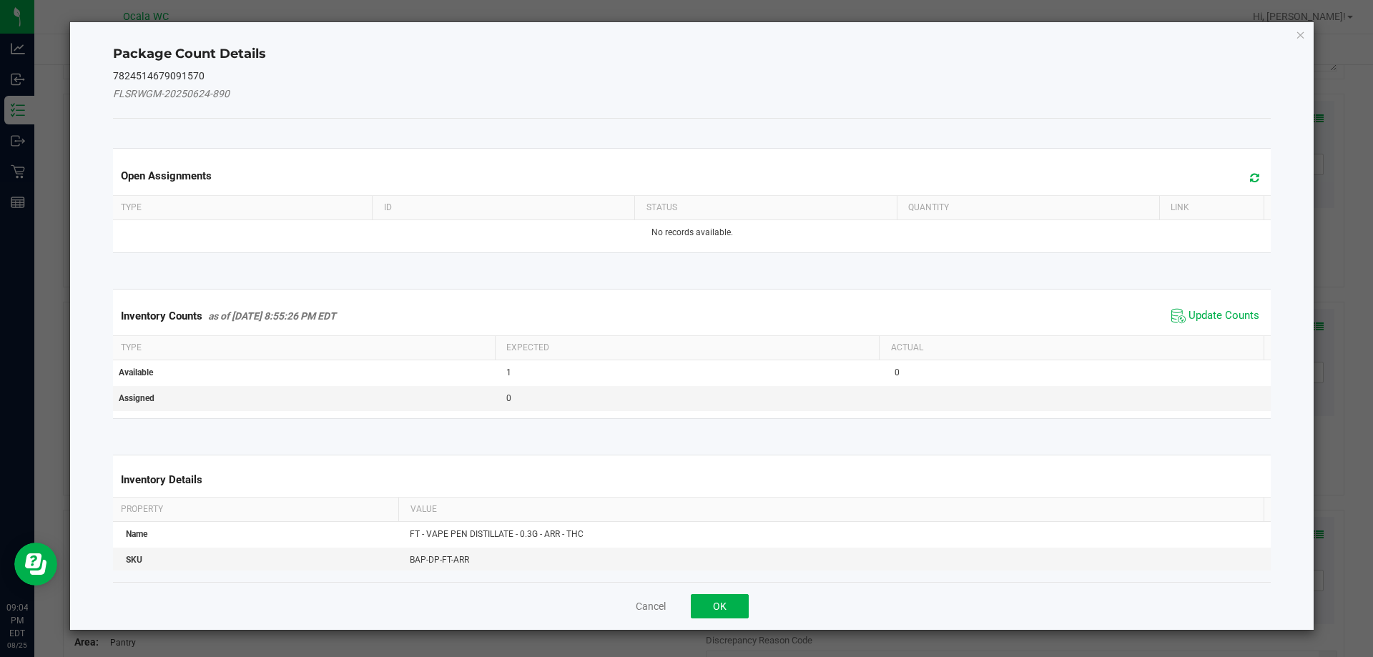
click at [1217, 297] on div "Inventory Counts as of [DATE] 8:55:26 PM EDT Update Counts" at bounding box center [692, 316] width 1164 height 39
click at [1210, 316] on span "Update Counts" at bounding box center [1224, 316] width 71 height 14
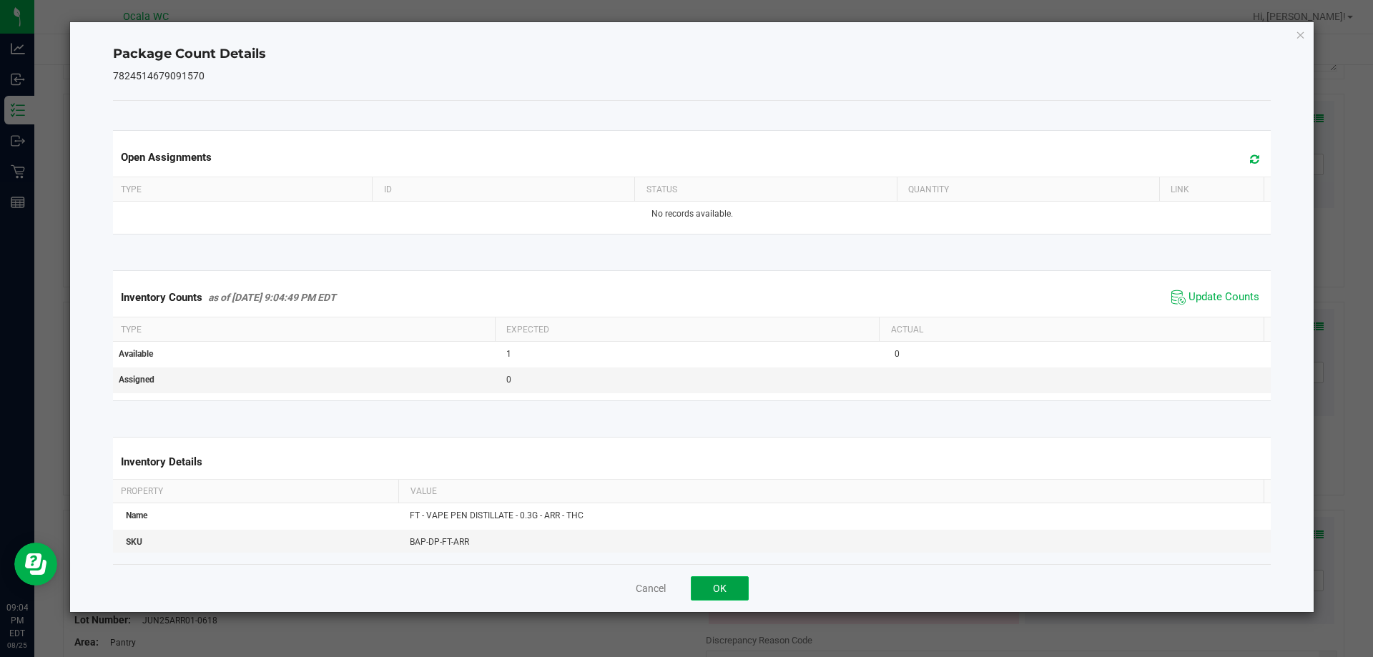
click at [722, 581] on button "OK" at bounding box center [720, 588] width 58 height 24
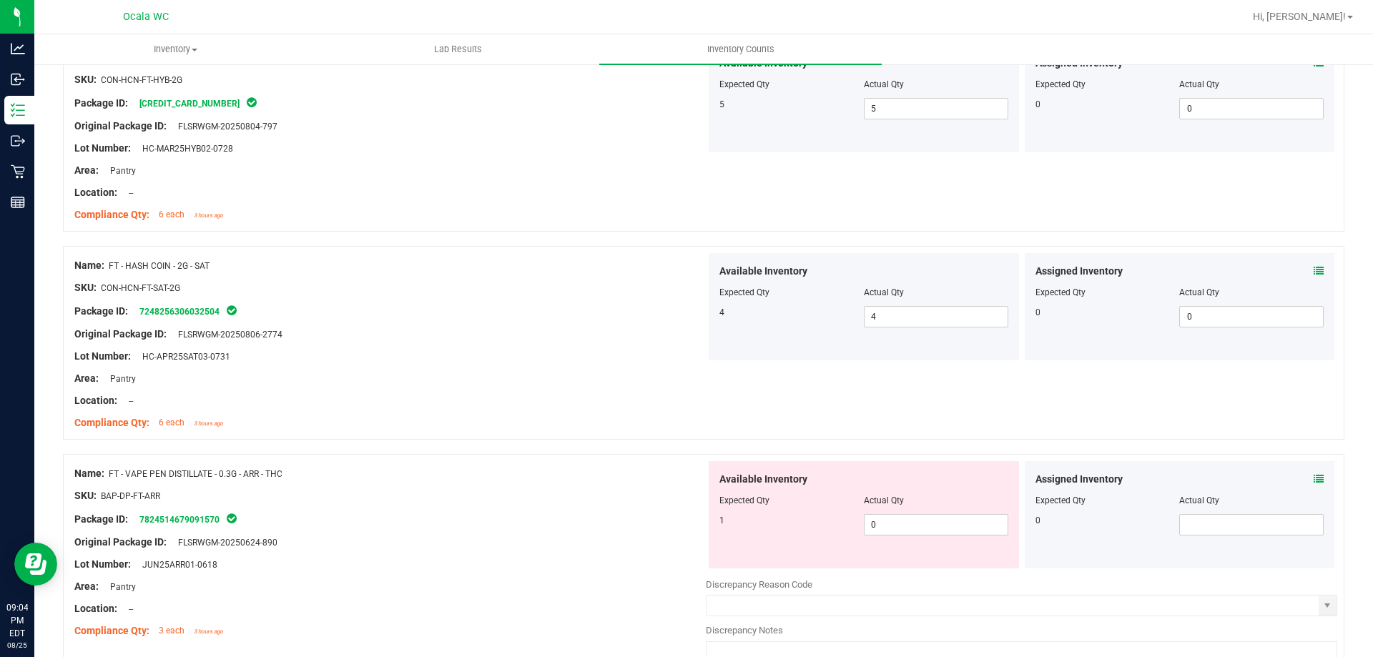
scroll to position [787, 0]
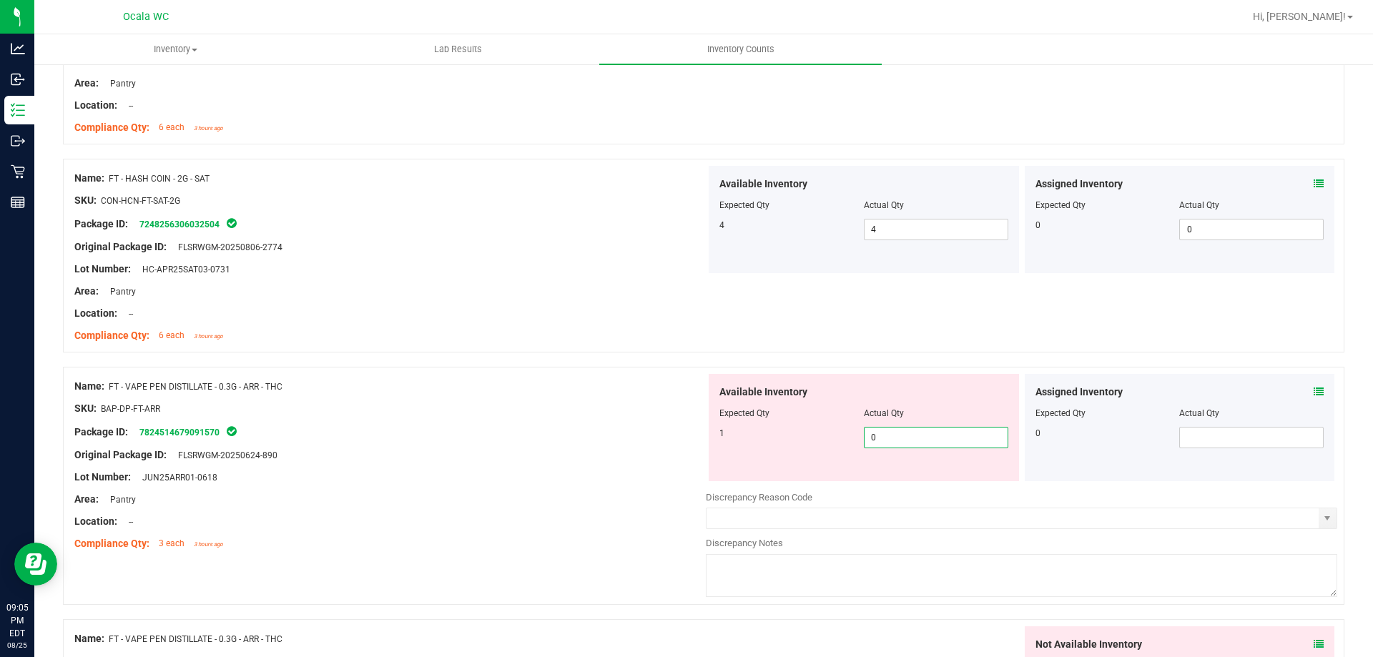
click at [870, 429] on span "0 0" at bounding box center [936, 437] width 144 height 21
click at [870, 429] on input "0" at bounding box center [936, 438] width 143 height 20
type input "1"
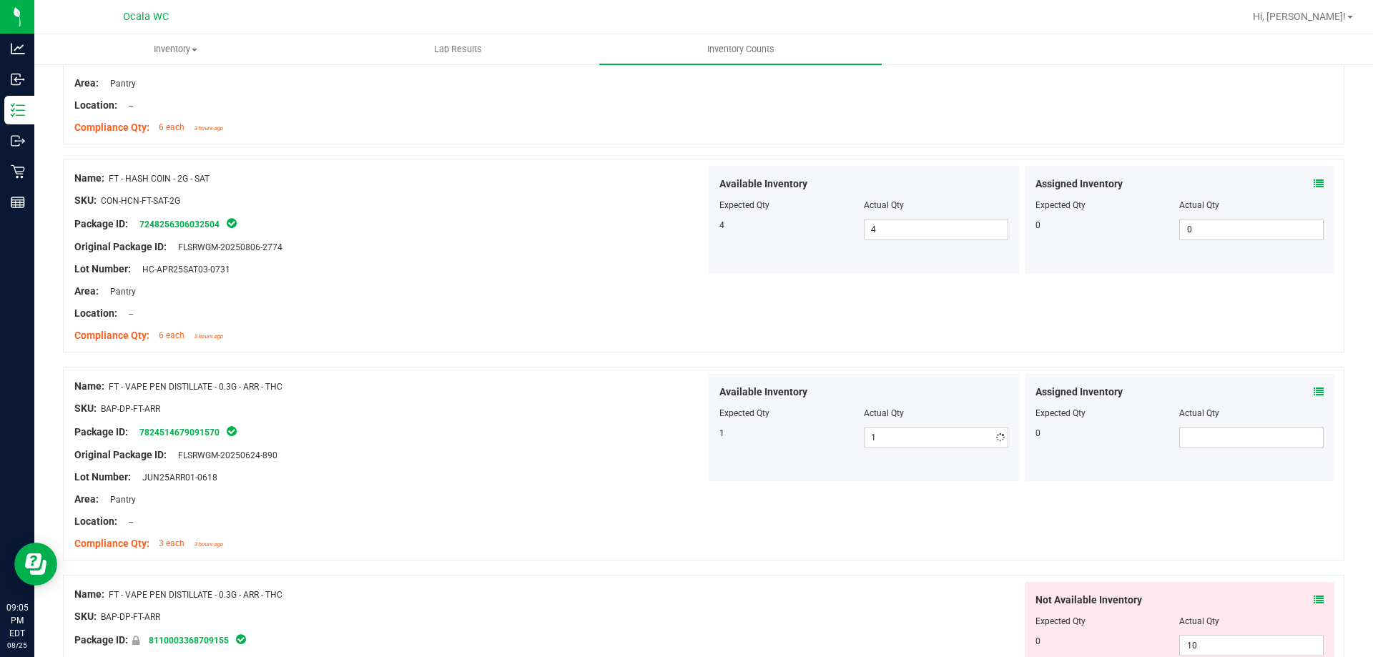
click at [637, 423] on div "Package ID: 7824514679091570" at bounding box center [390, 431] width 632 height 17
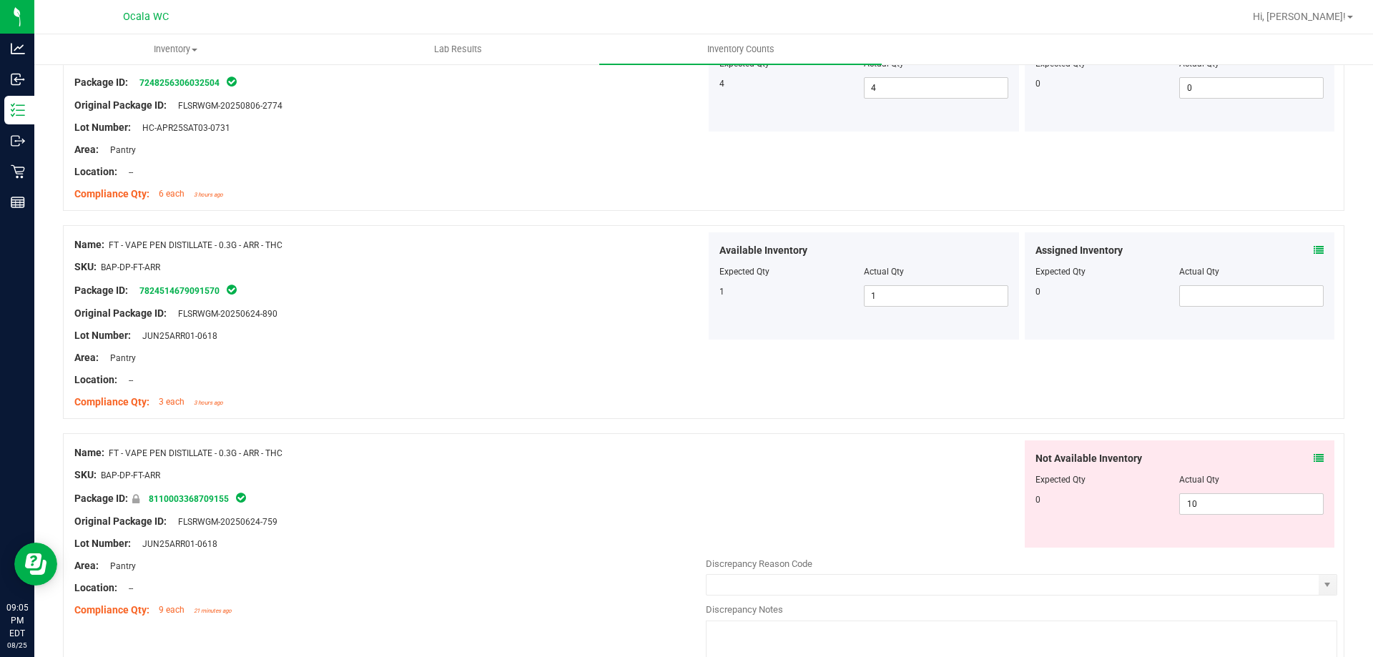
scroll to position [930, 0]
click at [1257, 506] on span "10 10" at bounding box center [1251, 502] width 144 height 21
click at [1257, 506] on input "10" at bounding box center [1251, 503] width 143 height 20
click at [1314, 454] on icon at bounding box center [1319, 457] width 10 height 10
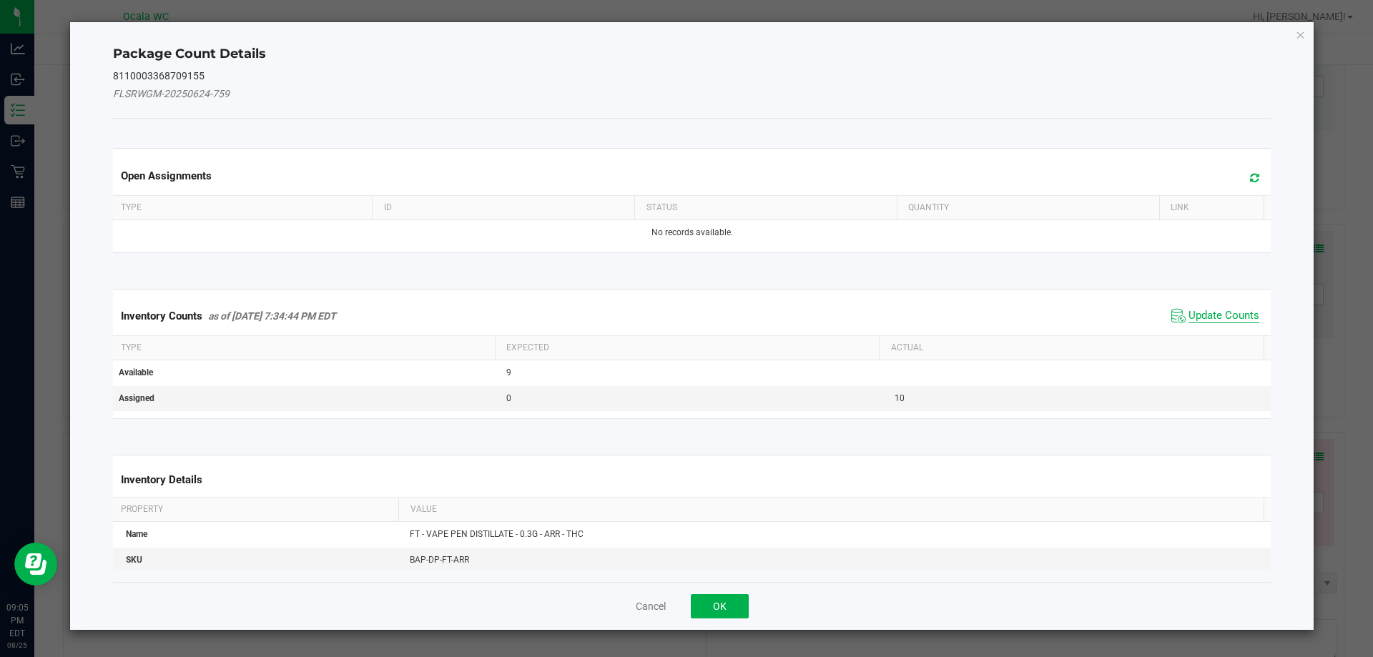
click at [1200, 317] on span "Update Counts" at bounding box center [1224, 316] width 71 height 14
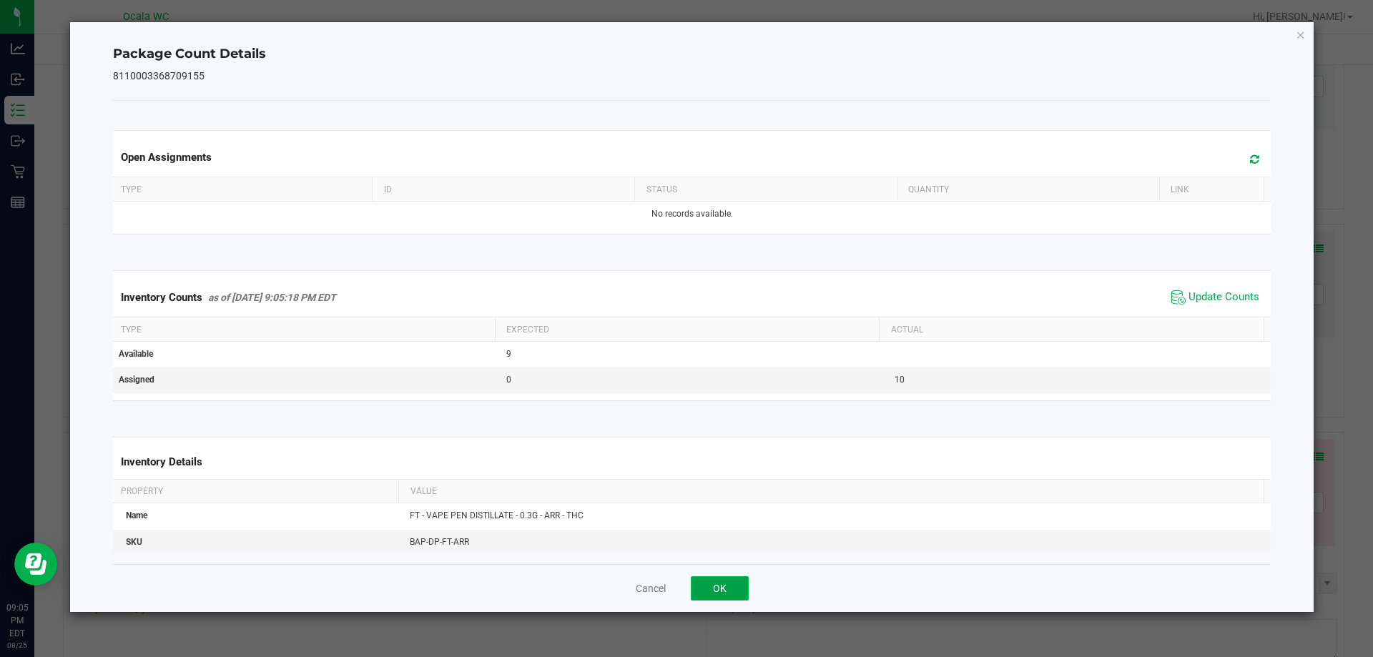
click at [724, 592] on button "OK" at bounding box center [720, 588] width 58 height 24
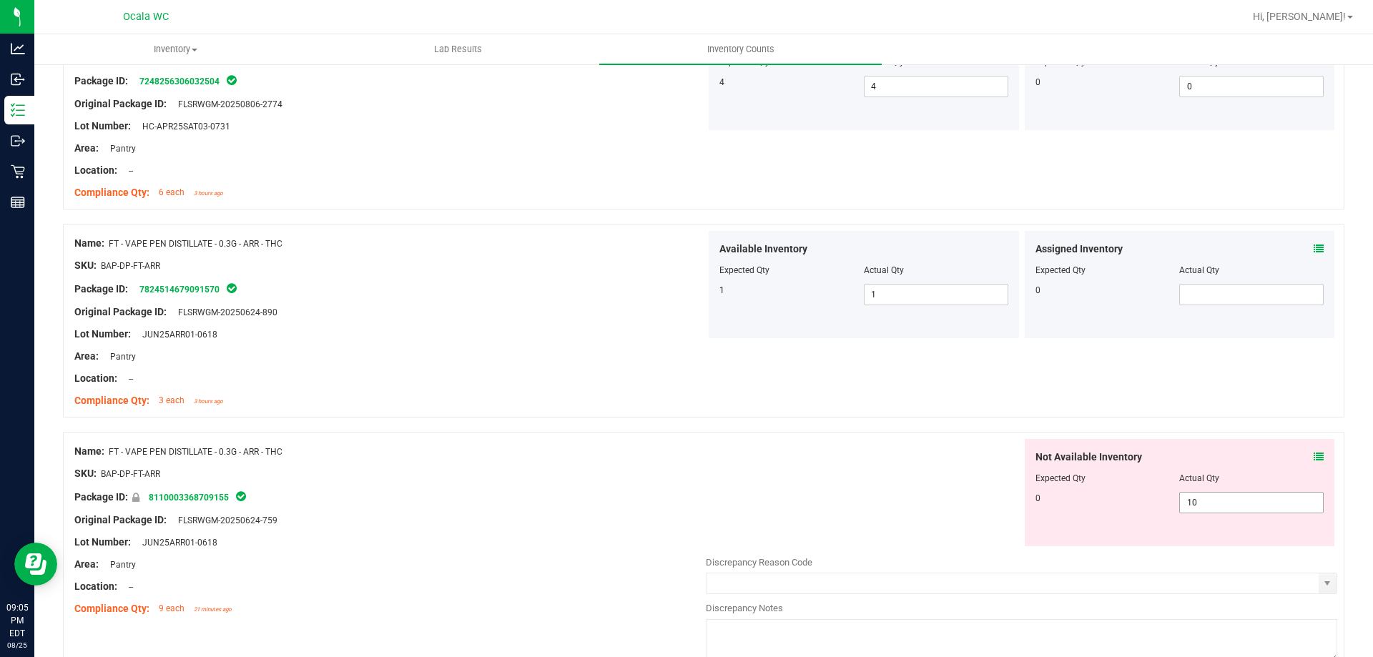
click at [1222, 504] on span "10 10" at bounding box center [1251, 502] width 144 height 21
click at [1222, 504] on input "10" at bounding box center [1251, 503] width 143 height 20
click at [1317, 448] on div "Not Available Inventory Expected Qty Actual Qty 0 10 10" at bounding box center [1180, 492] width 310 height 107
click at [1314, 453] on icon at bounding box center [1319, 457] width 10 height 10
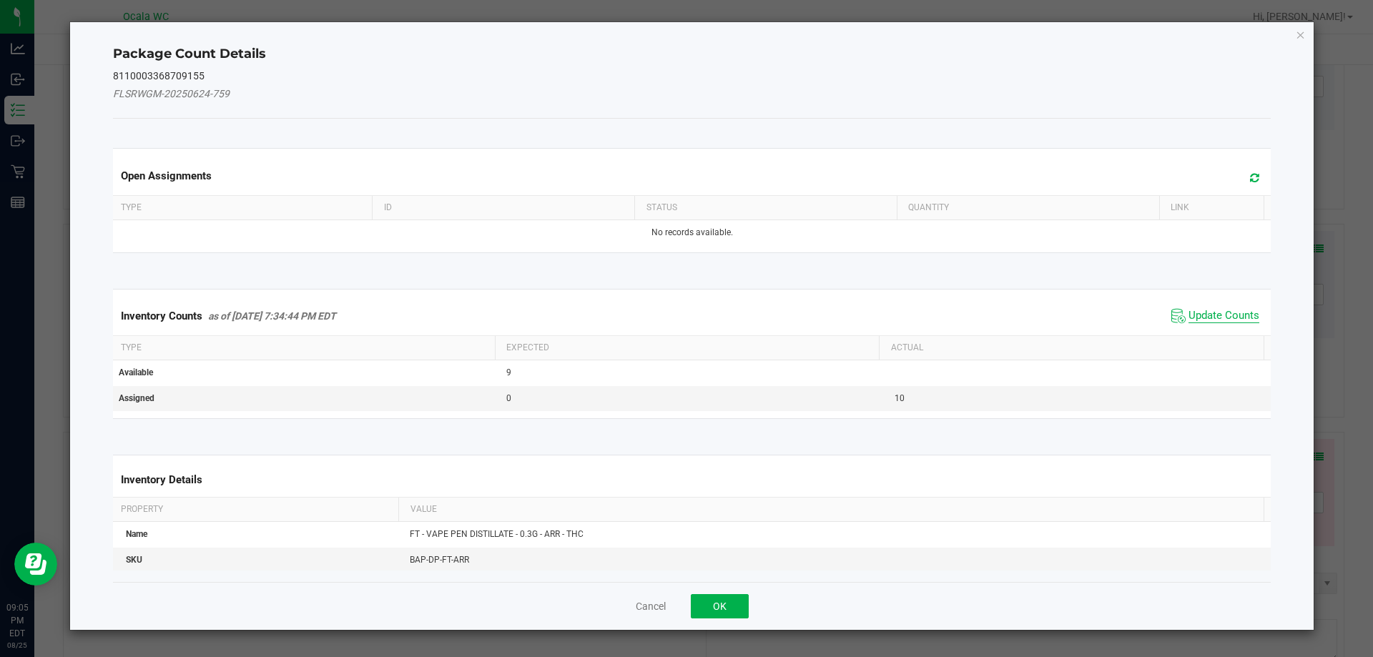
click at [1208, 317] on span "Update Counts" at bounding box center [1224, 316] width 71 height 14
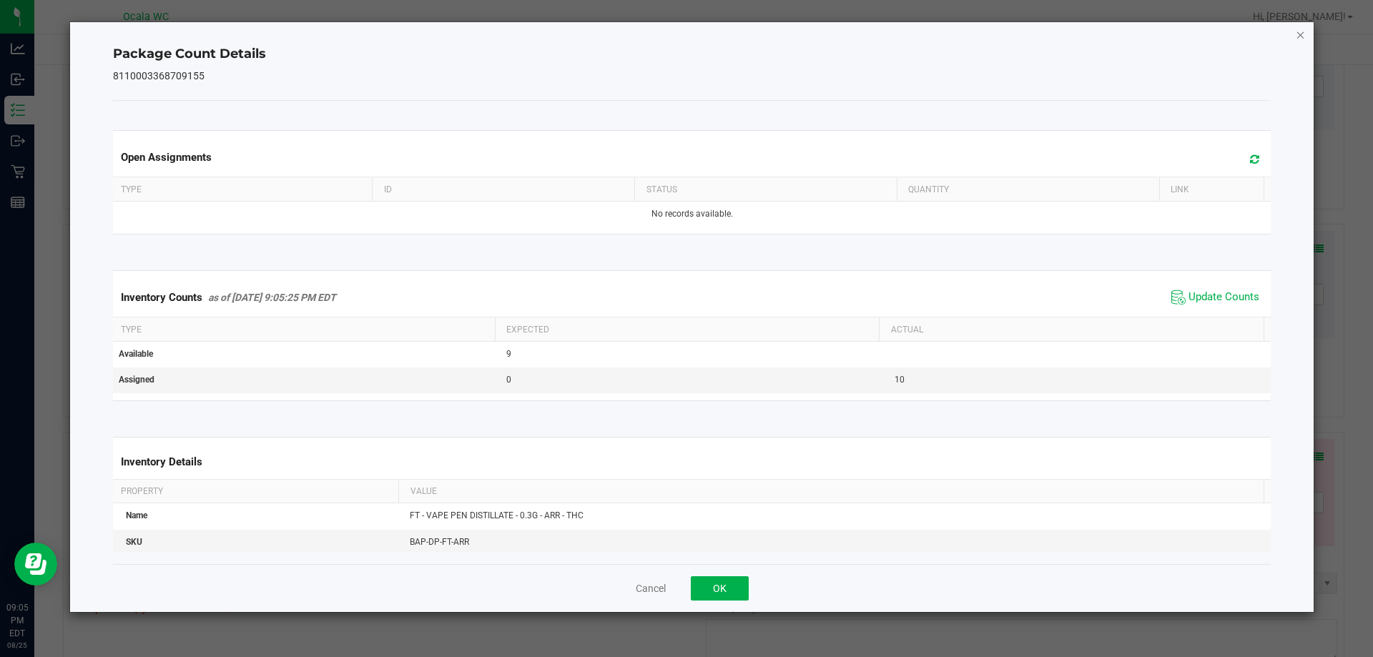
click at [1297, 32] on icon "Close" at bounding box center [1301, 34] width 10 height 17
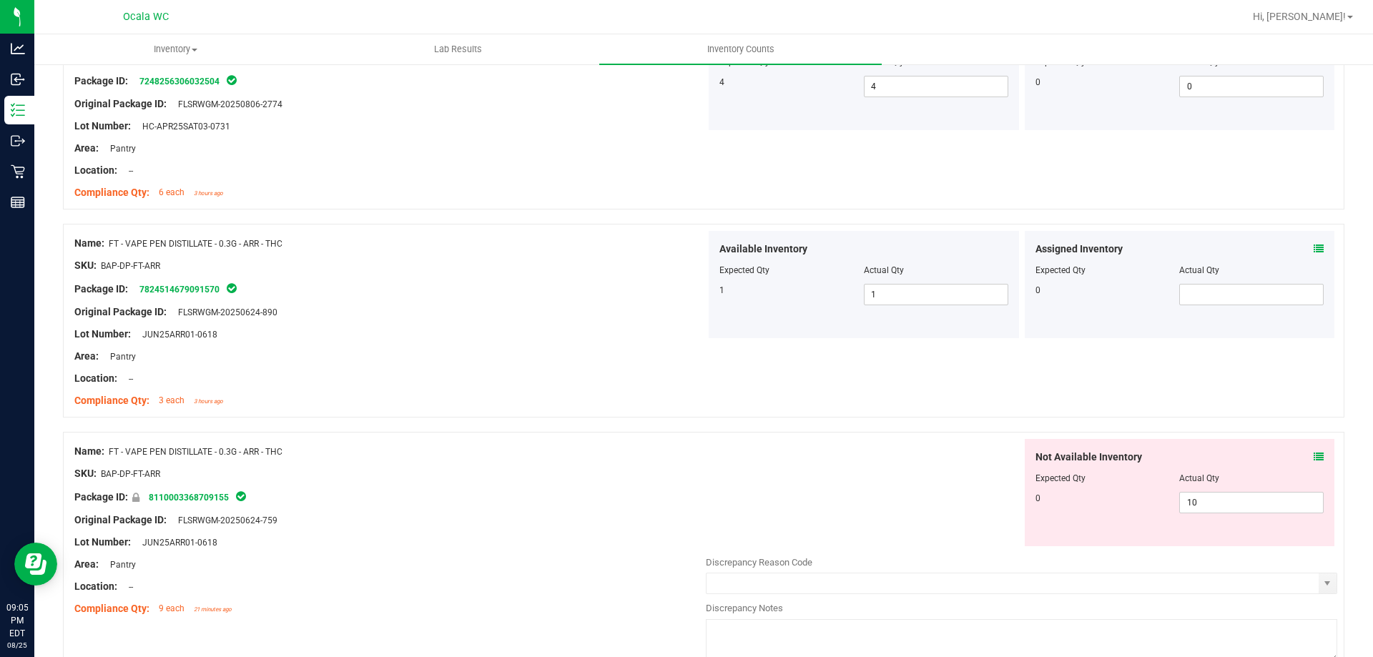
click at [887, 527] on div "Not Available Inventory Expected Qty Actual Qty 0 10 10" at bounding box center [1022, 492] width 632 height 107
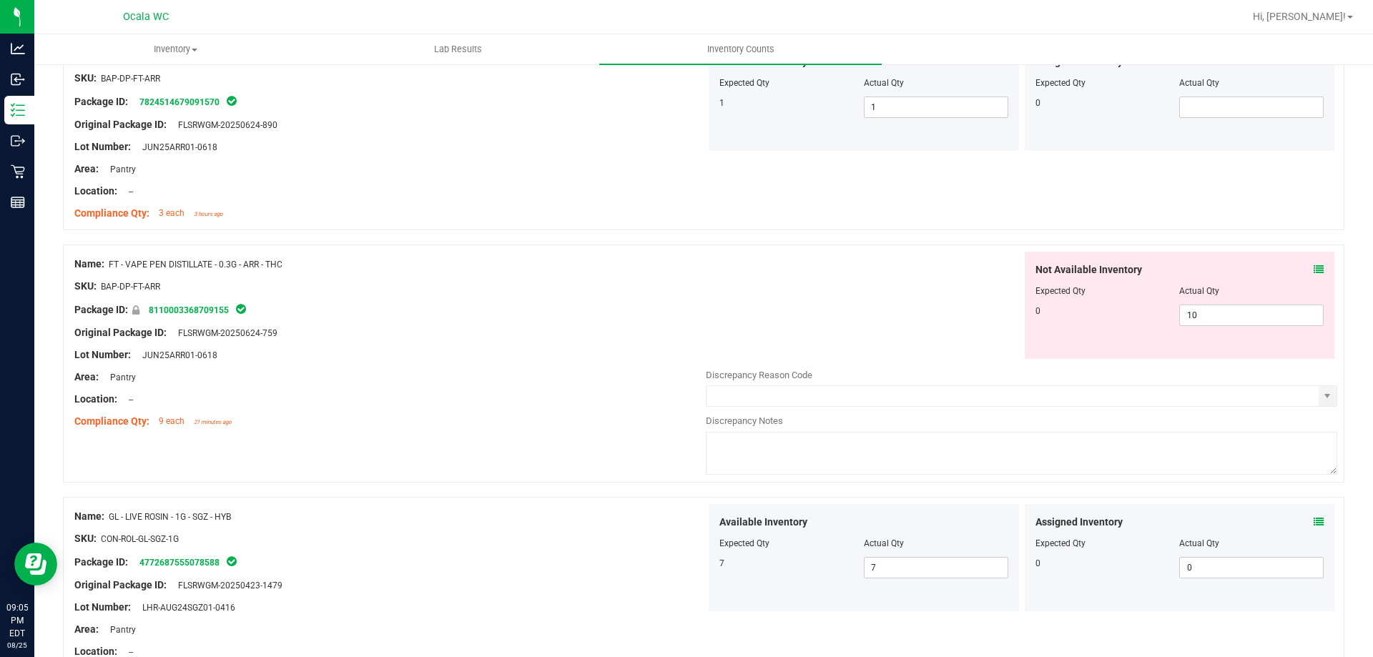
scroll to position [1144, 0]
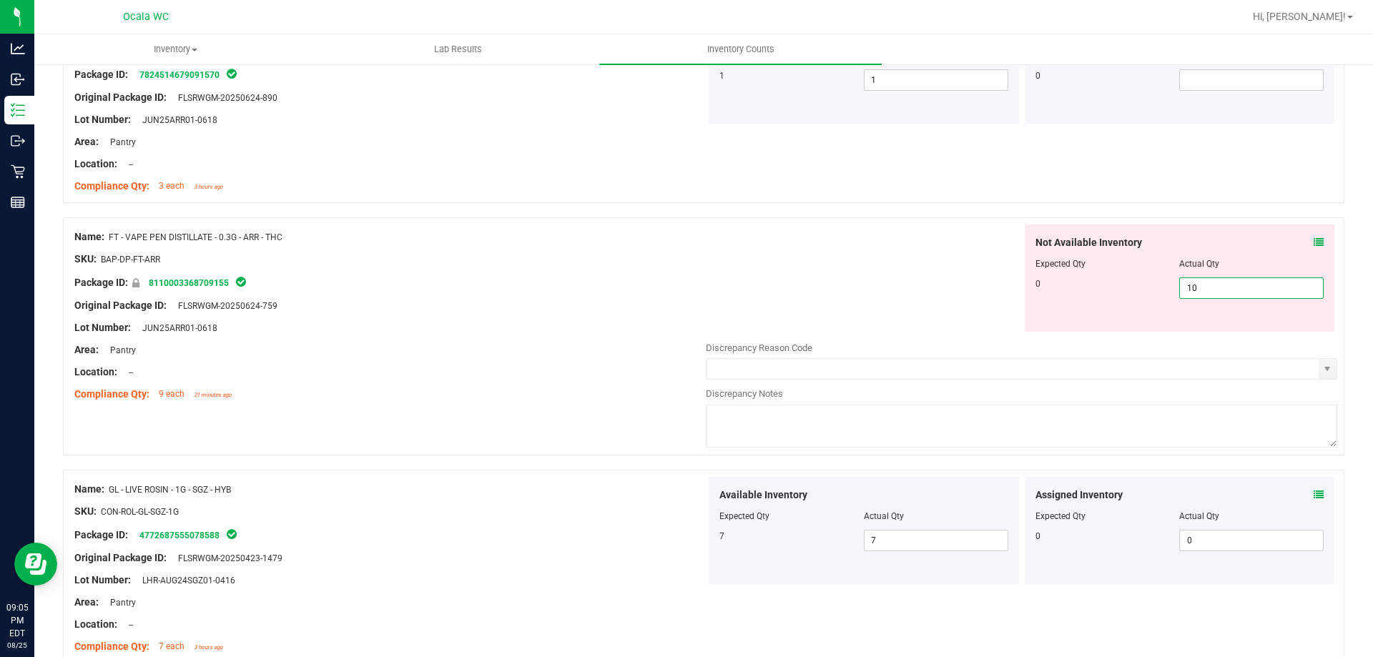
click at [1227, 290] on span "10 10" at bounding box center [1251, 288] width 144 height 21
click at [1227, 290] on input "10" at bounding box center [1251, 288] width 143 height 20
type input "9"
click at [830, 325] on div "Not Available Inventory Expected Qty Actual Qty 0 9 9" at bounding box center [1022, 278] width 632 height 107
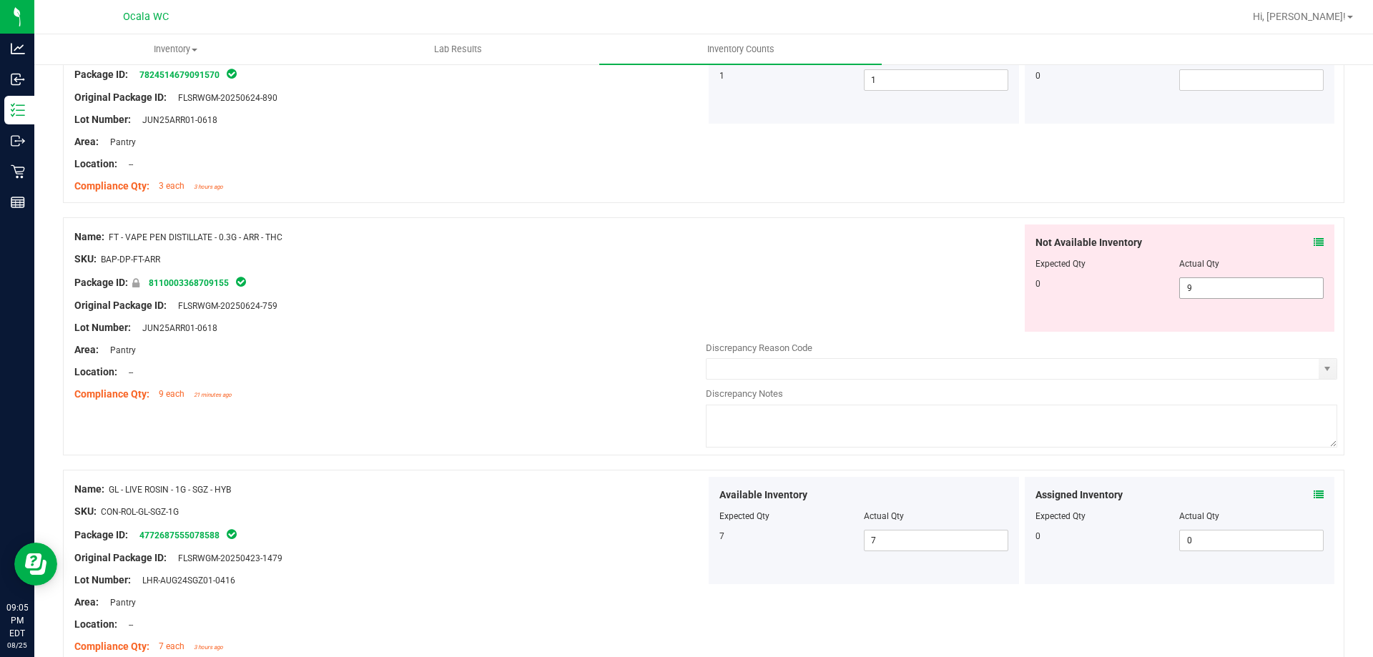
click at [1252, 281] on span "9 9" at bounding box center [1251, 288] width 144 height 21
click at [1252, 281] on input "9" at bounding box center [1251, 288] width 143 height 20
type input "0"
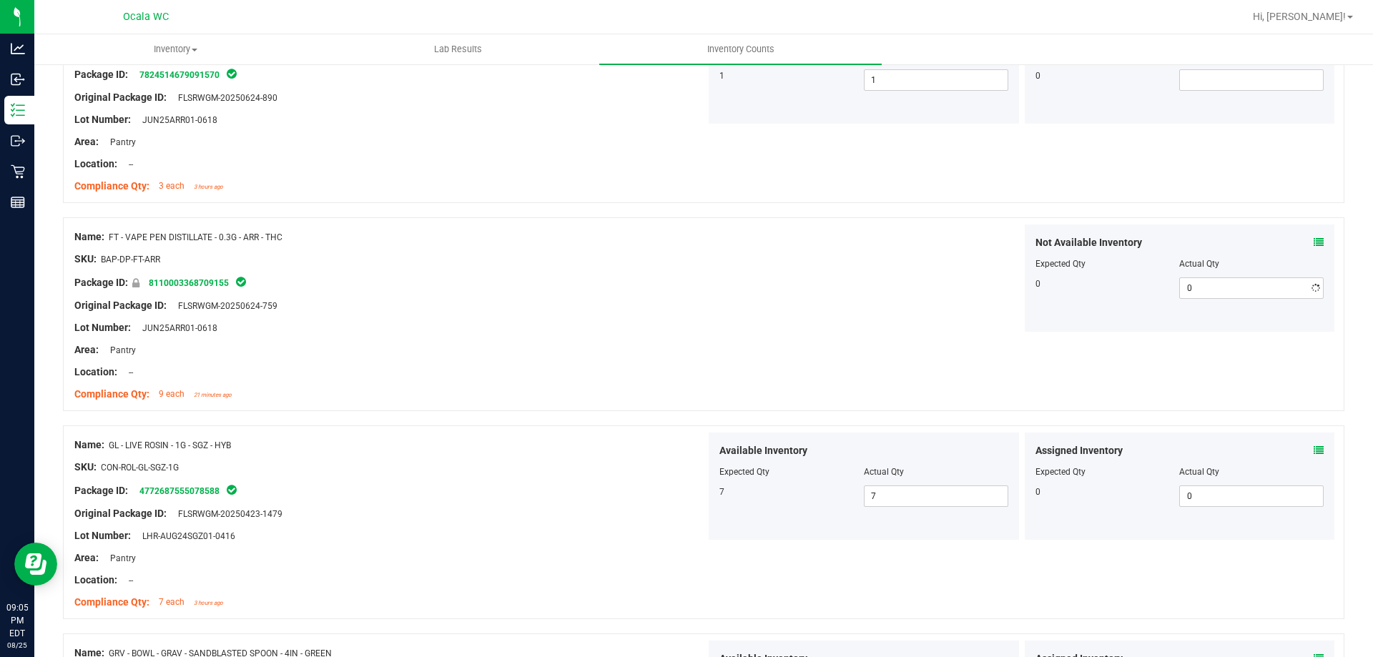
click at [890, 290] on div "Not Available Inventory Expected Qty Actual Qty 0 0 0" at bounding box center [1022, 278] width 632 height 107
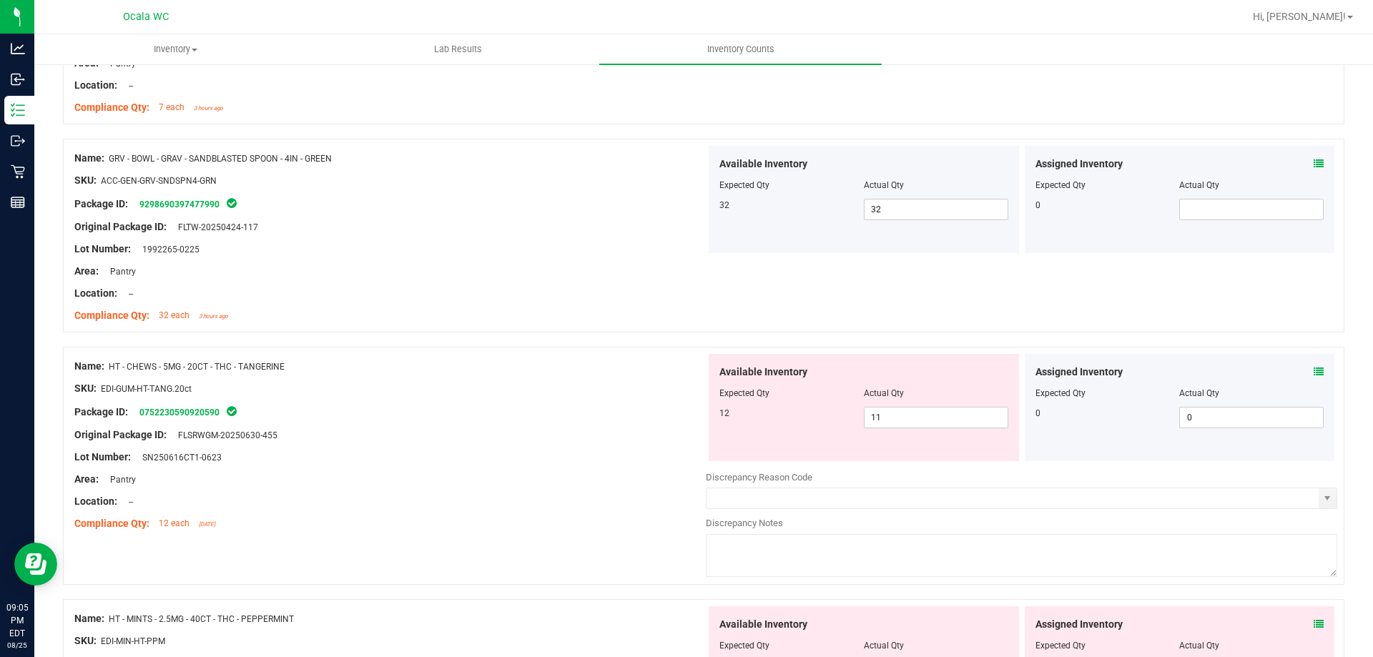
scroll to position [1645, 0]
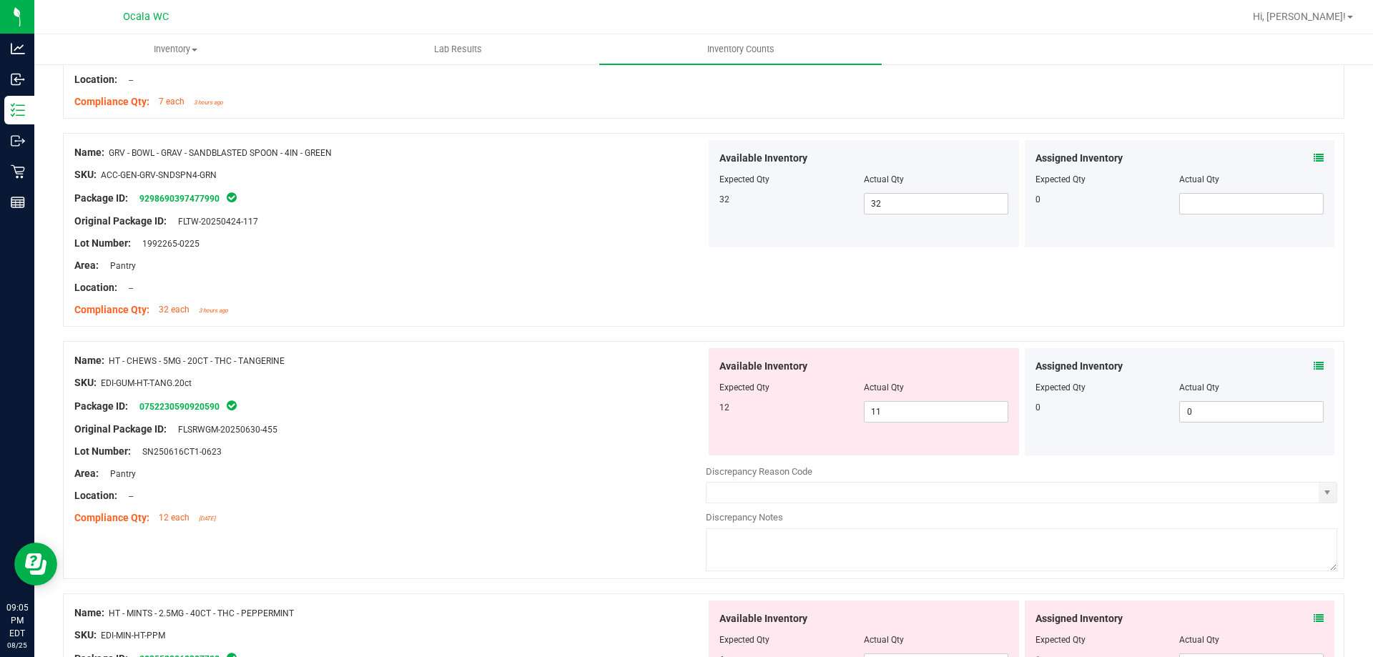
click at [1314, 367] on icon at bounding box center [1319, 366] width 10 height 10
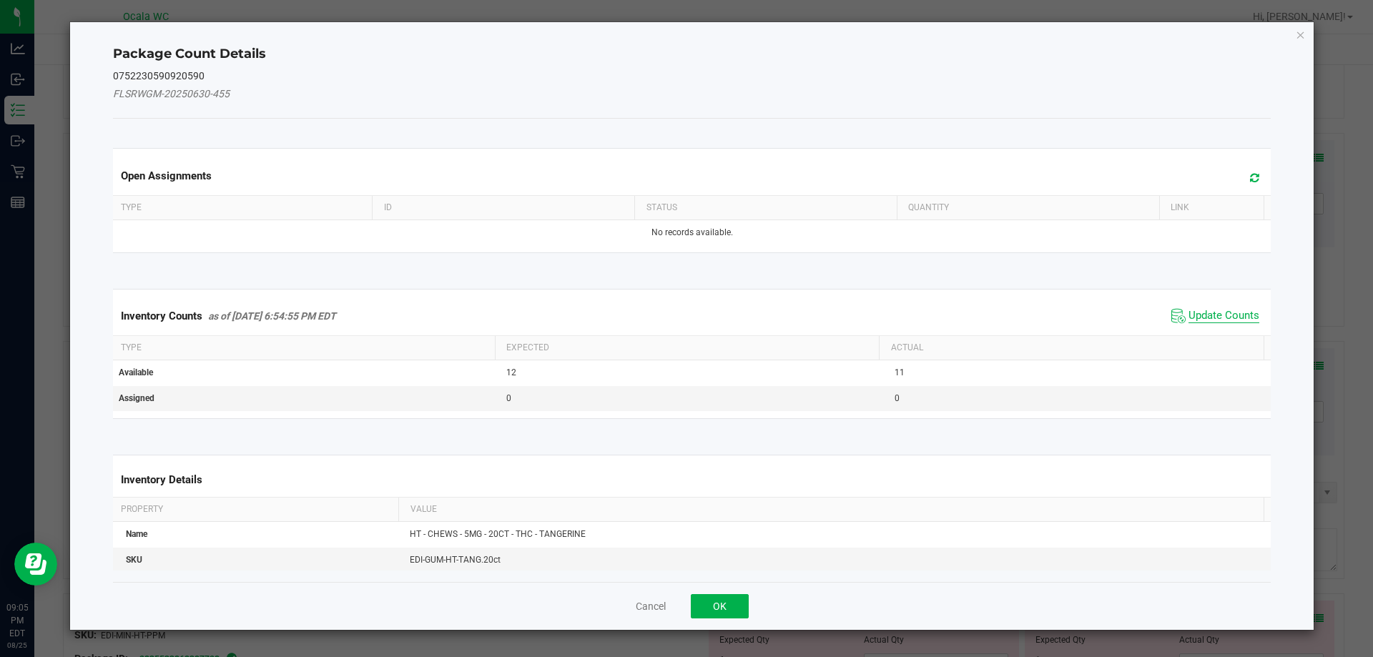
click at [1207, 315] on span "Update Counts" at bounding box center [1224, 316] width 71 height 14
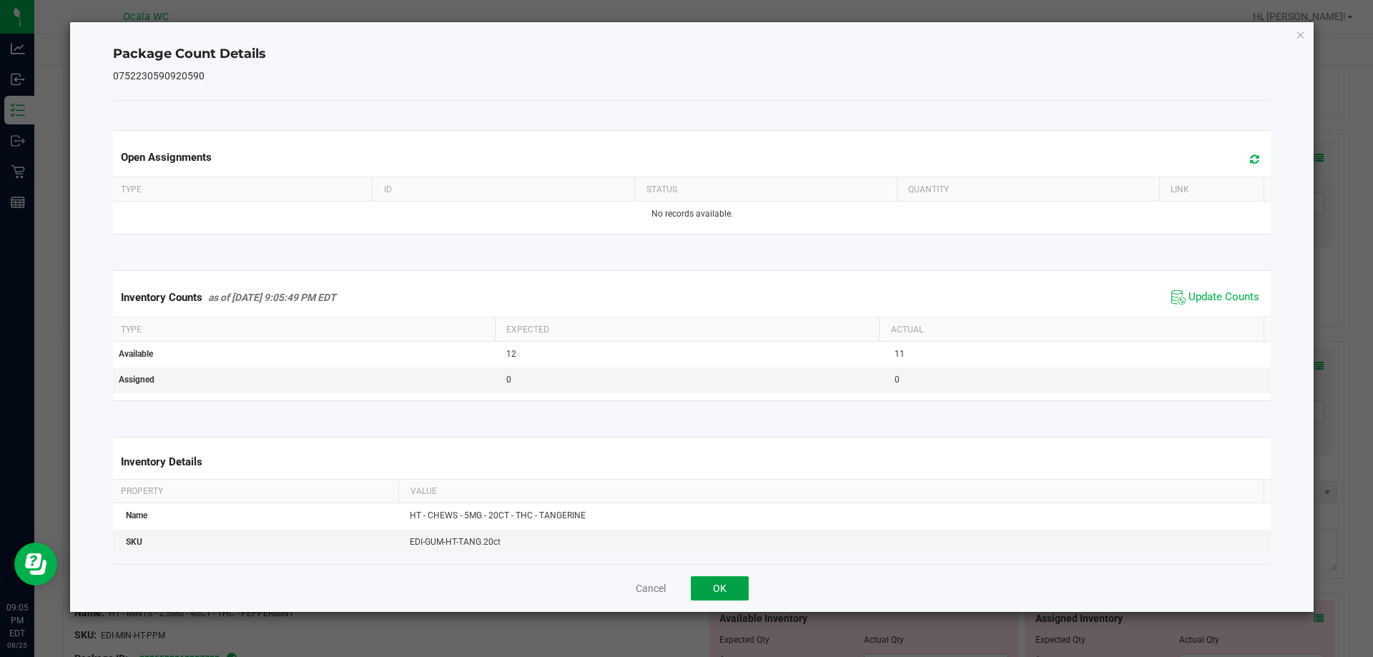
click at [741, 584] on button "OK" at bounding box center [720, 588] width 58 height 24
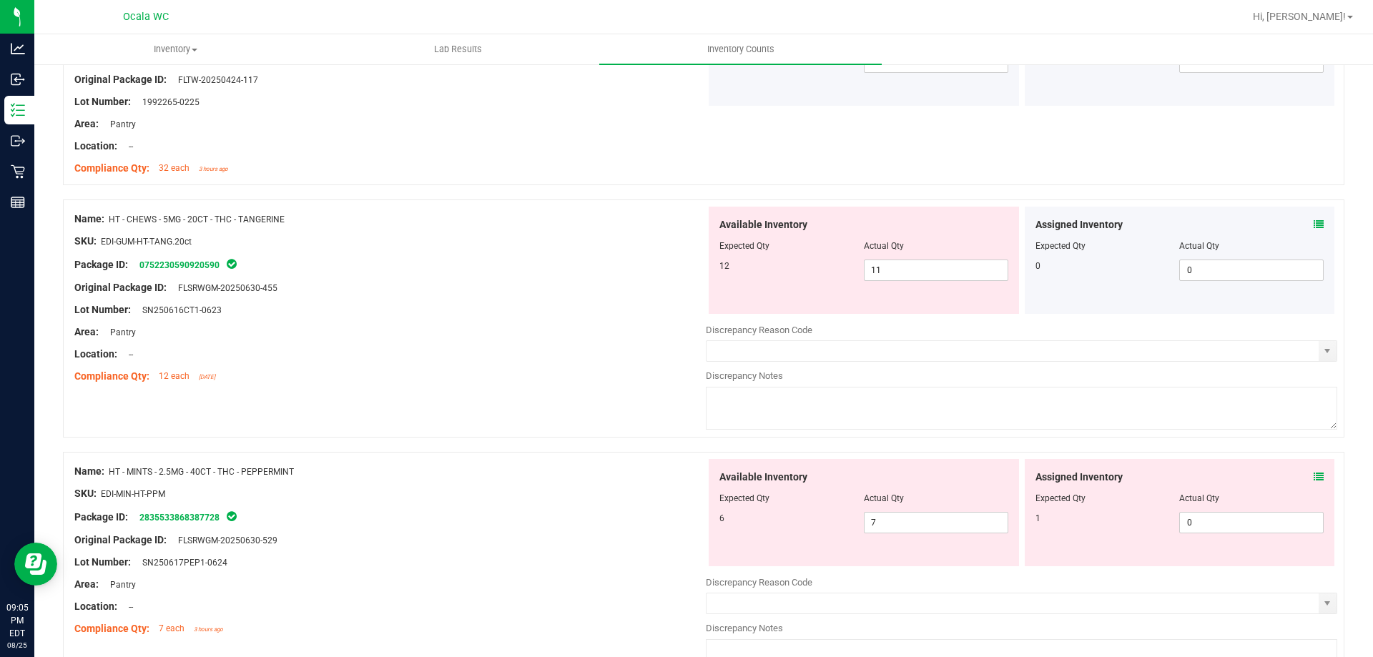
scroll to position [1788, 0]
click at [899, 267] on span "11 11" at bounding box center [936, 268] width 144 height 21
click at [899, 267] on input "11" at bounding box center [936, 269] width 143 height 20
type input "12"
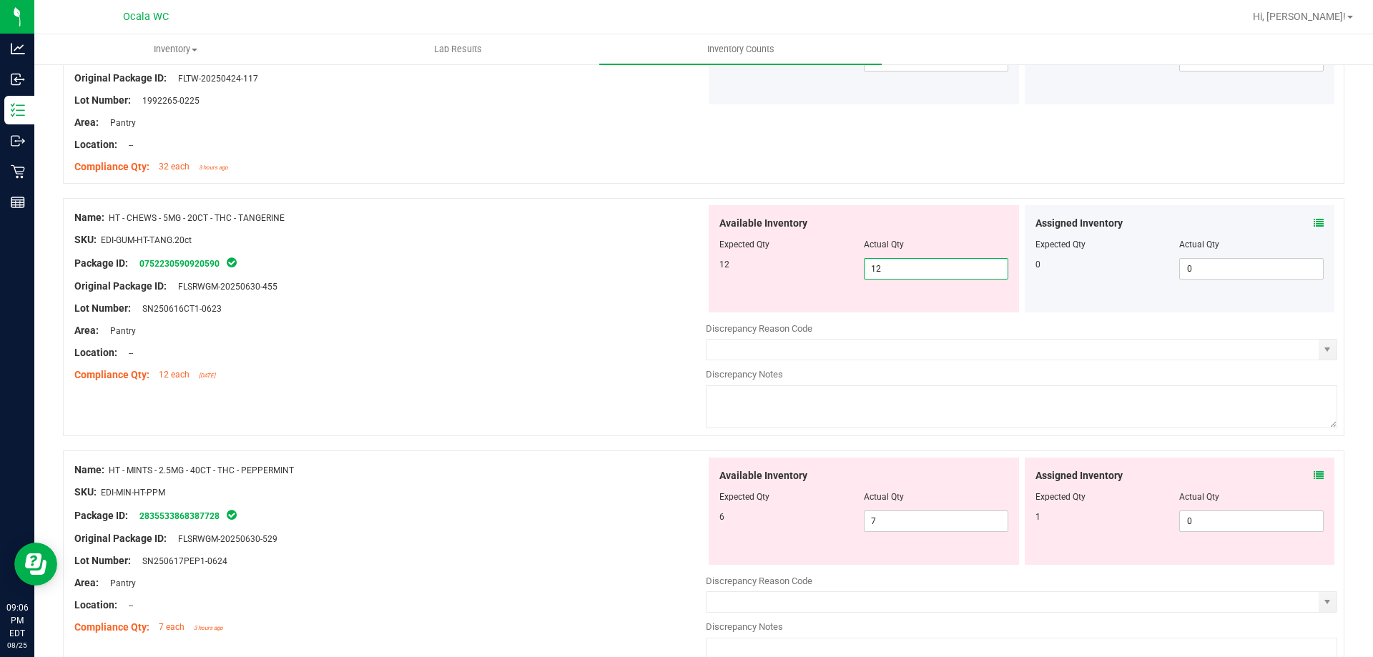
click at [504, 296] on div at bounding box center [390, 297] width 632 height 7
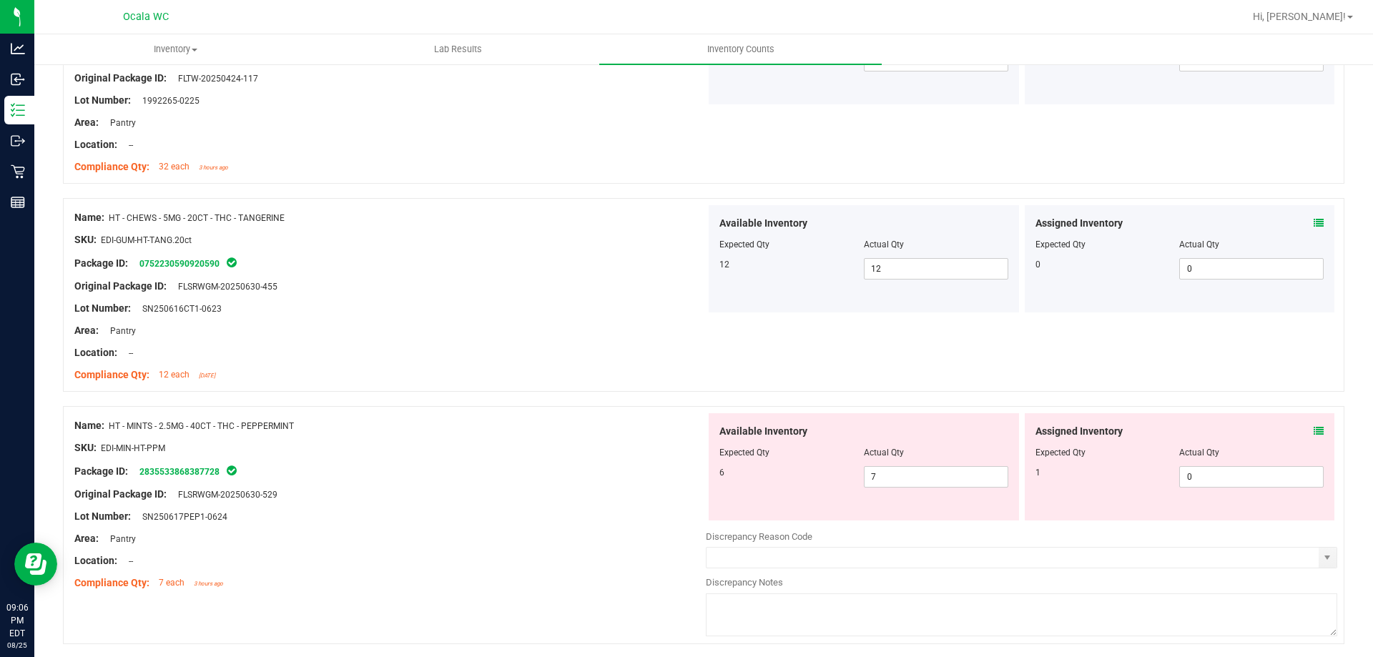
scroll to position [1860, 0]
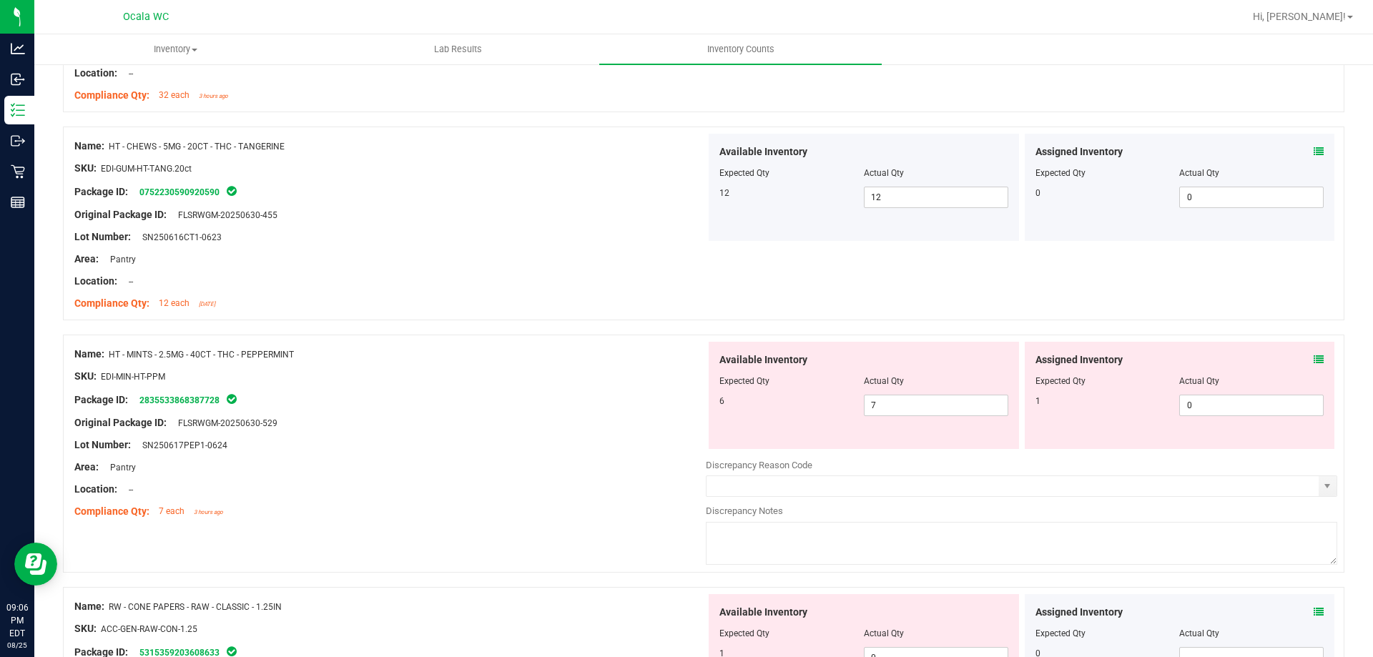
click at [1314, 358] on icon at bounding box center [1319, 360] width 10 height 10
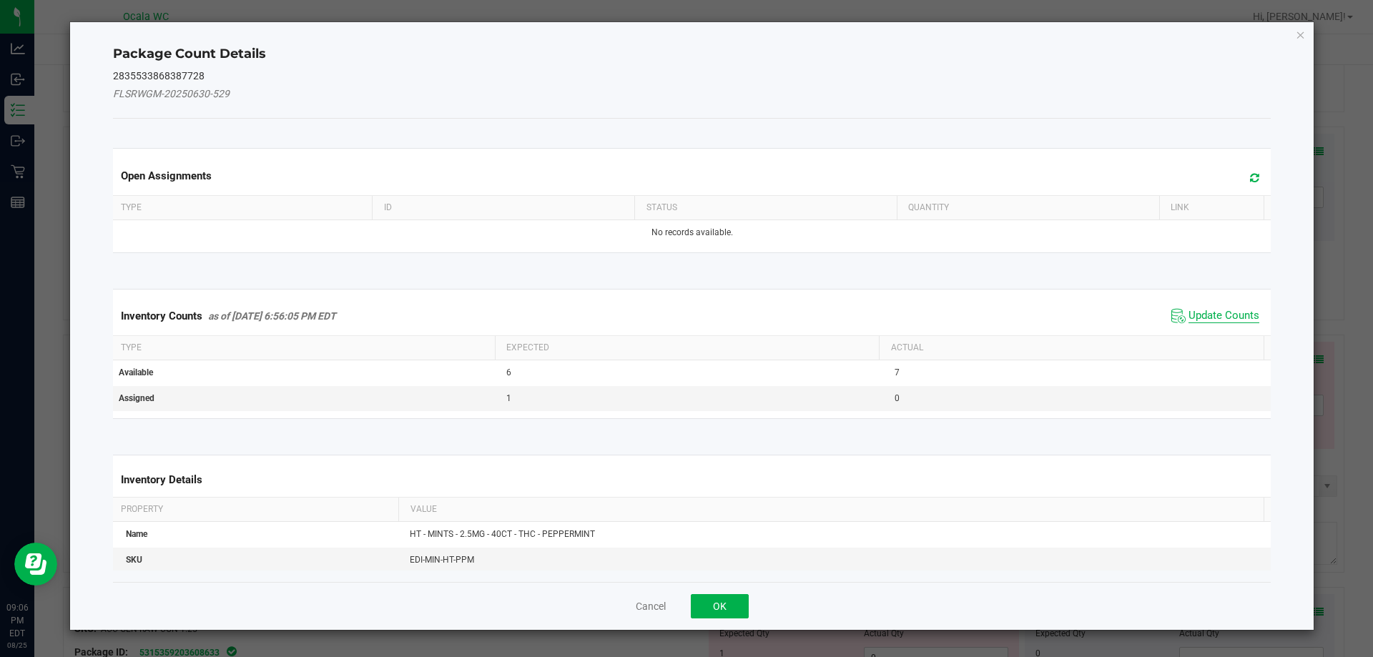
click at [1221, 320] on span "Update Counts" at bounding box center [1224, 316] width 71 height 14
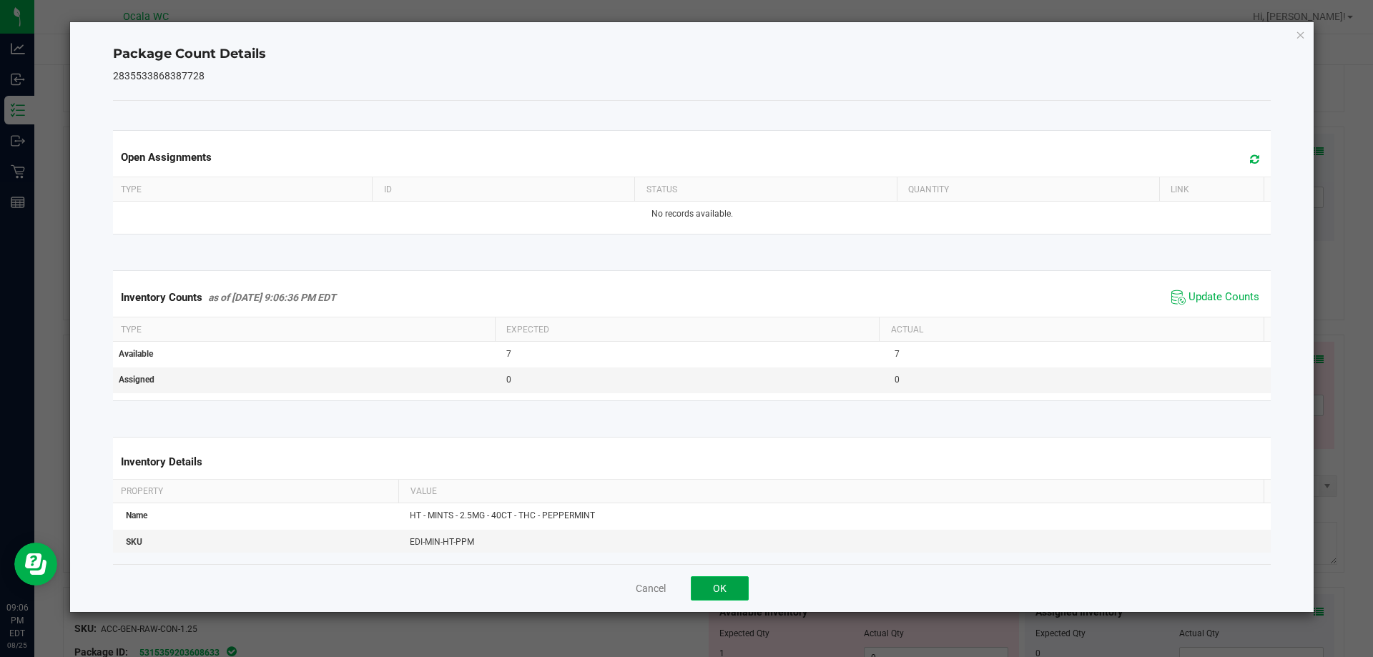
click at [725, 587] on button "OK" at bounding box center [720, 588] width 58 height 24
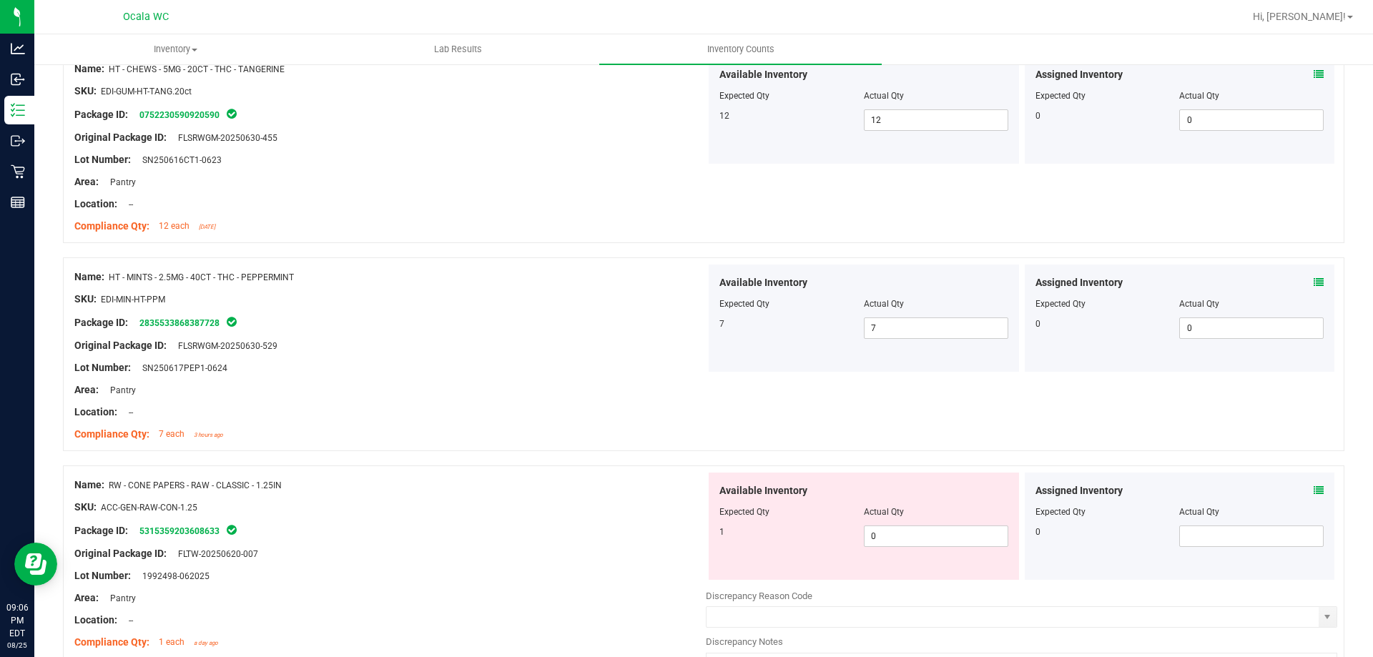
scroll to position [2003, 0]
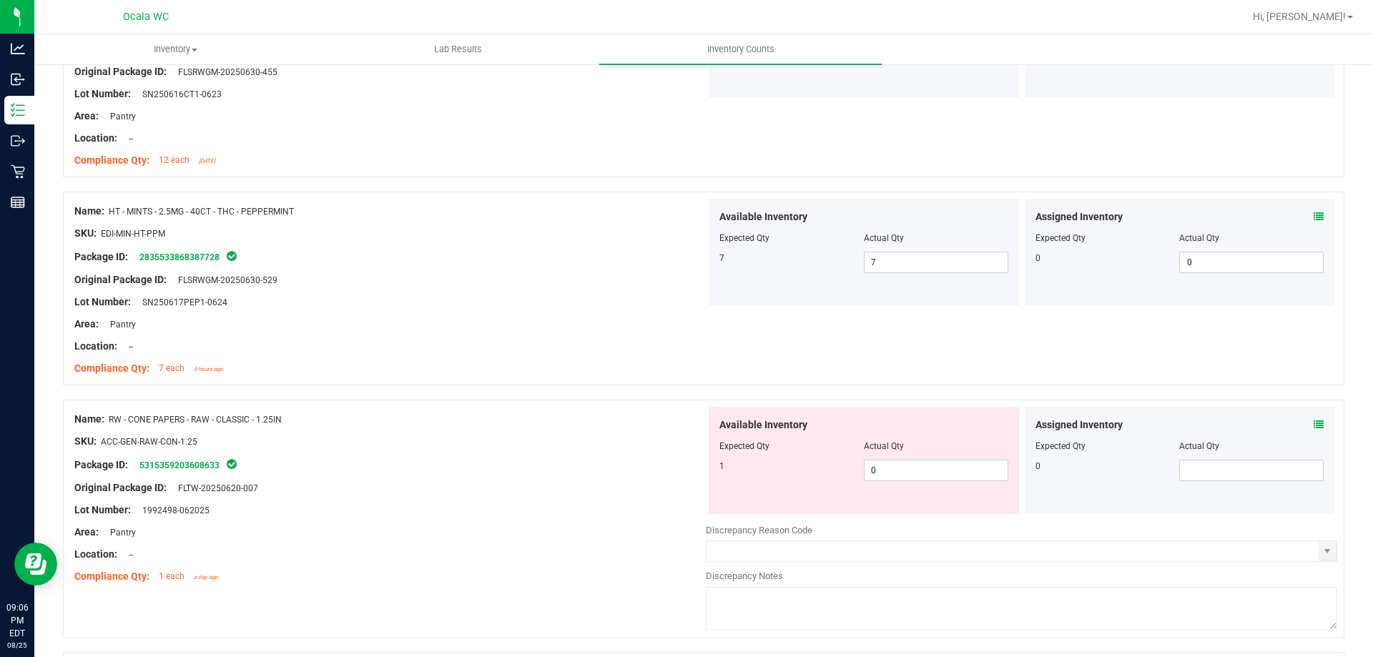
click at [1314, 423] on icon at bounding box center [1319, 425] width 10 height 10
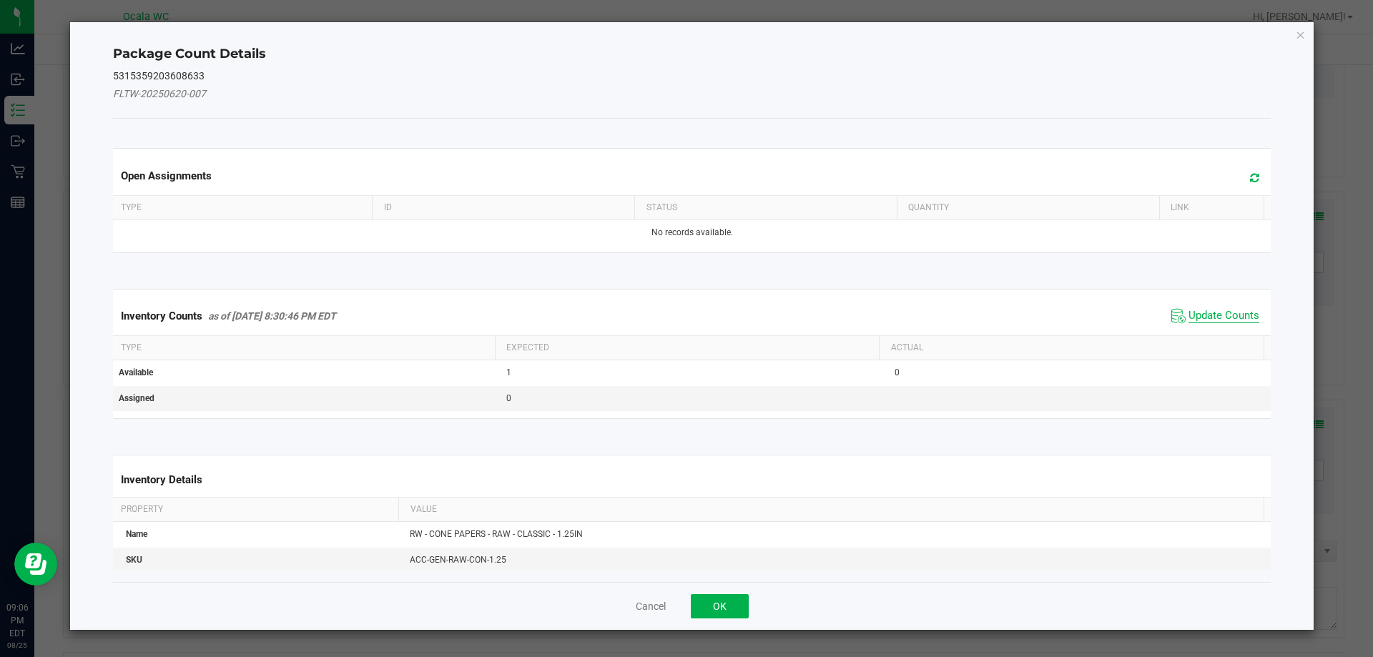
click at [1218, 316] on span "Update Counts" at bounding box center [1224, 316] width 71 height 14
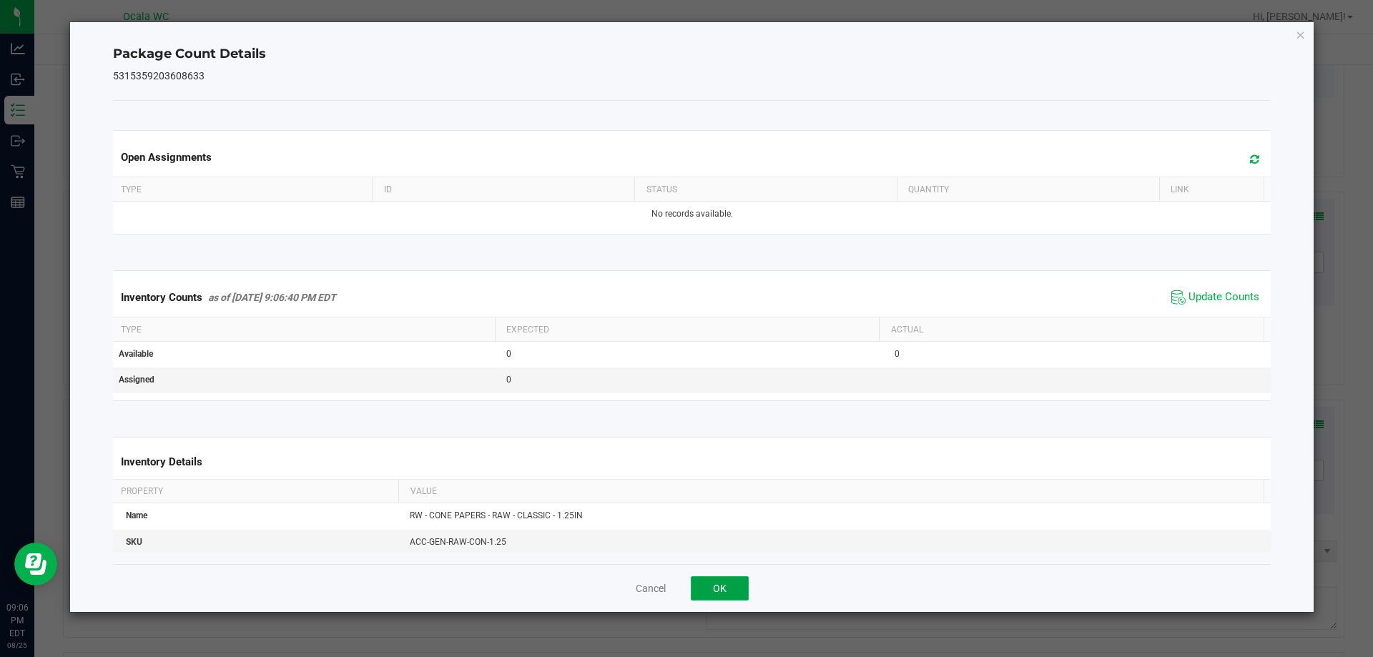
click at [727, 591] on button "OK" at bounding box center [720, 588] width 58 height 24
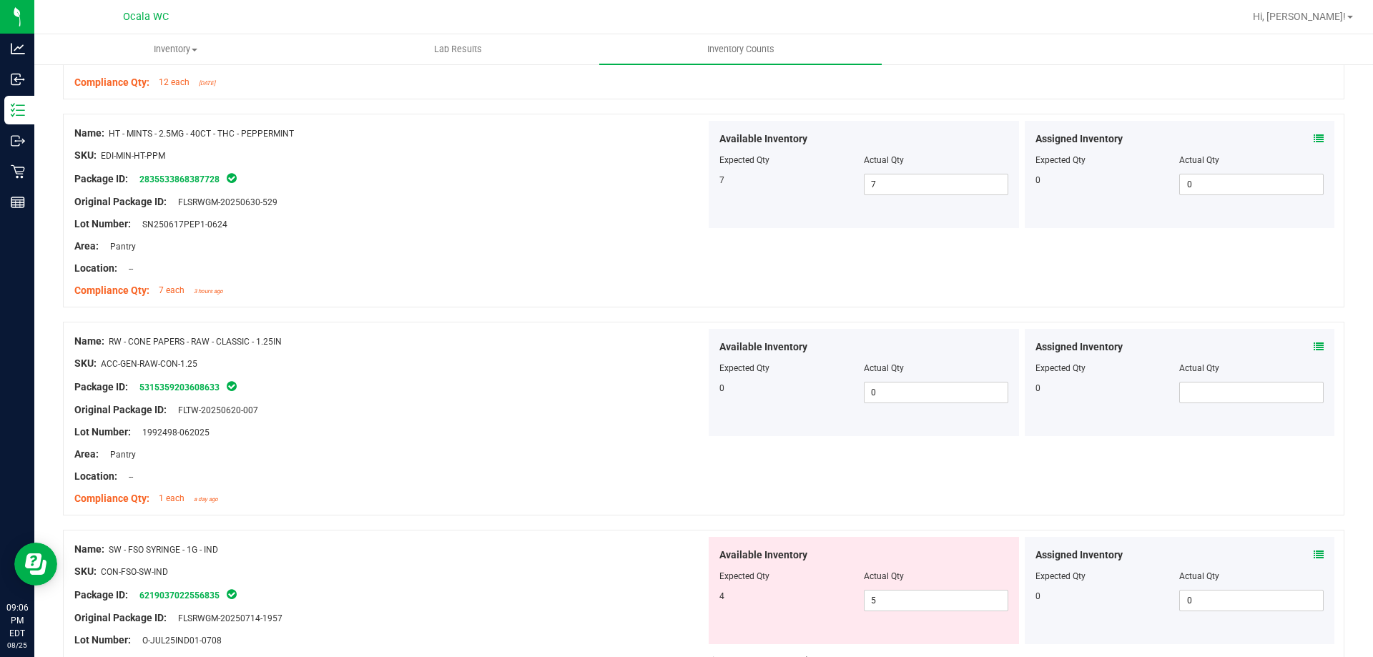
scroll to position [2217, 0]
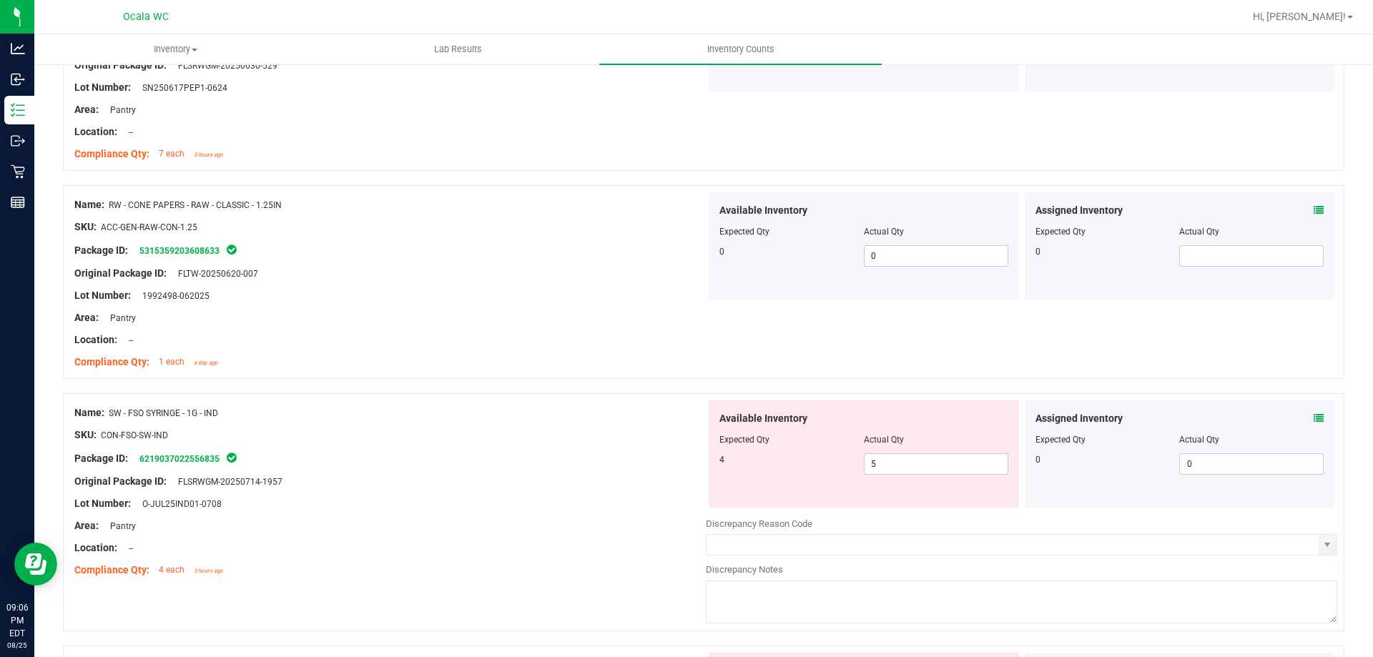
click at [1314, 413] on icon at bounding box center [1319, 418] width 10 height 10
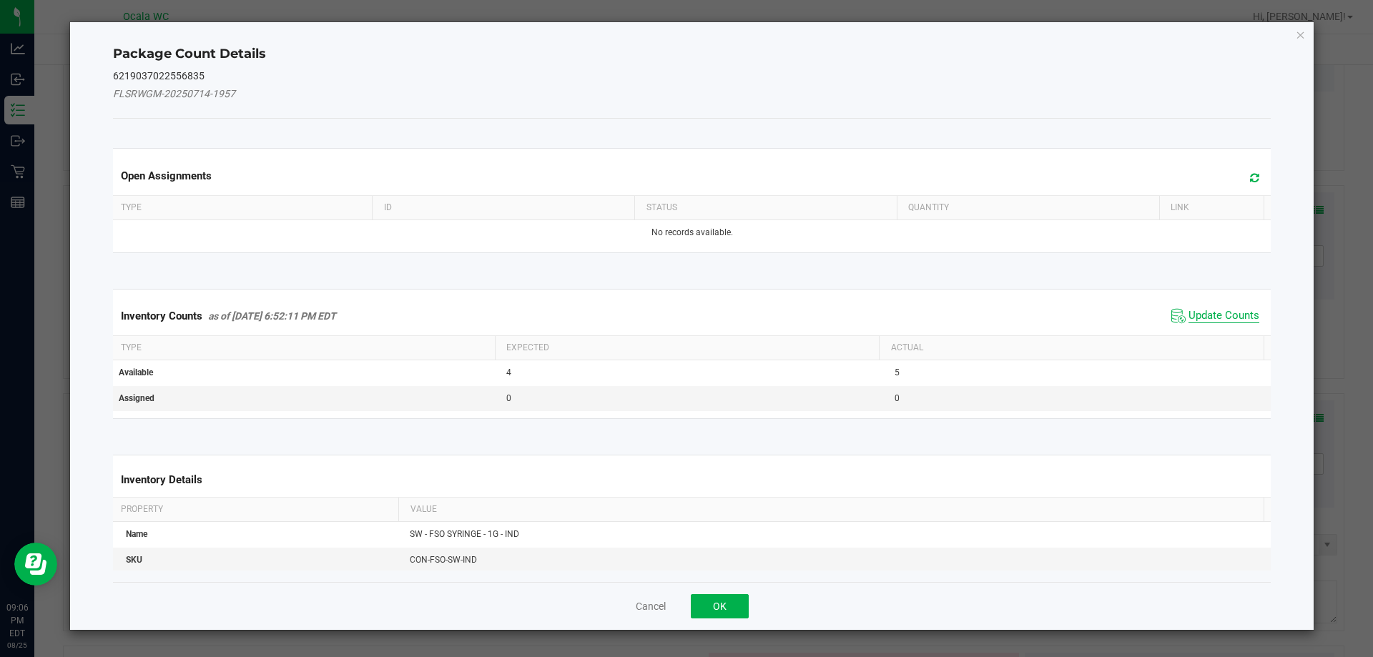
click at [1210, 318] on span "Update Counts" at bounding box center [1224, 316] width 71 height 14
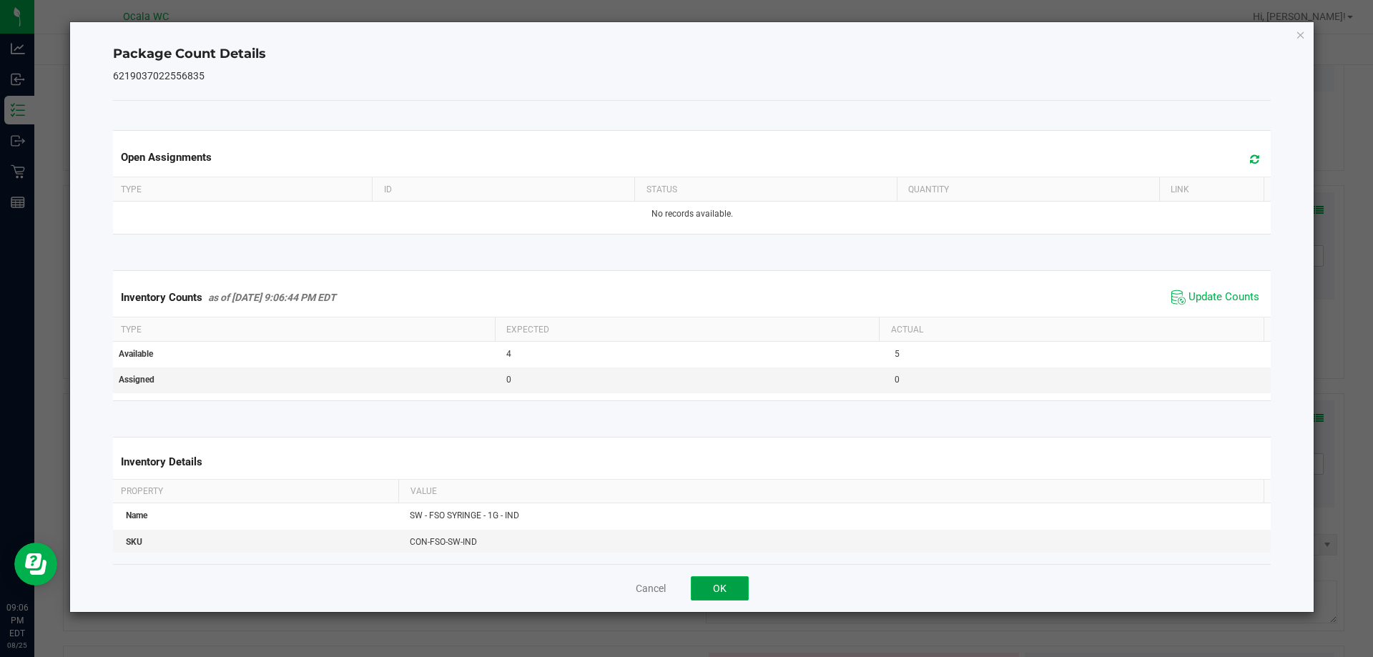
click at [737, 581] on button "OK" at bounding box center [720, 588] width 58 height 24
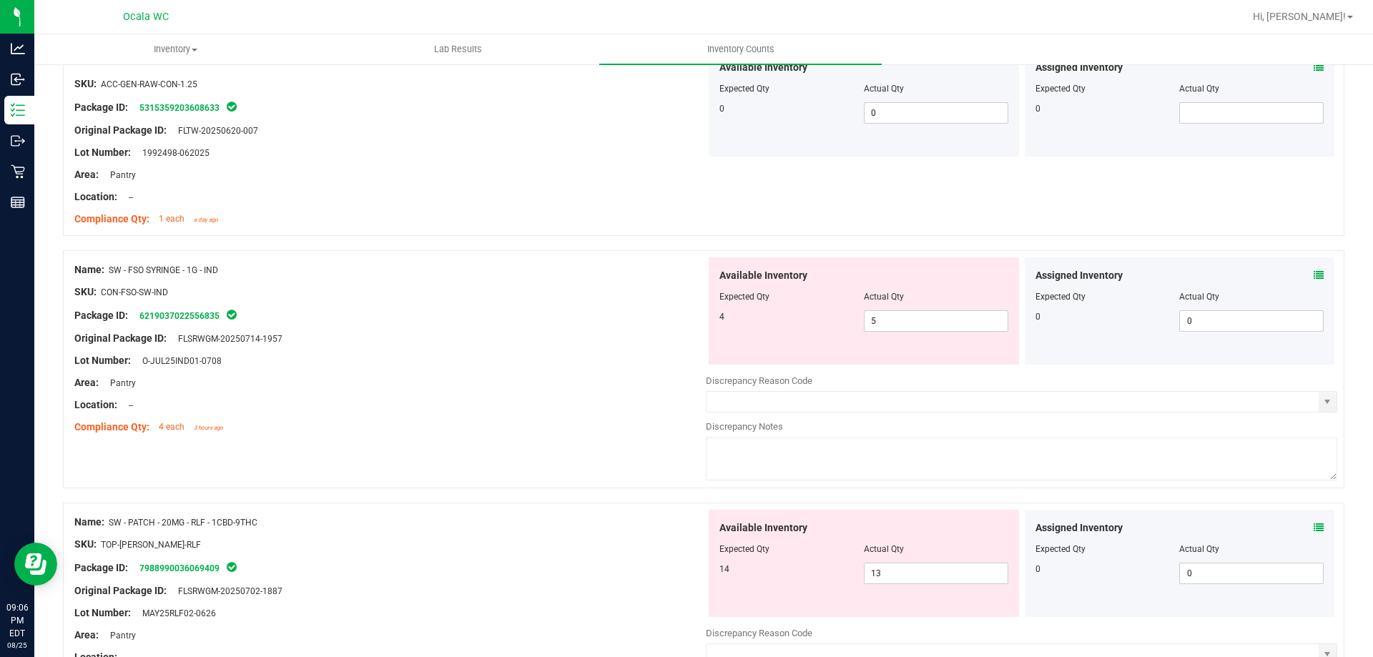
scroll to position [2432, 0]
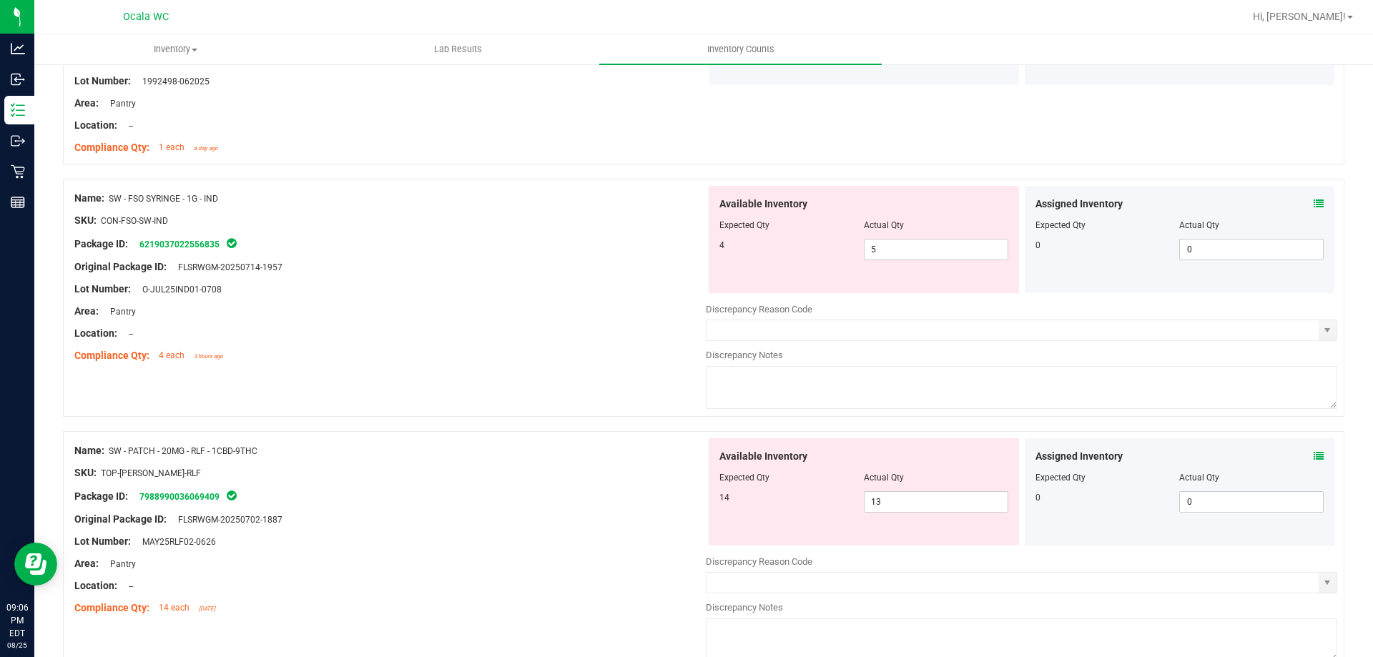
click at [1314, 455] on icon at bounding box center [1319, 456] width 10 height 10
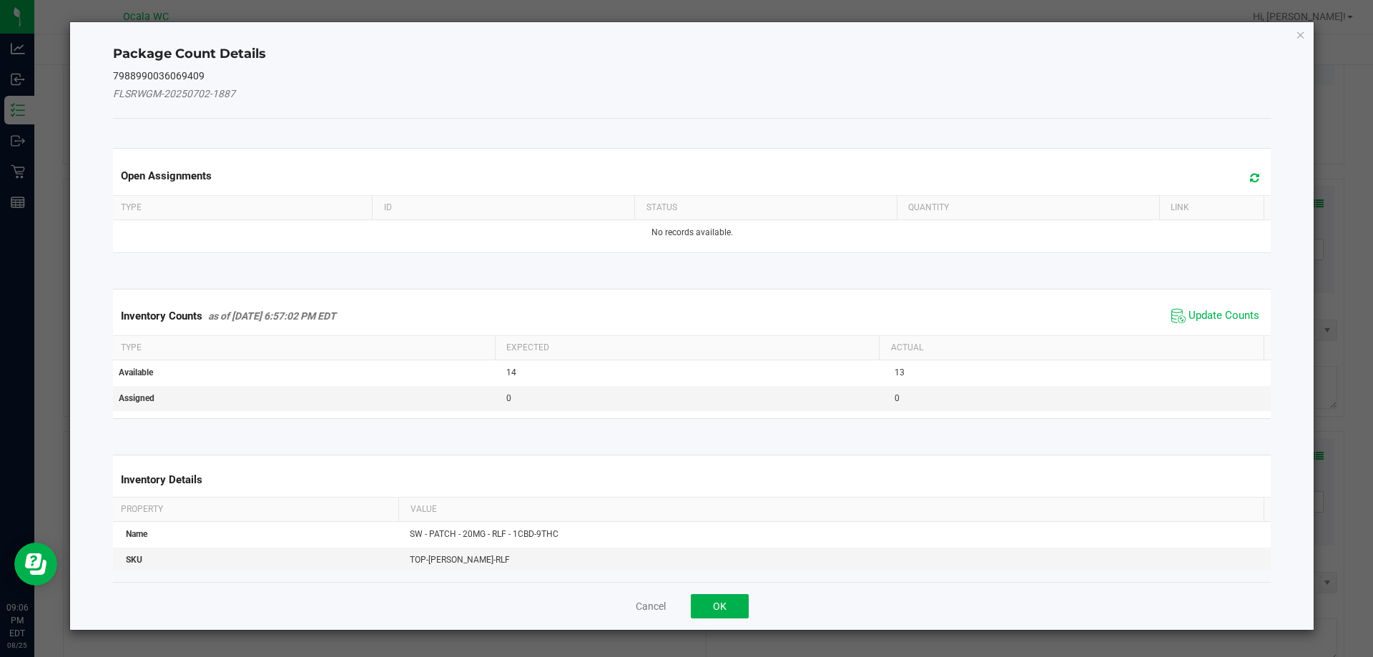
click at [1212, 326] on span "Update Counts" at bounding box center [1215, 315] width 95 height 21
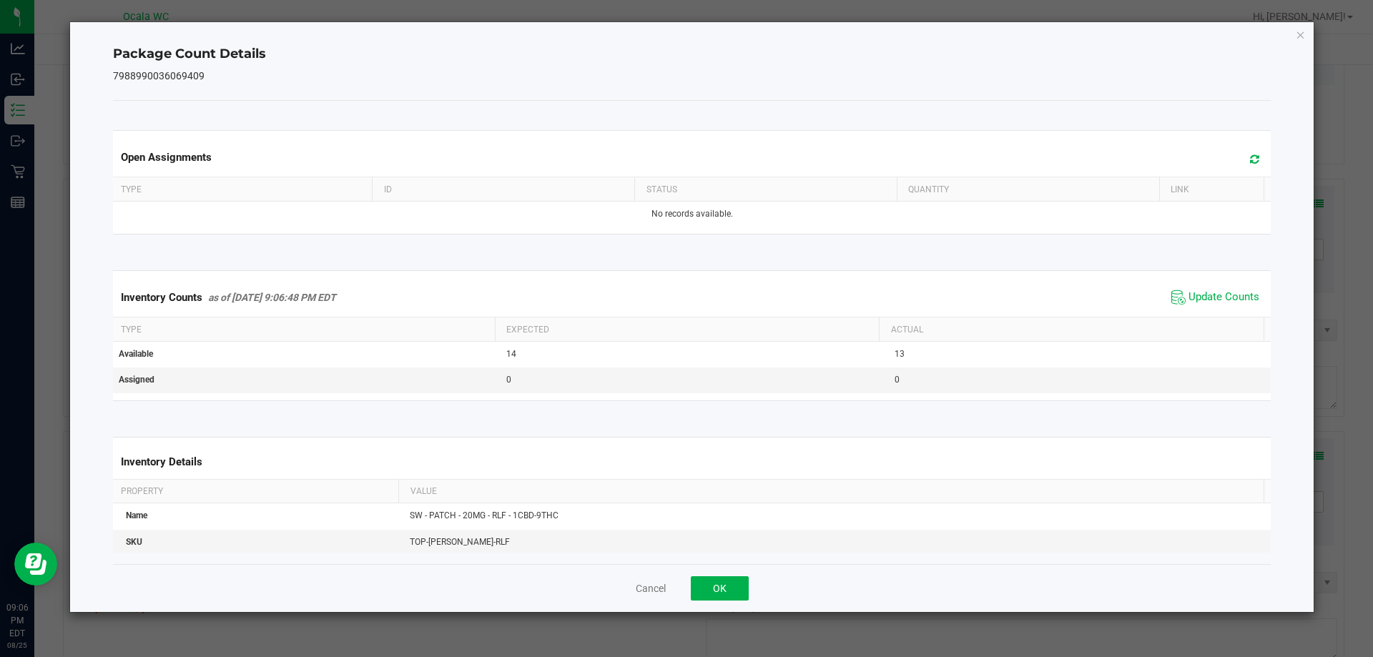
click at [1212, 315] on div "Inventory Counts as of [DATE] 9:06:48 PM EDT Update Counts" at bounding box center [692, 297] width 1164 height 39
click at [1212, 308] on span "Update Counts" at bounding box center [1215, 297] width 95 height 21
click at [1215, 299] on span "Update Counts" at bounding box center [1224, 297] width 71 height 14
click at [738, 595] on button "OK" at bounding box center [720, 588] width 58 height 24
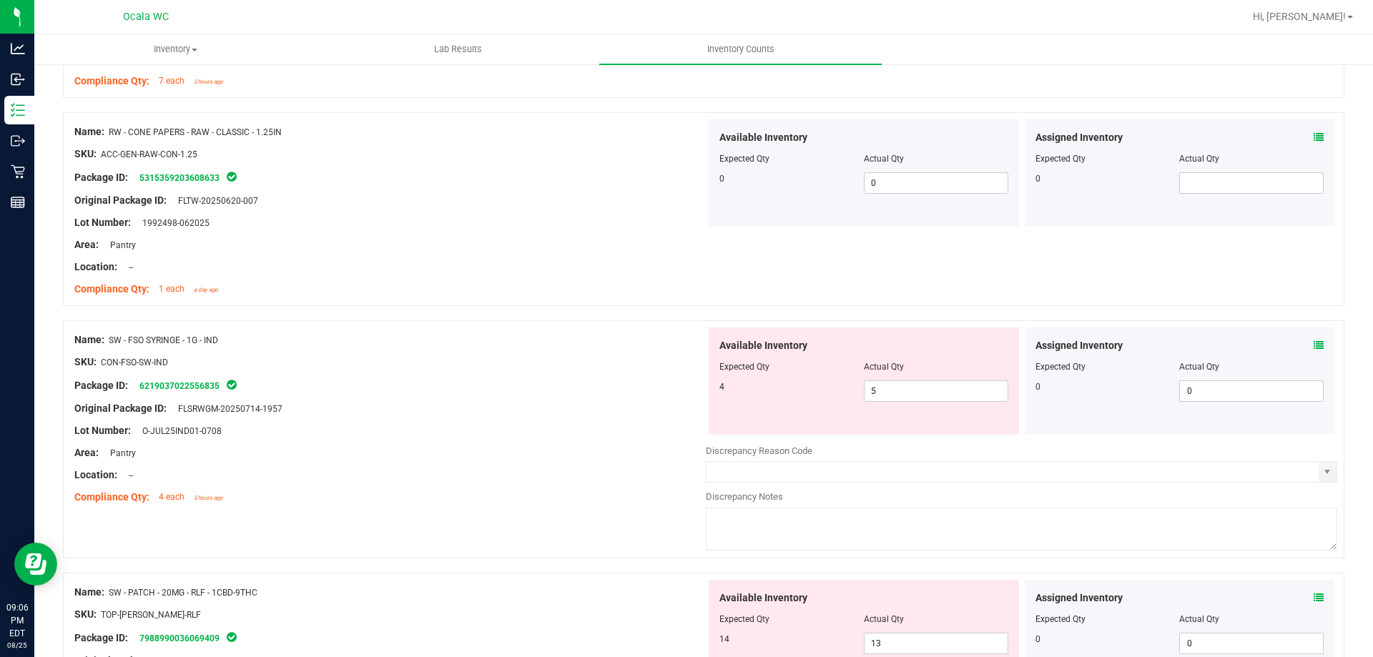
scroll to position [2289, 0]
click at [910, 397] on span "5 5" at bounding box center [936, 392] width 144 height 21
click at [910, 397] on input "5" at bounding box center [936, 393] width 143 height 20
type input "4"
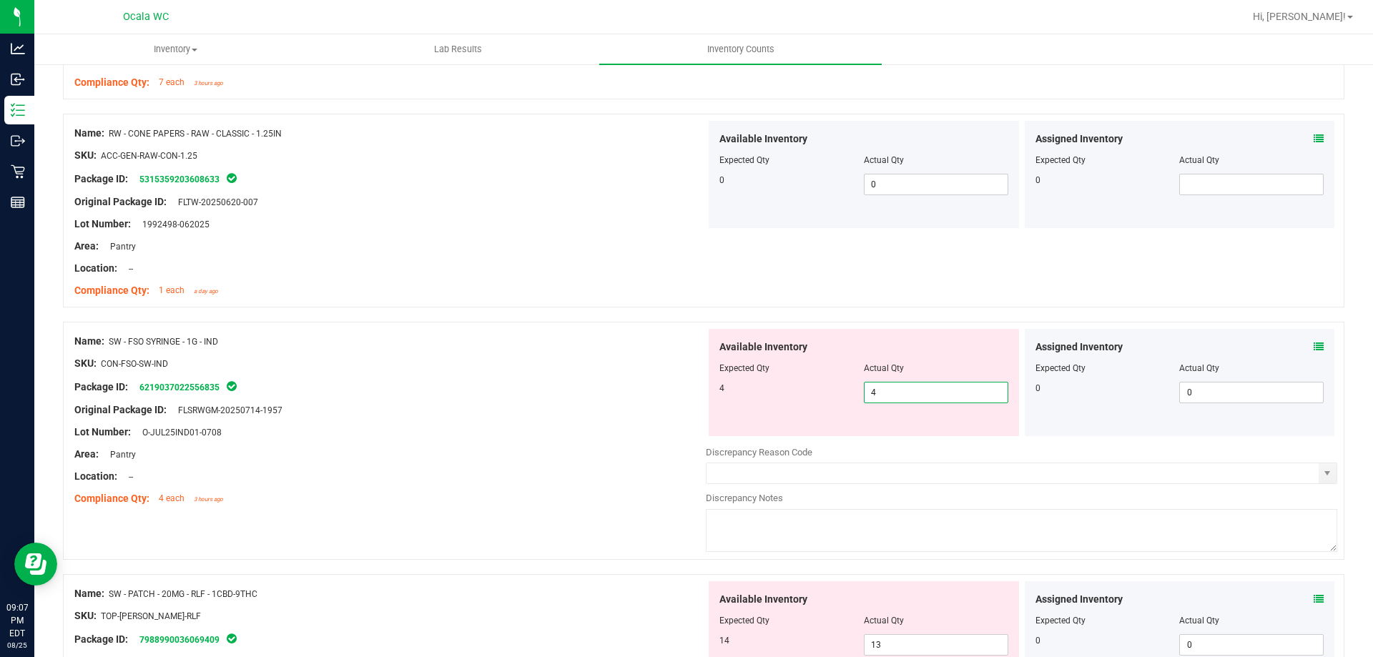
click at [548, 447] on div "Area: Pantry" at bounding box center [390, 454] width 632 height 15
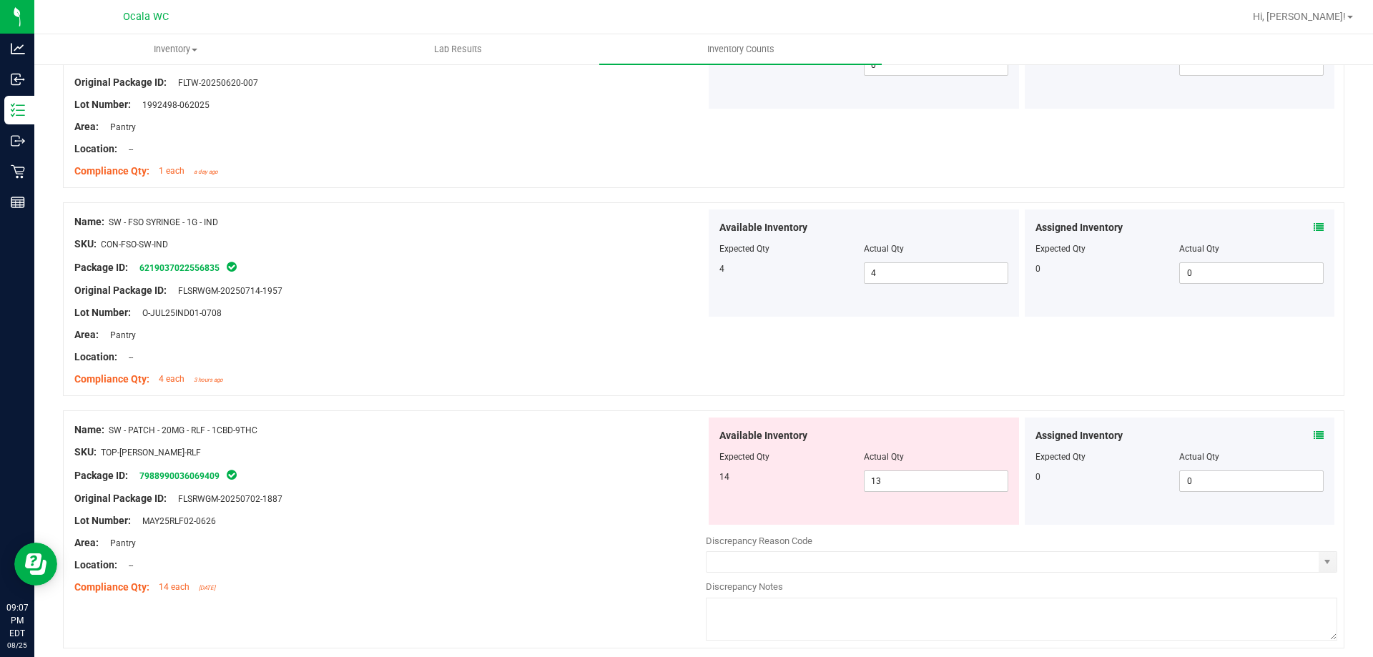
scroll to position [2432, 0]
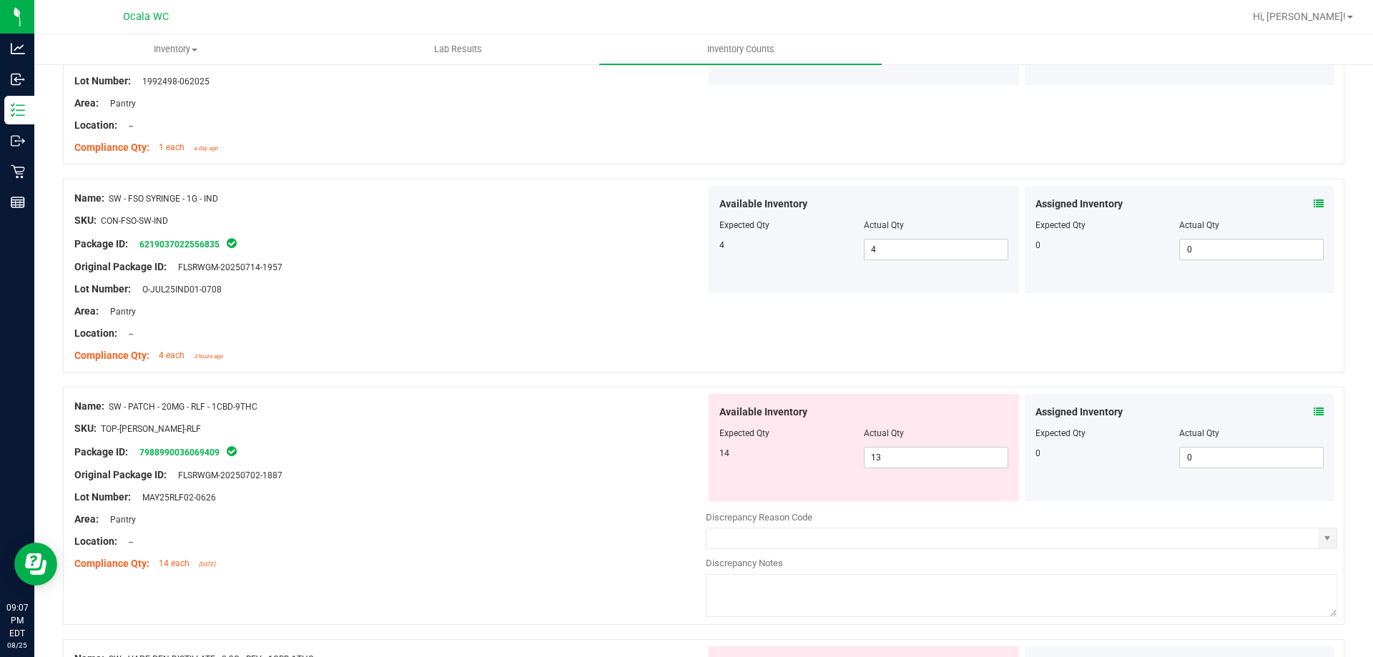
click at [1314, 408] on icon at bounding box center [1319, 412] width 10 height 10
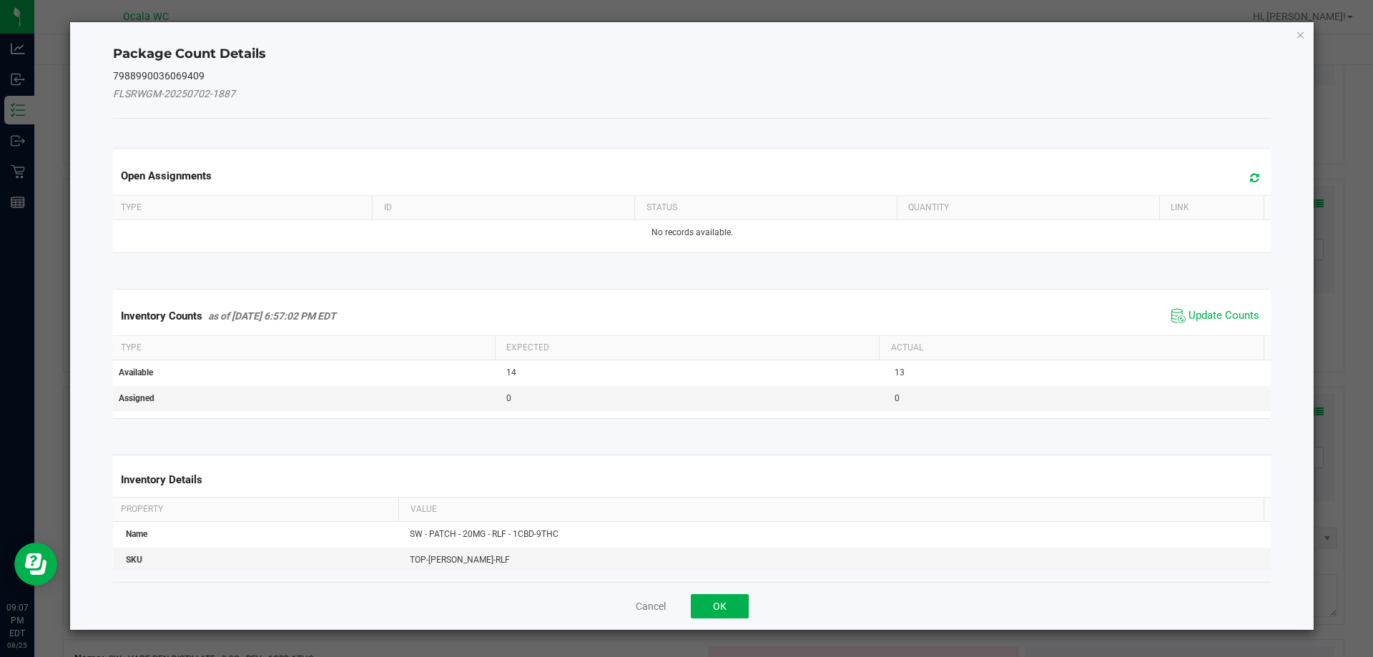
click at [1216, 303] on div "Inventory Counts as of [DATE] 6:57:02 PM EDT Update Counts" at bounding box center [692, 316] width 1164 height 39
click at [1213, 313] on span "Update Counts" at bounding box center [1224, 316] width 71 height 14
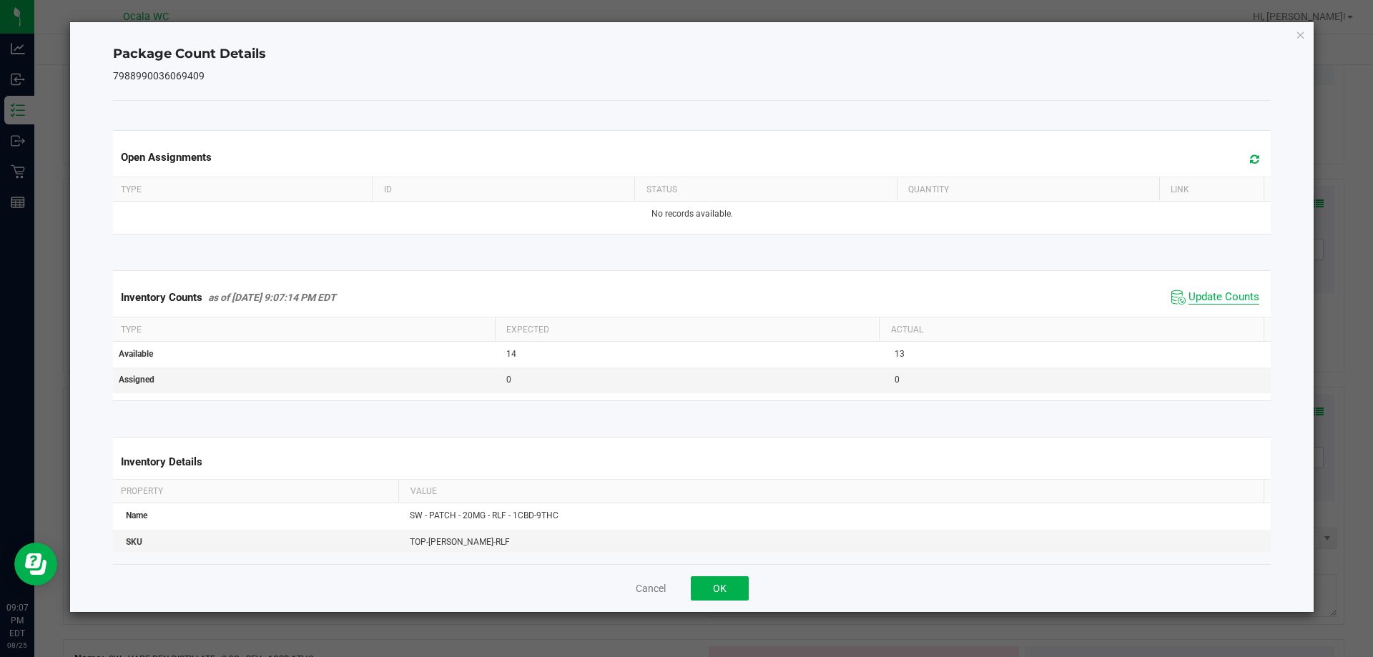
click at [1209, 303] on span "Update Counts" at bounding box center [1224, 297] width 71 height 14
click at [706, 572] on div "Cancel OK" at bounding box center [692, 588] width 1159 height 48
click at [713, 587] on button "OK" at bounding box center [720, 588] width 58 height 24
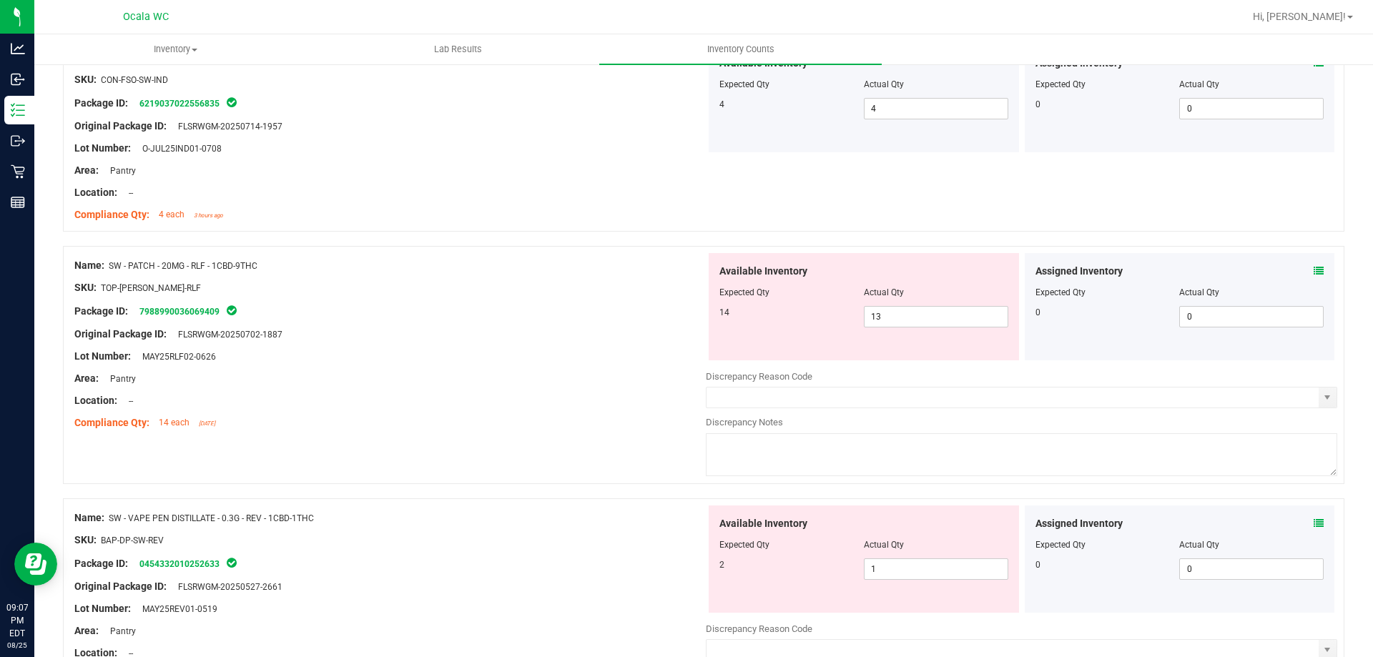
scroll to position [2646, 0]
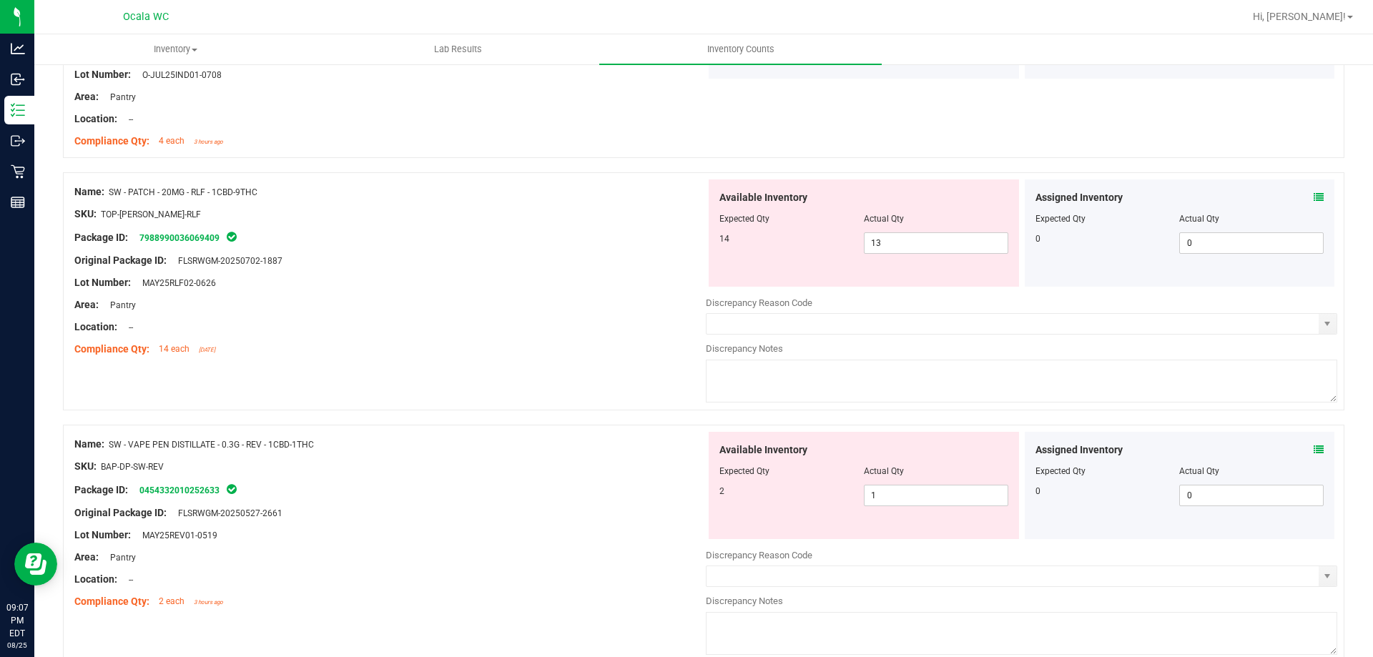
click at [1314, 450] on icon at bounding box center [1319, 450] width 10 height 10
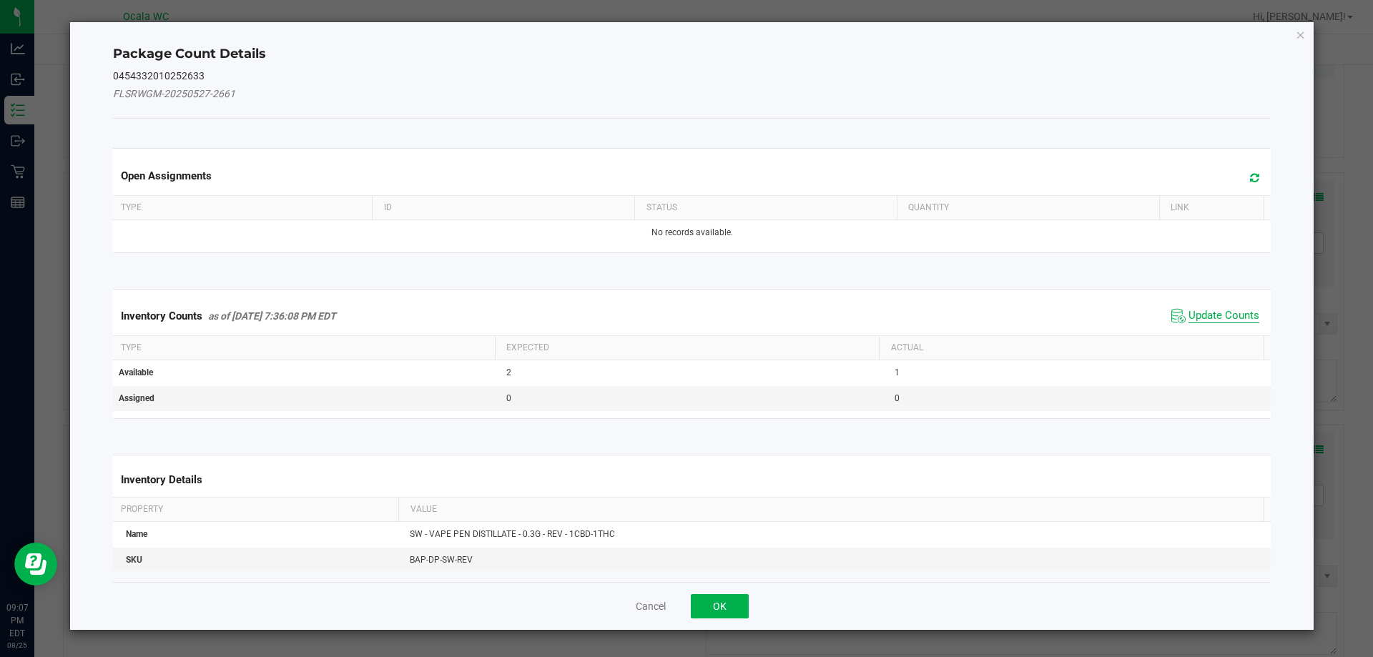
click at [1221, 316] on span "Update Counts" at bounding box center [1224, 316] width 71 height 14
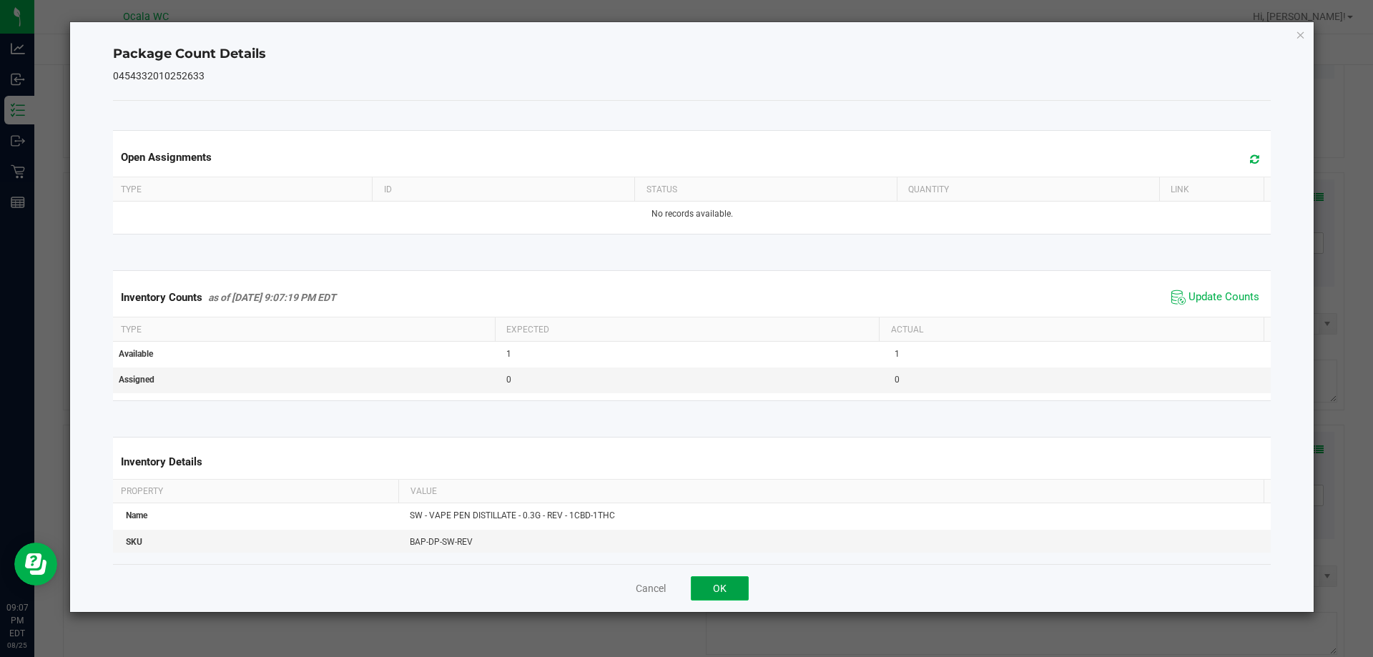
click at [721, 596] on button "OK" at bounding box center [720, 588] width 58 height 24
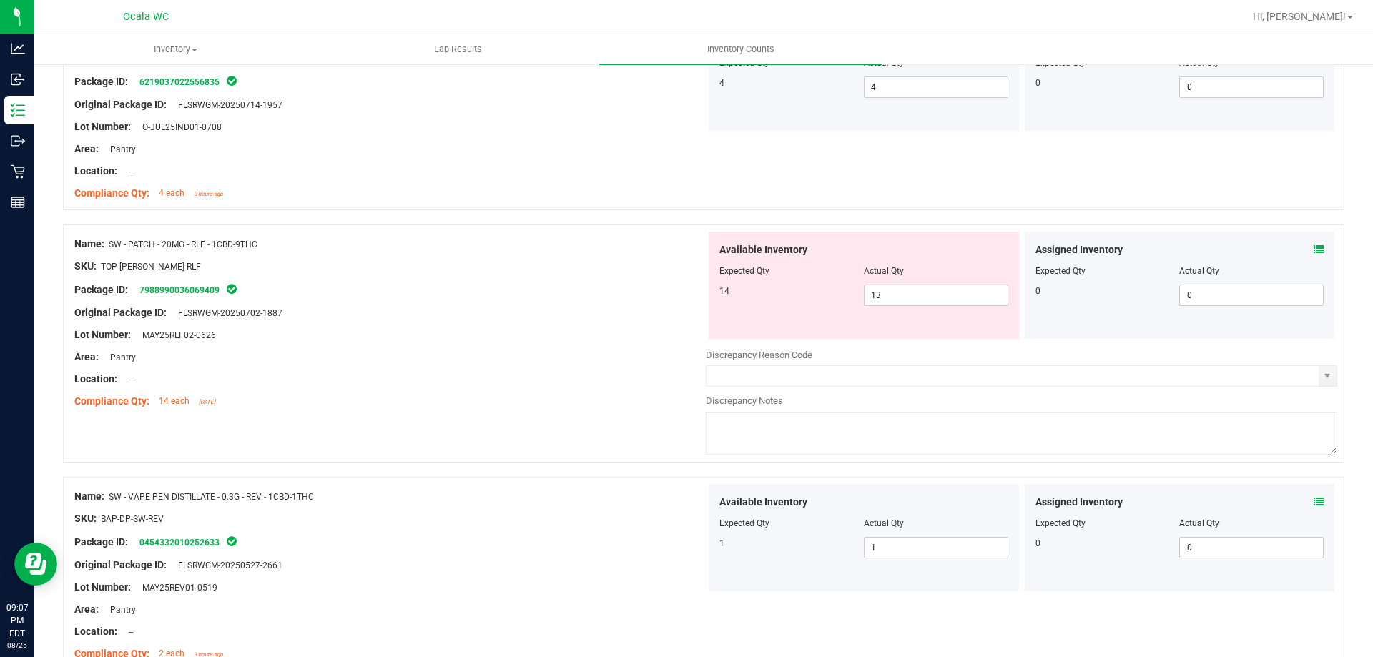
scroll to position [2456, 0]
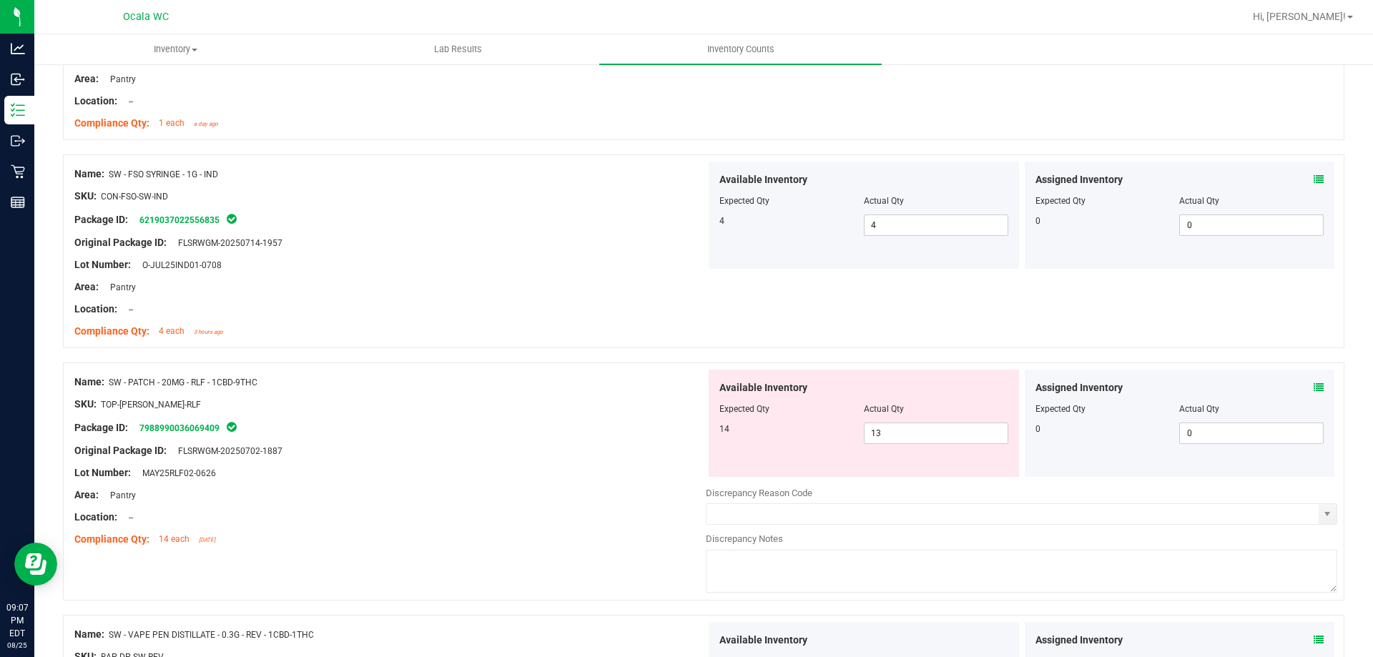
click at [1314, 387] on icon at bounding box center [1319, 388] width 10 height 10
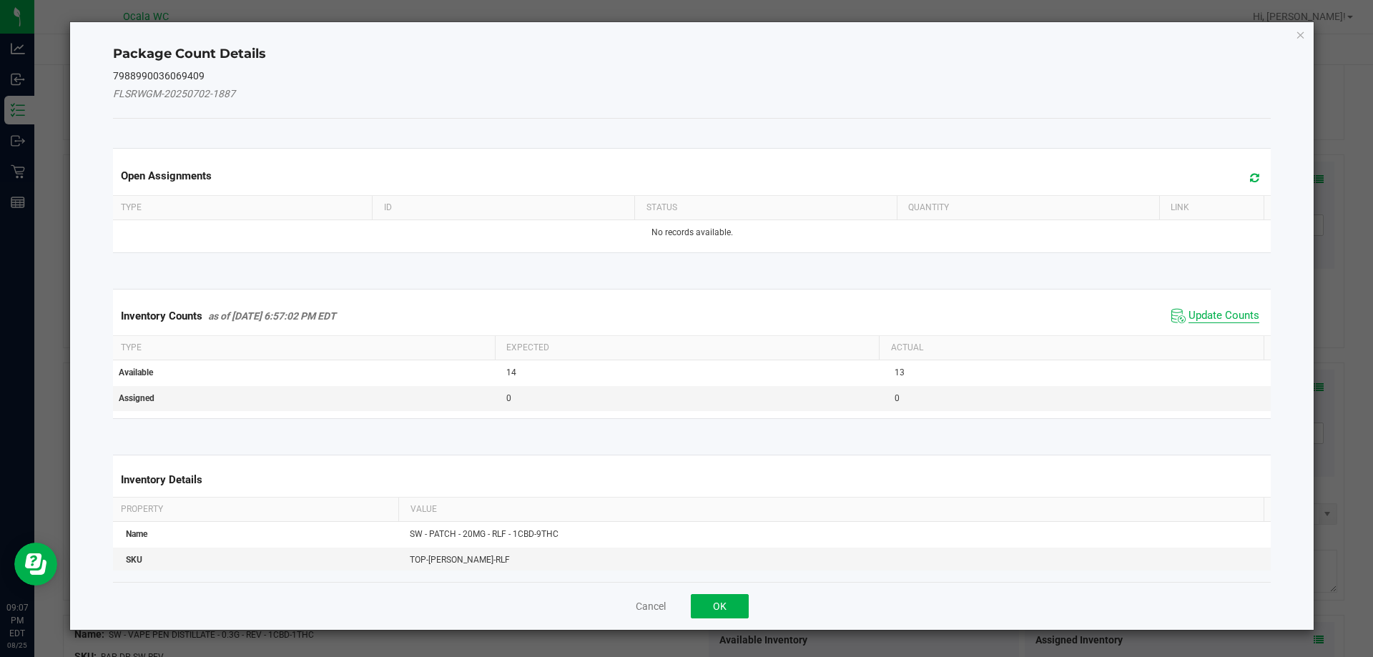
click at [1218, 317] on span "Update Counts" at bounding box center [1224, 316] width 71 height 14
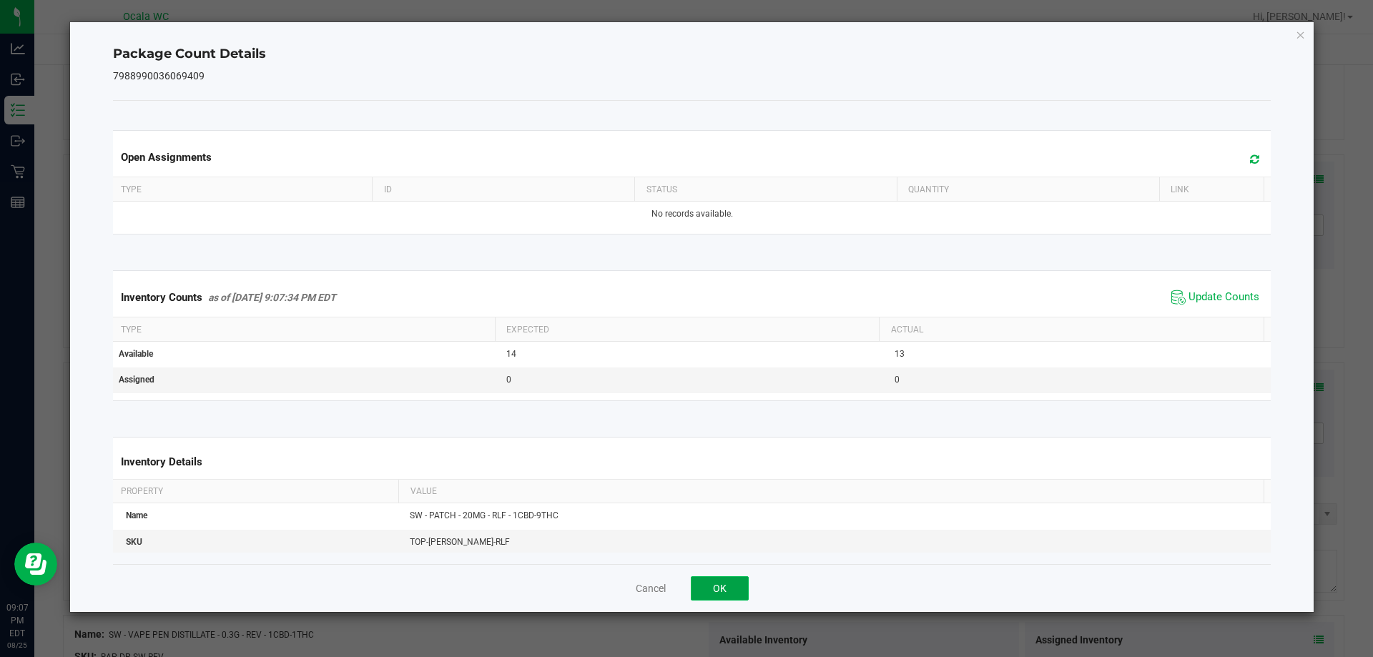
click at [719, 590] on button "OK" at bounding box center [720, 588] width 58 height 24
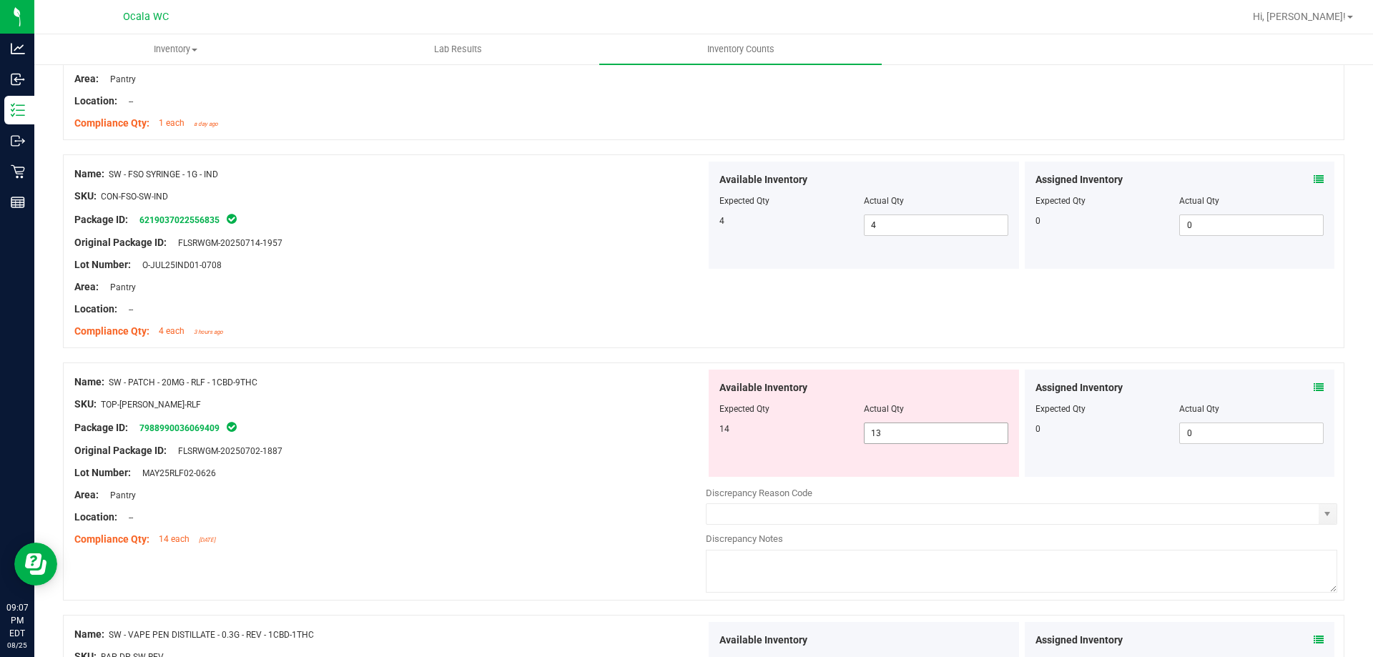
click at [880, 441] on span "13 13" at bounding box center [936, 433] width 144 height 21
click at [880, 441] on input "13" at bounding box center [936, 433] width 143 height 20
type input "14"
click at [709, 461] on div "Available Inventory Expected Qty Actual Qty 14 14 14" at bounding box center [864, 423] width 310 height 107
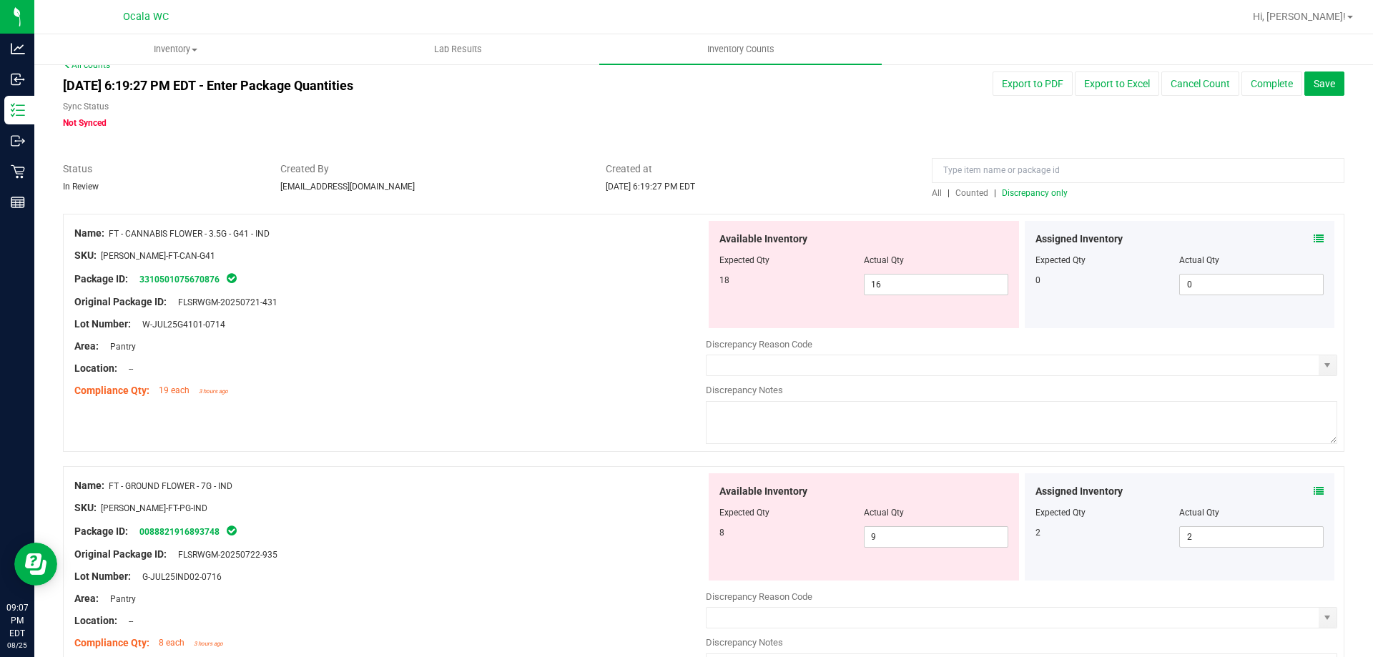
scroll to position [0, 0]
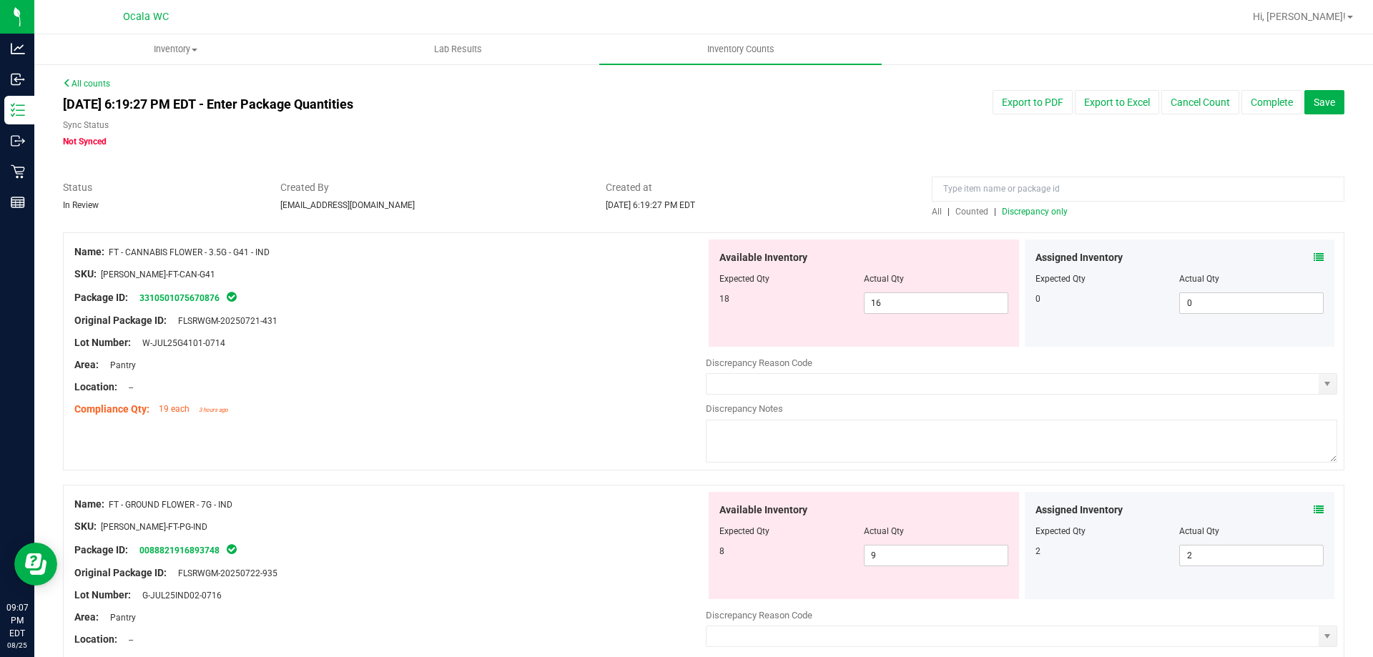
click at [1028, 215] on span "Discrepancy only" at bounding box center [1035, 212] width 66 height 10
click at [531, 389] on div "Location: --" at bounding box center [390, 387] width 632 height 15
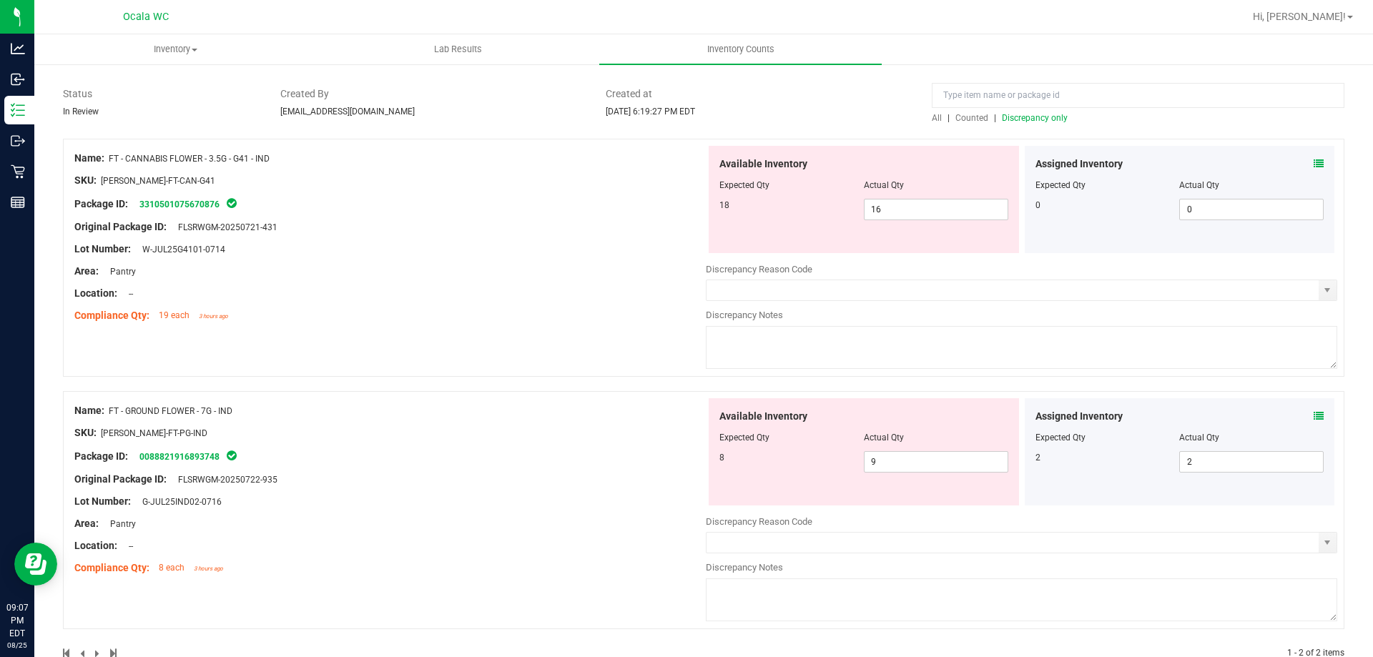
scroll to position [129, 0]
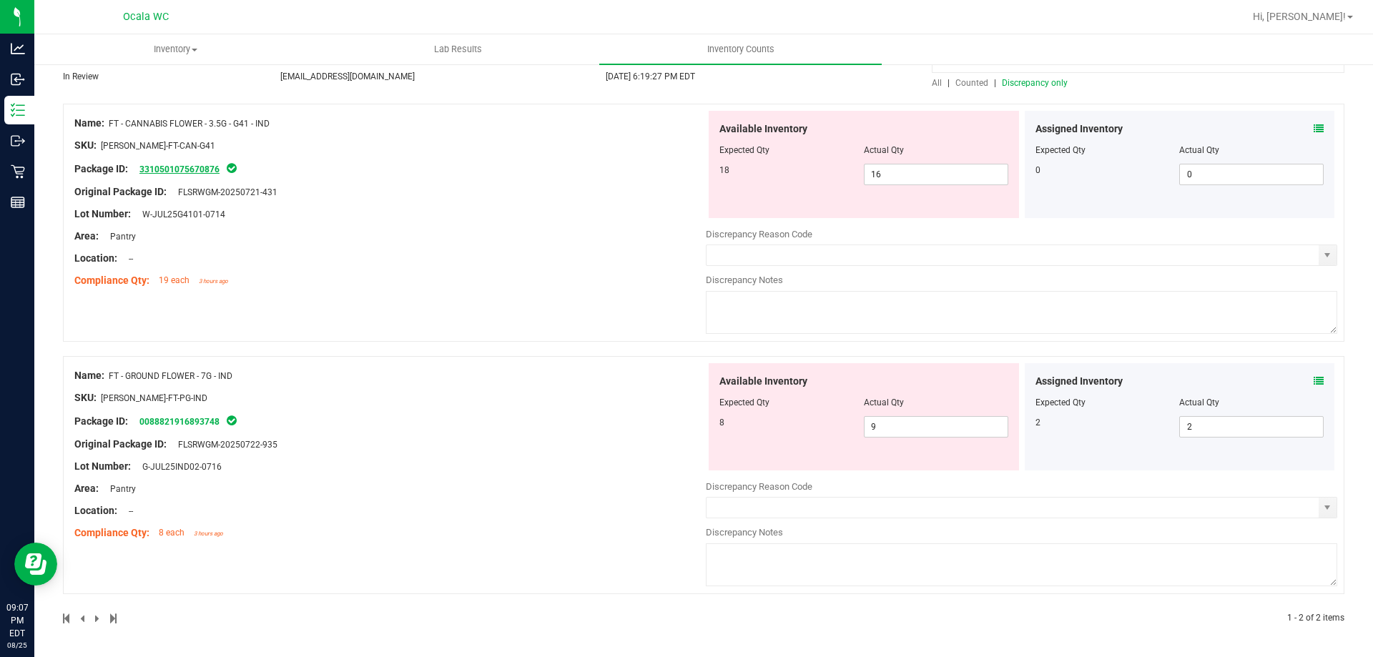
click at [172, 167] on link "3310501075670876" at bounding box center [179, 170] width 80 height 10
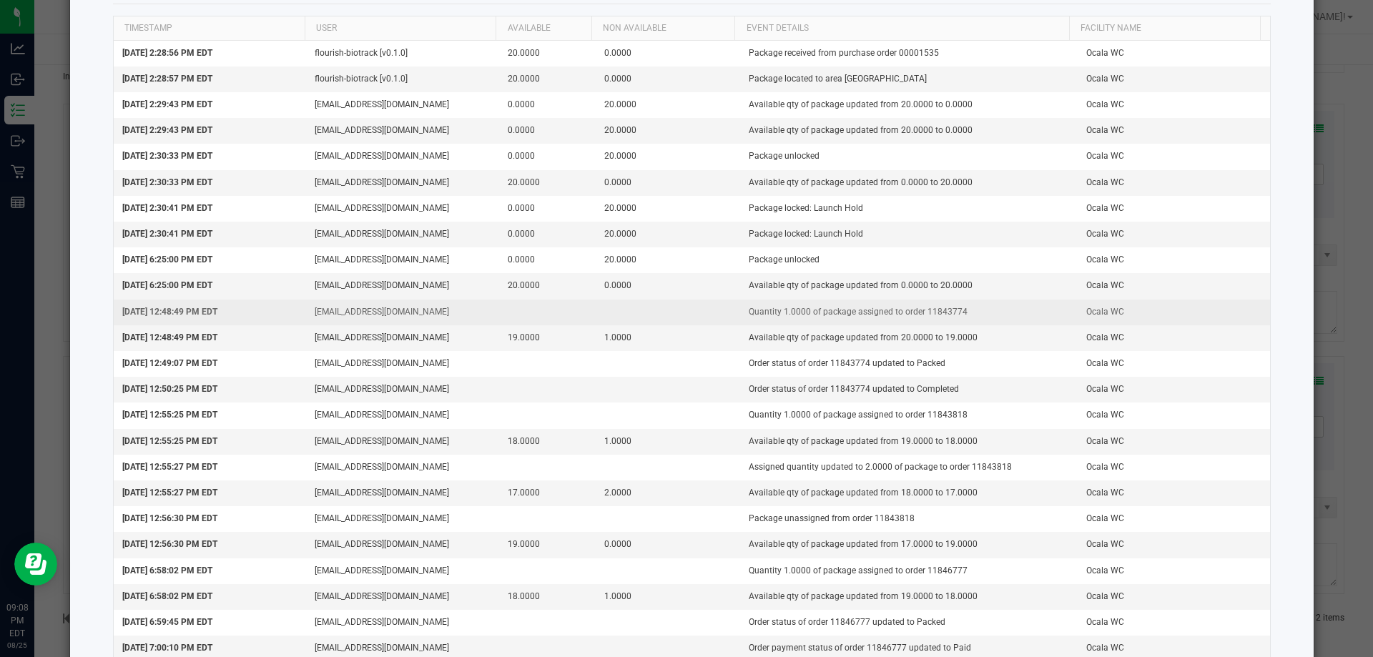
scroll to position [109, 0]
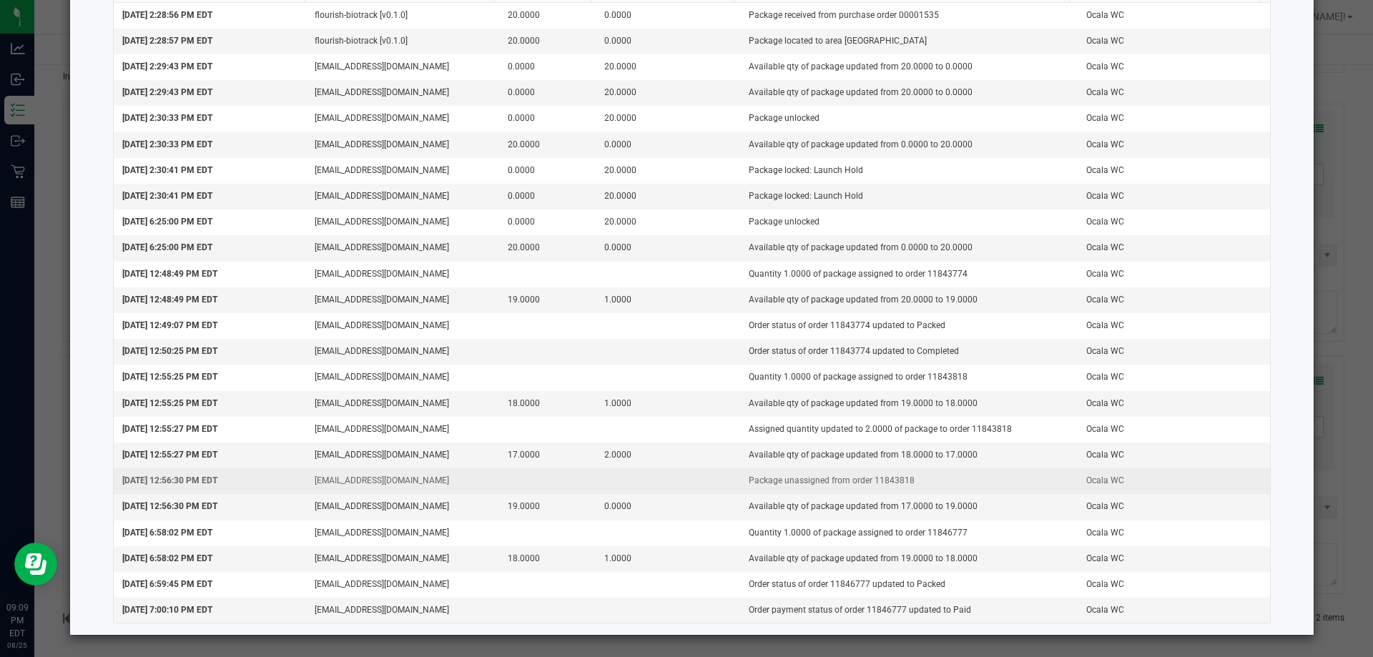
click at [890, 480] on td "Package unassigned from order 11843818" at bounding box center [909, 481] width 338 height 26
copy td "11843818"
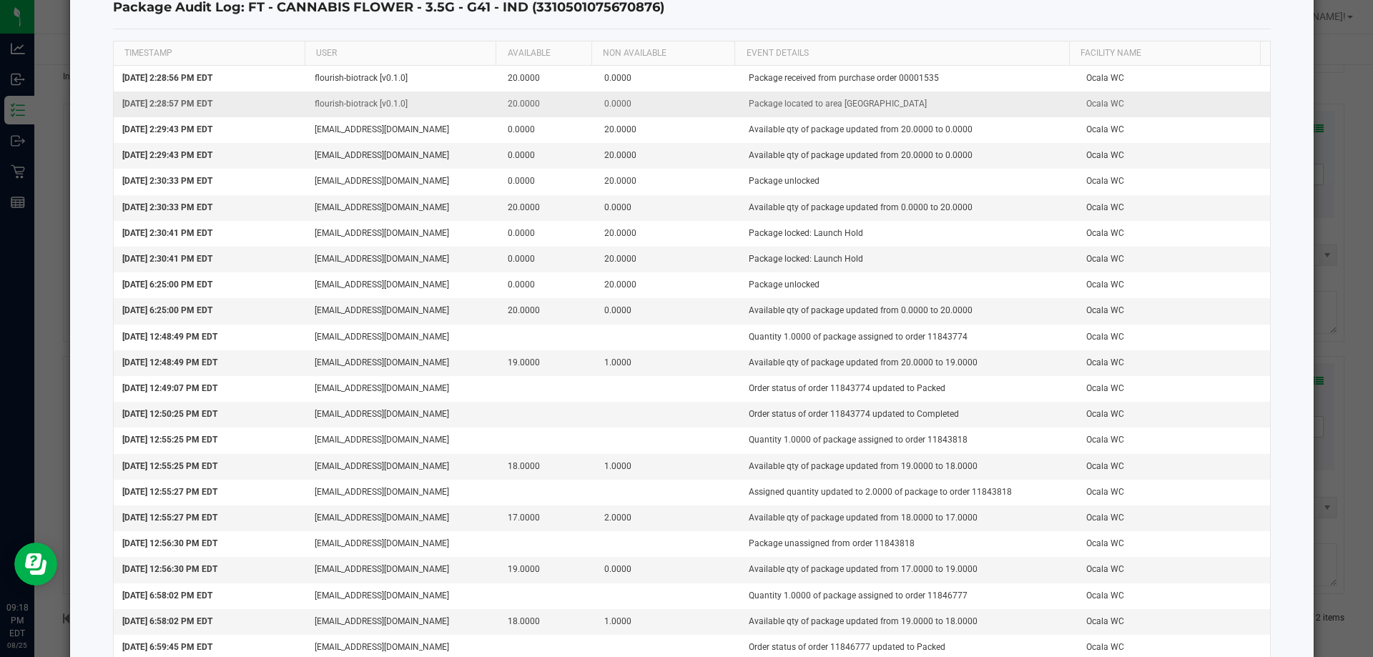
scroll to position [0, 0]
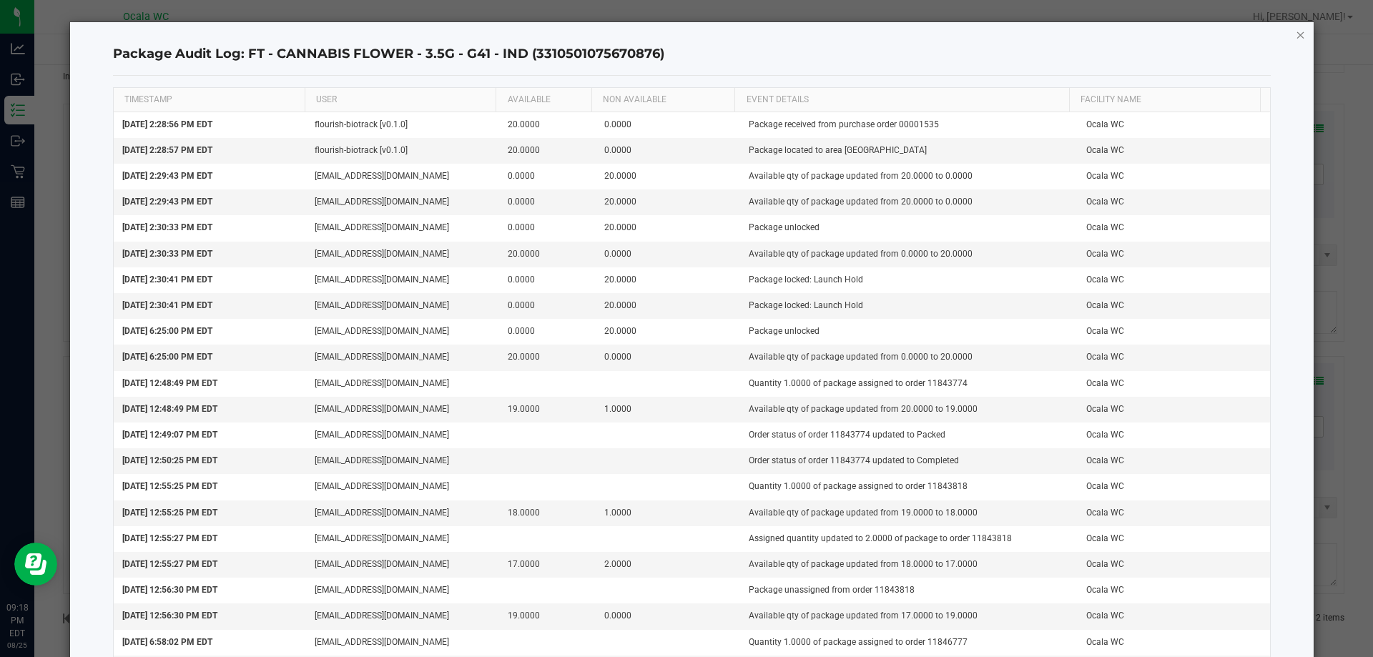
click at [1296, 36] on icon "button" at bounding box center [1301, 34] width 10 height 17
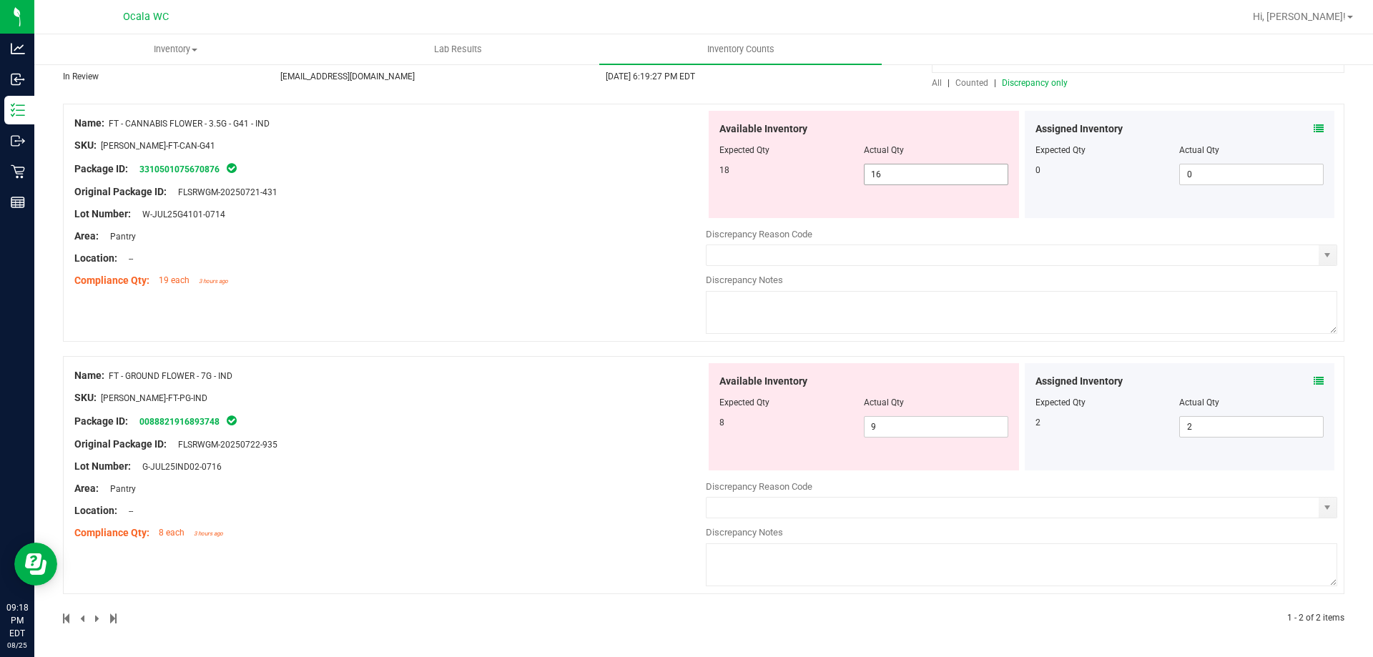
click at [910, 181] on span "16 16" at bounding box center [936, 174] width 144 height 21
click at [911, 180] on input "16" at bounding box center [936, 175] width 143 height 20
type input "18"
click at [628, 238] on div "Name: FT - CANNABIS FLOWER - 3.5G - G41 - IND SKU: [PERSON_NAME]-FT-CAN-G41 Pac…" at bounding box center [390, 202] width 632 height 182
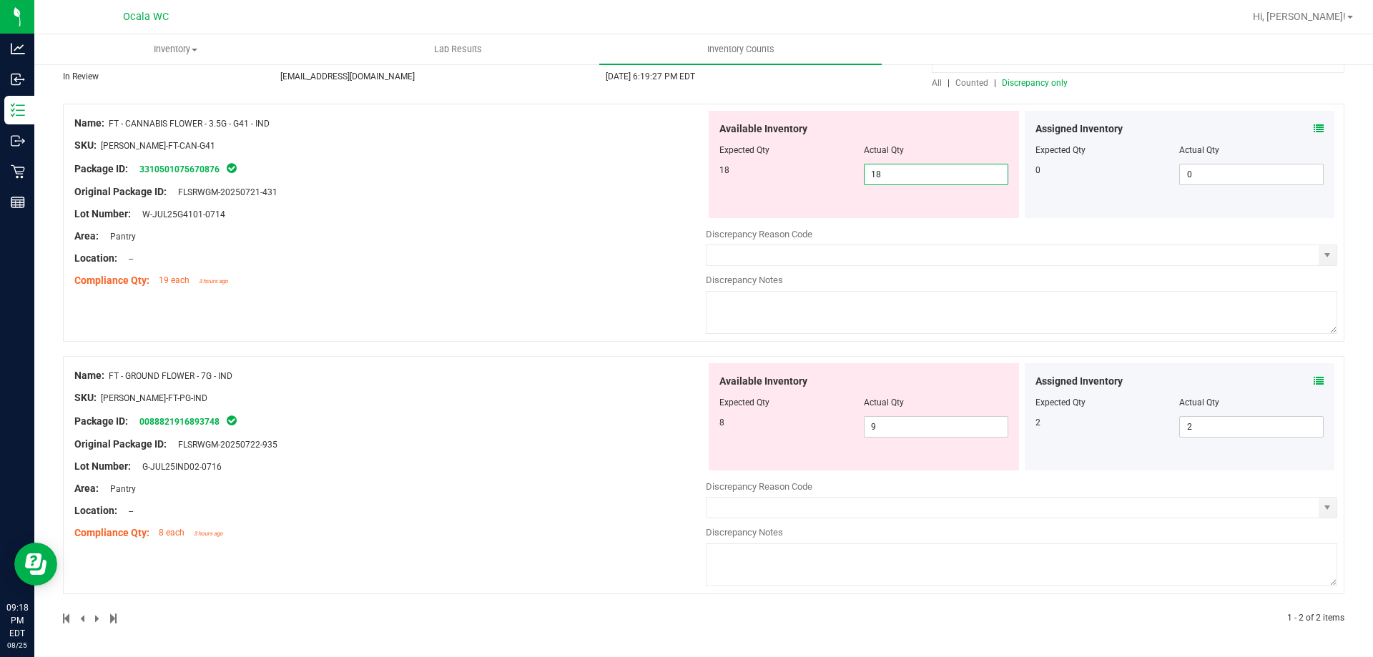
scroll to position [84, 0]
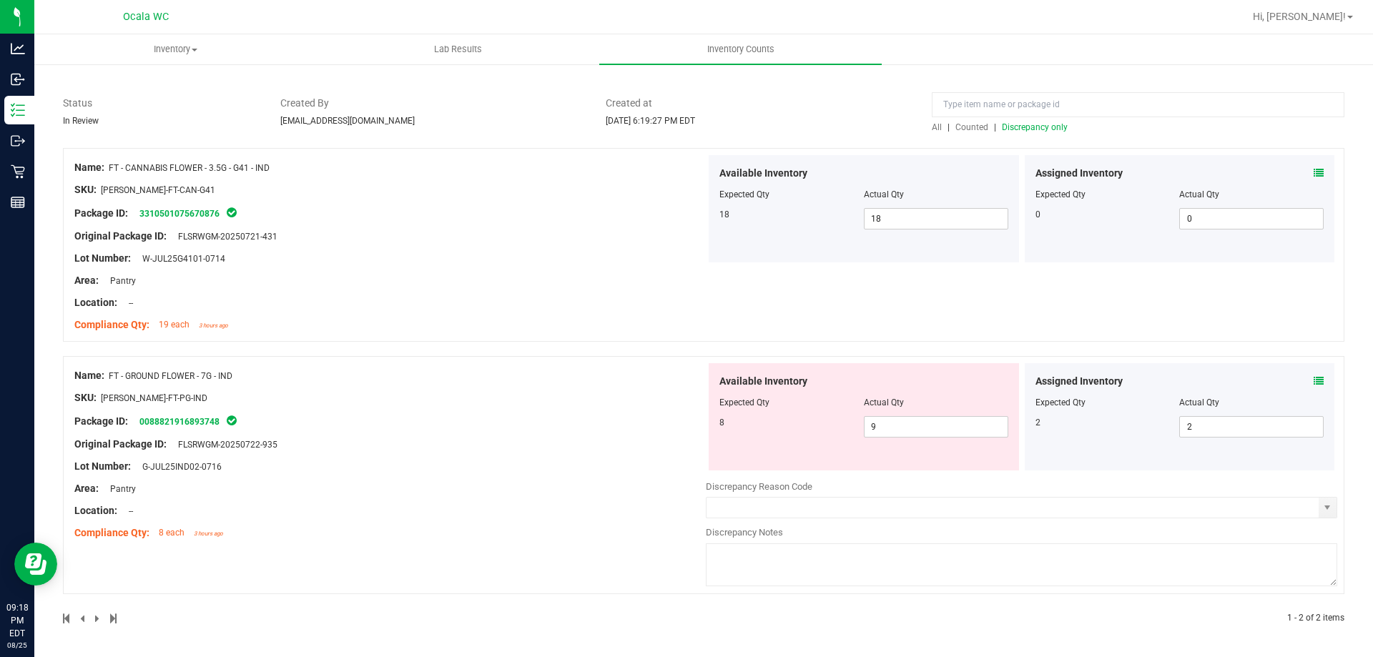
click at [609, 445] on div "Original Package ID: FLSRWGM-20250722-935" at bounding box center [390, 444] width 632 height 15
click at [925, 426] on span "9 9" at bounding box center [936, 426] width 144 height 21
click at [925, 426] on input "9" at bounding box center [936, 427] width 143 height 20
type input "8"
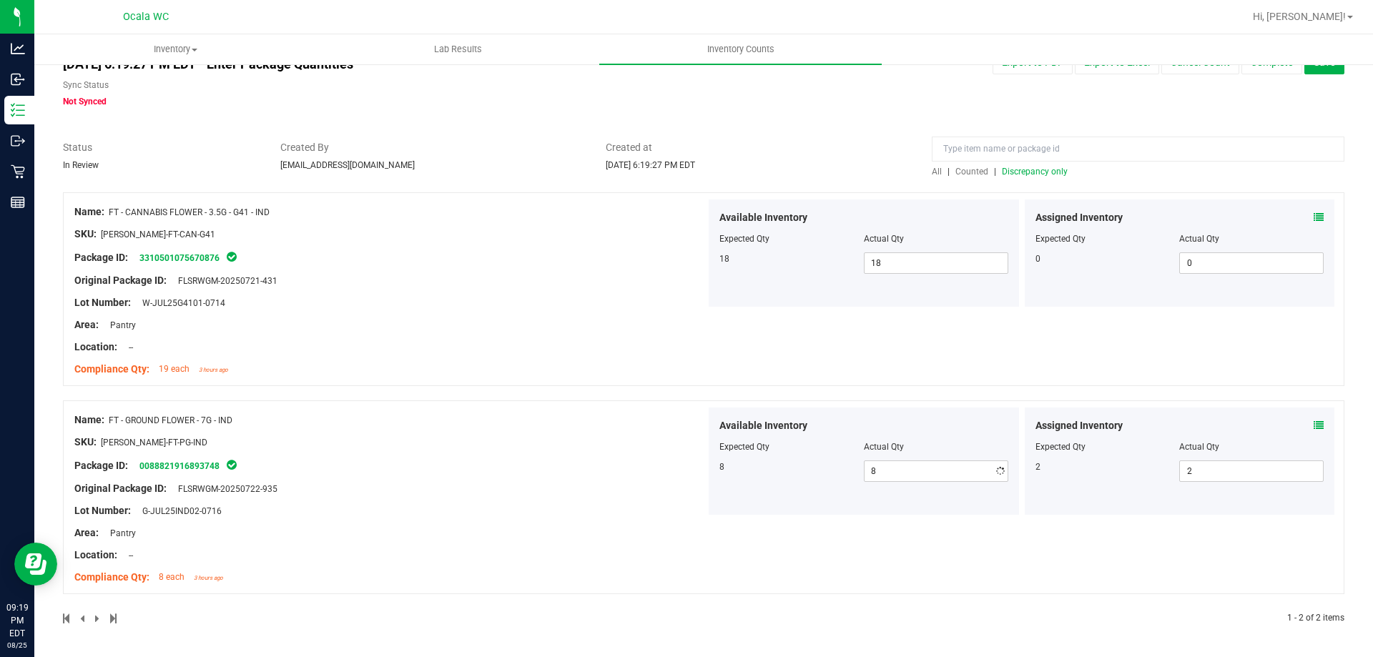
click at [649, 451] on div "Name: FT - GROUND FLOWER - 7G - IND SKU: [PERSON_NAME]-FT-PG-IND Package ID: 00…" at bounding box center [390, 499] width 632 height 182
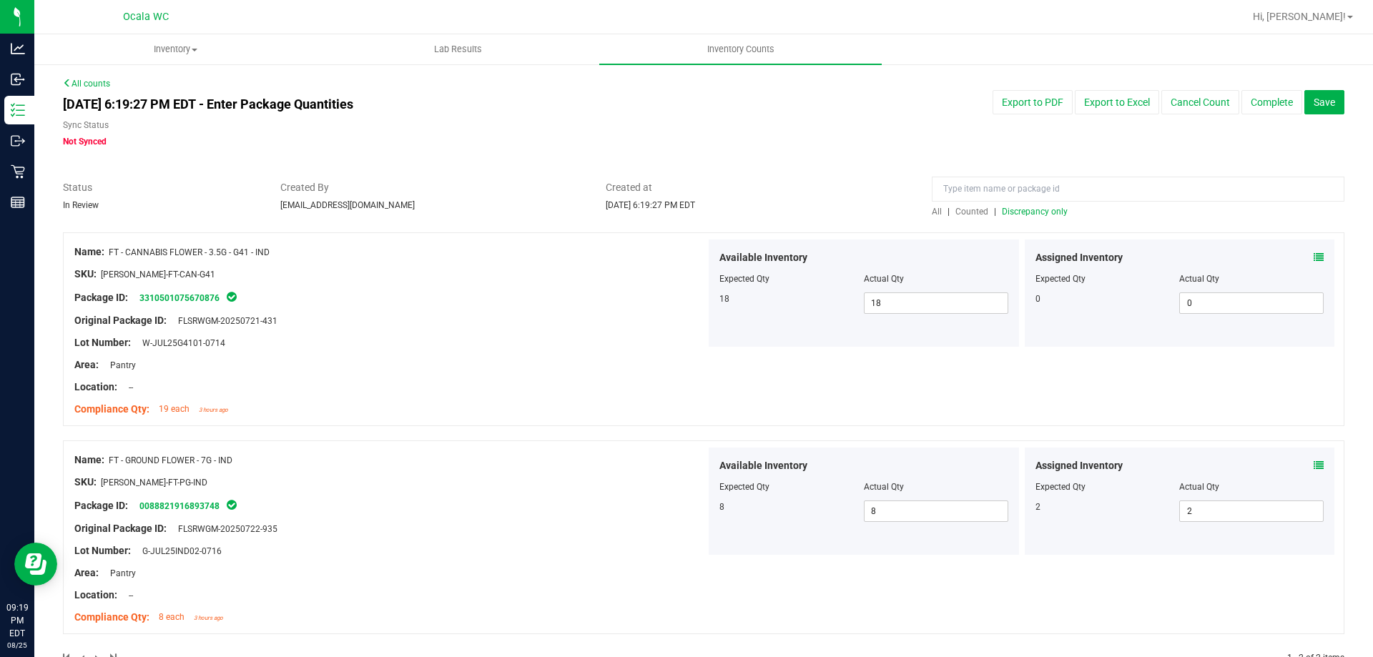
click at [1028, 212] on span "Discrepancy only" at bounding box center [1035, 212] width 66 height 10
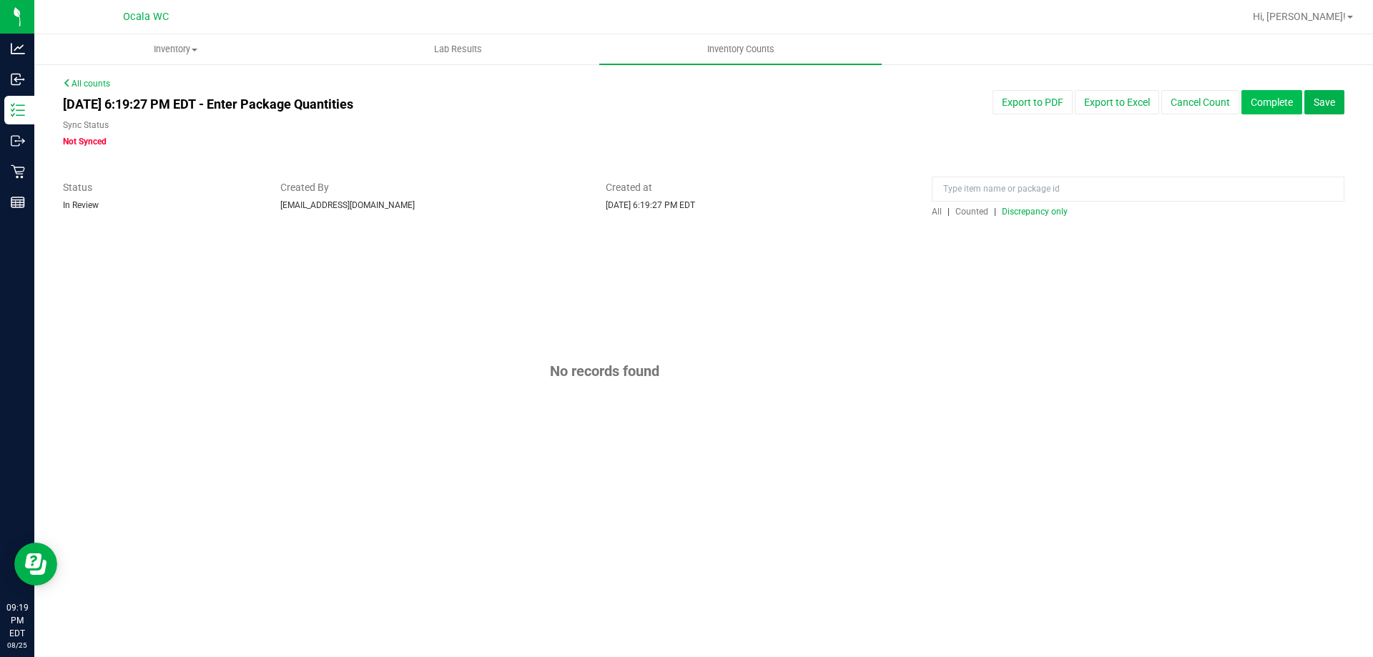
click at [1260, 102] on button "Complete" at bounding box center [1272, 102] width 61 height 24
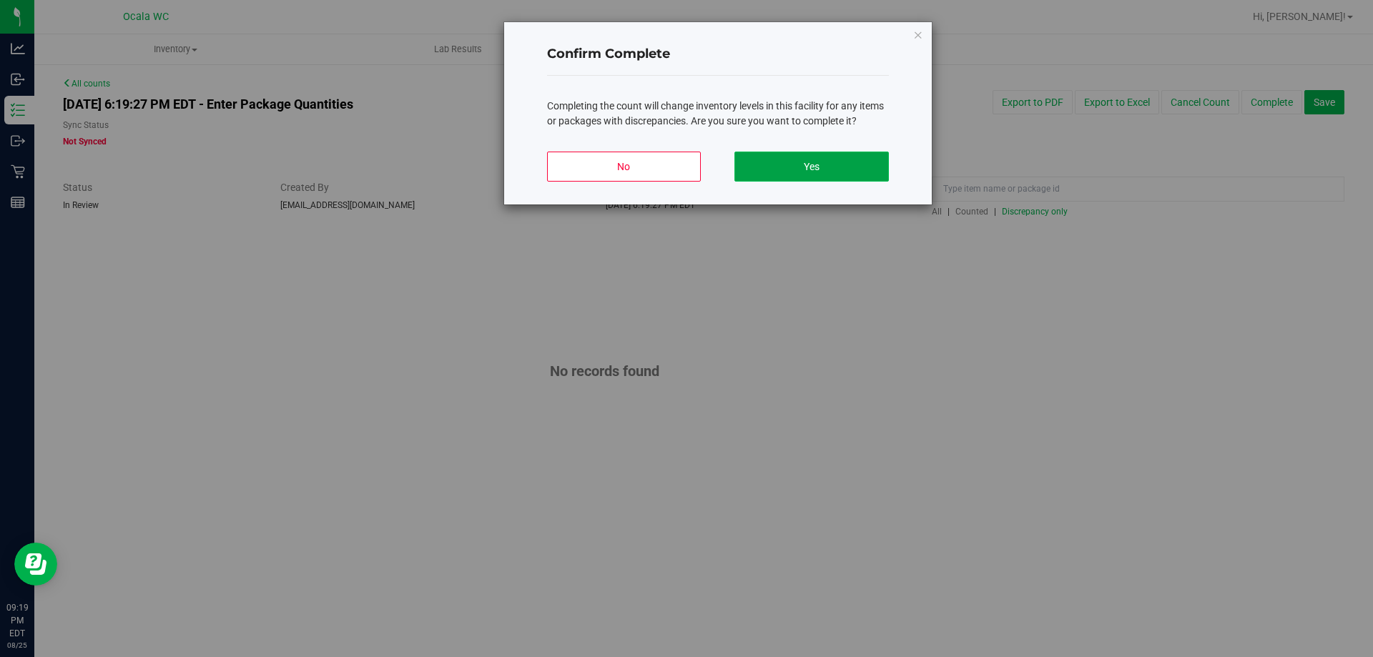
click at [850, 168] on button "Yes" at bounding box center [812, 167] width 154 height 30
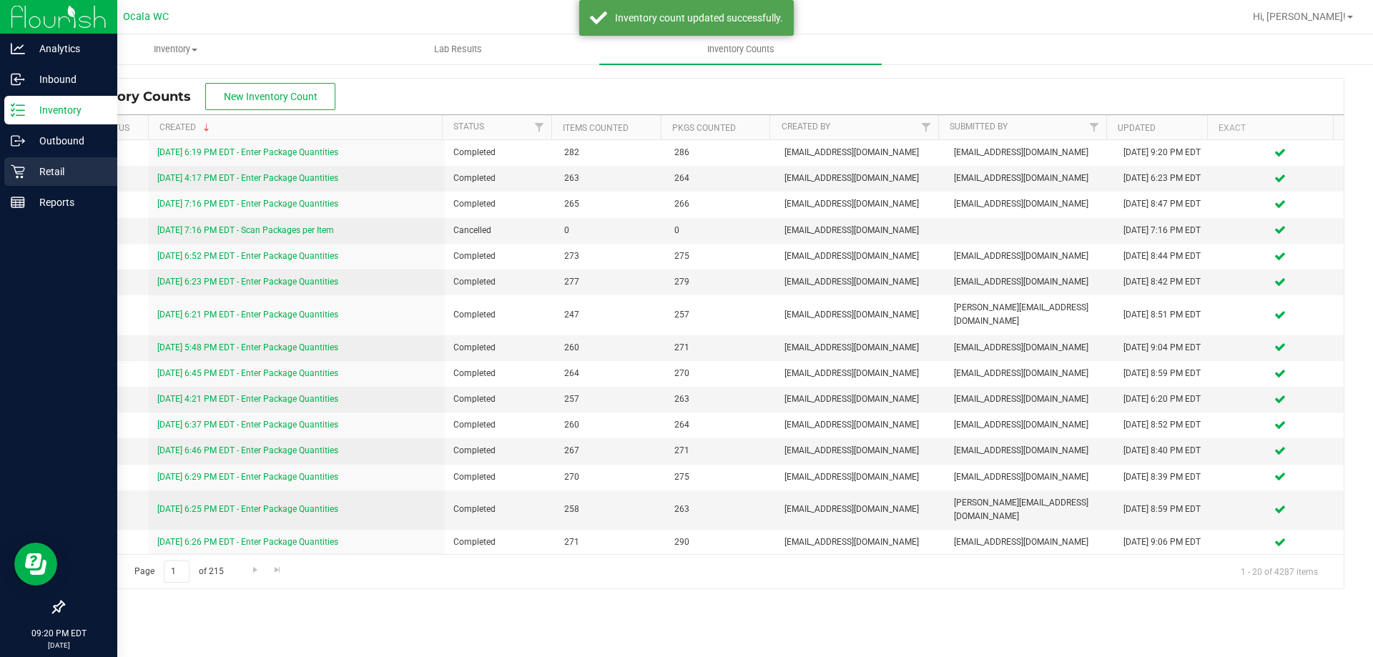
click at [19, 170] on icon at bounding box center [18, 172] width 14 height 14
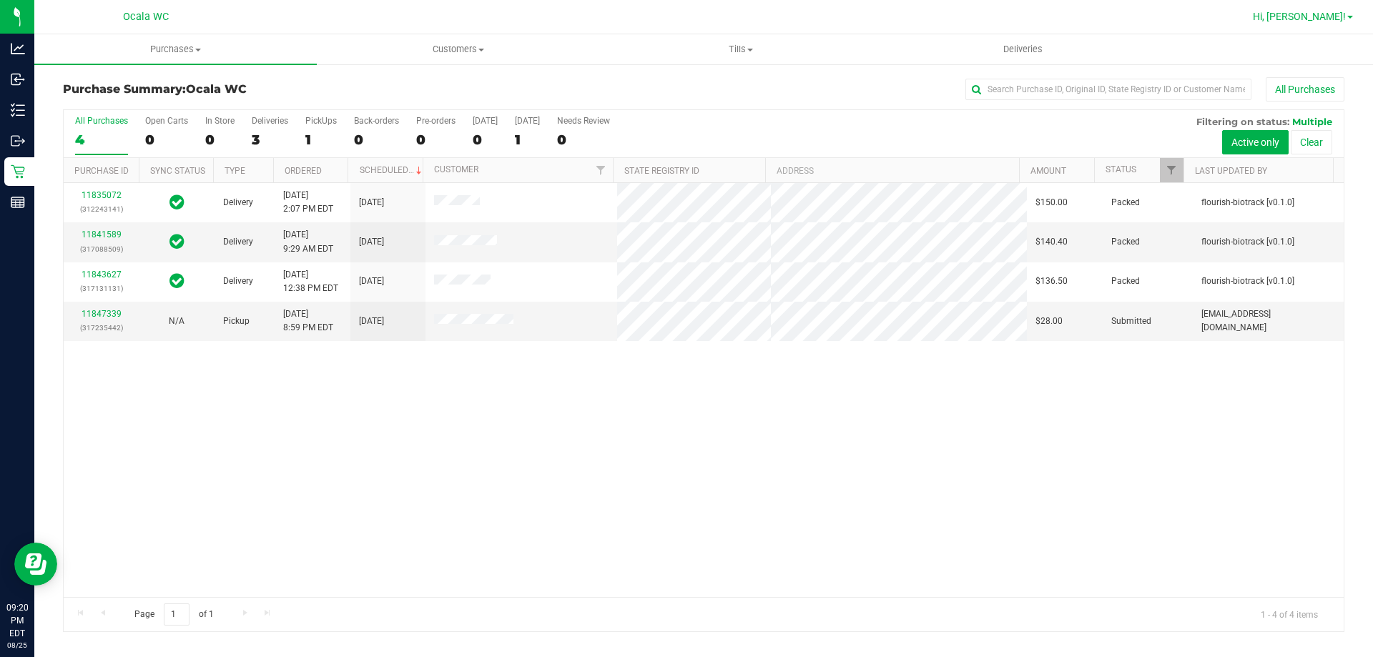
click at [1327, 16] on span "Hi, [PERSON_NAME]!" at bounding box center [1299, 16] width 93 height 11
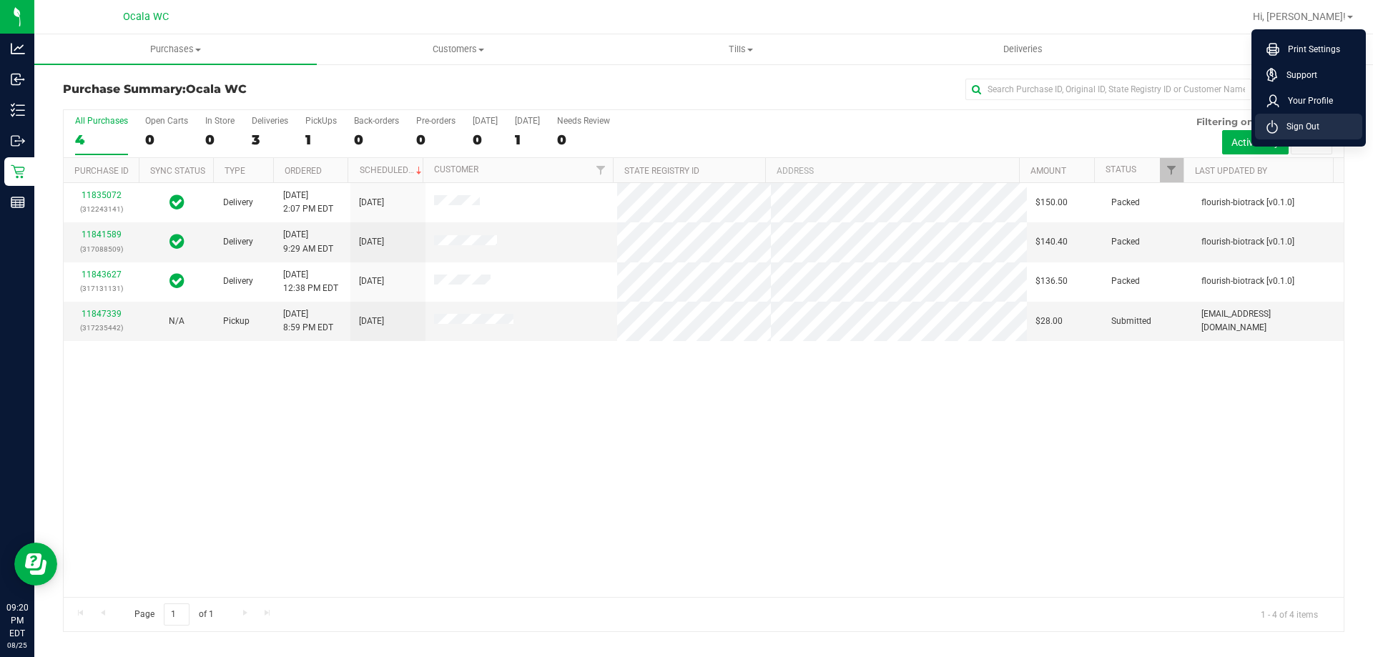
click at [1296, 125] on span "Sign Out" at bounding box center [1298, 126] width 41 height 14
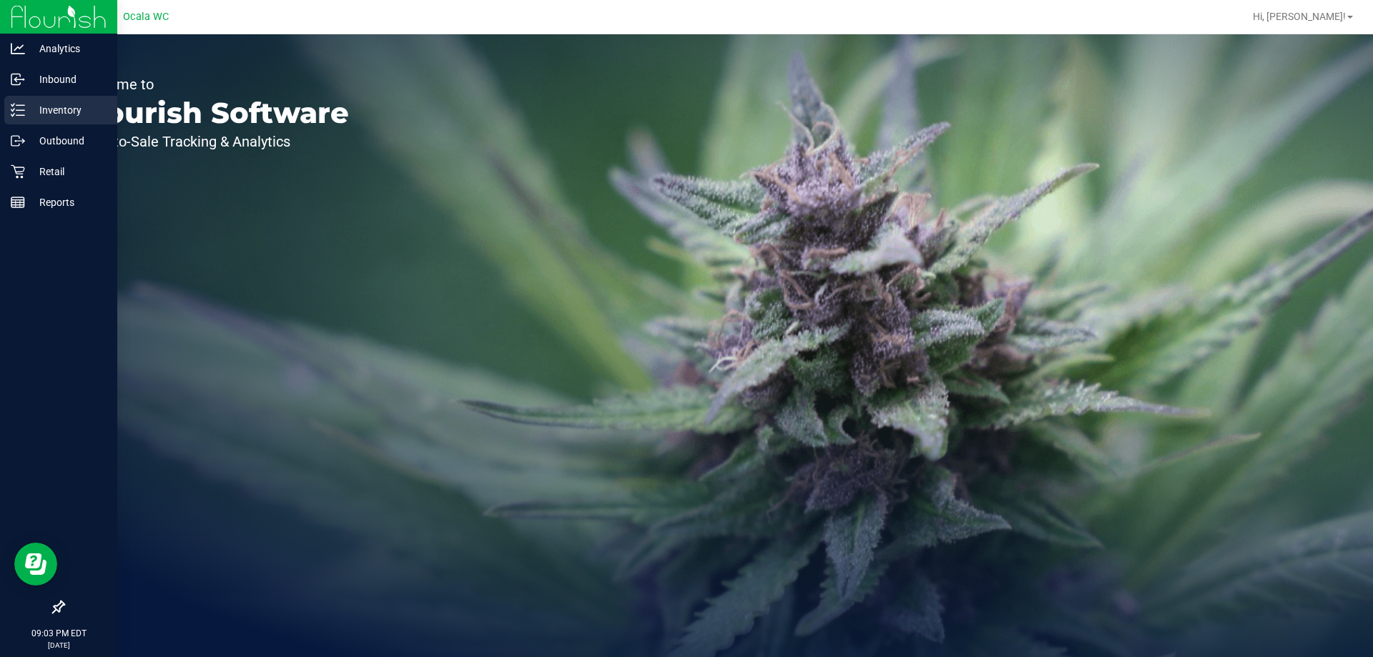
click at [29, 109] on p "Inventory" at bounding box center [68, 110] width 86 height 17
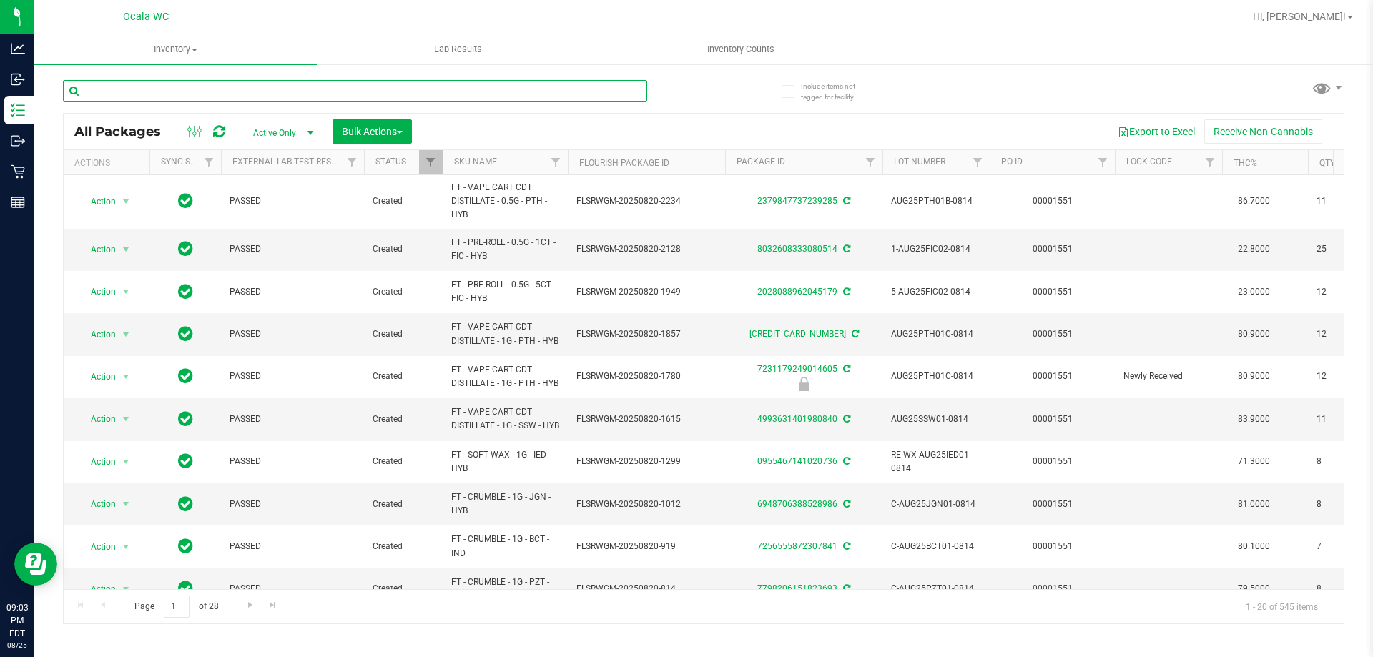
click at [216, 92] on input "text" at bounding box center [355, 90] width 584 height 21
type input "g41"
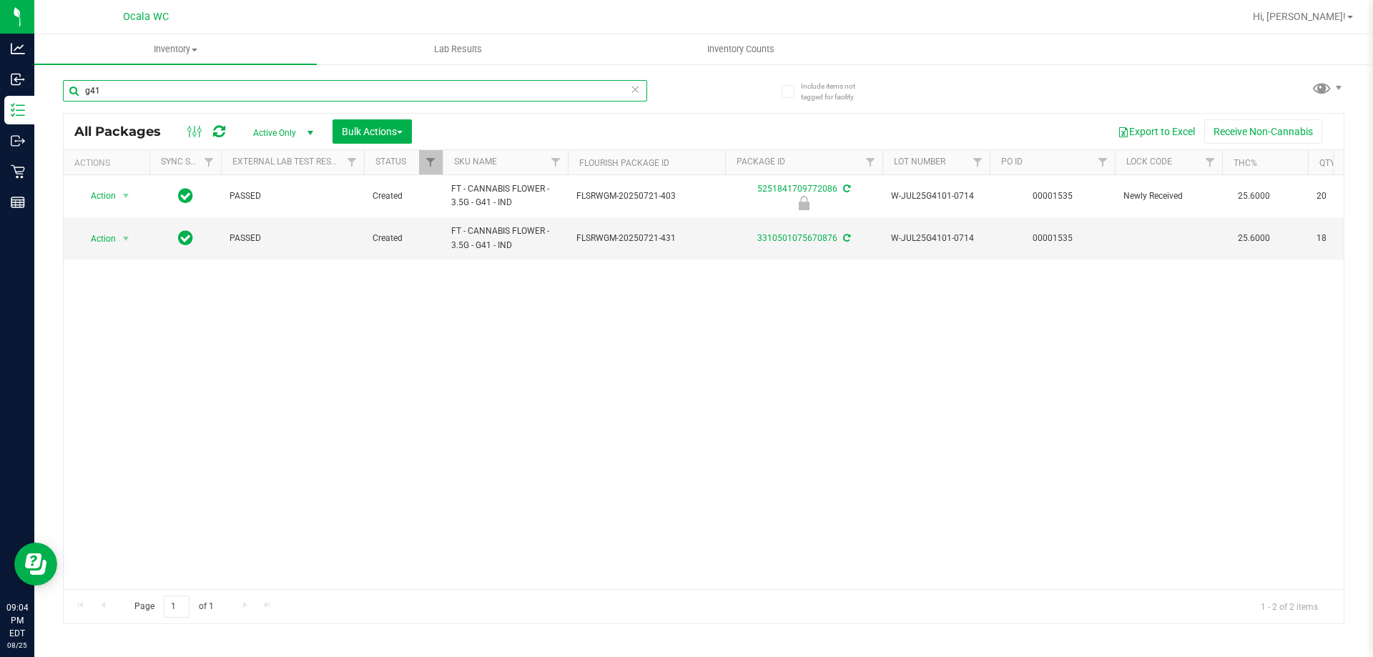
click at [295, 97] on input "g41" at bounding box center [355, 90] width 584 height 21
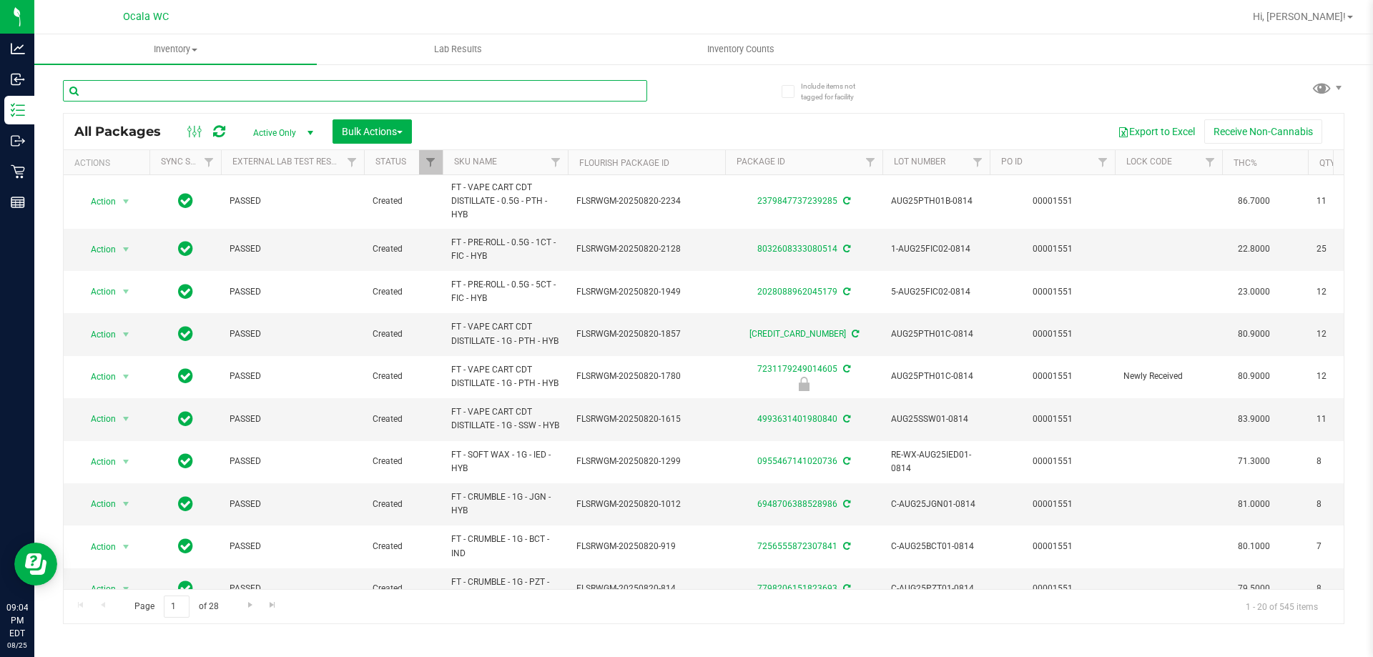
click at [313, 89] on input "text" at bounding box center [355, 90] width 584 height 21
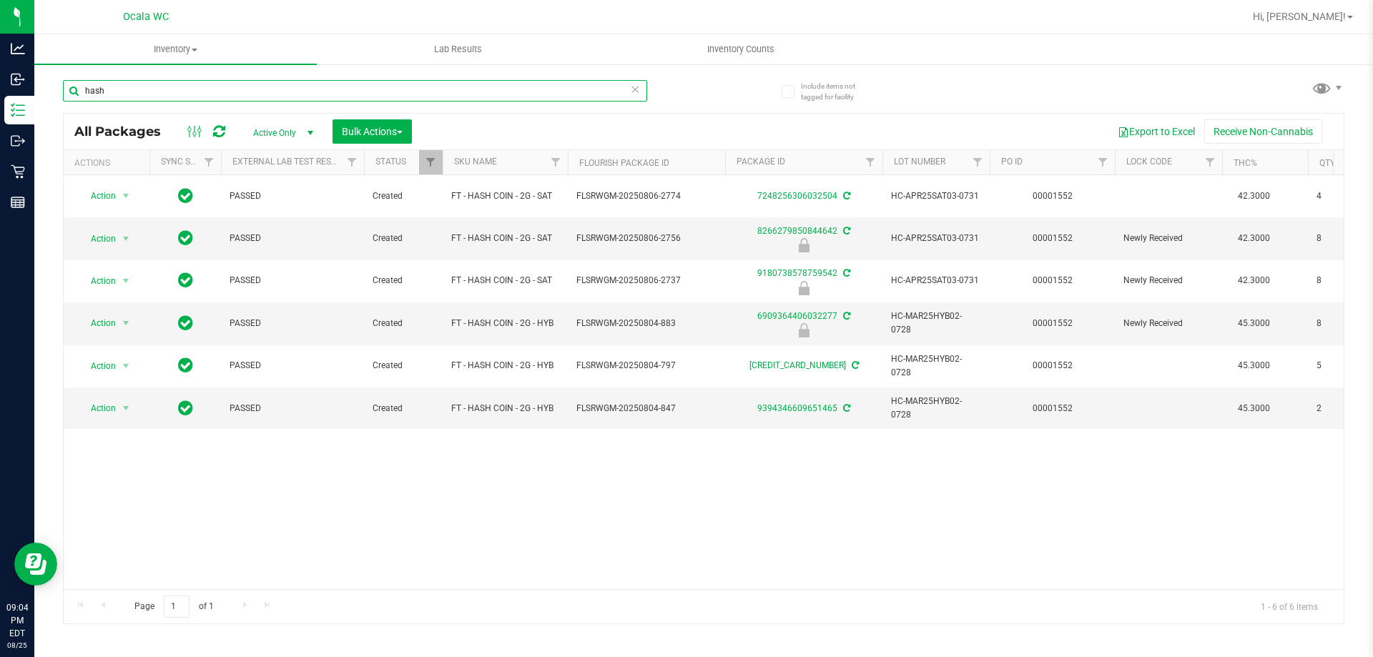
click at [205, 92] on input "hash" at bounding box center [355, 90] width 584 height 21
type input "arr"
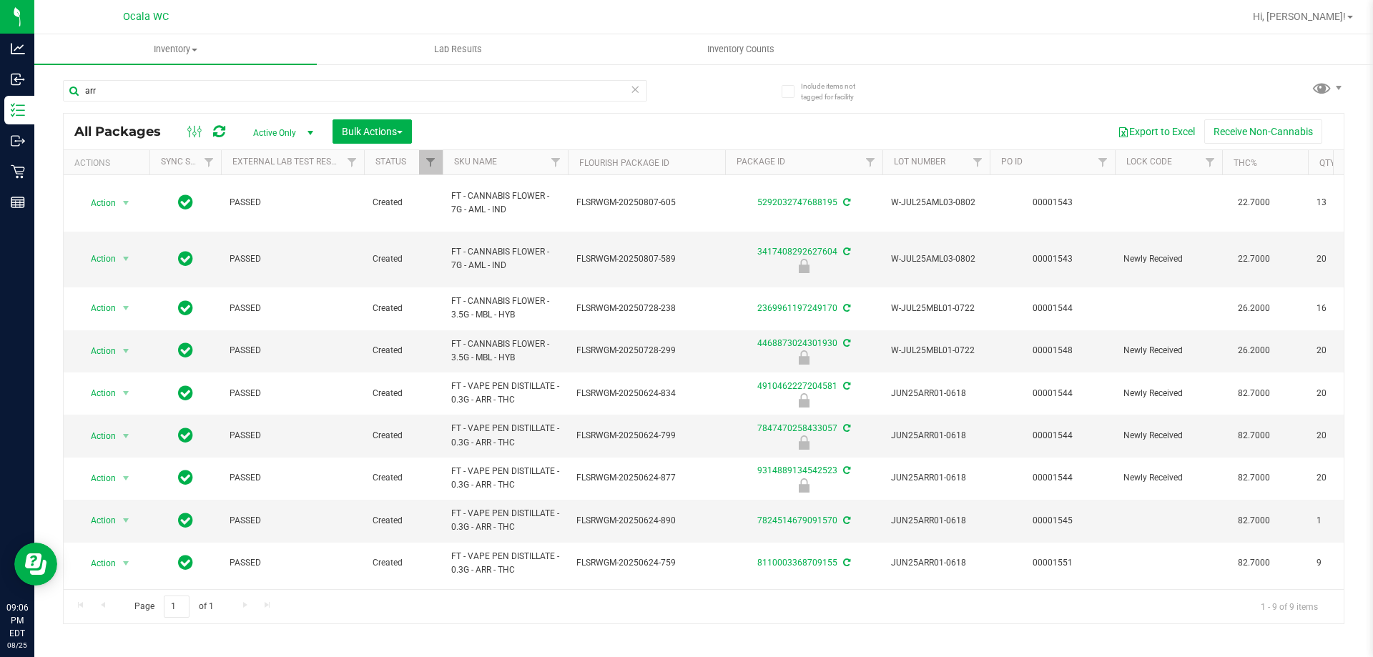
click at [189, 78] on div "arr" at bounding box center [383, 90] width 641 height 46
click at [182, 94] on input "arr" at bounding box center [355, 90] width 584 height 21
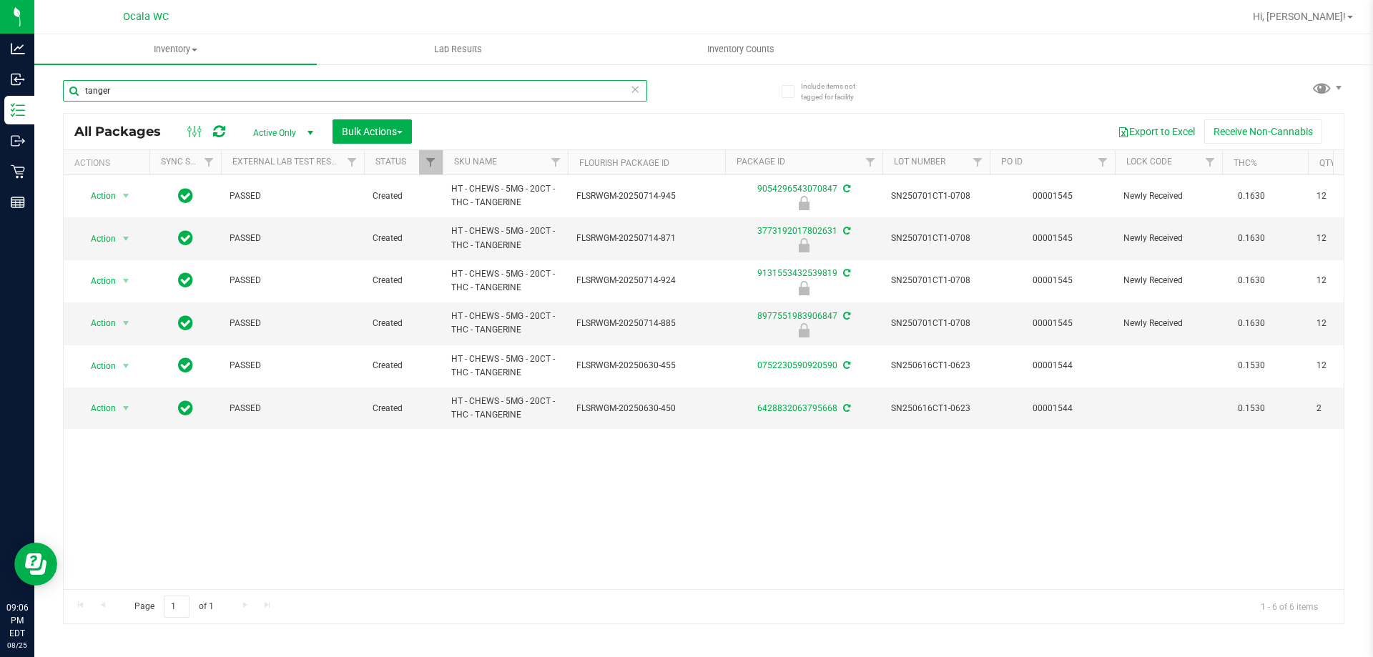
type input "tanger"
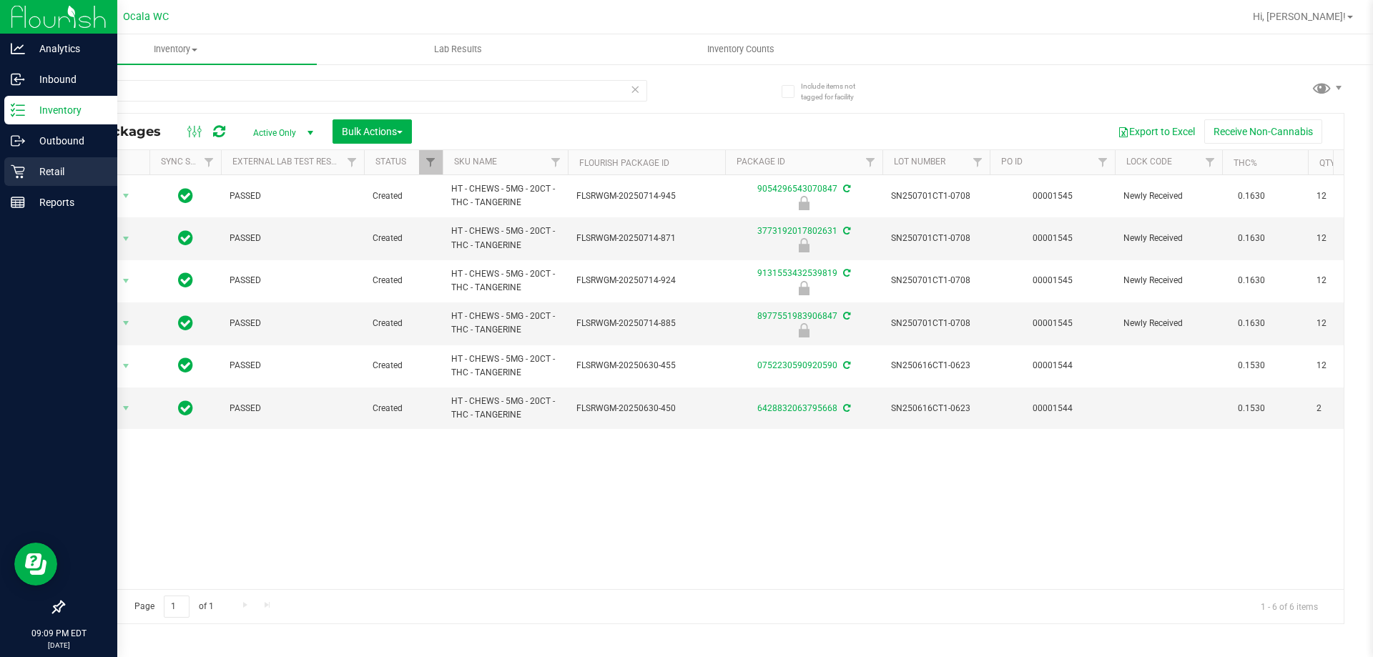
click at [34, 176] on p "Retail" at bounding box center [68, 171] width 86 height 17
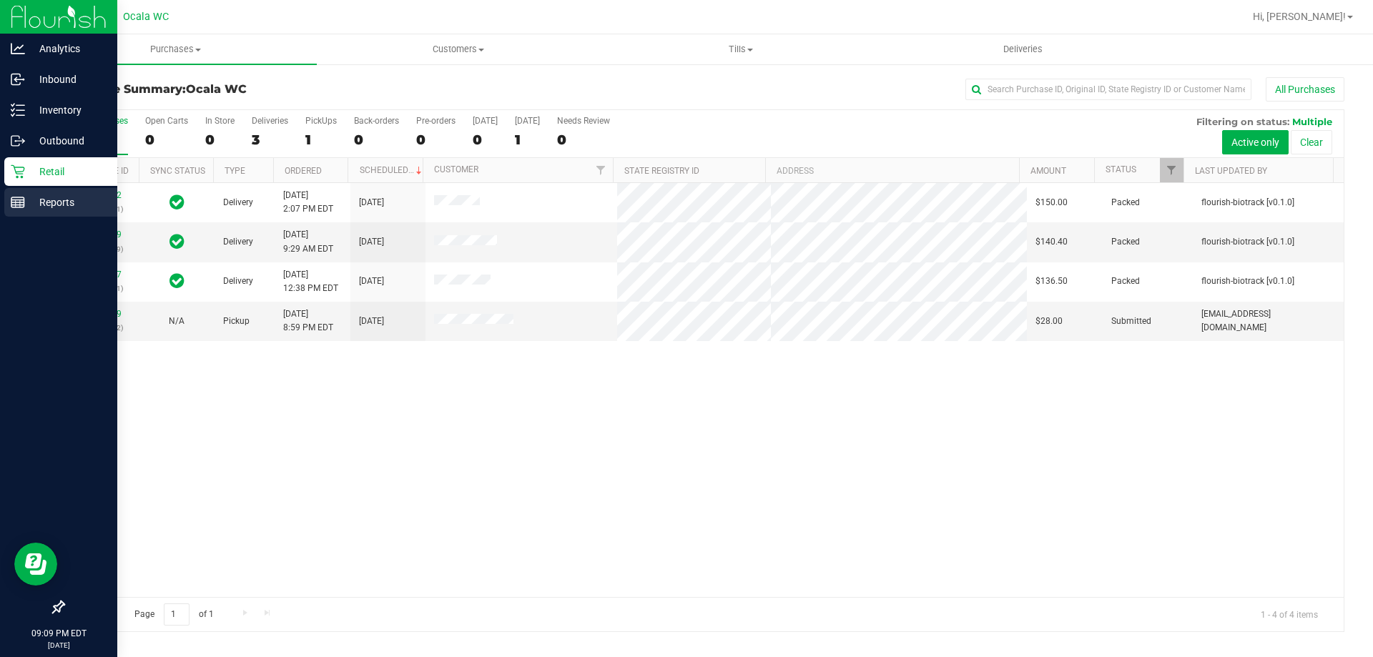
click at [46, 195] on p "Reports" at bounding box center [68, 202] width 86 height 17
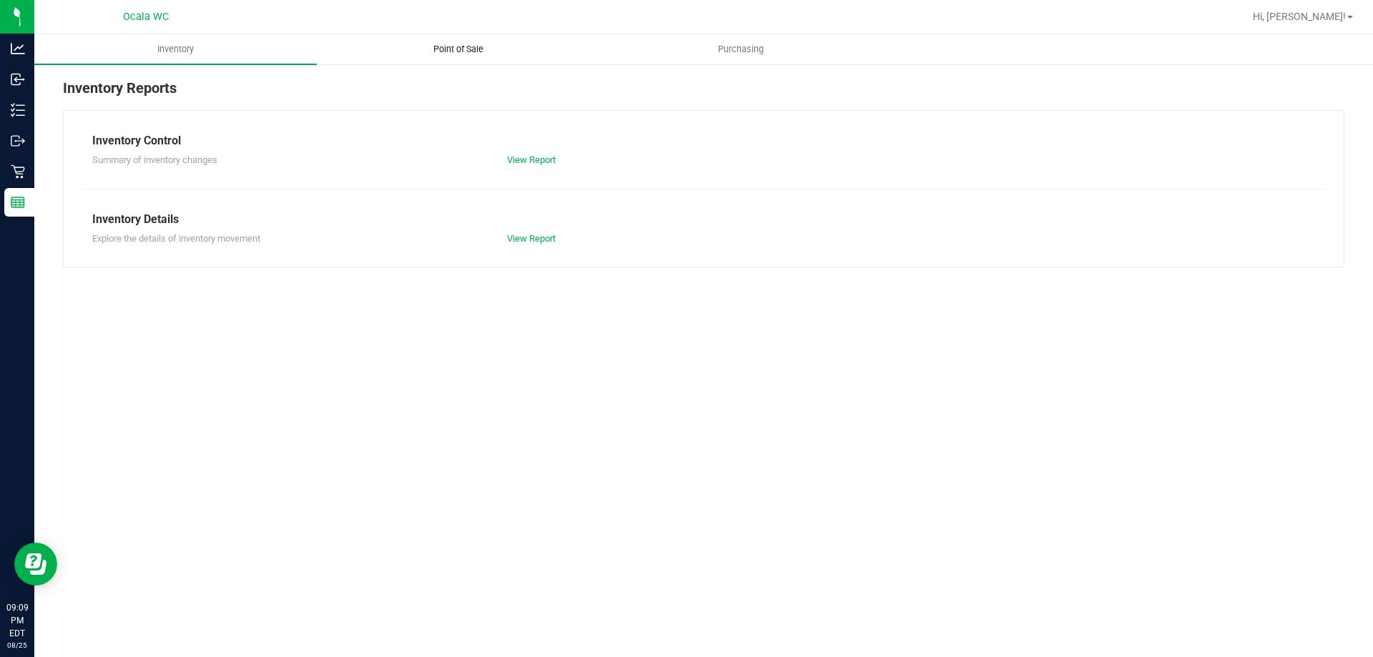
click at [451, 48] on span "Point of Sale" at bounding box center [458, 49] width 89 height 13
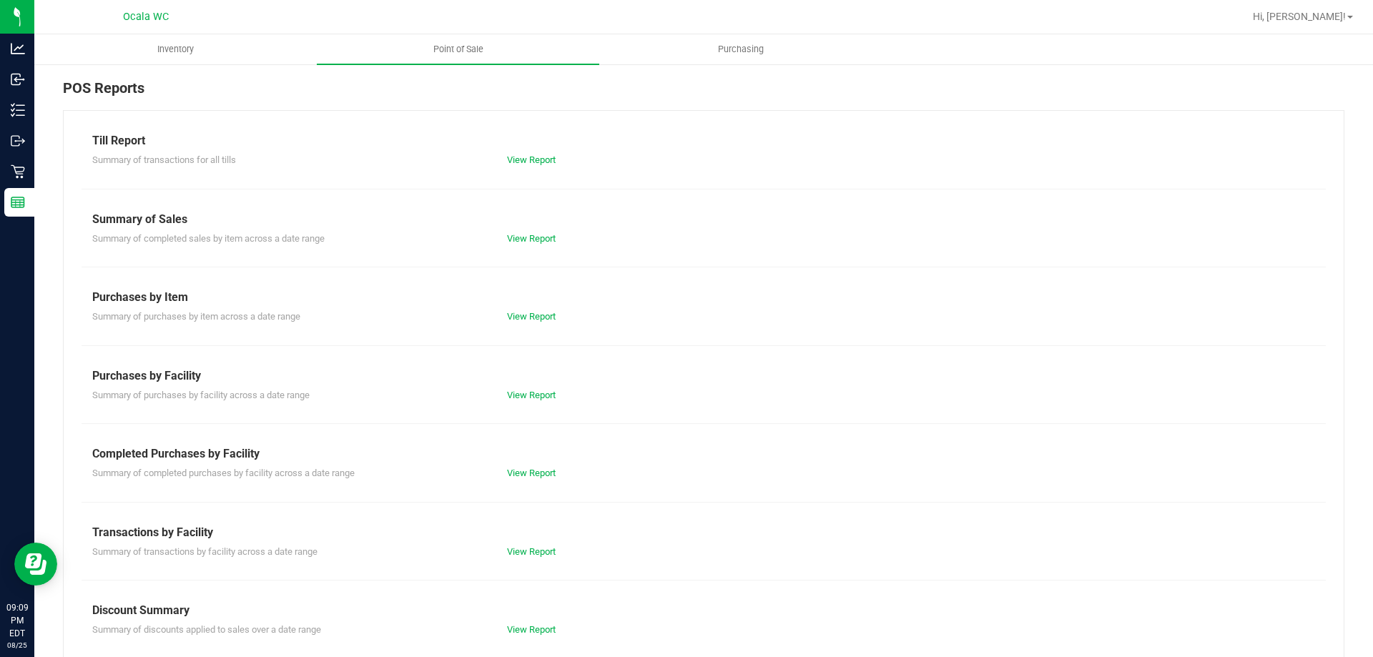
click at [525, 401] on div "View Report" at bounding box center [599, 395] width 207 height 14
click at [525, 392] on link "View Report" at bounding box center [531, 395] width 49 height 11
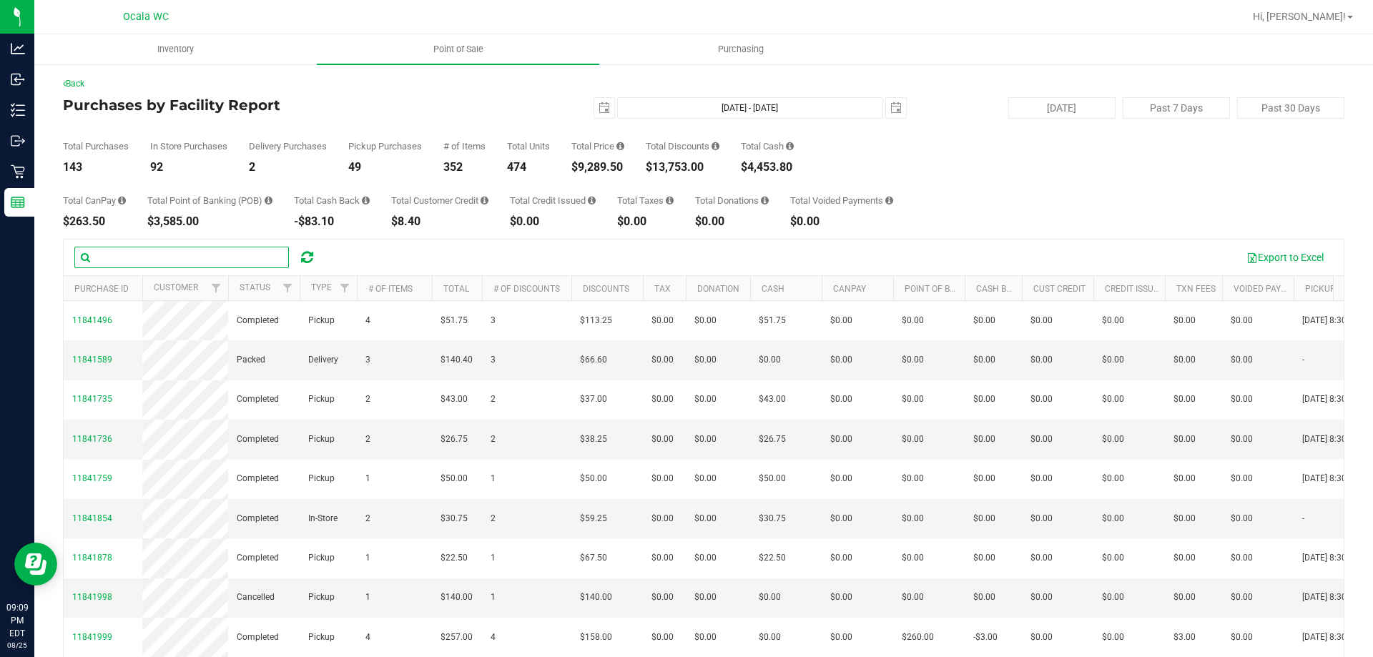
paste input "11843818"
type input "11843818"
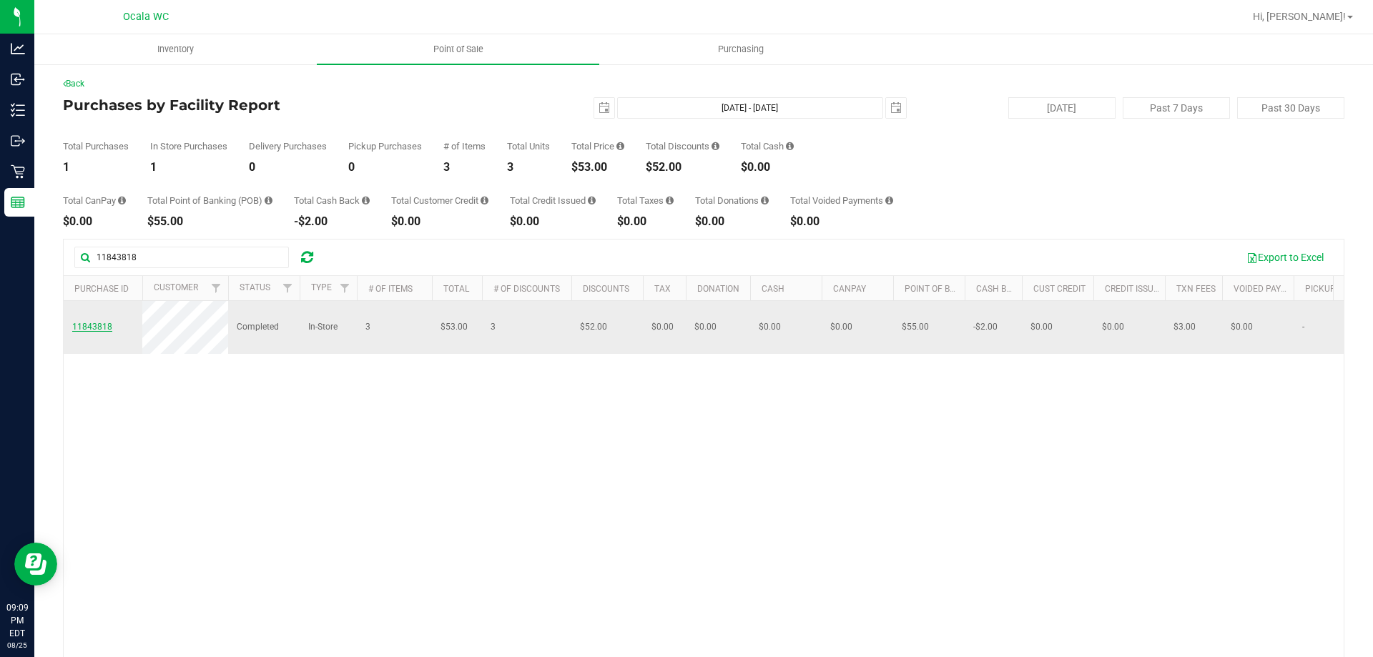
click at [95, 326] on span "11843818" at bounding box center [92, 327] width 40 height 10
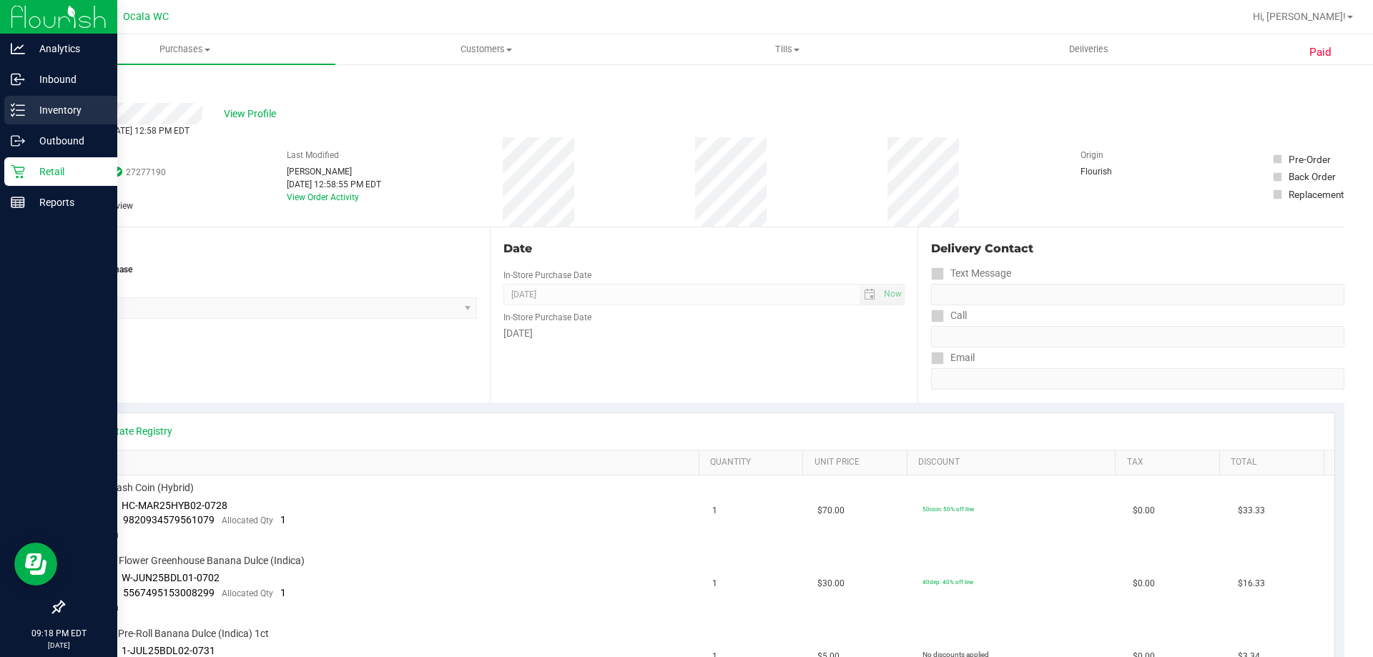
click at [30, 108] on p "Inventory" at bounding box center [68, 110] width 86 height 17
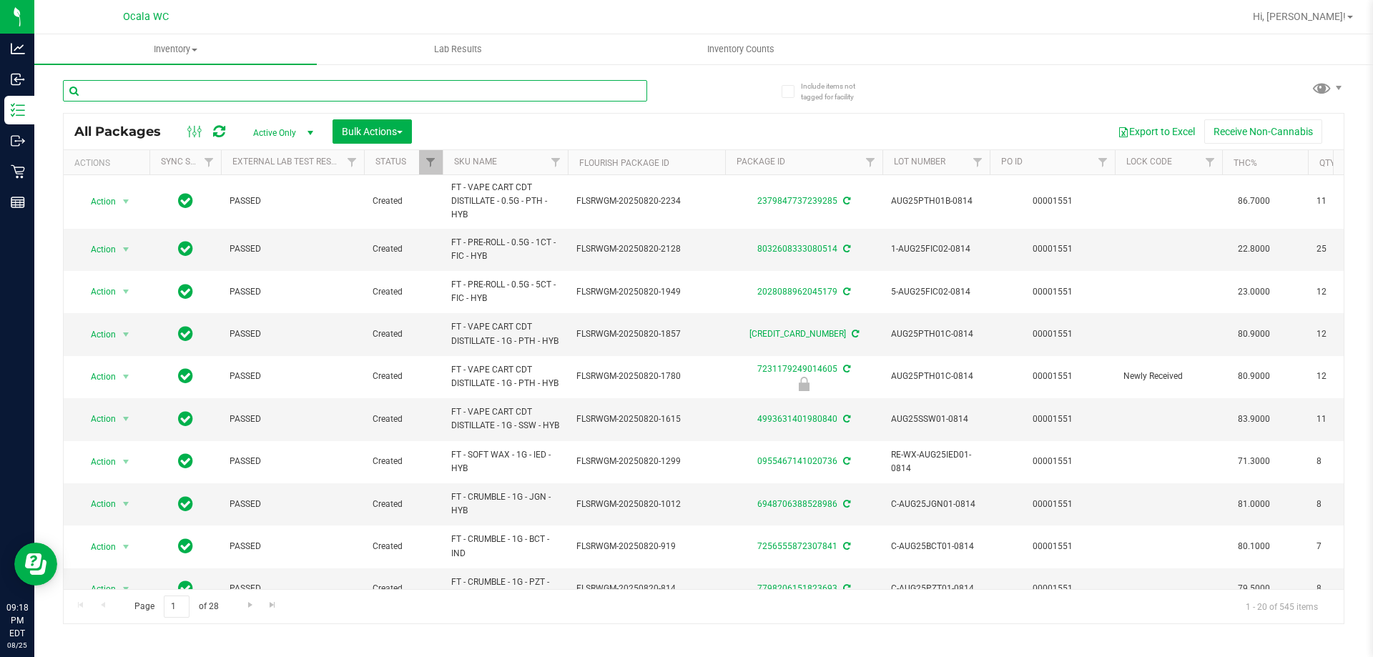
click at [251, 89] on input "text" at bounding box center [355, 90] width 584 height 21
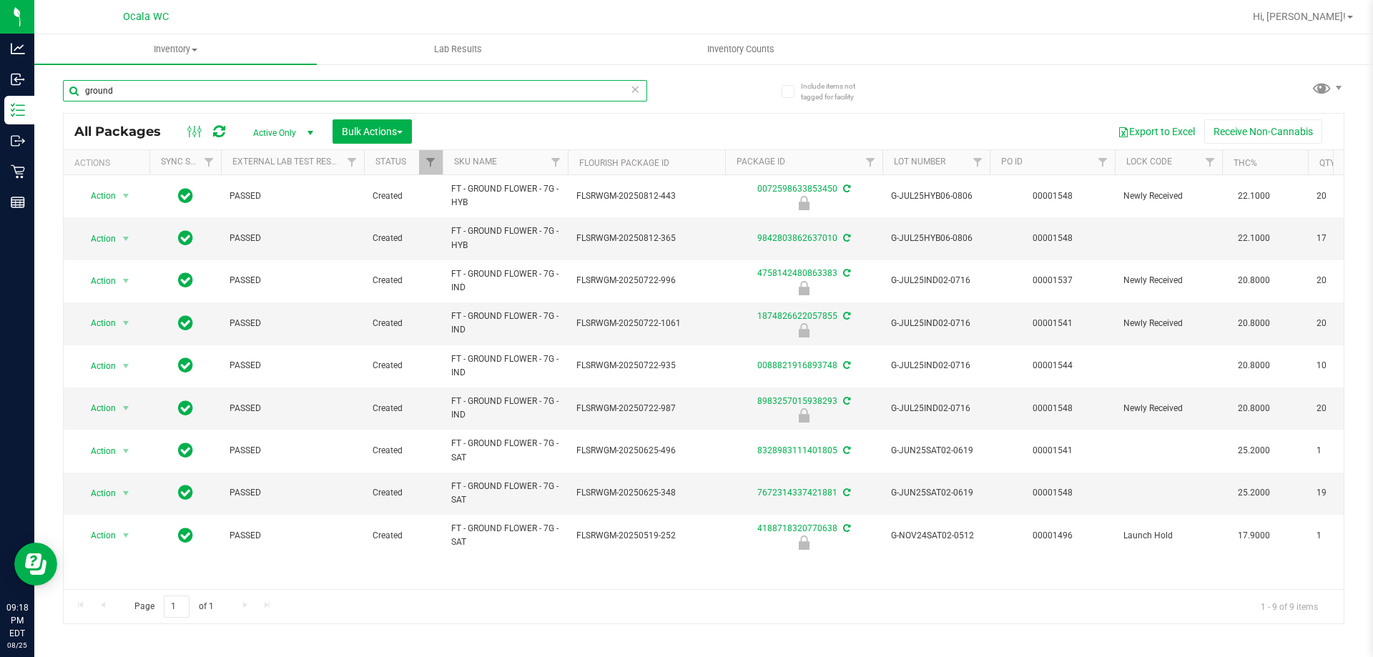
type input "ground"
click at [517, 160] on th "SKU Name" at bounding box center [505, 162] width 125 height 25
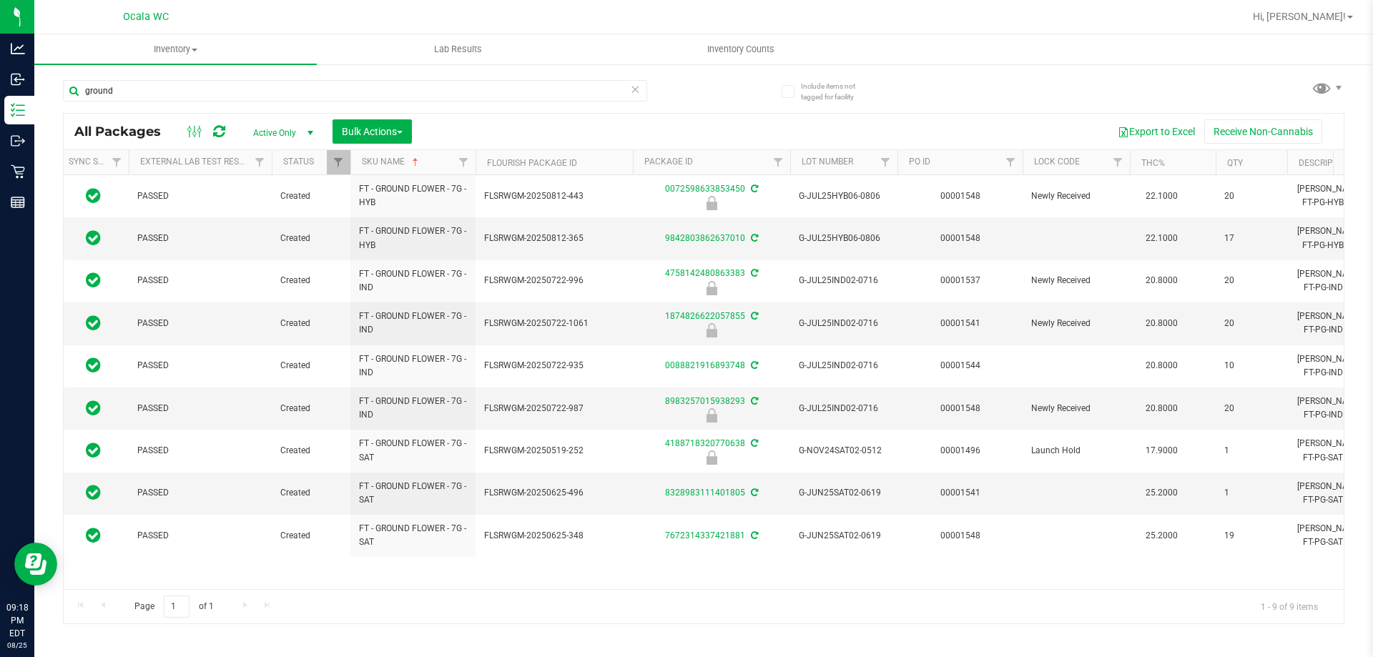
scroll to position [0, 107]
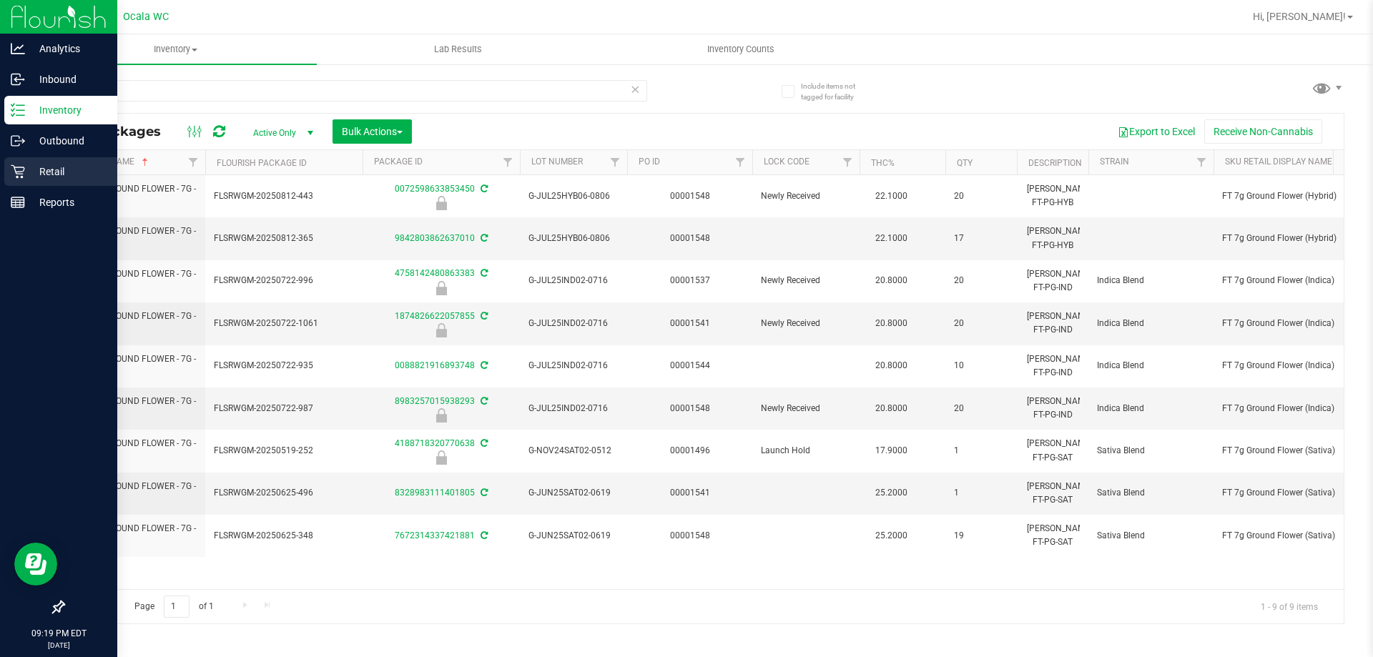
click at [28, 177] on p "Retail" at bounding box center [68, 171] width 86 height 17
